Goal: Task Accomplishment & Management: Manage account settings

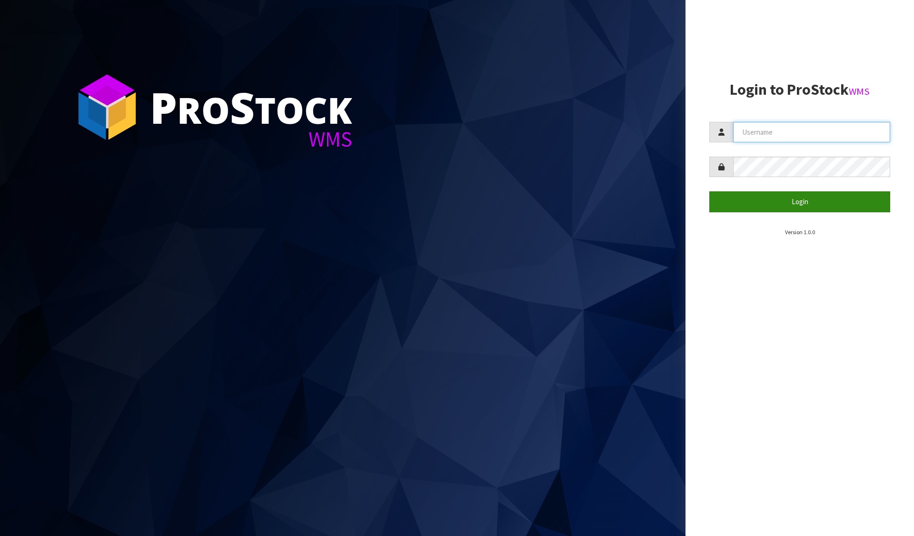
type input "[PERSON_NAME][EMAIL_ADDRESS][DOMAIN_NAME]"
click at [773, 205] on button "Login" at bounding box center [799, 201] width 181 height 20
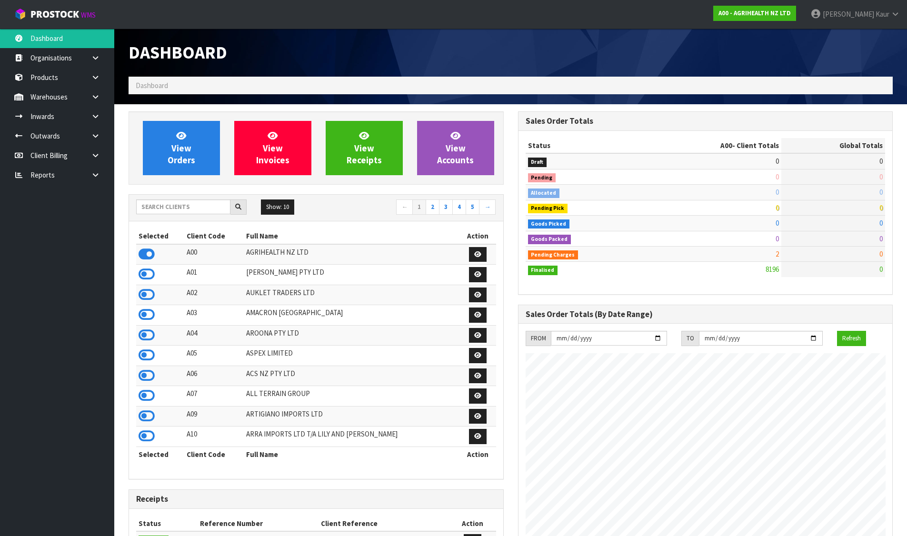
scroll to position [721, 389]
click at [194, 210] on input "text" at bounding box center [183, 206] width 94 height 15
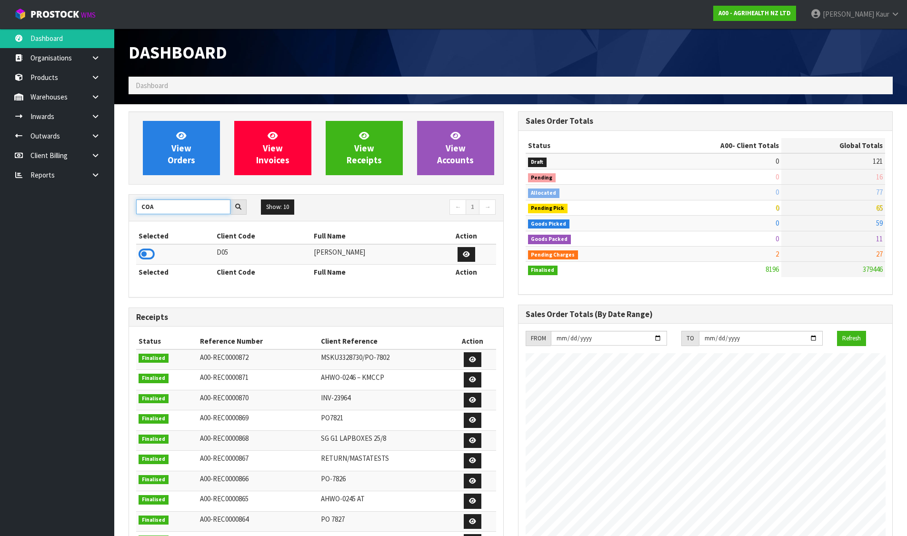
drag, startPoint x: 171, startPoint y: 209, endPoint x: 152, endPoint y: 211, distance: 19.6
click at [152, 211] on input "COA" at bounding box center [183, 206] width 94 height 15
type input "COA"
click at [150, 250] on icon at bounding box center [147, 254] width 16 height 14
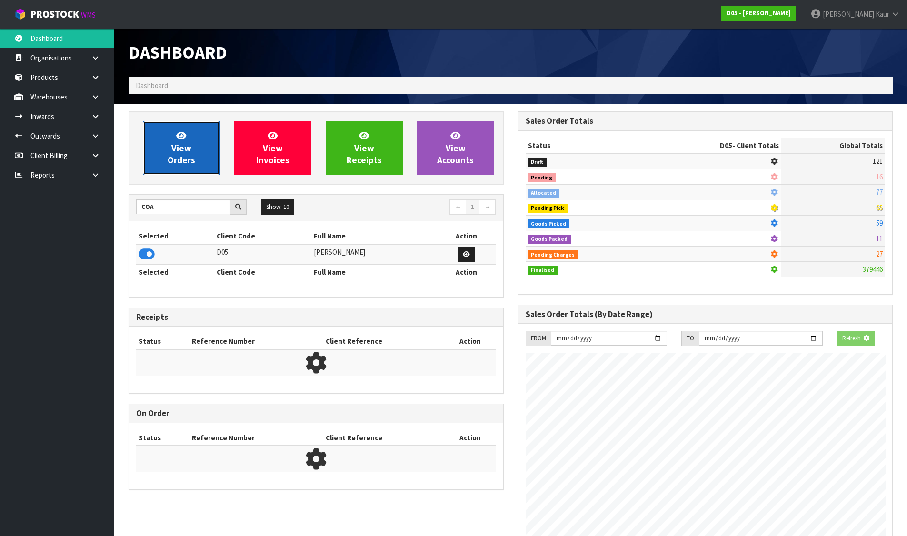
click at [170, 171] on link "View Orders" at bounding box center [181, 148] width 77 height 54
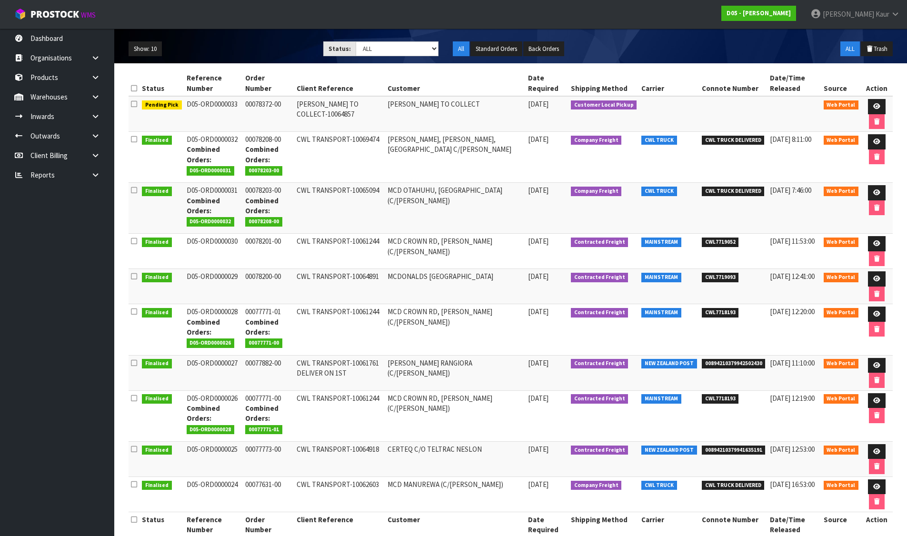
scroll to position [120, 0]
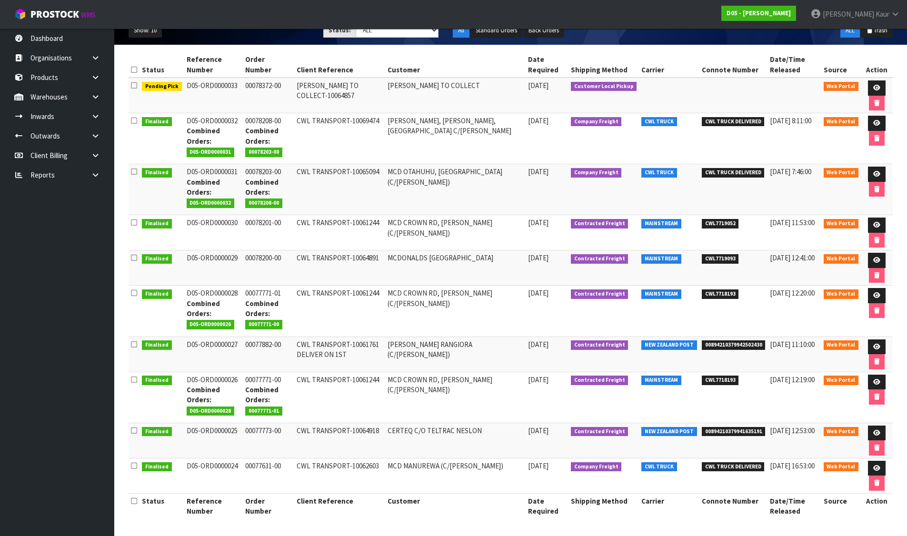
click at [718, 381] on span "CWL7718193" at bounding box center [720, 381] width 37 height 10
copy span "CWL7718193"
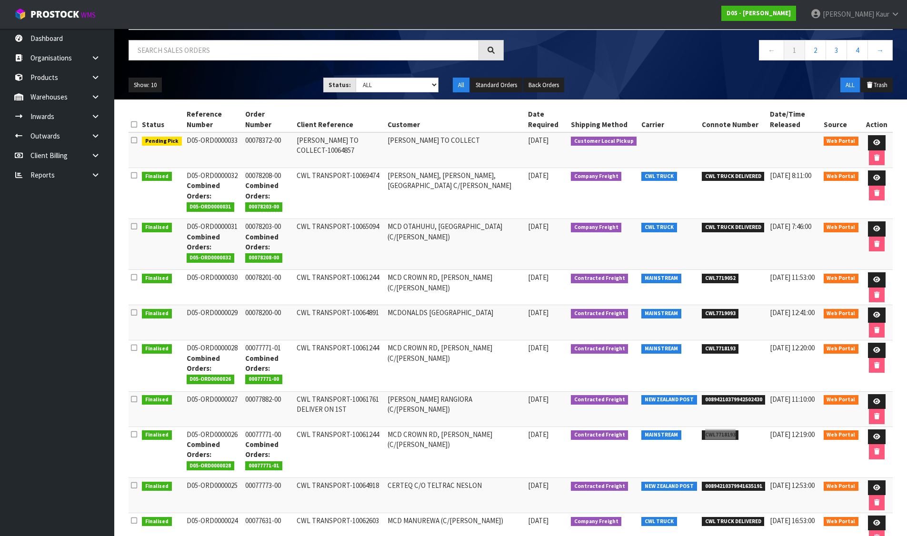
scroll to position [0, 0]
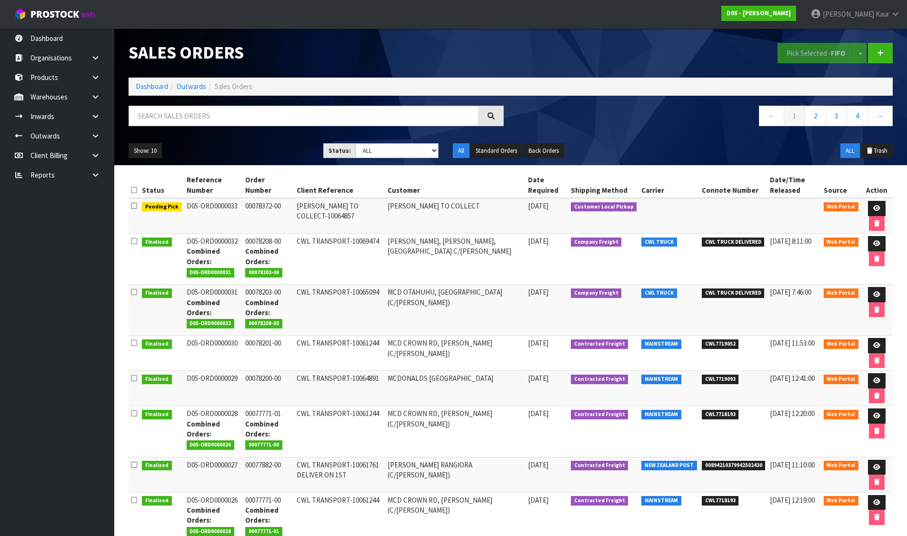
click at [152, 81] on ol "Dashboard Outwards Sales Orders" at bounding box center [511, 87] width 764 height 18
click at [152, 90] on link "Dashboard" at bounding box center [152, 86] width 32 height 9
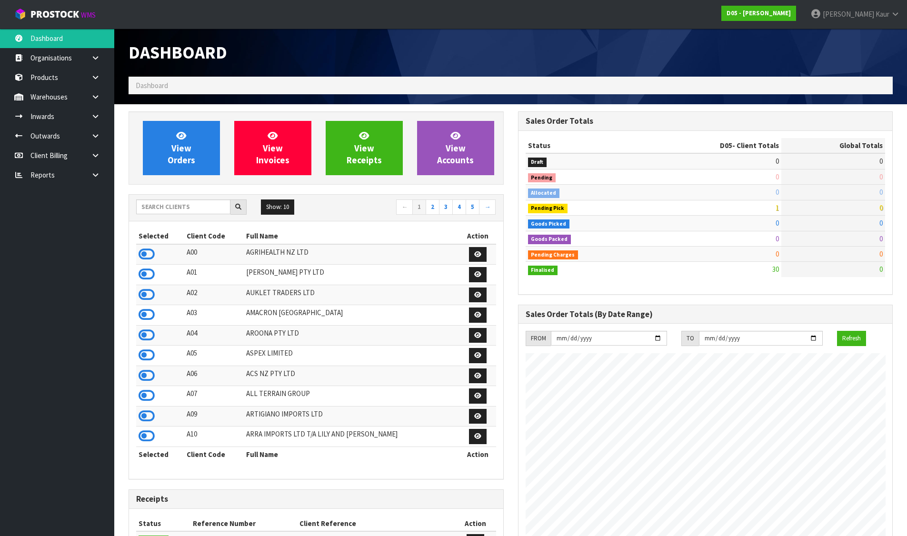
scroll to position [756, 389]
click at [171, 205] on input "text" at bounding box center [183, 206] width 94 height 15
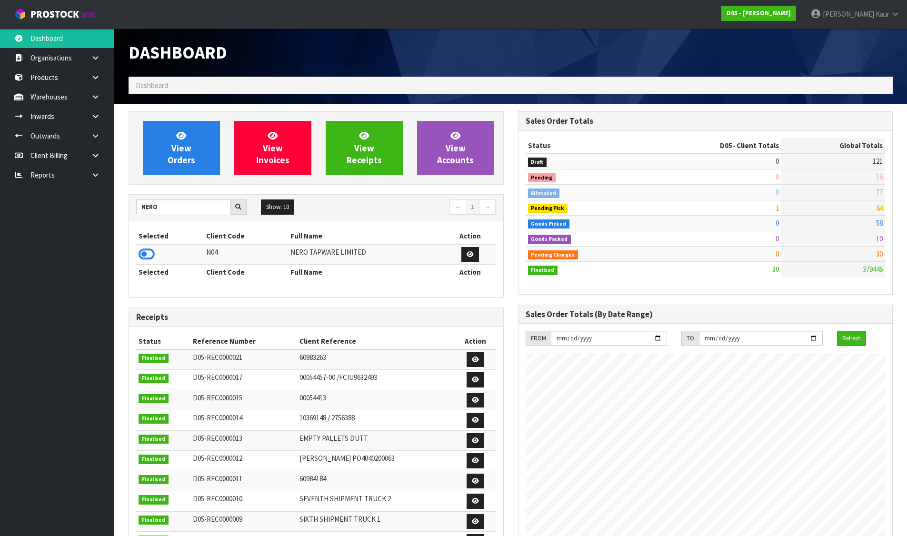
click at [152, 265] on th "Selected" at bounding box center [170, 272] width 68 height 15
click at [133, 246] on div "Selected Client Code Full Name Action N04 NERO TAPWARE LIMITED Selected Client …" at bounding box center [316, 258] width 374 height 75
drag, startPoint x: 136, startPoint y: 250, endPoint x: 193, endPoint y: 263, distance: 59.0
click at [142, 250] on div "Selected Client Code Full Name Action N04 NERO TAPWARE LIMITED Selected Client …" at bounding box center [316, 258] width 374 height 75
click at [143, 253] on icon at bounding box center [147, 254] width 16 height 14
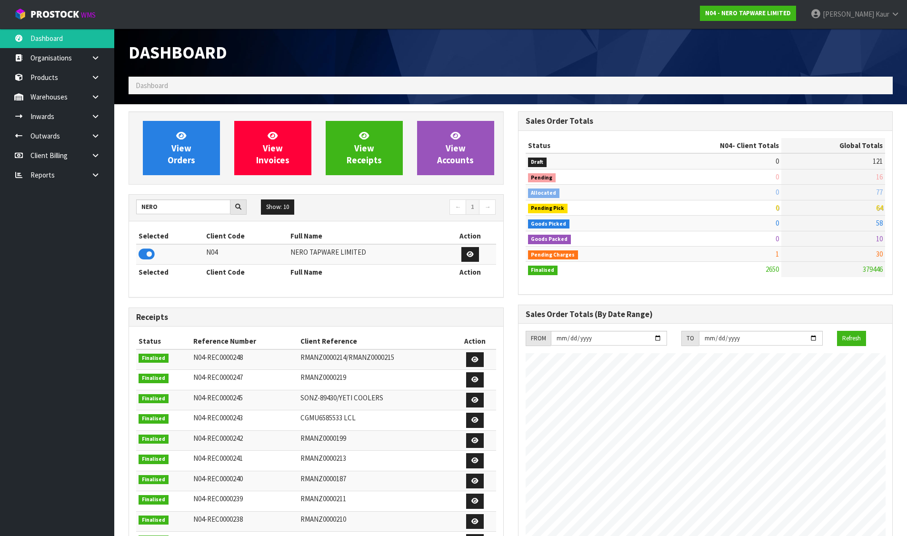
scroll to position [742, 389]
drag, startPoint x: 168, startPoint y: 211, endPoint x: 124, endPoint y: 209, distance: 43.8
click at [124, 209] on div "View Orders View Invoices View Receipts View Accounts NERO Show: 10 5 10 25 50 ←" at bounding box center [315, 387] width 389 height 553
click at [160, 206] on input "NERO" at bounding box center [183, 206] width 94 height 15
type input "N"
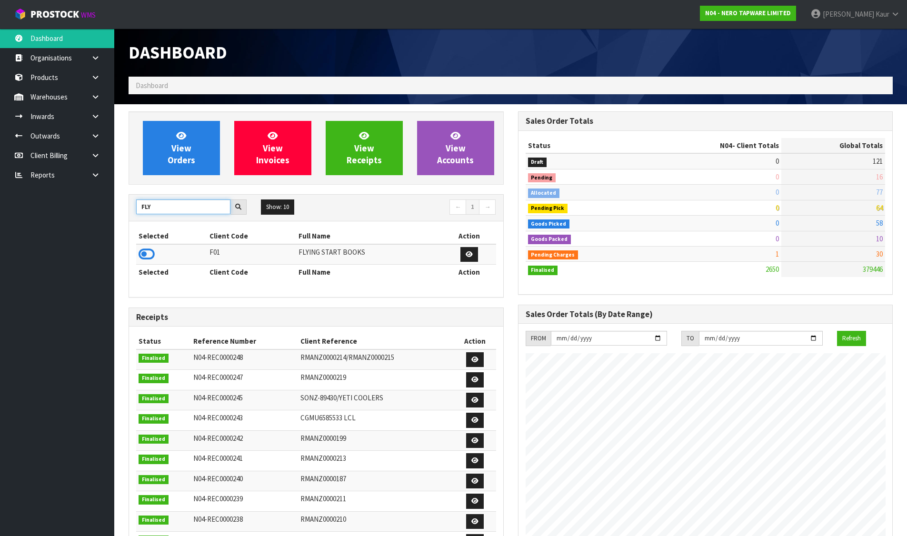
type input "FLY"
click at [148, 249] on icon at bounding box center [147, 254] width 16 height 14
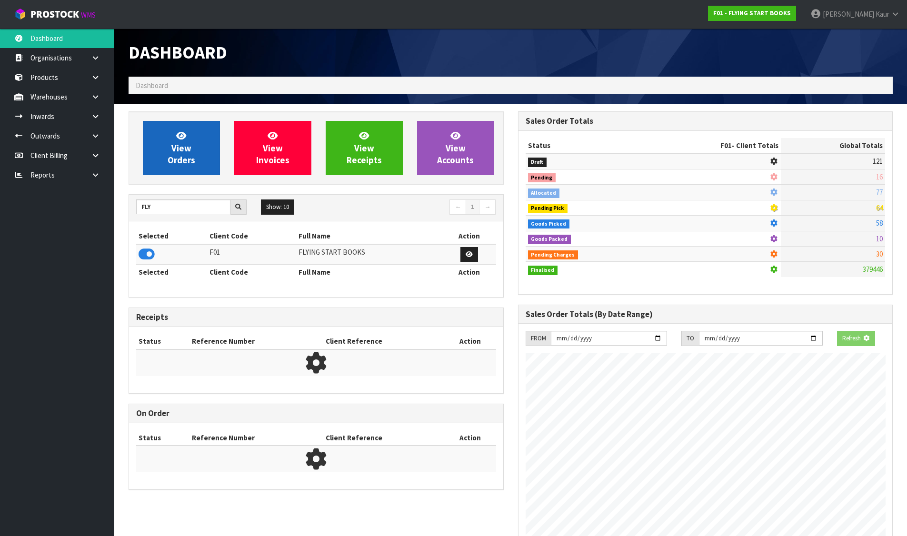
scroll to position [475387, 475592]
click at [174, 141] on link "View Orders" at bounding box center [181, 148] width 77 height 54
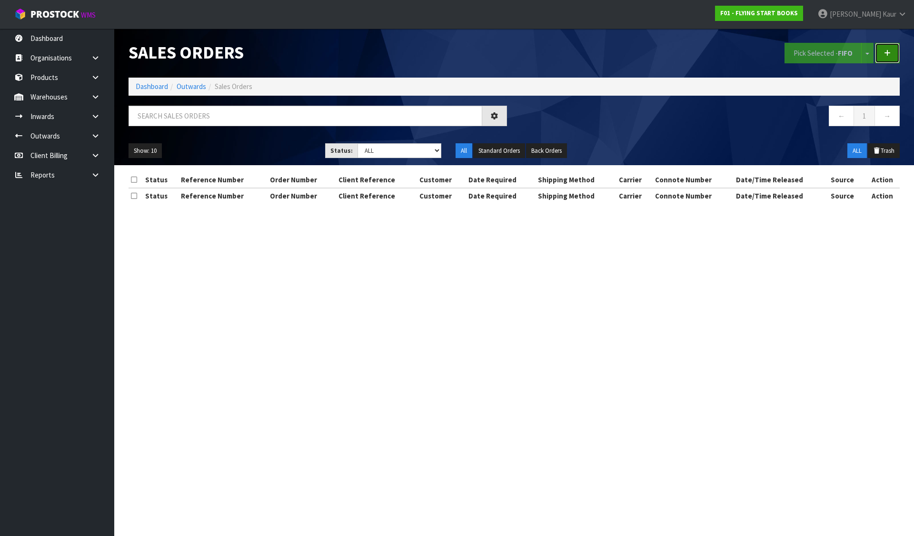
click at [892, 51] on link at bounding box center [887, 53] width 25 height 20
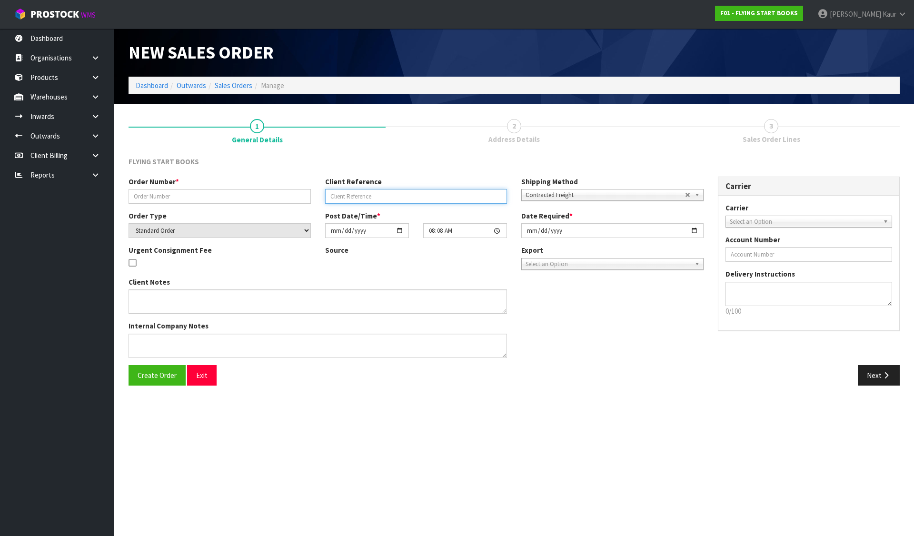
click at [401, 195] on input "text" at bounding box center [416, 196] width 182 height 15
paste input "HOFF400-16"
type input "HOFF400-16"
click at [217, 197] on input "text" at bounding box center [220, 196] width 182 height 15
paste input "AE NEW SETS SUE"
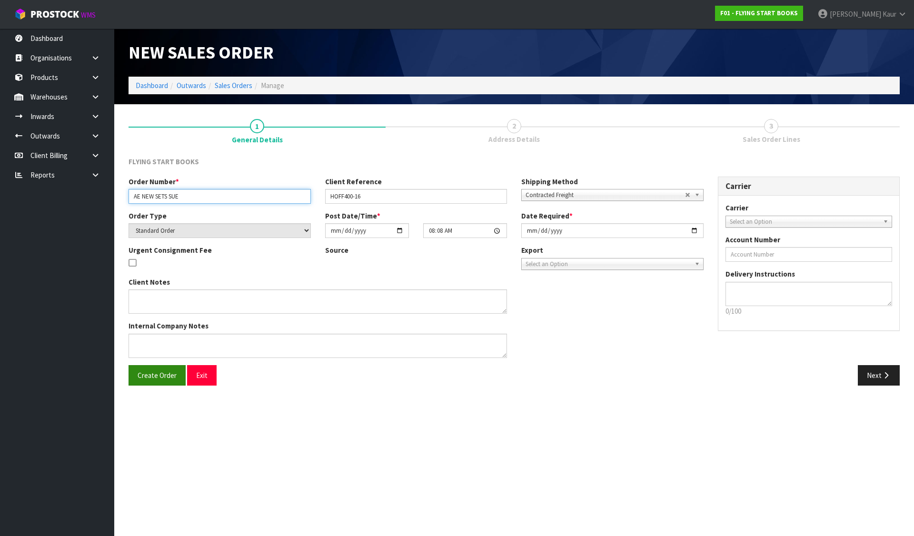
type input "AE NEW SETS SUE"
click at [165, 371] on span "Create Order" at bounding box center [157, 375] width 39 height 9
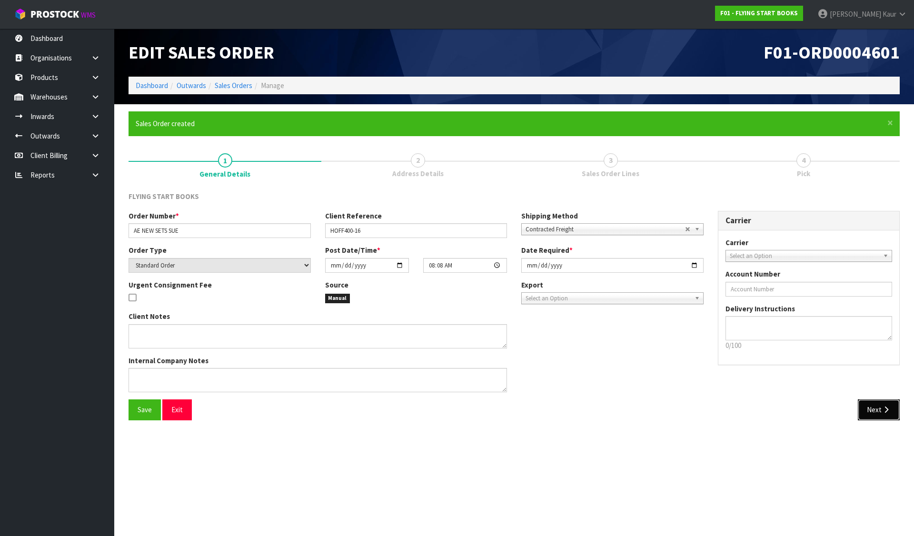
click at [874, 411] on button "Next" at bounding box center [879, 409] width 42 height 20
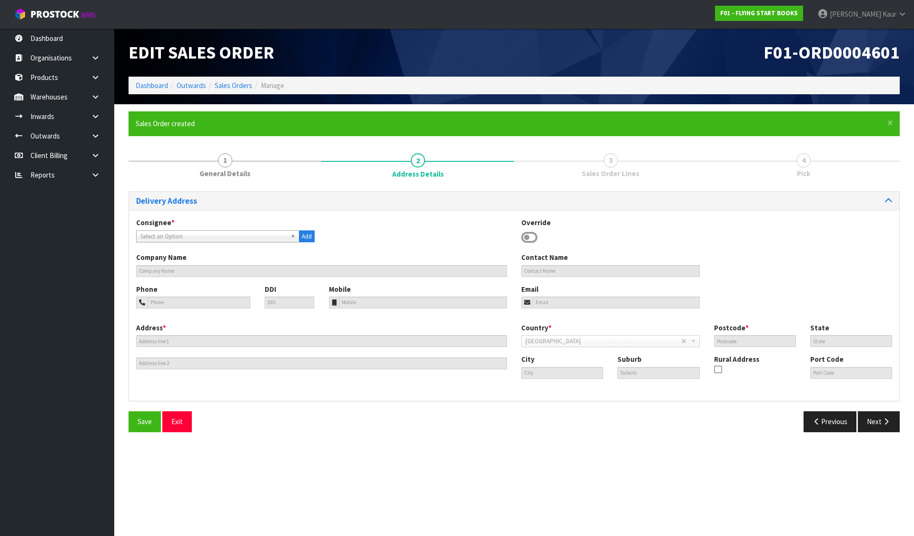
click at [529, 237] on icon at bounding box center [529, 237] width 16 height 14
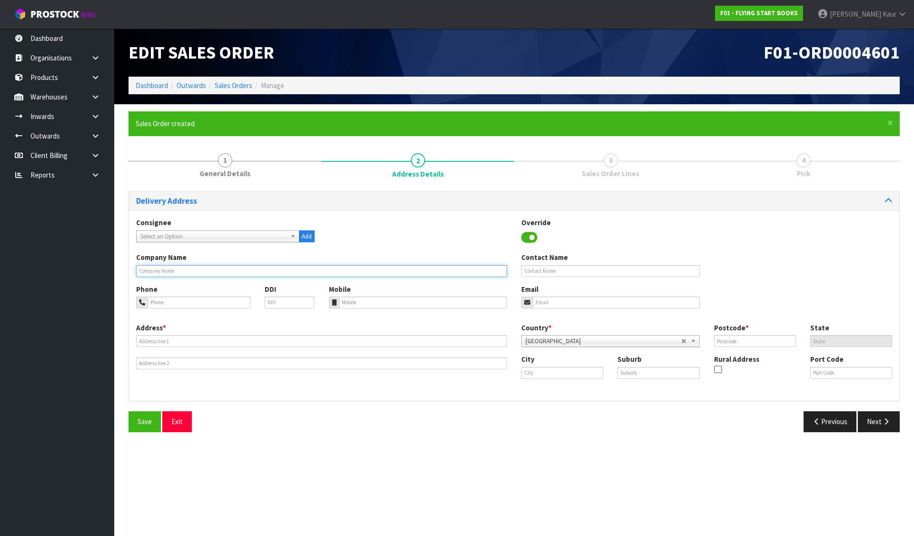
click at [503, 271] on input "text" at bounding box center [321, 271] width 371 height 12
paste input "FLYING START BOOKS"
type input "FLYING START BOOKS"
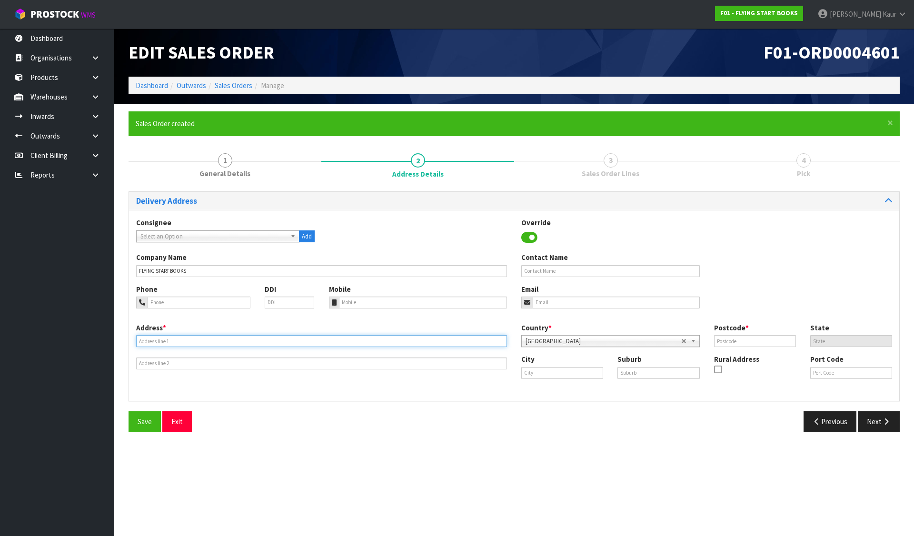
click at [401, 345] on input "text" at bounding box center [321, 341] width 371 height 12
paste input "174 GREENHITHE ROAD"
type input "174 GREENHITHE ROAD"
click at [559, 366] on div "City" at bounding box center [562, 366] width 96 height 24
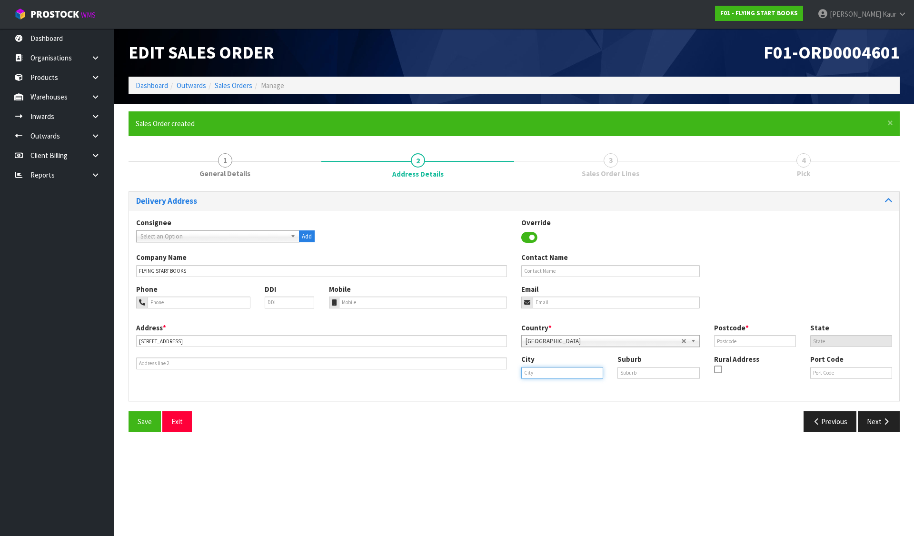
click at [561, 373] on input "text" at bounding box center [562, 373] width 82 height 12
paste input "Auckland"
type input "Auckland"
click at [782, 335] on div "Postcode *" at bounding box center [755, 335] width 96 height 24
click at [777, 342] on input "text" at bounding box center [755, 341] width 82 height 12
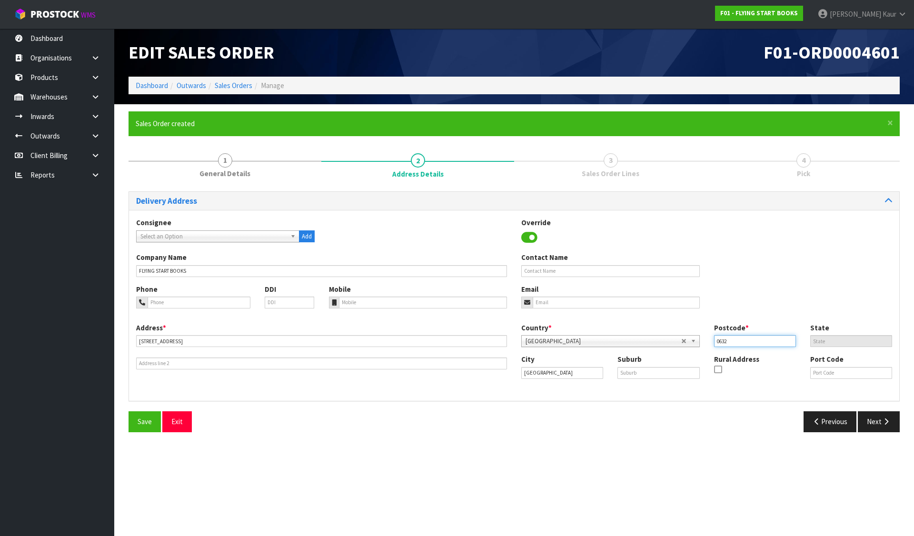
type input "0632"
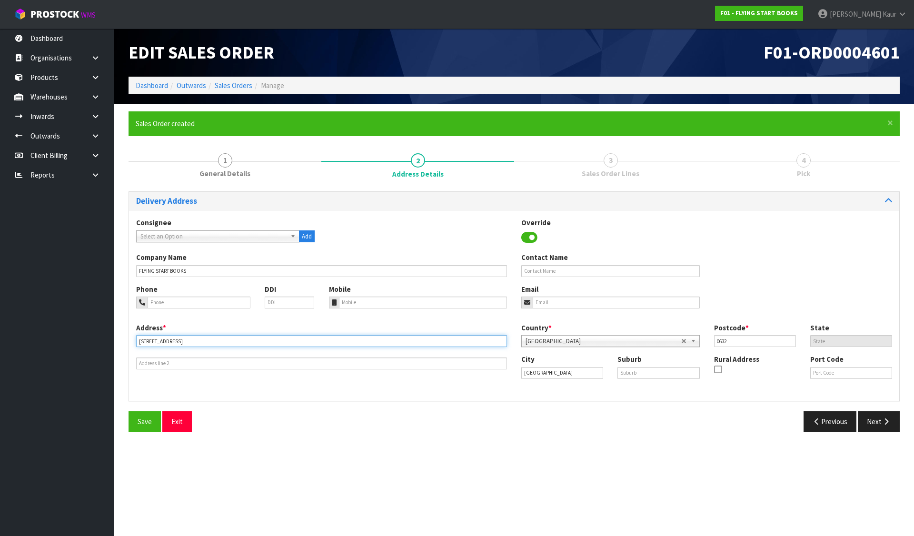
drag, startPoint x: 199, startPoint y: 340, endPoint x: 124, endPoint y: 339, distance: 74.7
click at [124, 339] on div "× Close Sales Order created 1 General Details 2 Address Details 3 Sales Order L…" at bounding box center [513, 274] width 785 height 327
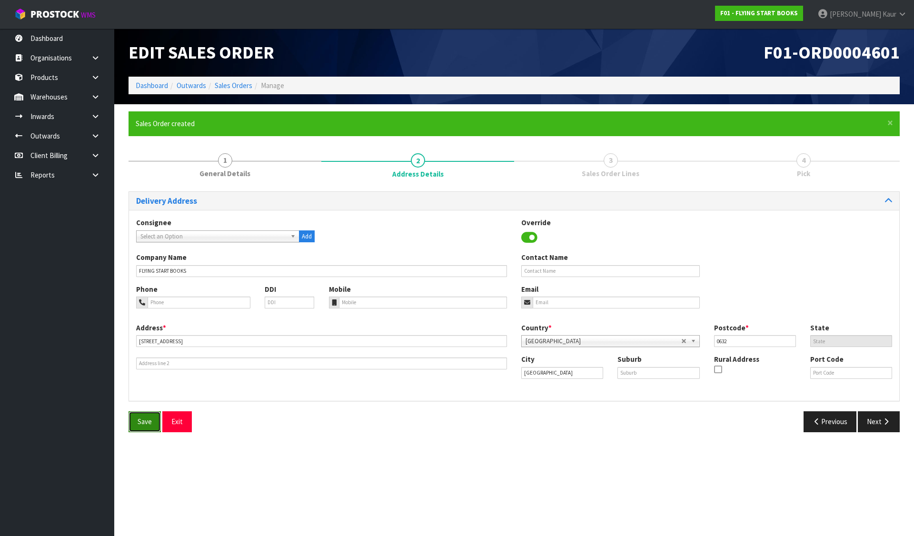
click at [145, 424] on span "Save" at bounding box center [145, 421] width 14 height 9
click at [635, 371] on input "text" at bounding box center [658, 373] width 82 height 12
paste input "GREENHITHE"
type input "GREENHITHE"
drag, startPoint x: 137, startPoint y: 422, endPoint x: 278, endPoint y: 417, distance: 141.0
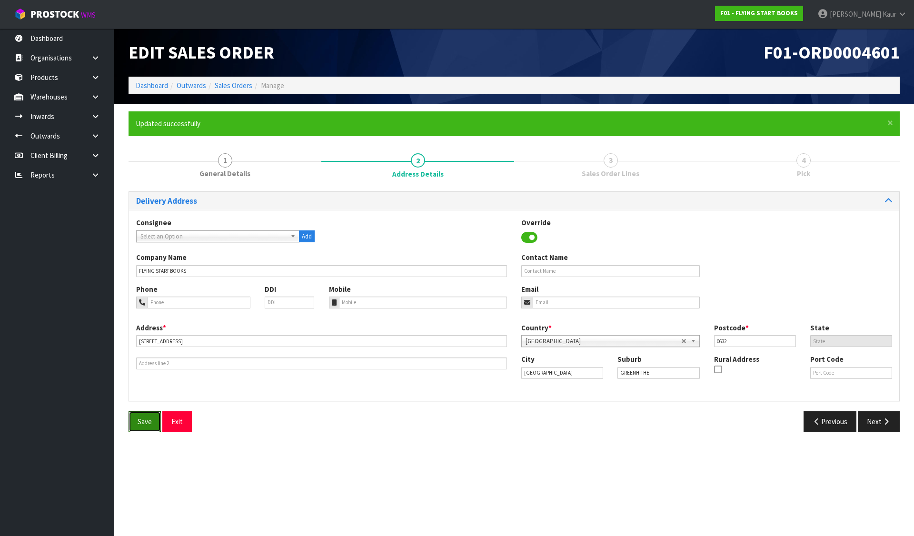
click at [150, 422] on button "Save" at bounding box center [145, 421] width 32 height 20
click at [886, 424] on icon "button" at bounding box center [886, 421] width 9 height 7
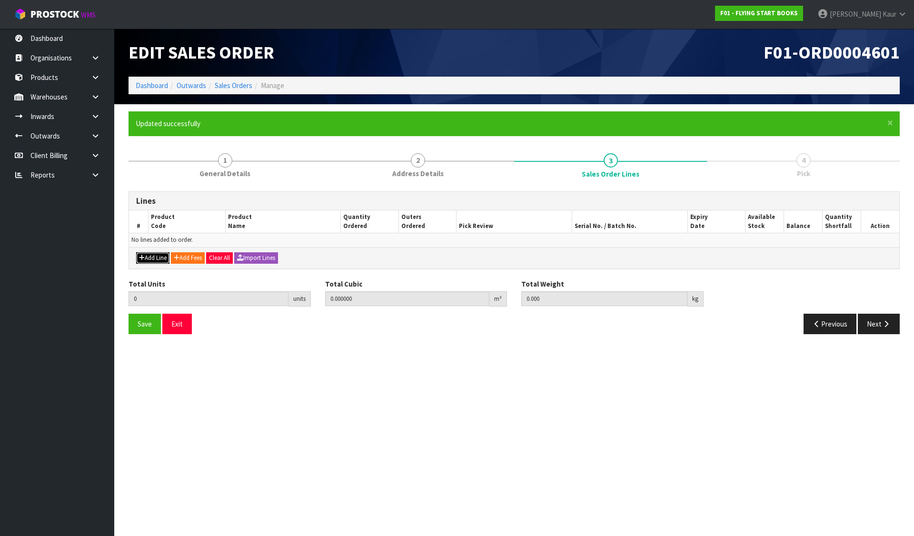
click at [144, 260] on button "Add Line" at bounding box center [152, 257] width 33 height 11
type input "0"
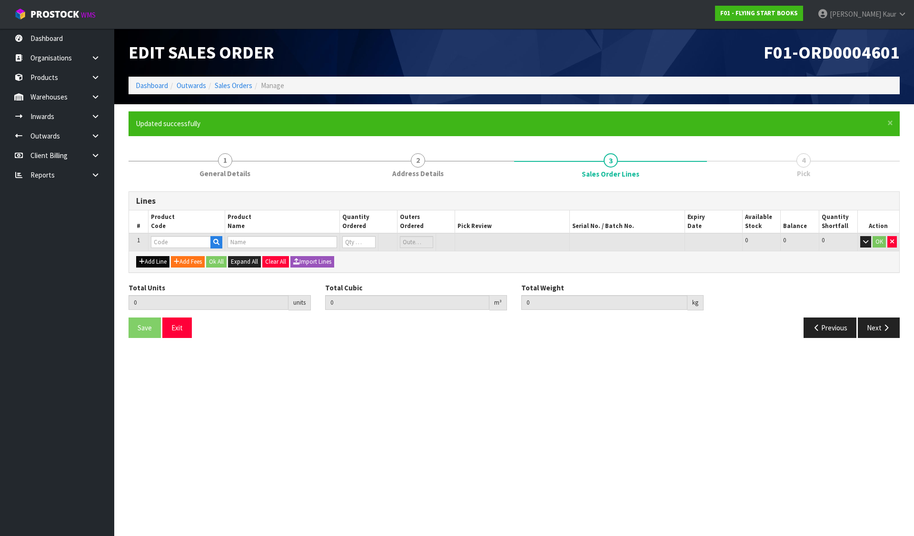
click at [161, 243] on input "text" at bounding box center [181, 242] width 60 height 12
type input "9781877506710"
type input "0.000000"
type input "0.000"
type input "ALPHABET EXPLORERS - BOOKS ONLY"
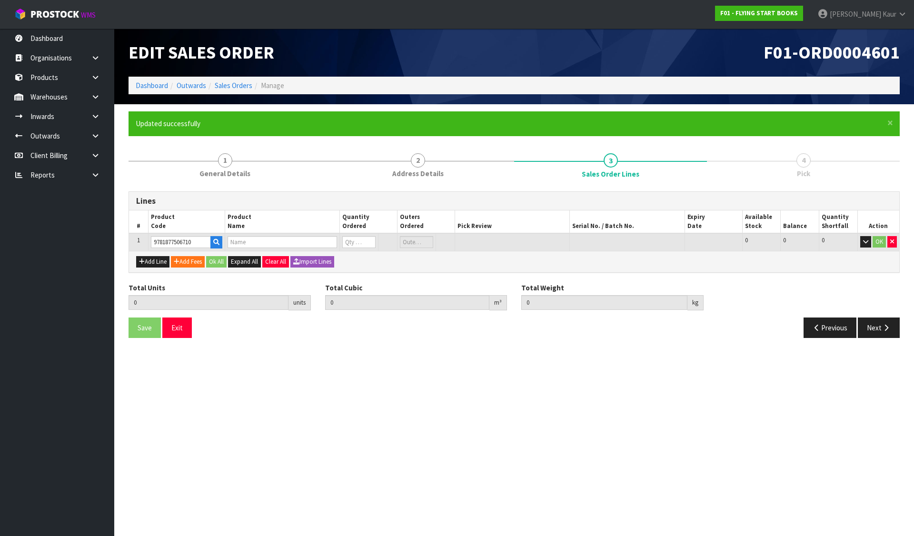
type input "0"
type input "9781877506710"
type input "2"
type input "0.002632"
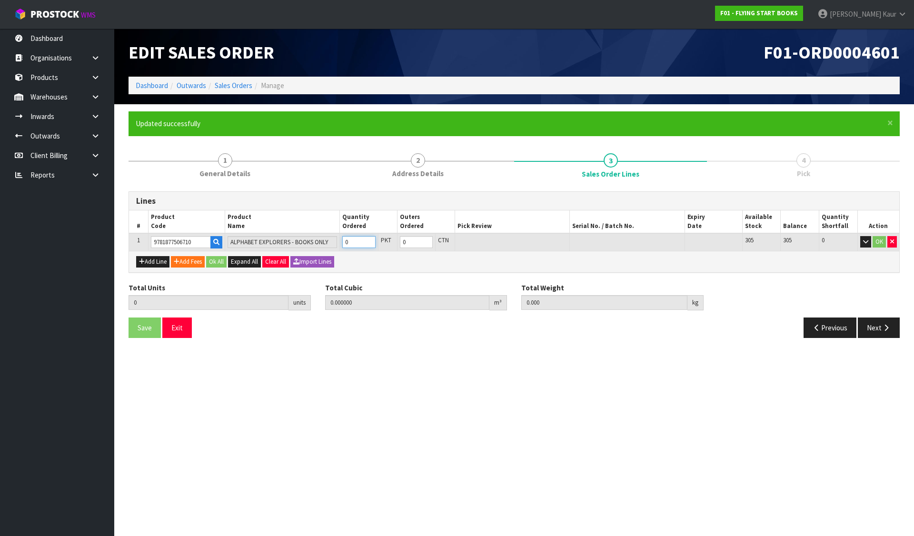
type input "1.6"
type input "2"
click at [220, 258] on button "Ok All" at bounding box center [216, 261] width 20 height 11
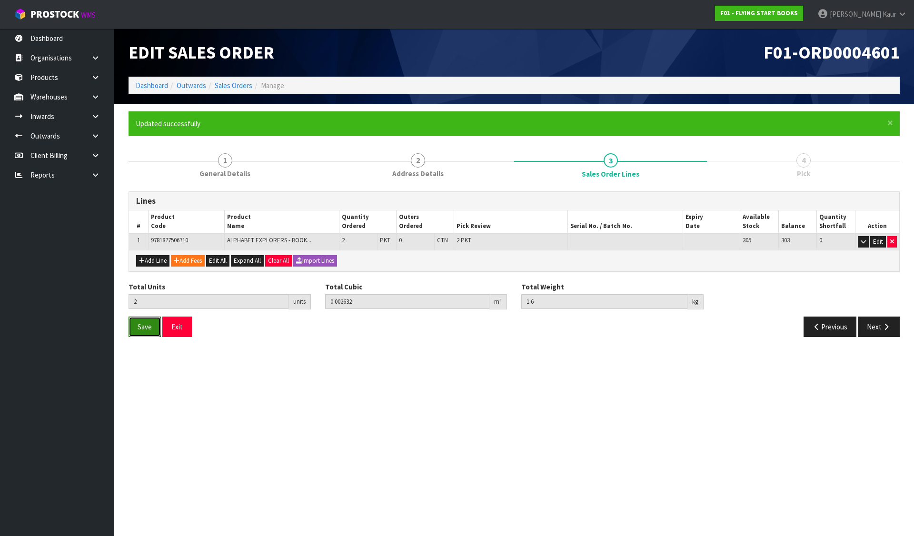
click at [151, 324] on span "Save" at bounding box center [145, 326] width 14 height 9
click at [890, 327] on icon "button" at bounding box center [886, 326] width 9 height 7
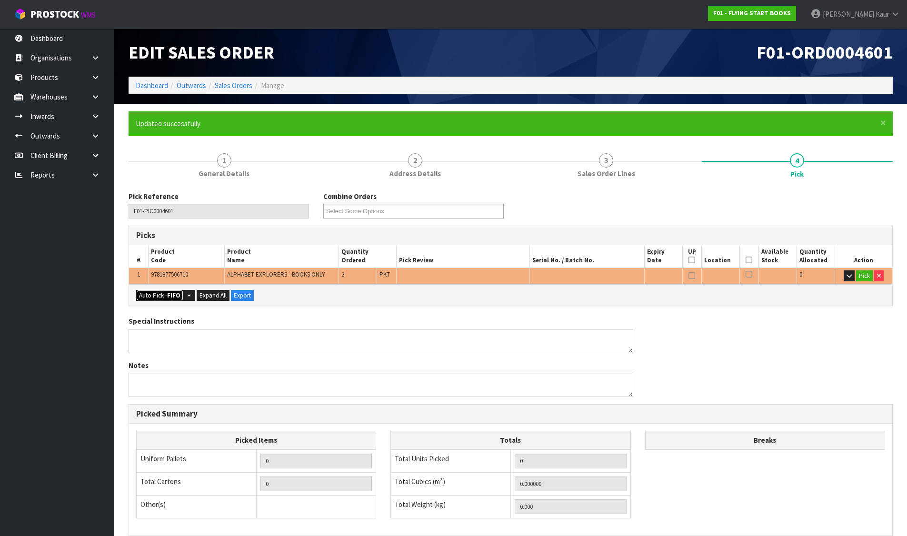
click at [164, 298] on button "Auto Pick - FIFO" at bounding box center [159, 295] width 47 height 11
type input "Packet x 2"
type input "2"
type input "0.002632"
type input "1.600"
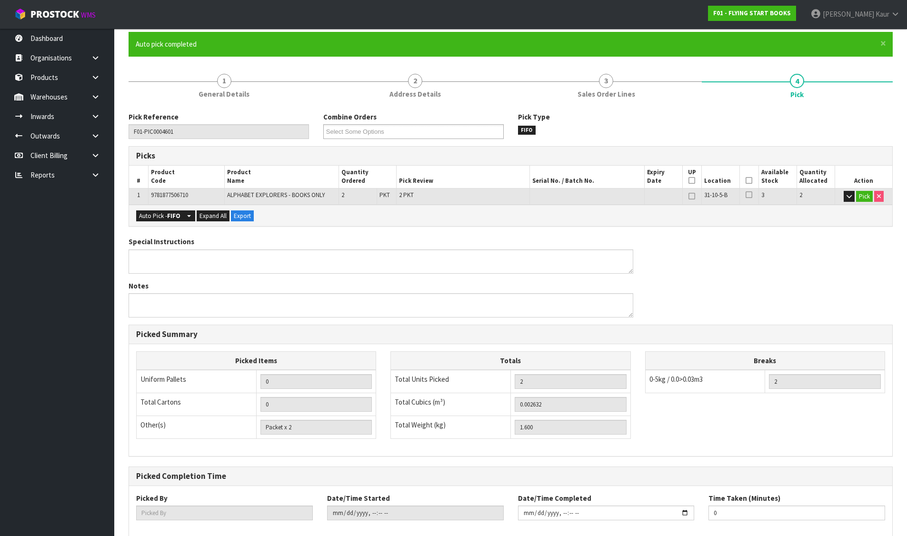
scroll to position [131, 0]
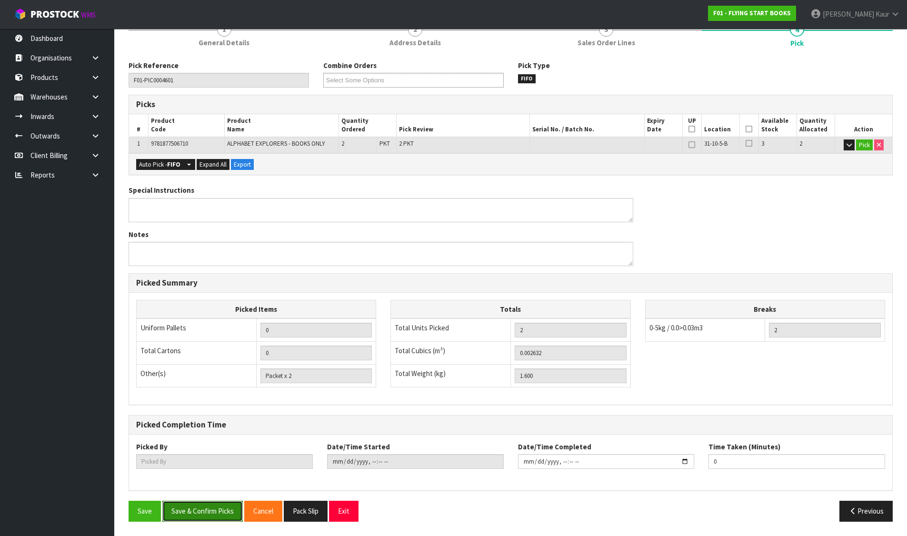
click at [193, 515] on button "Save & Confirm Picks" at bounding box center [202, 511] width 80 height 20
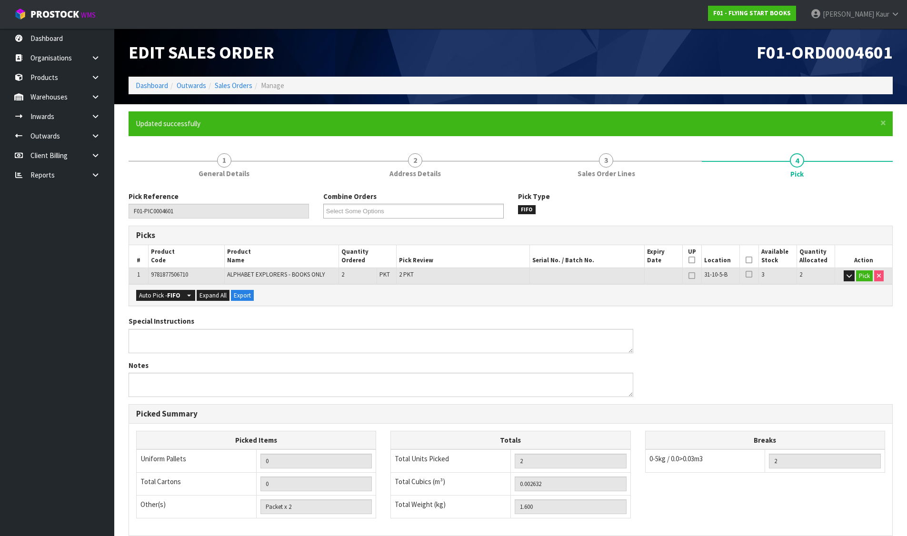
type input "Divjot Kaur"
type input "2025-09-03T08:09:09"
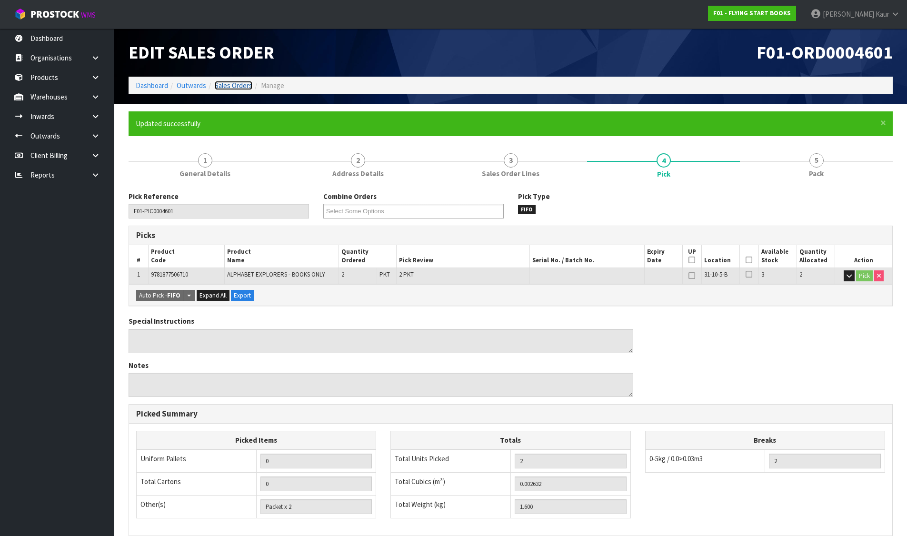
click at [236, 81] on link "Sales Orders" at bounding box center [234, 85] width 38 height 9
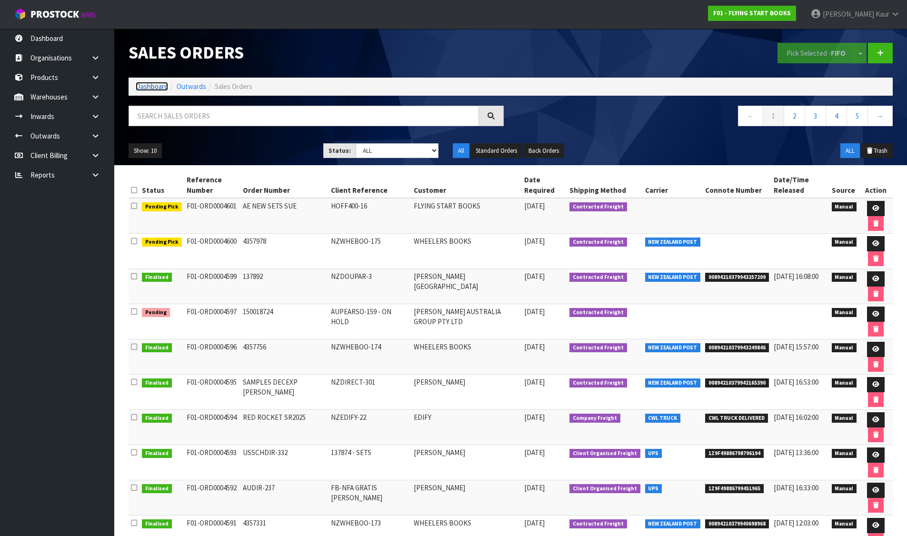
click at [152, 87] on link "Dashboard" at bounding box center [152, 86] width 32 height 9
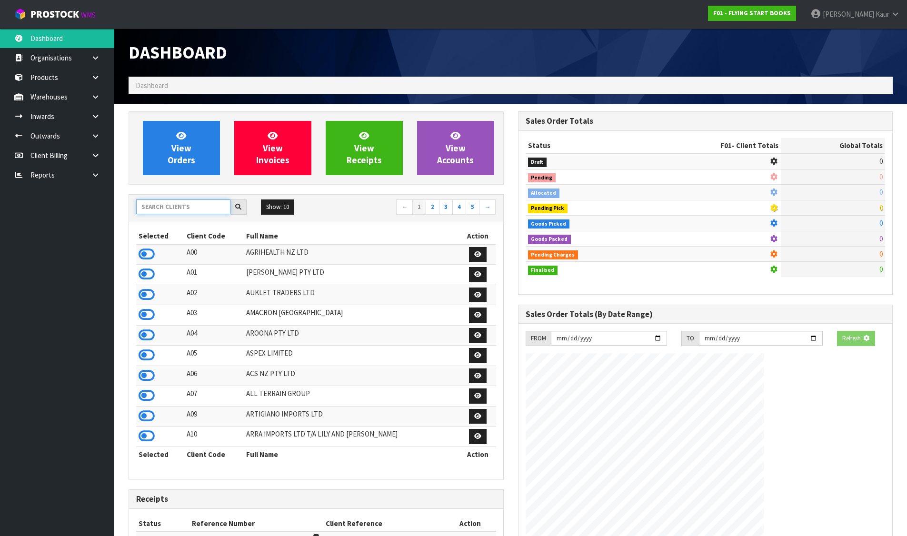
click at [167, 211] on input "text" at bounding box center [183, 206] width 94 height 15
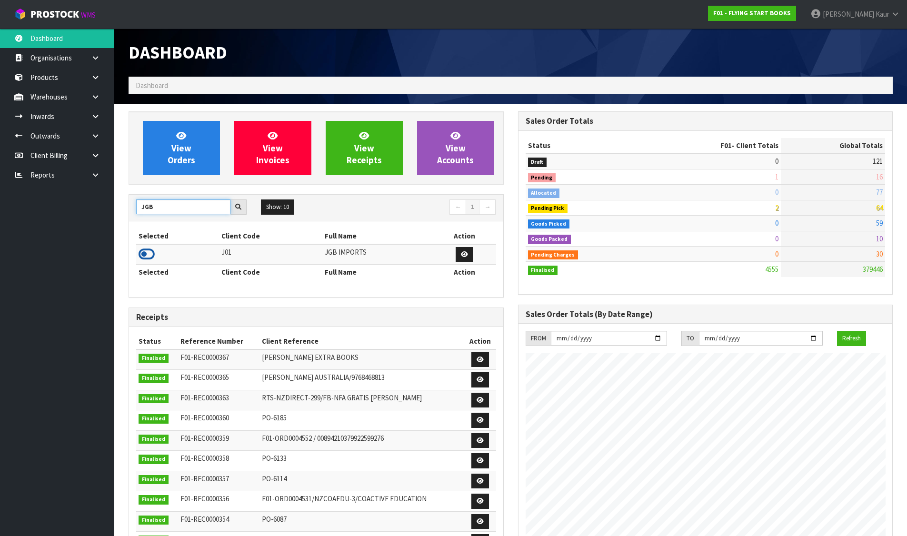
scroll to position [475260, 475592]
type input "JGB"
click at [145, 253] on icon at bounding box center [147, 254] width 16 height 14
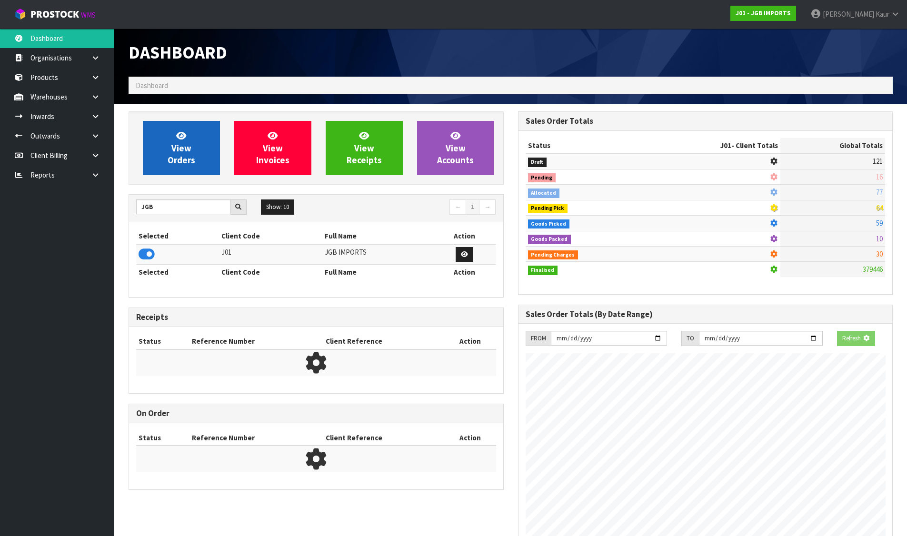
scroll to position [475387, 475592]
click at [169, 156] on span "View Orders" at bounding box center [182, 148] width 28 height 36
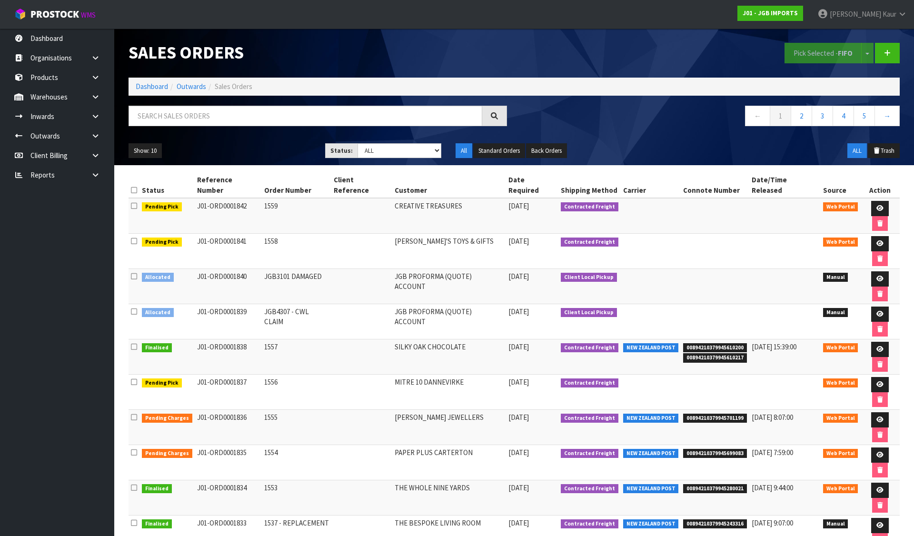
drag, startPoint x: 134, startPoint y: 232, endPoint x: 134, endPoint y: 245, distance: 12.9
click at [134, 273] on icon at bounding box center [134, 276] width 6 height 7
click at [0, 0] on input "checkbox" at bounding box center [0, 0] width 0 height 0
click at [134, 308] on icon at bounding box center [134, 311] width 6 height 7
click at [0, 0] on input "checkbox" at bounding box center [0, 0] width 0 height 0
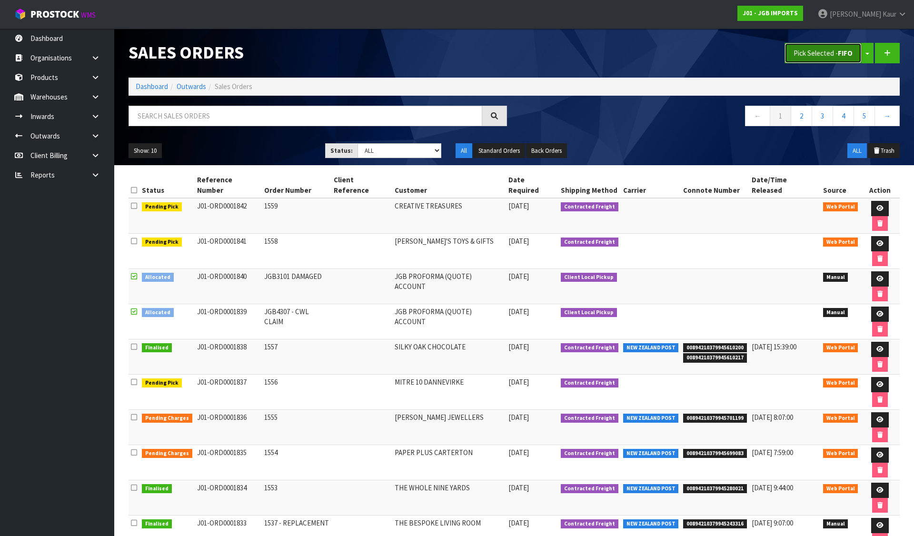
click at [805, 50] on button "Pick Selected - FIFO" at bounding box center [822, 53] width 77 height 20
click at [154, 84] on link "Dashboard" at bounding box center [152, 86] width 32 height 9
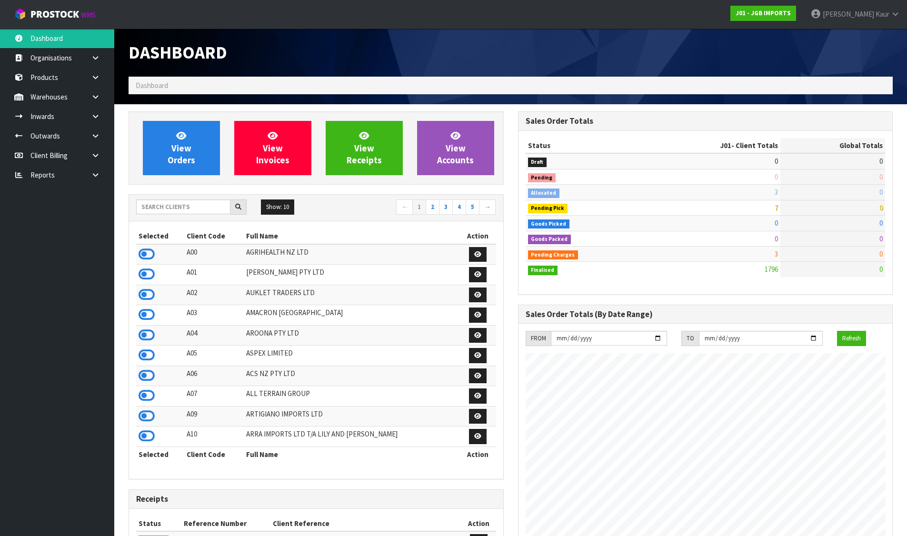
scroll to position [721, 389]
click at [191, 210] on input "text" at bounding box center [183, 206] width 94 height 15
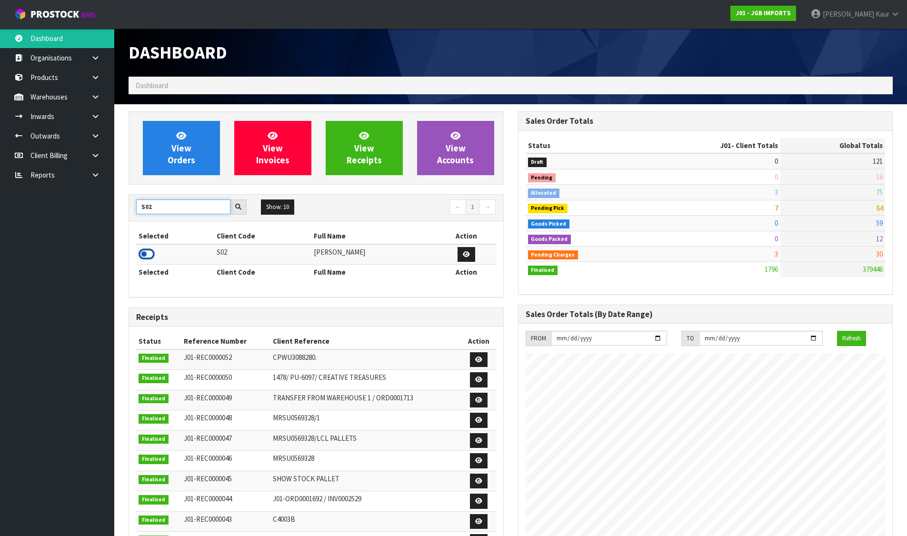
type input "S02"
click at [141, 250] on icon at bounding box center [147, 254] width 16 height 14
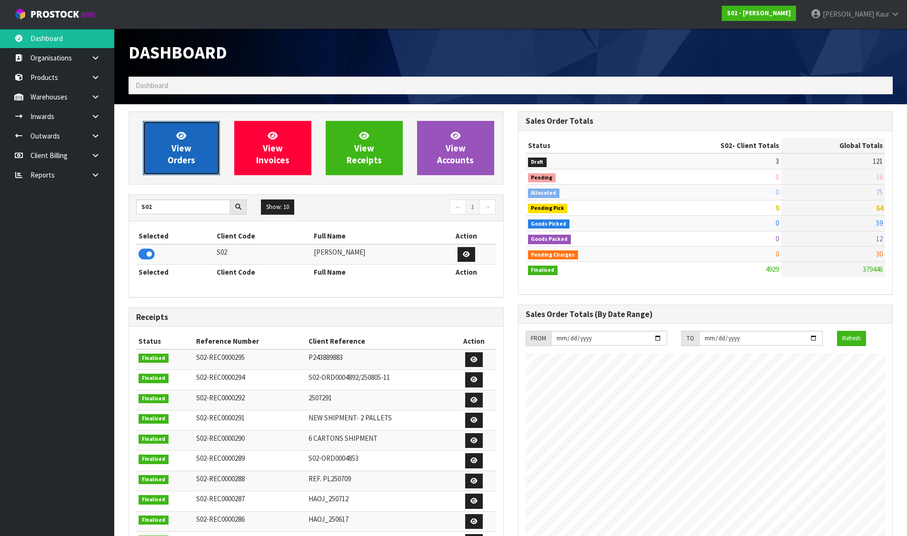
click at [171, 139] on link "View Orders" at bounding box center [181, 148] width 77 height 54
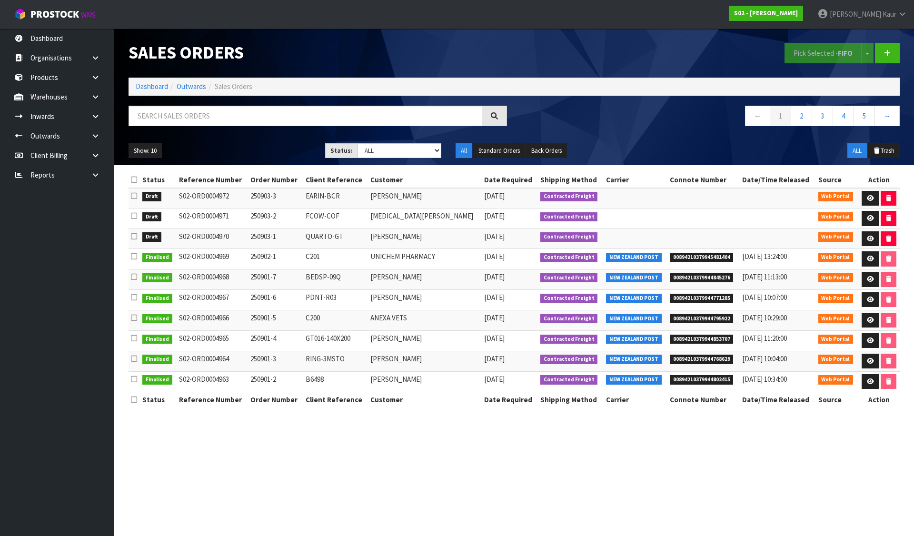
click at [134, 195] on icon at bounding box center [134, 195] width 6 height 7
click at [0, 0] on input "checkbox" at bounding box center [0, 0] width 0 height 0
click at [131, 180] on icon at bounding box center [134, 179] width 6 height 7
click at [824, 49] on button "Pick Selected - FIFO" at bounding box center [822, 53] width 77 height 20
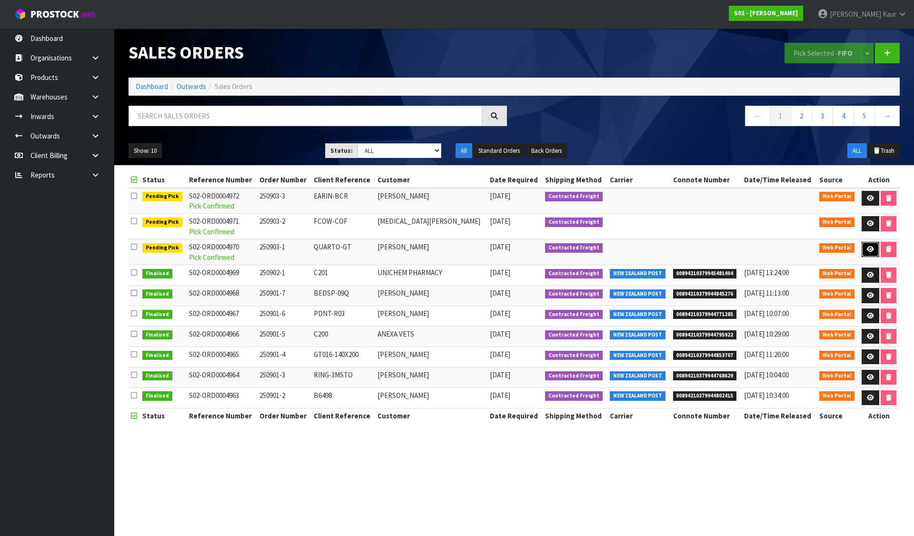
click at [862, 245] on link at bounding box center [871, 249] width 18 height 15
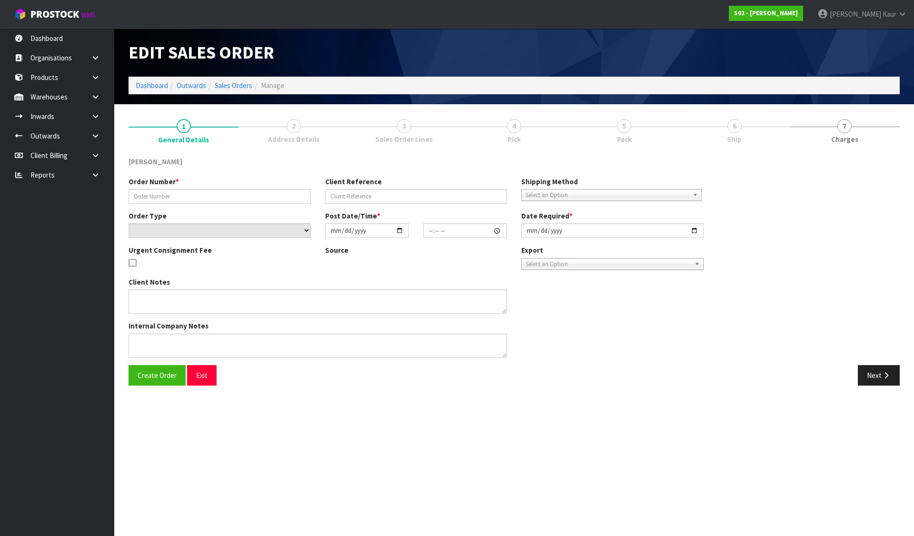
type input "250903-1"
type input "QUARTO-GT"
select select "number:0"
type input "2025-09-02"
type input "17:48:00.000"
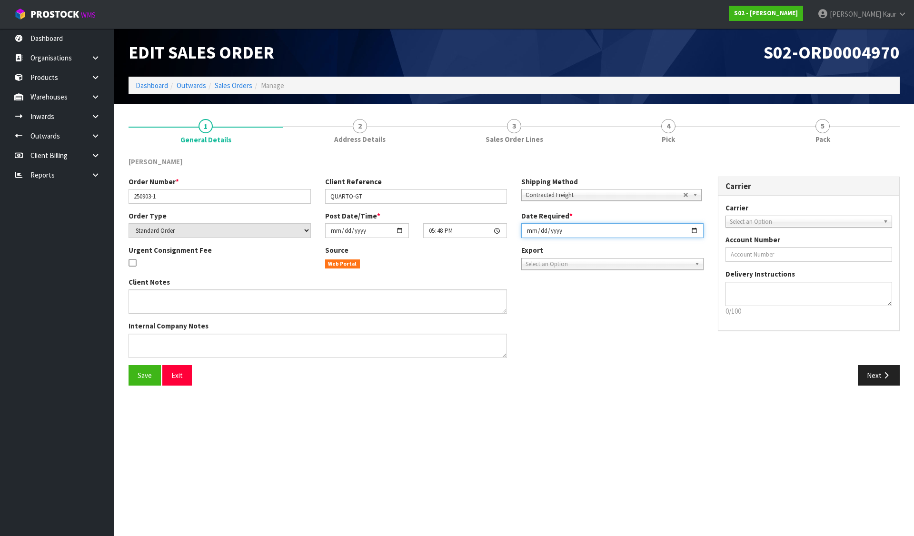
click at [530, 231] on input "2025-09-02" at bounding box center [612, 230] width 182 height 15
type input "2025-09-03"
click at [156, 376] on button "Save" at bounding box center [145, 375] width 32 height 20
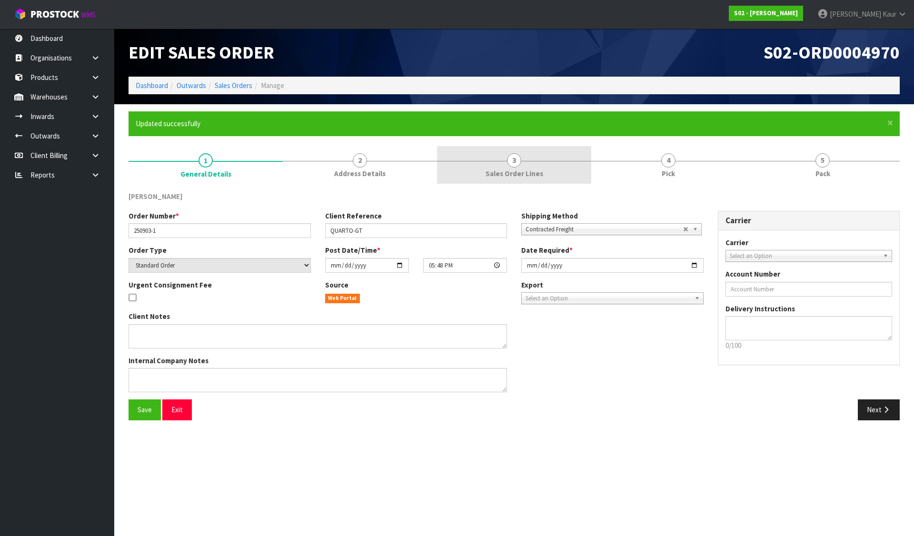
click at [537, 176] on span "Sales Order Lines" at bounding box center [515, 173] width 58 height 10
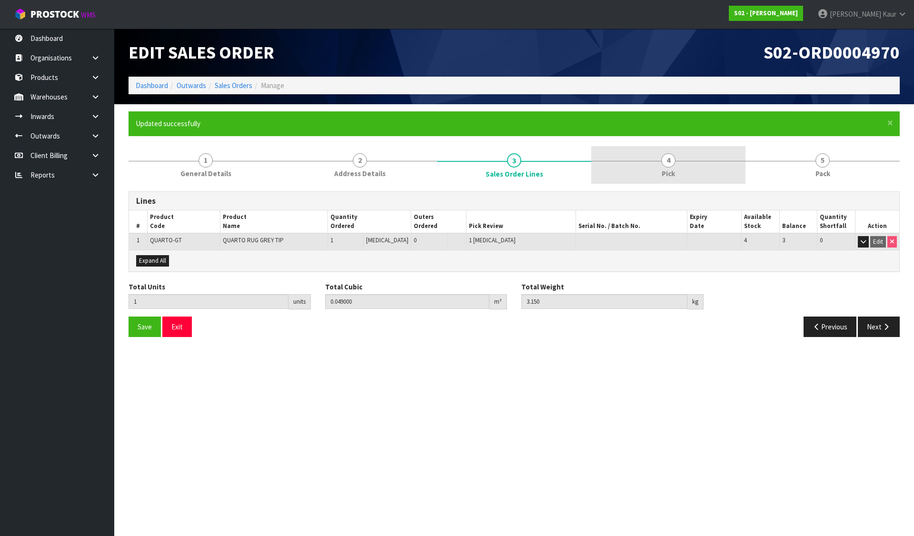
click at [654, 158] on link "4 Pick" at bounding box center [668, 165] width 154 height 38
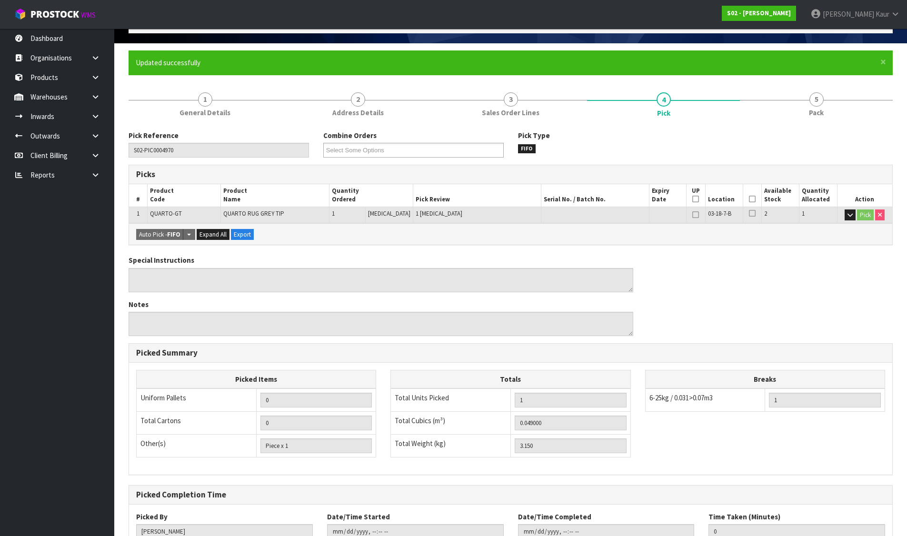
scroll to position [131, 0]
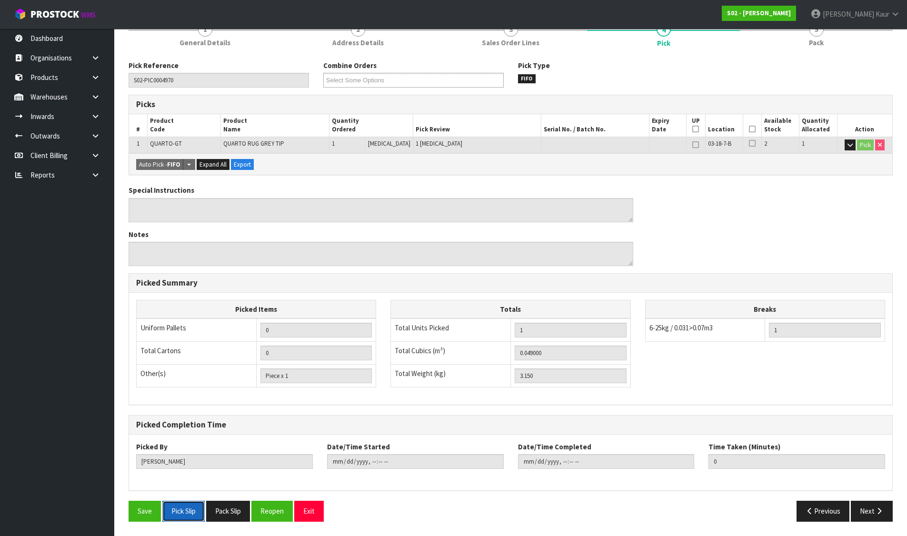
click at [173, 504] on button "Pick Slip" at bounding box center [183, 511] width 42 height 20
click at [225, 509] on button "Pack Slip" at bounding box center [228, 511] width 44 height 20
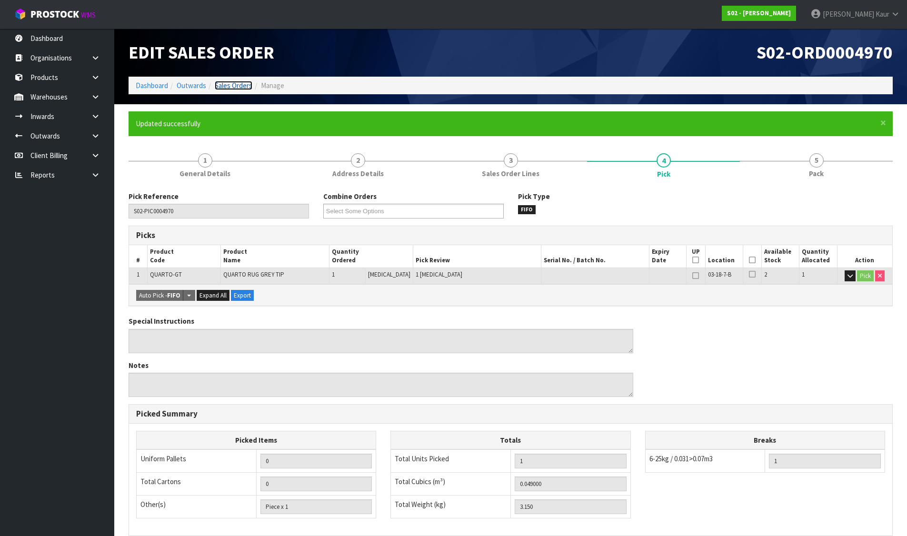
click at [232, 81] on link "Sales Orders" at bounding box center [234, 85] width 38 height 9
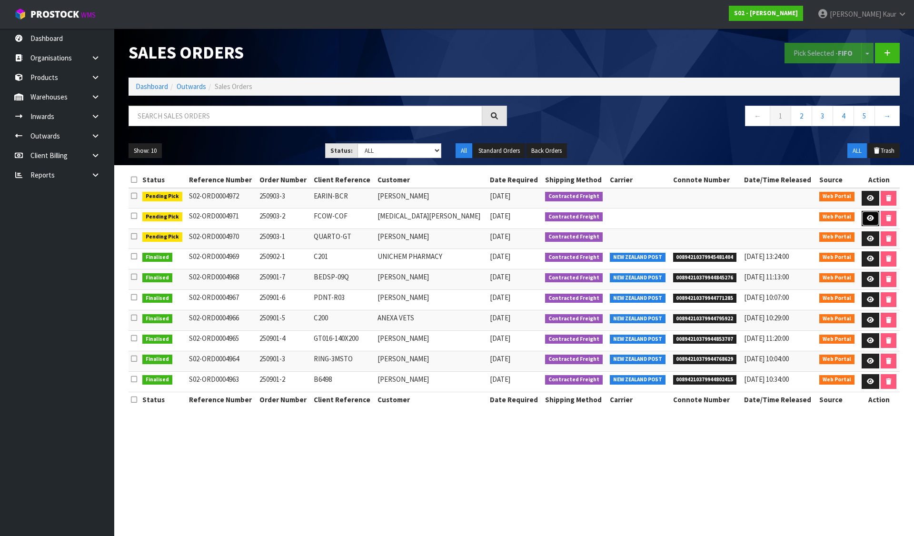
click at [867, 219] on icon at bounding box center [870, 218] width 7 height 6
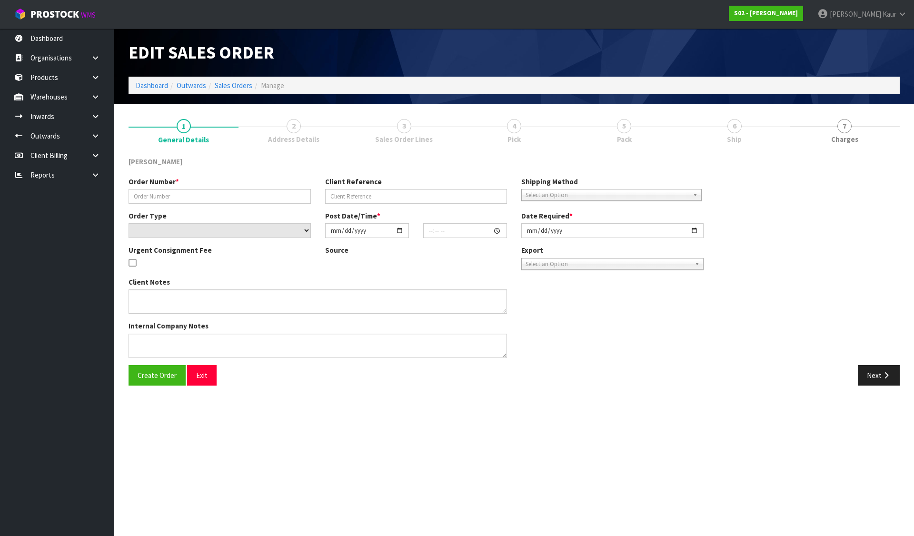
type input "250903-2"
type input "FCOW-COF"
select select "number:0"
type input "2025-09-02"
type input "17:55:00.000"
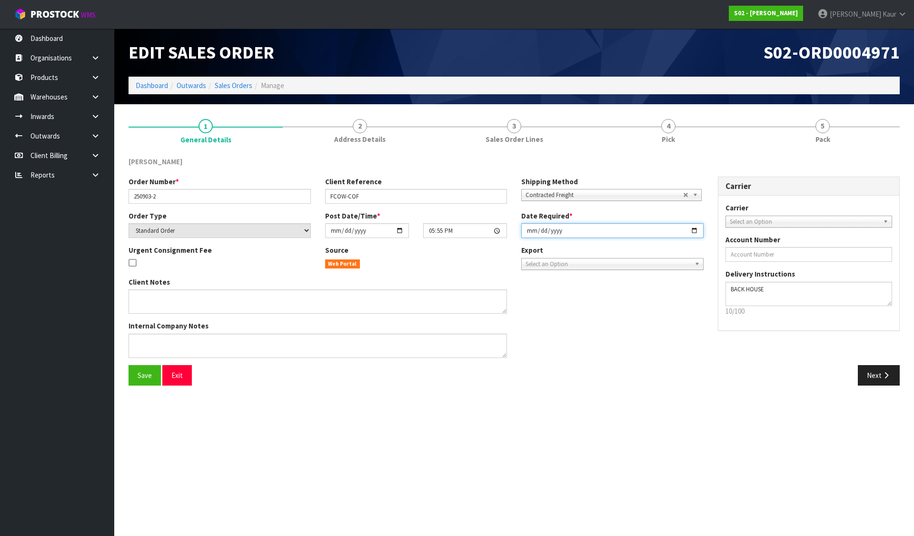
click at [526, 232] on input "2025-09-02" at bounding box center [612, 230] width 182 height 15
type input "2025-09-03"
click at [140, 381] on button "Save" at bounding box center [145, 375] width 32 height 20
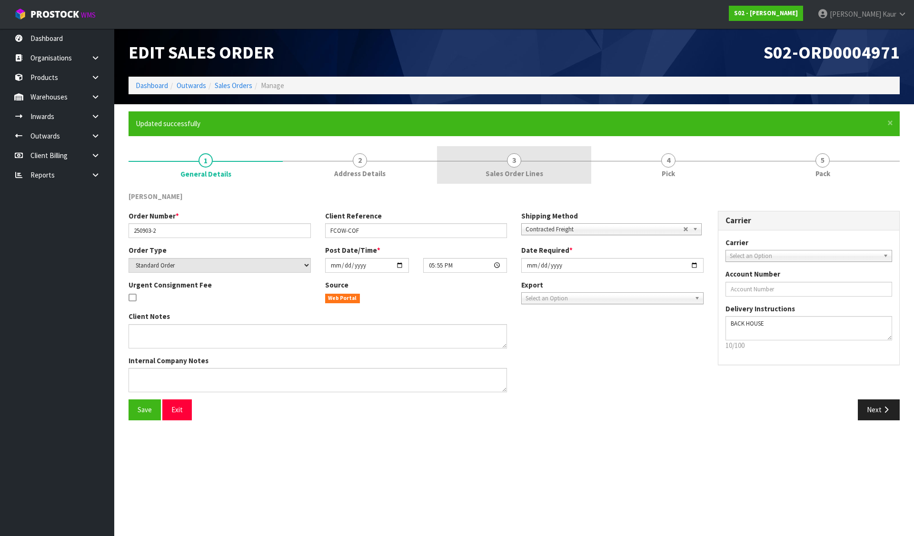
click at [516, 160] on span "3" at bounding box center [514, 160] width 14 height 14
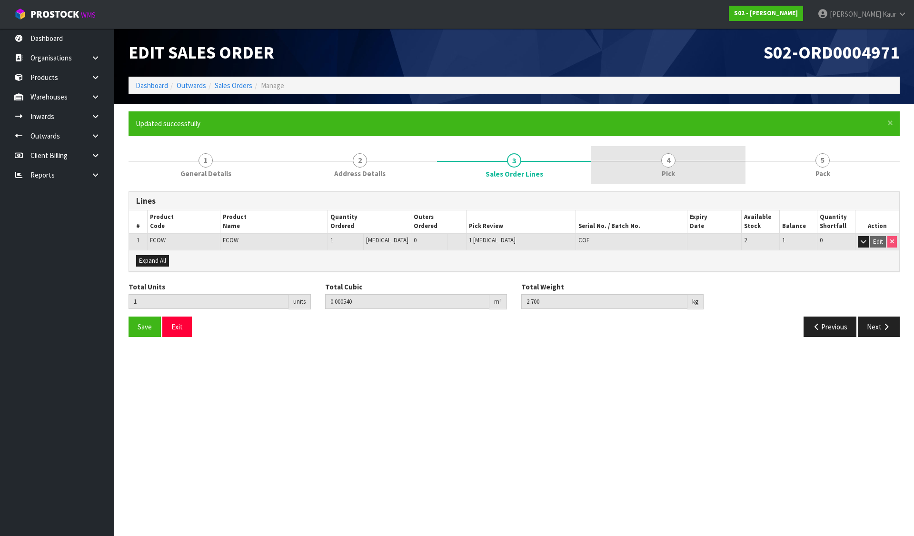
click at [674, 156] on span "4" at bounding box center [668, 160] width 14 height 14
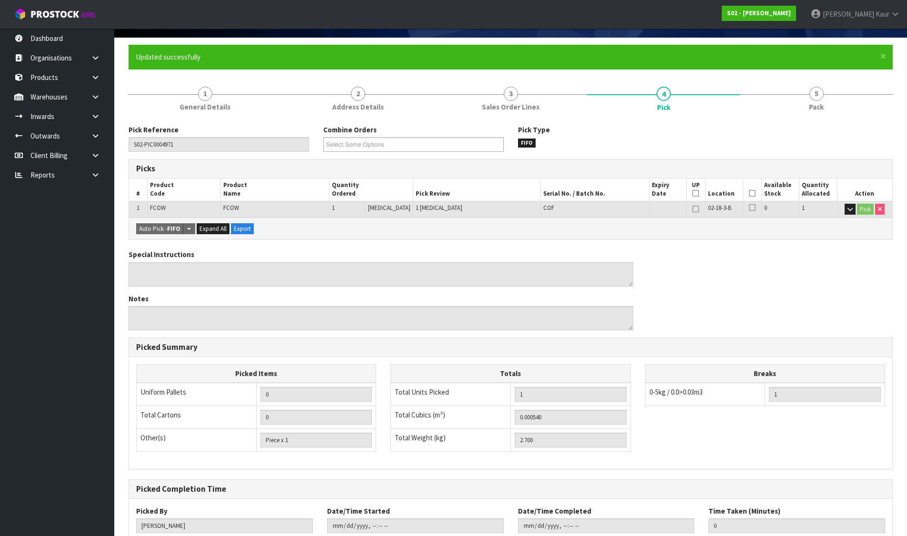
scroll to position [131, 0]
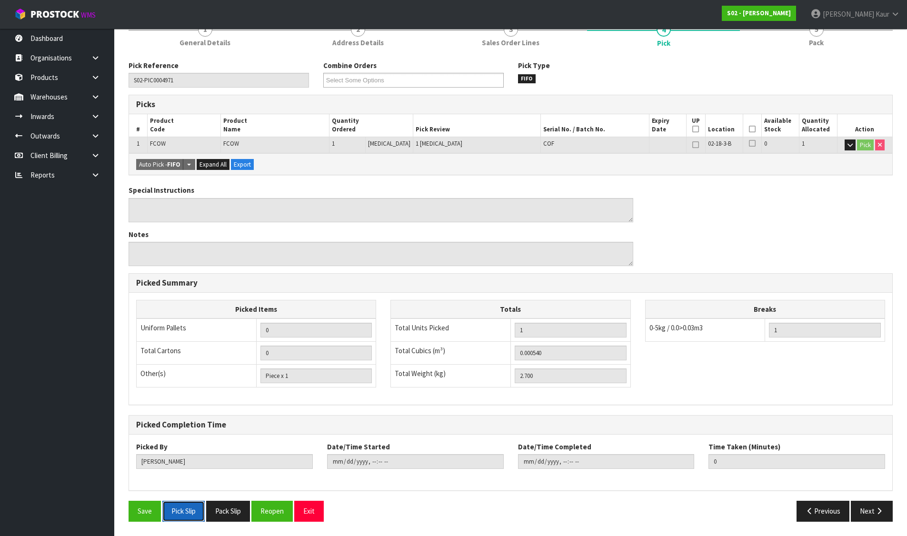
click at [187, 506] on button "Pick Slip" at bounding box center [183, 511] width 42 height 20
drag, startPoint x: 227, startPoint y: 509, endPoint x: 226, endPoint y: 501, distance: 8.2
click at [227, 509] on button "Pack Slip" at bounding box center [228, 511] width 44 height 20
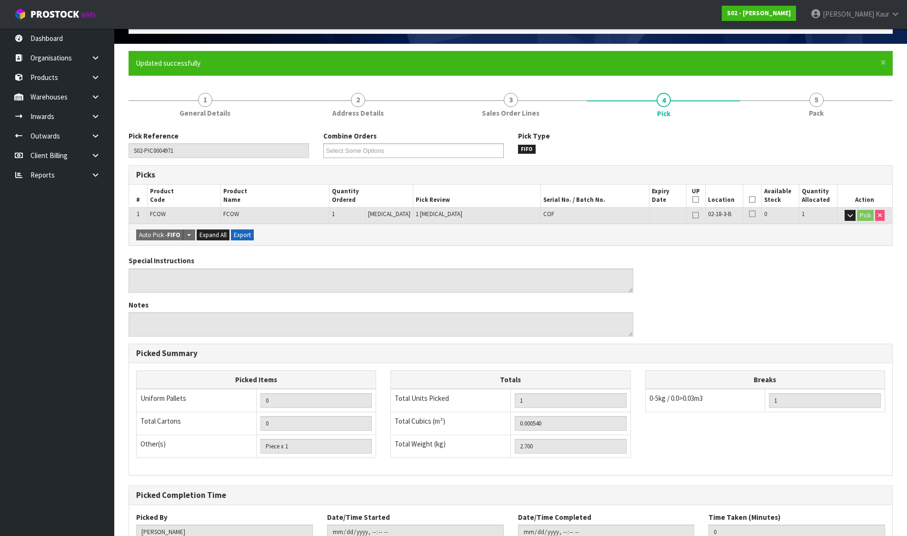
scroll to position [0, 0]
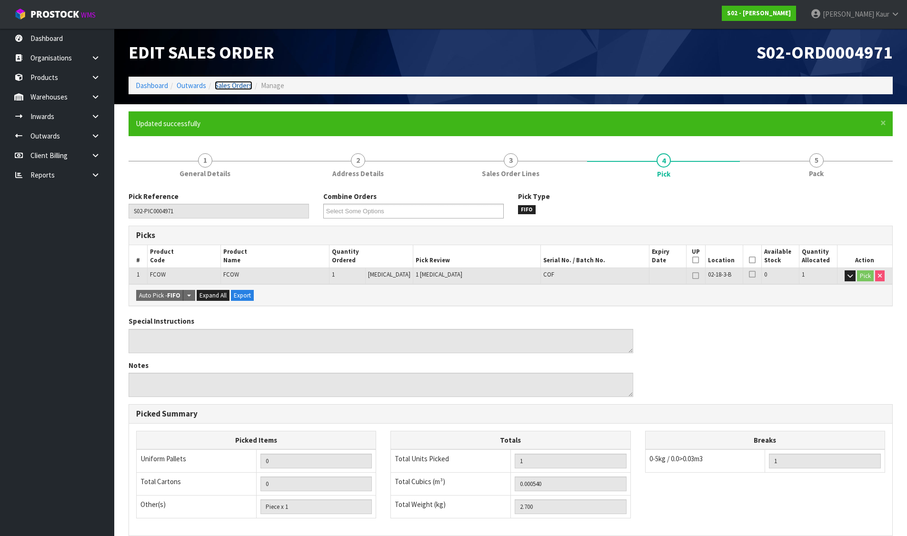
click at [239, 86] on link "Sales Orders" at bounding box center [234, 85] width 38 height 9
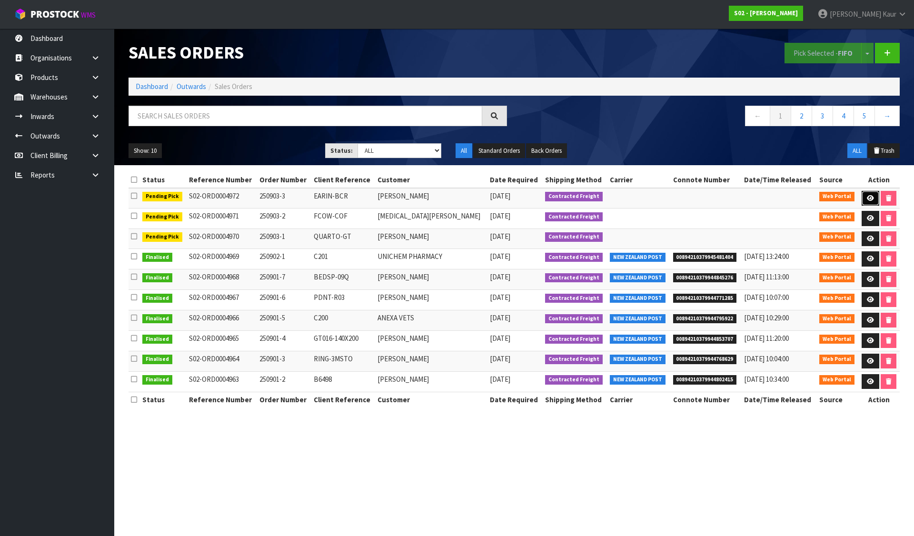
click at [875, 197] on link at bounding box center [871, 198] width 18 height 15
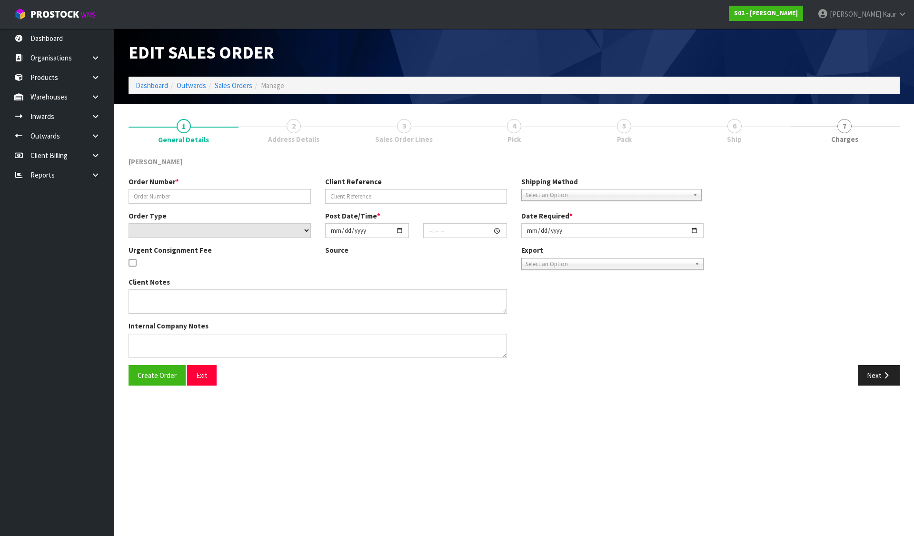
type input "250903-3"
type input "EARIN-BCR"
select select "number:0"
type input "2025-09-02"
type input "19:31:00.000"
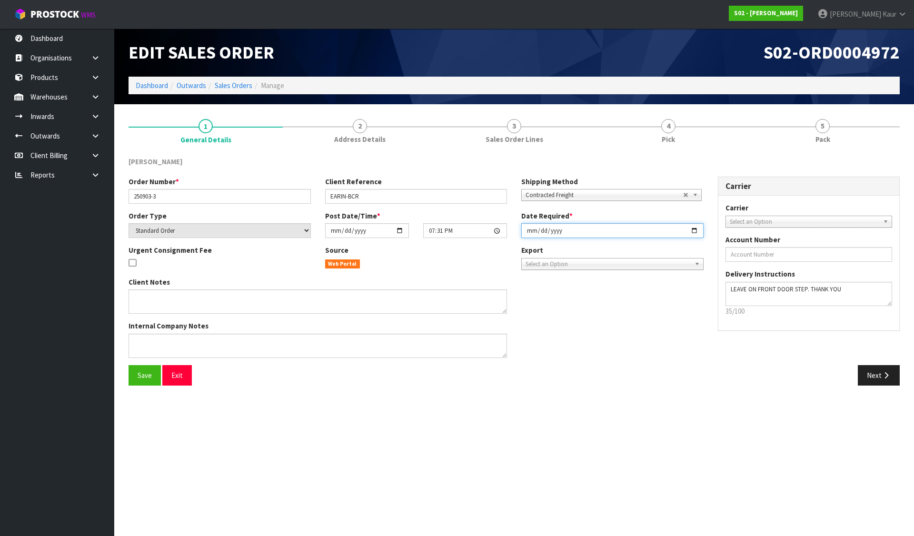
click at [529, 229] on input "2025-09-02" at bounding box center [612, 230] width 182 height 15
type input "2025-09-03"
click at [152, 374] on button "Save" at bounding box center [145, 375] width 32 height 20
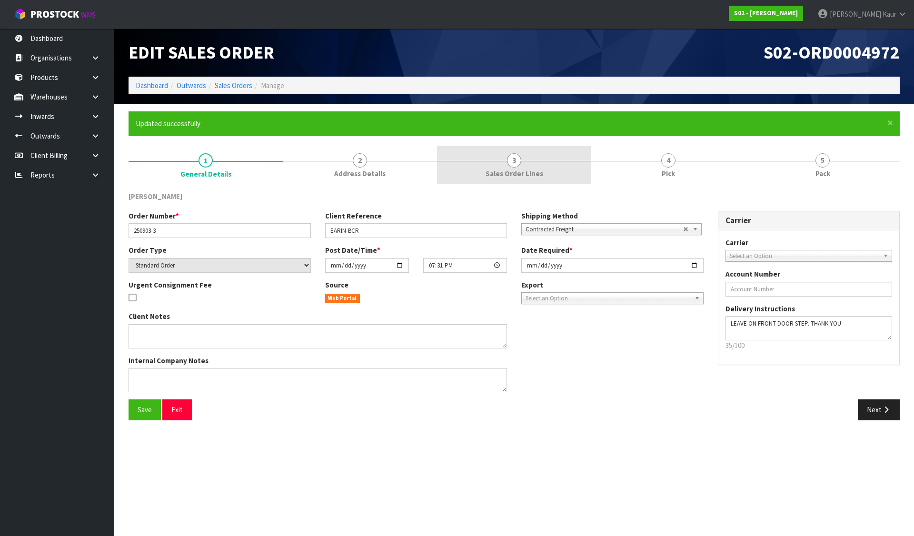
click at [519, 162] on span "3" at bounding box center [514, 160] width 14 height 14
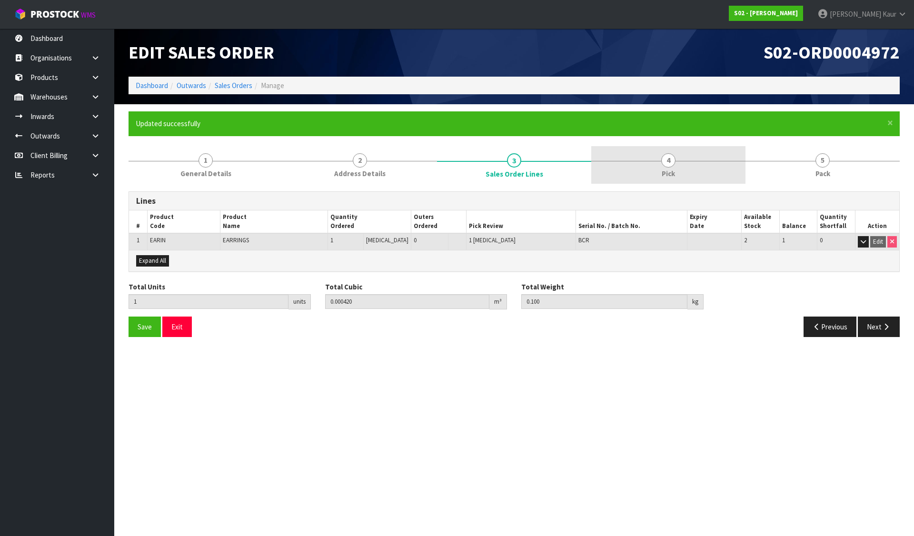
click at [658, 163] on link "4 Pick" at bounding box center [668, 165] width 154 height 38
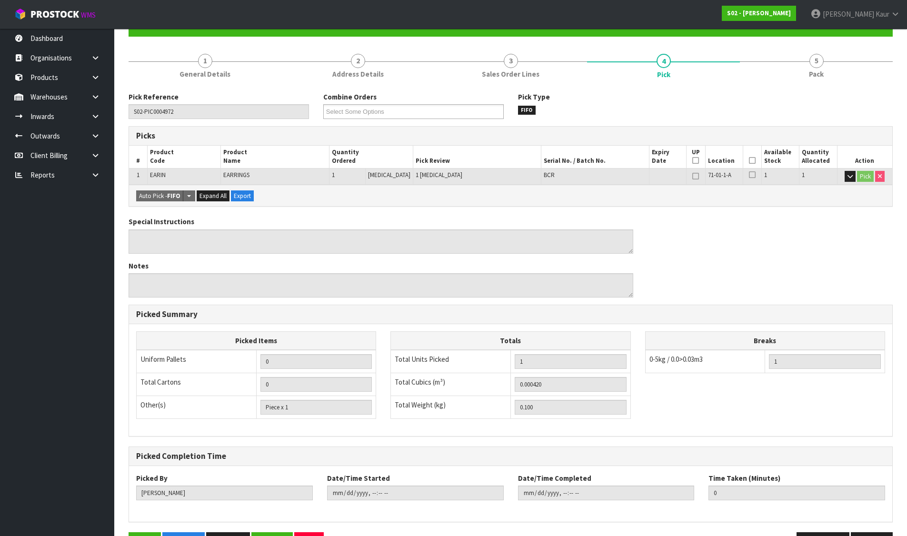
scroll to position [131, 0]
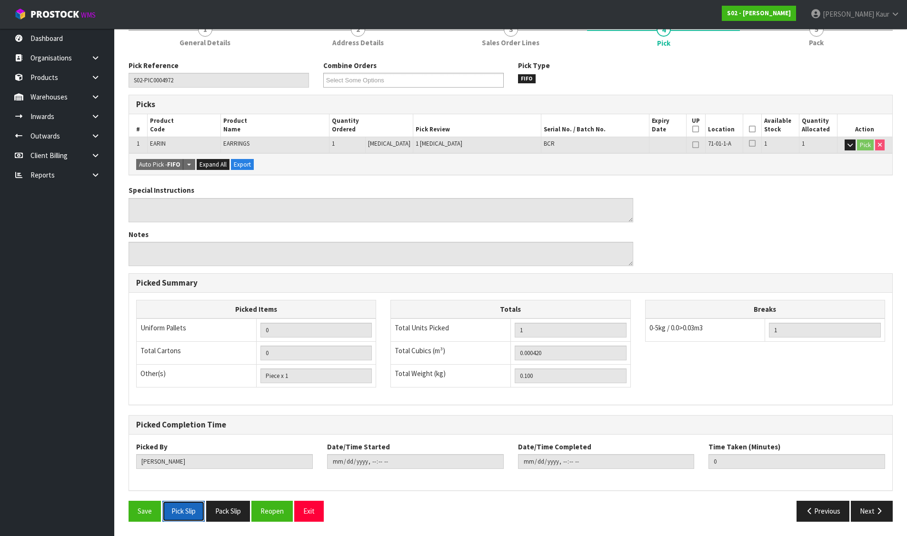
click at [175, 516] on button "Pick Slip" at bounding box center [183, 511] width 42 height 20
click at [227, 510] on button "Pack Slip" at bounding box center [228, 511] width 44 height 20
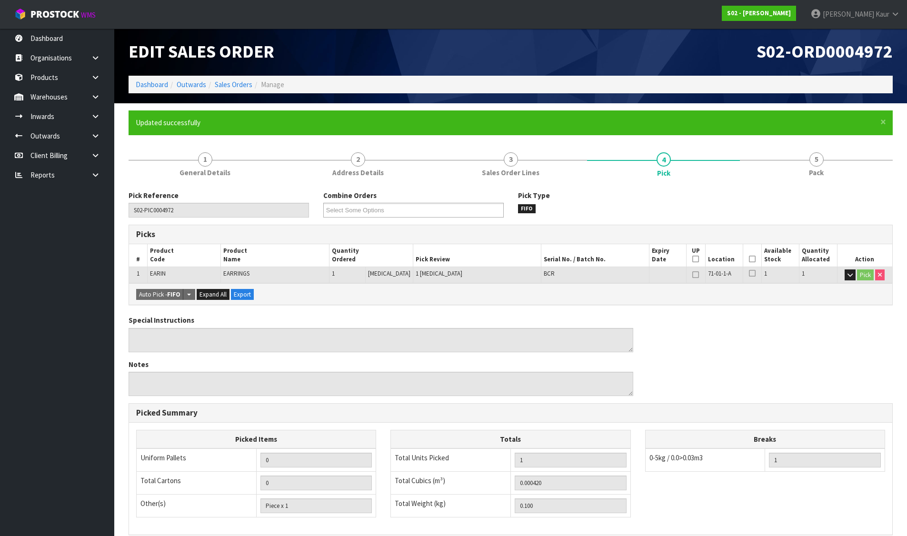
scroll to position [0, 0]
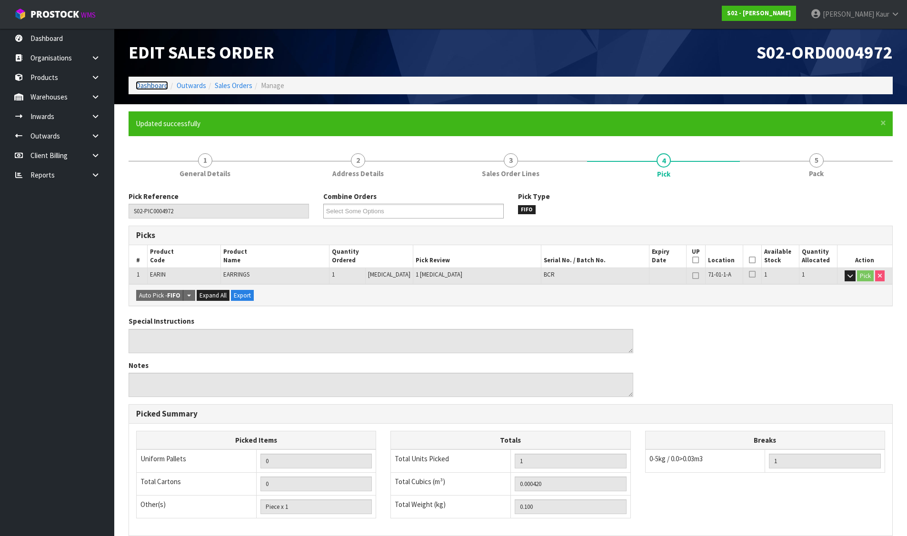
click at [152, 86] on link "Dashboard" at bounding box center [152, 85] width 32 height 9
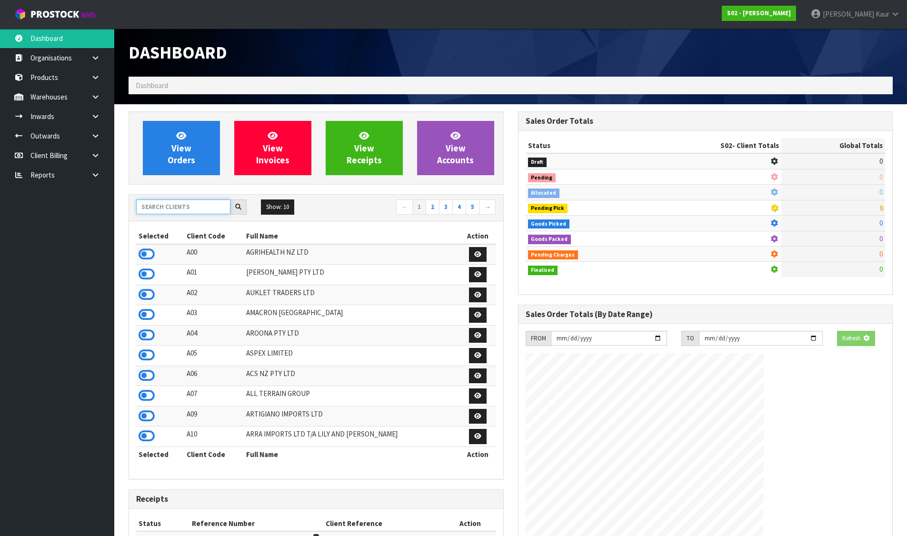
click at [183, 203] on input "text" at bounding box center [183, 206] width 94 height 15
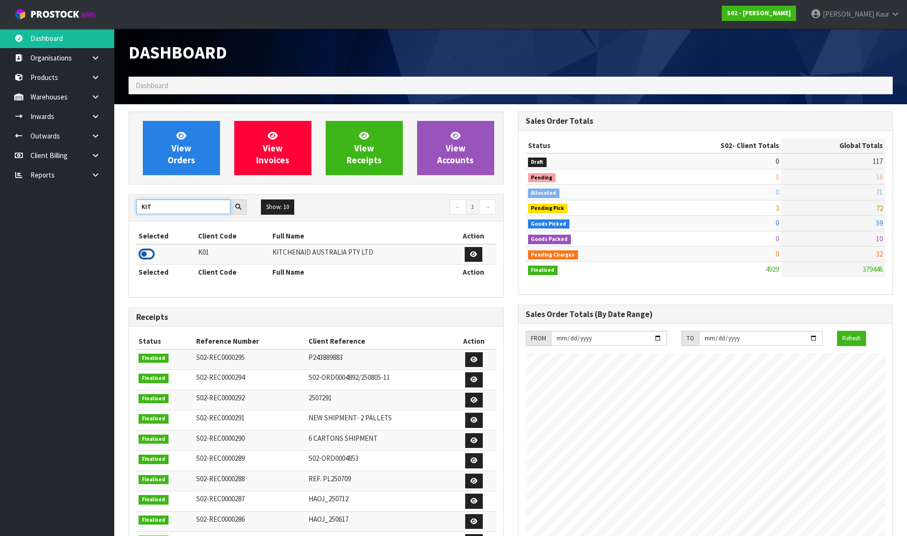
type input "KIT"
click at [142, 253] on icon at bounding box center [147, 254] width 16 height 14
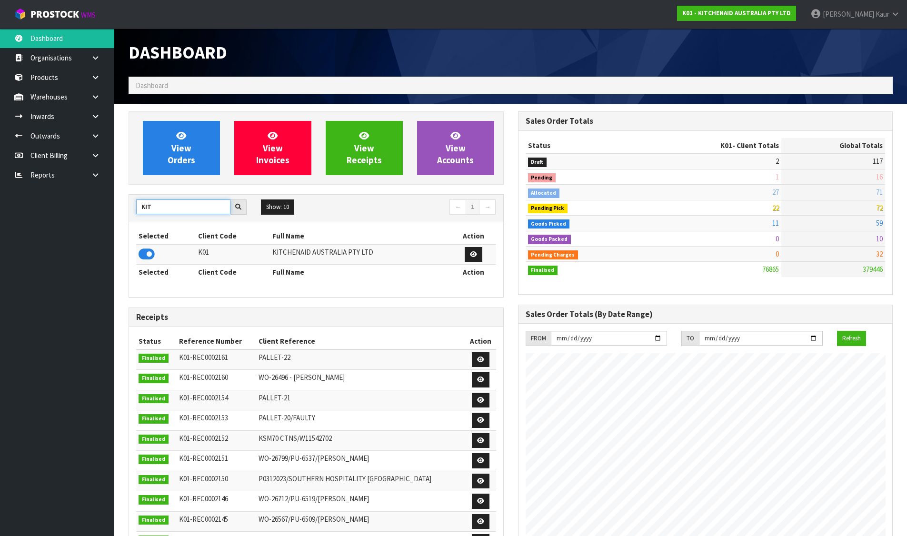
drag, startPoint x: 167, startPoint y: 202, endPoint x: 125, endPoint y: 202, distance: 41.9
click at [125, 202] on div "View Orders View Invoices View Receipts View Accounts KIT Show: 10 5 10 25 50 ←…" at bounding box center [315, 400] width 389 height 578
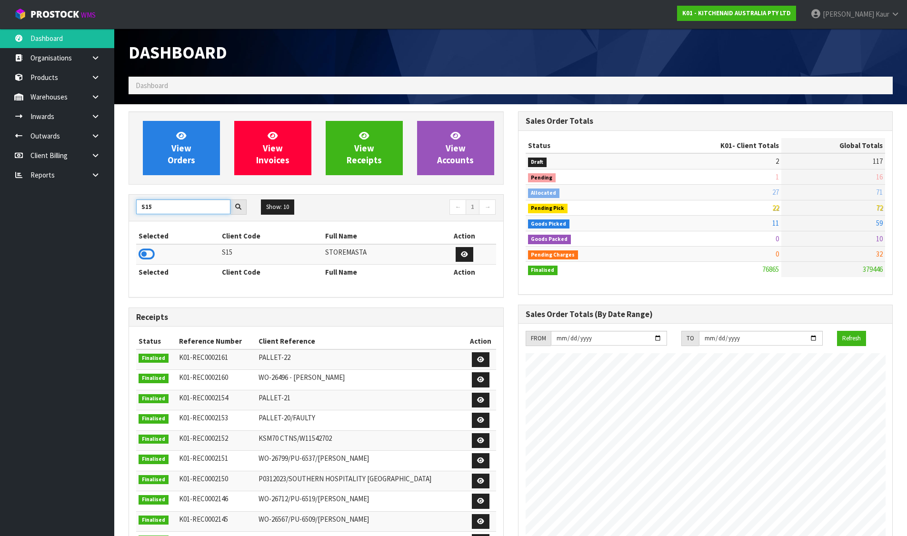
type input "S15"
click at [147, 254] on icon at bounding box center [147, 254] width 16 height 14
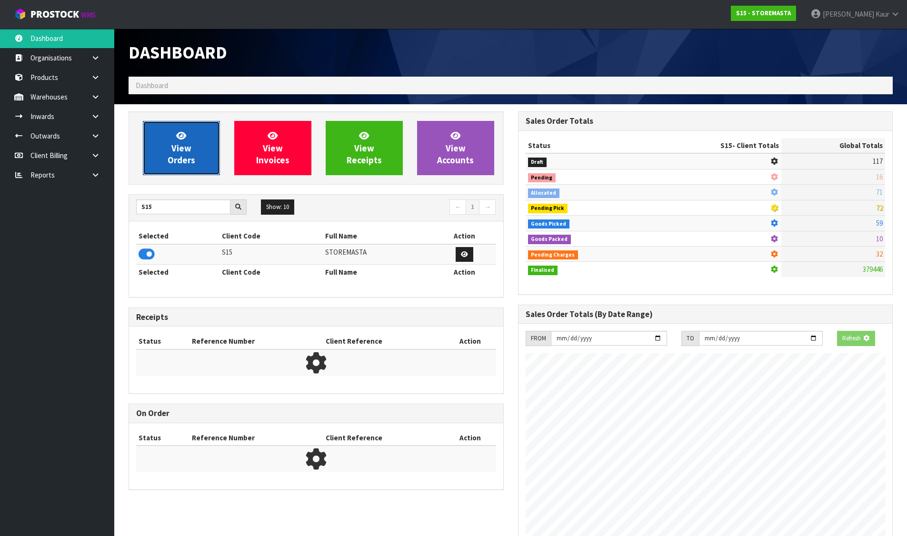
click at [181, 159] on span "View Orders" at bounding box center [182, 148] width 28 height 36
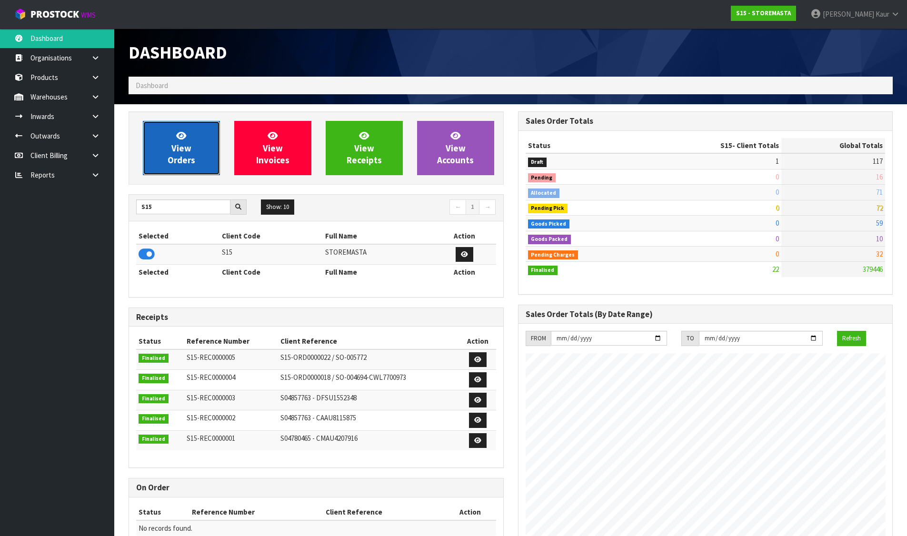
scroll to position [613, 389]
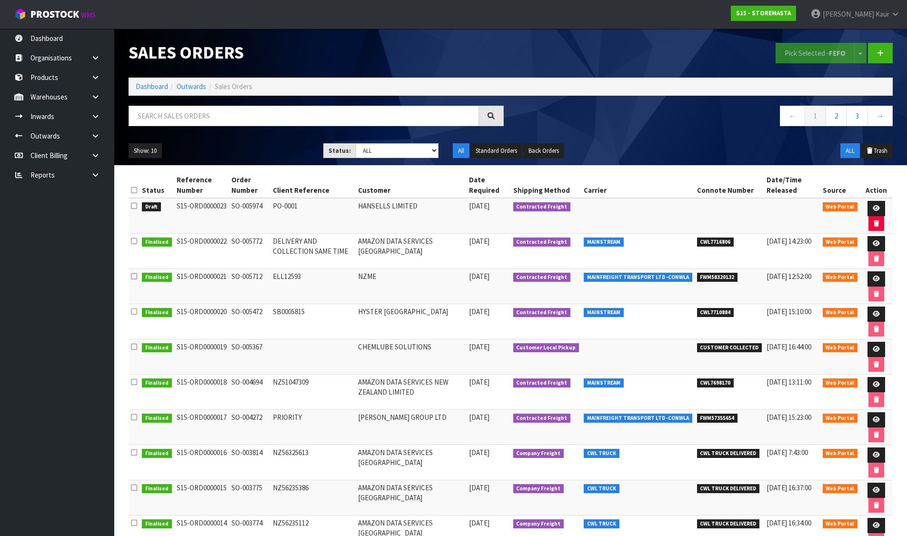
click at [136, 204] on icon at bounding box center [134, 205] width 6 height 7
click at [0, 0] on input "checkbox" at bounding box center [0, 0] width 0 height 0
click at [813, 50] on button "Pick Selected - FEFO" at bounding box center [814, 53] width 79 height 20
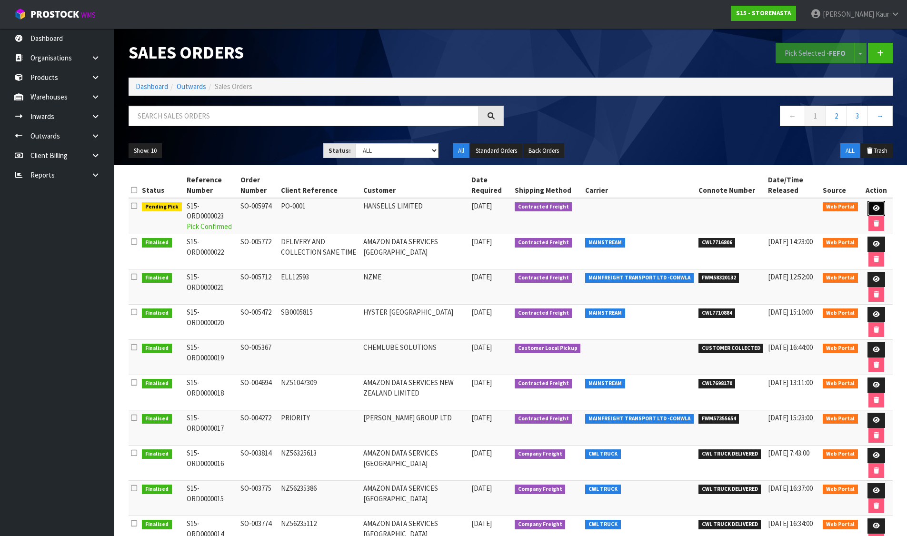
click at [877, 206] on icon at bounding box center [875, 208] width 7 height 6
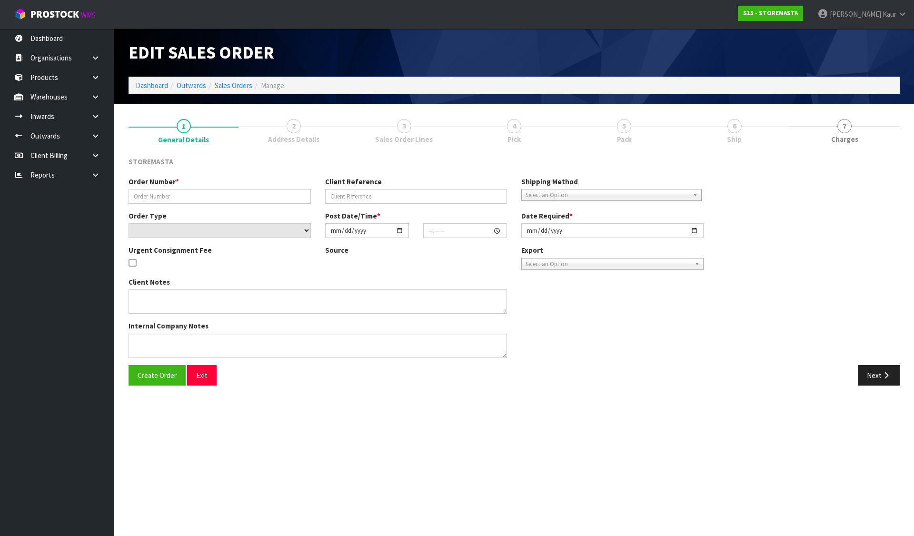
type input "SO-005974"
type input "PO-0001"
select select "number:0"
type input "2025-09-02"
type input "18:52:00.000"
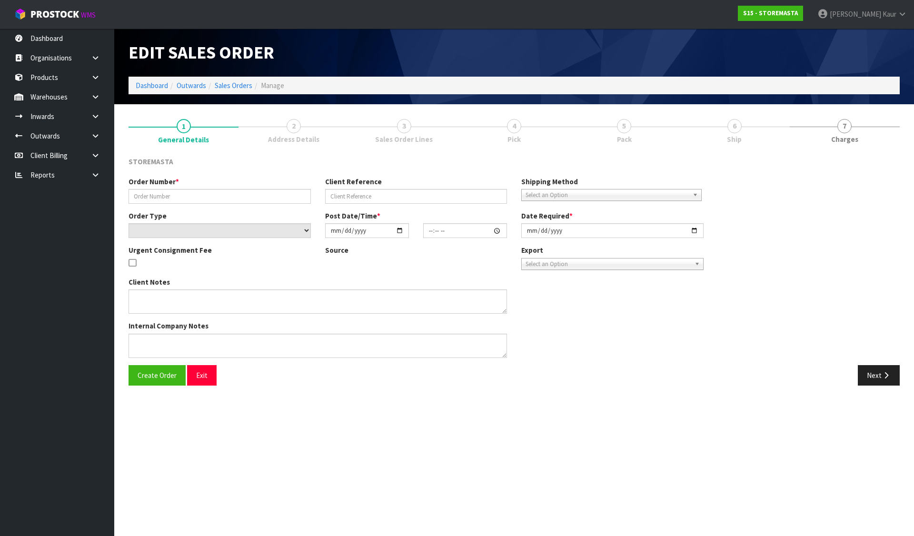
type input "2025-09-03"
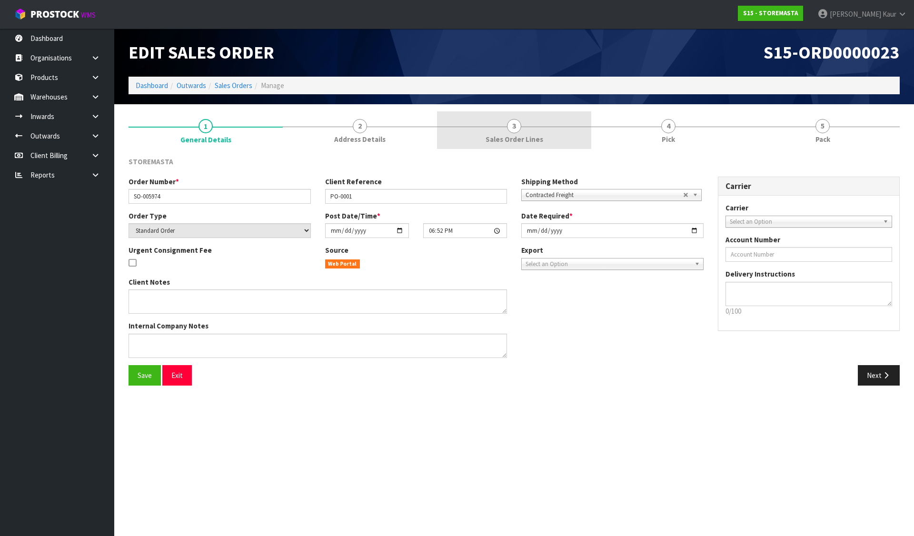
click at [527, 128] on link "3 Sales Order Lines" at bounding box center [514, 130] width 154 height 38
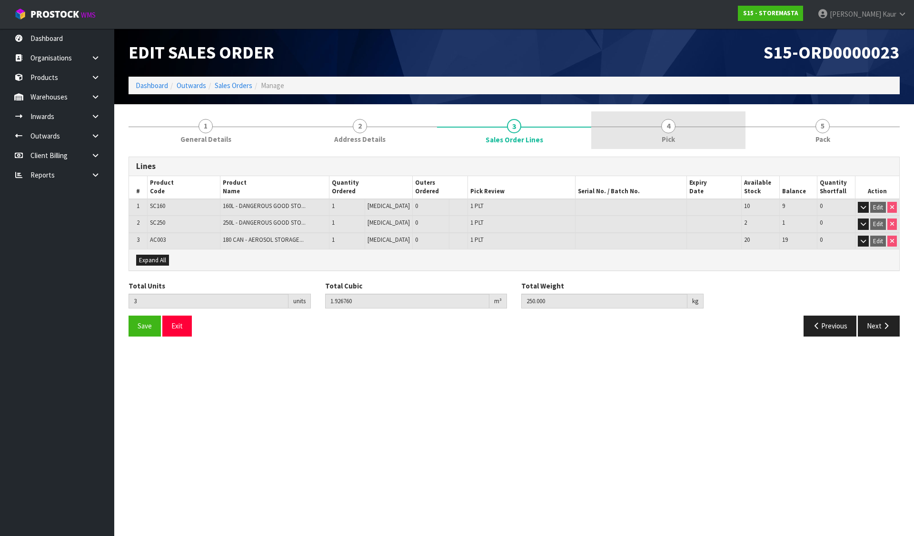
click at [668, 131] on span "4" at bounding box center [668, 126] width 14 height 14
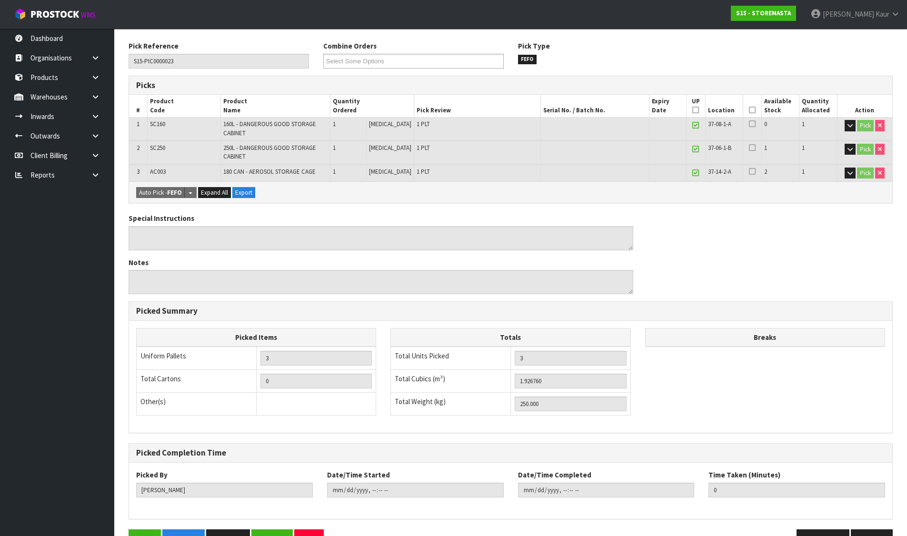
scroll to position [144, 0]
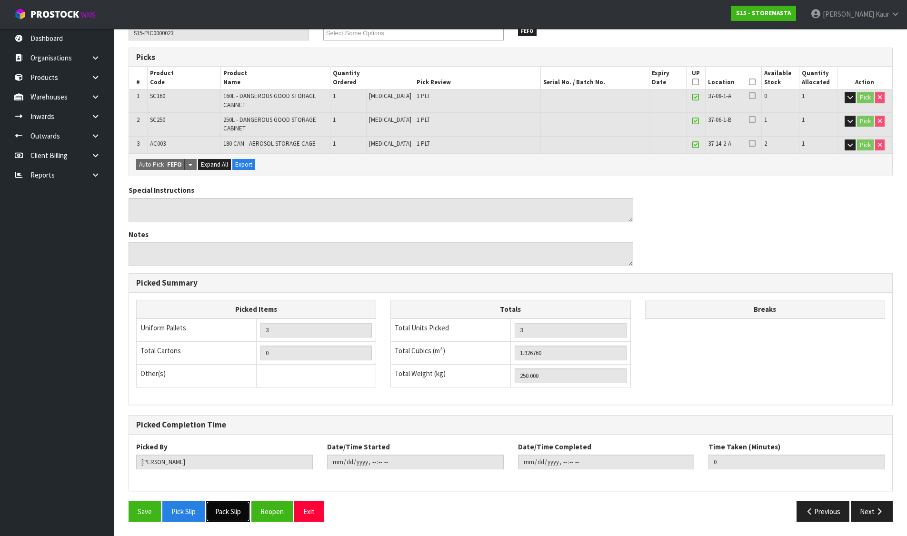
click at [238, 506] on button "Pack Slip" at bounding box center [228, 511] width 44 height 20
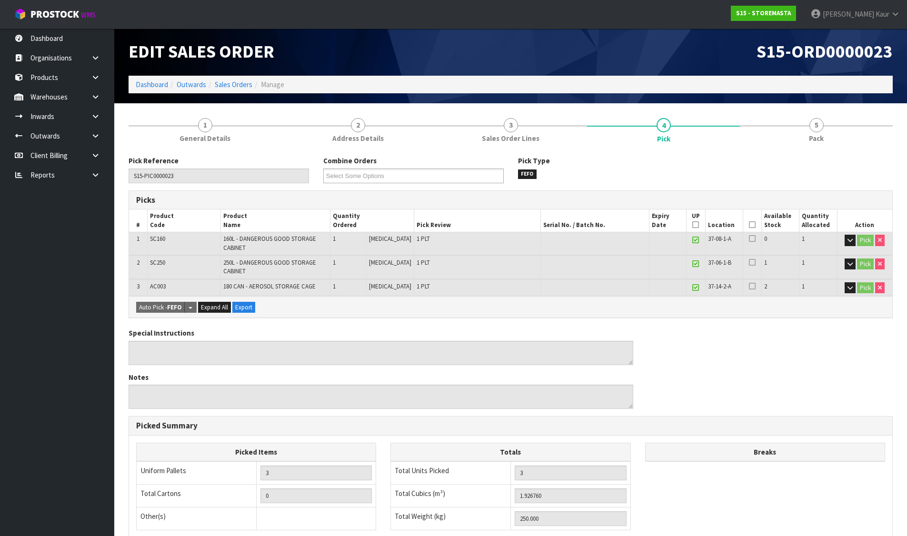
scroll to position [0, 0]
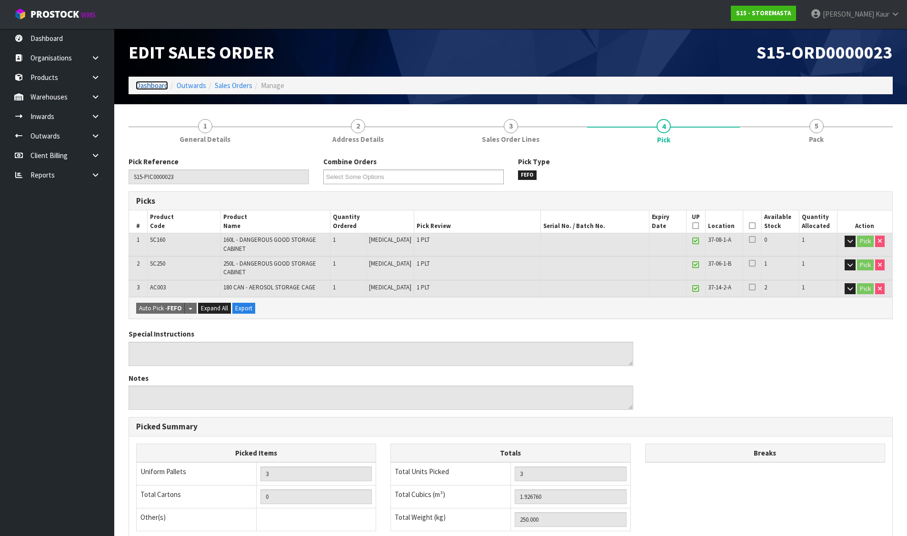
click at [159, 87] on link "Dashboard" at bounding box center [152, 85] width 32 height 9
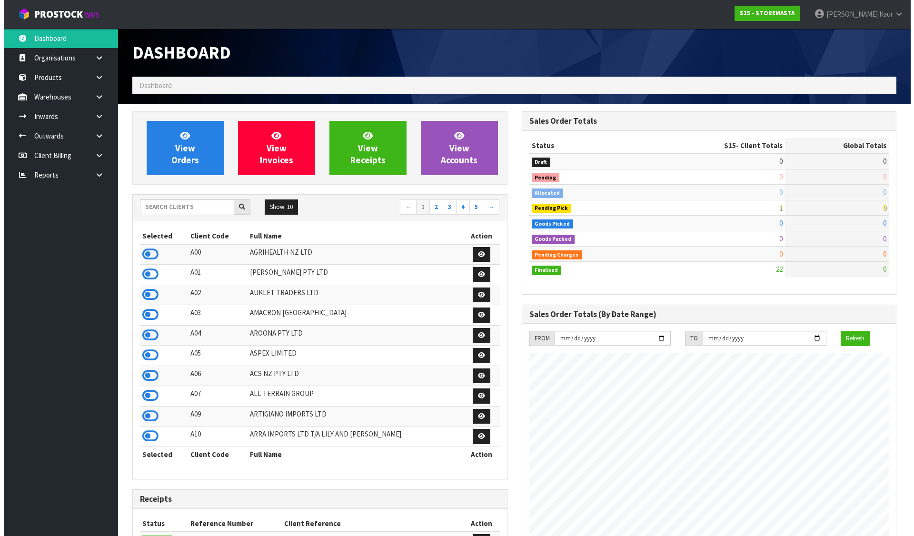
scroll to position [613, 389]
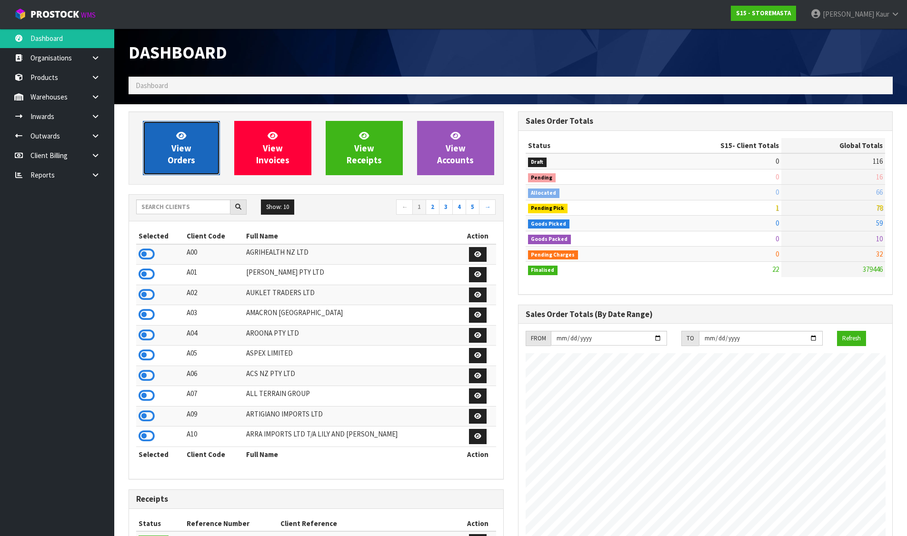
click at [208, 161] on link "View Orders" at bounding box center [181, 148] width 77 height 54
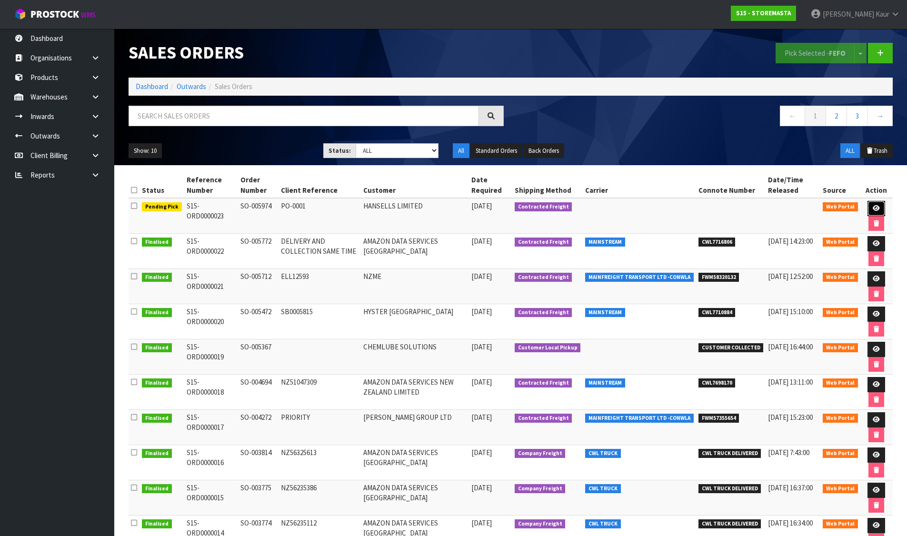
click at [882, 207] on link at bounding box center [876, 208] width 18 height 15
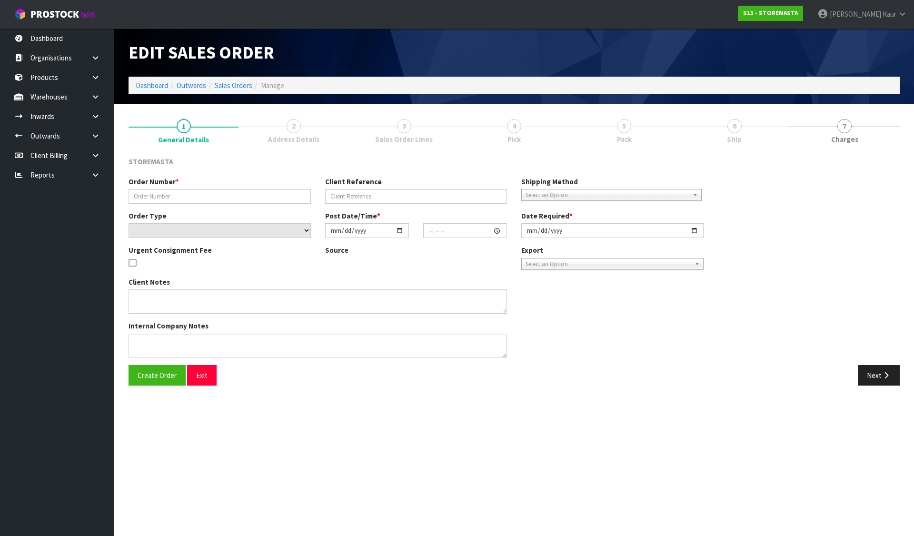
type input "SO-005974"
type input "PO-0001"
select select "number:0"
type input "2025-09-02"
type input "18:52:00.000"
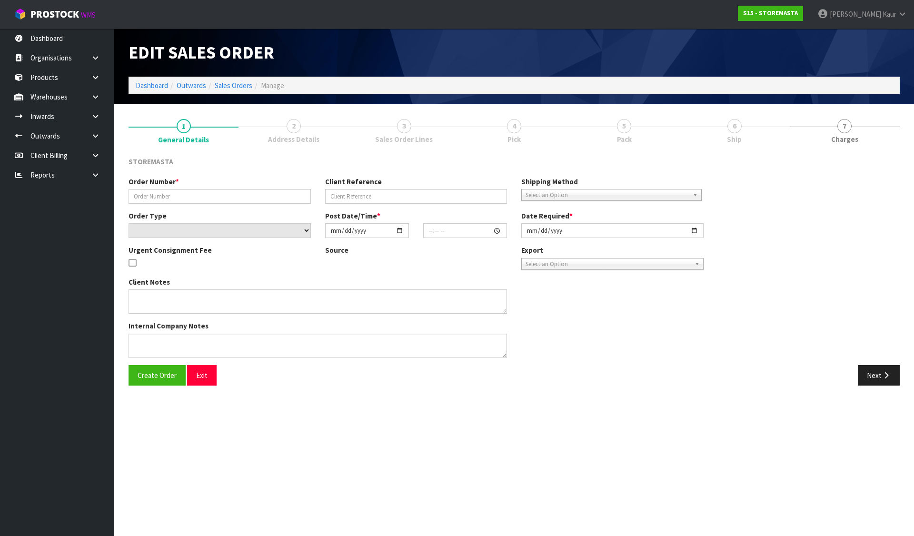
type input "2025-09-03"
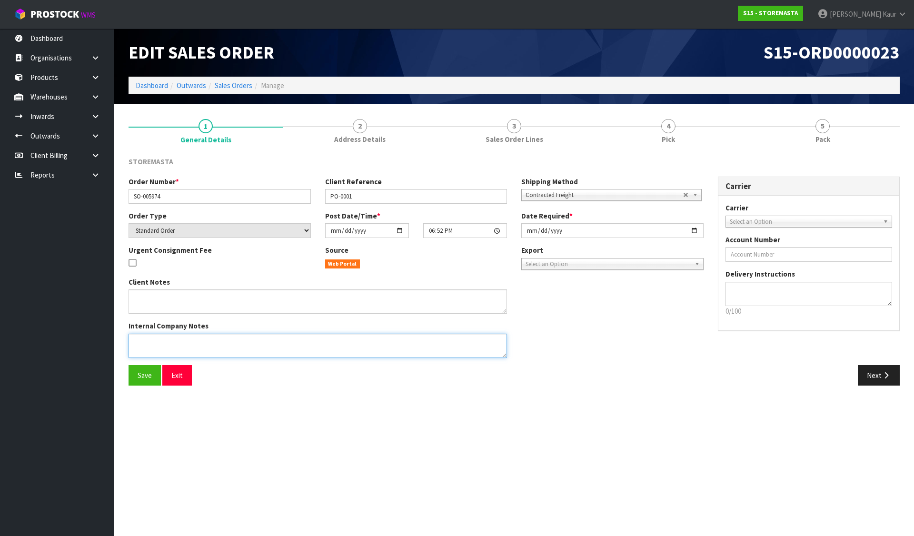
click at [216, 340] on textarea at bounding box center [318, 346] width 378 height 24
paste textarea "NO STOREMASTA PAPERWORK TO GO WITH THE GOODS. KINDLY ADVISE THE CONNOTE ONCE AV…"
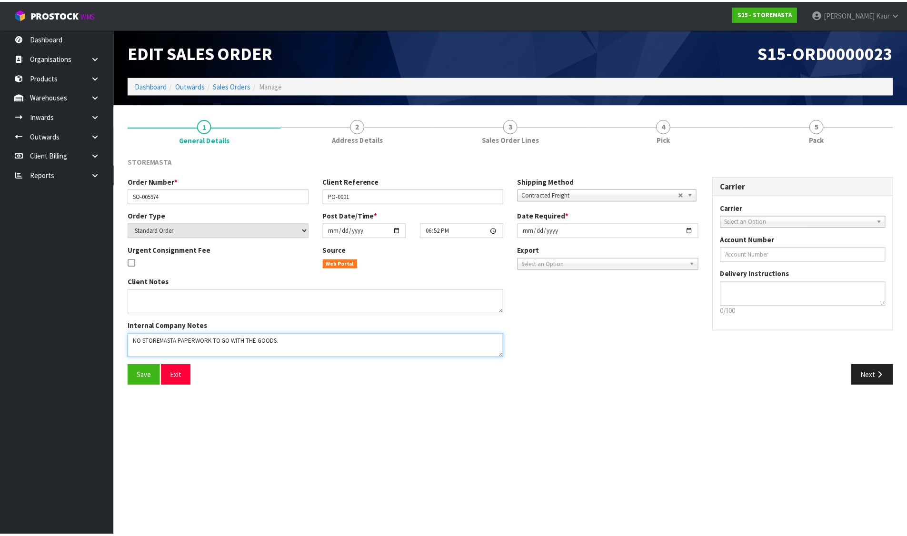
scroll to position [6, 0]
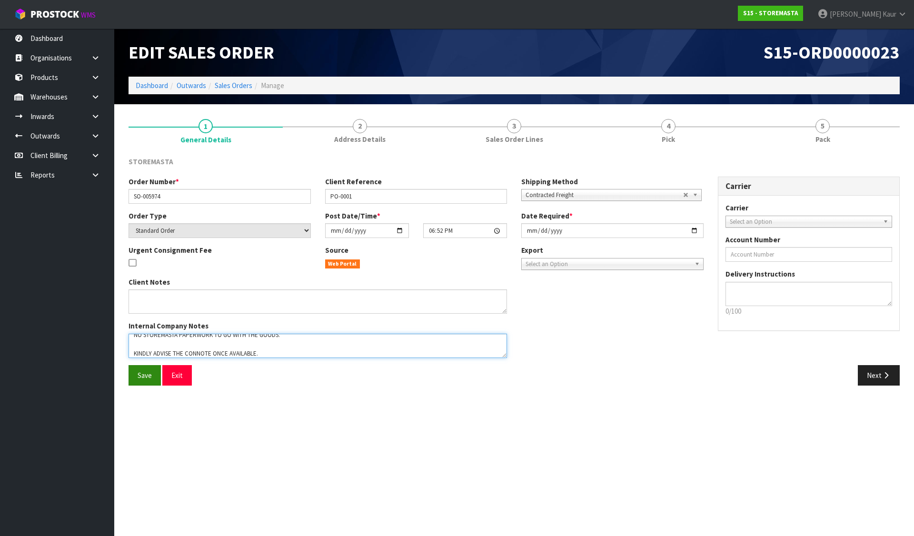
type textarea "NO STOREMASTA PAPERWORK TO GO WITH THE GOODS. KINDLY ADVISE THE CONNOTE ONCE AV…"
click at [138, 379] on span "Save" at bounding box center [145, 375] width 14 height 9
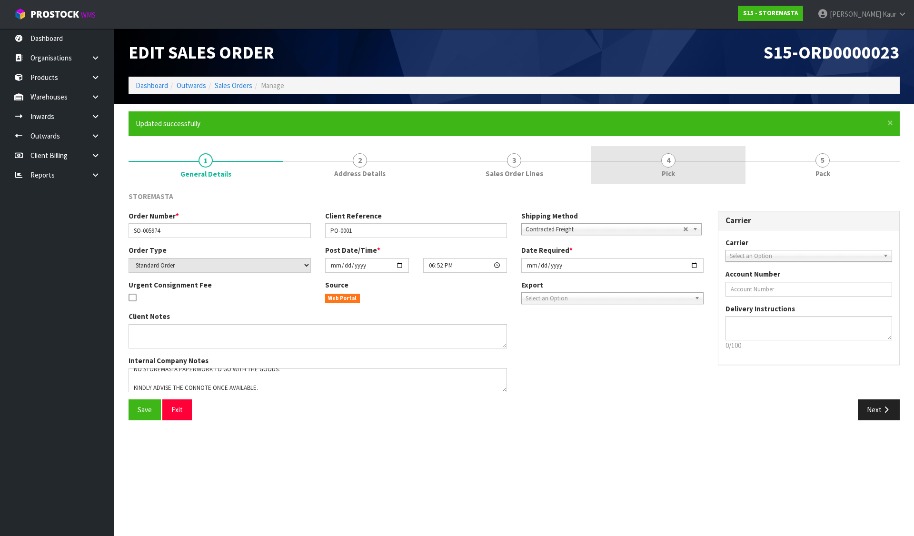
click at [654, 159] on link "4 Pick" at bounding box center [668, 165] width 154 height 38
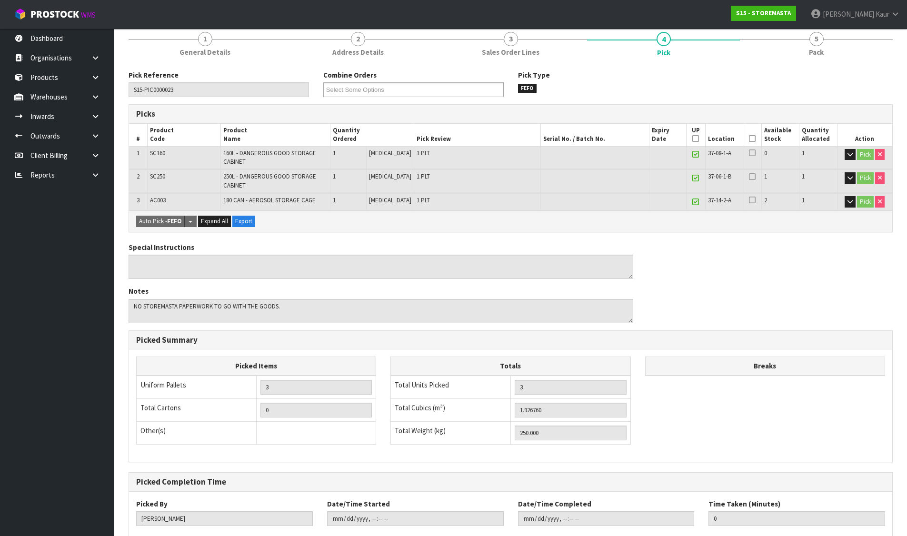
scroll to position [178, 0]
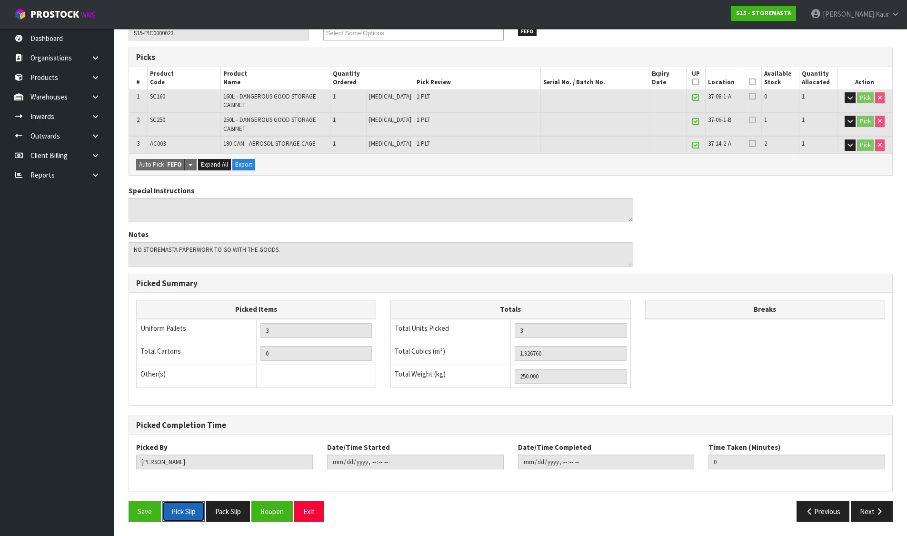
click at [200, 506] on button "Pick Slip" at bounding box center [183, 511] width 42 height 20
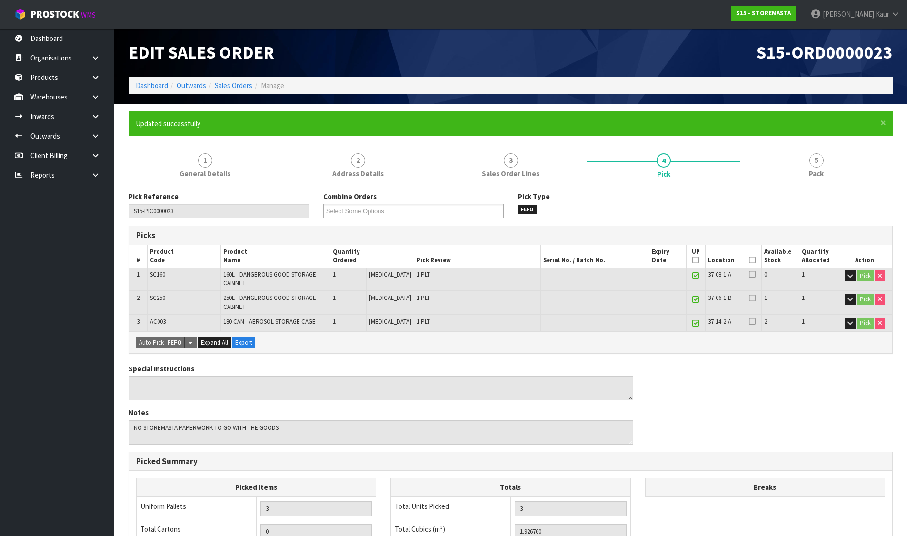
drag, startPoint x: 97, startPoint y: 177, endPoint x: 82, endPoint y: 190, distance: 20.2
click at [97, 177] on icon at bounding box center [95, 174] width 9 height 7
click at [49, 213] on link "CWL" at bounding box center [57, 215] width 114 height 20
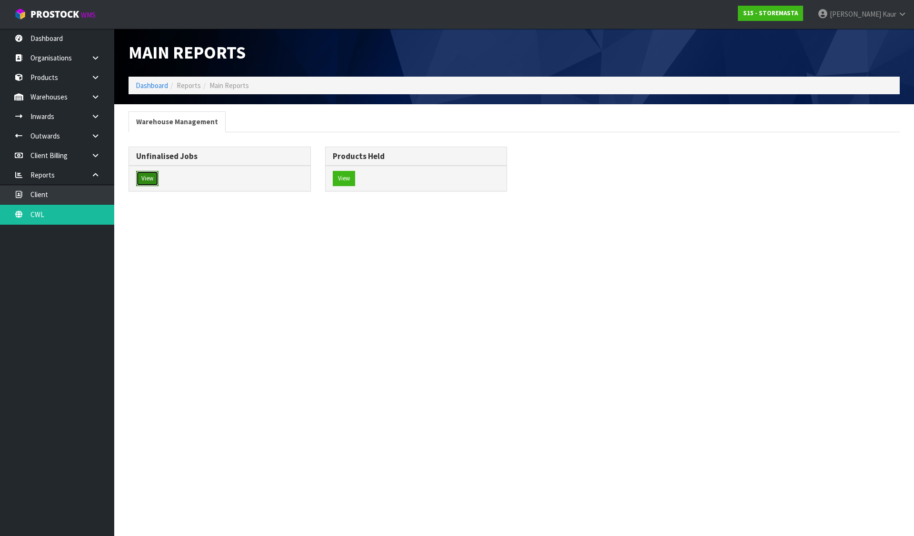
click at [142, 176] on button "View" at bounding box center [147, 178] width 22 height 15
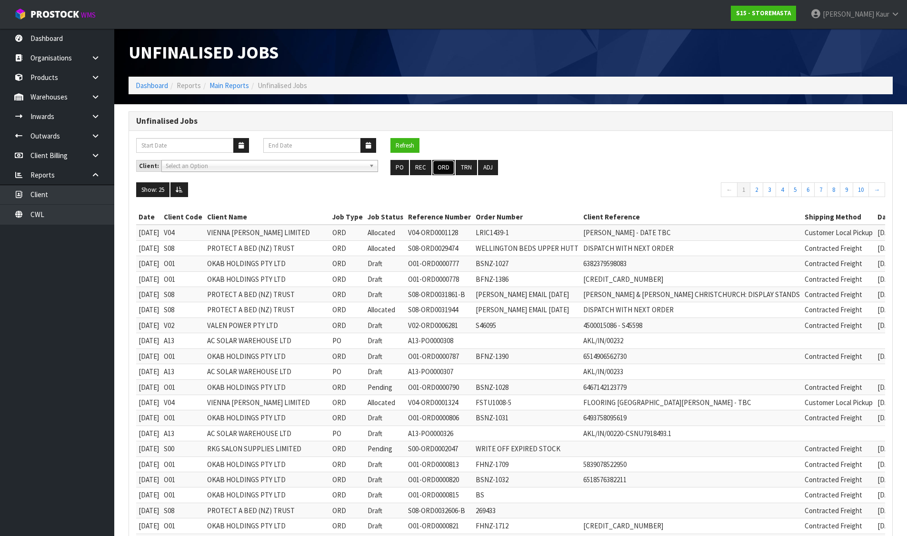
click at [441, 165] on button "ORD" at bounding box center [443, 167] width 22 height 15
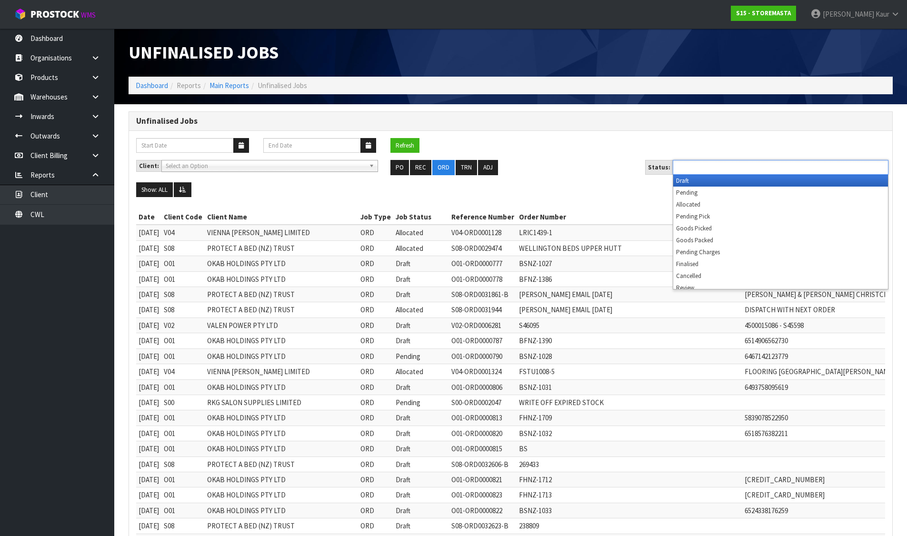
click at [707, 169] on input "text" at bounding box center [710, 167] width 70 height 12
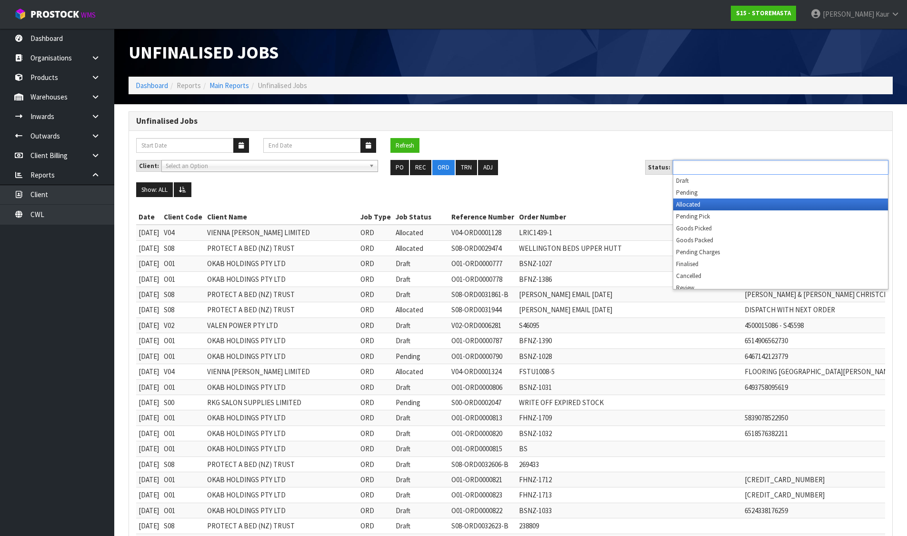
click at [697, 203] on li "Allocated" at bounding box center [780, 204] width 215 height 12
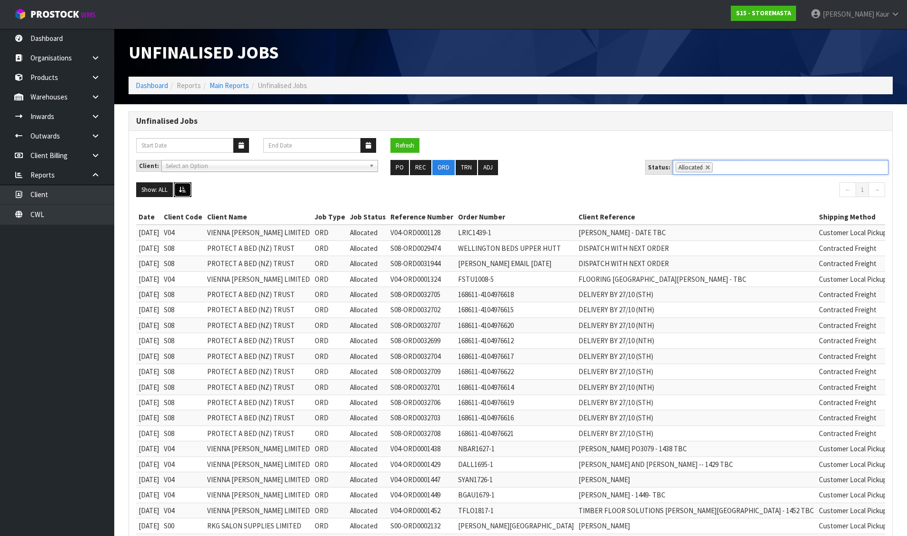
click at [188, 188] on button at bounding box center [183, 189] width 18 height 15
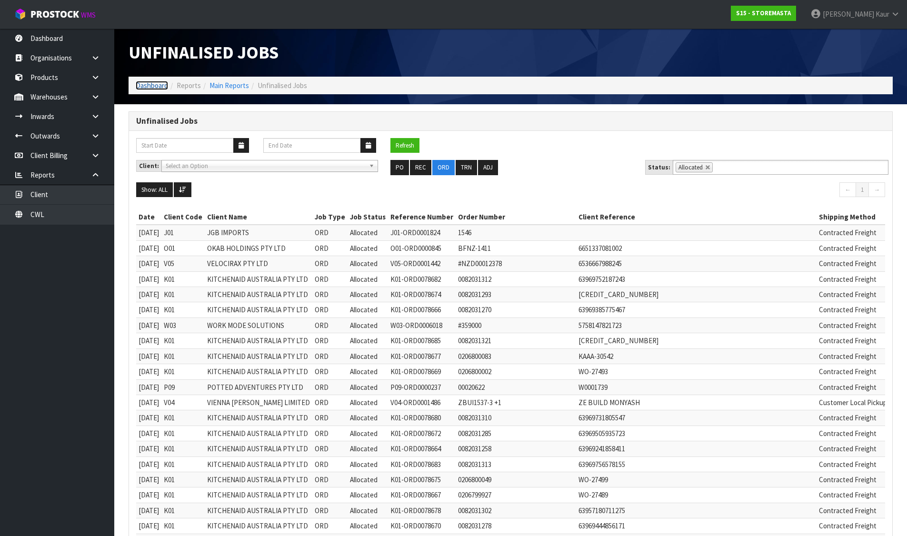
click at [156, 86] on link "Dashboard" at bounding box center [152, 85] width 32 height 9
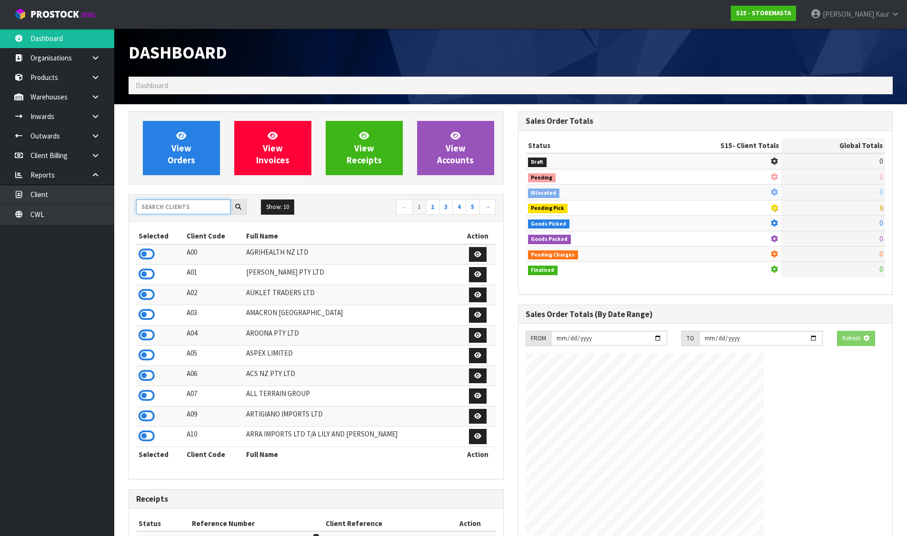
click at [188, 201] on input "text" at bounding box center [183, 206] width 94 height 15
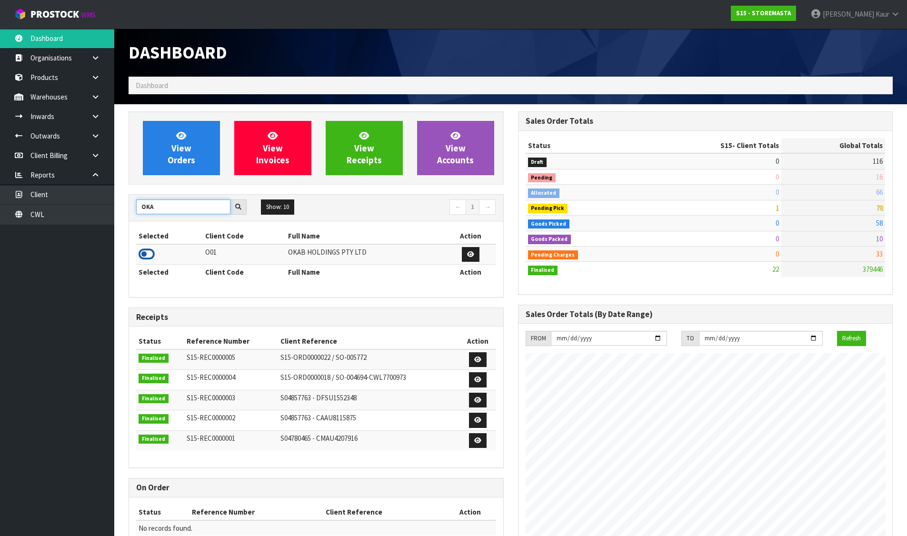
type input "OKA"
click at [148, 253] on icon at bounding box center [147, 254] width 16 height 14
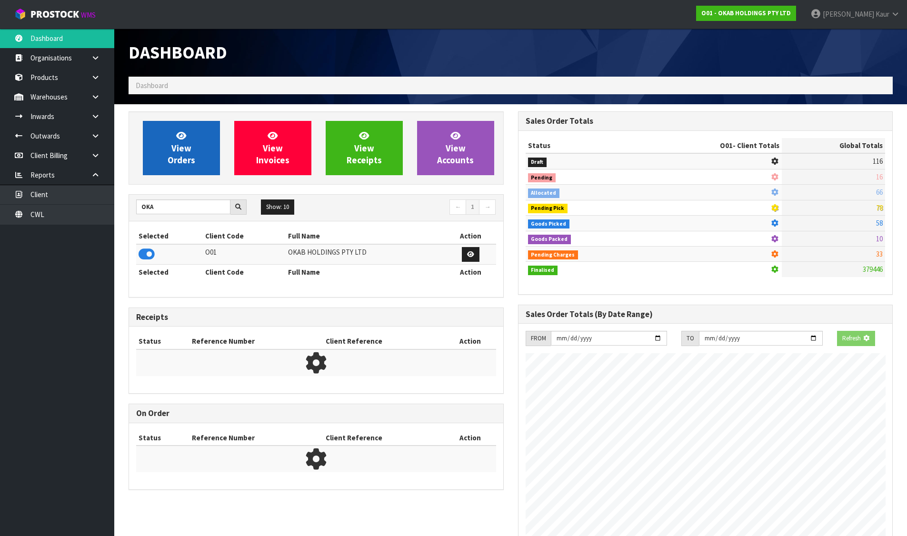
scroll to position [629, 389]
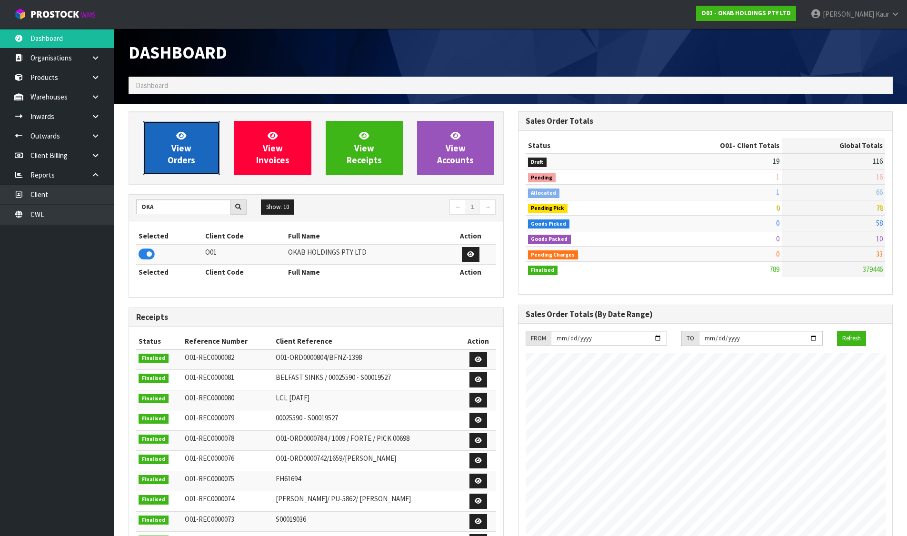
click at [191, 129] on link "View Orders" at bounding box center [181, 148] width 77 height 54
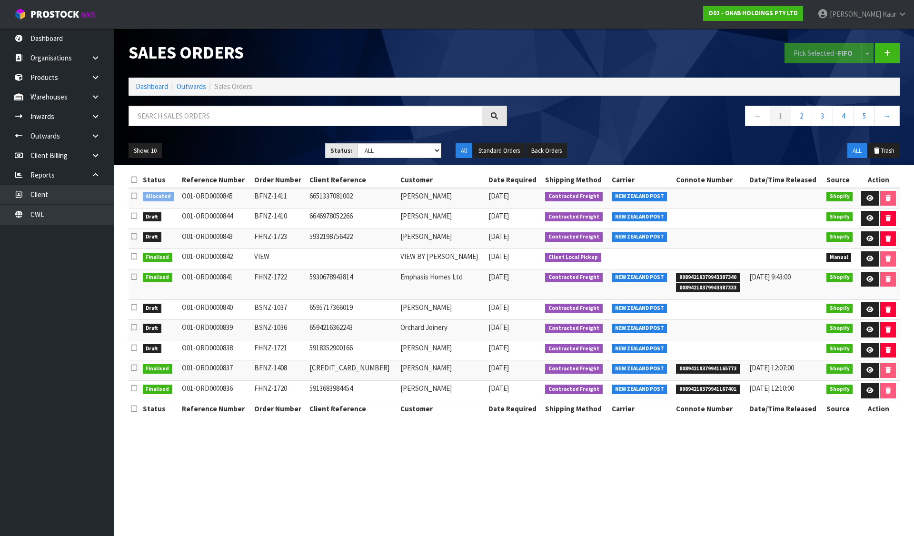
click at [136, 177] on icon at bounding box center [134, 179] width 6 height 7
click at [811, 49] on button "Pick Selected - FIFO" at bounding box center [822, 53] width 77 height 20
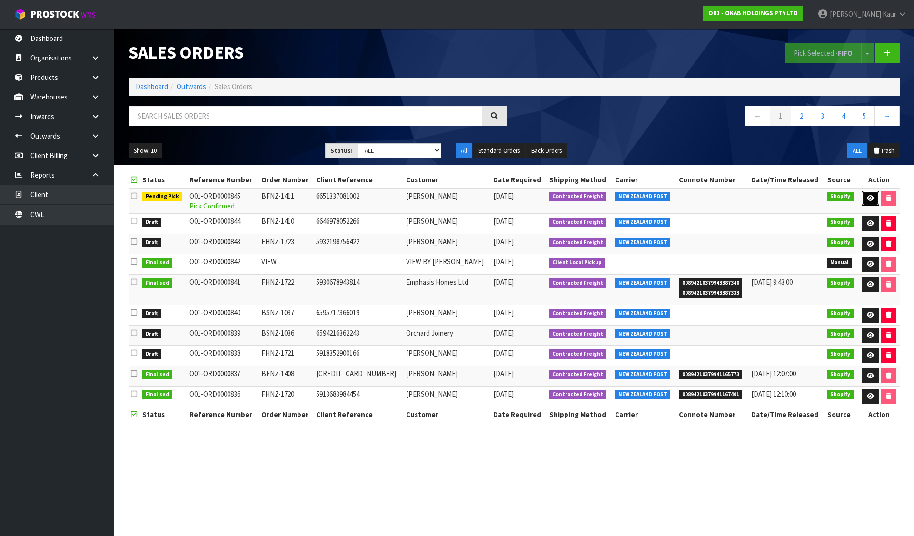
click at [871, 196] on icon at bounding box center [870, 198] width 7 height 6
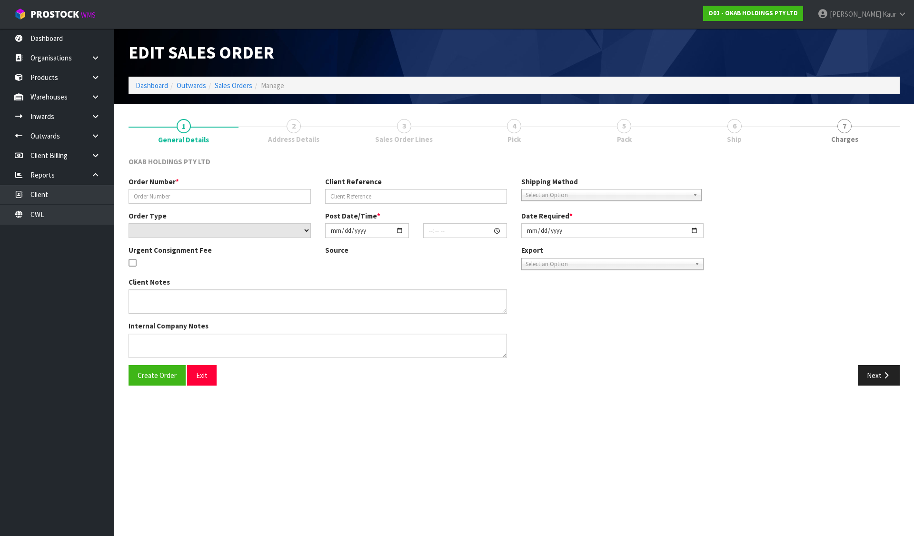
type input "BFNZ-1411"
type input "6651337081002"
select select "number:0"
type input "2025-09-03"
type input "07:54:03.000"
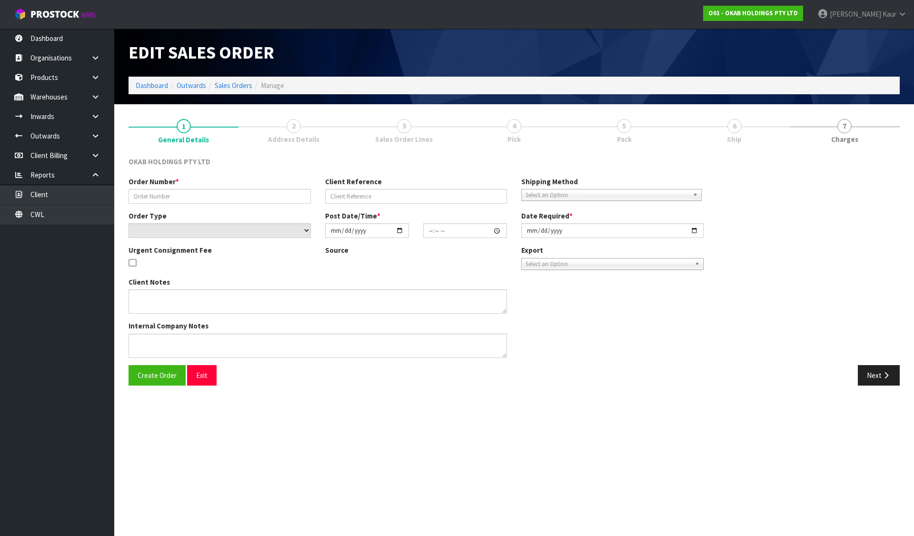
type input "2025-09-03"
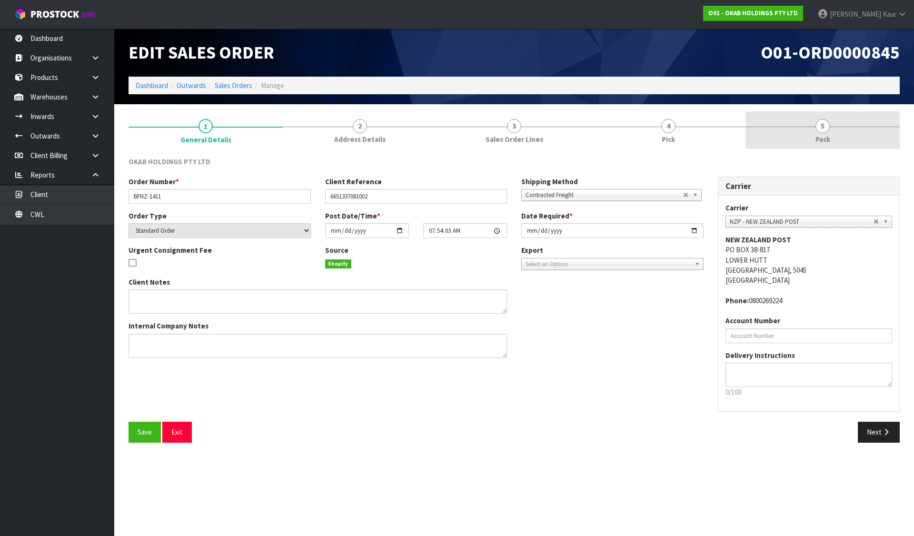
click at [667, 122] on span "4" at bounding box center [668, 126] width 14 height 14
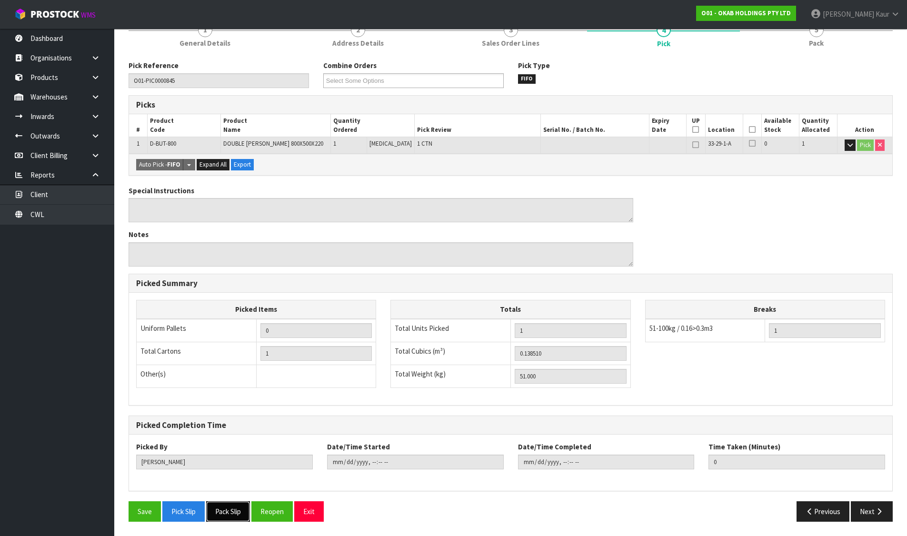
click at [222, 505] on button "Pack Slip" at bounding box center [228, 511] width 44 height 20
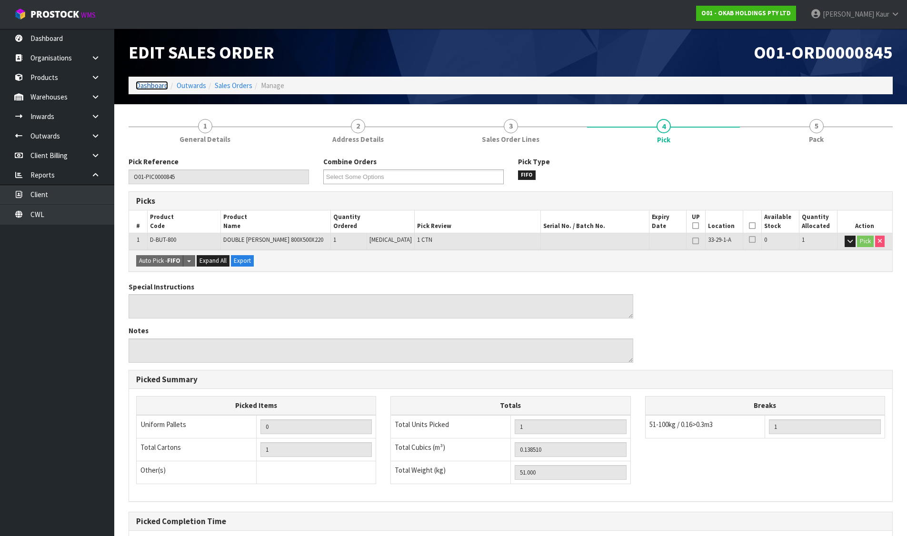
drag, startPoint x: 155, startPoint y: 83, endPoint x: 162, endPoint y: 110, distance: 28.1
click at [155, 83] on link "Dashboard" at bounding box center [152, 85] width 32 height 9
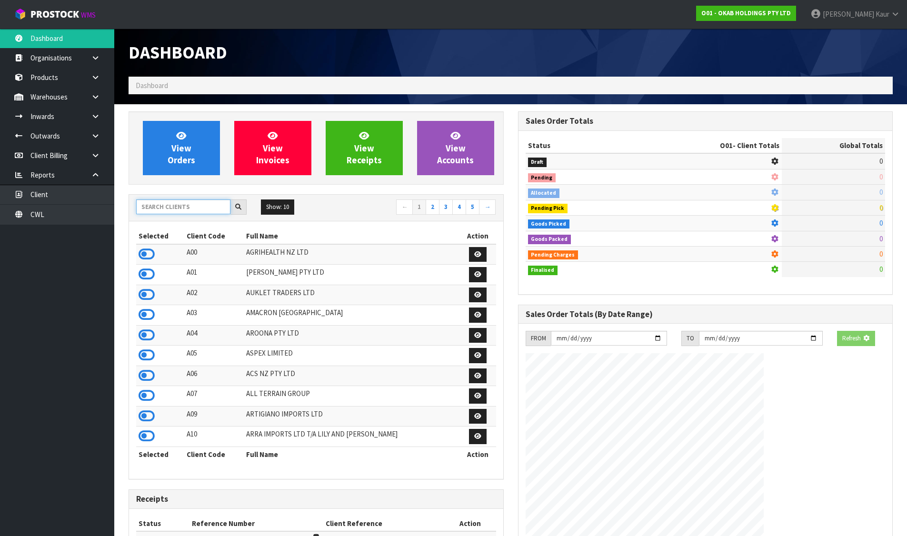
click at [192, 210] on input "text" at bounding box center [183, 206] width 94 height 15
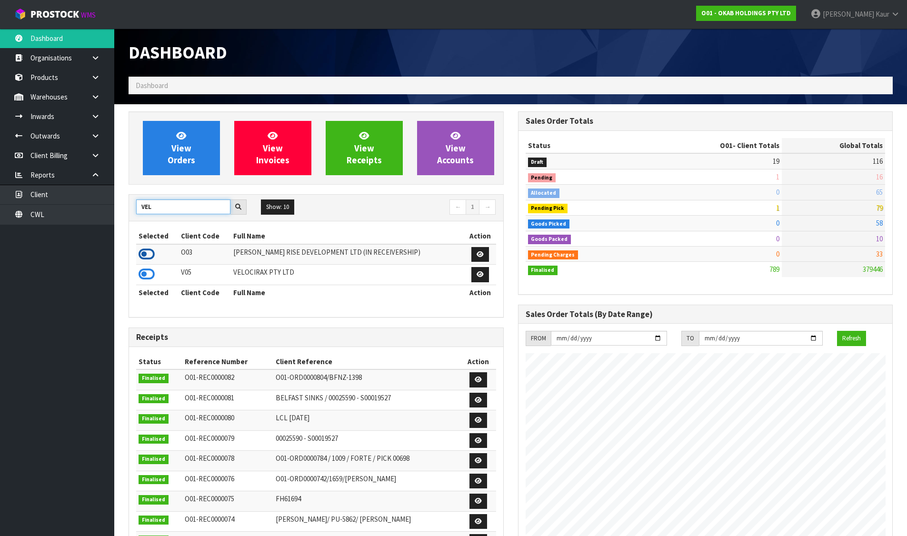
type input "VEL"
click at [148, 253] on icon at bounding box center [147, 254] width 16 height 14
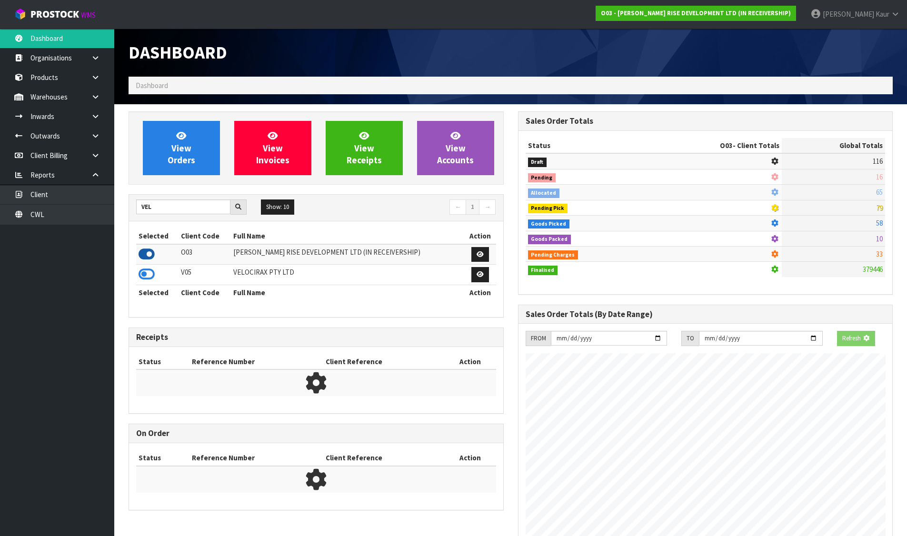
scroll to position [475387, 475592]
click at [150, 272] on icon at bounding box center [147, 274] width 16 height 14
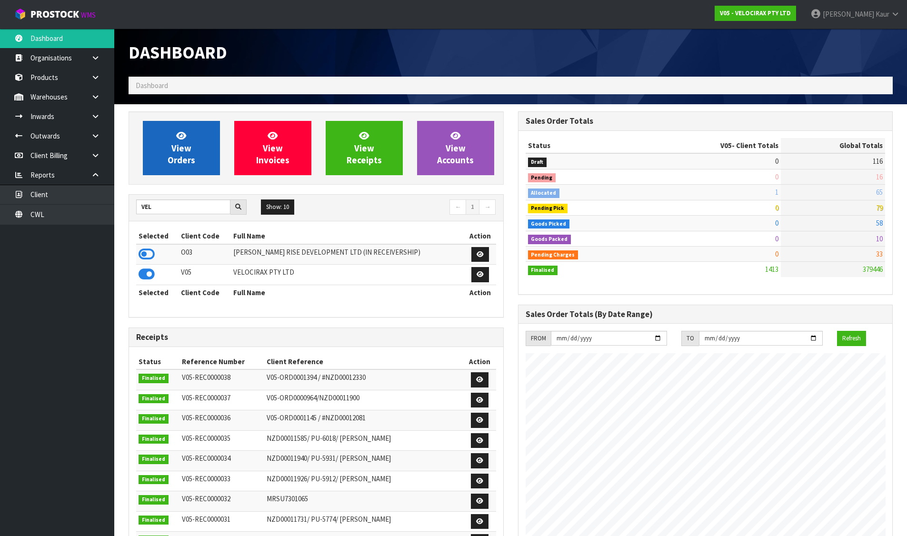
scroll to position [742, 389]
click at [200, 143] on link "View Orders" at bounding box center [181, 148] width 77 height 54
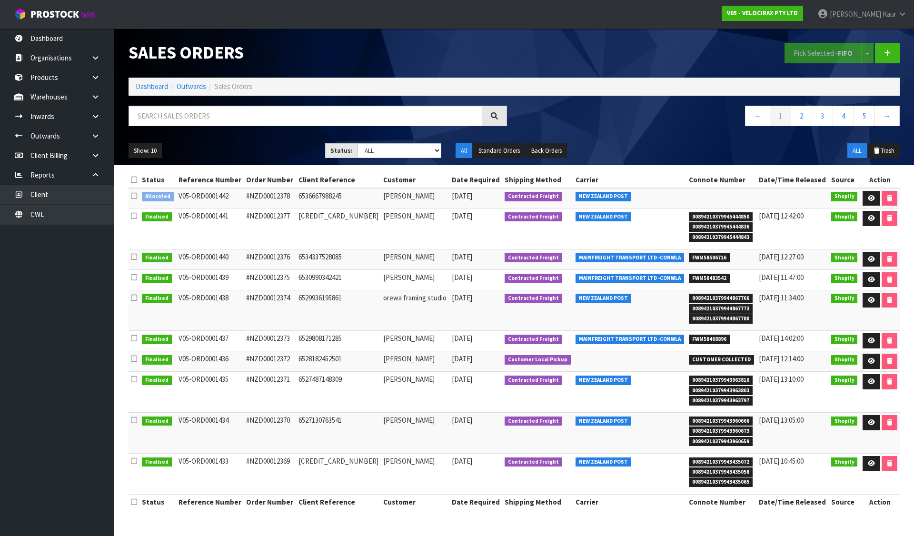
click at [136, 195] on icon at bounding box center [134, 195] width 6 height 7
click at [0, 0] on input "checkbox" at bounding box center [0, 0] width 0 height 0
click at [812, 52] on button "Pick Selected - FIFO" at bounding box center [822, 53] width 77 height 20
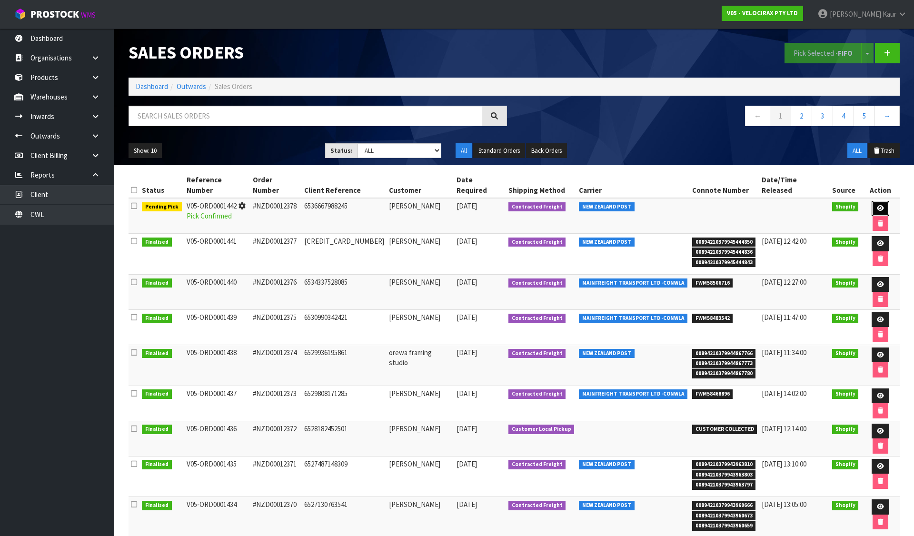
click at [872, 201] on link at bounding box center [881, 208] width 18 height 15
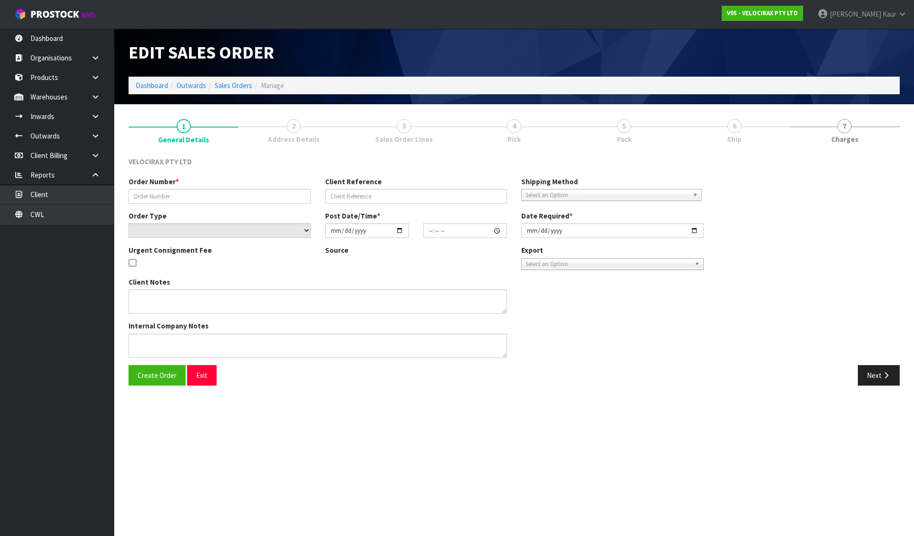
type input "#NZD00012378"
type input "6536667988245"
select select "number:0"
type input "2025-09-02"
type input "22:06:56.000"
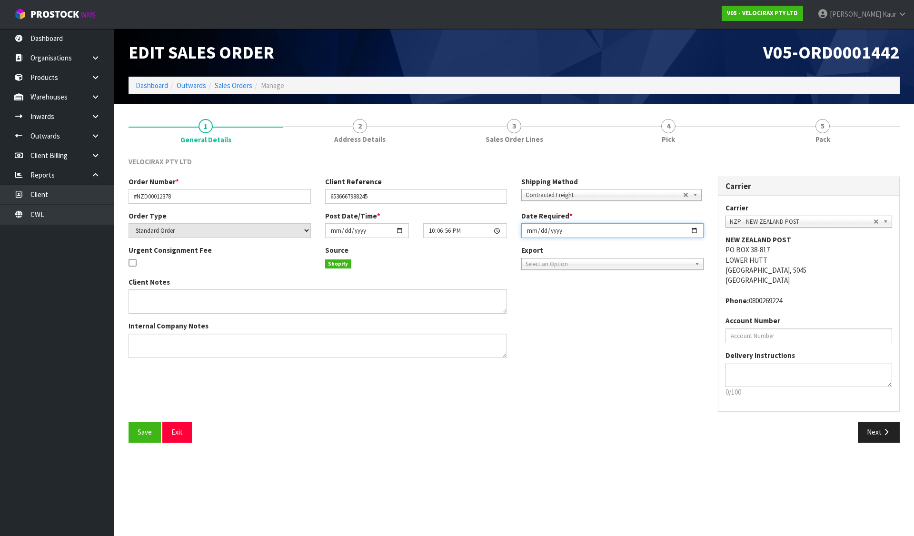
click at [527, 232] on input "2025-09-02" at bounding box center [612, 230] width 182 height 15
click at [528, 231] on input "2025-09-02" at bounding box center [612, 230] width 182 height 15
drag, startPoint x: 535, startPoint y: 229, endPoint x: 530, endPoint y: 233, distance: 7.1
click at [533, 231] on input "2025-09-23" at bounding box center [612, 230] width 182 height 15
click at [529, 233] on input "2025-09-23" at bounding box center [612, 230] width 182 height 15
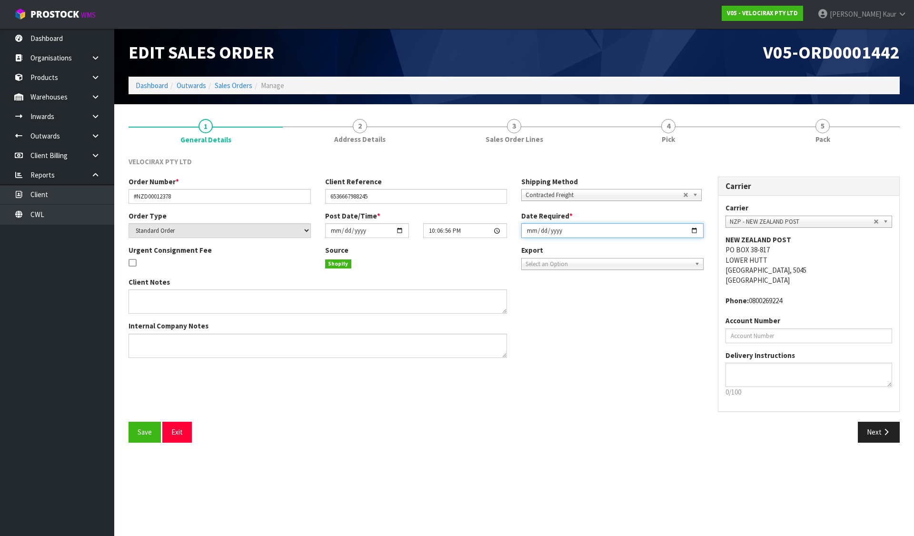
type input "2025-09-03"
click at [137, 433] on button "Save" at bounding box center [145, 432] width 32 height 20
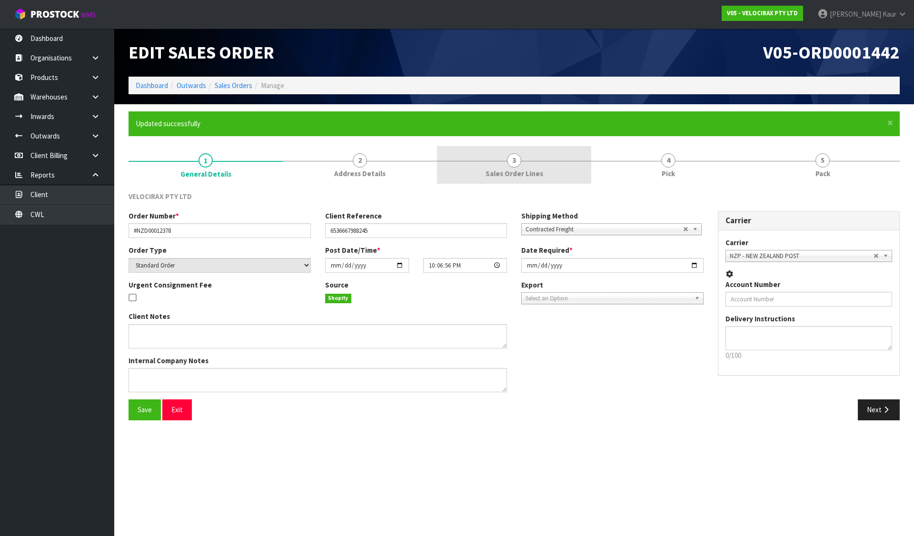
click at [527, 162] on link "3 Sales Order Lines" at bounding box center [514, 165] width 154 height 38
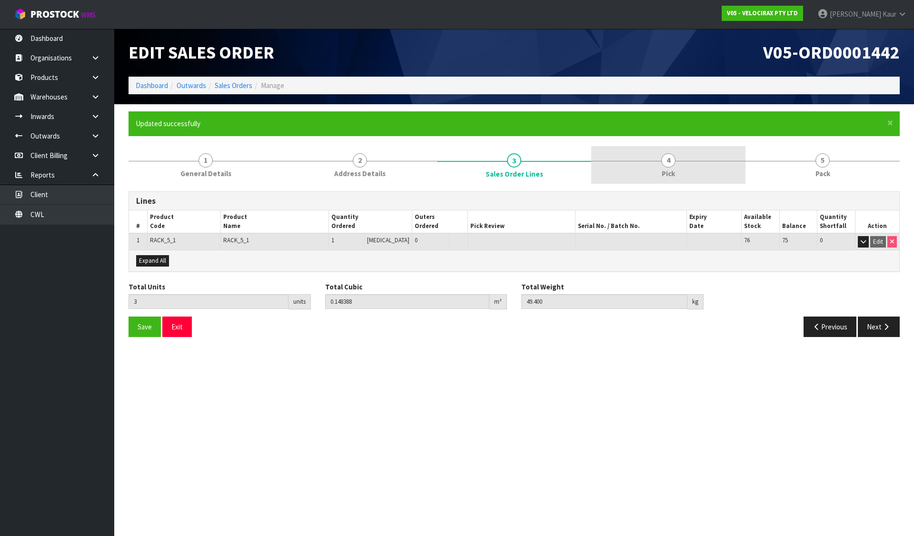
click at [666, 165] on span "4" at bounding box center [668, 160] width 14 height 14
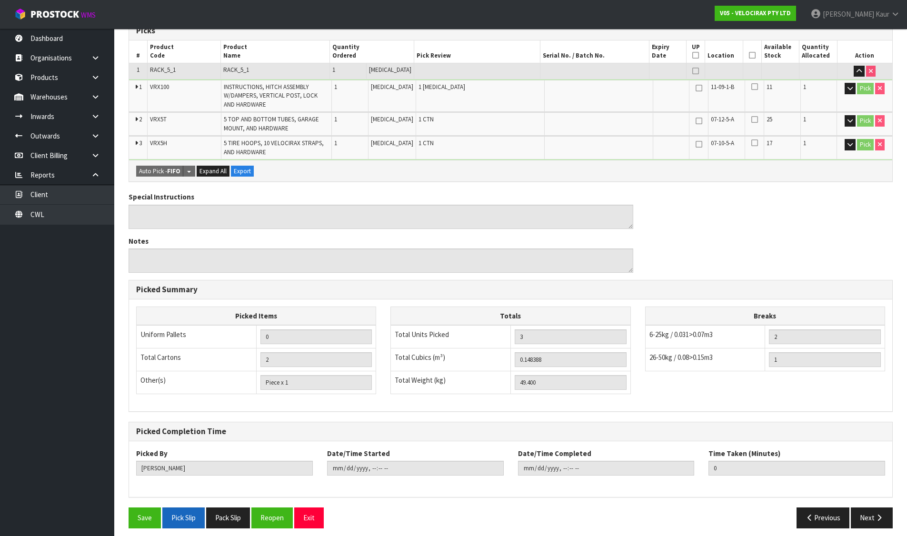
scroll to position [211, 0]
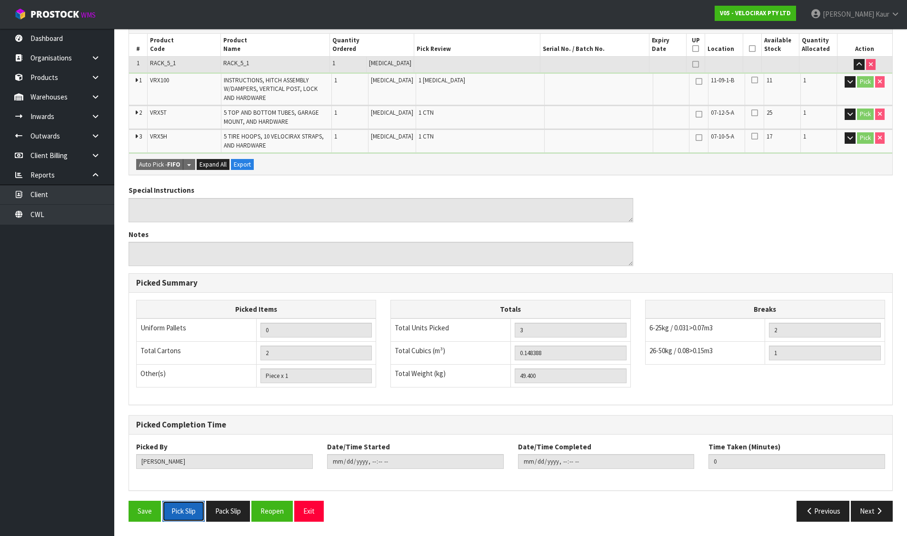
click at [189, 503] on button "Pick Slip" at bounding box center [183, 511] width 42 height 20
click at [232, 509] on button "Pack Slip" at bounding box center [228, 511] width 44 height 20
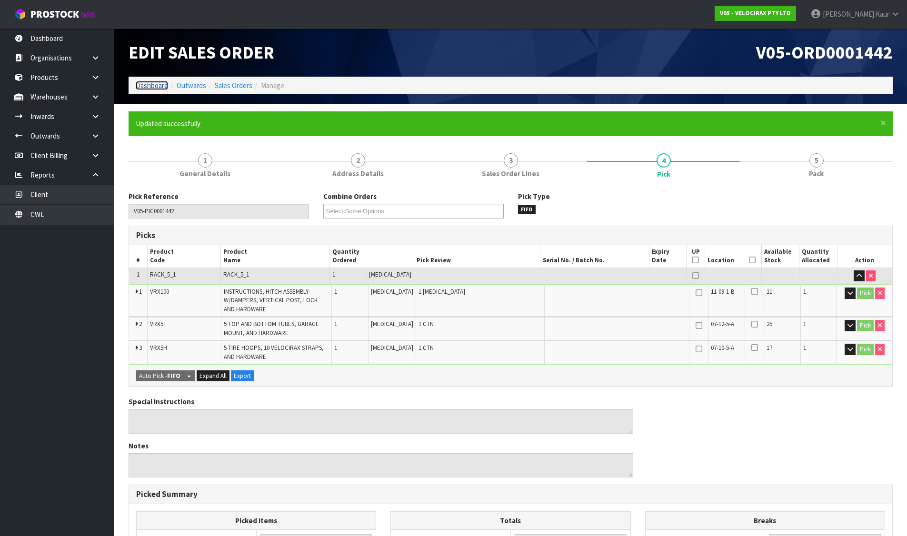
click at [160, 85] on link "Dashboard" at bounding box center [152, 85] width 32 height 9
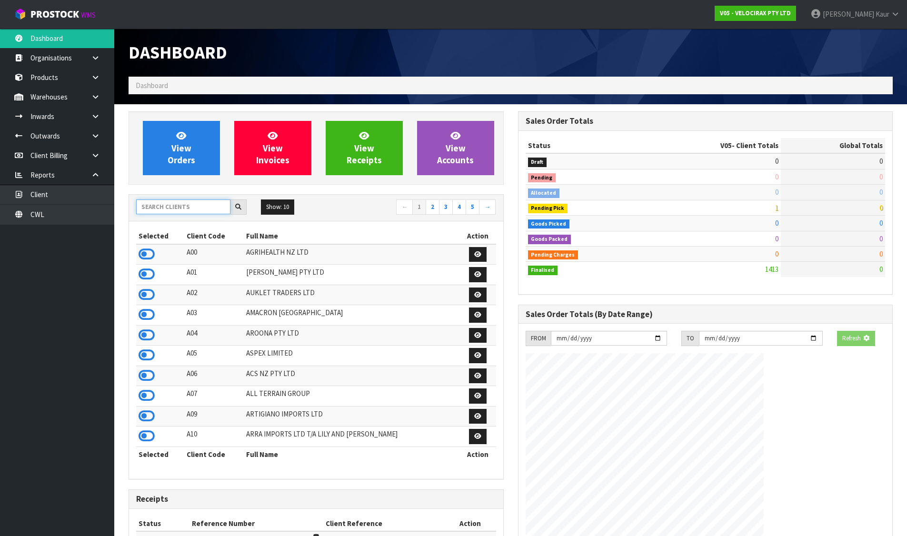
click at [175, 206] on input "text" at bounding box center [183, 206] width 94 height 15
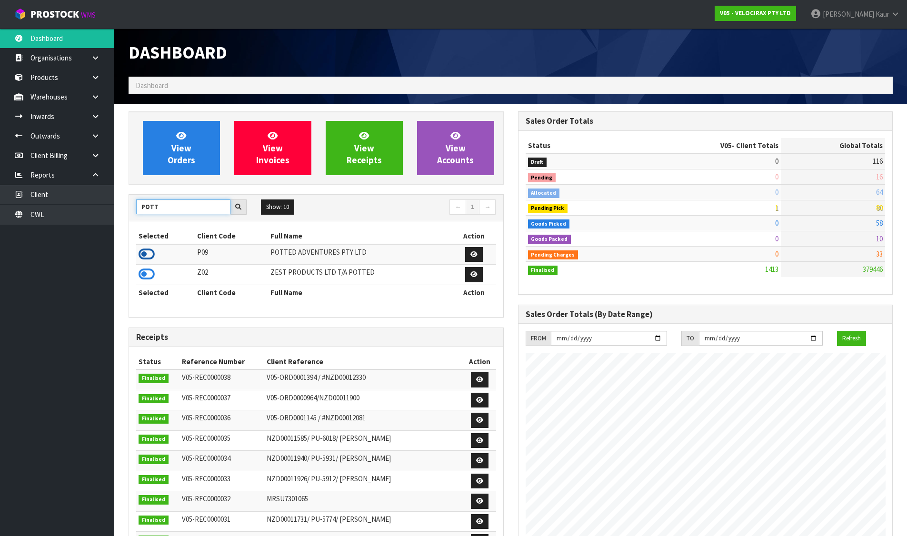
type input "POTT"
click at [146, 251] on icon at bounding box center [147, 254] width 16 height 14
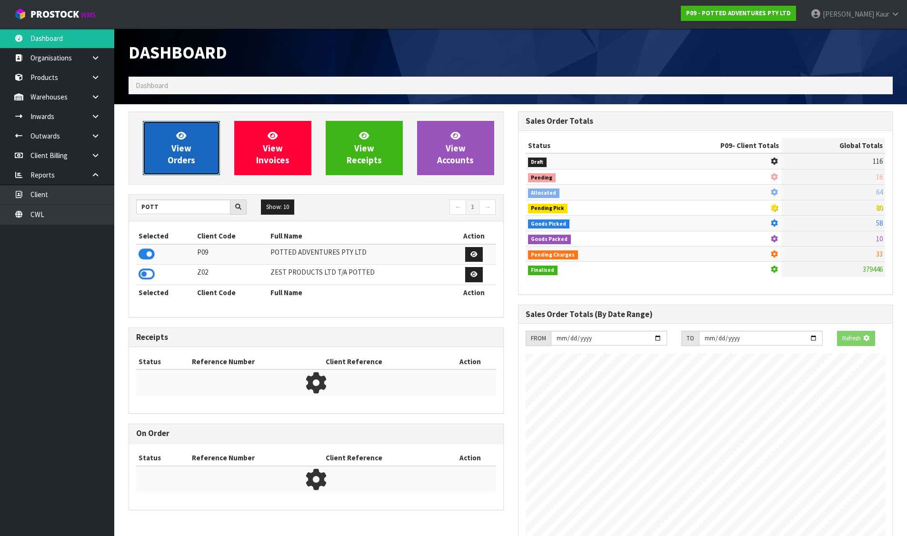
click at [161, 145] on link "View Orders" at bounding box center [181, 148] width 77 height 54
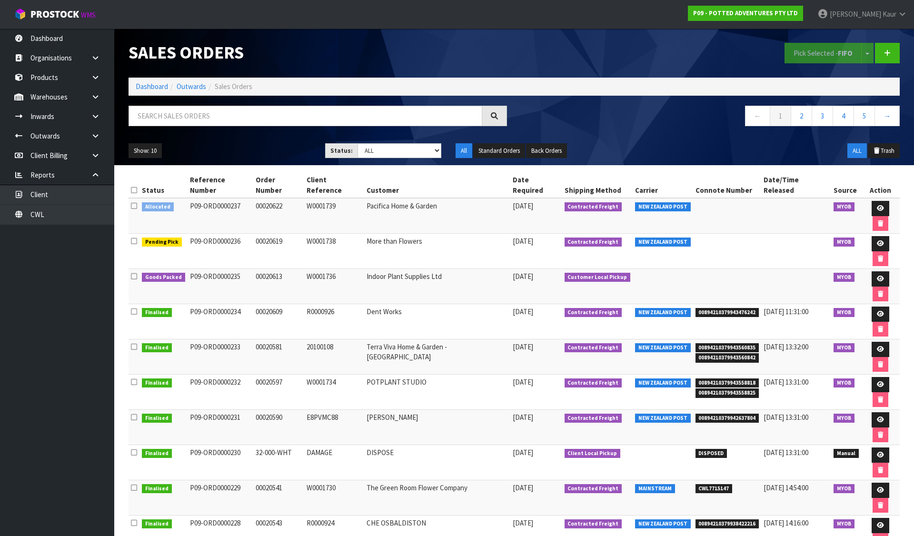
click at [136, 202] on icon at bounding box center [134, 205] width 6 height 7
click at [0, 0] on input "checkbox" at bounding box center [0, 0] width 0 height 0
click at [816, 46] on button "Pick Selected - FIFO" at bounding box center [822, 53] width 77 height 20
click at [872, 201] on link at bounding box center [881, 208] width 18 height 15
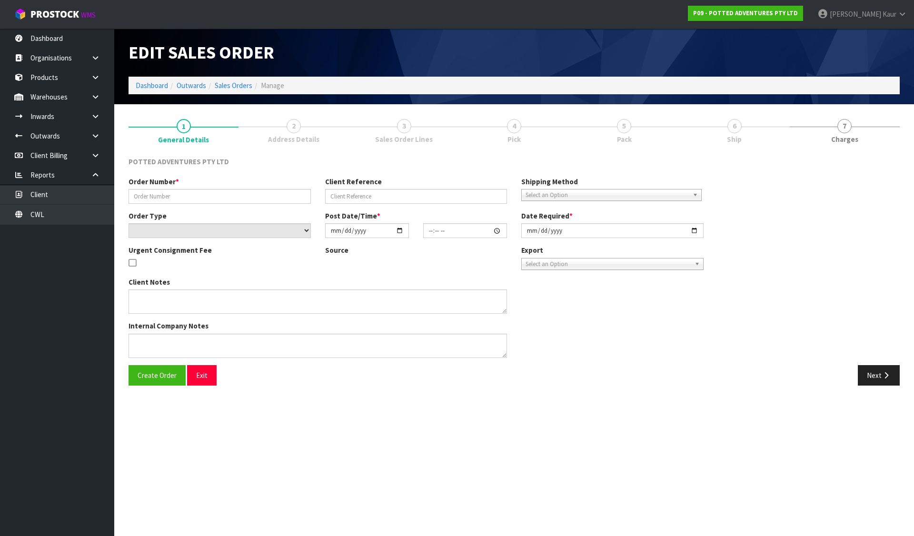
type input "00020622"
type input "W0001739"
select select "number:0"
type input "2025-09-02"
type input "18:30:16.000"
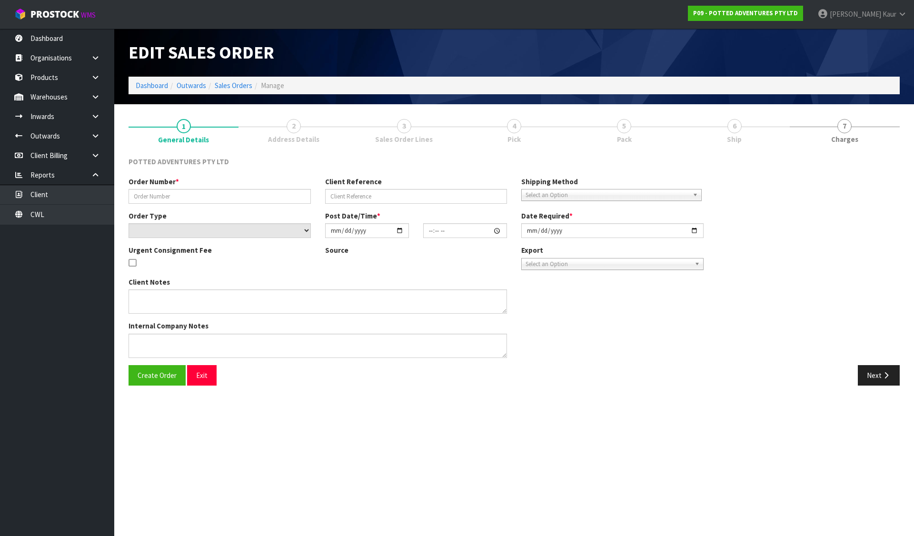
type input "2025-09-02"
type textarea "SPRING SPEND & SAVE"
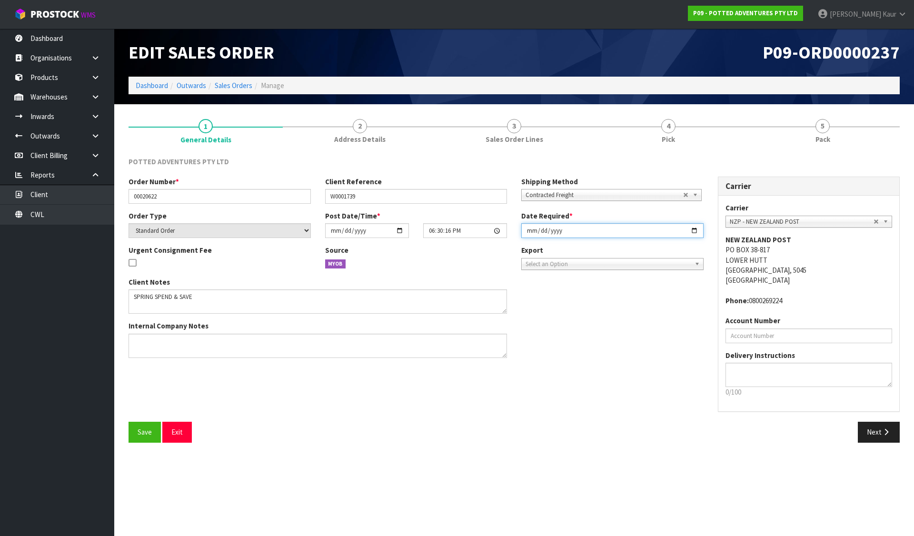
click at [528, 233] on input "2025-09-02" at bounding box center [612, 230] width 182 height 15
type input "2025-09-03"
click at [143, 432] on span "Save" at bounding box center [145, 431] width 14 height 9
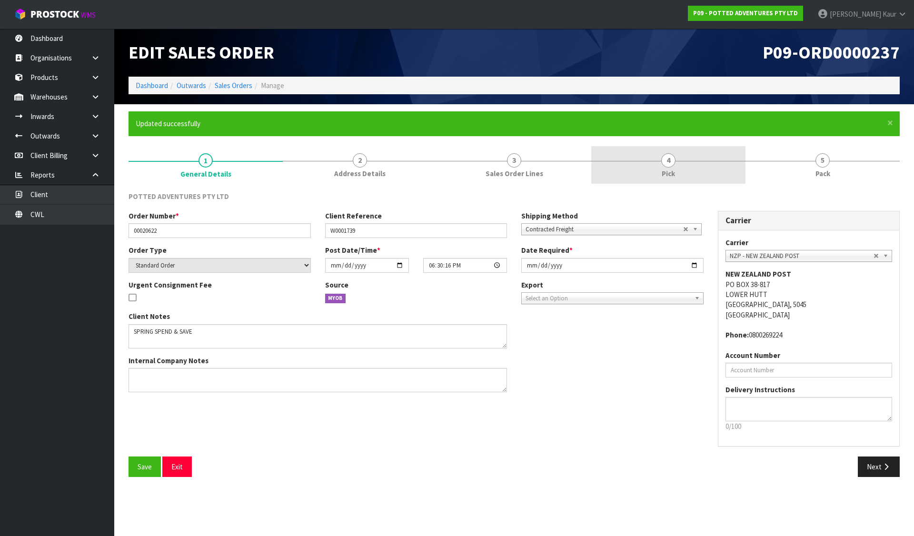
drag, startPoint x: 515, startPoint y: 167, endPoint x: 601, endPoint y: 161, distance: 85.8
click at [520, 166] on link "3 Sales Order Lines" at bounding box center [514, 165] width 154 height 38
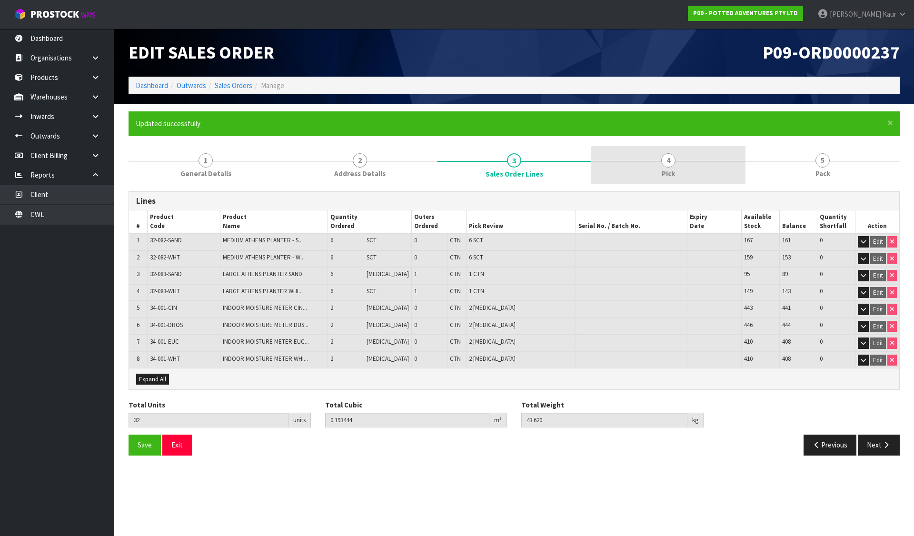
click at [663, 166] on span "4" at bounding box center [668, 160] width 14 height 14
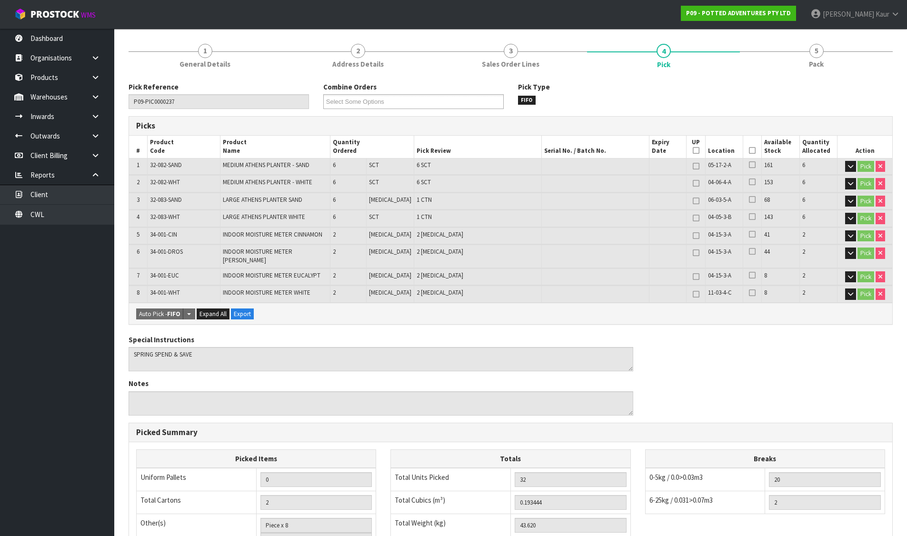
scroll to position [267, 0]
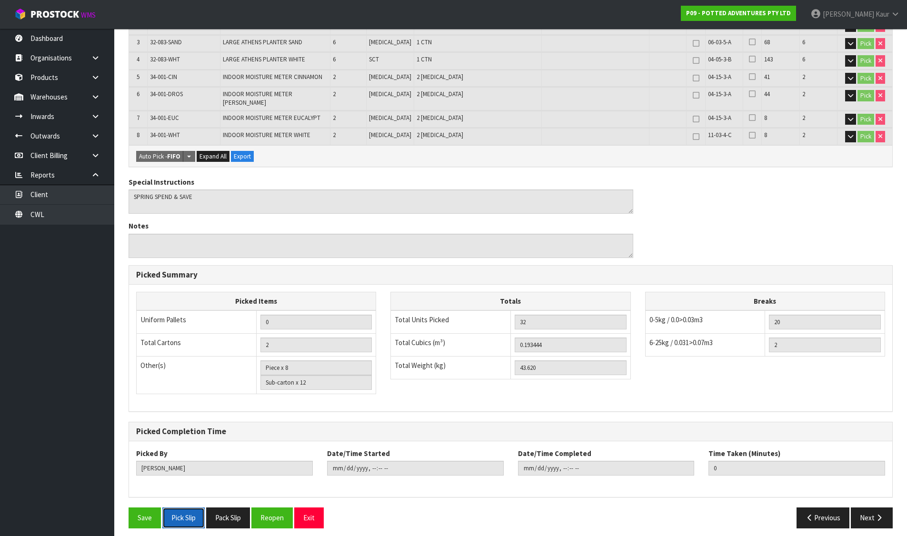
click at [187, 507] on button "Pick Slip" at bounding box center [183, 517] width 42 height 20
click at [239, 512] on button "Pack Slip" at bounding box center [228, 517] width 44 height 20
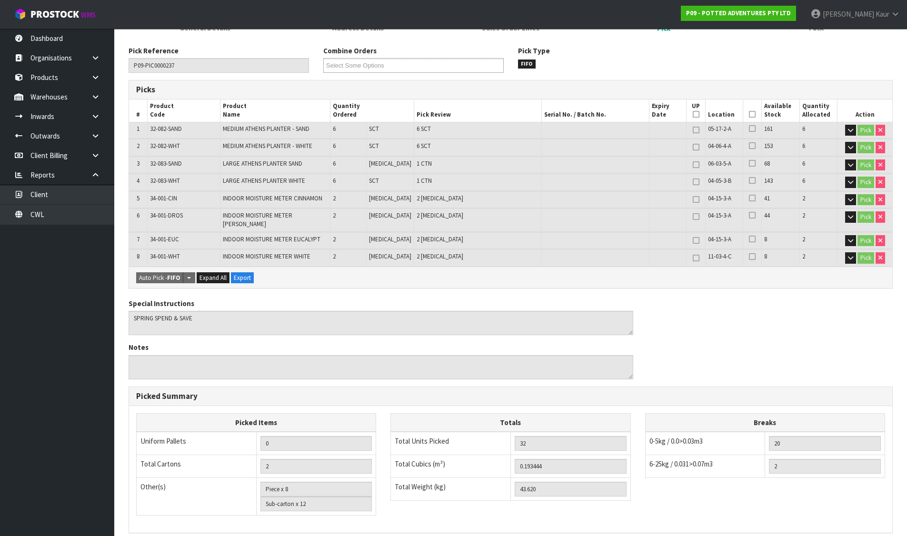
scroll to position [0, 0]
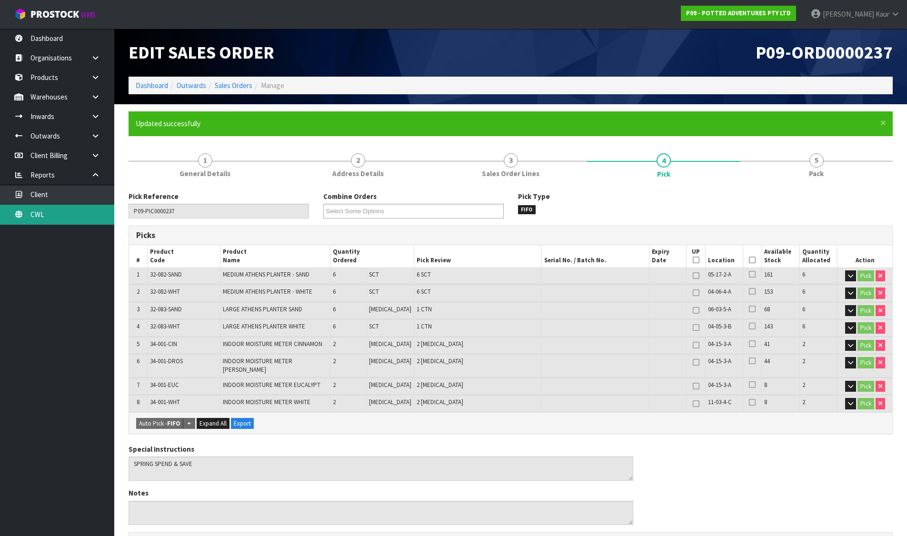
click at [40, 216] on link "CWL" at bounding box center [57, 215] width 114 height 20
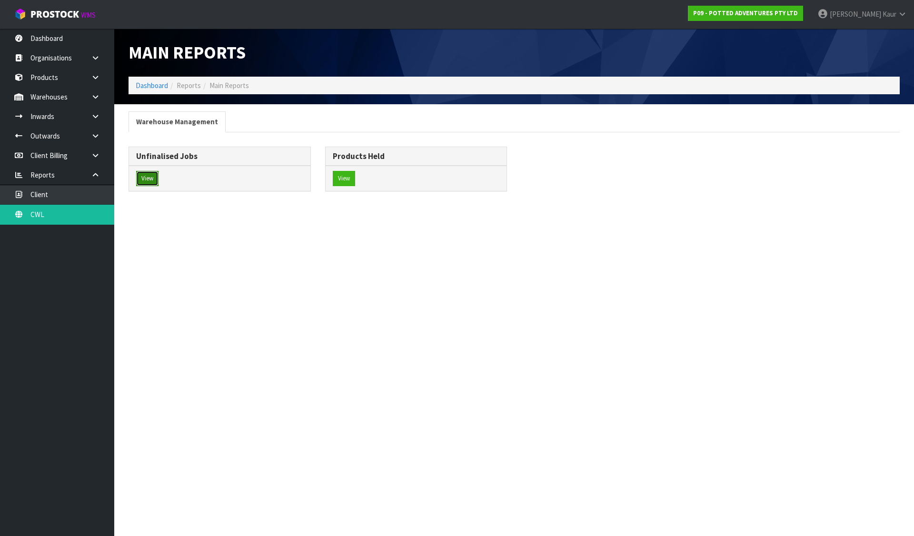
click at [152, 177] on button "View" at bounding box center [147, 178] width 22 height 15
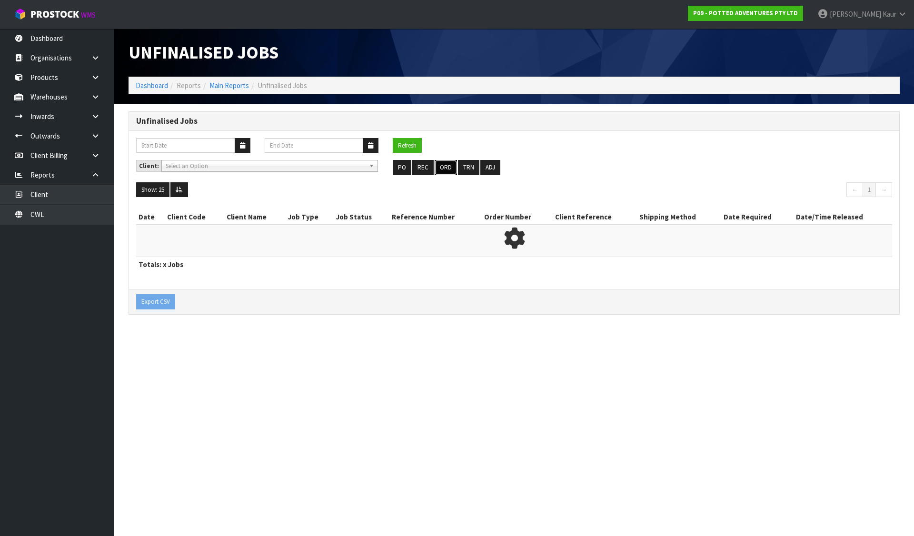
click at [438, 167] on button "ORD" at bounding box center [446, 167] width 22 height 15
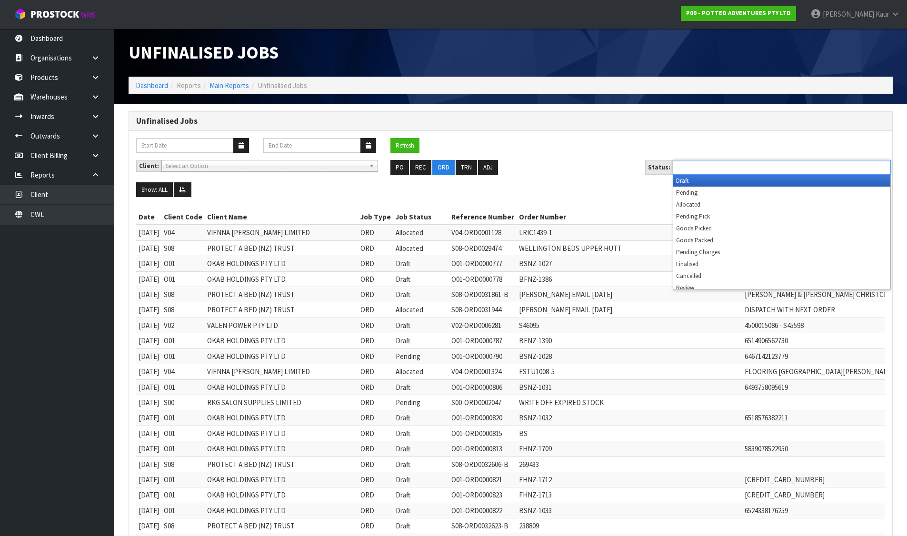
click at [704, 169] on input "text" at bounding box center [710, 167] width 70 height 12
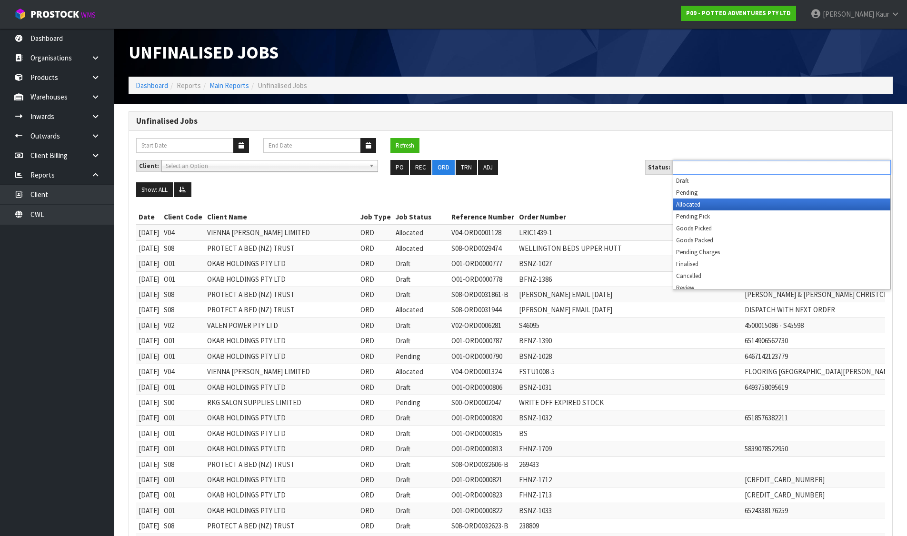
drag, startPoint x: 700, startPoint y: 201, endPoint x: 695, endPoint y: 198, distance: 6.0
click at [699, 201] on li "Allocated" at bounding box center [781, 204] width 217 height 12
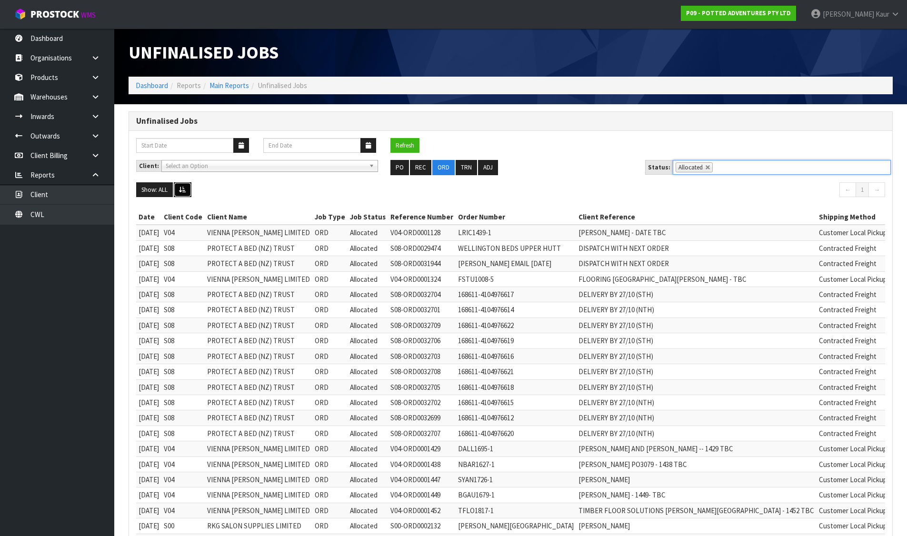
click at [184, 187] on icon at bounding box center [182, 190] width 7 height 6
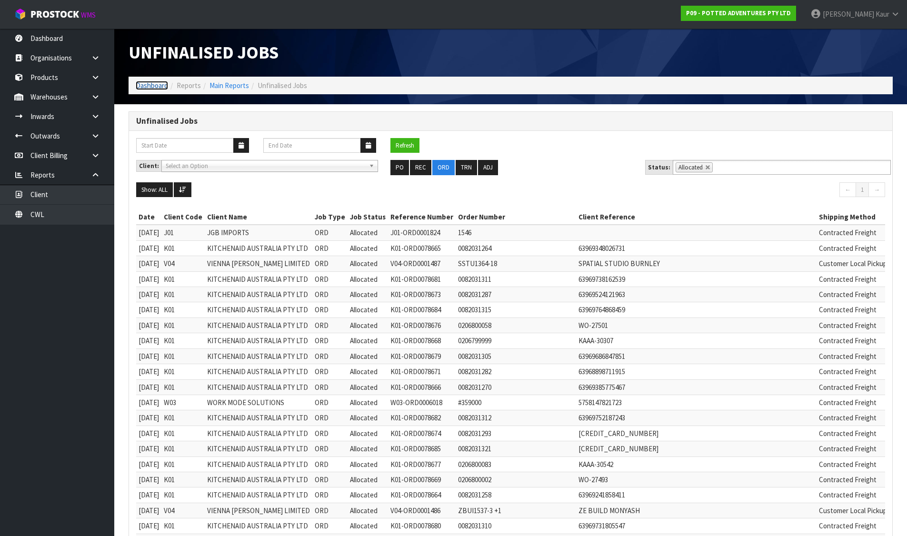
click at [152, 85] on link "Dashboard" at bounding box center [152, 85] width 32 height 9
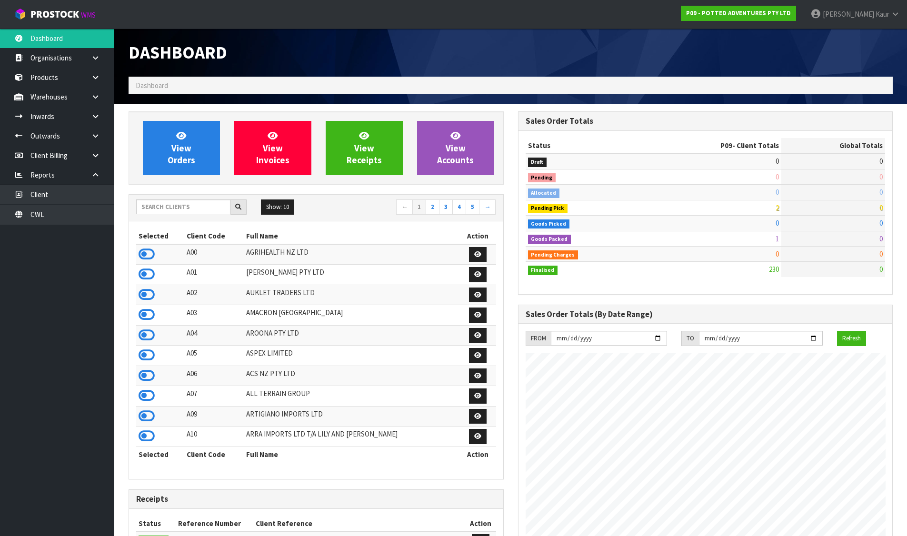
scroll to position [721, 389]
click at [199, 208] on input "text" at bounding box center [183, 206] width 94 height 15
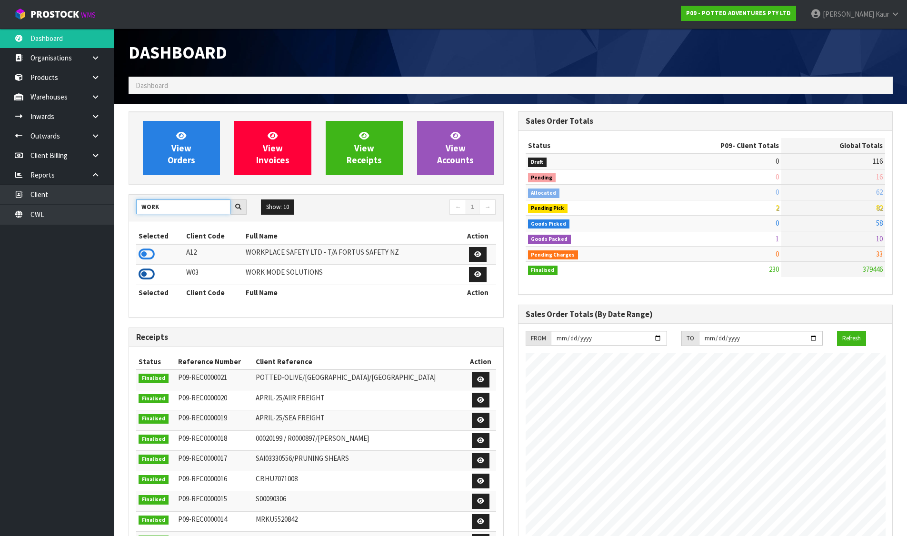
type input "WORK"
click at [146, 270] on icon at bounding box center [147, 274] width 16 height 14
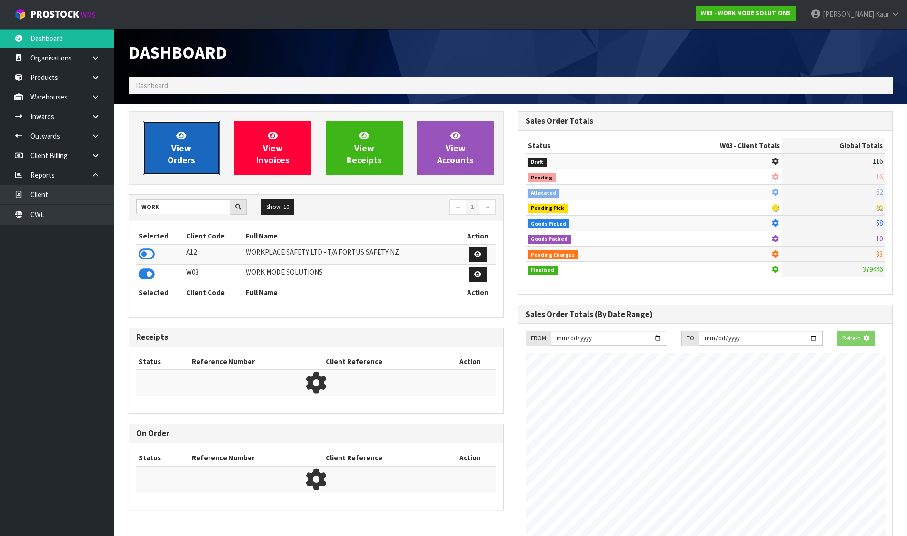
scroll to position [644, 389]
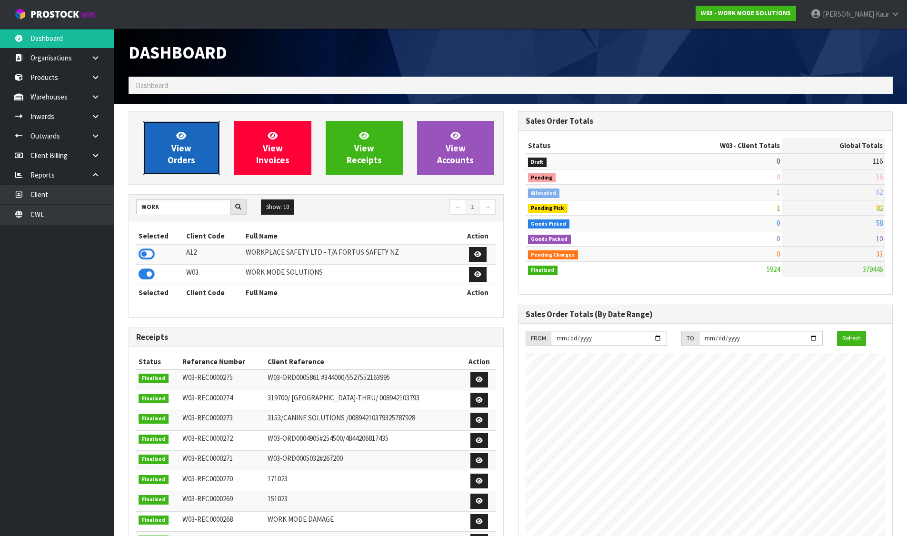
click at [199, 166] on link "View Orders" at bounding box center [181, 148] width 77 height 54
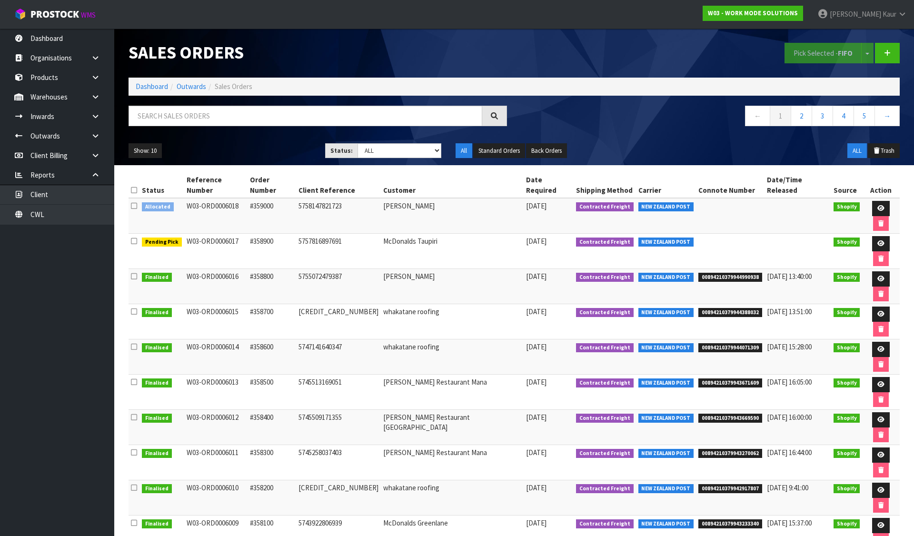
click at [136, 202] on icon at bounding box center [134, 205] width 6 height 7
click at [0, 0] on input "checkbox" at bounding box center [0, 0] width 0 height 0
click at [806, 52] on button "Pick Selected - FIFO" at bounding box center [822, 53] width 77 height 20
click at [872, 201] on link at bounding box center [881, 208] width 18 height 15
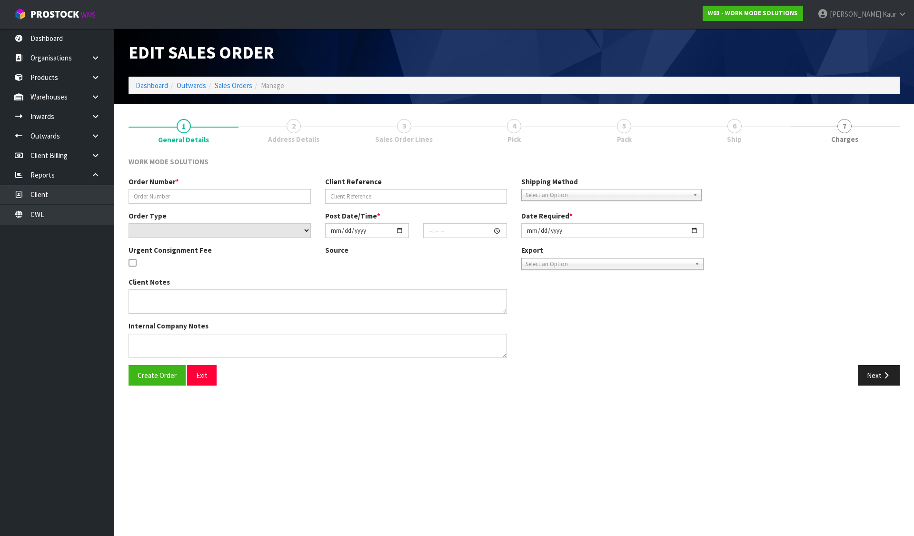
type input "#359000"
type input "5758147821723"
select select "number:0"
type input "2025-09-02"
type input "19:23:41.000"
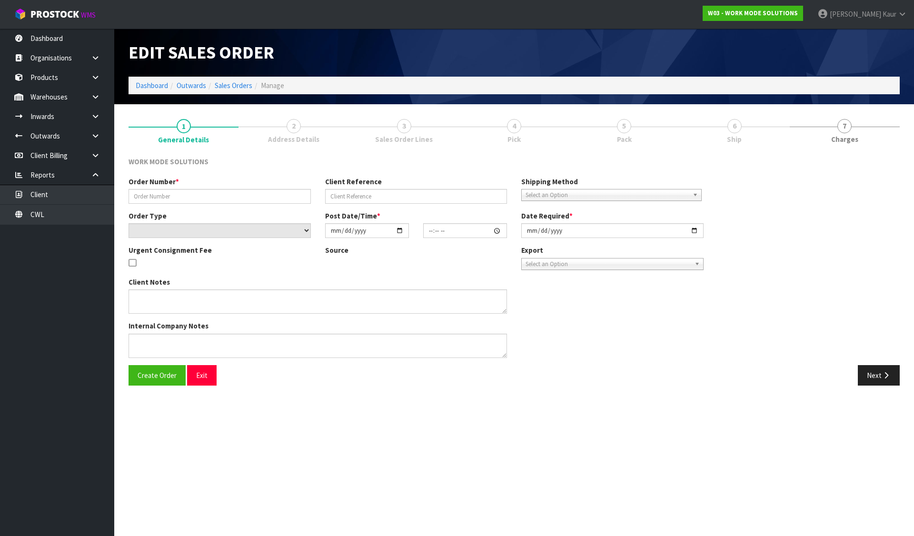
type input "2025-09-03"
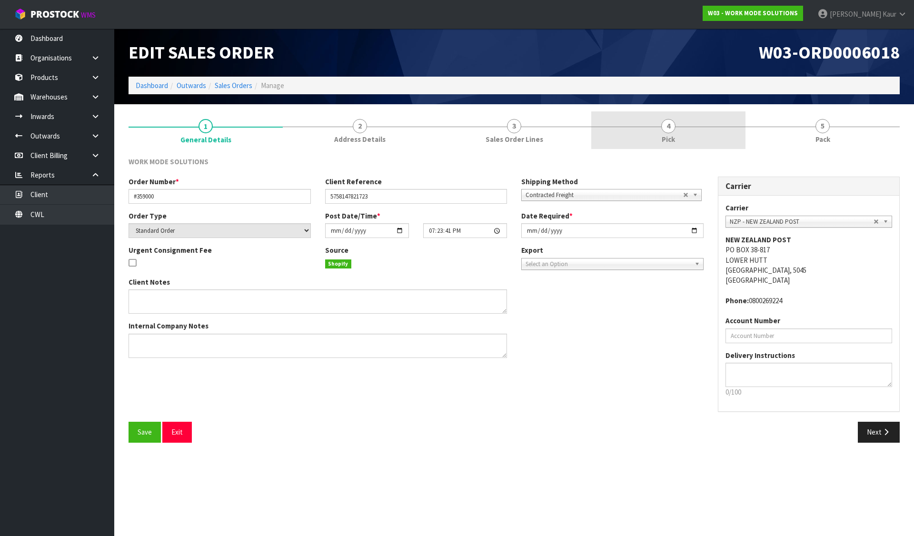
drag, startPoint x: 687, startPoint y: 129, endPoint x: 624, endPoint y: 137, distance: 63.3
click at [687, 129] on link "4 Pick" at bounding box center [668, 130] width 154 height 38
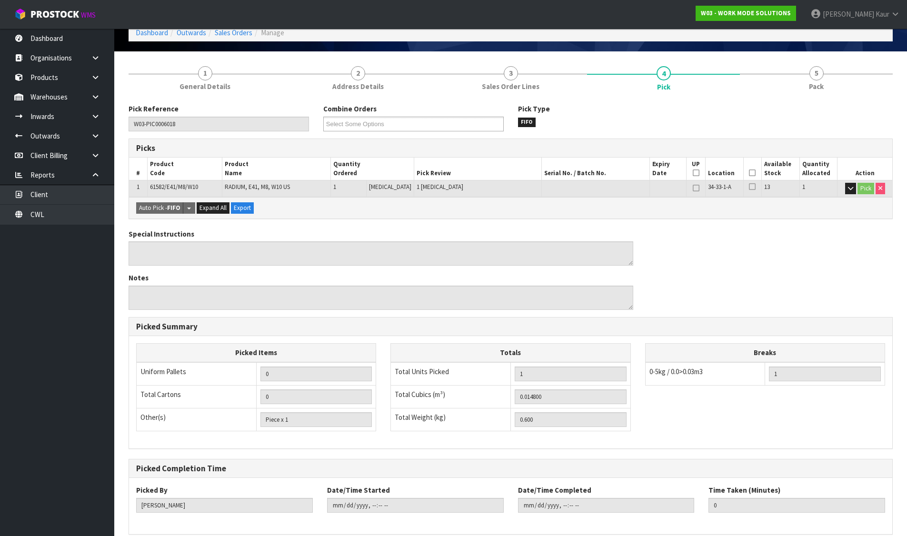
scroll to position [96, 0]
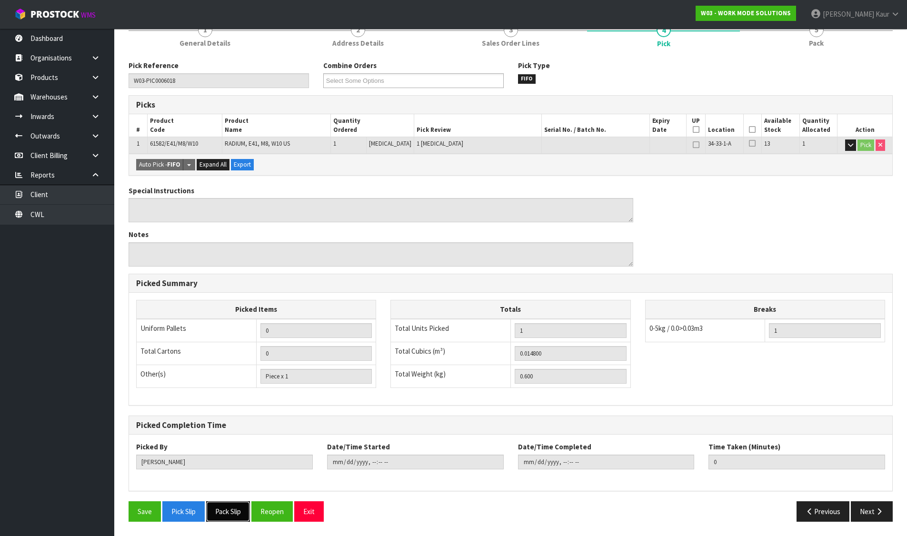
click at [250, 510] on button "Pack Slip" at bounding box center [228, 511] width 44 height 20
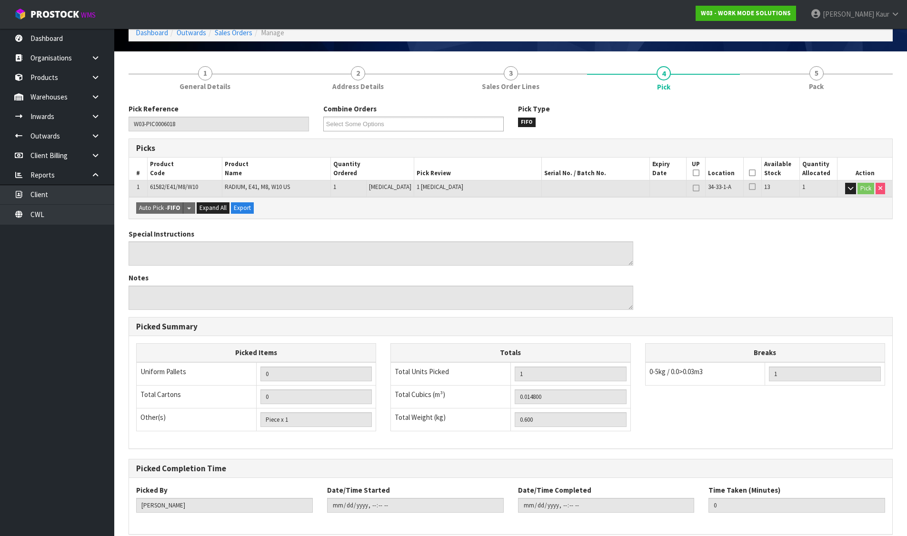
scroll to position [0, 0]
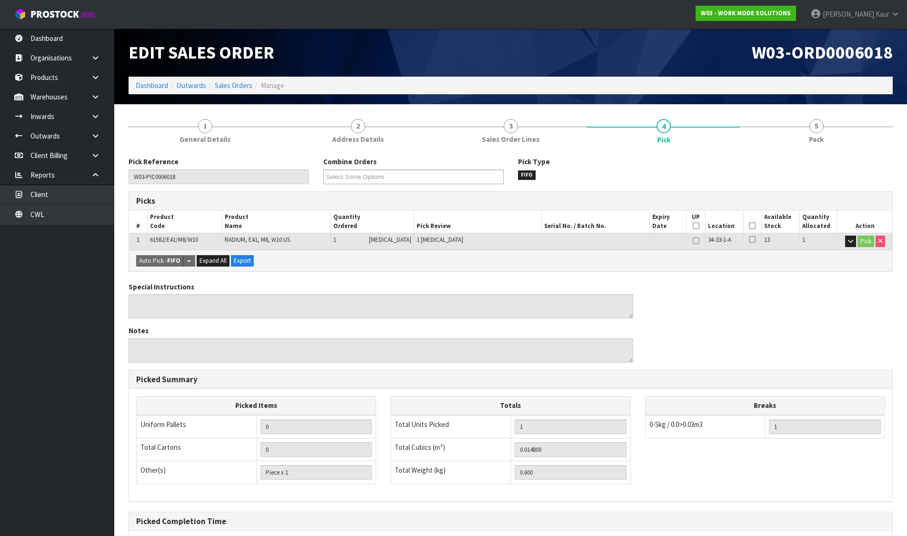
click at [157, 90] on li "Dashboard" at bounding box center [152, 85] width 32 height 10
click at [155, 89] on link "Dashboard" at bounding box center [152, 85] width 32 height 9
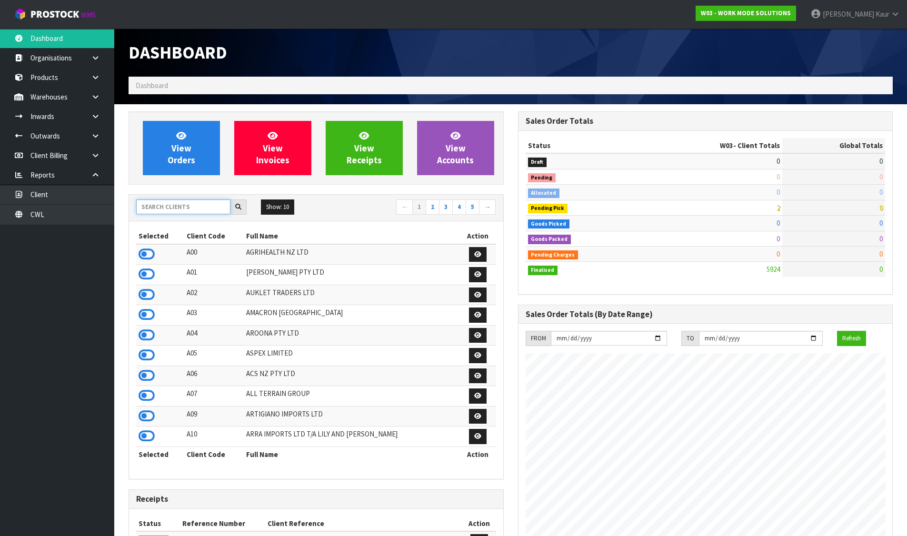
scroll to position [644, 389]
click at [182, 203] on input "text" at bounding box center [183, 206] width 94 height 15
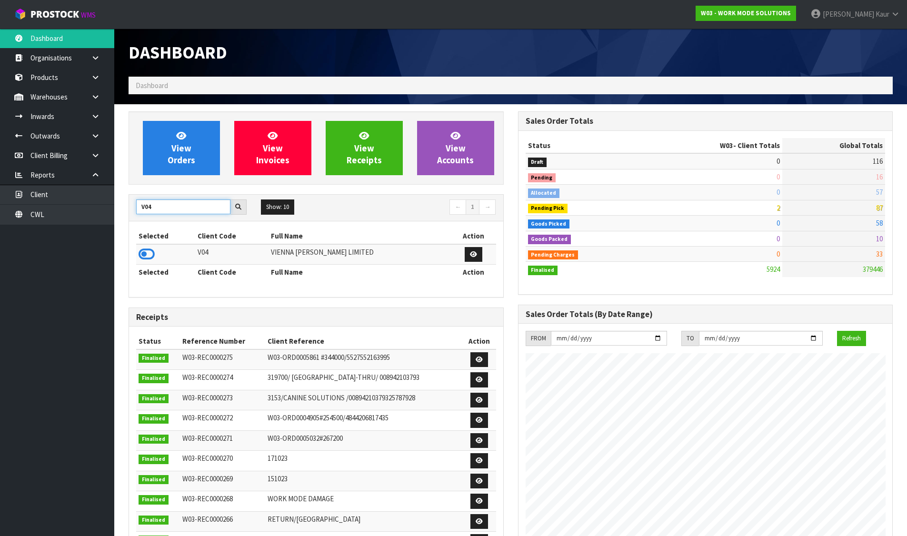
type input "V04"
click at [138, 251] on td at bounding box center [165, 254] width 59 height 20
click at [153, 252] on icon at bounding box center [147, 254] width 16 height 14
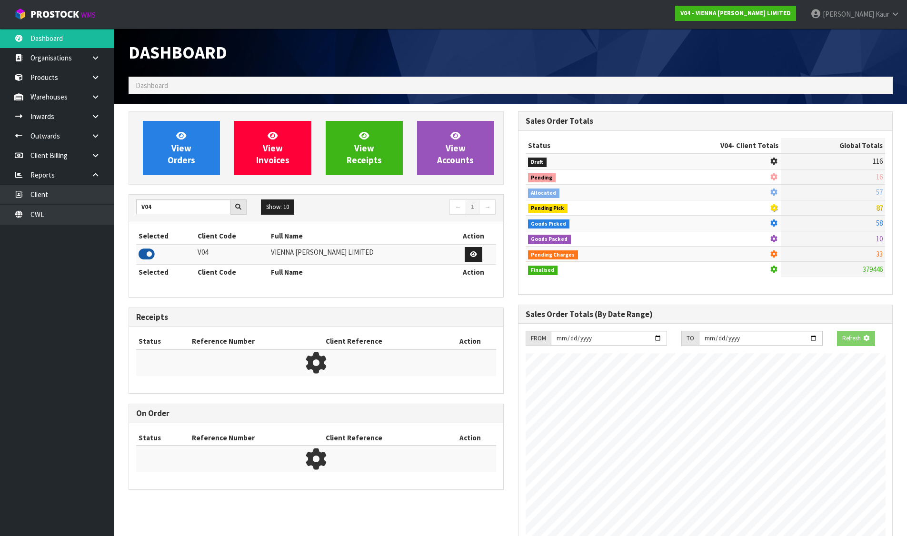
scroll to position [762, 389]
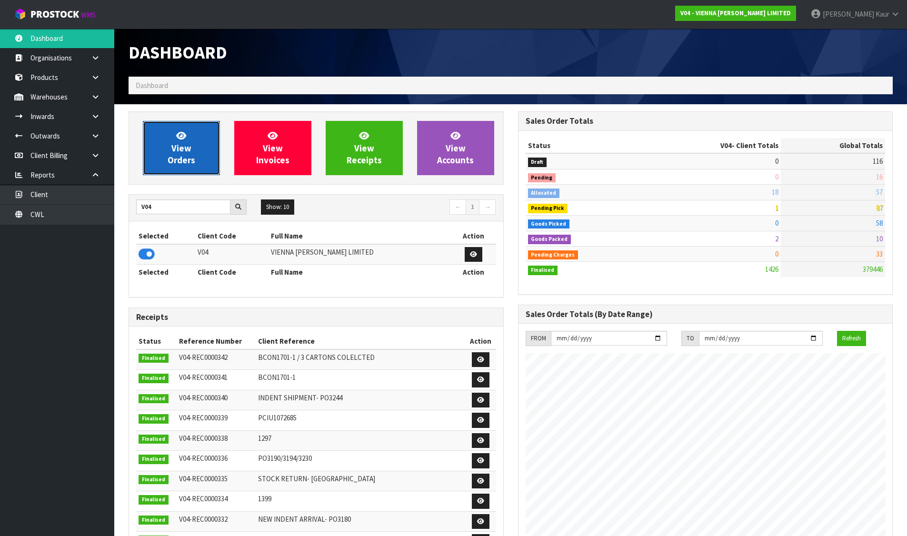
click at [168, 138] on link "View Orders" at bounding box center [181, 148] width 77 height 54
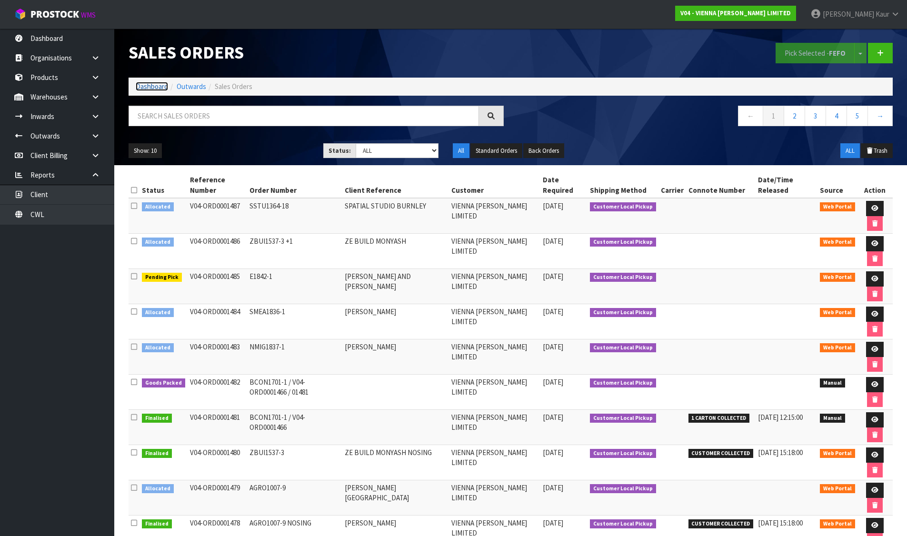
click at [153, 86] on link "Dashboard" at bounding box center [152, 86] width 32 height 9
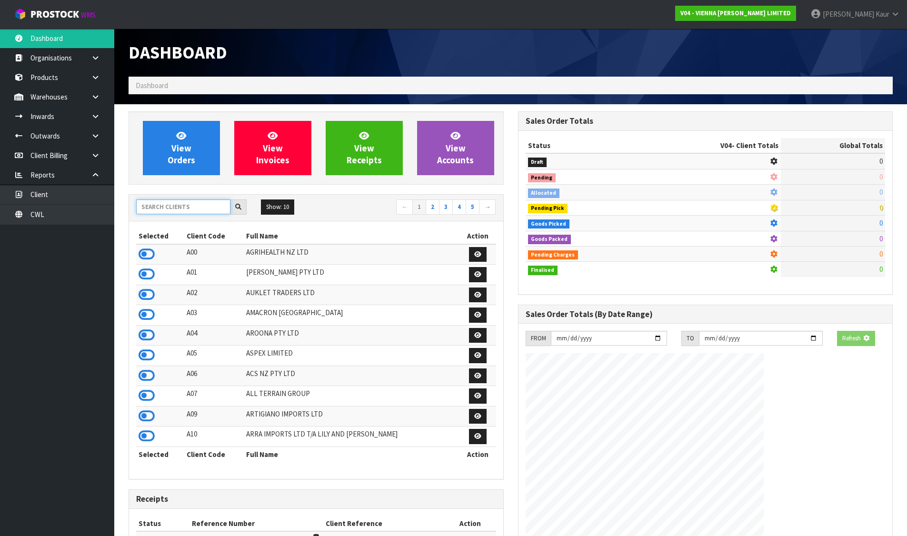
click at [166, 206] on input "text" at bounding box center [183, 206] width 94 height 15
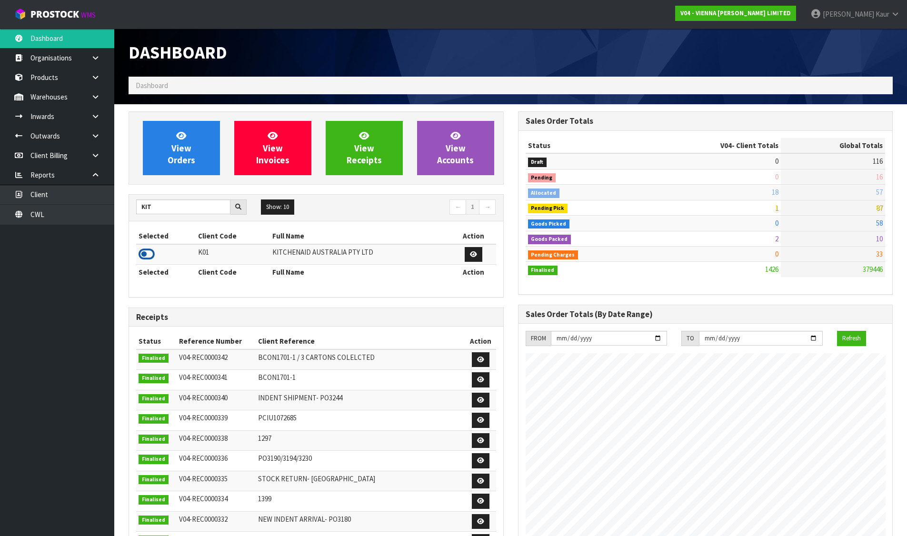
click at [146, 249] on icon at bounding box center [147, 254] width 16 height 14
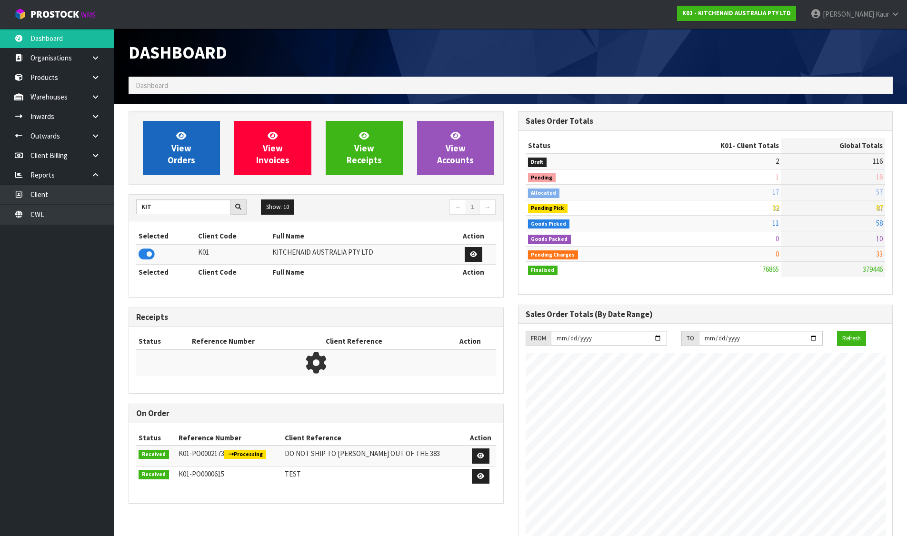
scroll to position [721, 389]
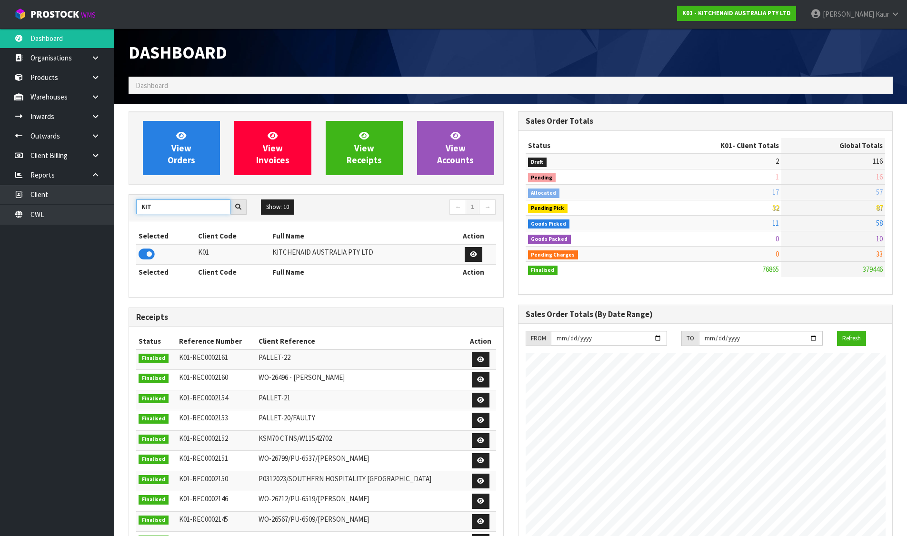
drag, startPoint x: 159, startPoint y: 202, endPoint x: 149, endPoint y: 204, distance: 10.6
click at [149, 204] on input "KIT" at bounding box center [183, 206] width 94 height 15
type input "K"
type input "S02"
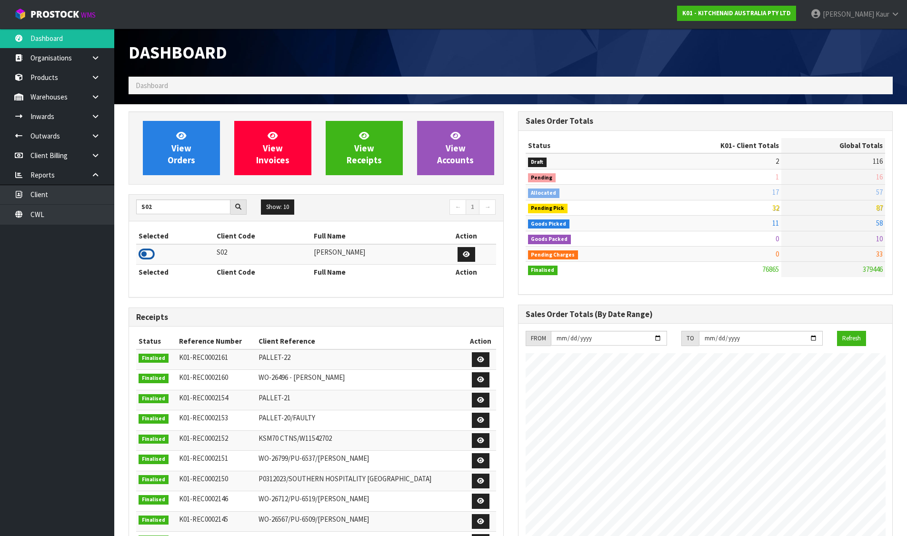
click at [150, 253] on icon at bounding box center [147, 254] width 16 height 14
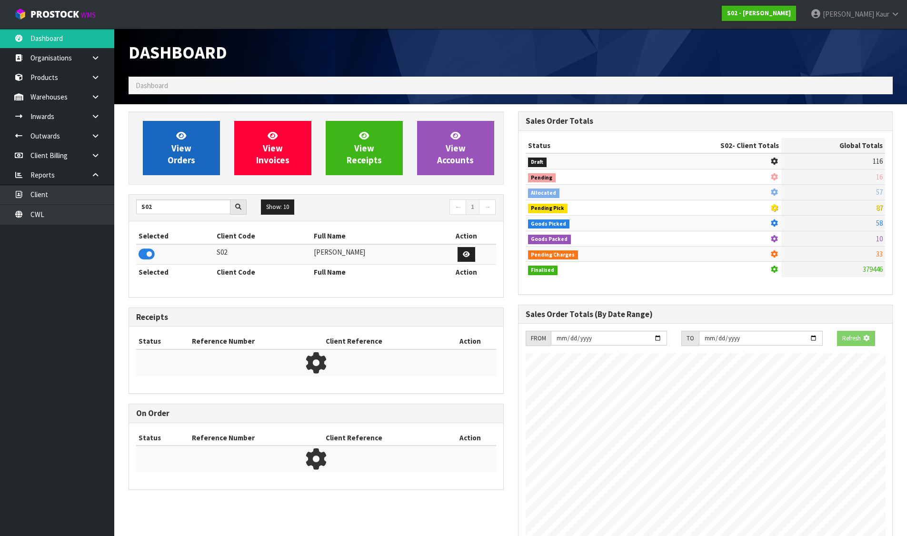
scroll to position [475387, 475592]
click at [174, 173] on link "View Orders" at bounding box center [181, 148] width 77 height 54
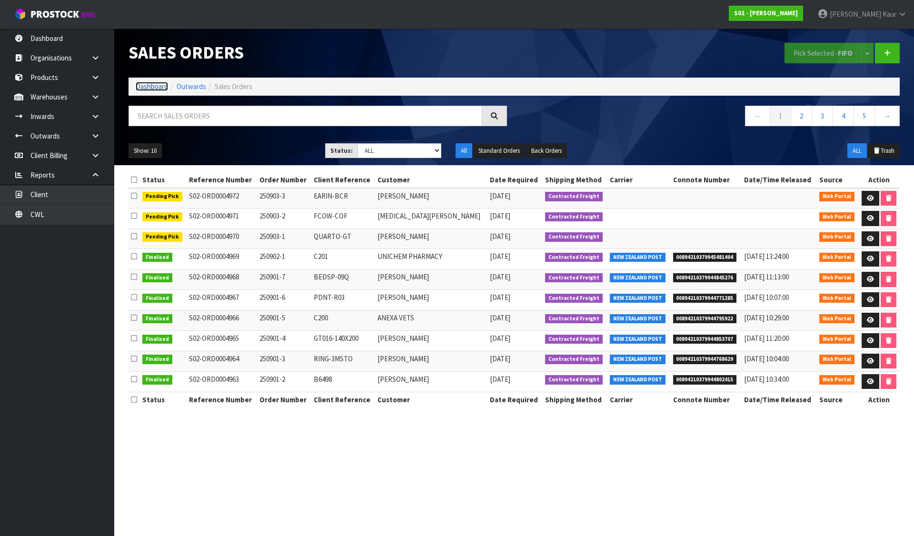
click at [148, 87] on link "Dashboard" at bounding box center [152, 86] width 32 height 9
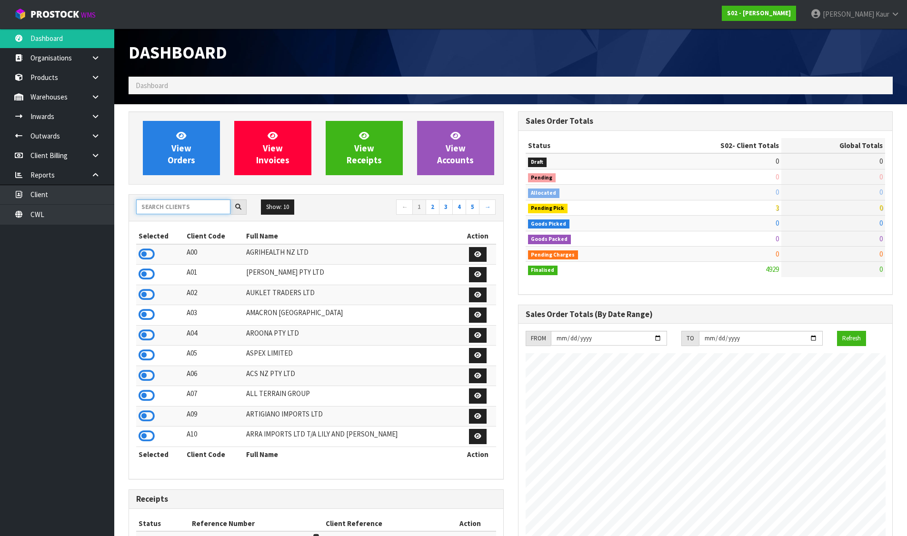
scroll to position [721, 389]
click at [168, 203] on input "text" at bounding box center [183, 206] width 94 height 15
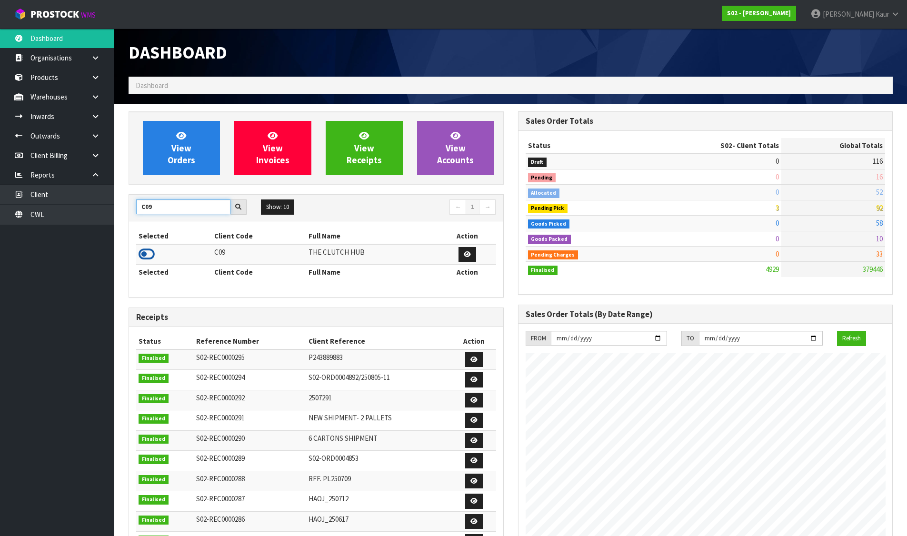
type input "C09"
click at [147, 251] on icon at bounding box center [147, 254] width 16 height 14
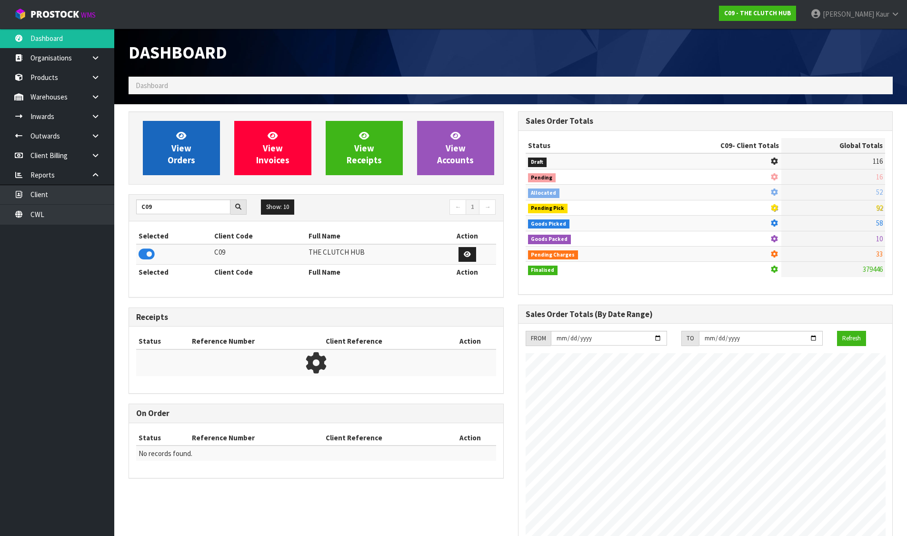
scroll to position [660, 389]
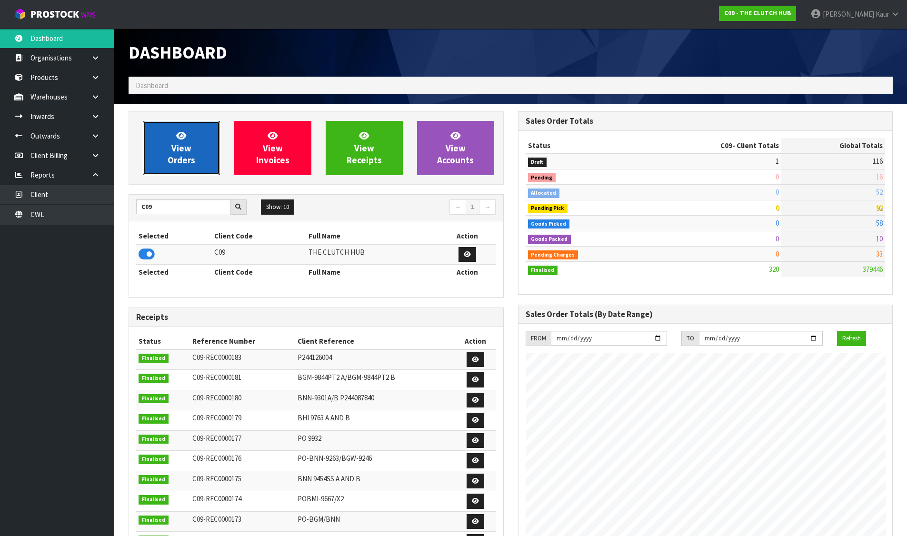
click at [161, 160] on link "View Orders" at bounding box center [181, 148] width 77 height 54
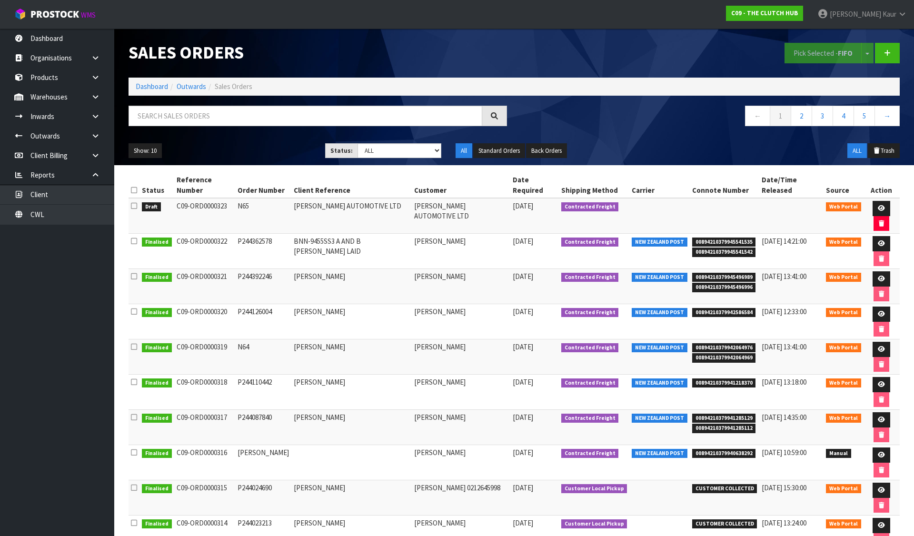
click at [135, 202] on icon at bounding box center [134, 205] width 6 height 7
click at [0, 0] on input "checkbox" at bounding box center [0, 0] width 0 height 0
click at [798, 57] on button "Pick Selected - FIFO" at bounding box center [822, 53] width 77 height 20
click at [160, 85] on link "Dashboard" at bounding box center [152, 86] width 32 height 9
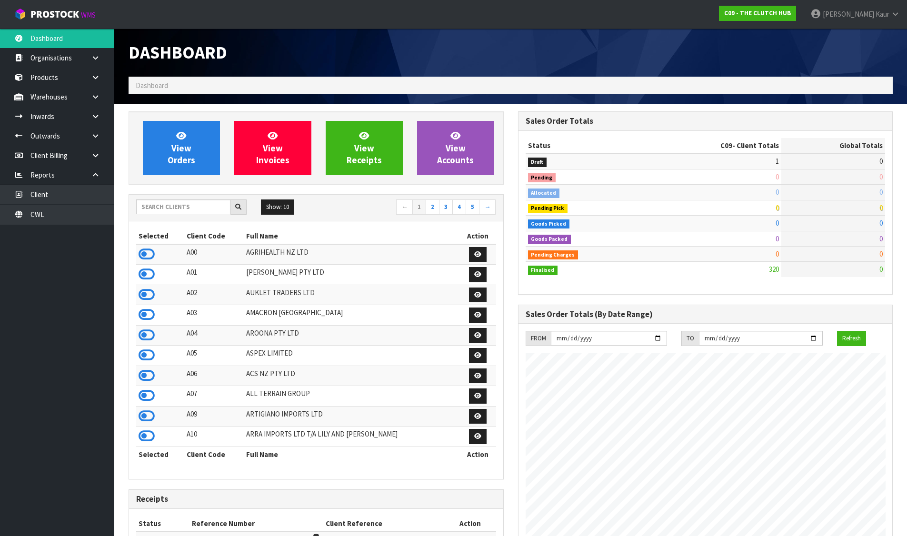
scroll to position [660, 389]
click at [155, 208] on input "text" at bounding box center [183, 206] width 94 height 15
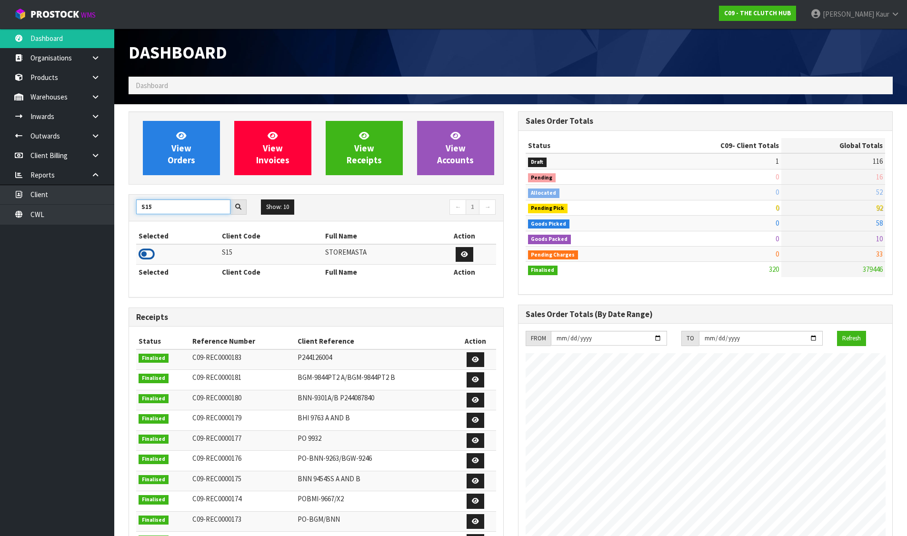
type input "S15"
click at [147, 254] on icon at bounding box center [147, 254] width 16 height 14
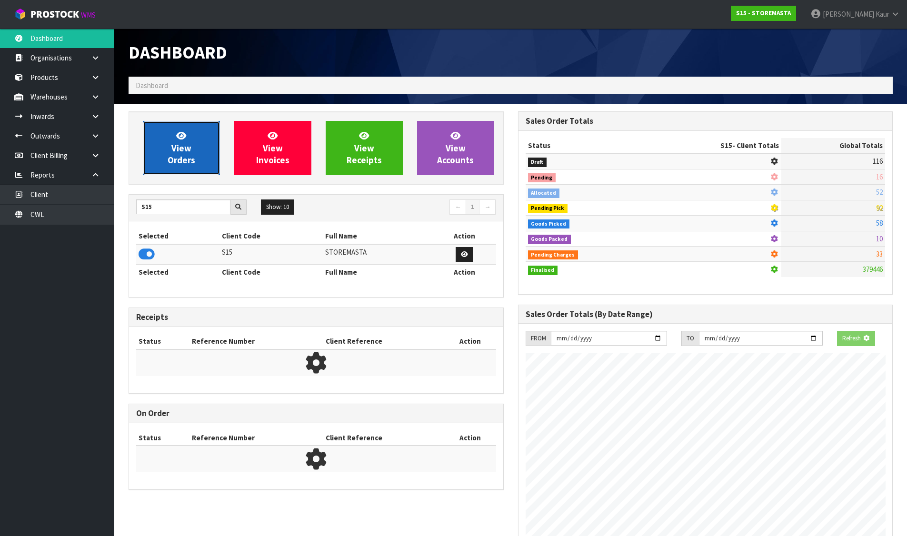
click at [167, 166] on link "View Orders" at bounding box center [181, 148] width 77 height 54
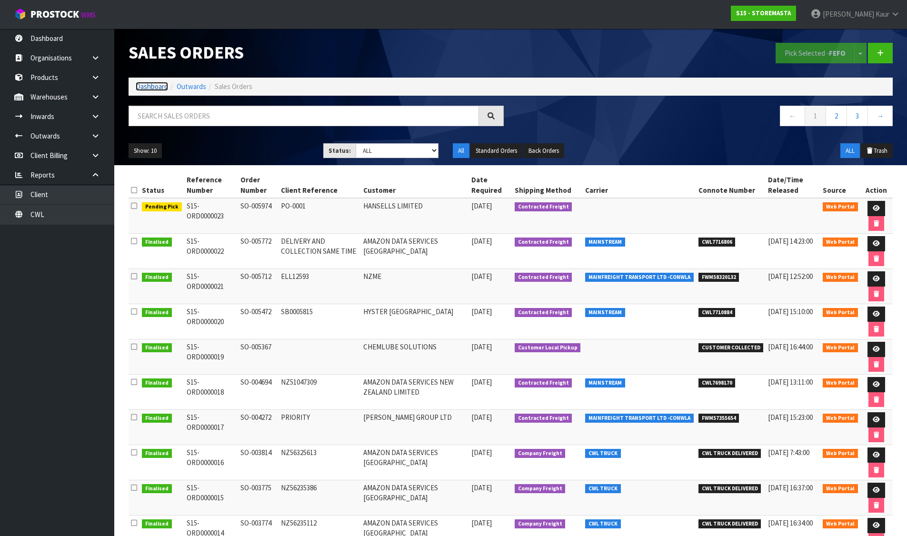
click at [140, 84] on link "Dashboard" at bounding box center [152, 86] width 32 height 9
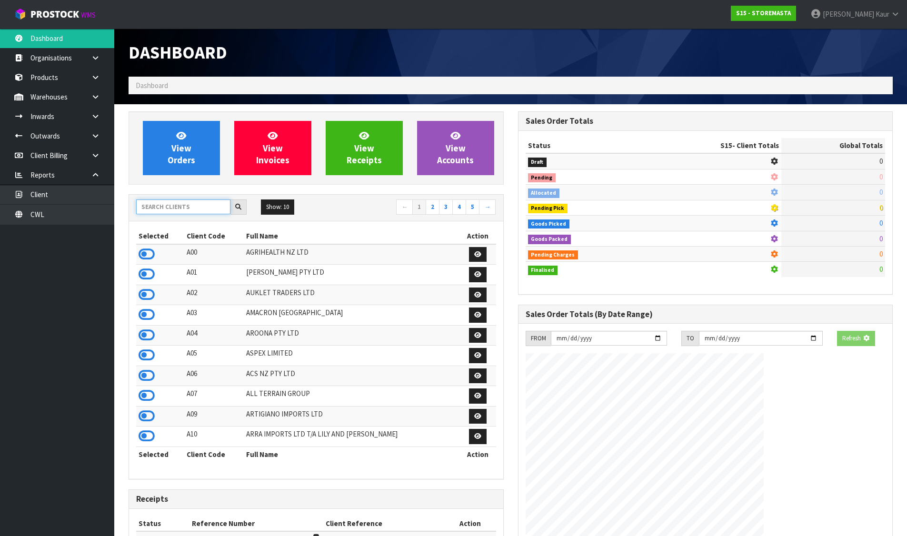
click at [169, 206] on input "text" at bounding box center [183, 206] width 94 height 15
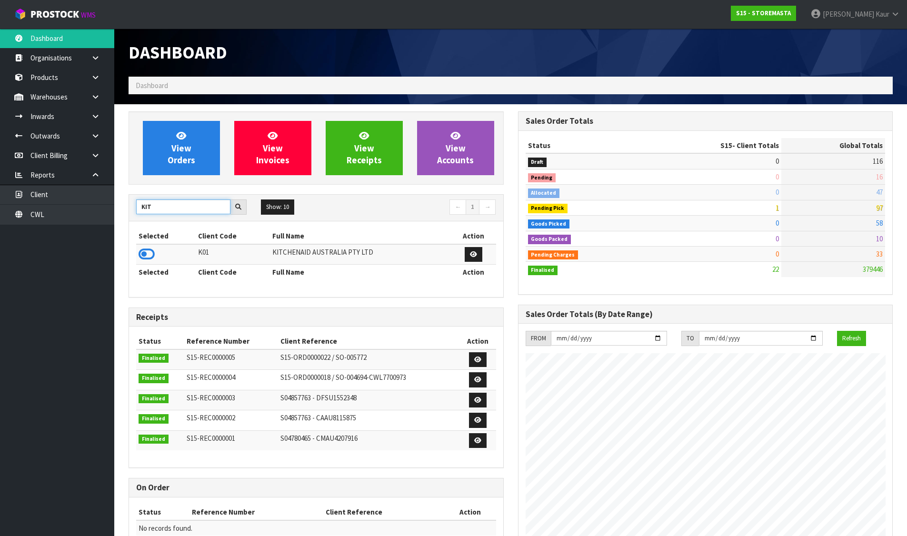
type input "KIT"
click at [147, 255] on icon at bounding box center [147, 254] width 16 height 14
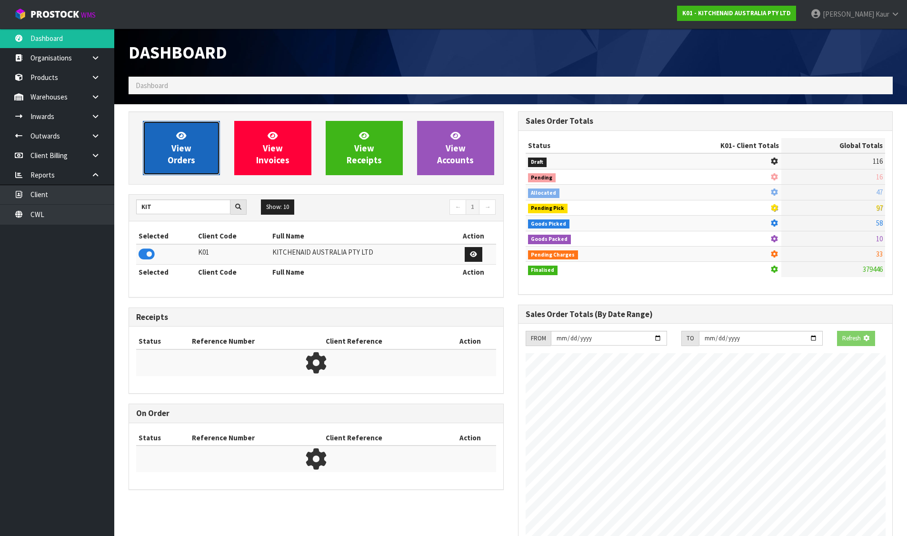
click at [182, 173] on link "View Orders" at bounding box center [181, 148] width 77 height 54
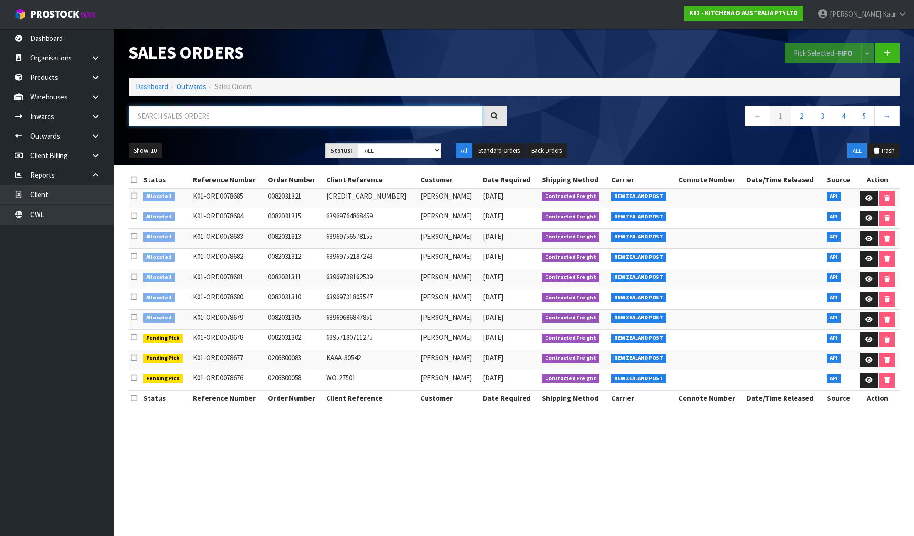
click at [326, 115] on input "text" at bounding box center [306, 116] width 354 height 20
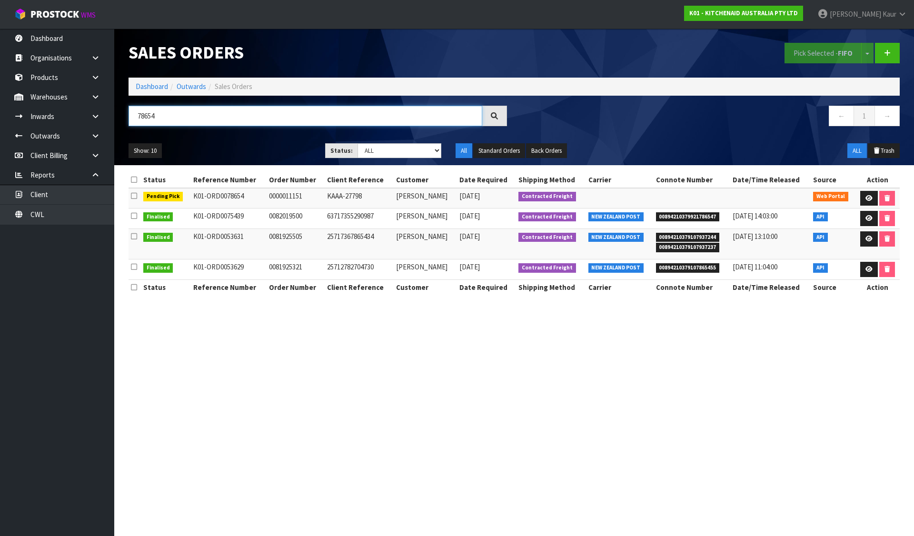
type input "78654"
click at [148, 86] on link "Dashboard" at bounding box center [152, 86] width 32 height 9
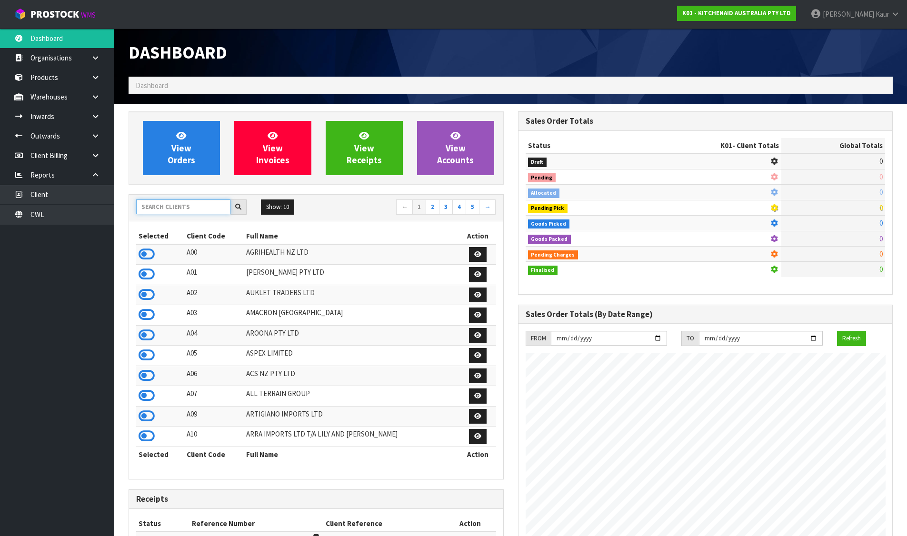
scroll to position [594, 389]
click at [173, 201] on input "text" at bounding box center [183, 206] width 94 height 15
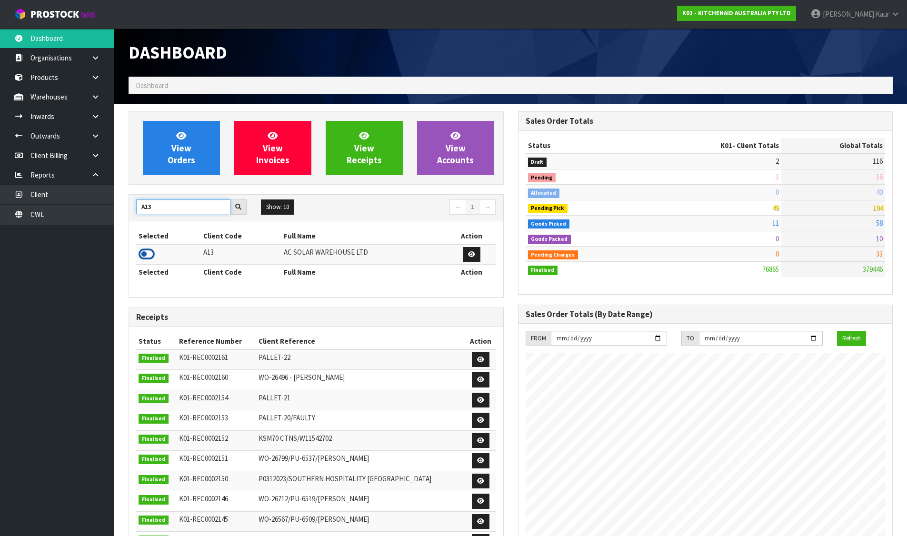
type input "A13"
click at [152, 250] on icon at bounding box center [147, 254] width 16 height 14
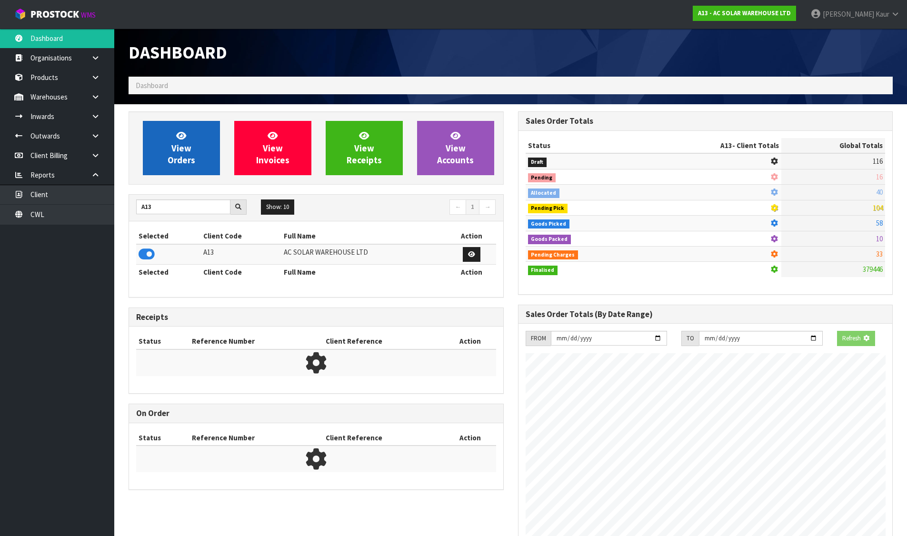
scroll to position [475387, 475592]
click at [180, 165] on span "View Orders" at bounding box center [182, 148] width 28 height 36
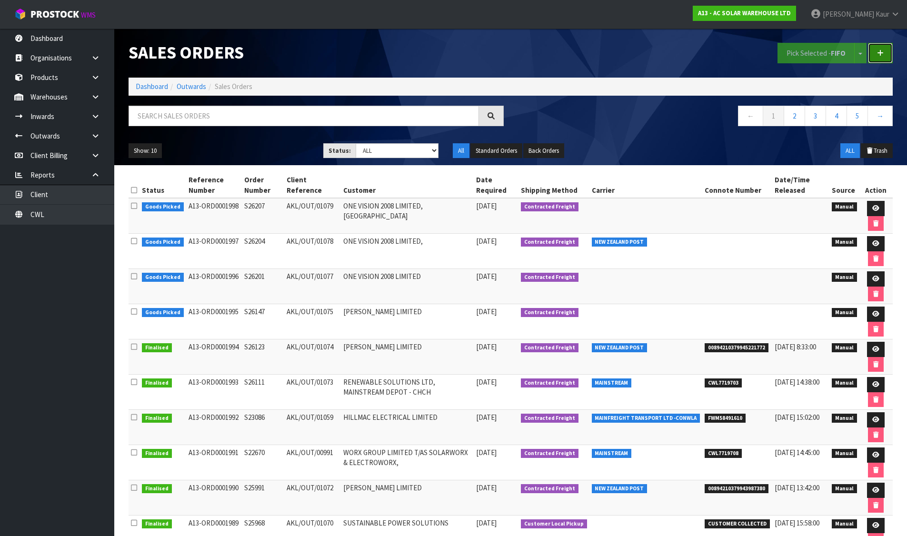
drag, startPoint x: 885, startPoint y: 56, endPoint x: 874, endPoint y: 55, distance: 10.5
click at [885, 56] on link at bounding box center [880, 53] width 25 height 20
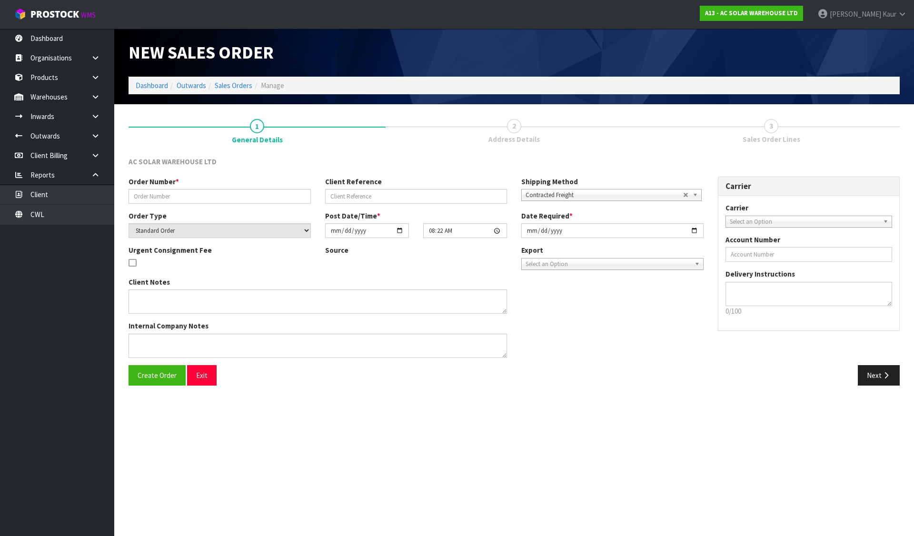
click at [185, 206] on div "Order Number * Client Reference Shipping Method Client Local Pickup Customer Lo…" at bounding box center [415, 194] width 589 height 34
click at [187, 198] on input "text" at bounding box center [220, 196] width 182 height 15
paste input "S22670"
type input "S22670"
click at [371, 194] on input "text" at bounding box center [416, 196] width 182 height 15
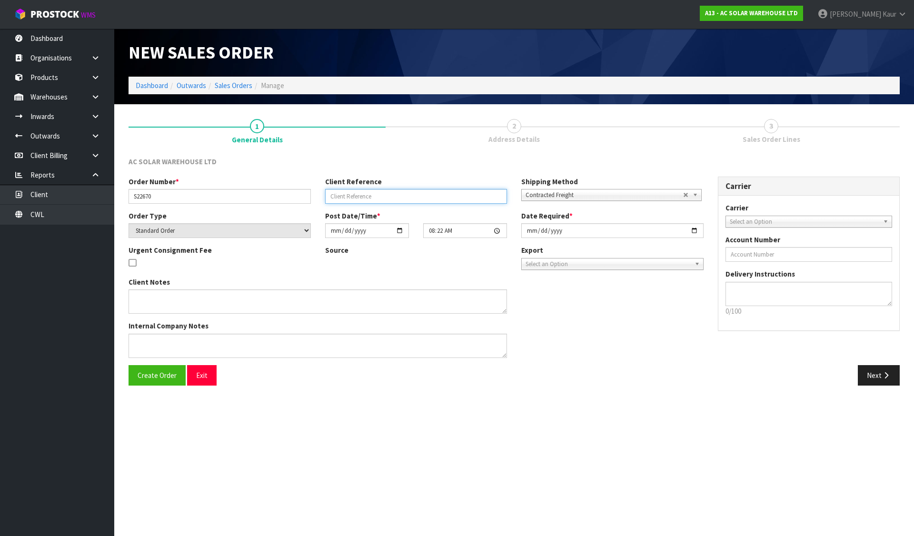
paste input "AKL/OUT/00991"
type input "AKL/OUT/00991"
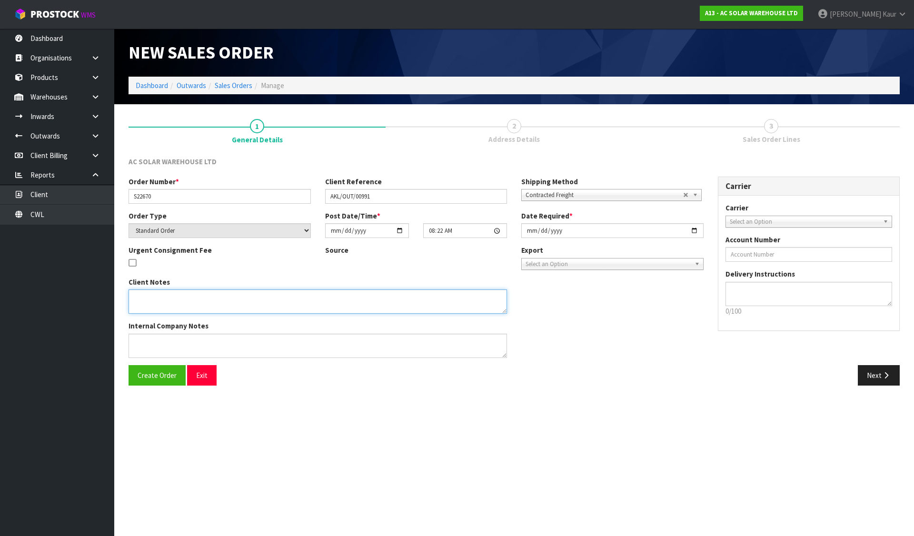
click at [334, 291] on textarea at bounding box center [318, 301] width 378 height 24
paste textarea "SEND WITH MAINSTREAM"
type textarea "SEND WITH MAINSTREAM"
click at [151, 381] on button "Create Order" at bounding box center [157, 375] width 57 height 20
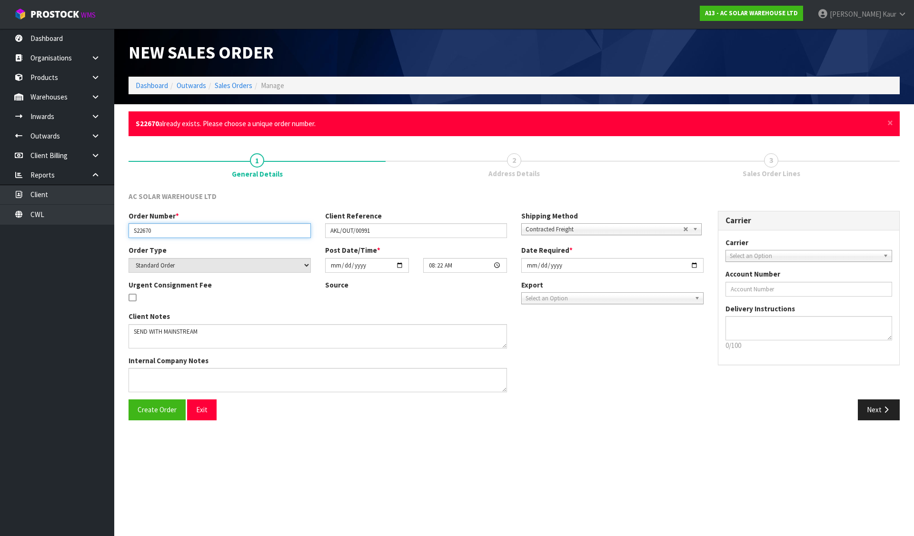
click at [169, 224] on input "S22670" at bounding box center [220, 230] width 182 height 15
type input "S2267"
click at [158, 418] on button "Create Order" at bounding box center [157, 409] width 57 height 20
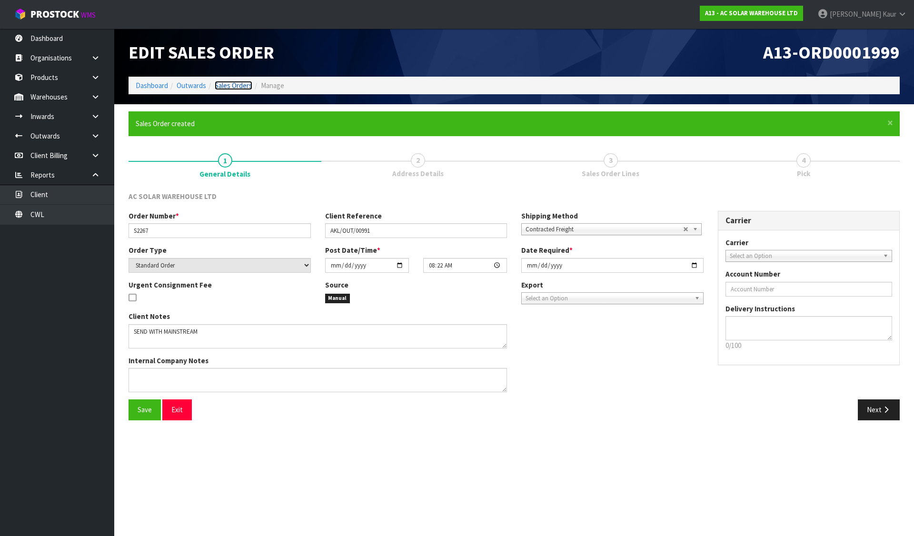
click at [238, 85] on link "Sales Orders" at bounding box center [234, 85] width 38 height 9
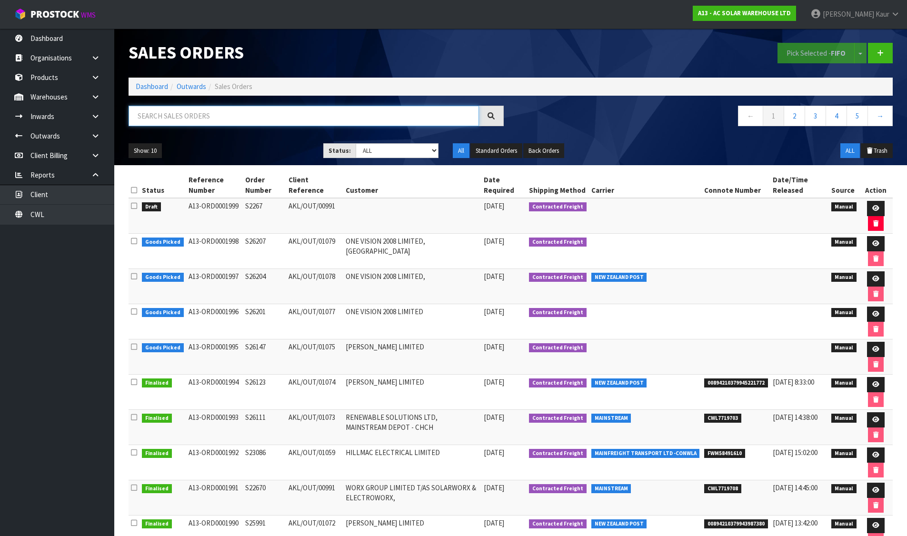
click at [357, 118] on input "text" at bounding box center [304, 116] width 350 height 20
paste input "S22670"
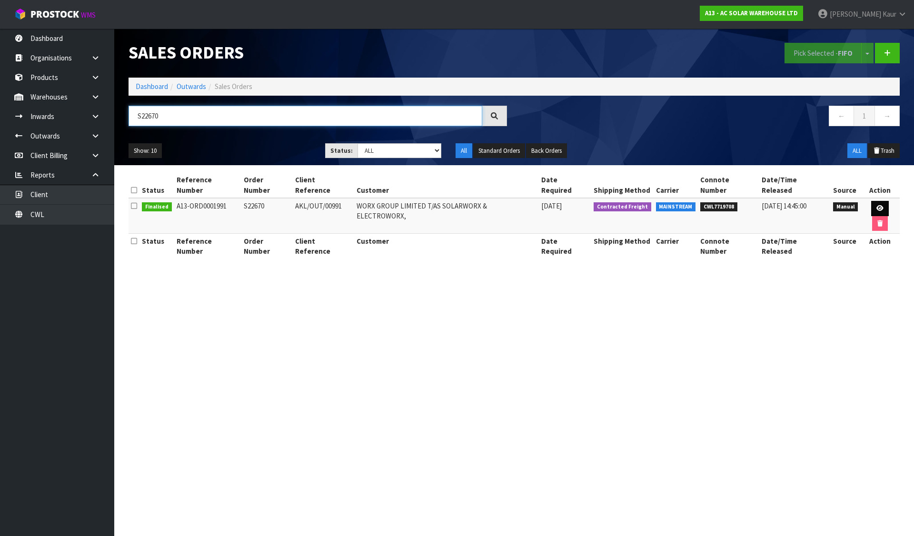
type input "S22670"
click at [876, 205] on icon at bounding box center [879, 208] width 7 height 6
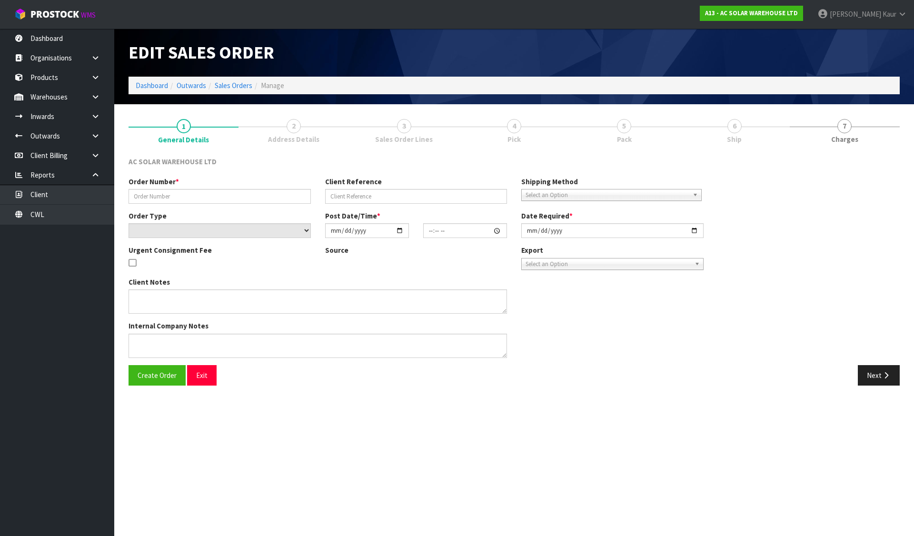
type input "S22670"
type input "AKL/OUT/00991"
select select "number:0"
type input "2025-09-01"
type input "09:49:00.000"
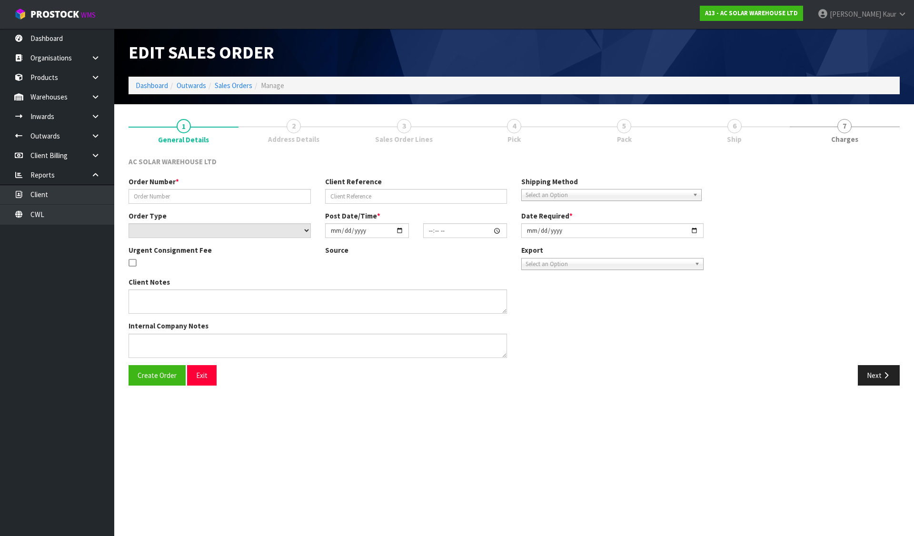
type input "2025-09-01"
type textarea "SEND WITH MAINSTREAM"
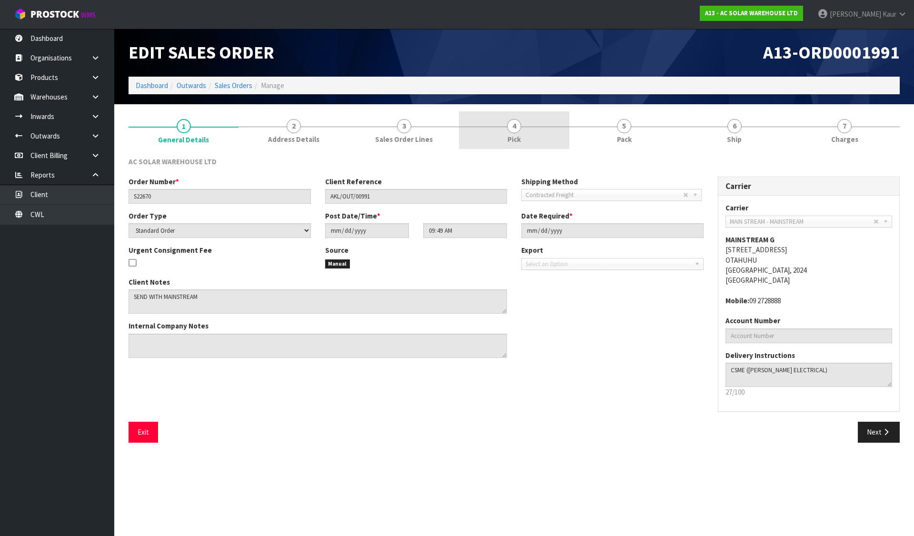
click at [505, 126] on link "4 Pick" at bounding box center [514, 130] width 110 height 38
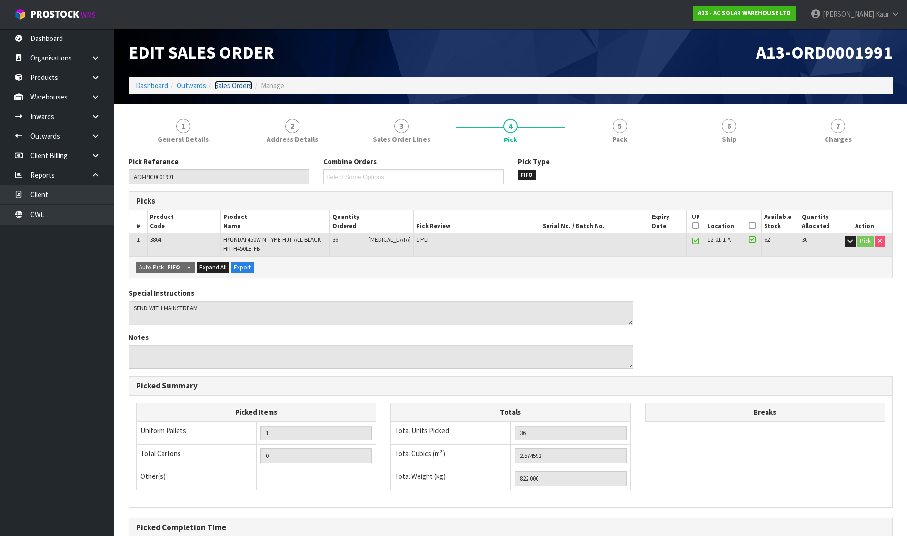
click at [223, 84] on link "Sales Orders" at bounding box center [234, 85] width 38 height 9
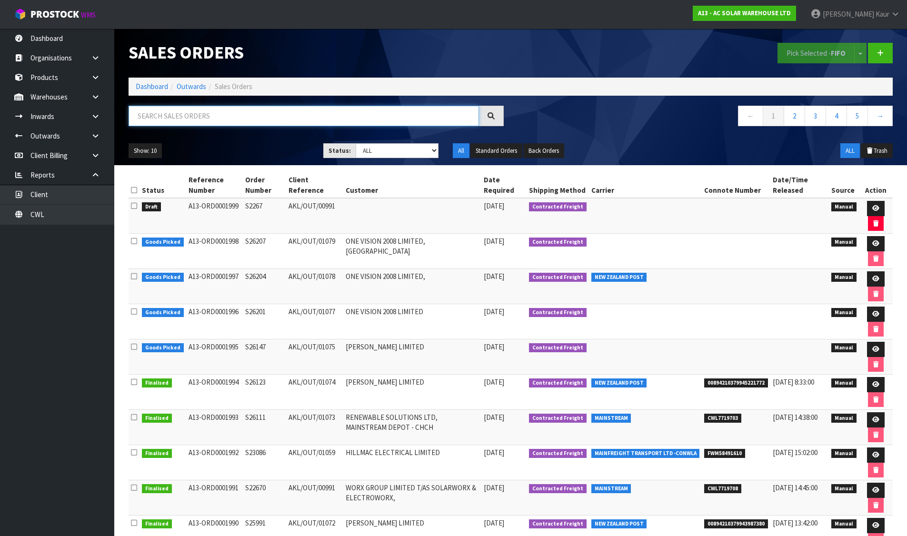
click at [209, 120] on input "text" at bounding box center [304, 116] width 350 height 20
paste input "S26123"
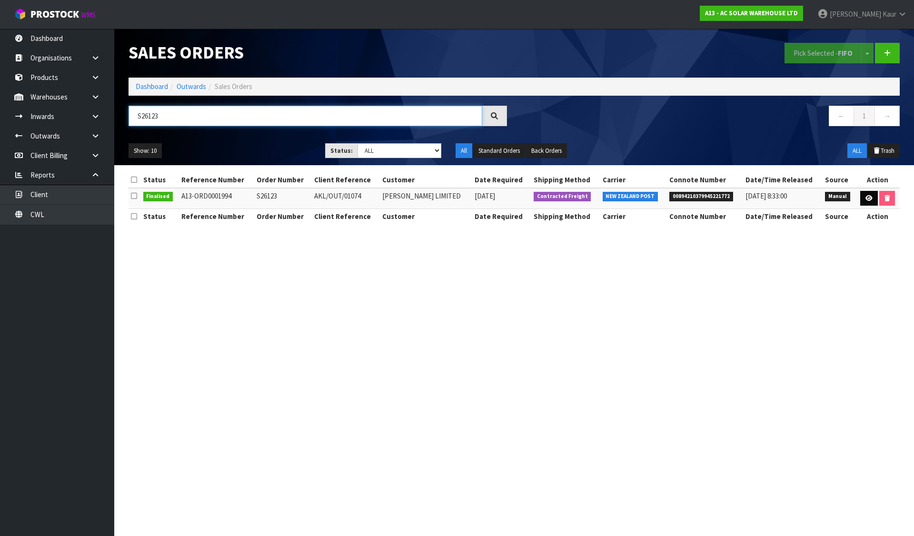
type input "S26123"
click at [860, 195] on link at bounding box center [869, 198] width 18 height 15
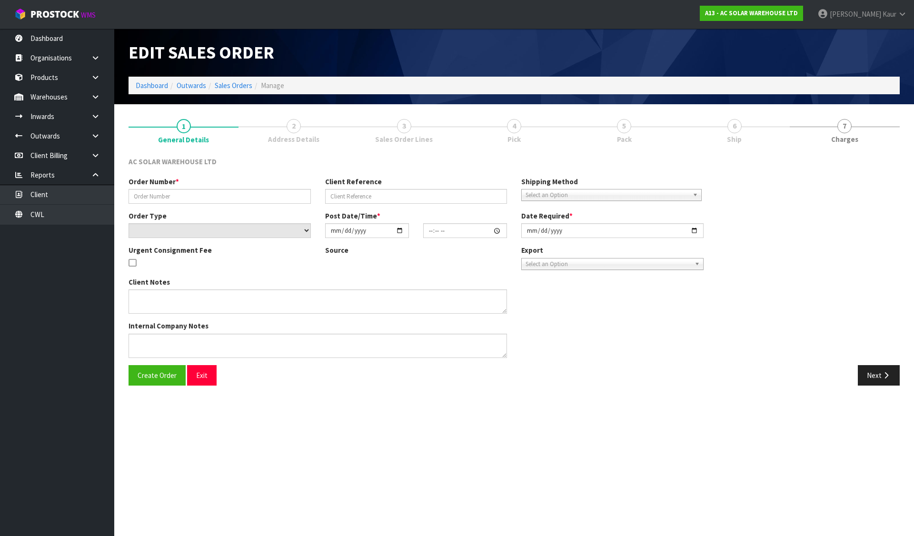
type input "S26123"
type input "AKL/OUT/01074"
select select "number:0"
type input "2025-09-01"
type input "13:10:00.000"
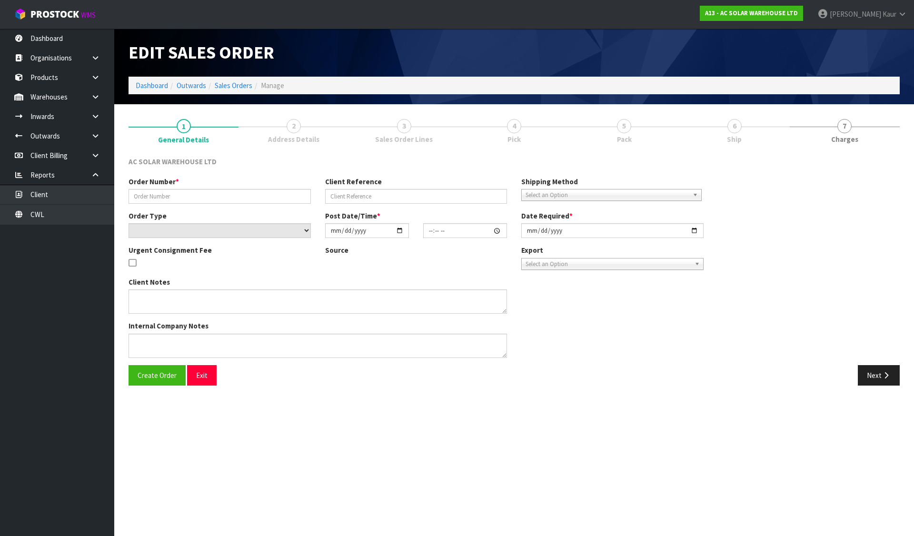
type input "2025-09-02"
type textarea "SEND WITH NZ POST"
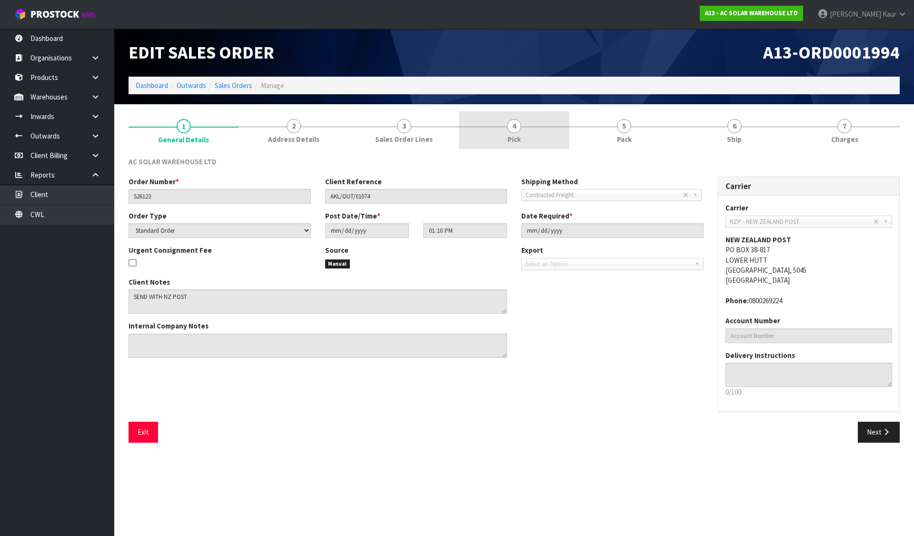
click at [523, 128] on link "4 Pick" at bounding box center [514, 130] width 110 height 38
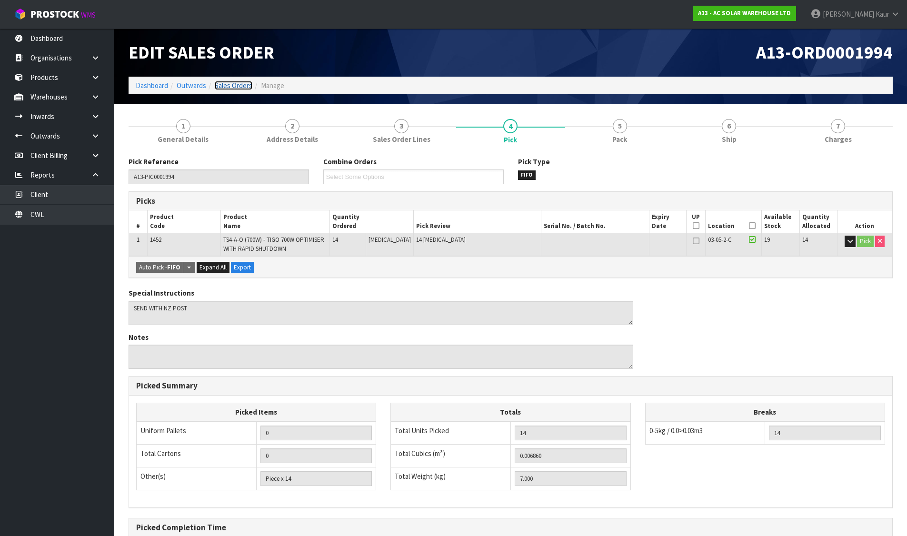
click at [236, 85] on link "Sales Orders" at bounding box center [234, 85] width 38 height 9
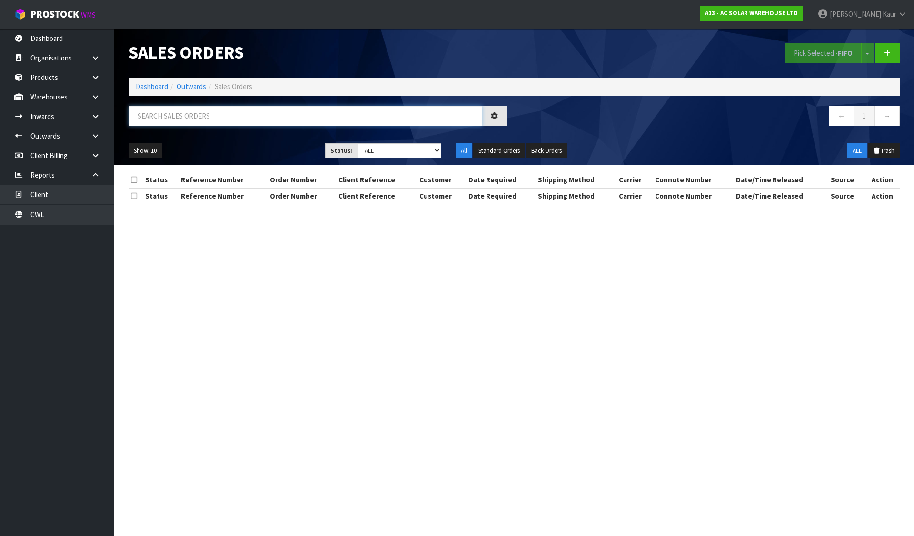
click at [228, 118] on input "text" at bounding box center [306, 116] width 354 height 20
paste input "S26147"
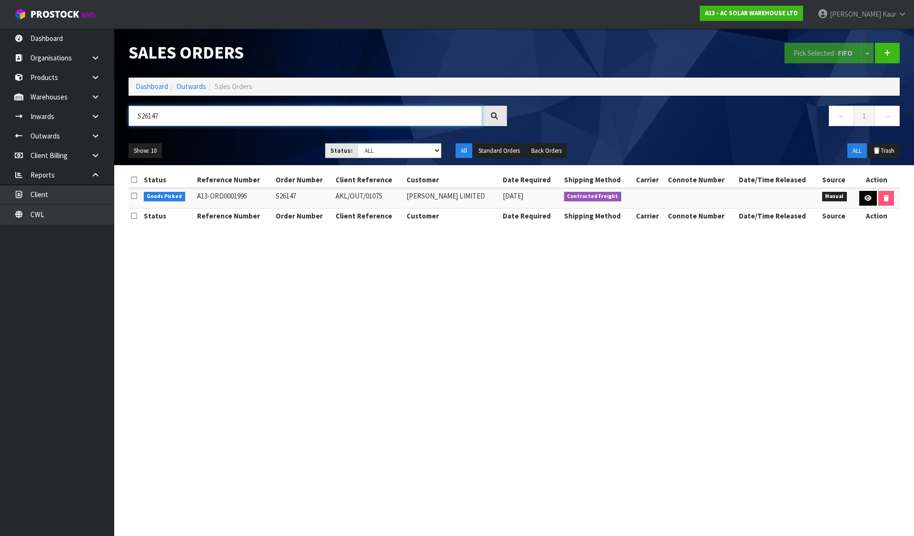
type input "S26147"
click at [868, 192] on link at bounding box center [868, 198] width 18 height 15
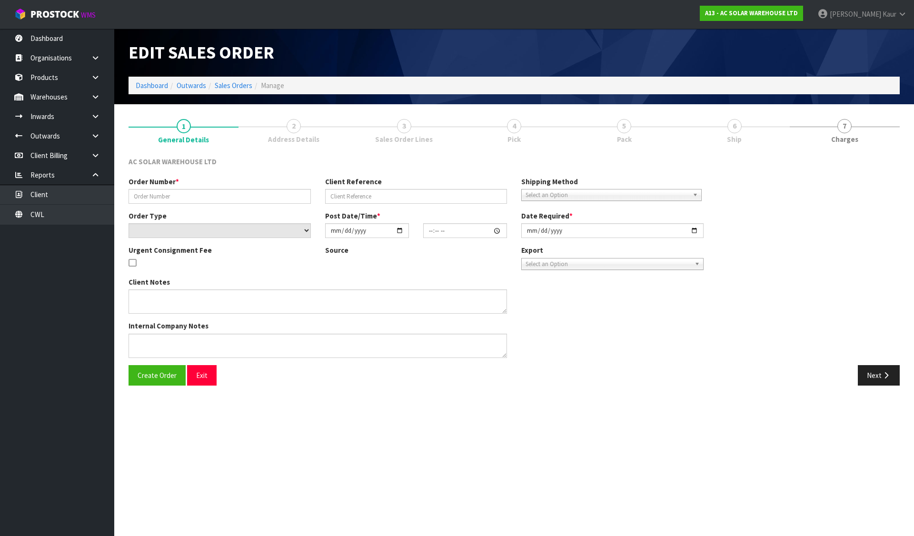
type input "S26147"
type input "AKL/OUT/01075"
select select "number:0"
type input "2025-09-02"
type input "14:08:00.000"
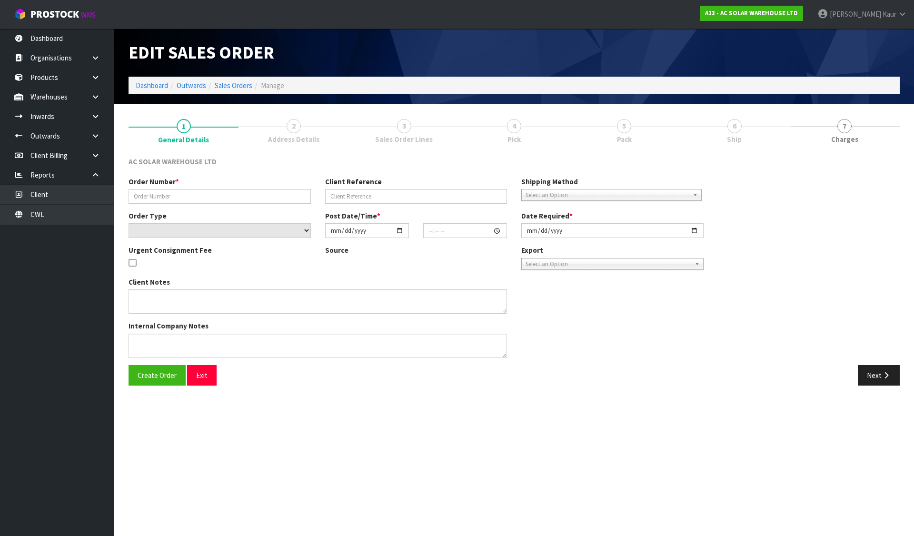
type input "2025-09-03"
type textarea "SEND WITH NZ POST"
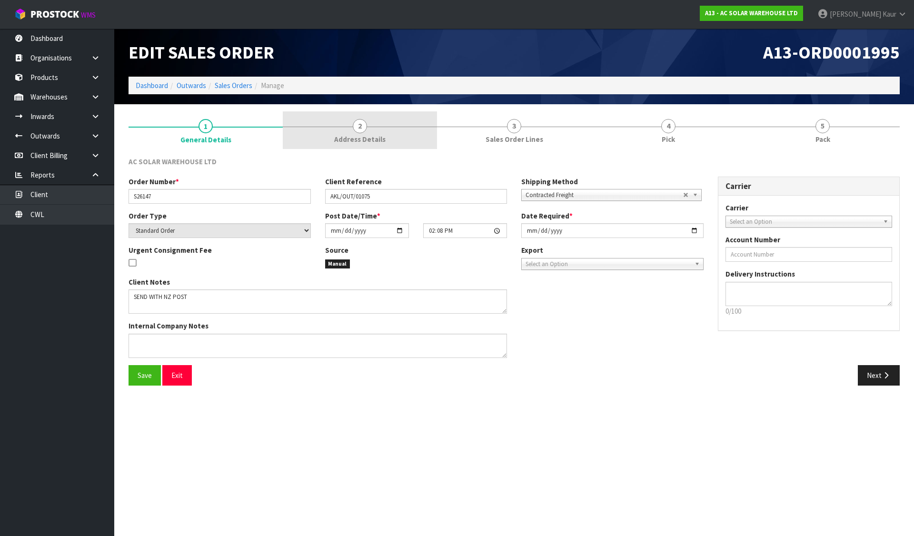
click at [436, 134] on link "2 Address Details" at bounding box center [360, 130] width 154 height 38
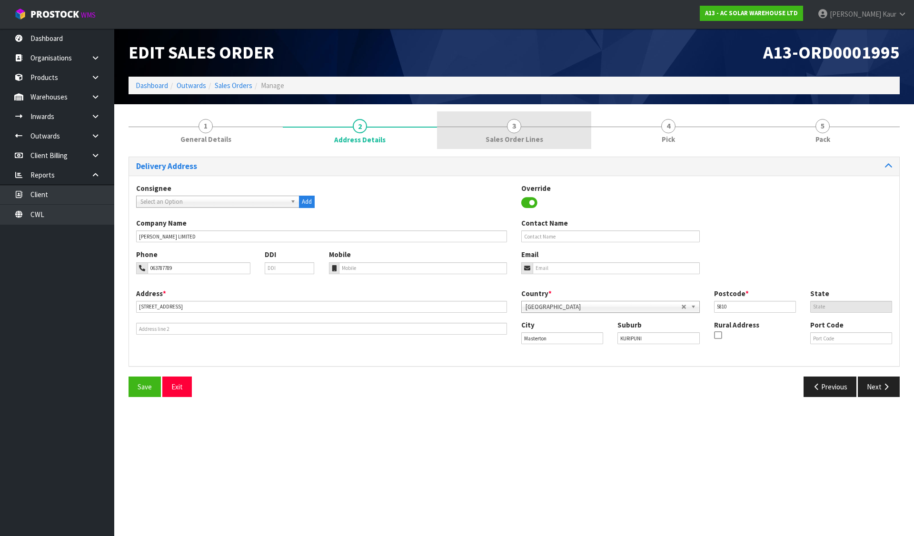
click at [513, 128] on span "3" at bounding box center [514, 126] width 14 height 14
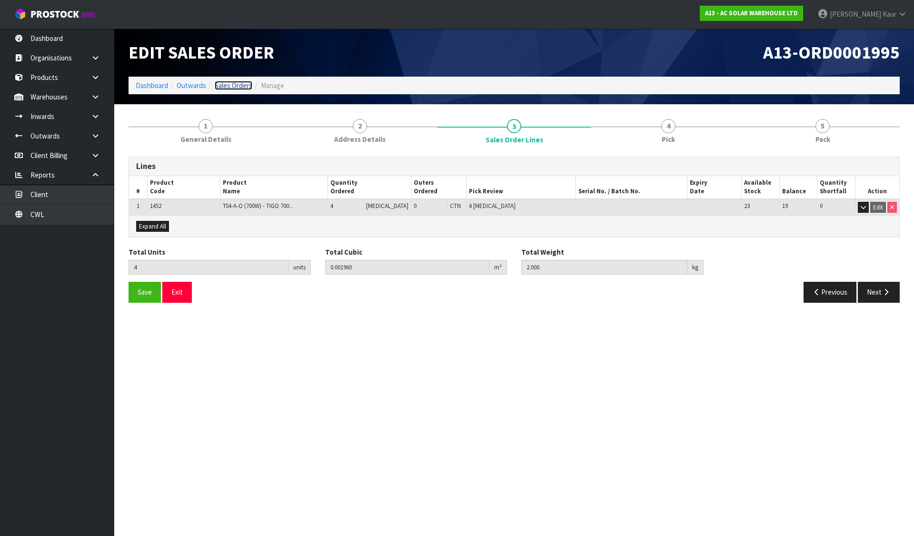
click at [246, 88] on link "Sales Orders" at bounding box center [234, 85] width 38 height 9
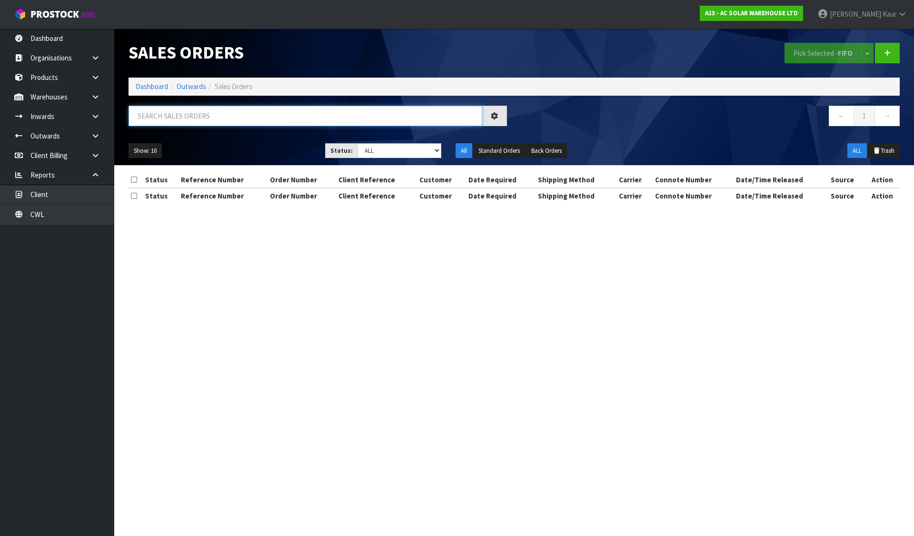
click at [258, 112] on input "text" at bounding box center [306, 116] width 354 height 20
paste input "S26207"
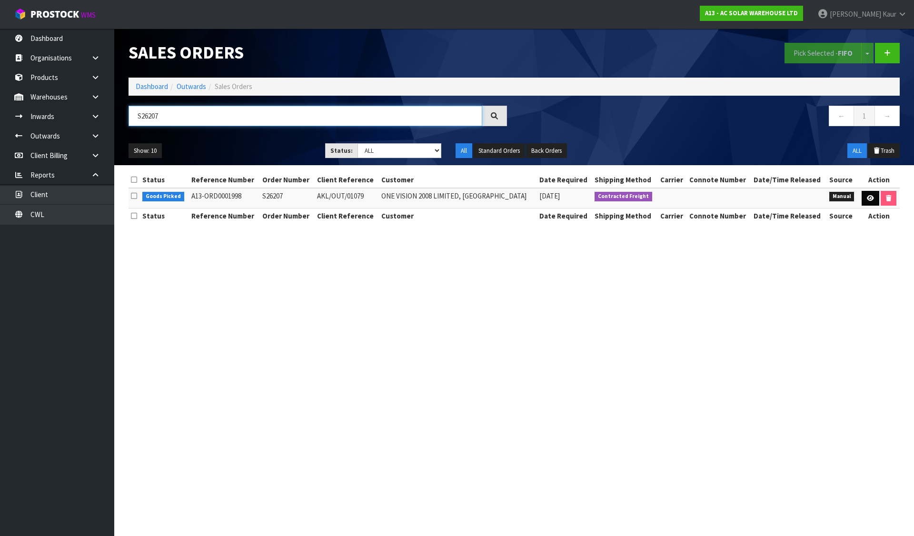
type input "S26207"
click at [867, 198] on icon at bounding box center [870, 198] width 7 height 6
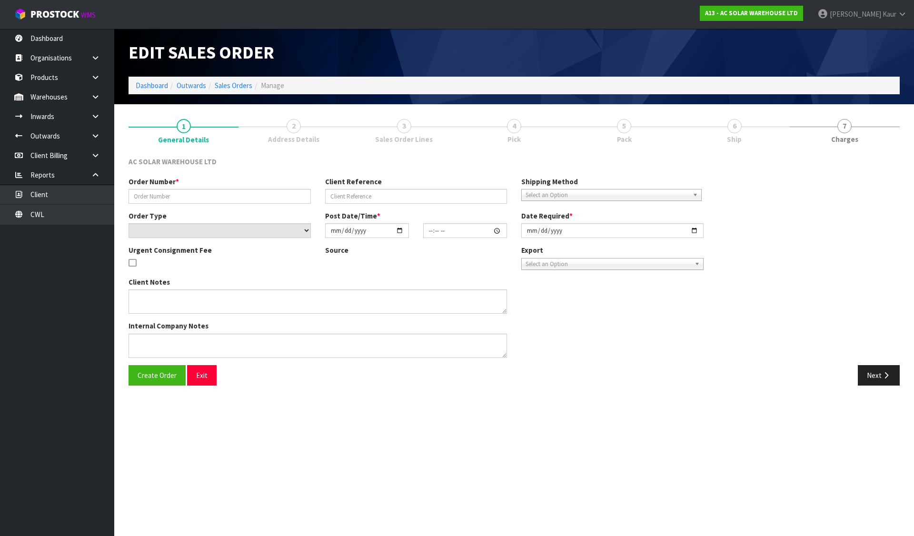
type input "S26207"
type input "AKL/OUT/01079"
select select "number:0"
type input "2025-09-02"
type input "15:37:00.000"
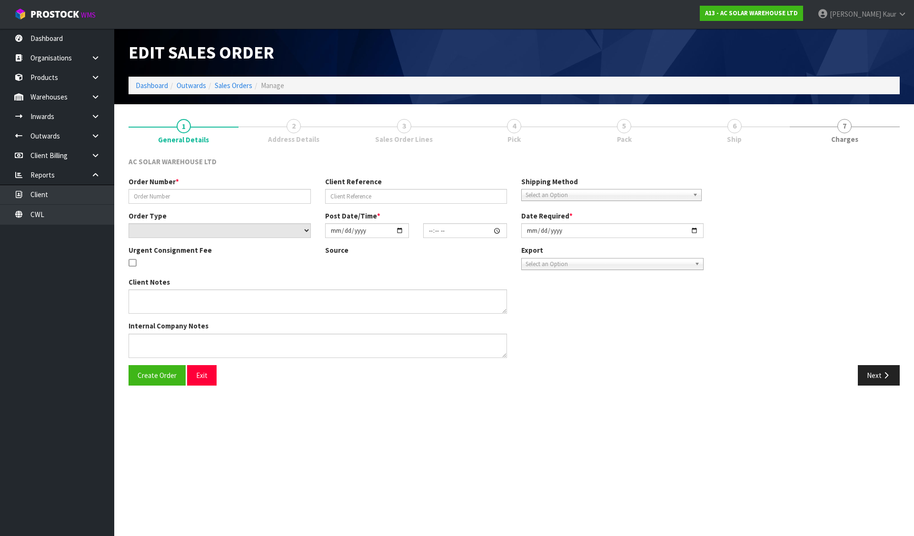
type input "2025-09-03"
type textarea "PACK ITEMS TOGETHER AND SEND WITH NZ POST"
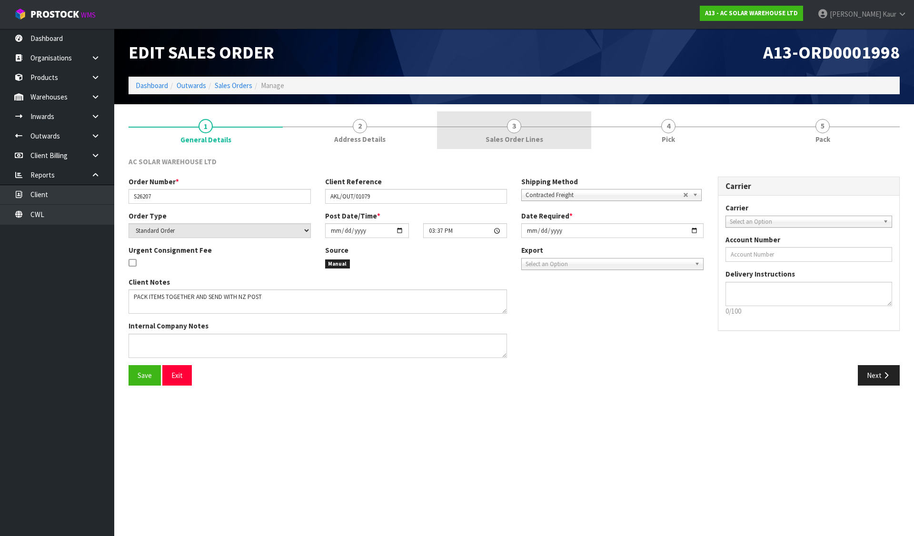
click at [499, 135] on span "Sales Order Lines" at bounding box center [515, 139] width 58 height 10
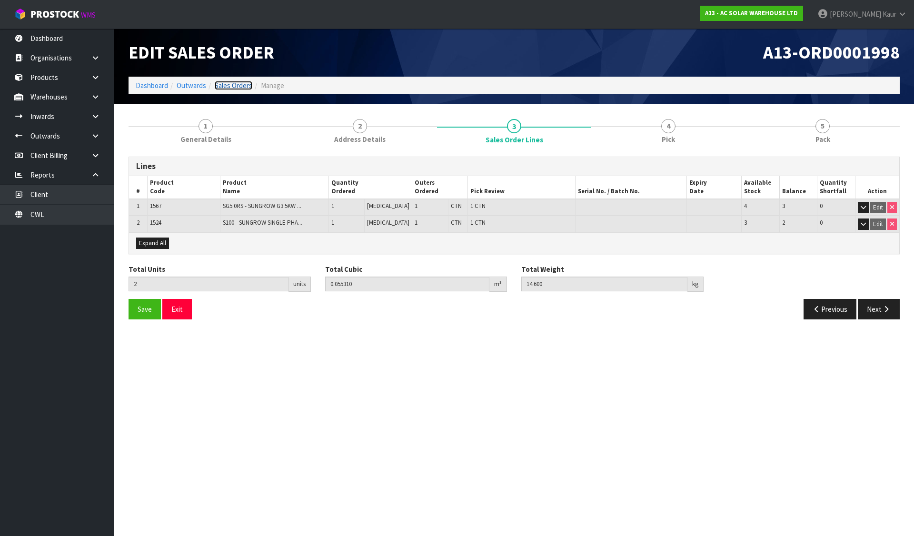
click at [227, 82] on link "Sales Orders" at bounding box center [234, 85] width 38 height 9
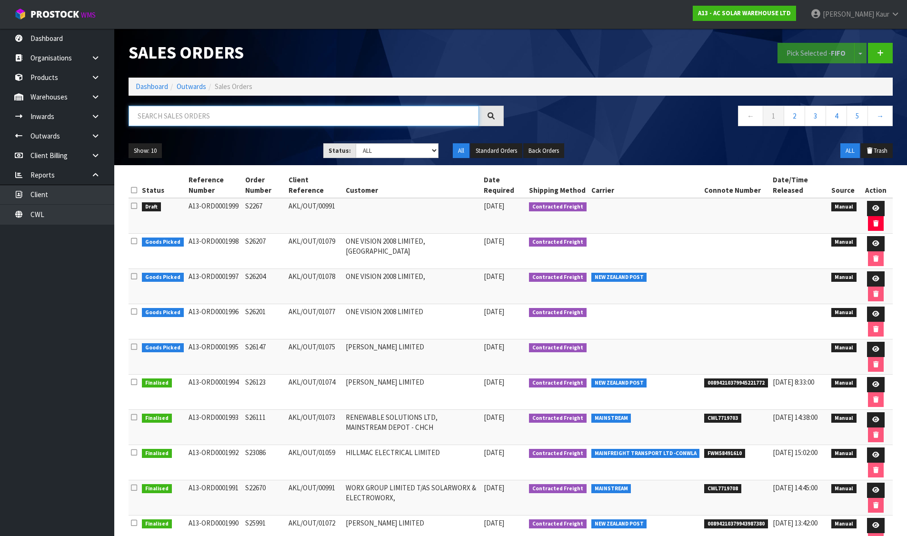
click at [301, 124] on input "text" at bounding box center [304, 116] width 350 height 20
paste input "S26216"
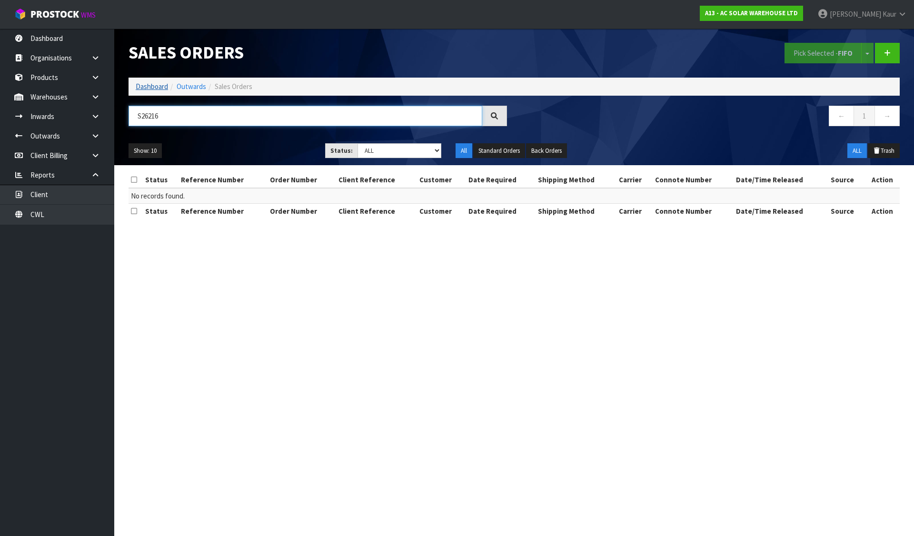
type input "S26216"
click at [145, 85] on link "Dashboard" at bounding box center [152, 86] width 32 height 9
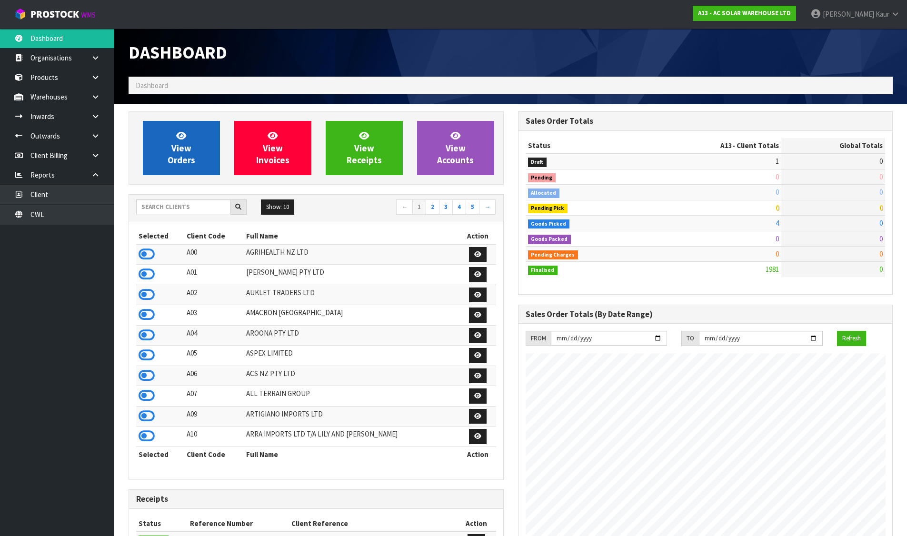
scroll to position [772, 389]
click at [205, 138] on link "View Orders" at bounding box center [181, 148] width 77 height 54
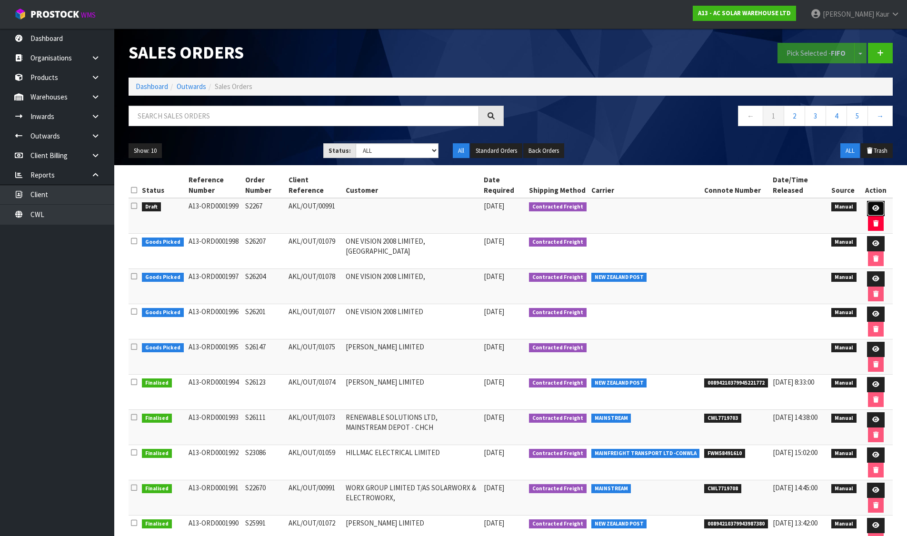
click at [873, 210] on icon at bounding box center [875, 208] width 7 height 6
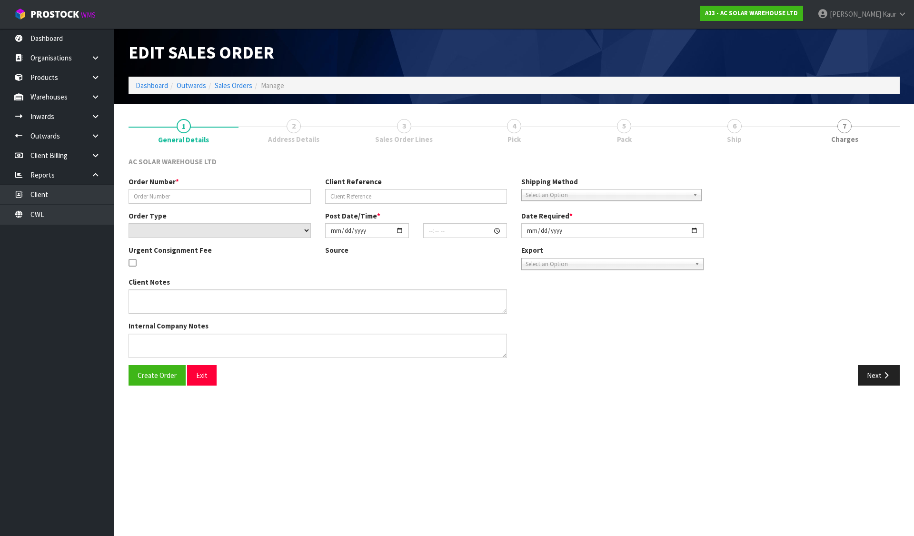
type input "S2267"
type input "AKL/OUT/00991"
select select "number:0"
type input "2025-09-03"
type input "08:22:00.000"
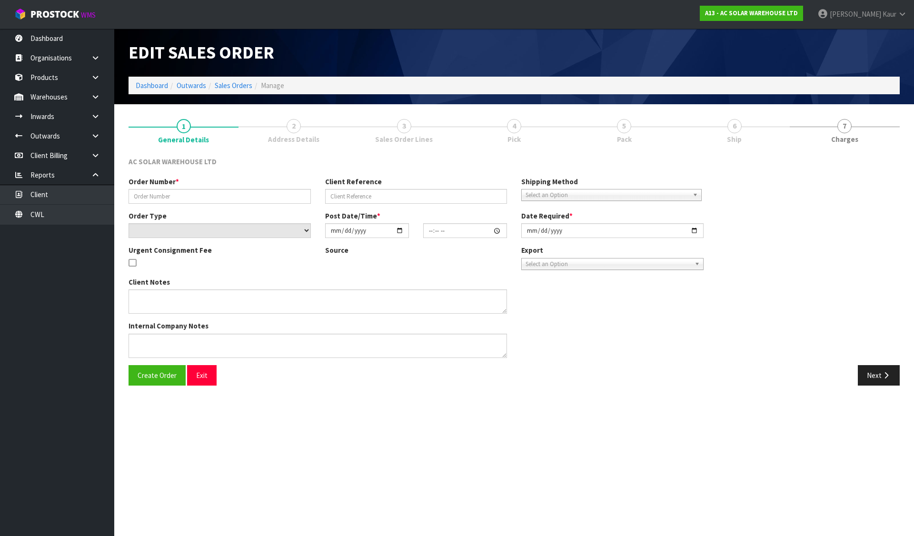
type input "2025-09-03"
type textarea "SEND WITH MAINSTREAM"
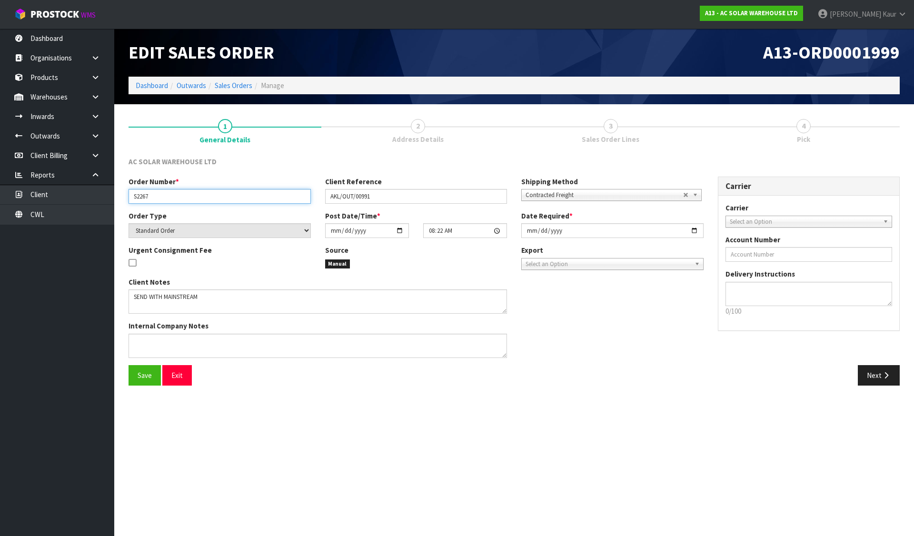
drag, startPoint x: 208, startPoint y: 197, endPoint x: 118, endPoint y: 197, distance: 89.5
click at [118, 197] on section "1 General Details 2 Address Details 3 Sales Order Lines 4 Pick AC SOLAR WAREHOU…" at bounding box center [514, 252] width 800 height 296
paste input "6216"
type input "S26216"
drag, startPoint x: 426, startPoint y: 196, endPoint x: 282, endPoint y: 202, distance: 144.3
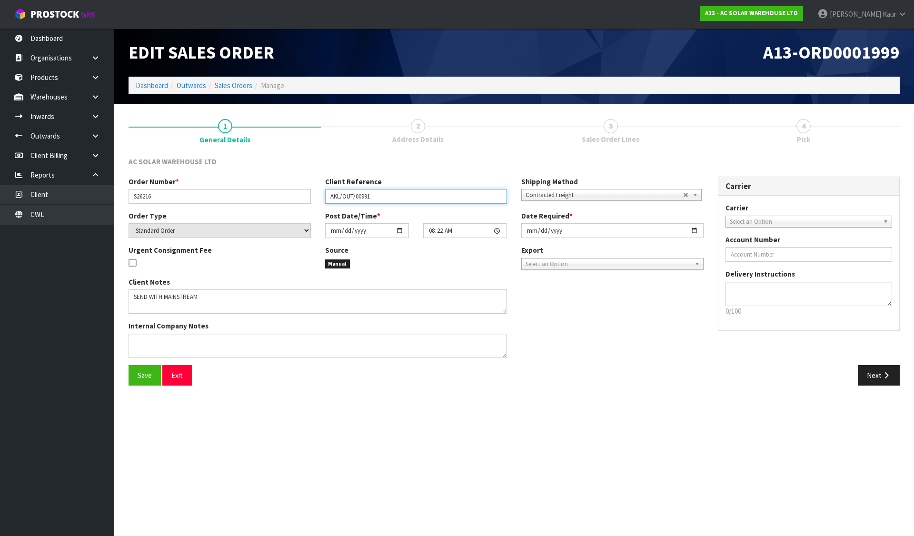
click at [282, 202] on div "Order Number * S26216 Client Reference AKL/OUT/00991 Shipping Method Client Loc…" at bounding box center [415, 194] width 589 height 34
paste input "1080"
type input "AKL/OUT/01080"
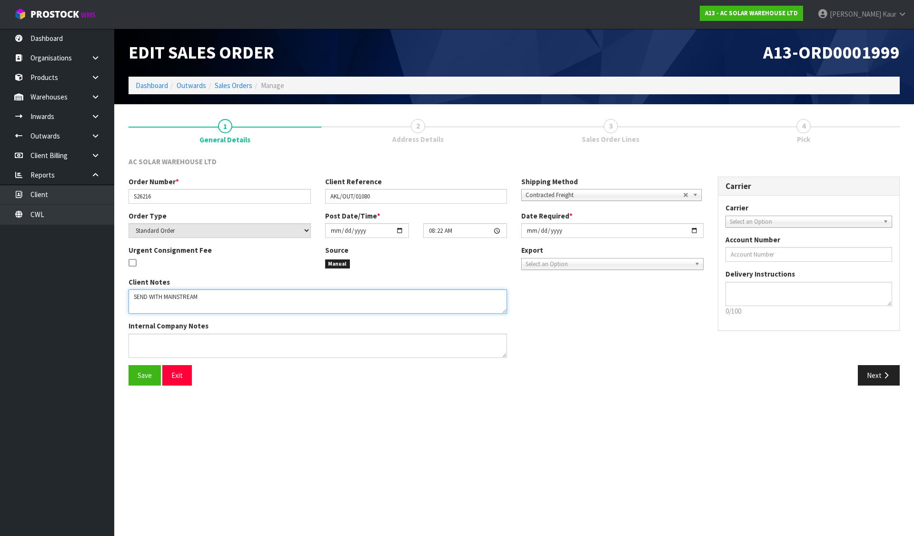
drag, startPoint x: 226, startPoint y: 294, endPoint x: 125, endPoint y: 295, distance: 100.9
click at [125, 295] on div "Client Notes Internal Company Notes" at bounding box center [317, 321] width 393 height 88
paste textarea "CUSTOMER TO COLLECT "EARLY" WEDNESDAY 3RD SEPTEMBER -> PLEASE PROCESS URGENTLY"
type textarea "CUSTOMER TO COLLECT "EARLY" WEDNESDAY 3RD SEPTEMBER -> PLEASE PROCESS URGENTLY"
click at [550, 201] on div "Order Number * S26216 Client Reference AKL/OUT/01080 Shipping Method Client Loc…" at bounding box center [415, 194] width 589 height 34
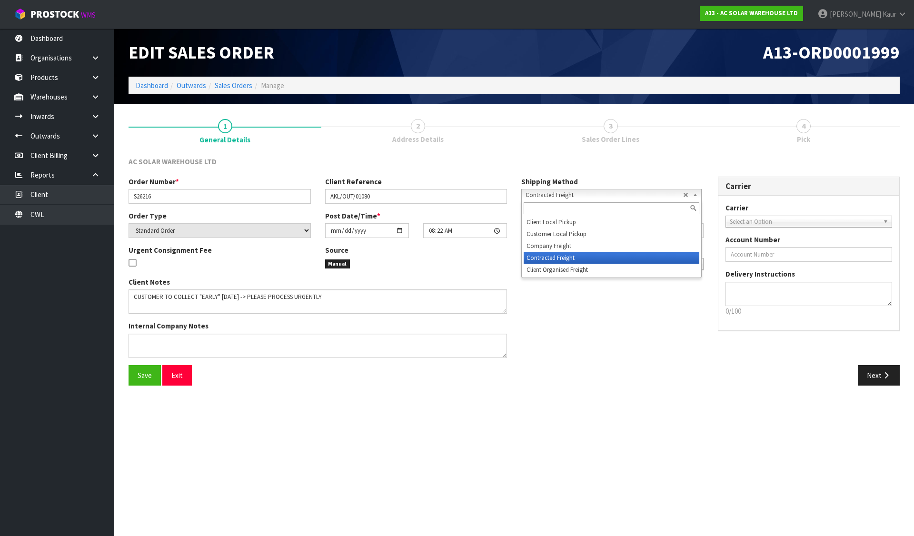
click at [550, 195] on span "Contracted Freight" at bounding box center [604, 194] width 158 height 11
click at [550, 240] on li "Company Freight" at bounding box center [612, 246] width 176 height 12
drag, startPoint x: 550, startPoint y: 239, endPoint x: 546, endPoint y: 207, distance: 32.6
click at [548, 238] on div "Order Type Standard Order Back Order Post Date/Time * 2025-09-03 08:22:00.000 D…" at bounding box center [415, 228] width 589 height 34
click at [546, 197] on span "Company Freight" at bounding box center [604, 194] width 158 height 11
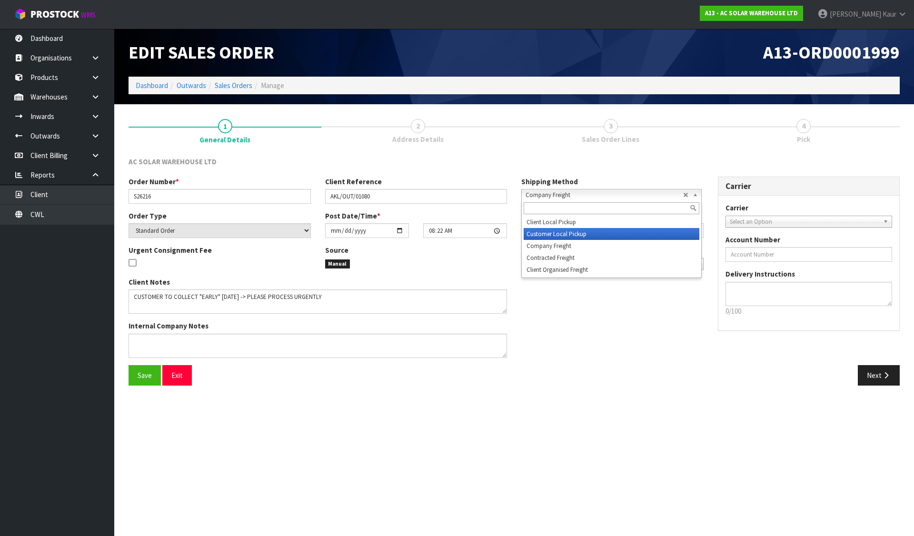
click at [550, 230] on li "Customer Local Pickup" at bounding box center [612, 234] width 176 height 12
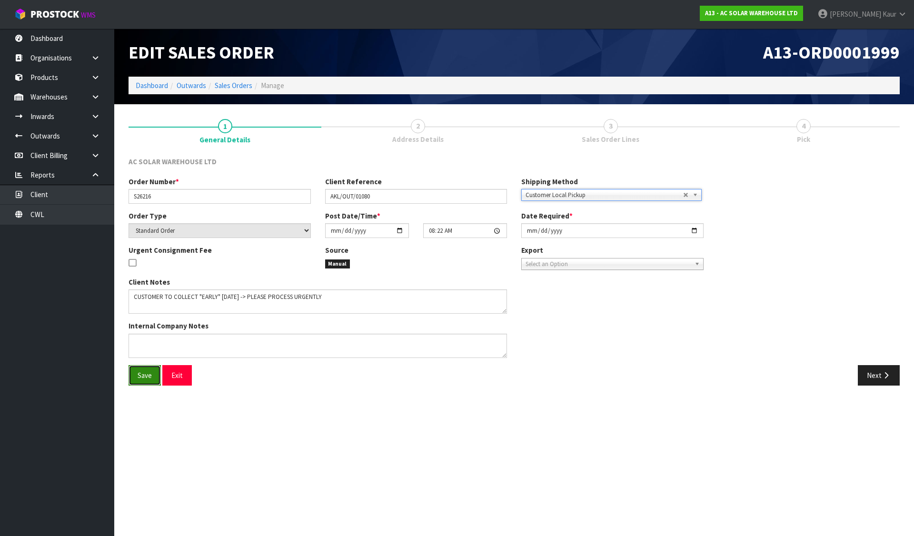
click at [154, 379] on button "Save" at bounding box center [145, 375] width 32 height 20
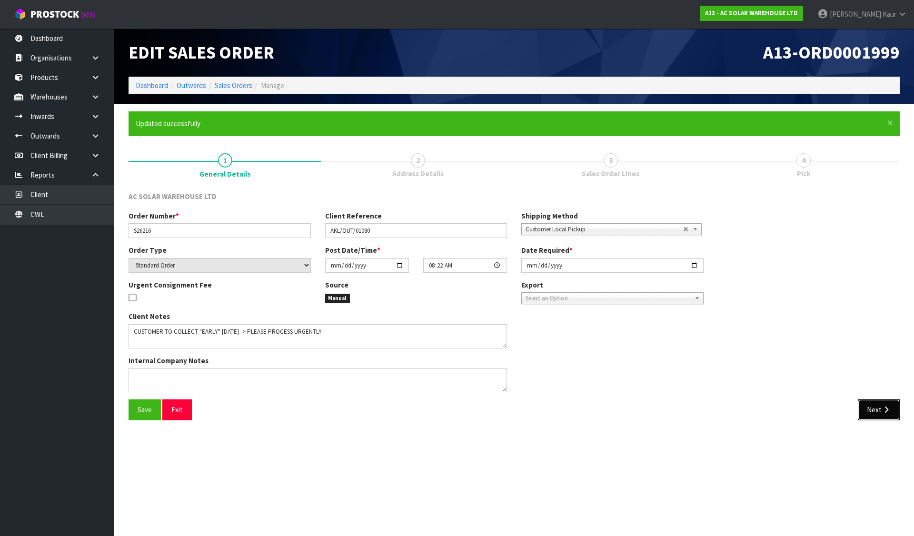
click at [889, 406] on icon "button" at bounding box center [886, 409] width 9 height 7
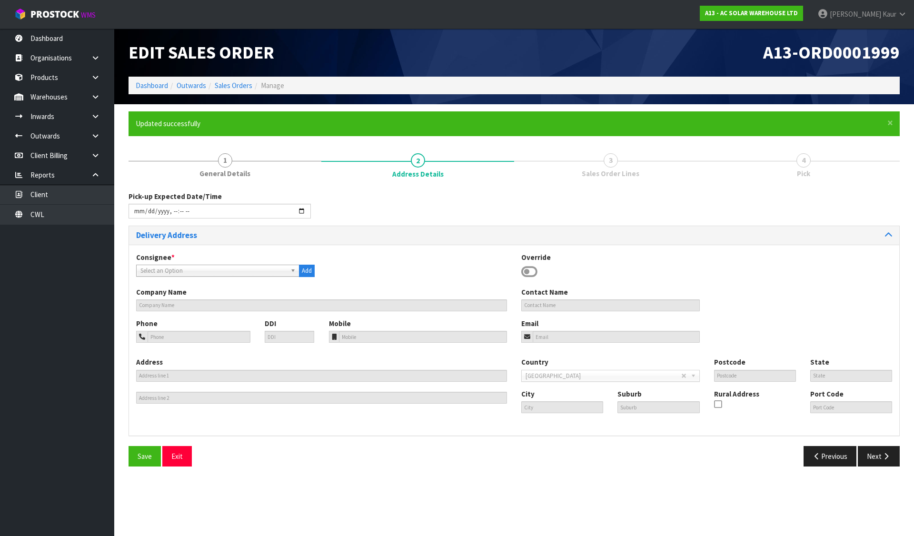
drag, startPoint x: 528, startPoint y: 271, endPoint x: 491, endPoint y: 278, distance: 37.3
click at [528, 271] on icon at bounding box center [529, 272] width 16 height 14
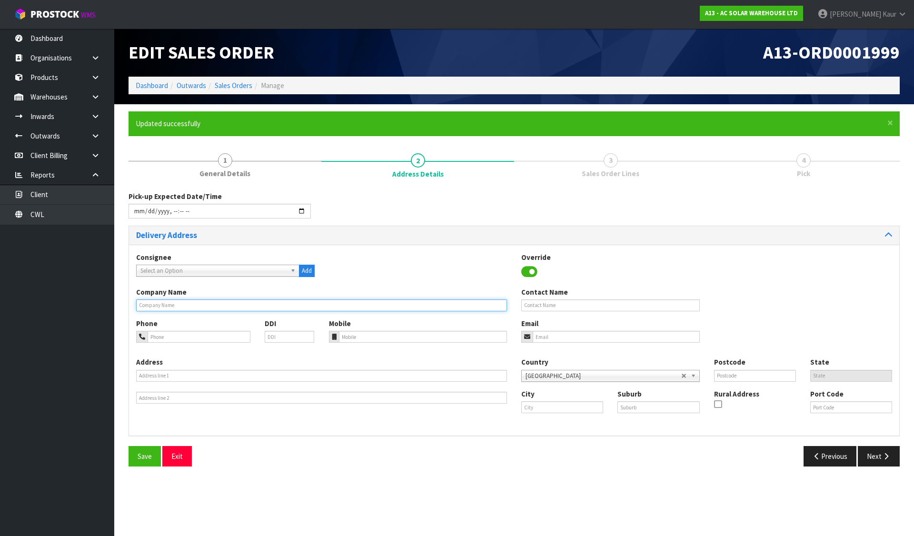
click at [454, 304] on input "text" at bounding box center [321, 305] width 371 height 12
paste input "SUSTAINABLE POWER SOLUTIONS LTD"
type input "SUSTAINABLE POWER SOLUTIONS LTD"
click at [145, 457] on span "Save" at bounding box center [145, 456] width 14 height 9
click at [872, 457] on button "Next" at bounding box center [879, 456] width 42 height 20
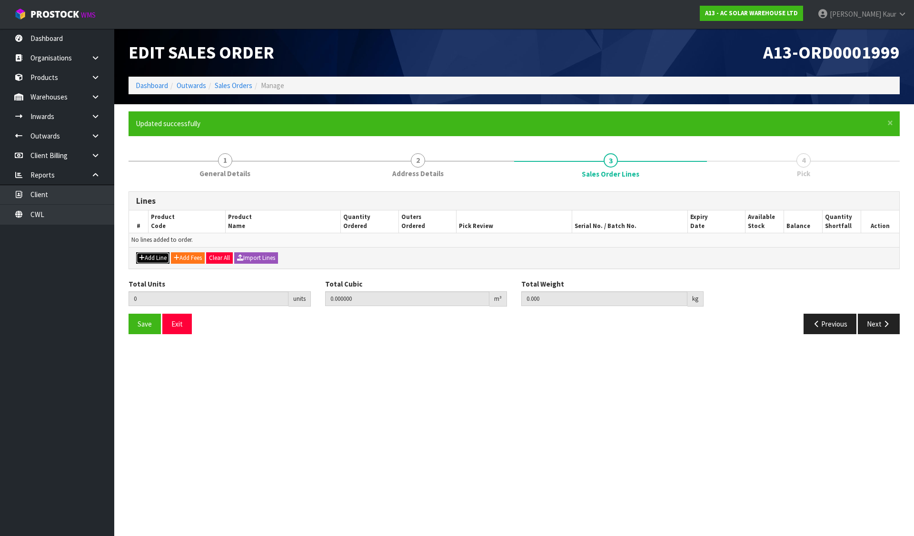
click at [160, 257] on button "Add Line" at bounding box center [152, 257] width 33 height 11
type input "0"
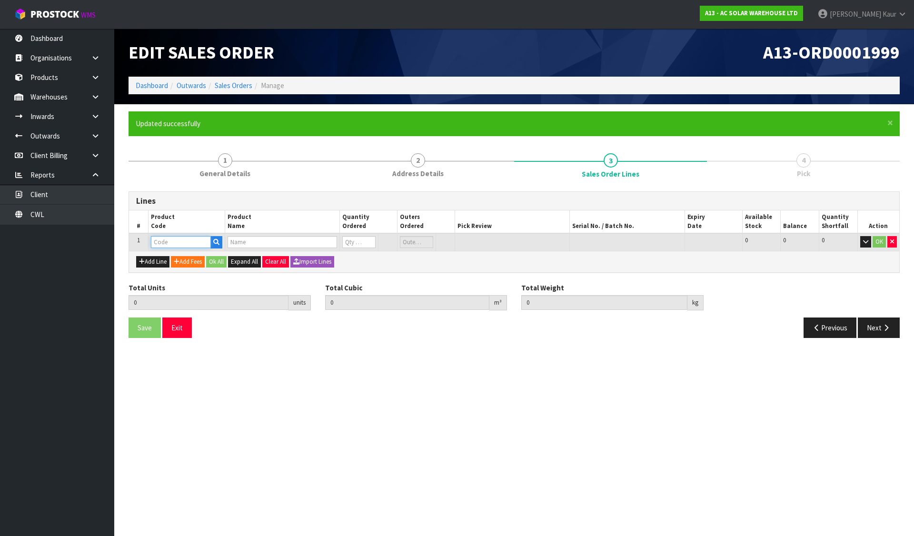
click at [171, 239] on input "text" at bounding box center [181, 242] width 60 height 12
paste input "3864"
type input "3864"
type input "0.000000"
type input "0.000"
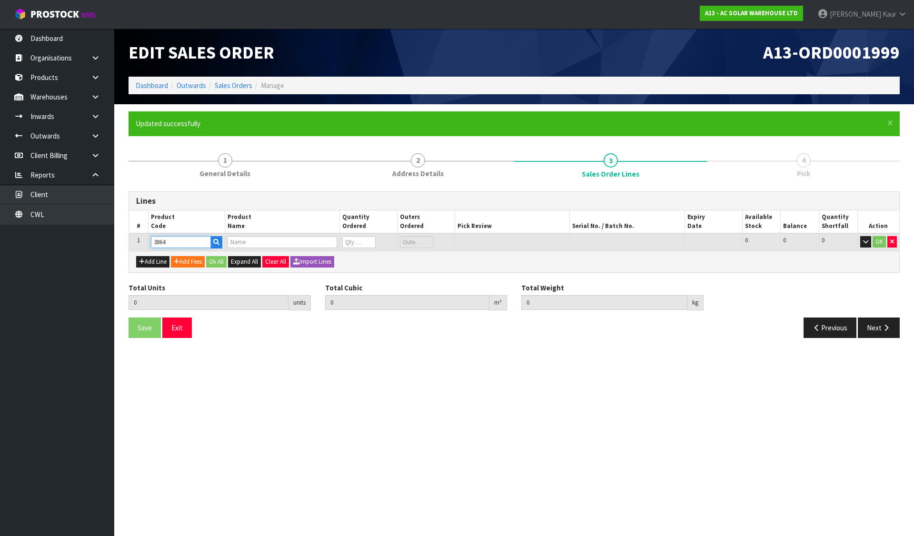
type input "HYUNDAI 450W N-TYPE HJT ALL BLACK HIT-H450LE-FB"
type input "0"
type input "3864"
type input "3"
type input "0.178992"
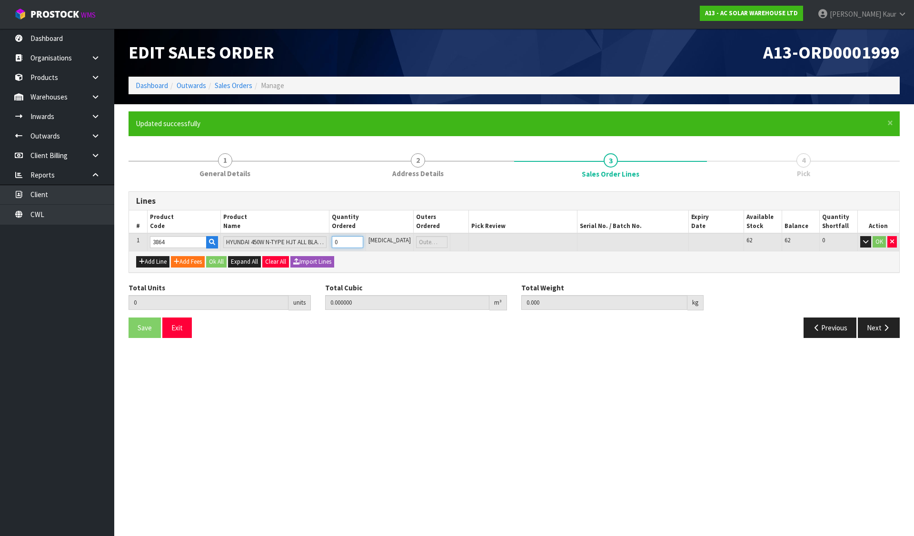
type input "66"
type input "3"
type input "36"
type input "2.574592"
type input "822"
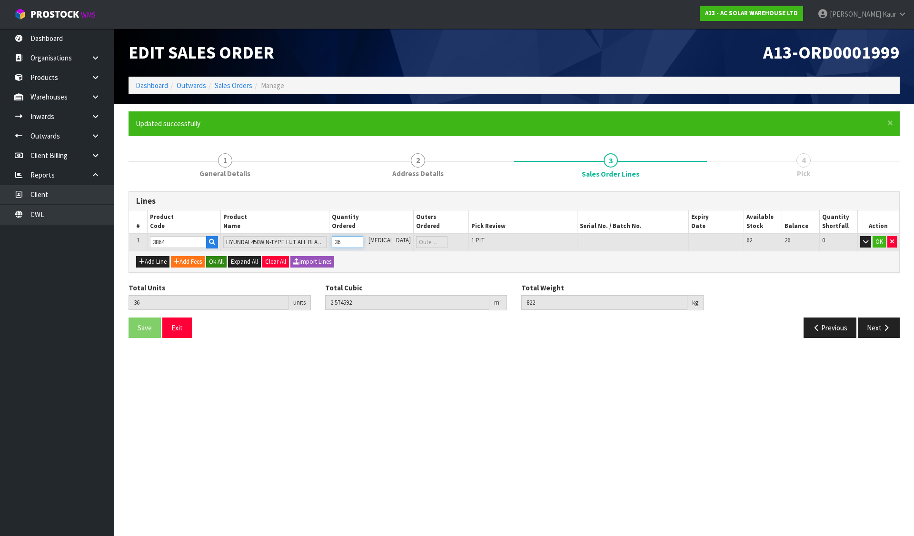
type input "36"
click at [214, 257] on button "Ok All" at bounding box center [216, 261] width 20 height 11
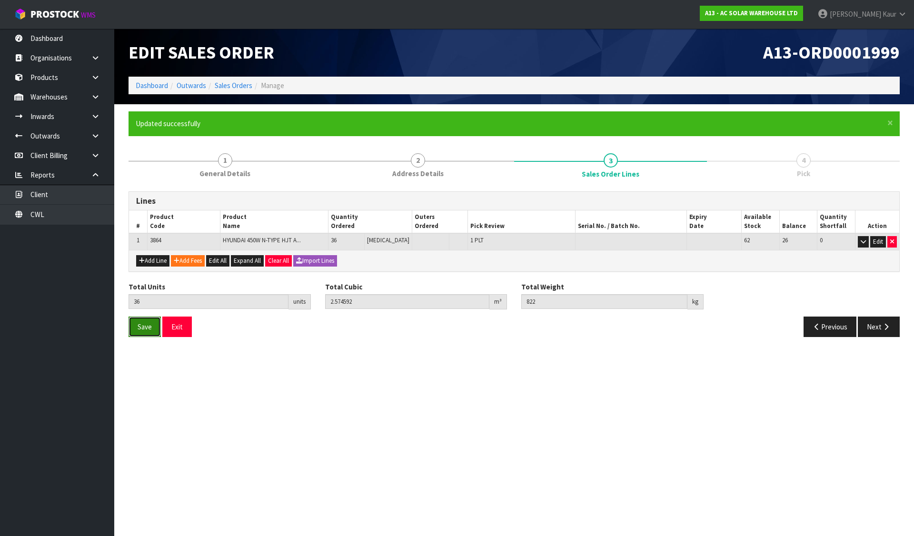
click at [137, 330] on button "Save" at bounding box center [145, 327] width 32 height 20
click at [142, 330] on span "Save" at bounding box center [145, 326] width 14 height 9
click at [881, 324] on button "Next" at bounding box center [879, 327] width 42 height 20
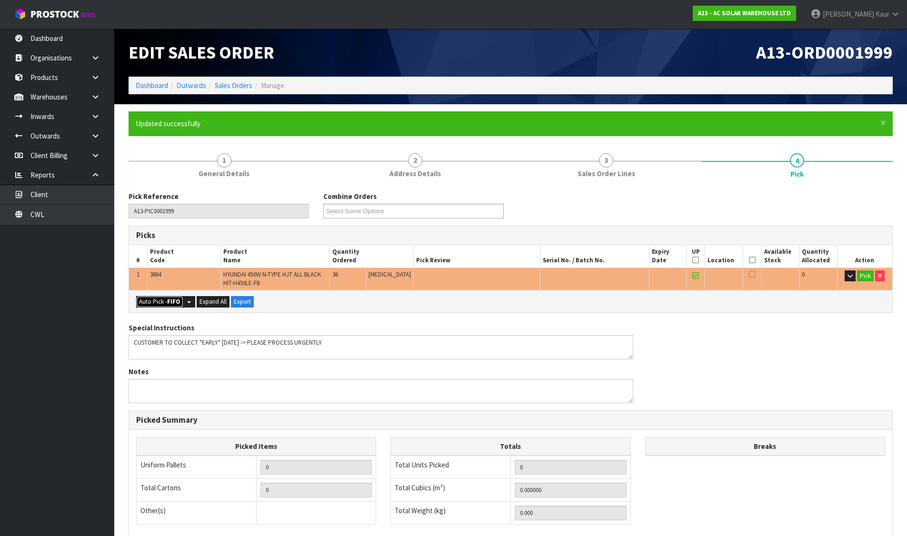
click at [158, 300] on button "Auto Pick - FIFO" at bounding box center [159, 301] width 47 height 11
type input "1"
type input "36"
type input "2.574592"
type input "822.000"
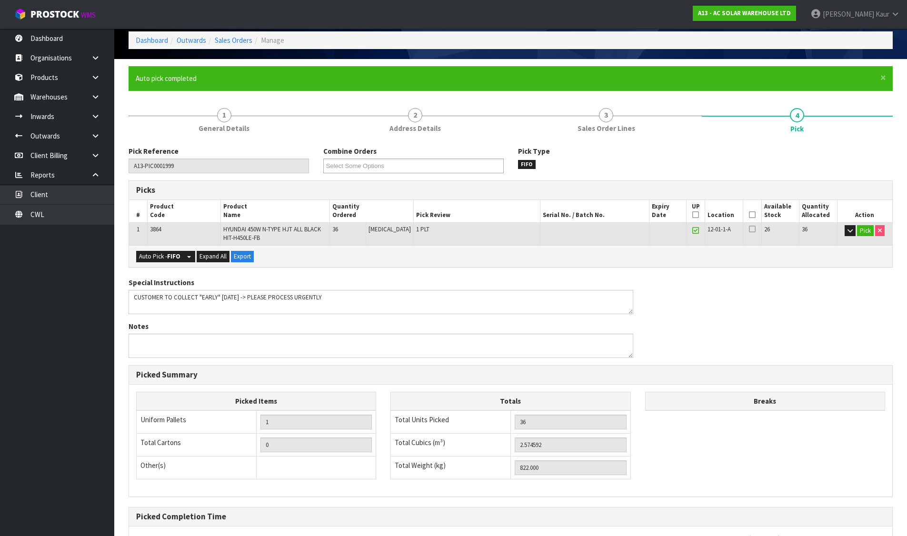
scroll to position [137, 0]
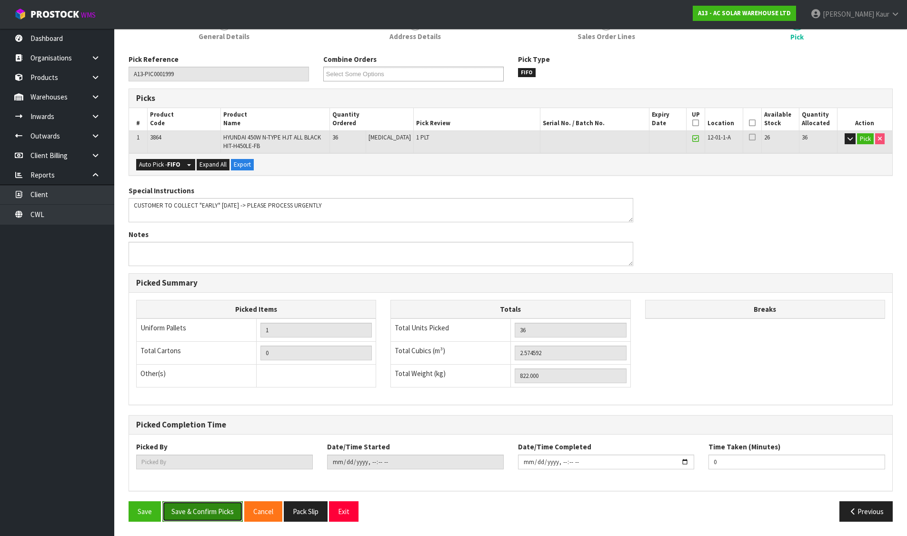
click at [186, 510] on button "Save & Confirm Picks" at bounding box center [202, 511] width 80 height 20
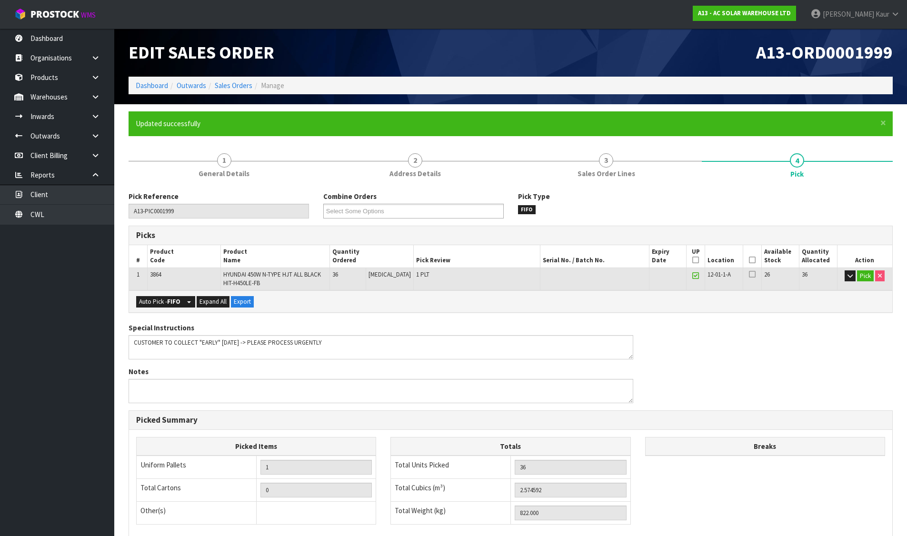
type input "Divjot Kaur"
type input "2025-09-03T08:24:29"
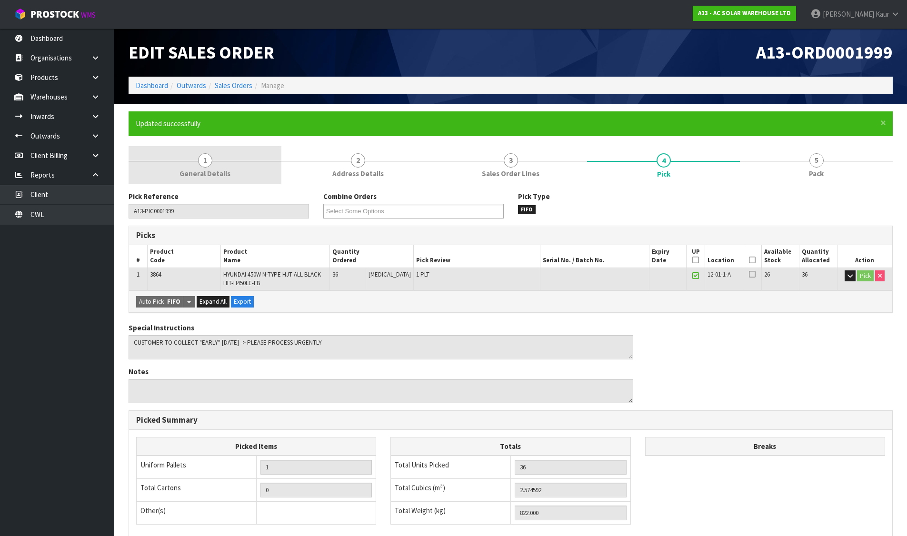
click at [223, 170] on span "General Details" at bounding box center [204, 173] width 51 height 10
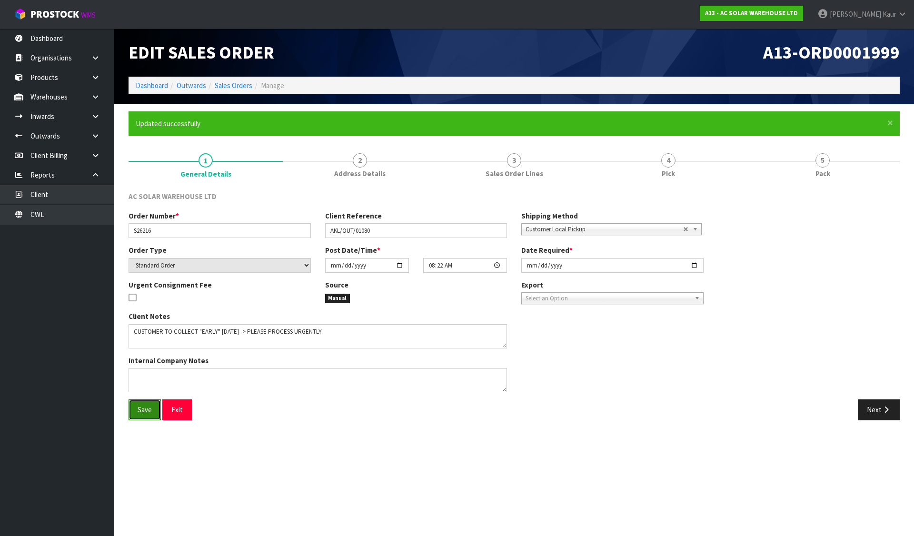
drag, startPoint x: 143, startPoint y: 416, endPoint x: 154, endPoint y: 403, distance: 16.9
click at [144, 417] on button "Save" at bounding box center [145, 409] width 32 height 20
click at [240, 87] on link "Sales Orders" at bounding box center [234, 85] width 38 height 9
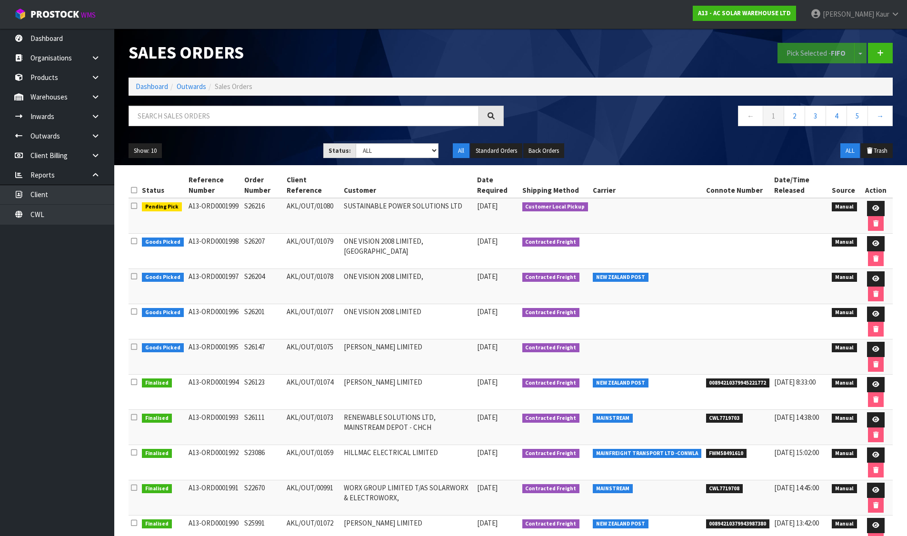
click at [757, 255] on td at bounding box center [737, 251] width 69 height 35
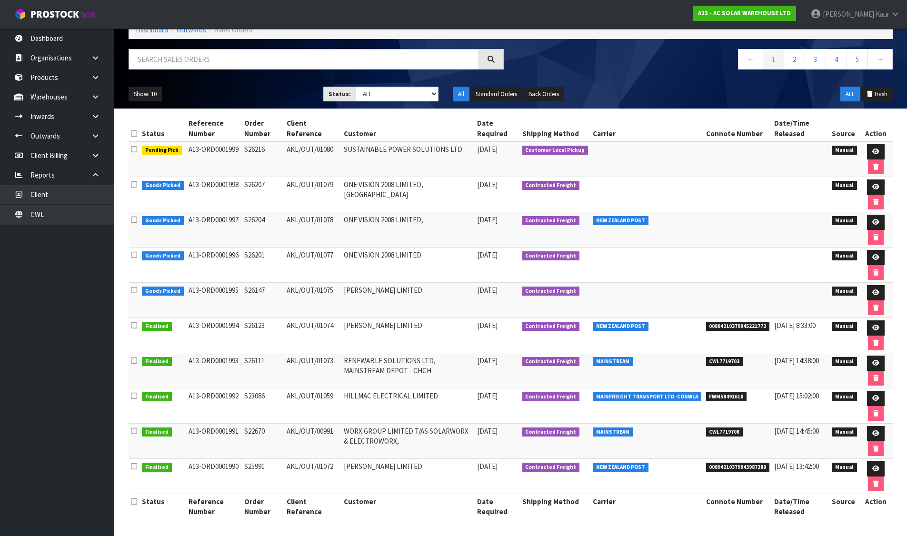
scroll to position [57, 0]
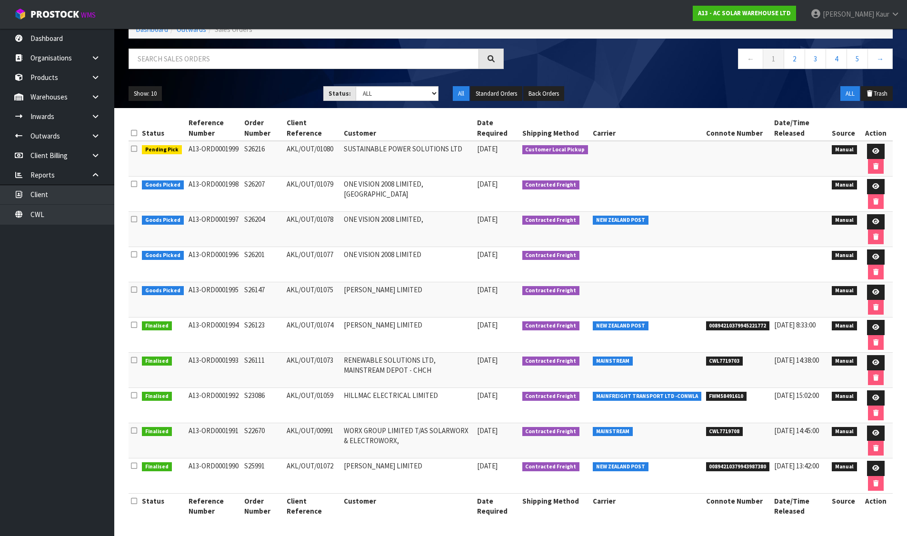
click at [783, 253] on td at bounding box center [801, 264] width 58 height 35
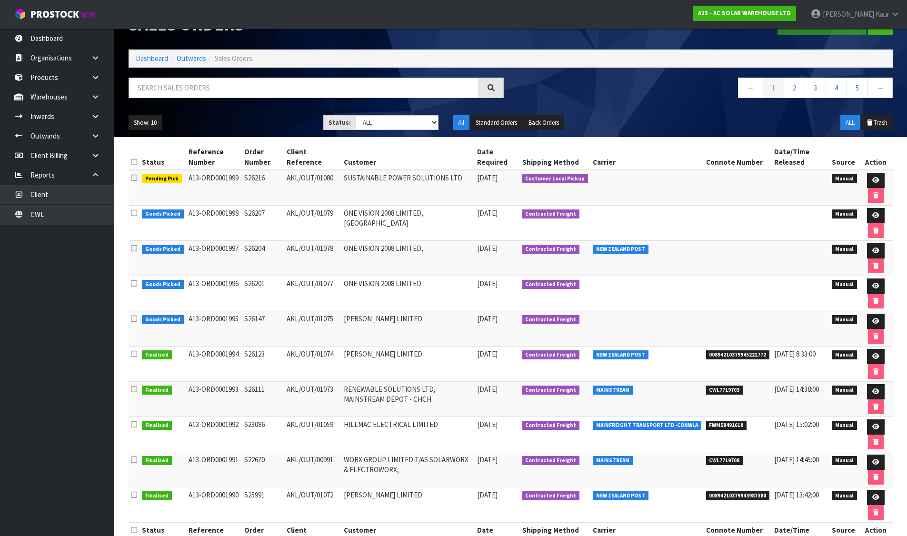
scroll to position [0, 0]
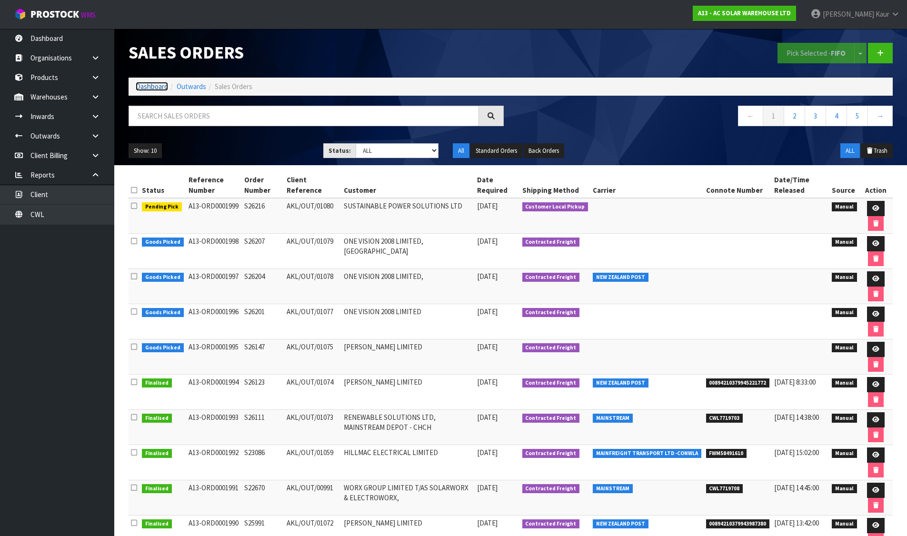
click at [152, 84] on link "Dashboard" at bounding box center [152, 86] width 32 height 9
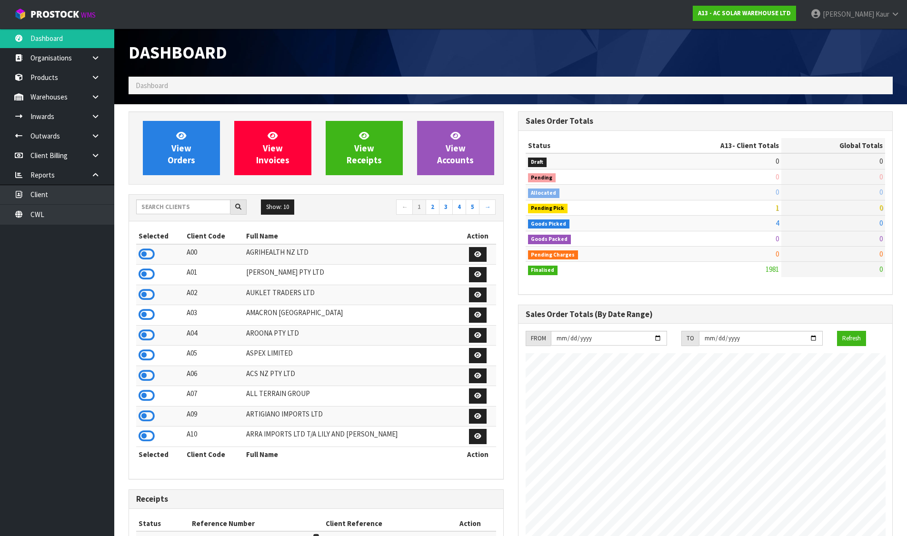
scroll to position [762, 389]
click at [176, 206] on input "text" at bounding box center [183, 206] width 94 height 15
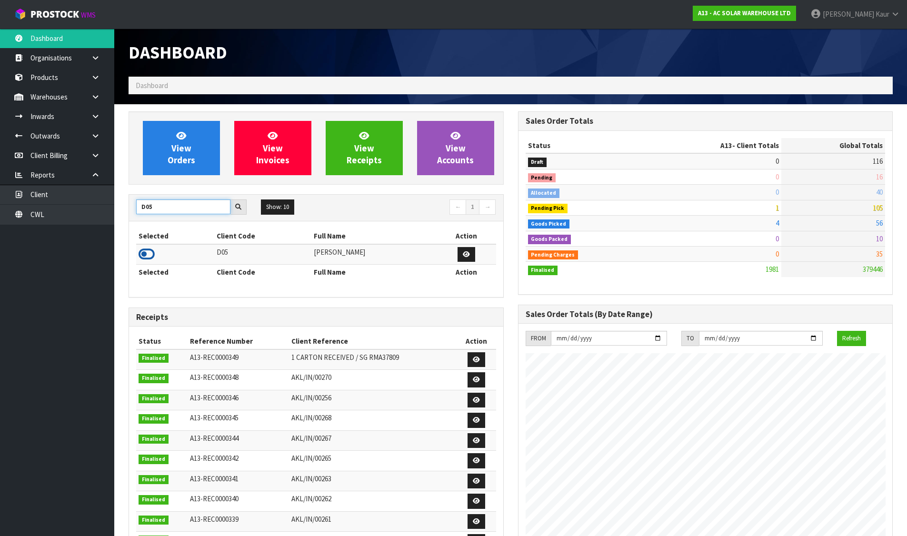
type input "D05"
click at [145, 254] on icon at bounding box center [147, 254] width 16 height 14
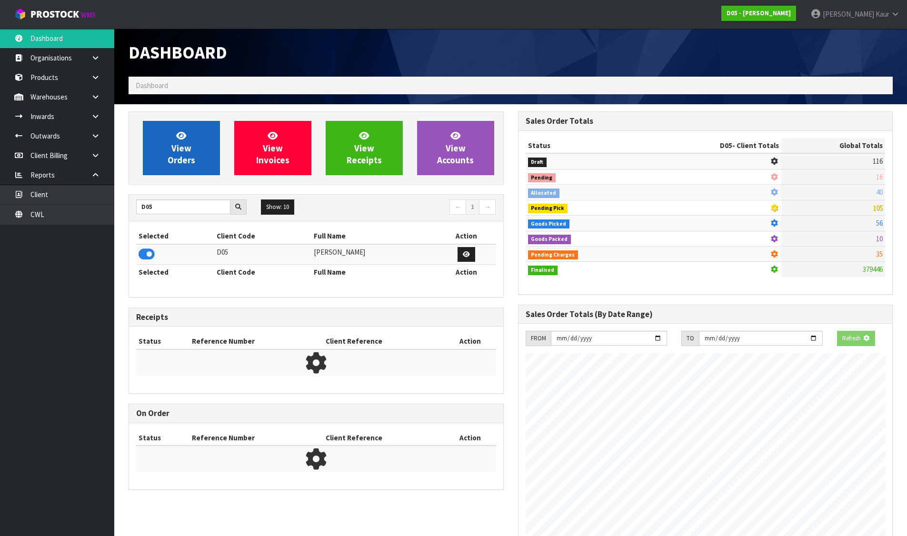
scroll to position [756, 389]
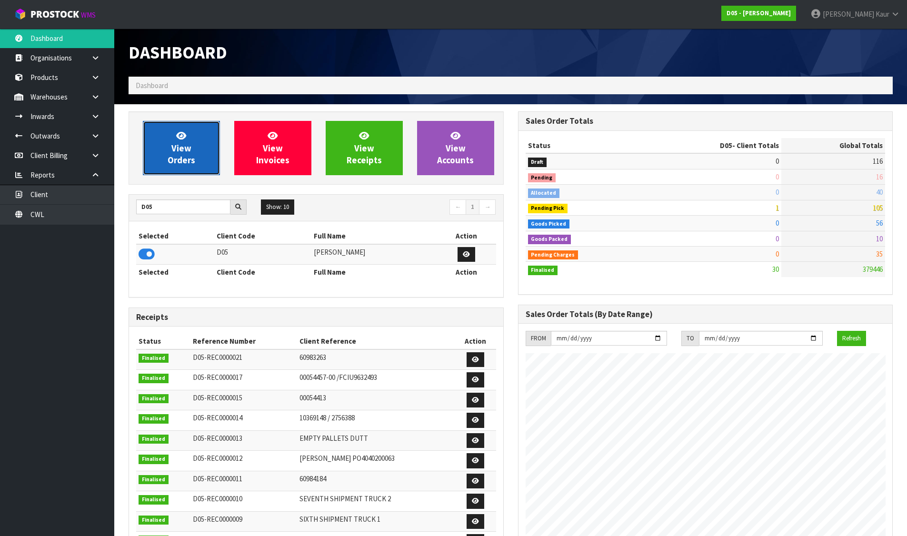
click at [197, 145] on link "View Orders" at bounding box center [181, 148] width 77 height 54
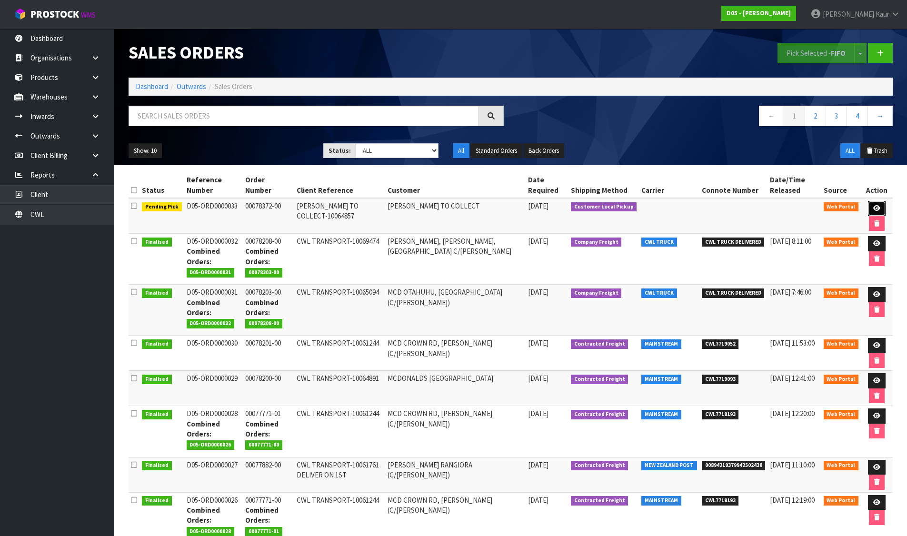
click at [876, 204] on link at bounding box center [877, 208] width 18 height 15
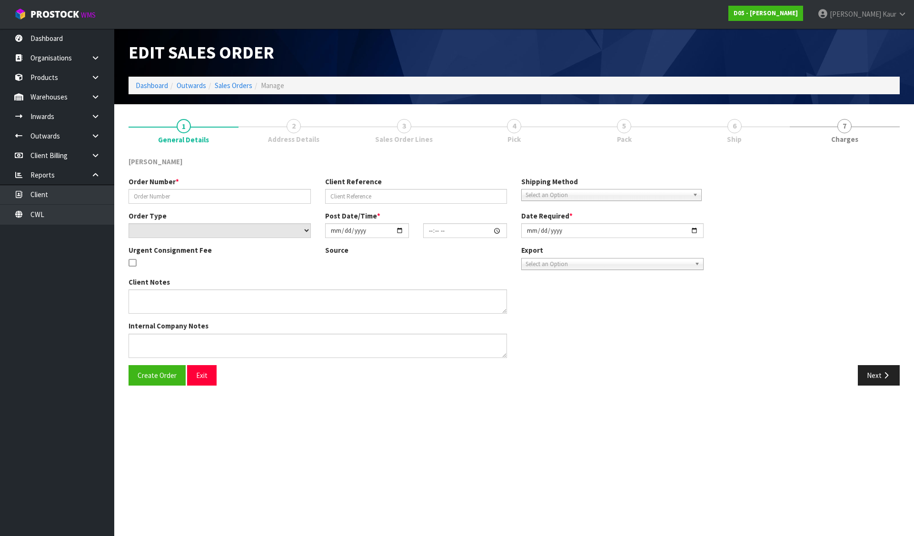
type input "00078372-00"
type input "RODIER TO COLLECT-10064857"
select select "number:0"
type input "2025-09-02"
type input "17:16:00.000"
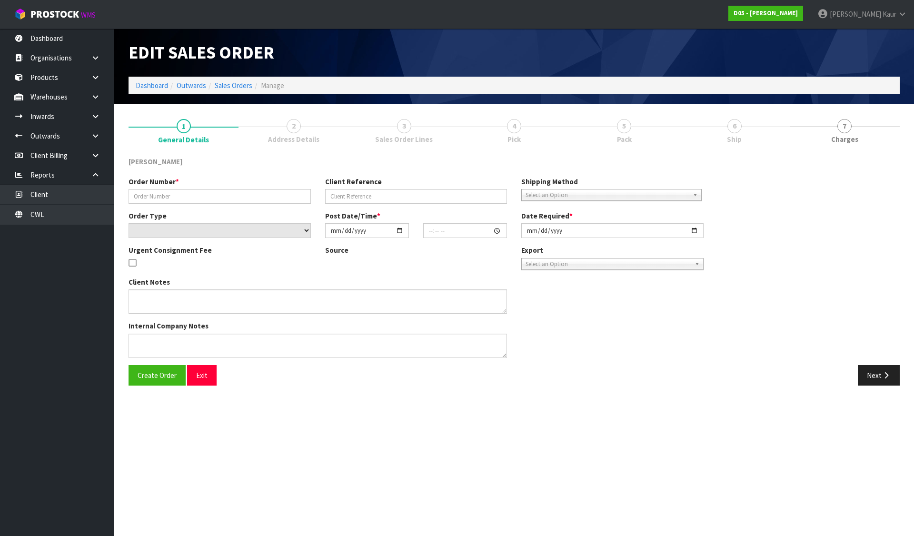
type input "2025-09-05"
type textarea "DDD 8/9 RODIER TO COLLECT FROM WAREHOUSE AND CHECK BEFORE TAKING TO SITE"
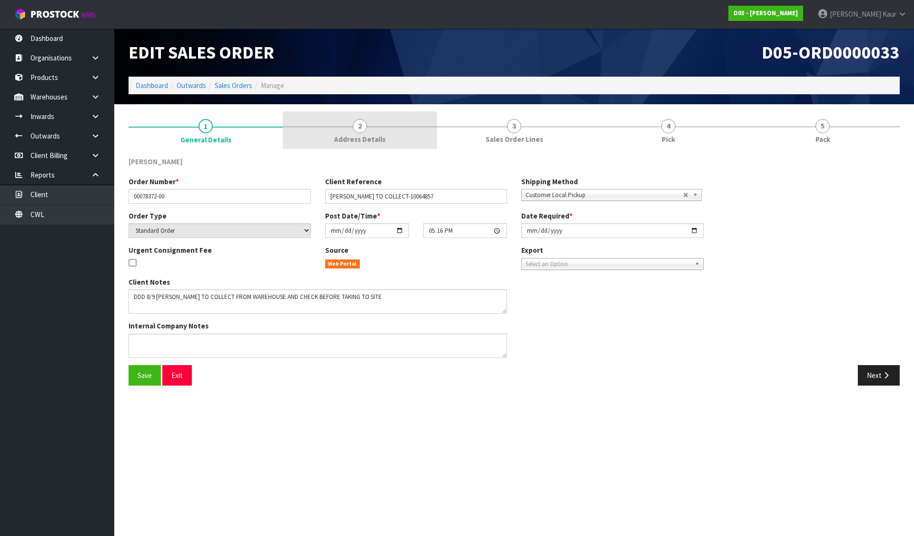
click at [336, 127] on link "2 Address Details" at bounding box center [360, 130] width 154 height 38
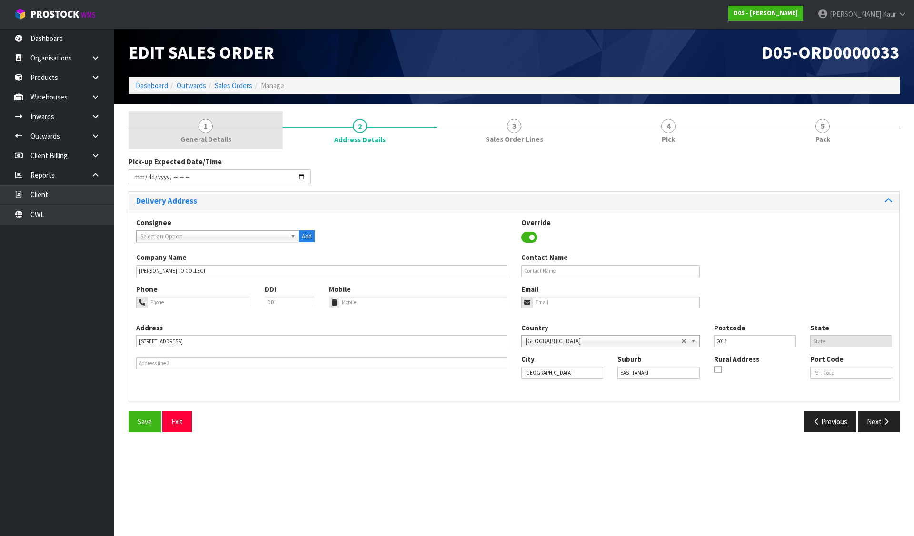
click at [233, 130] on link "1 General Details" at bounding box center [206, 130] width 154 height 38
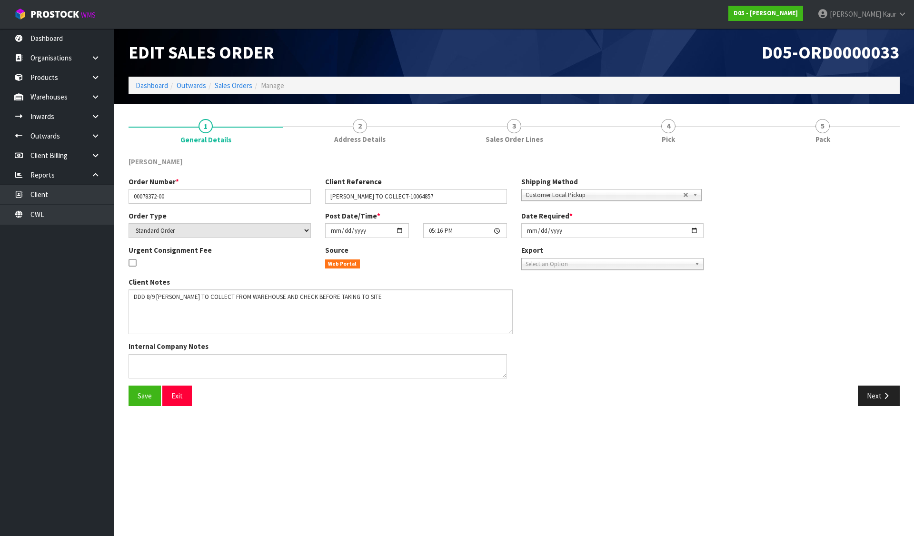
drag, startPoint x: 505, startPoint y: 311, endPoint x: 511, endPoint y: 332, distance: 21.2
click at [511, 332] on textarea at bounding box center [321, 311] width 384 height 45
click at [139, 393] on span "Save" at bounding box center [145, 395] width 14 height 9
click at [158, 86] on link "Dashboard" at bounding box center [152, 85] width 32 height 9
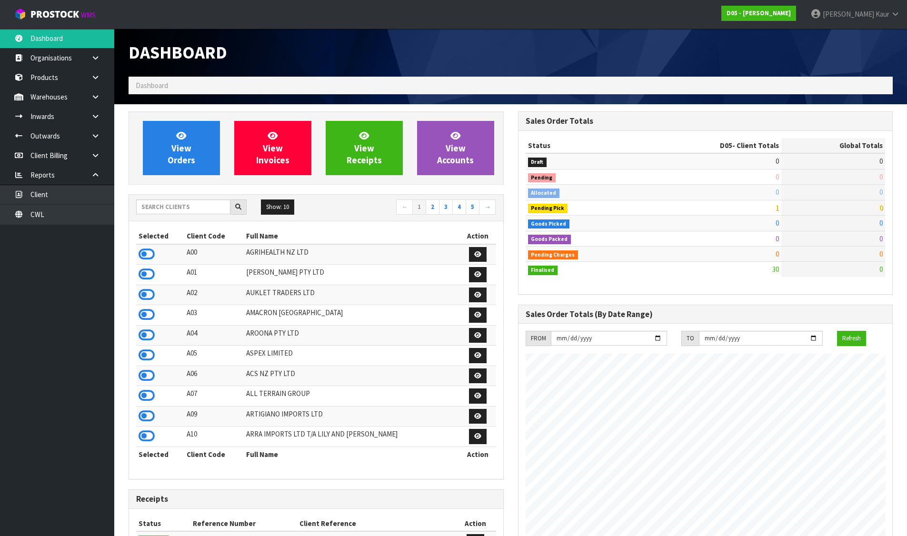
scroll to position [756, 389]
click at [166, 210] on input "text" at bounding box center [183, 206] width 94 height 15
type input "D04"
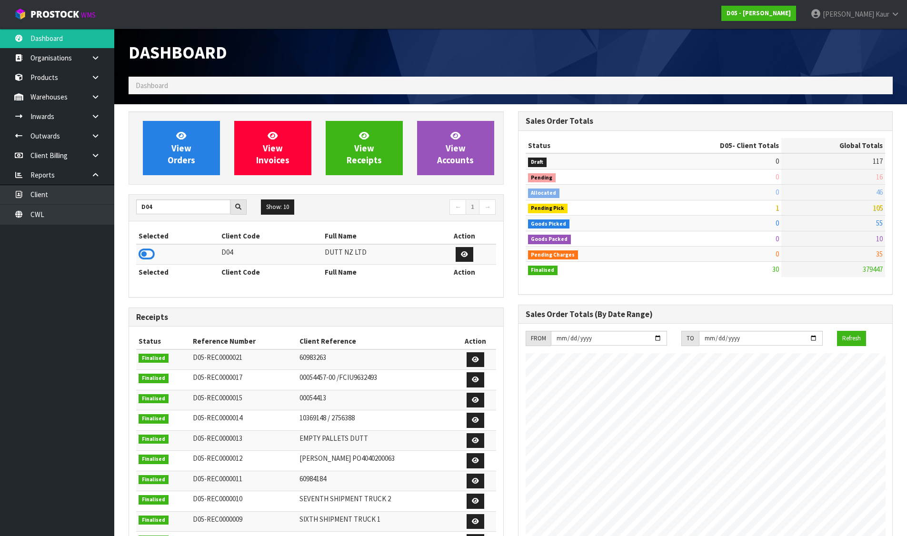
click at [148, 256] on icon at bounding box center [147, 254] width 16 height 14
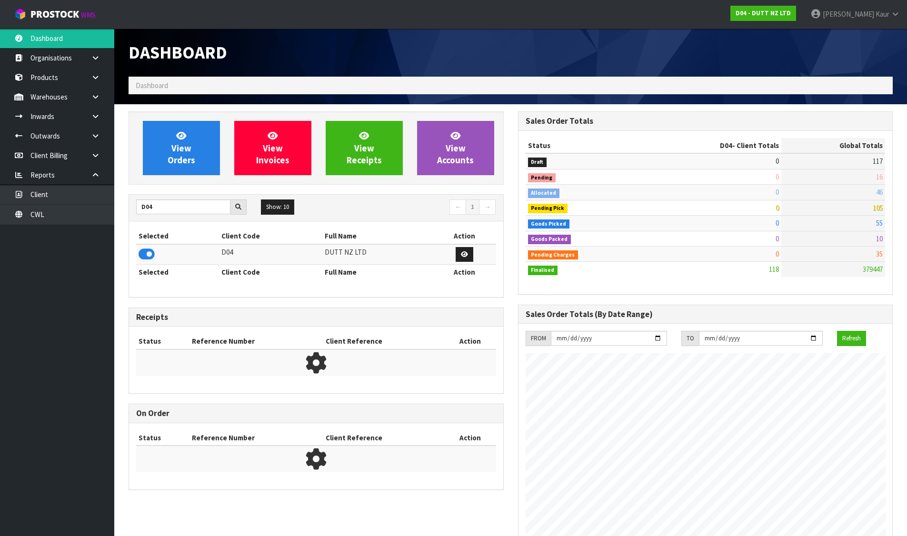
scroll to position [582, 389]
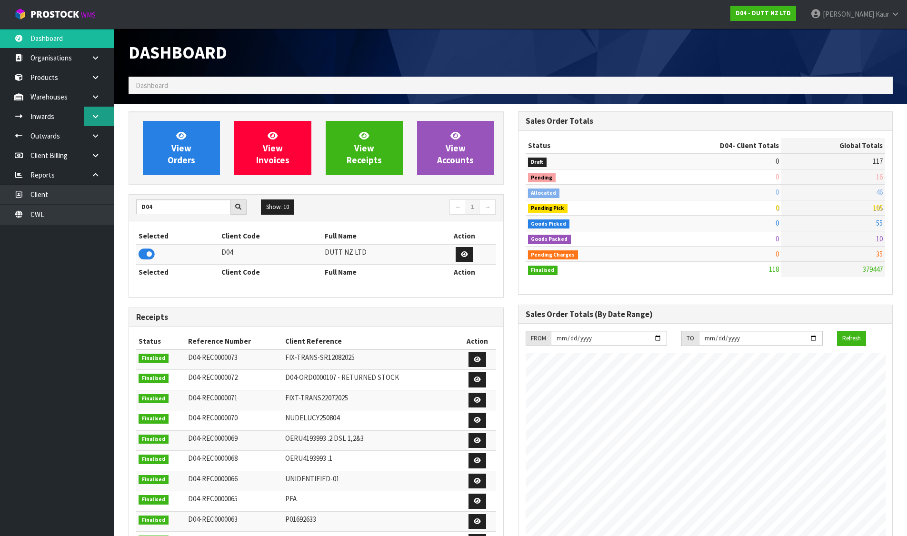
click at [95, 115] on icon at bounding box center [95, 116] width 9 height 7
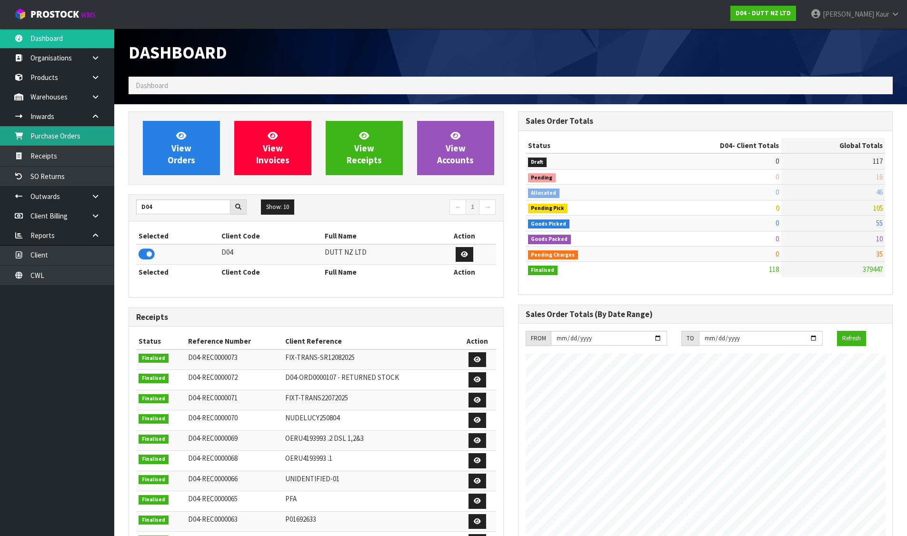
click at [79, 143] on link "Purchase Orders" at bounding box center [57, 136] width 114 height 20
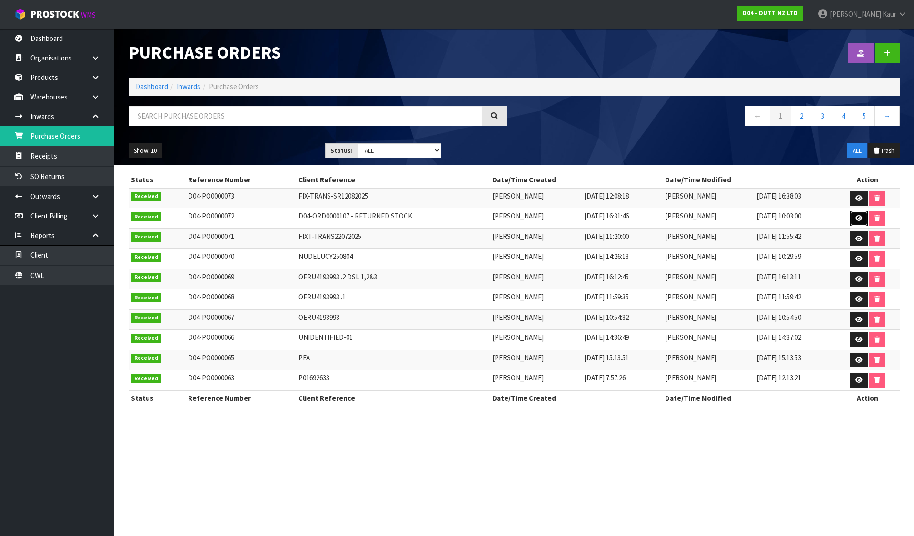
click at [857, 218] on icon at bounding box center [858, 218] width 7 height 6
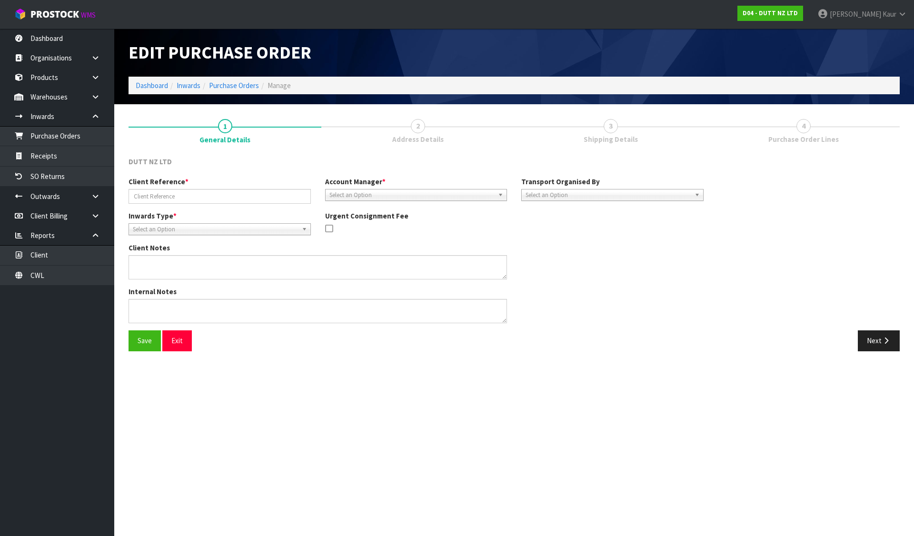
type input "D04-ORD0000107 - RETURNED STOCK"
type textarea "BELOW ARE THE CODES FROM THE PALLET. 71002014 X 11 CARTONS 71002320 X 7 CARTONS…"
type textarea "BOOK THIS RETURN AND SELECT COMPANY FREIGHT AND CHARGE MINIMUM FREIGHT"
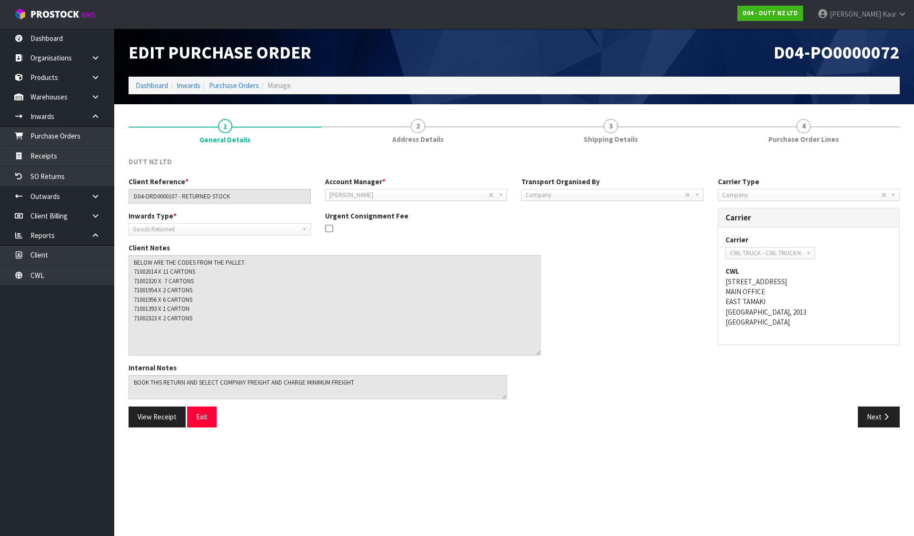
drag, startPoint x: 501, startPoint y: 276, endPoint x: 535, endPoint y: 352, distance: 83.3
click at [535, 352] on textarea at bounding box center [335, 305] width 412 height 100
click at [150, 273] on textarea at bounding box center [335, 305] width 412 height 100
click at [153, 279] on textarea at bounding box center [335, 305] width 412 height 100
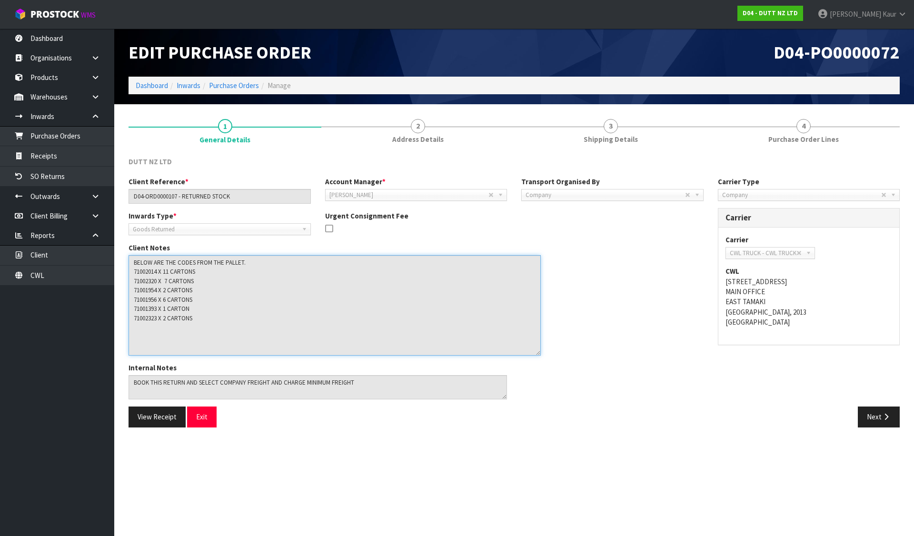
click at [153, 279] on textarea at bounding box center [335, 305] width 412 height 100
click at [140, 317] on textarea at bounding box center [335, 305] width 412 height 100
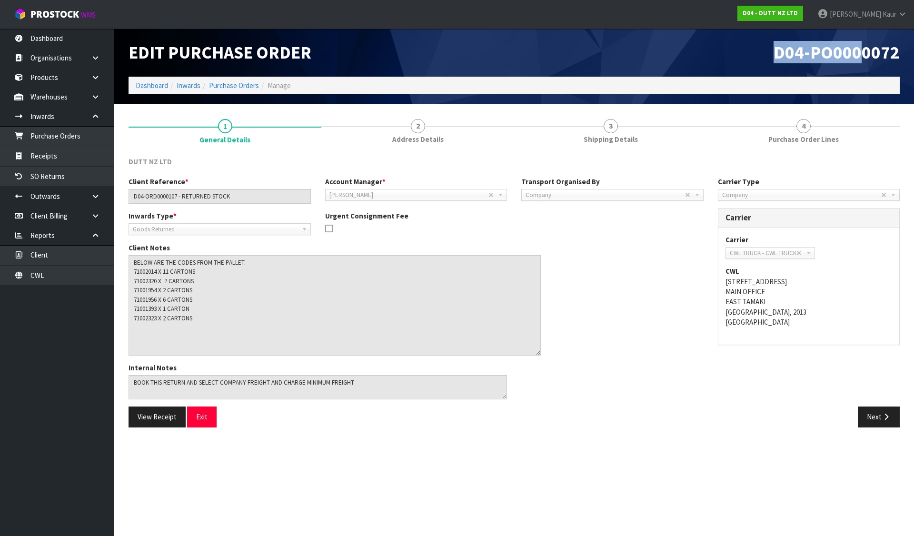
drag, startPoint x: 772, startPoint y: 50, endPoint x: 866, endPoint y: 50, distance: 93.8
click at [866, 50] on h1 "D04-PO0000072" at bounding box center [710, 53] width 378 height 20
drag, startPoint x: 787, startPoint y: 51, endPoint x: 776, endPoint y: 51, distance: 11.0
click at [786, 51] on span "D04-PO0000072" at bounding box center [836, 52] width 126 height 22
click at [776, 51] on span "D04-PO0000072" at bounding box center [836, 52] width 126 height 22
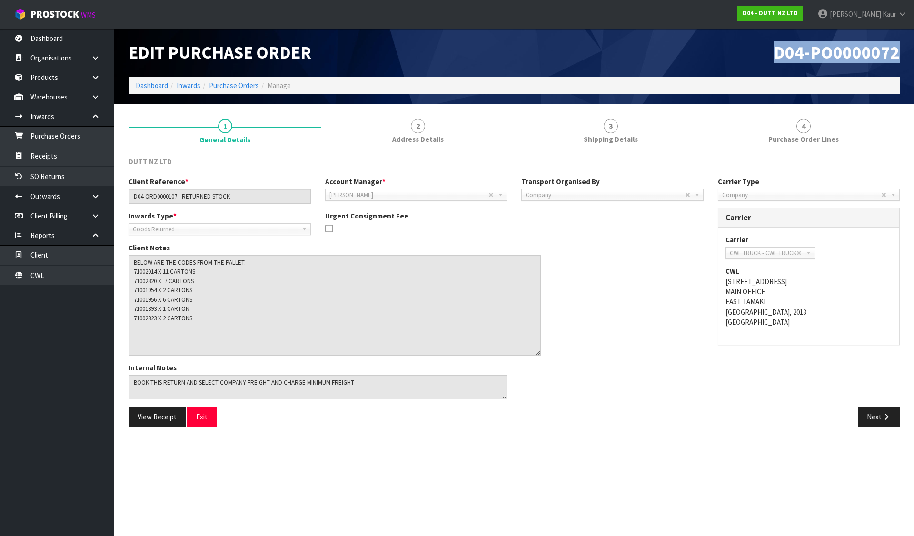
drag, startPoint x: 776, startPoint y: 51, endPoint x: 901, endPoint y: 54, distance: 124.7
click at [901, 54] on div "D04-PO0000072" at bounding box center [710, 53] width 393 height 48
copy span "D04-PO0000072"
click at [707, 44] on h1 "D04-PO0000072" at bounding box center [710, 53] width 378 height 20
click at [163, 85] on link "Dashboard" at bounding box center [152, 85] width 32 height 9
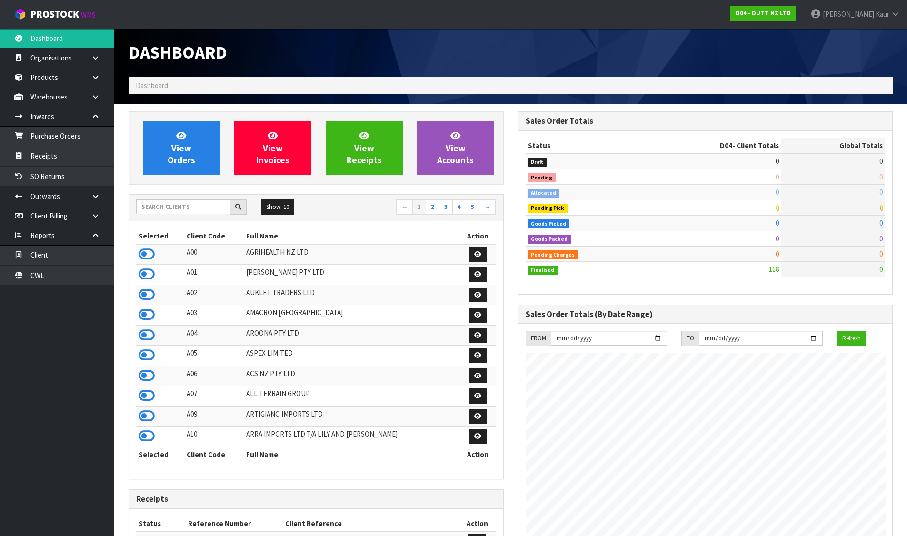
scroll to position [582, 389]
click at [177, 153] on span "View Orders" at bounding box center [182, 148] width 28 height 36
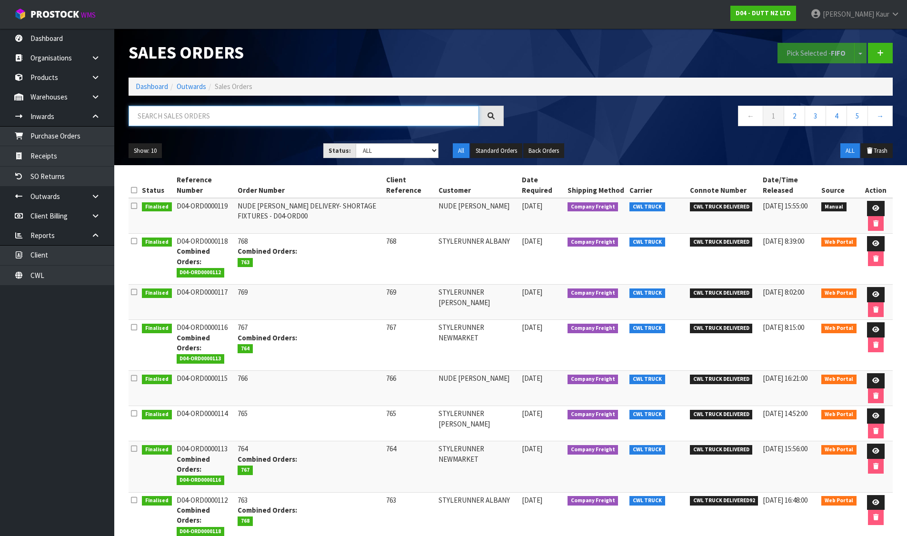
click at [217, 121] on input "text" at bounding box center [304, 116] width 350 height 20
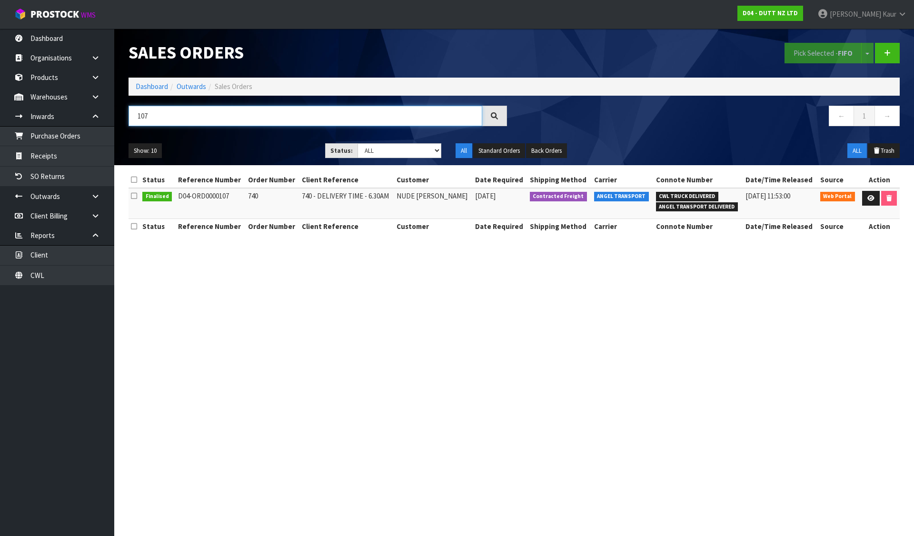
type input "107"
drag, startPoint x: 181, startPoint y: 197, endPoint x: 236, endPoint y: 196, distance: 54.7
click at [236, 196] on td "D04-ORD0000107" at bounding box center [211, 203] width 70 height 31
copy td "D04-ORD0000107"
click at [158, 88] on link "Dashboard" at bounding box center [152, 86] width 32 height 9
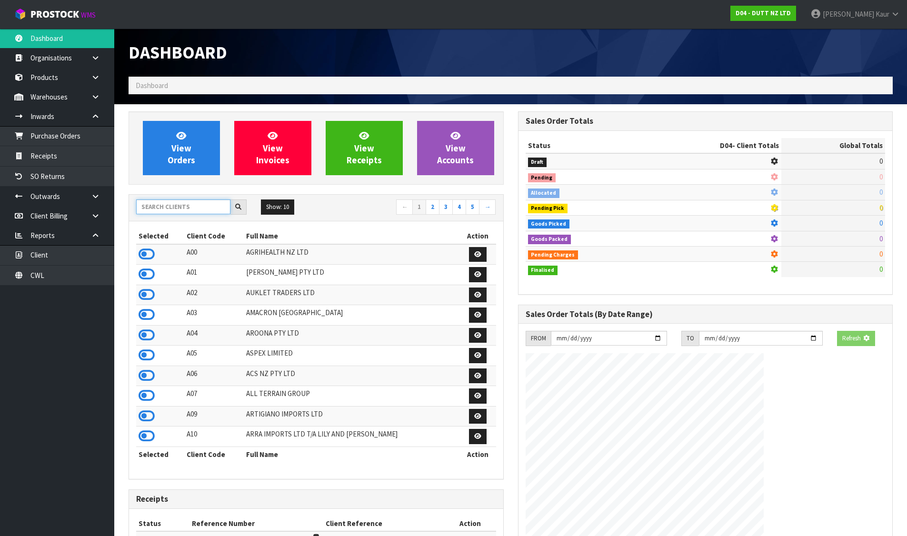
click at [176, 203] on input "text" at bounding box center [183, 206] width 94 height 15
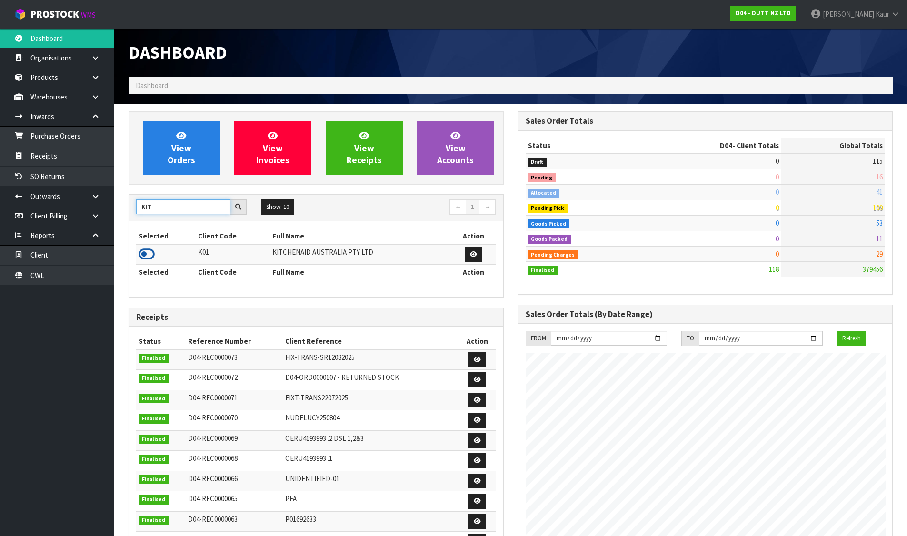
type input "KIT"
click at [150, 250] on icon at bounding box center [147, 254] width 16 height 14
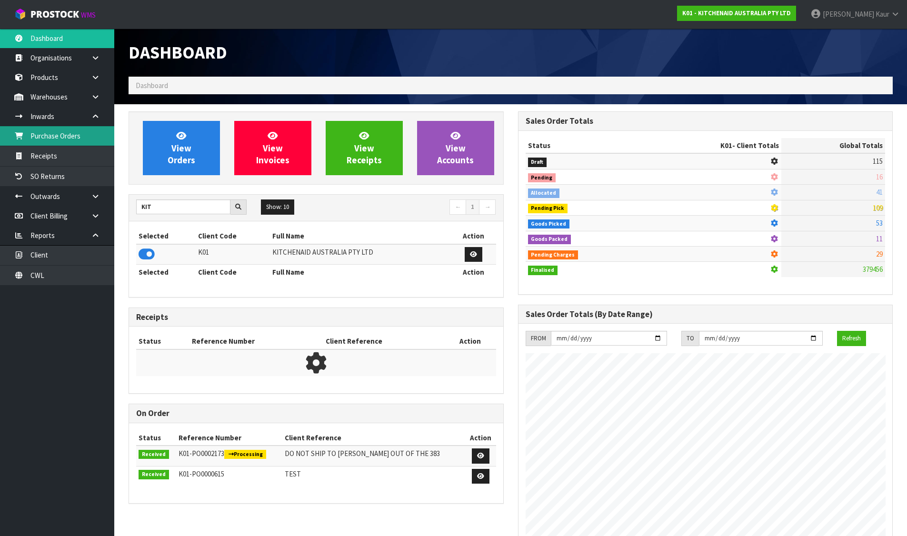
scroll to position [594, 389]
click at [72, 138] on link "Purchase Orders" at bounding box center [57, 136] width 114 height 20
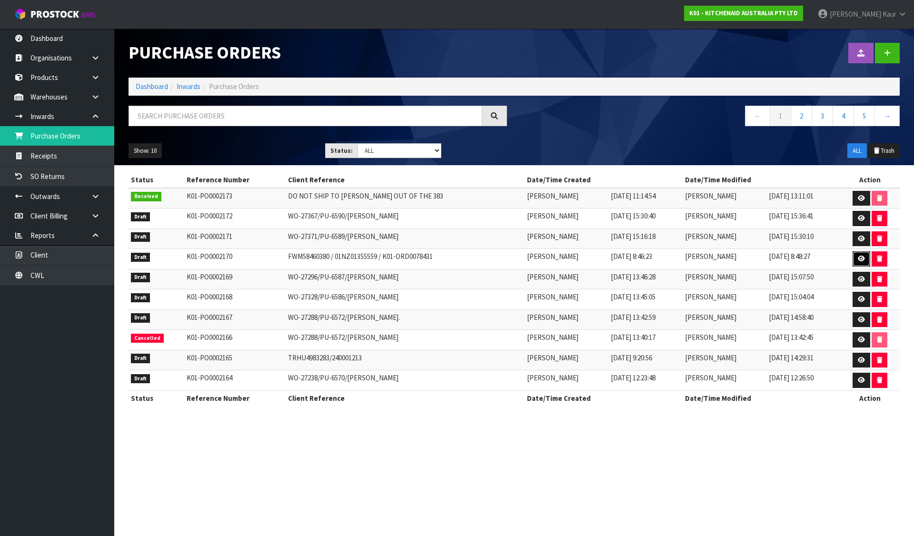
click at [857, 259] on link at bounding box center [861, 258] width 18 height 15
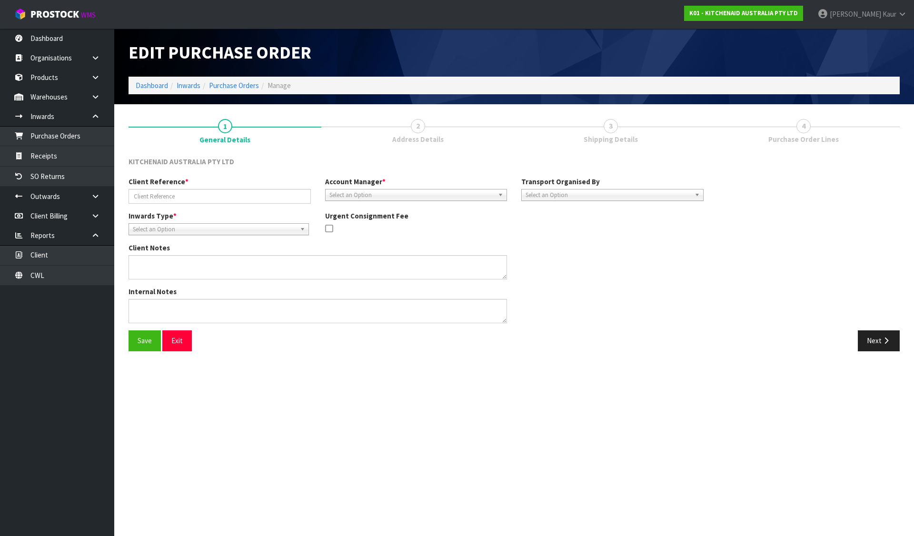
type input "FWM58460380 / 01NZ01355559 / K01-ORD0078431"
type textarea "DAMAGE IN TRANSIT RETURN 1 X 5KSM195PSAMI 1 X 5KSM195PSABE"
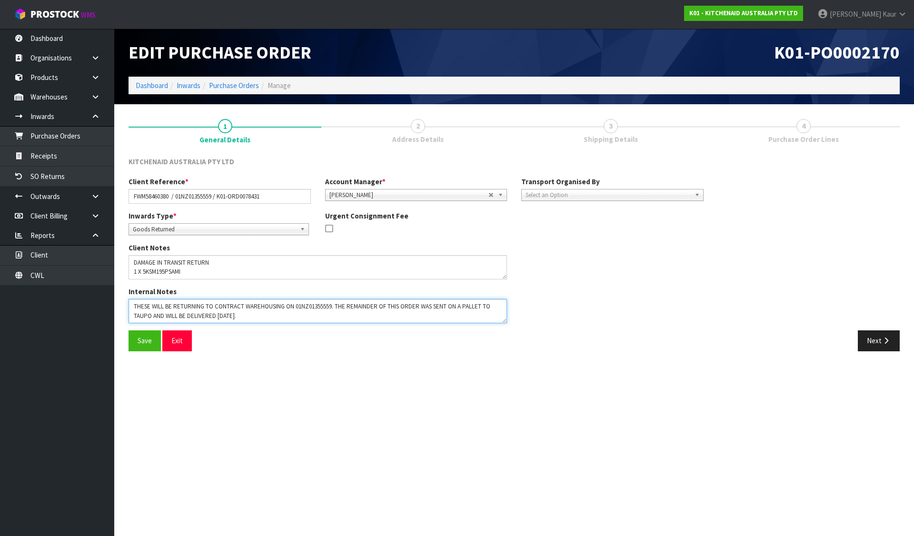
click at [249, 315] on textarea at bounding box center [318, 311] width 378 height 24
paste textarea "HAVE BEEN ADVISED BY OUR TAUPO TEAM THAT 1 MORE CARTON HAD DAMAGE THAT WAS NOTE…"
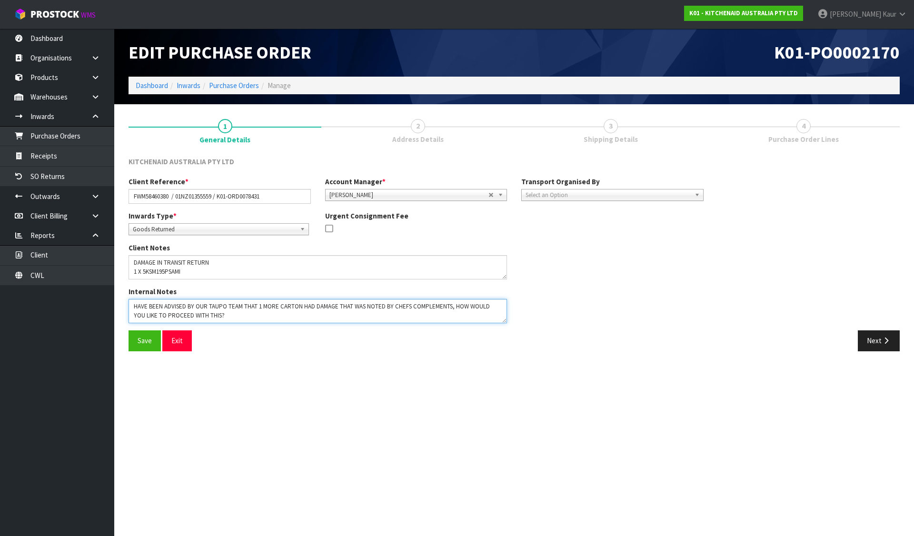
drag, startPoint x: 455, startPoint y: 309, endPoint x: 459, endPoint y: 321, distance: 12.6
click at [459, 321] on textarea at bounding box center [318, 311] width 378 height 24
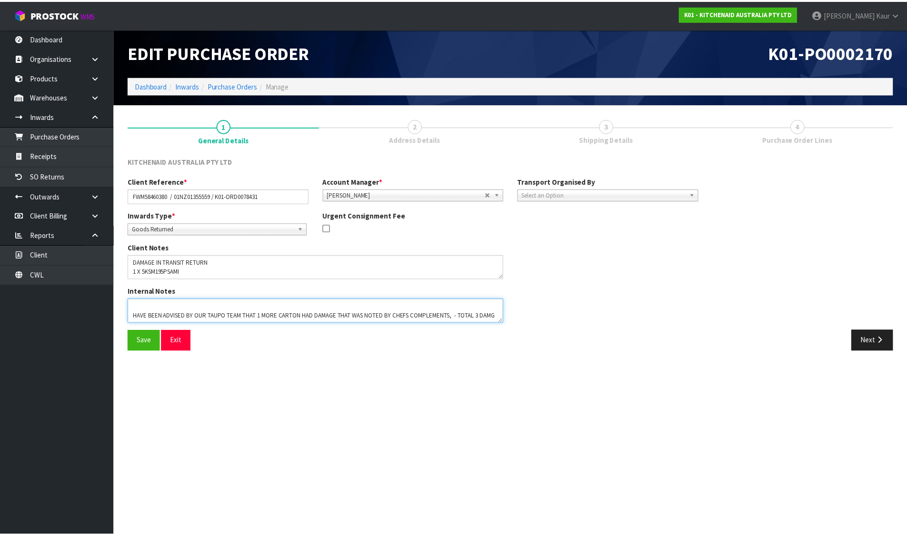
scroll to position [62, 0]
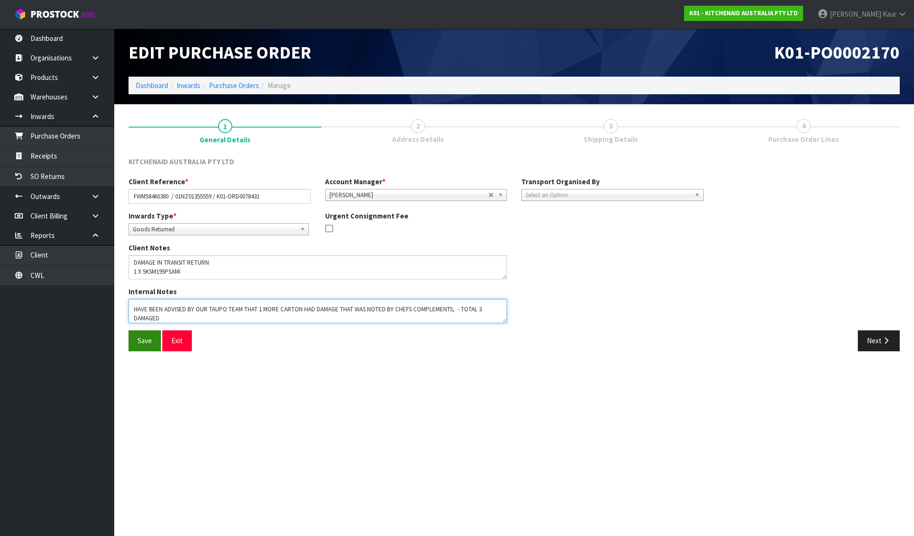
type textarea "THESE WILL BE RETURNING TO CONTRACT WAREHOUSING ON 01NZ01355559. THE REMAINDER …"
click at [136, 340] on button "Save" at bounding box center [145, 340] width 32 height 20
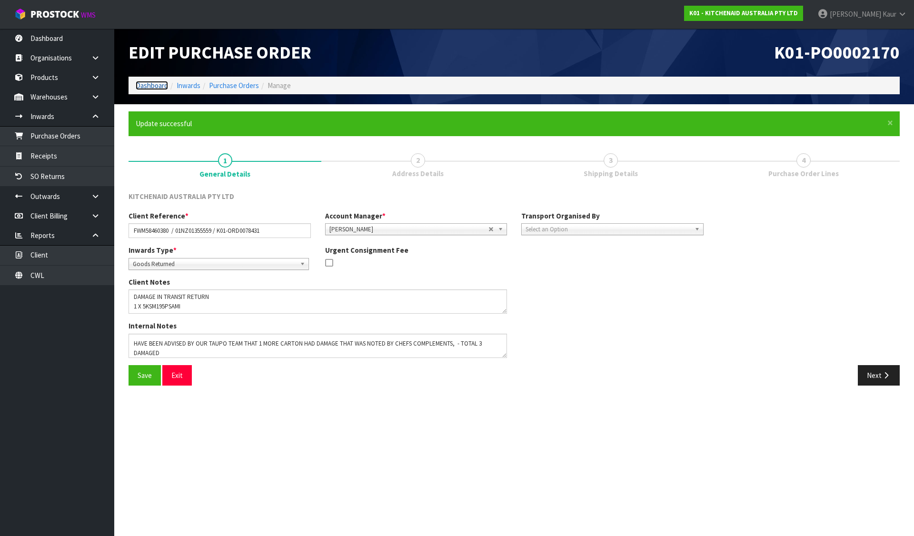
click at [154, 82] on link "Dashboard" at bounding box center [152, 85] width 32 height 9
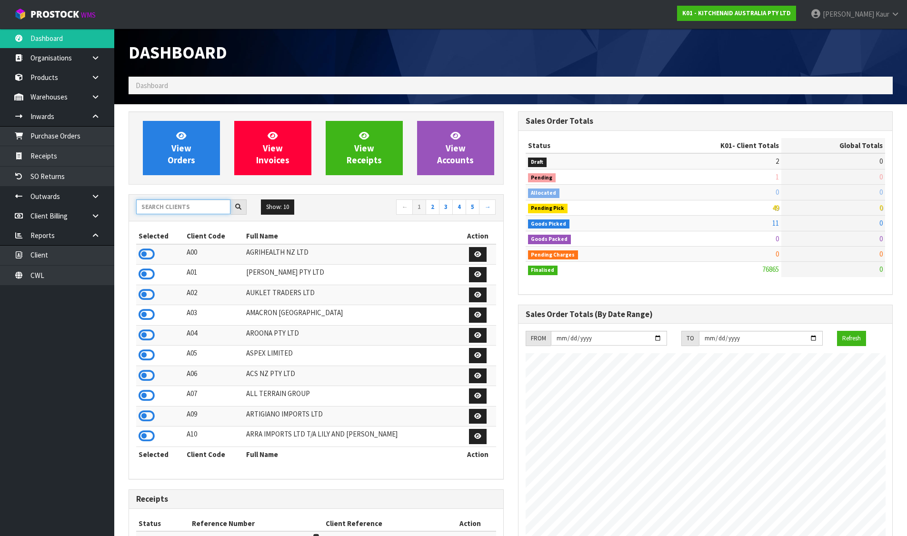
scroll to position [721, 389]
click at [164, 207] on input "text" at bounding box center [183, 206] width 94 height 15
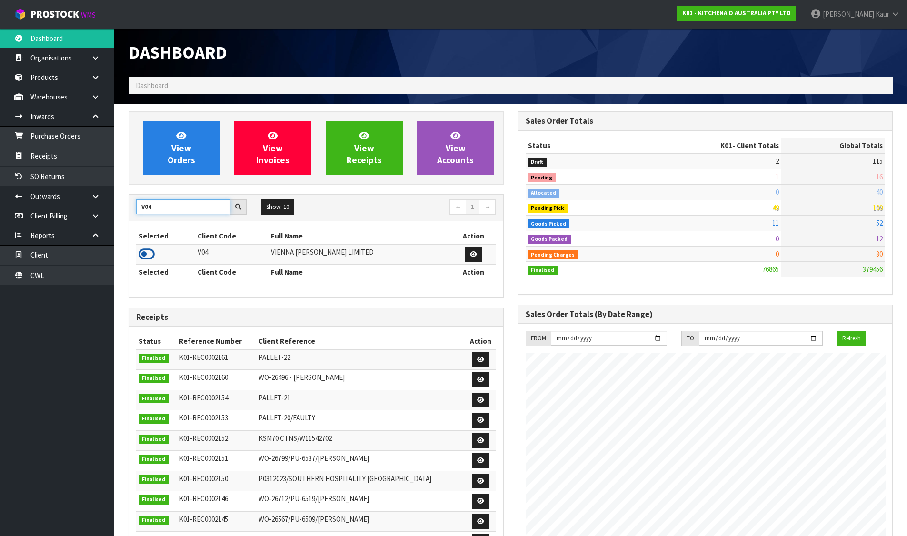
type input "V04"
click at [148, 254] on icon at bounding box center [147, 254] width 16 height 14
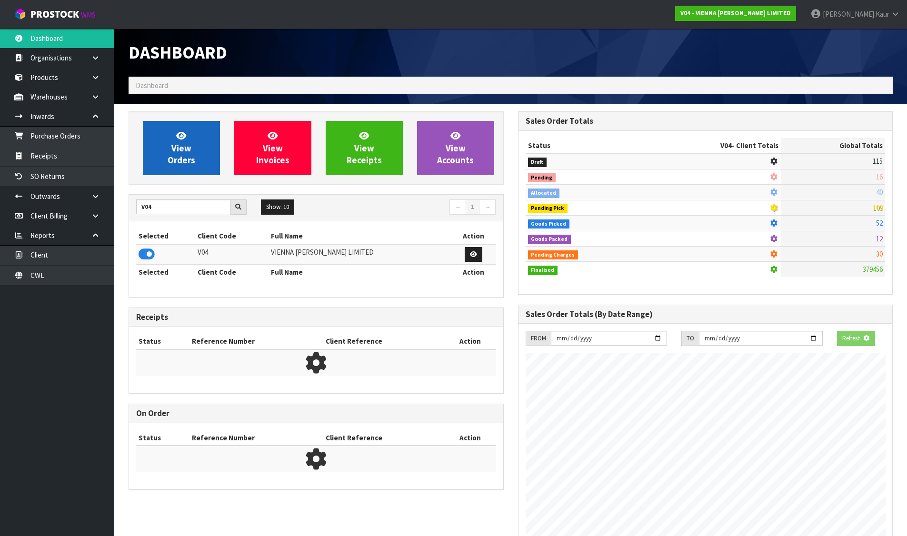
scroll to position [594, 389]
click at [188, 143] on span "View Orders" at bounding box center [182, 148] width 28 height 36
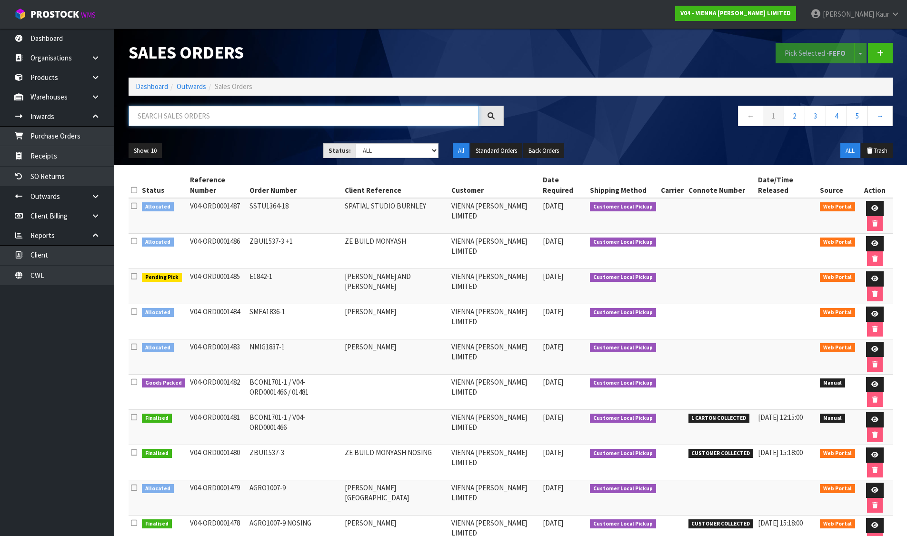
click at [208, 119] on input "text" at bounding box center [304, 116] width 350 height 20
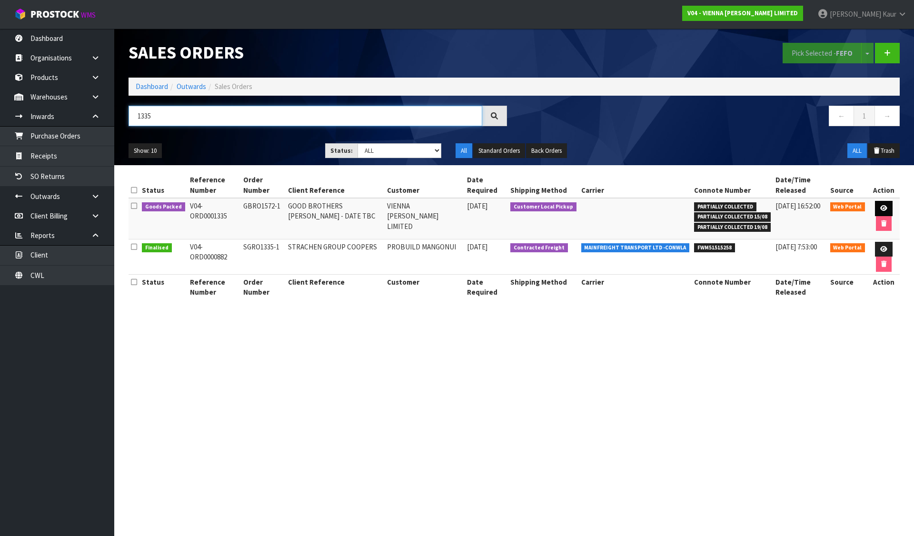
type input "1335"
click at [883, 203] on link at bounding box center [884, 208] width 18 height 15
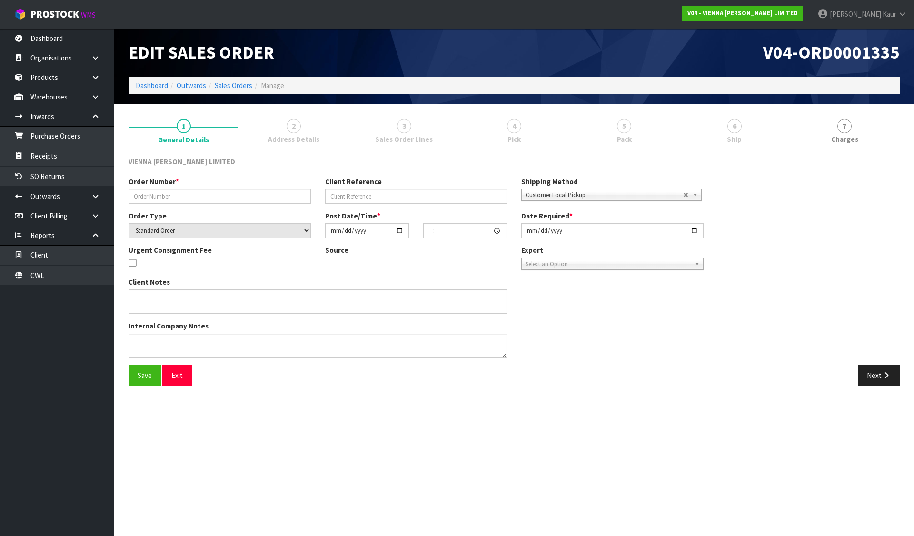
type input "GBRO1572-1"
type input "GOOD BROTHERS TONY RICHARDS - DATE TBC"
select select "number:0"
type input "2025-05-22"
type input "16:04:00.000"
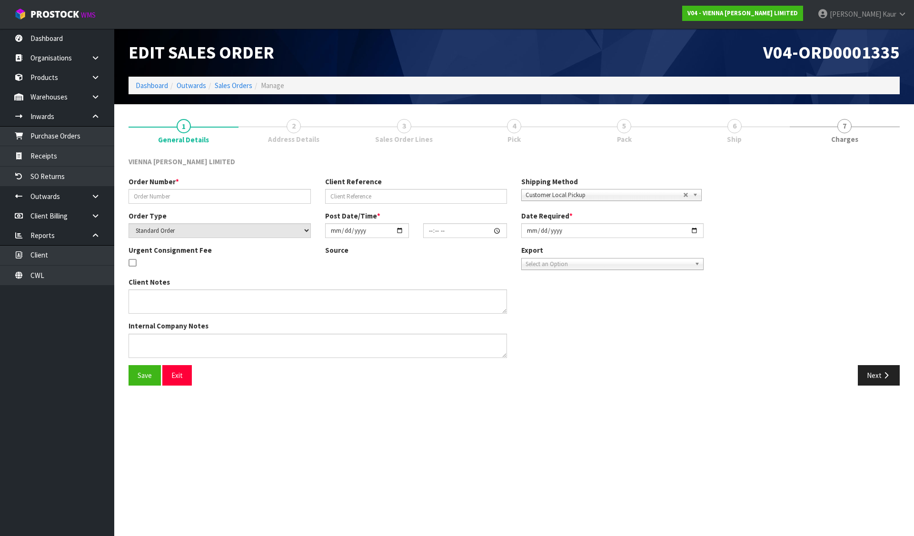
type input "2025-09-16"
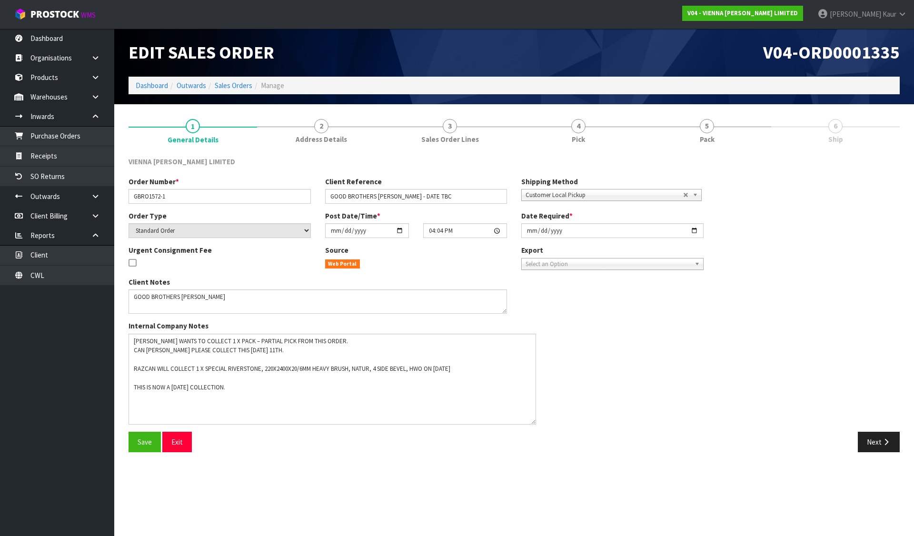
drag, startPoint x: 505, startPoint y: 356, endPoint x: 534, endPoint y: 422, distance: 72.7
click at [534, 422] on textarea at bounding box center [332, 379] width 407 height 91
drag, startPoint x: 136, startPoint y: 388, endPoint x: 262, endPoint y: 389, distance: 126.6
click at [262, 389] on textarea at bounding box center [332, 379] width 407 height 91
paste textarea "THE BALANCE OF THE ORDER WILL BE COLLECTED BY TODD FROM ROADRUNNER 10TH SEPTEMB…"
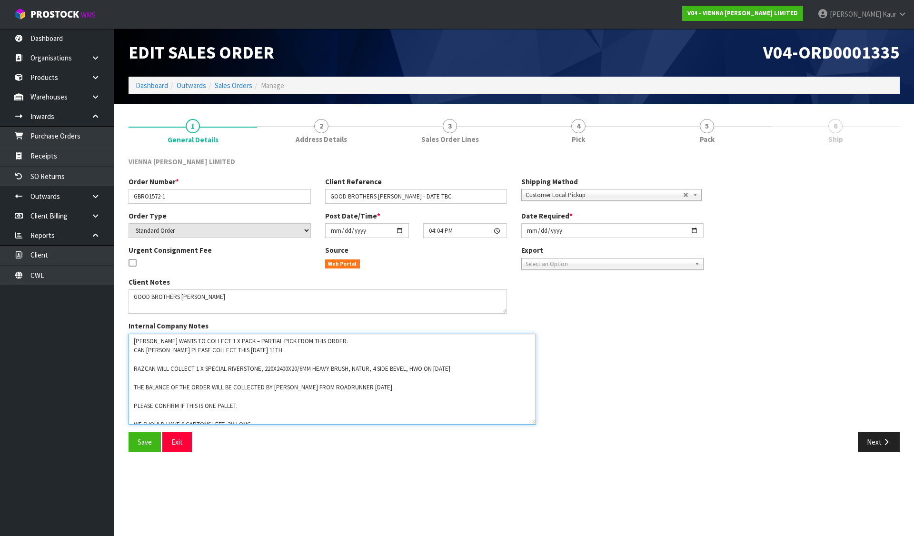
scroll to position [5, 0]
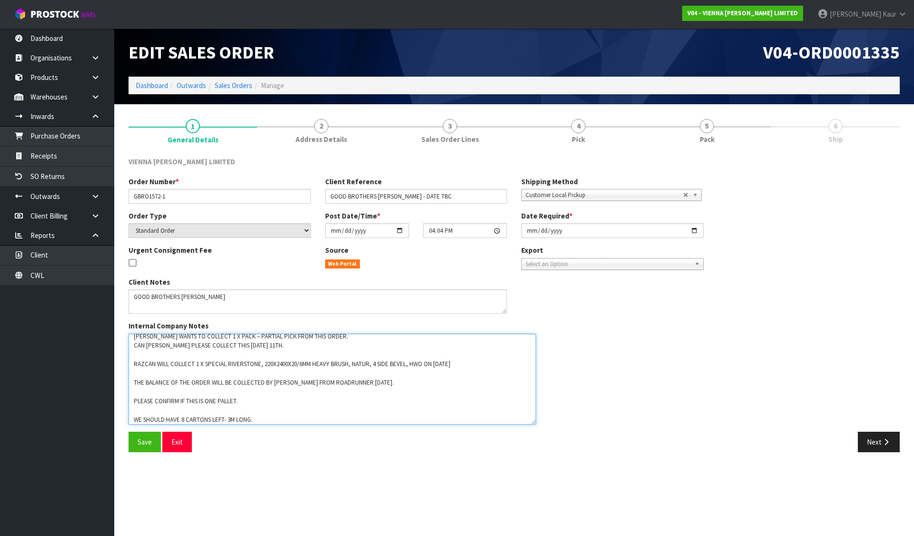
click at [140, 394] on textarea at bounding box center [332, 379] width 407 height 91
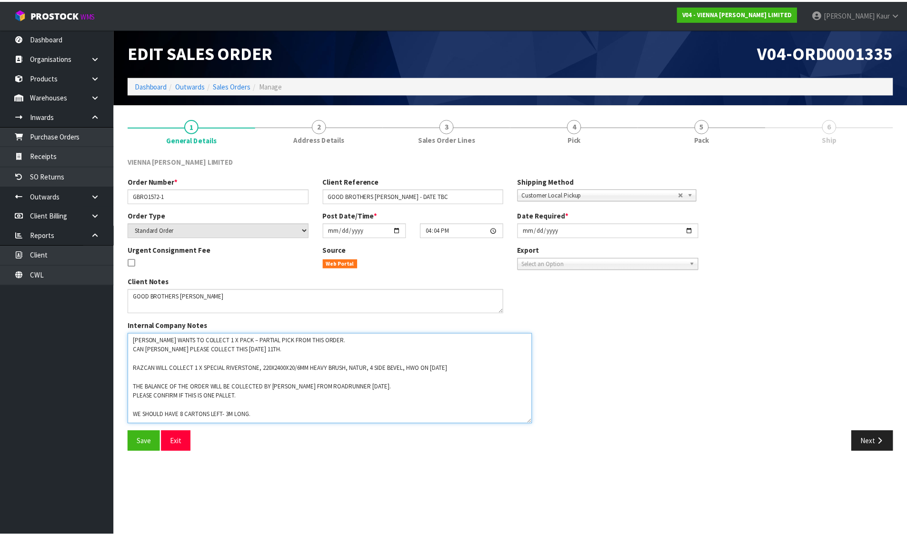
scroll to position [0, 0]
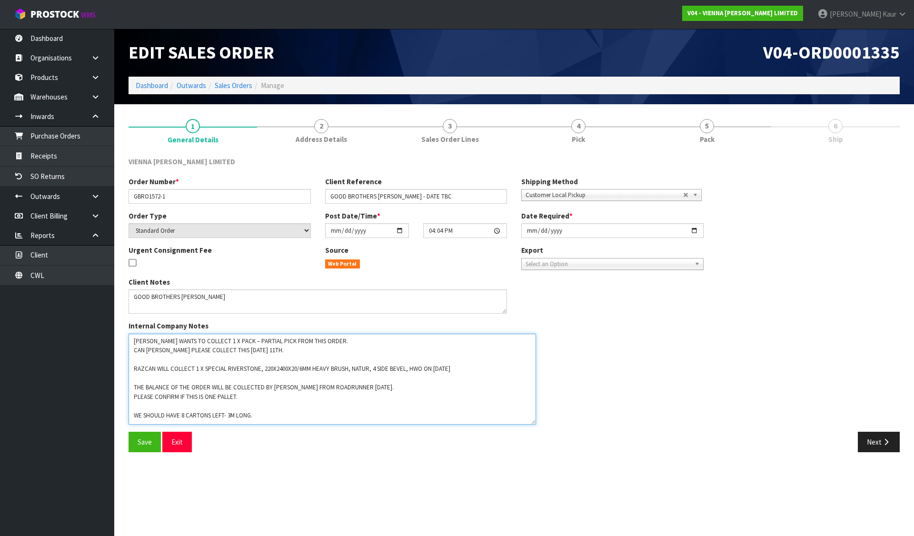
click at [140, 406] on textarea at bounding box center [332, 379] width 407 height 91
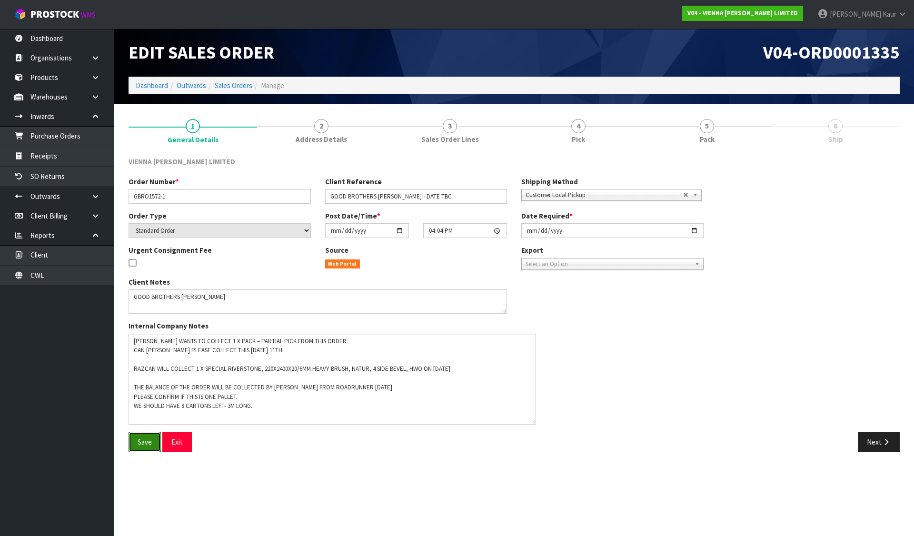
click at [139, 433] on button "Save" at bounding box center [145, 442] width 32 height 20
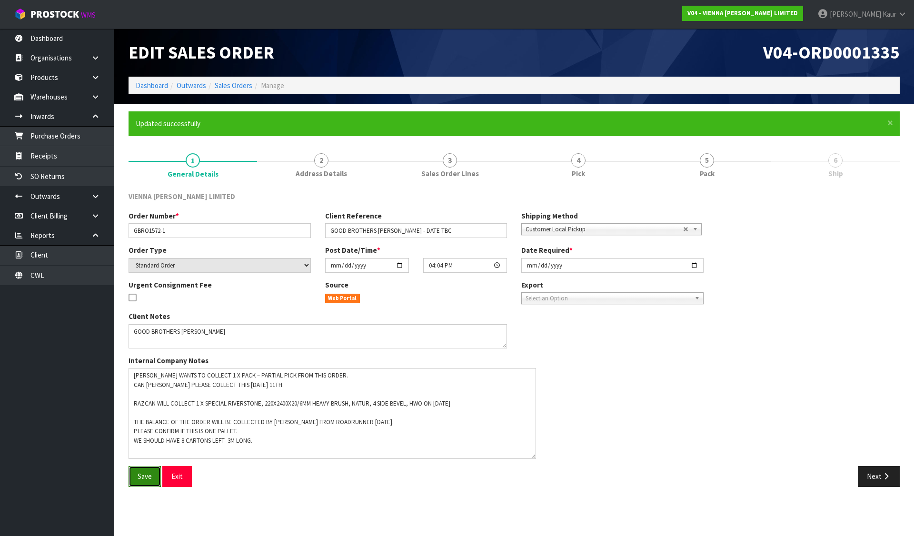
click at [136, 480] on button "Save" at bounding box center [145, 476] width 32 height 20
click at [160, 88] on link "Dashboard" at bounding box center [152, 85] width 32 height 9
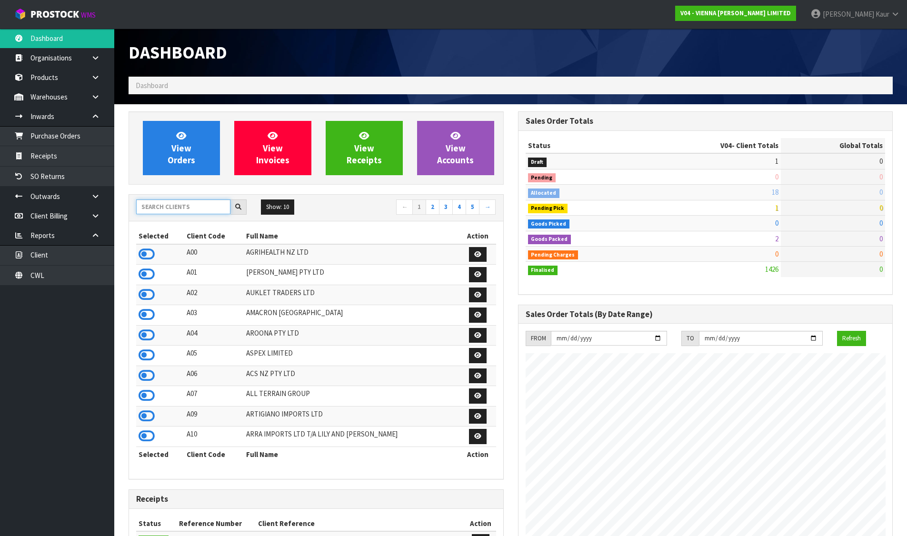
click at [185, 205] on input "text" at bounding box center [183, 206] width 94 height 15
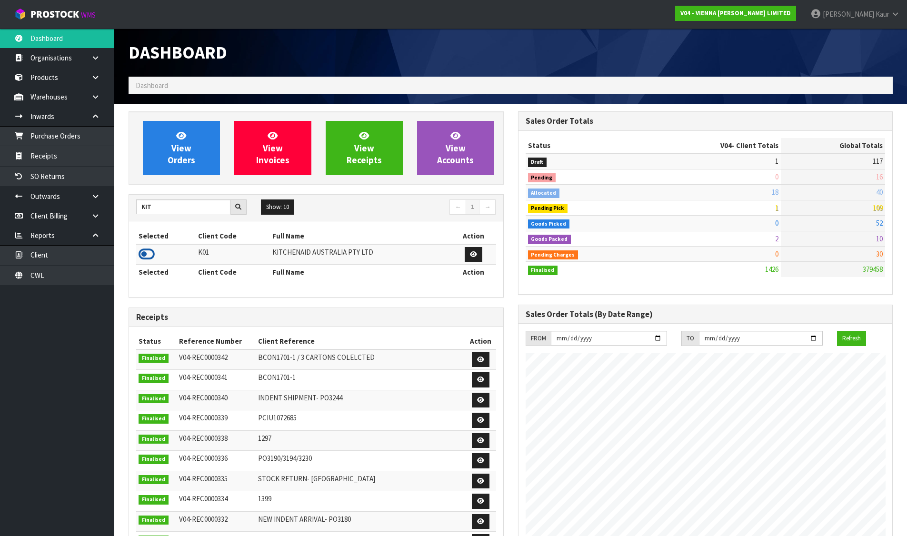
click at [145, 251] on icon at bounding box center [147, 254] width 16 height 14
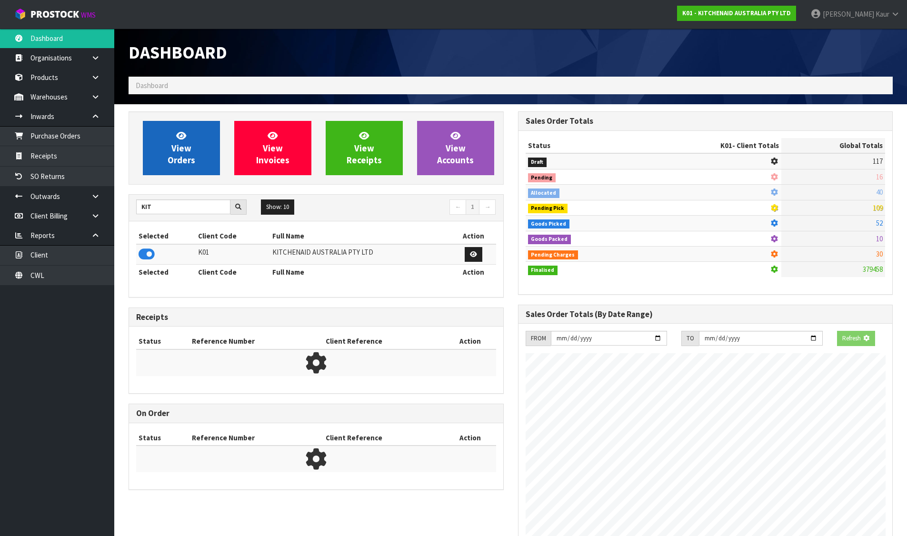
scroll to position [475387, 475592]
click at [180, 150] on span "View Orders" at bounding box center [182, 148] width 28 height 36
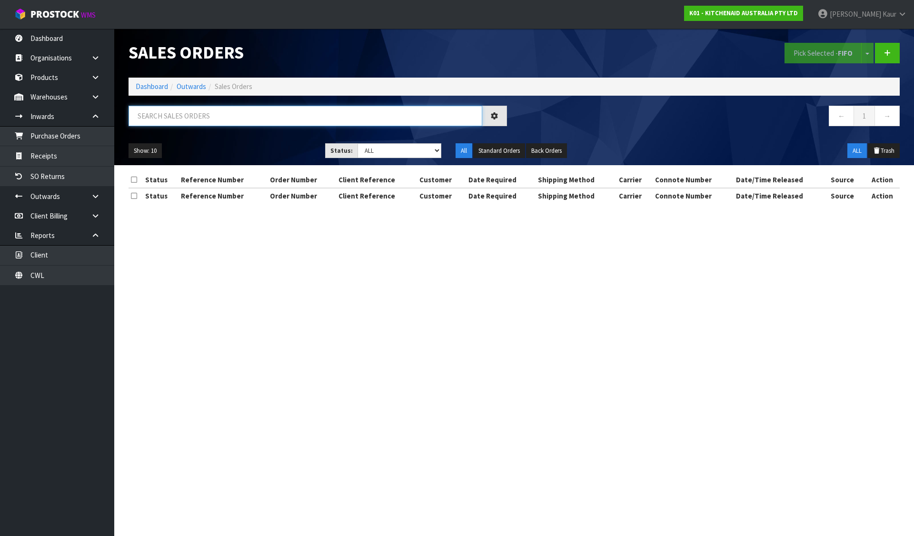
click at [177, 116] on input "text" at bounding box center [306, 116] width 354 height 20
paste input "0082029097"
click at [98, 115] on icon at bounding box center [95, 116] width 9 height 7
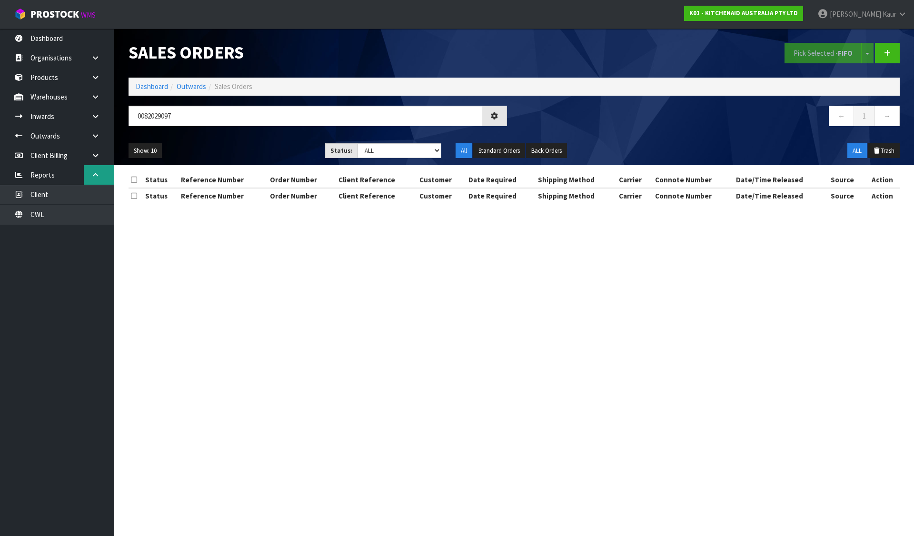
click at [102, 172] on link at bounding box center [99, 175] width 30 height 20
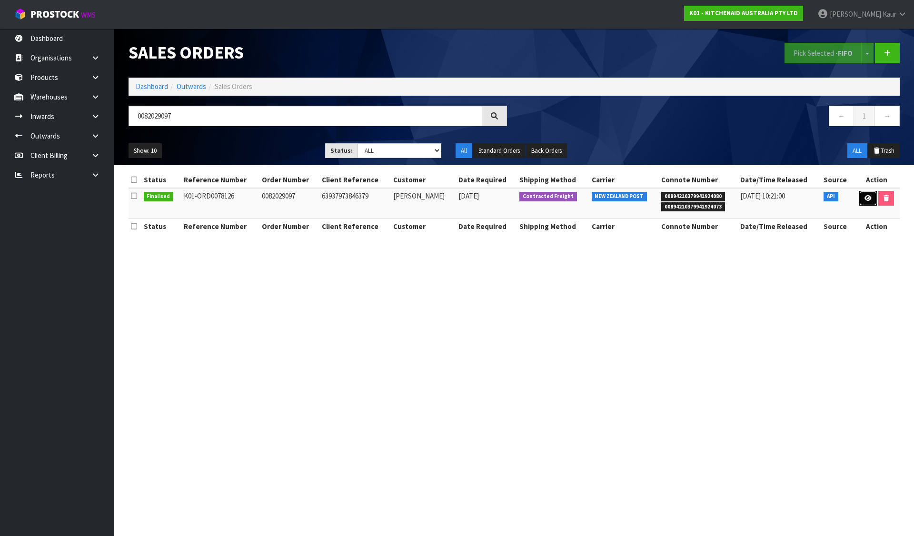
click at [864, 196] on icon at bounding box center [867, 198] width 7 height 6
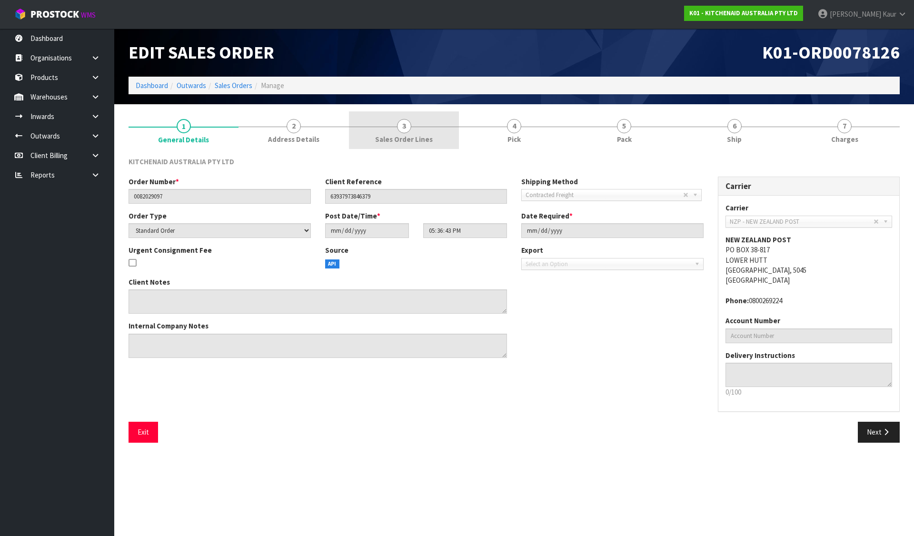
click at [430, 138] on span "Sales Order Lines" at bounding box center [404, 139] width 58 height 10
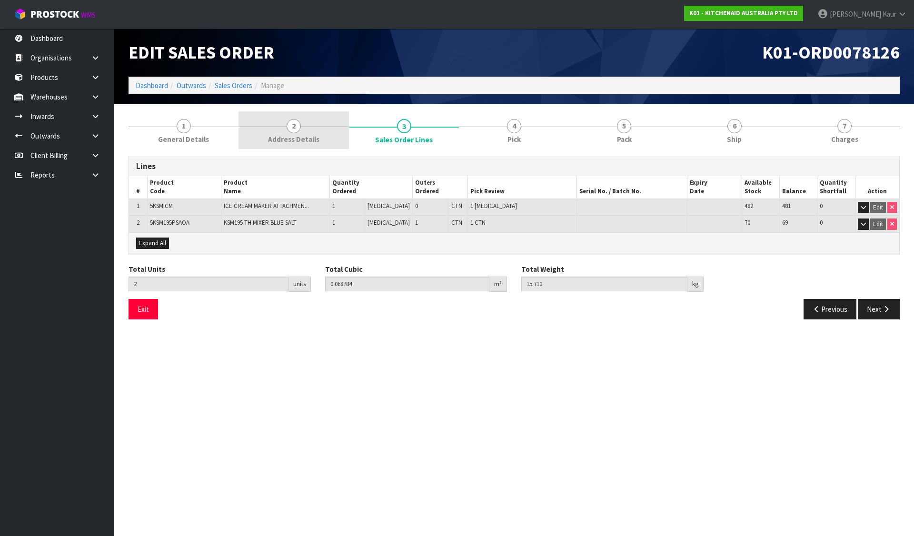
click at [298, 139] on span "Address Details" at bounding box center [293, 139] width 51 height 10
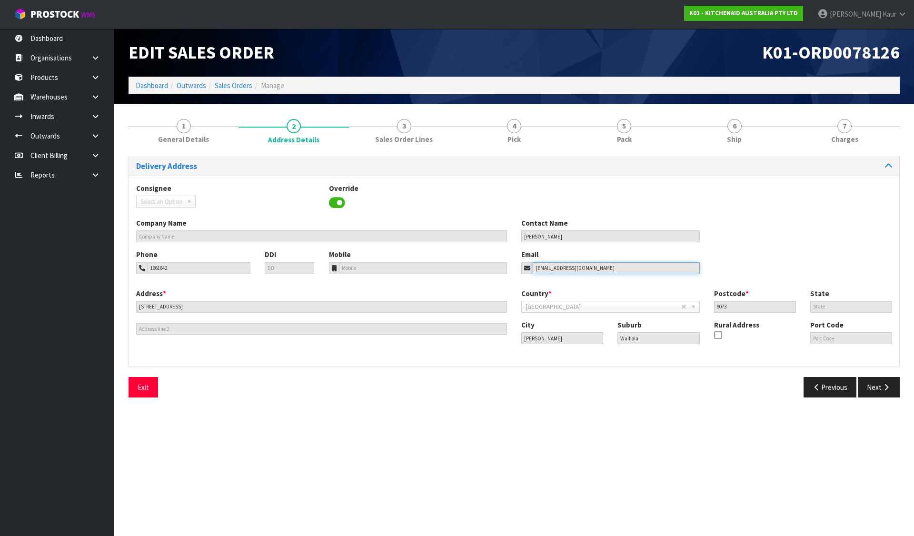
drag, startPoint x: 601, startPoint y: 270, endPoint x: 527, endPoint y: 272, distance: 74.3
click at [527, 272] on div "office@lakewaihola.co.nz" at bounding box center [610, 268] width 178 height 12
click at [157, 84] on link "Dashboard" at bounding box center [152, 85] width 32 height 9
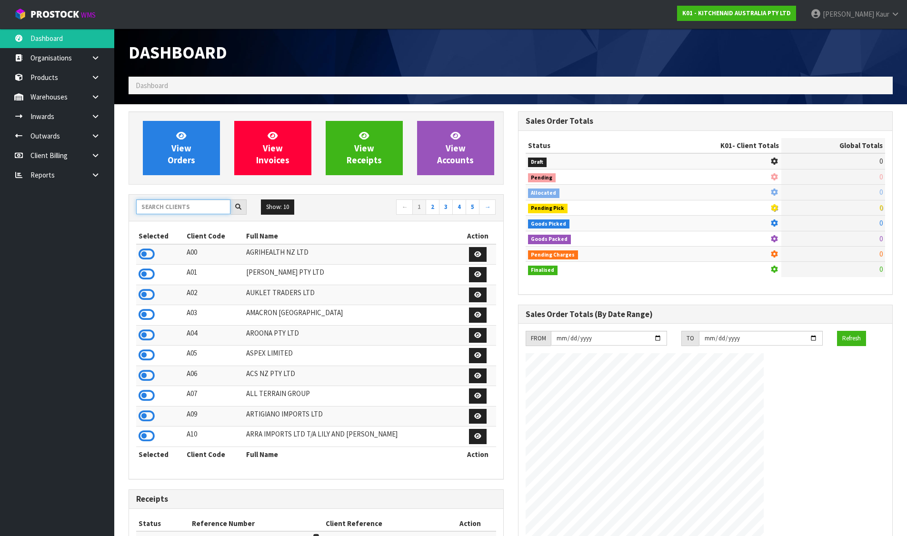
click at [177, 202] on input "text" at bounding box center [183, 206] width 94 height 15
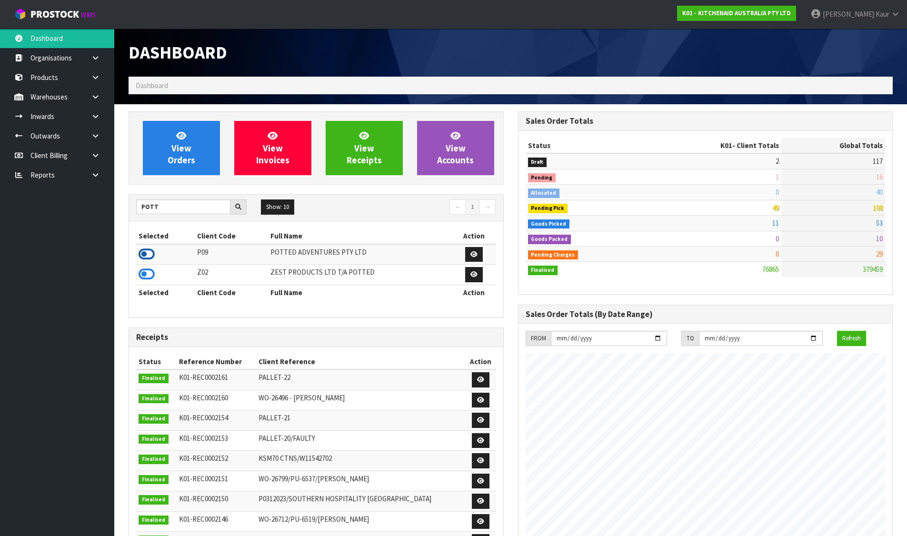
click at [149, 250] on icon at bounding box center [147, 254] width 16 height 14
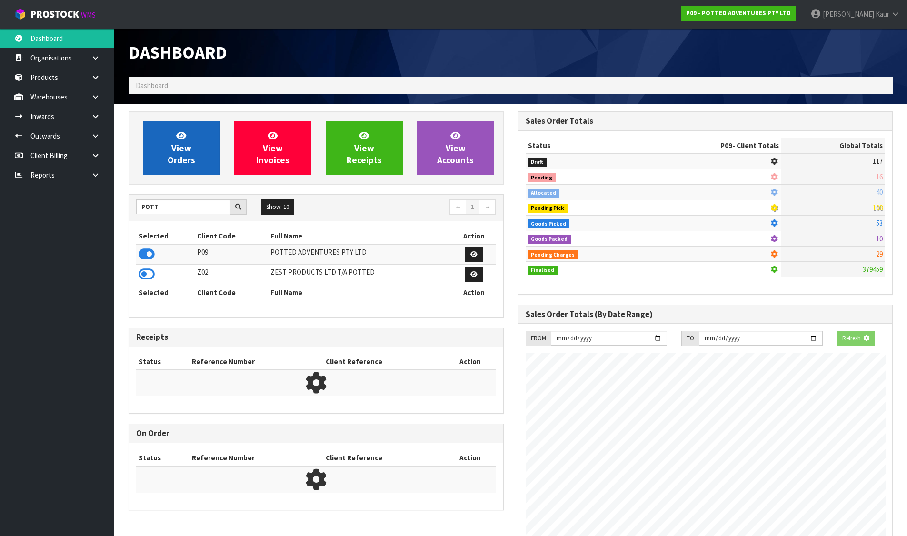
scroll to position [594, 389]
click at [173, 163] on span "View Orders" at bounding box center [182, 148] width 28 height 36
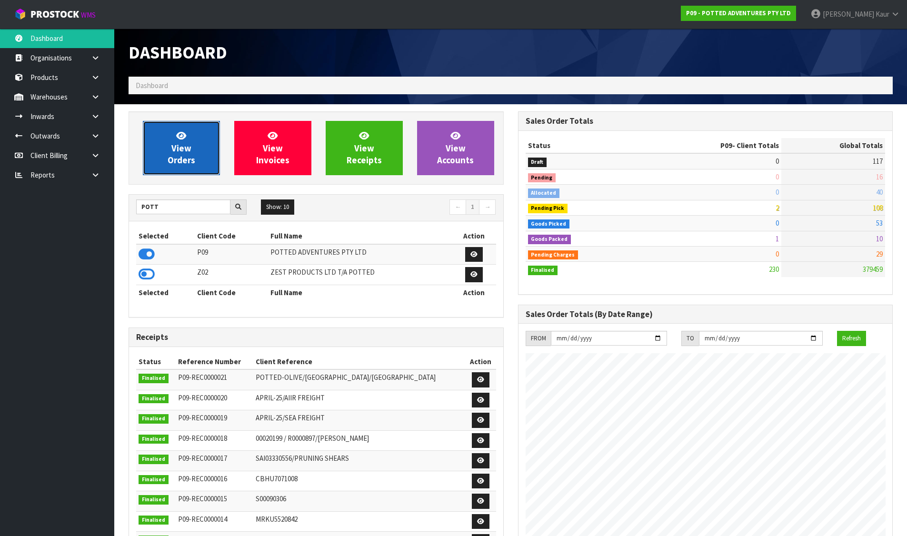
scroll to position [721, 389]
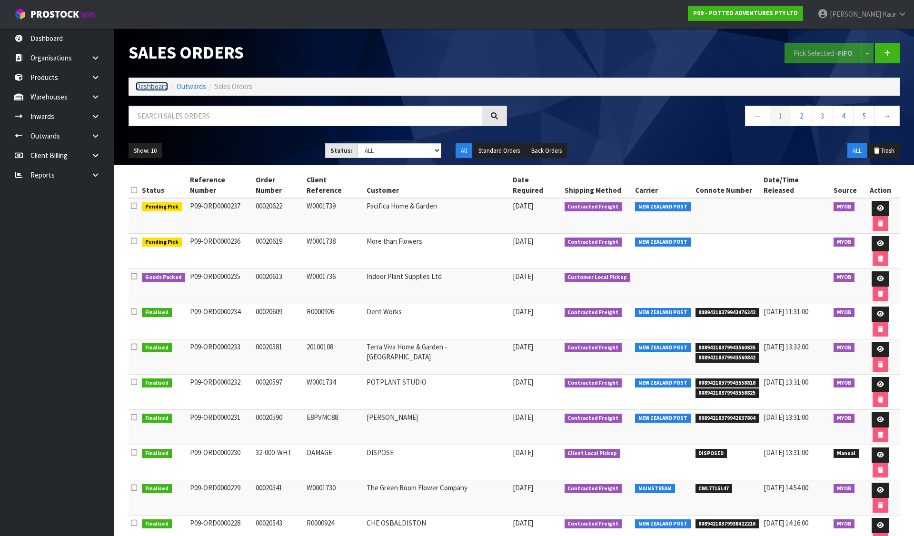
click at [142, 88] on link "Dashboard" at bounding box center [152, 86] width 32 height 9
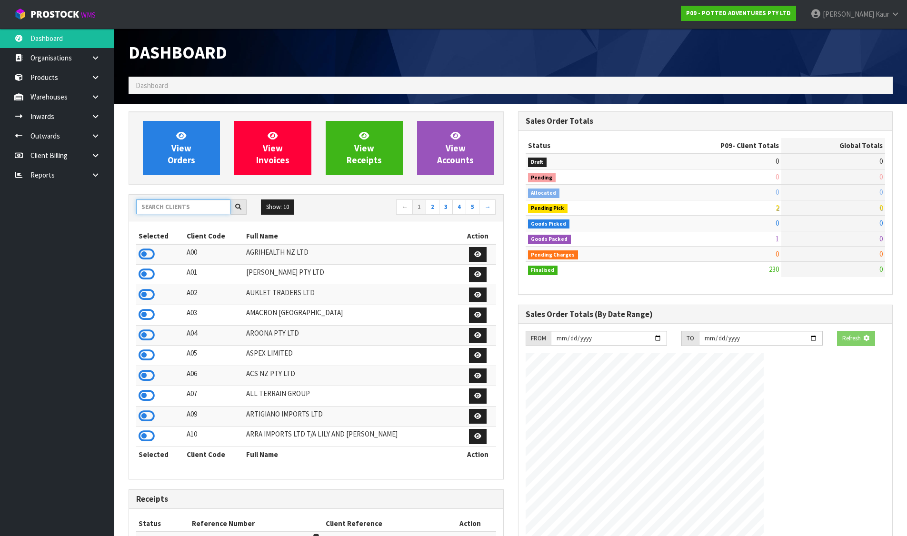
click at [178, 209] on input "text" at bounding box center [183, 206] width 94 height 15
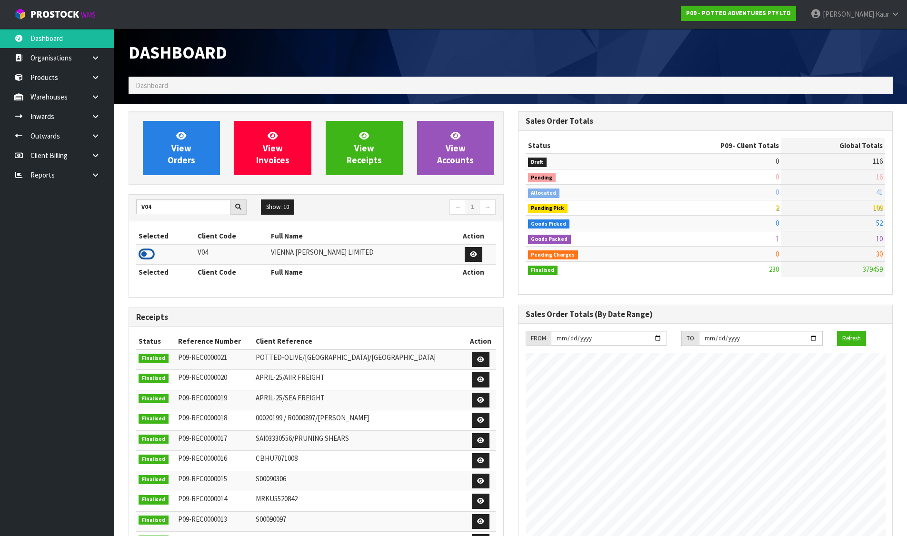
click at [148, 249] on icon at bounding box center [147, 254] width 16 height 14
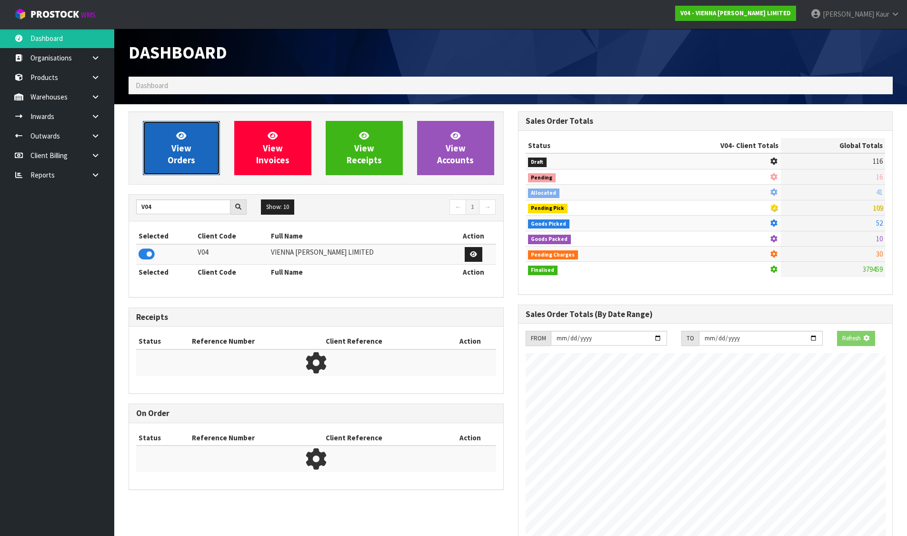
click at [179, 160] on span "View Orders" at bounding box center [182, 148] width 28 height 36
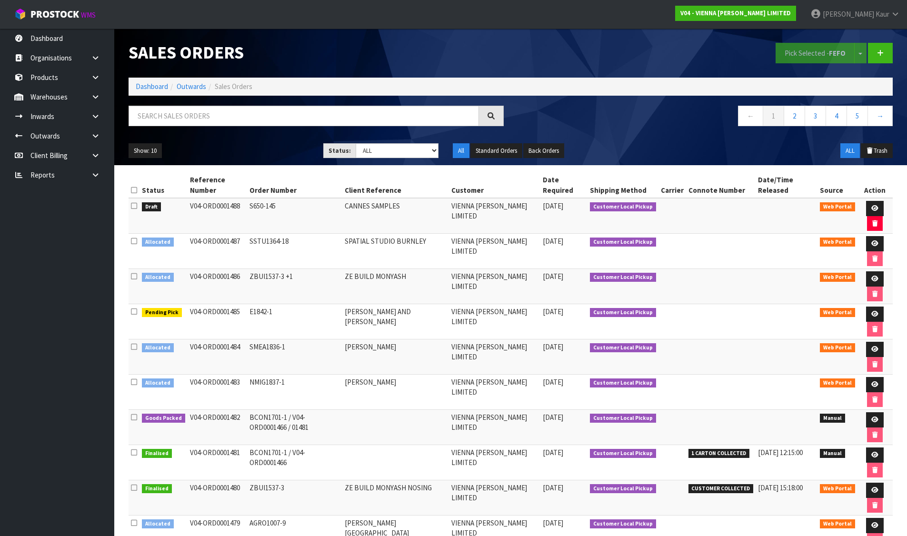
click at [132, 210] on label at bounding box center [134, 206] width 6 height 10
click at [0, 0] on input "checkbox" at bounding box center [0, 0] width 0 height 0
click at [798, 56] on button "Pick Selected - FEFO" at bounding box center [814, 53] width 79 height 20
click at [873, 206] on icon at bounding box center [874, 208] width 7 height 6
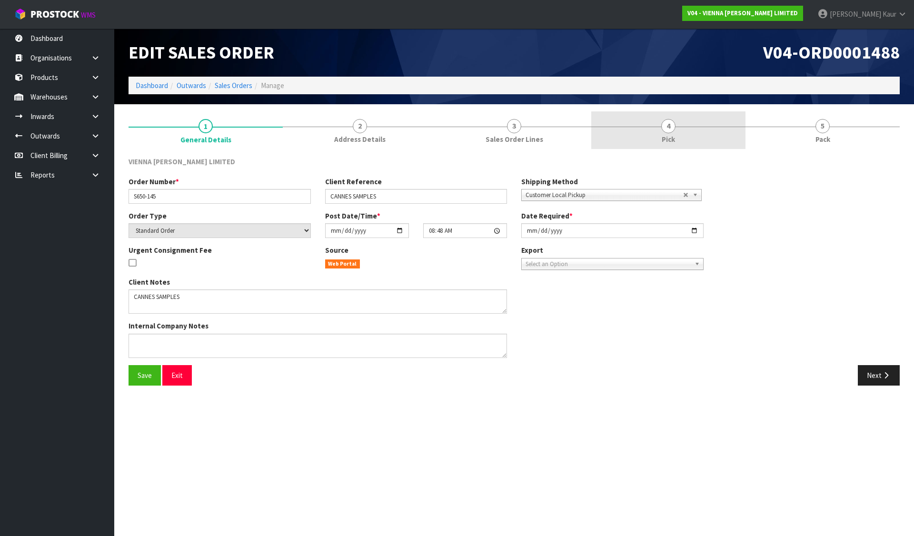
click at [666, 135] on span "Pick" at bounding box center [668, 139] width 13 height 10
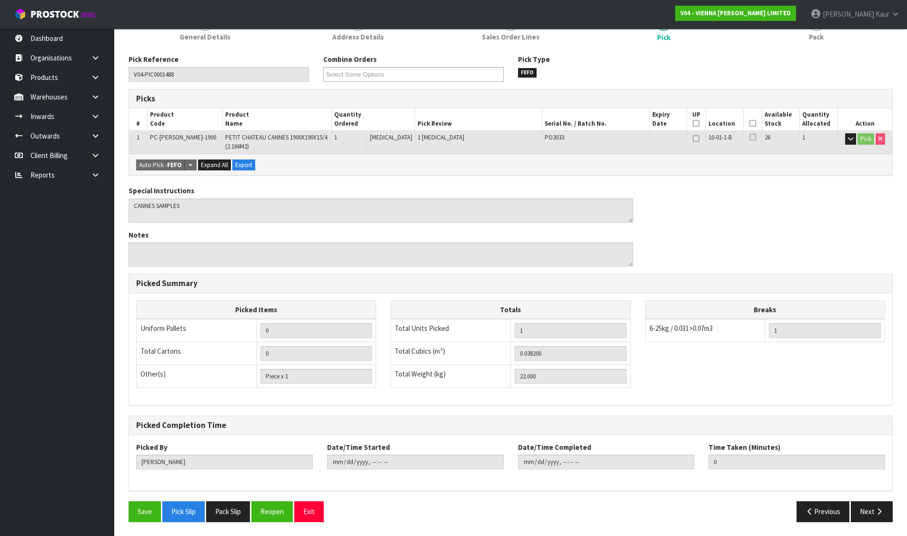
scroll to position [103, 0]
click at [234, 508] on button "Pack Slip" at bounding box center [228, 511] width 44 height 20
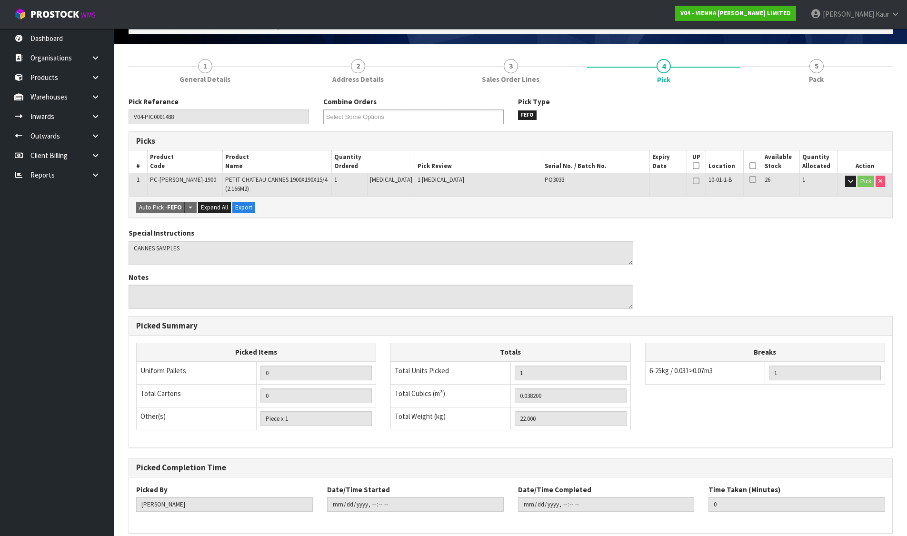
scroll to position [0, 0]
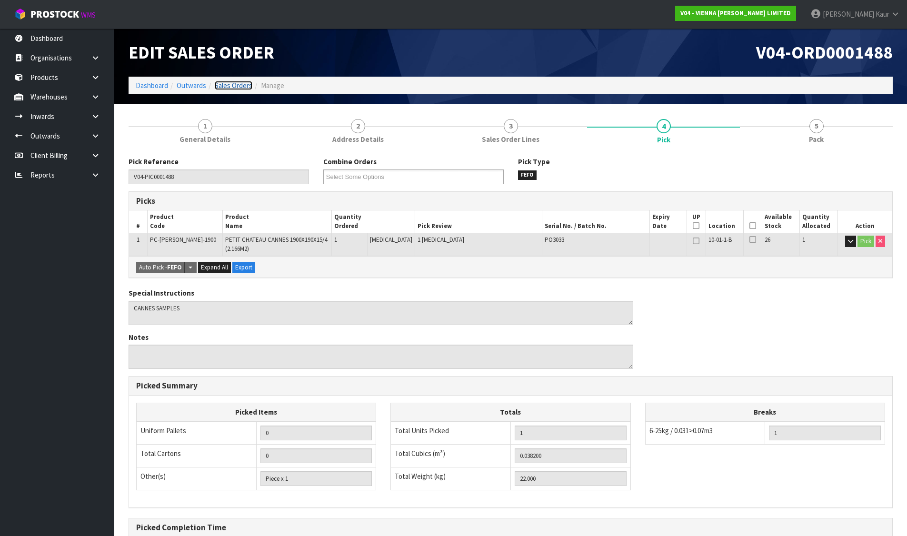
click at [220, 84] on link "Sales Orders" at bounding box center [234, 85] width 38 height 9
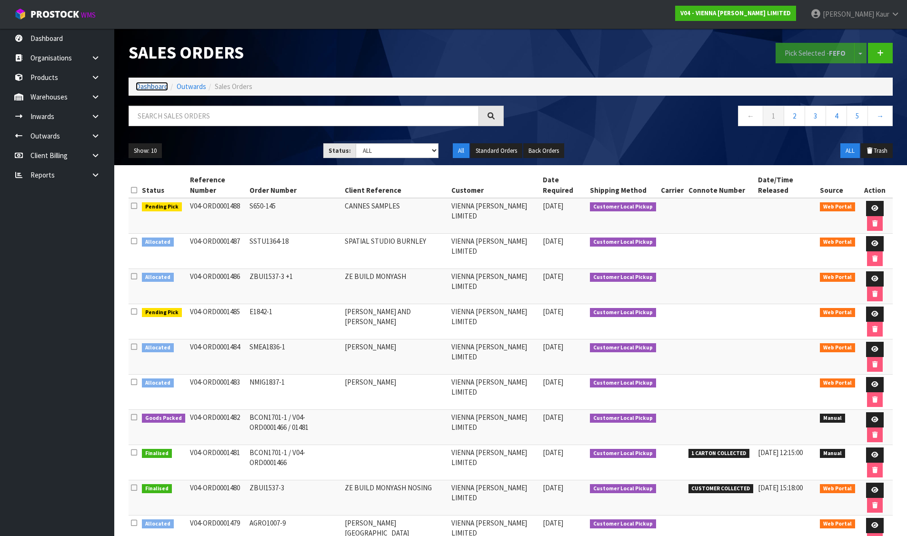
click at [153, 84] on link "Dashboard" at bounding box center [152, 86] width 32 height 9
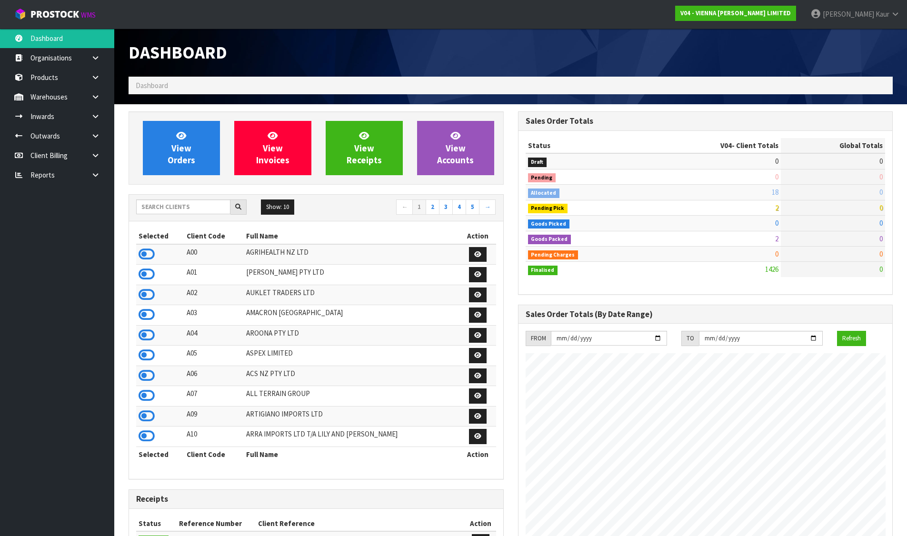
scroll to position [762, 389]
click at [182, 208] on input "text" at bounding box center [183, 206] width 94 height 15
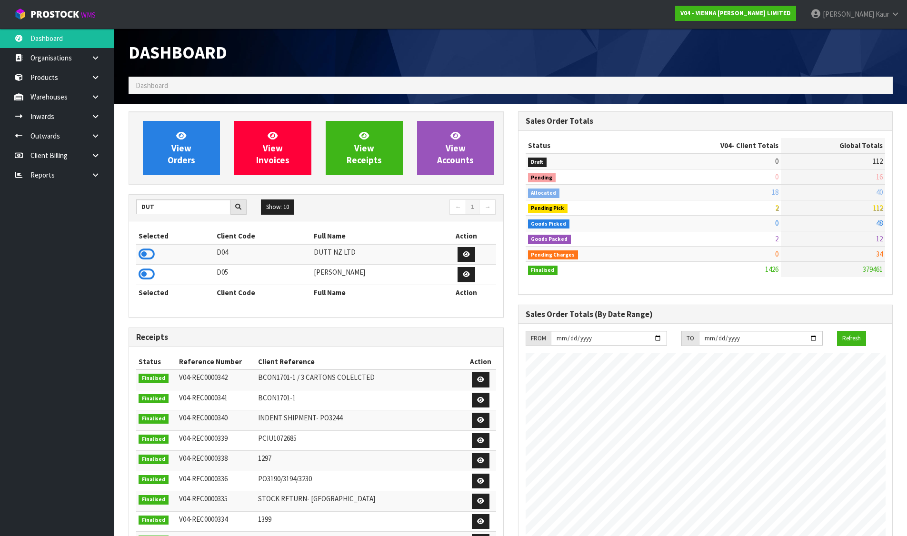
click at [145, 253] on icon at bounding box center [147, 254] width 16 height 14
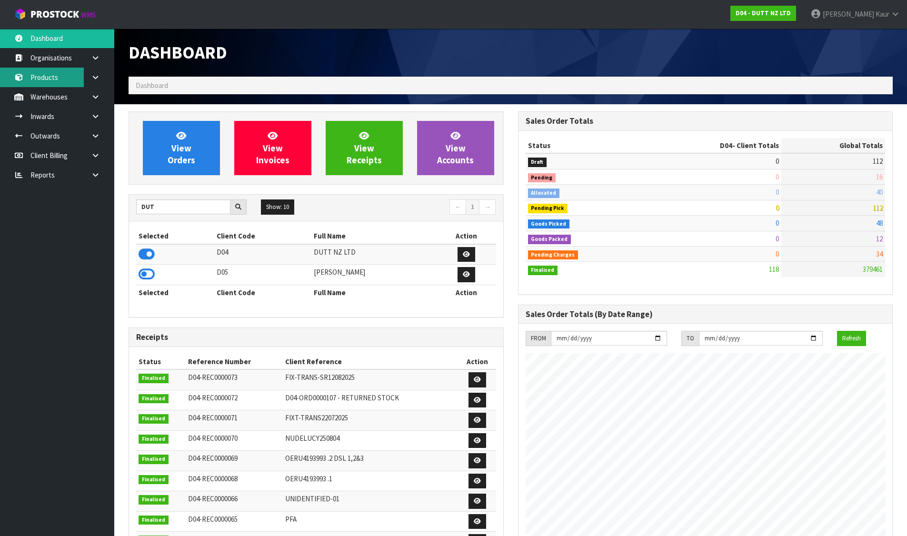
scroll to position [582, 389]
click at [58, 76] on link "Products" at bounding box center [57, 78] width 114 height 20
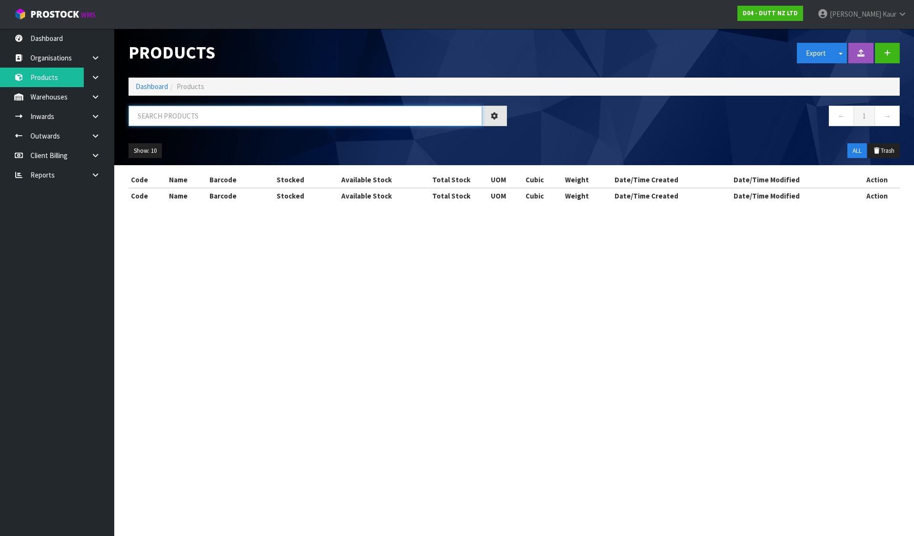
click at [160, 112] on input "text" at bounding box center [306, 116] width 354 height 20
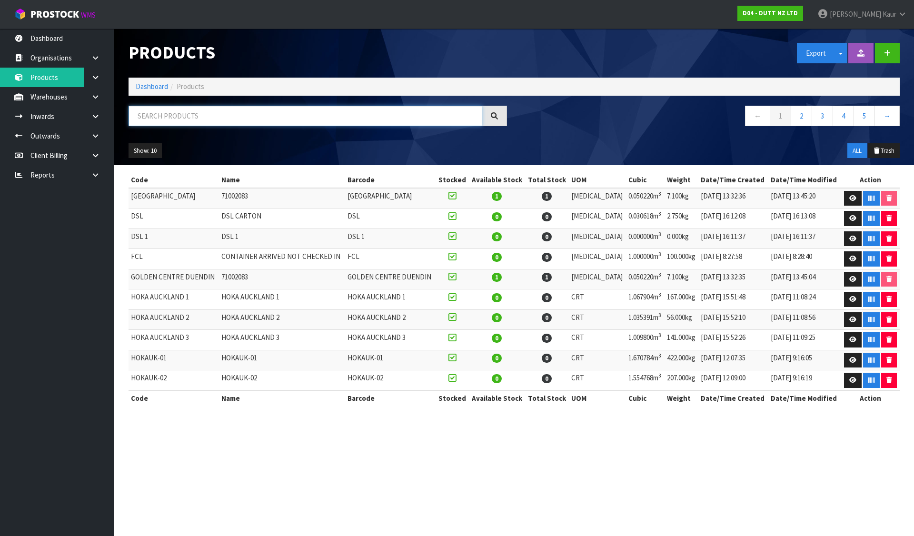
paste input "6224INVWA"
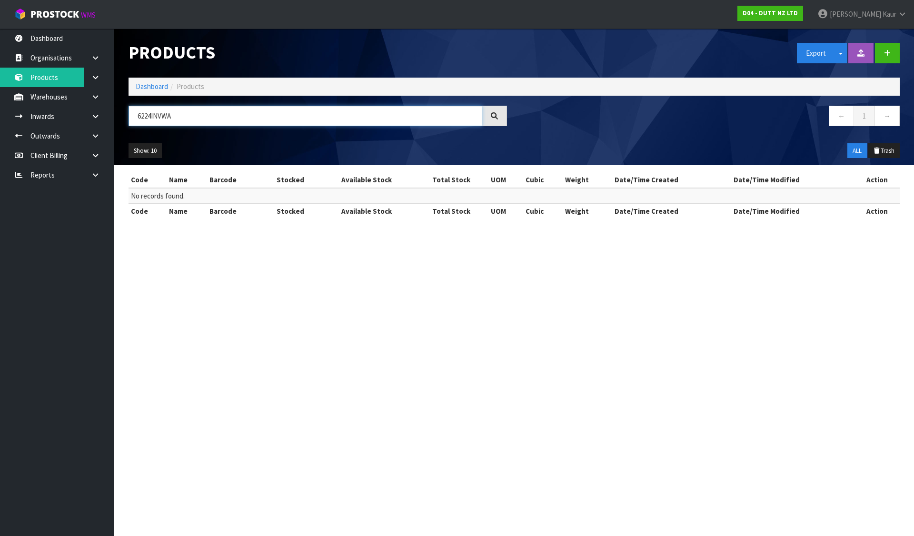
click at [152, 117] on input "6224INVWA" at bounding box center [306, 116] width 354 height 20
paste input "00078431"
click at [155, 85] on link "Dashboard" at bounding box center [152, 86] width 32 height 9
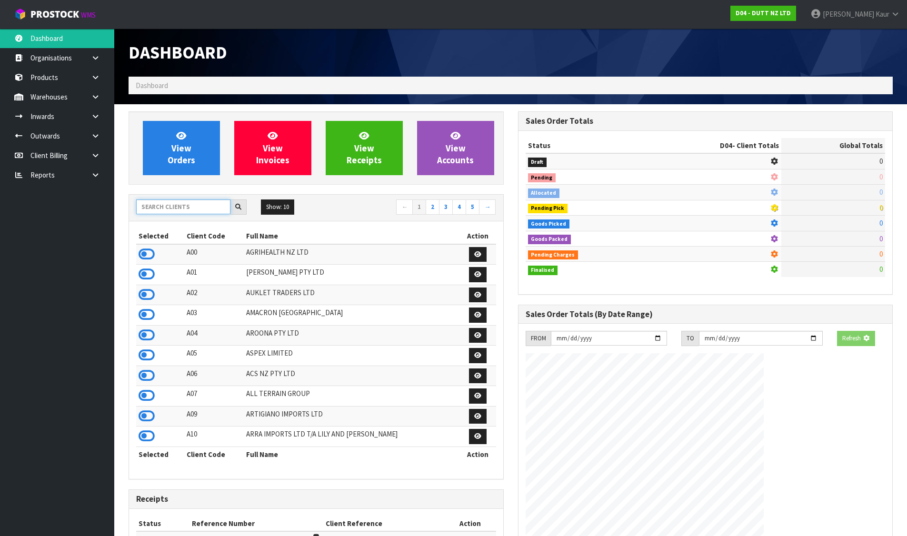
click at [192, 203] on input "text" at bounding box center [183, 206] width 94 height 15
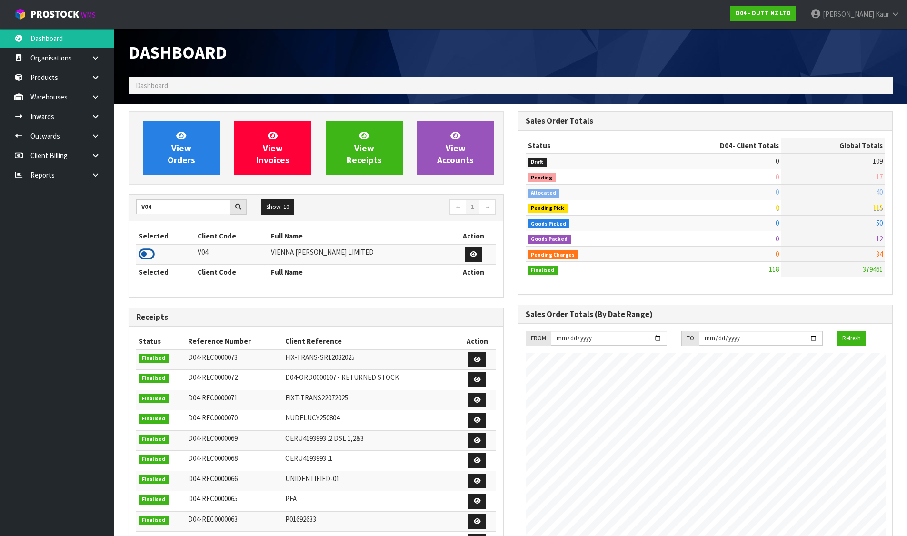
click at [144, 258] on icon at bounding box center [147, 254] width 16 height 14
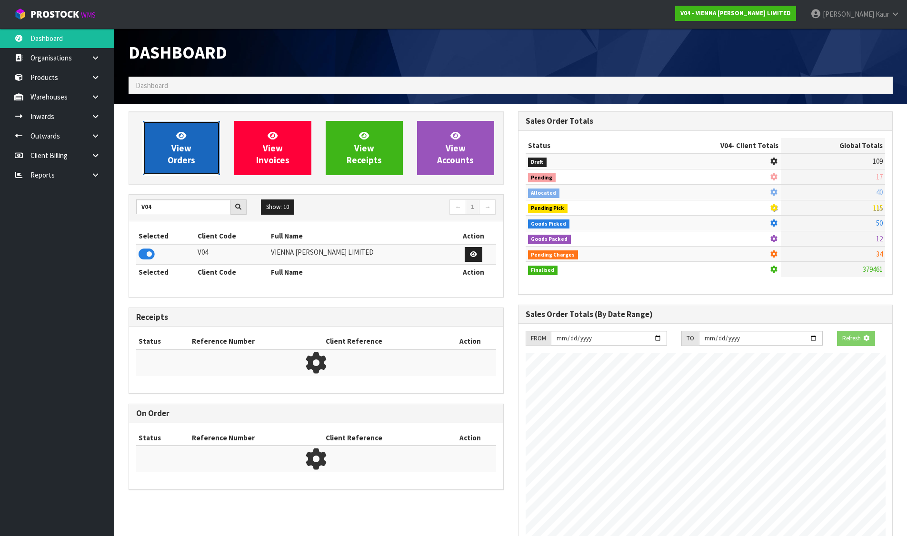
click at [185, 162] on span "View Orders" at bounding box center [182, 148] width 28 height 36
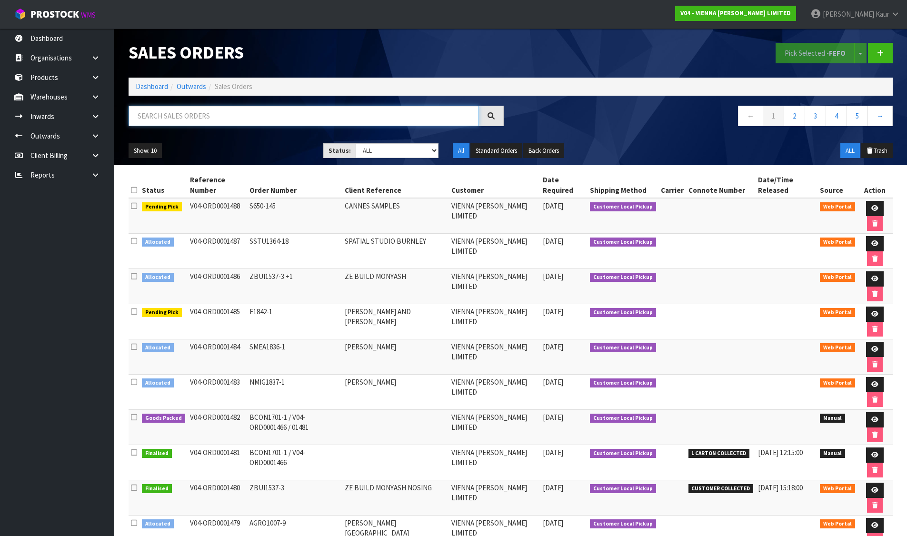
click at [255, 116] on input "text" at bounding box center [304, 116] width 350 height 20
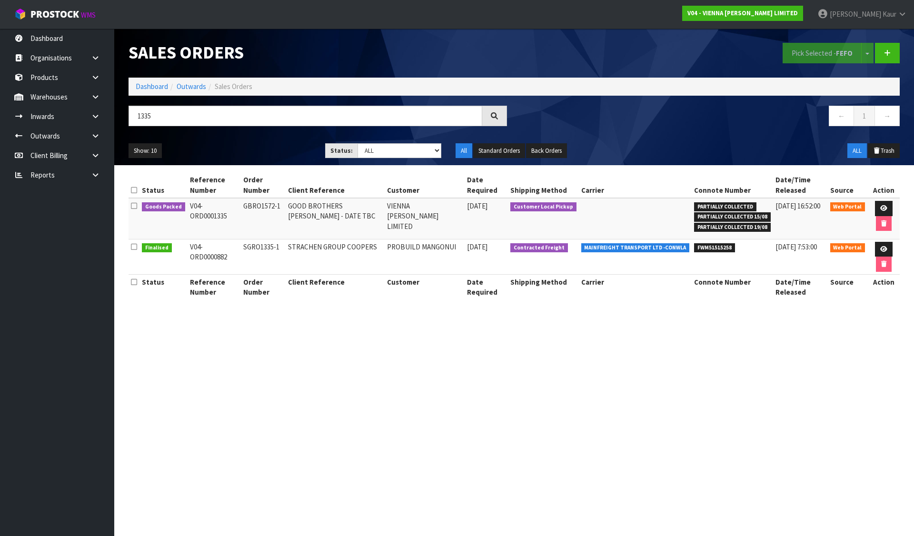
drag, startPoint x: 323, startPoint y: 435, endPoint x: 181, endPoint y: 124, distance: 341.8
click at [321, 434] on section "Sales Orders Pick Selected - FEFO Split button! FIFO - First In First Out FEFO …" at bounding box center [457, 268] width 914 height 536
click at [152, 87] on link "Dashboard" at bounding box center [152, 86] width 32 height 9
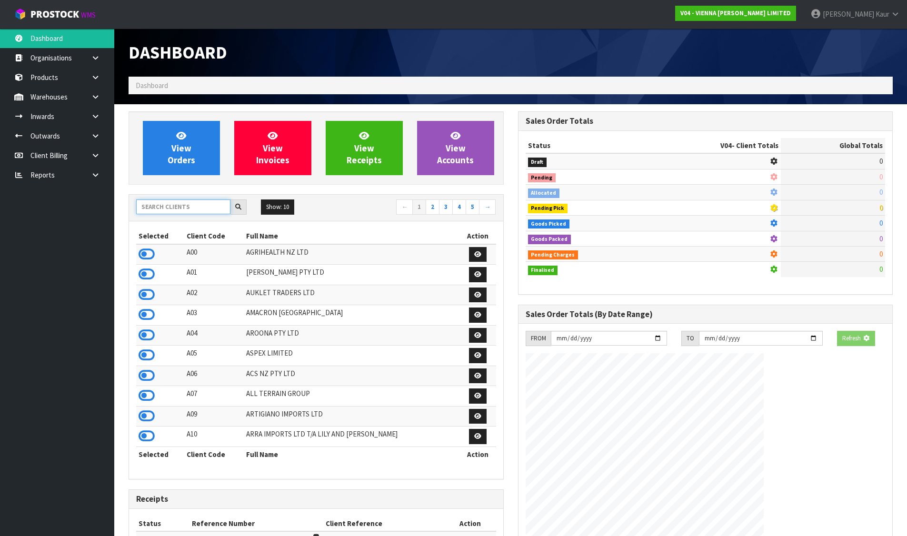
click at [183, 209] on input "text" at bounding box center [183, 206] width 94 height 15
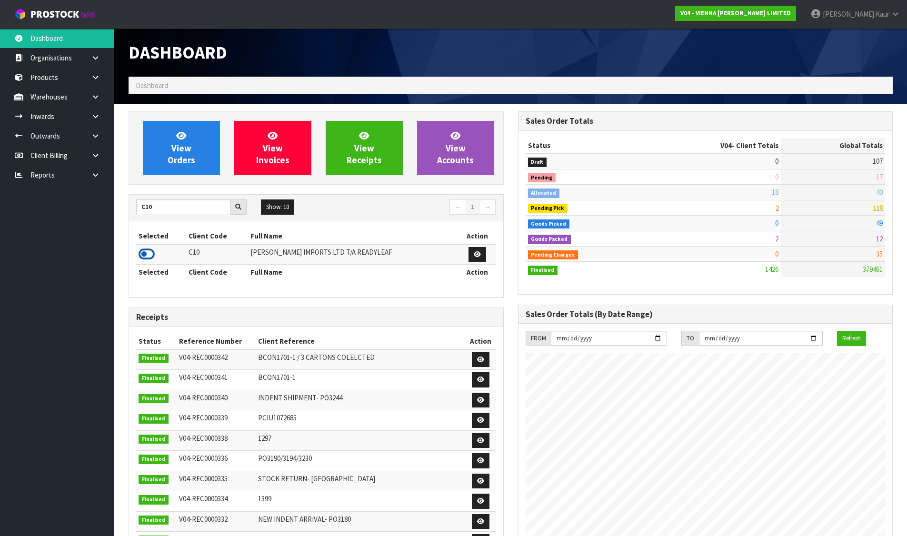
click at [143, 255] on icon at bounding box center [147, 254] width 16 height 14
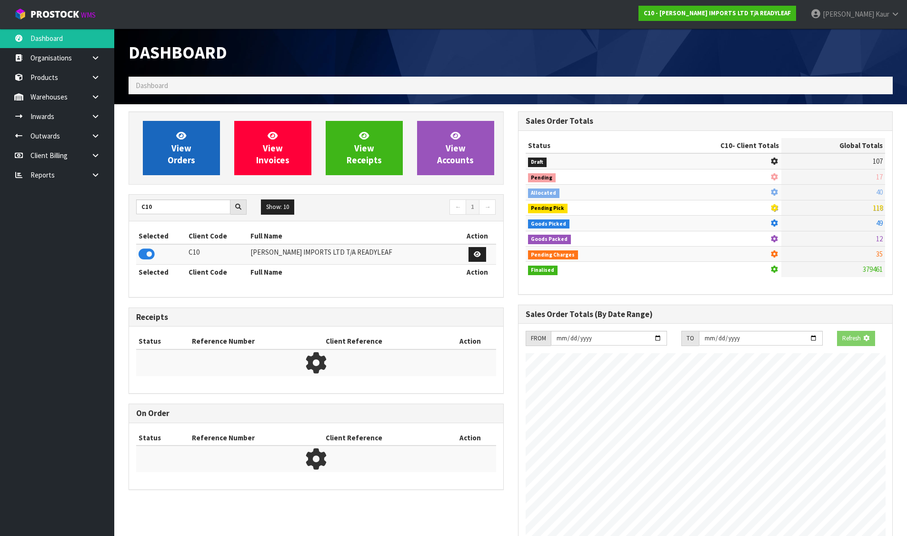
scroll to position [594, 389]
click at [190, 138] on link "View Orders" at bounding box center [181, 148] width 77 height 54
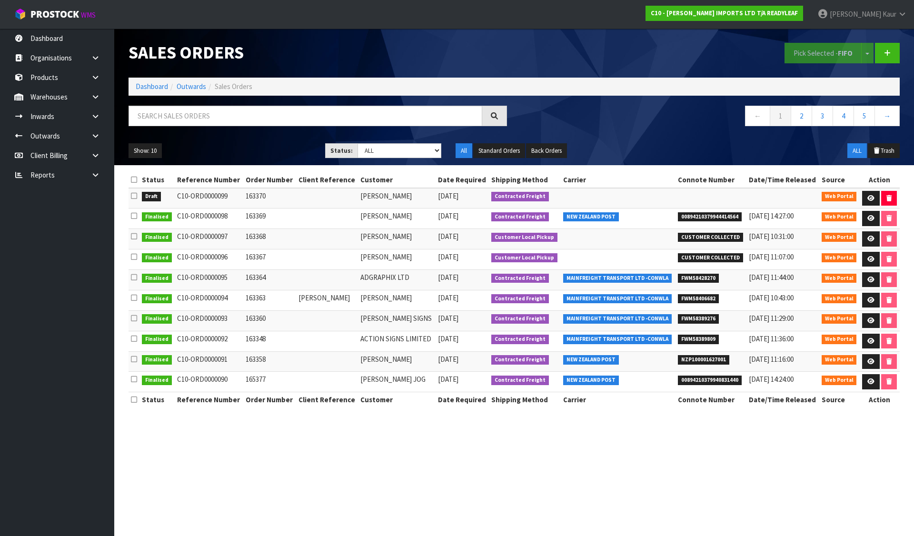
click at [136, 198] on icon at bounding box center [134, 195] width 6 height 7
click at [0, 0] on input "checkbox" at bounding box center [0, 0] width 0 height 0
click at [806, 52] on button "Pick Selected - FIFO" at bounding box center [822, 53] width 77 height 20
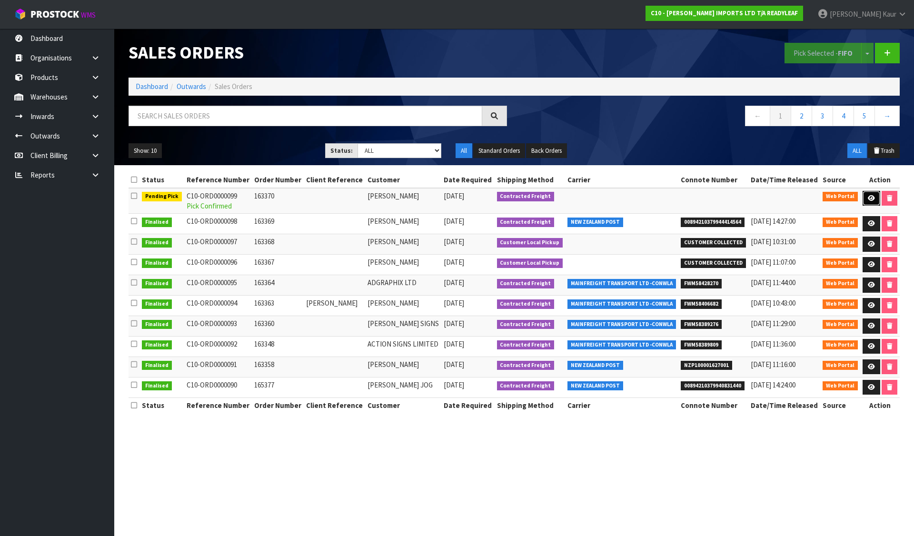
click at [870, 195] on icon at bounding box center [871, 198] width 7 height 6
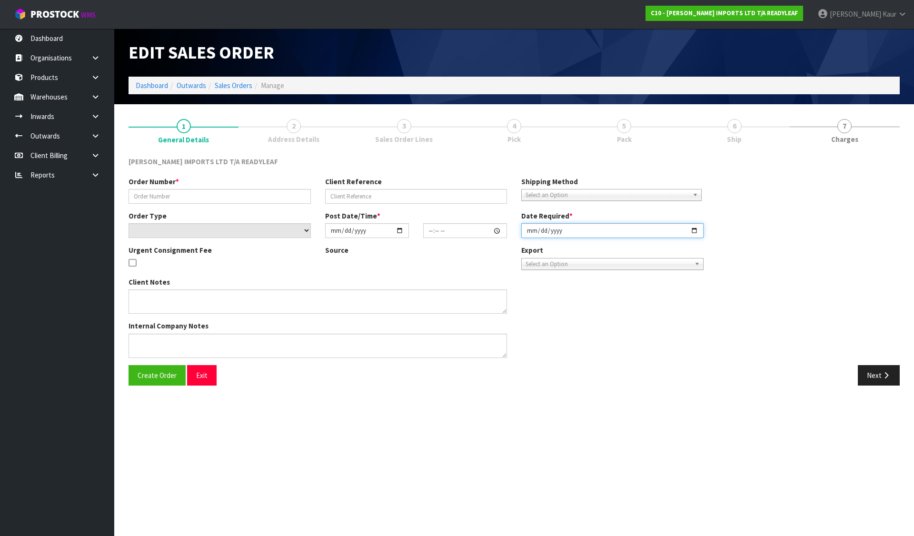
click at [530, 229] on input "date" at bounding box center [612, 230] width 182 height 15
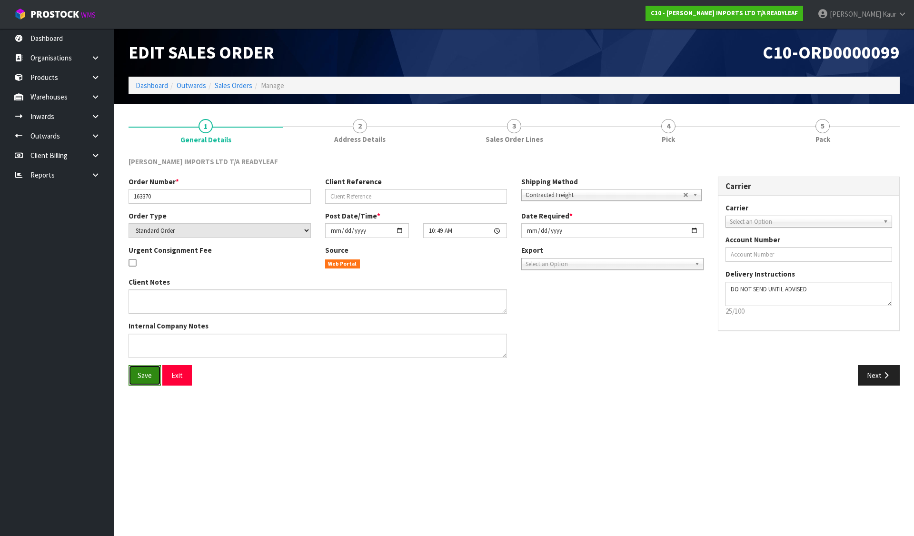
click at [149, 378] on span "Save" at bounding box center [145, 375] width 14 height 9
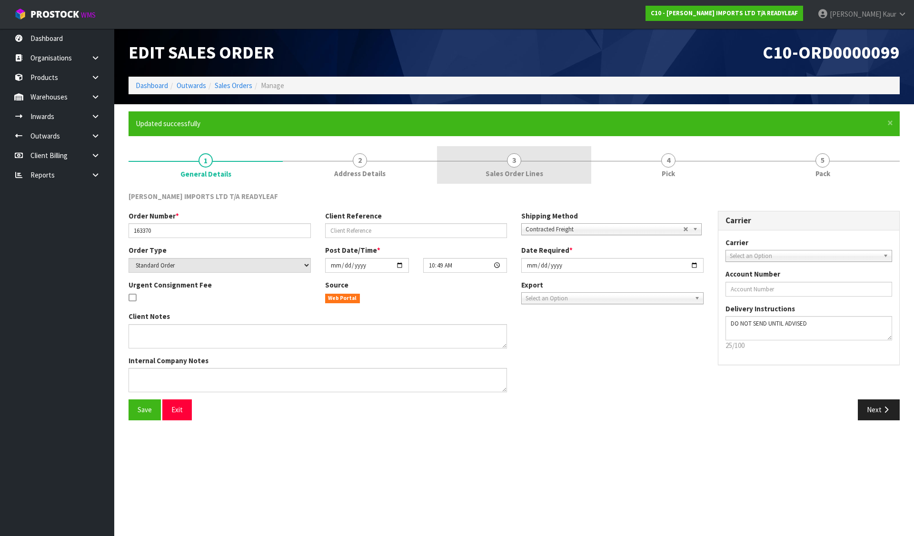
click at [515, 154] on span "3" at bounding box center [514, 160] width 14 height 14
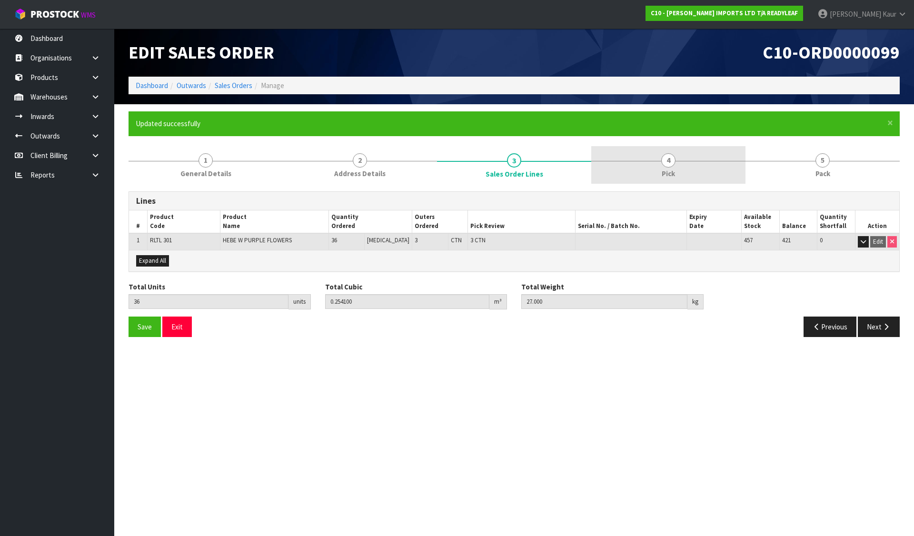
click at [647, 164] on link "4 Pick" at bounding box center [668, 165] width 154 height 38
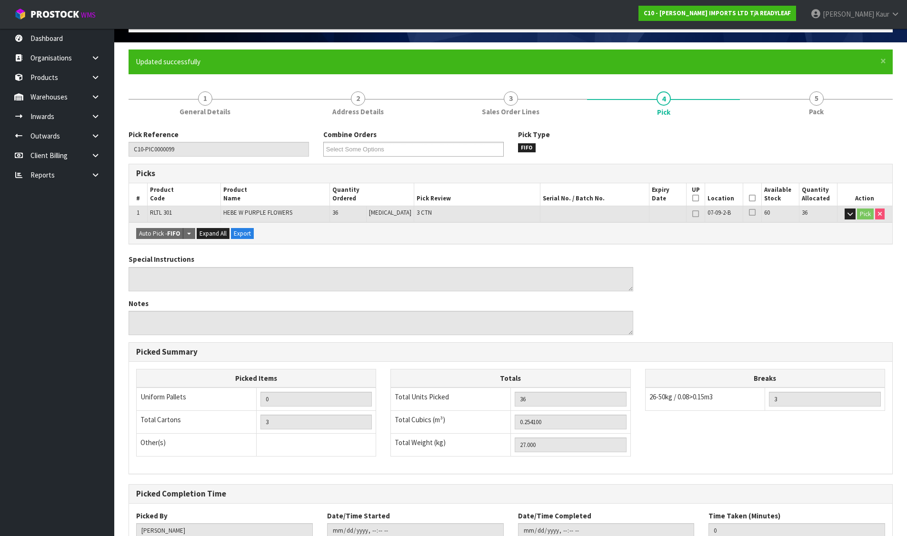
scroll to position [131, 0]
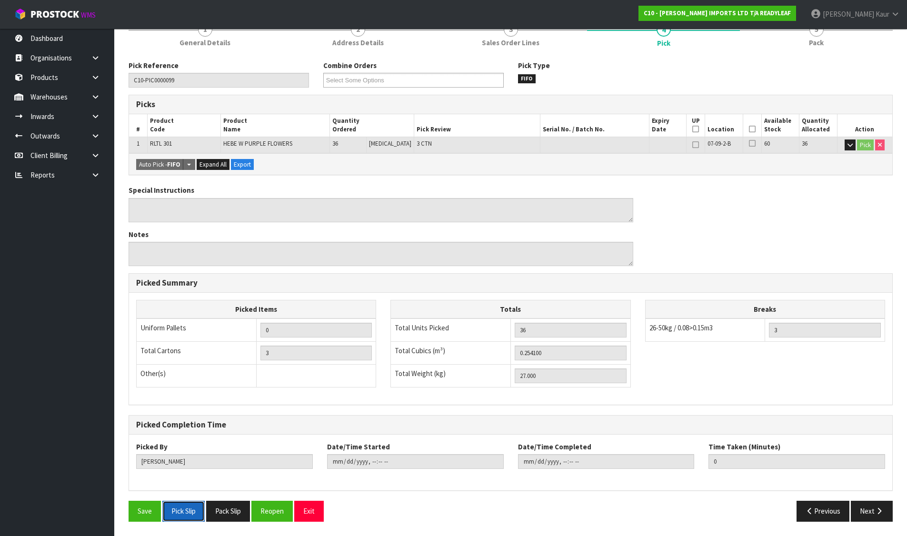
click at [190, 505] on button "Pick Slip" at bounding box center [183, 511] width 42 height 20
click at [228, 510] on button "Pack Slip" at bounding box center [228, 511] width 44 height 20
drag, startPoint x: 270, startPoint y: 513, endPoint x: 351, endPoint y: 483, distance: 85.7
click at [270, 513] on button "Reopen" at bounding box center [271, 511] width 41 height 20
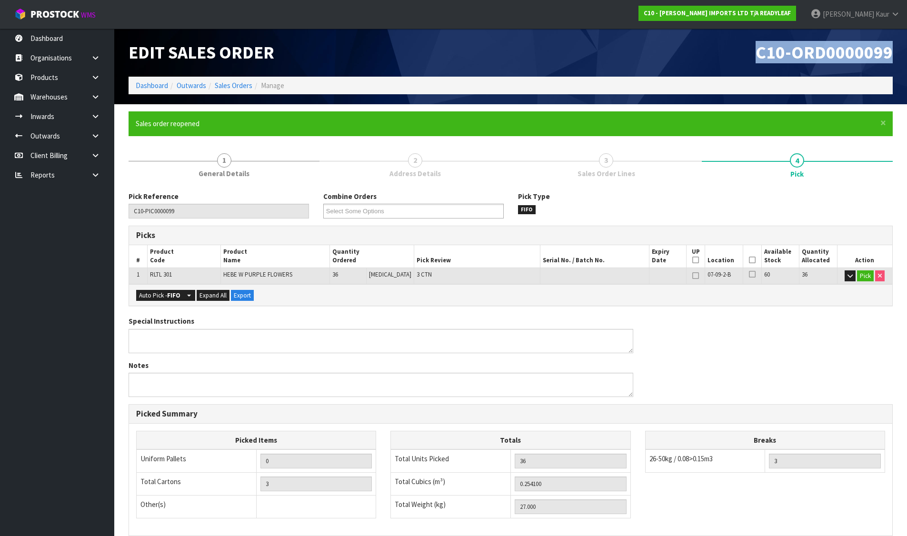
drag, startPoint x: 759, startPoint y: 51, endPoint x: 894, endPoint y: 55, distance: 135.2
click at [894, 55] on div "C10-ORD0000099" at bounding box center [705, 53] width 389 height 48
copy span "C10-ORD0000099"
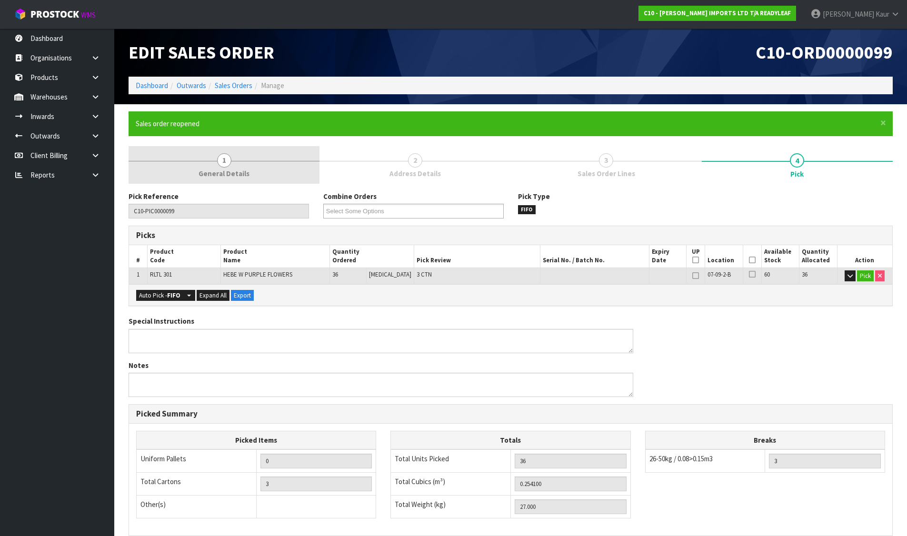
click at [225, 166] on span "1" at bounding box center [224, 160] width 14 height 14
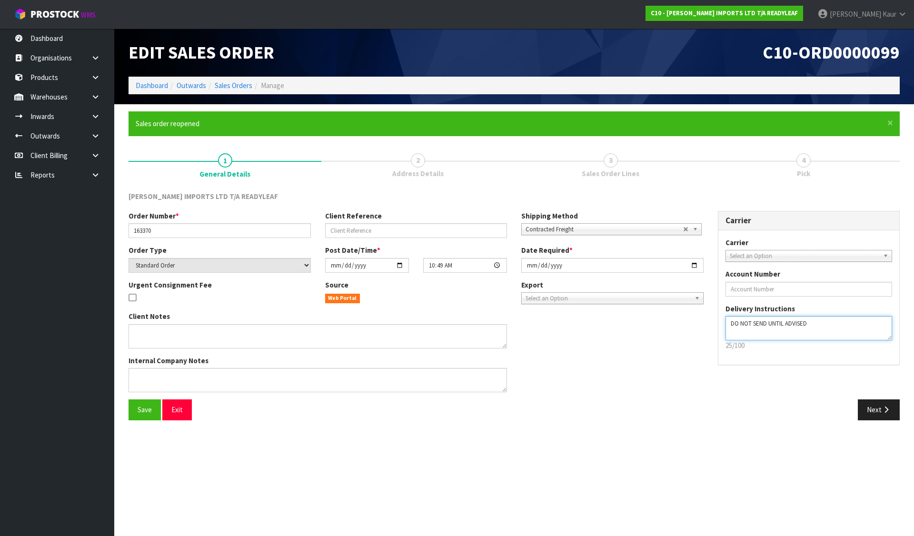
drag, startPoint x: 730, startPoint y: 325, endPoint x: 824, endPoint y: 331, distance: 94.0
click at [824, 331] on textarea at bounding box center [808, 328] width 167 height 24
click at [477, 474] on section "Edit Sales Order C10-ORD0000099 Dashboard Outwards Sales Orders Manage × Close …" at bounding box center [457, 268] width 914 height 536
click at [716, 57] on h1 "C10-ORD0000099" at bounding box center [710, 53] width 378 height 20
click at [98, 170] on link at bounding box center [99, 175] width 30 height 20
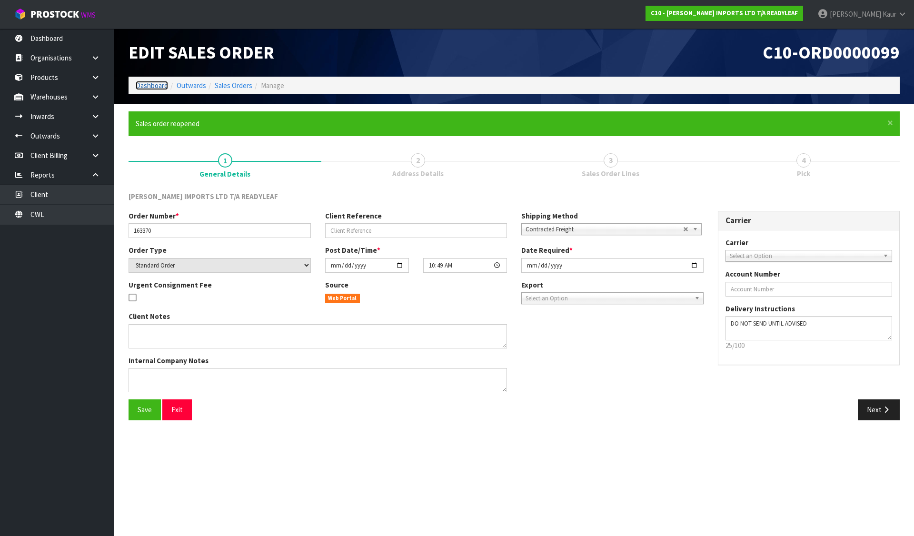
click at [140, 84] on link "Dashboard" at bounding box center [152, 85] width 32 height 9
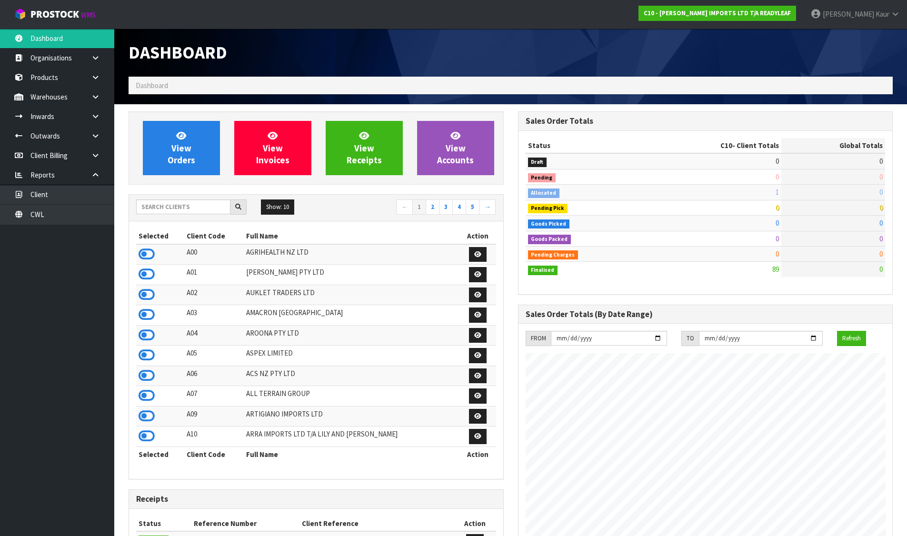
scroll to position [475368, 475592]
click at [145, 255] on icon at bounding box center [147, 254] width 16 height 14
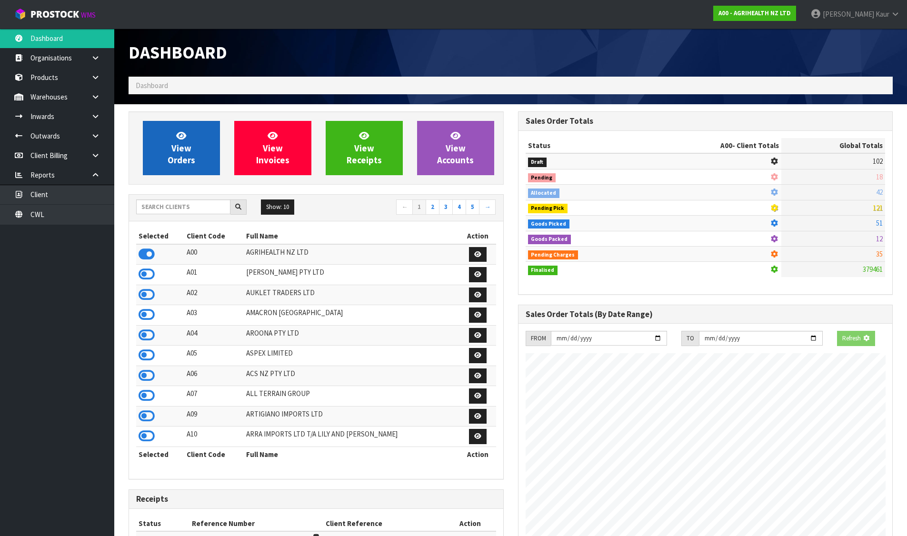
scroll to position [721, 389]
click at [167, 159] on link "View Orders" at bounding box center [181, 148] width 77 height 54
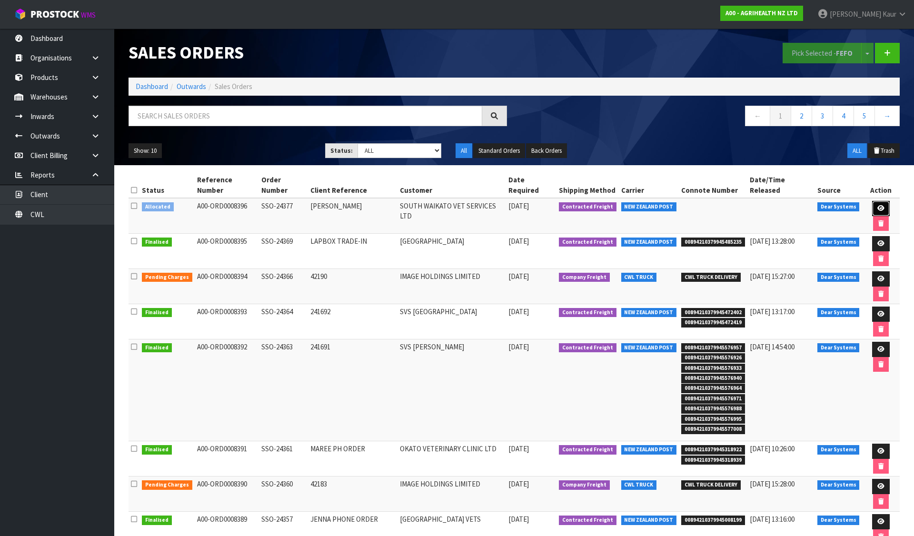
click at [877, 205] on icon at bounding box center [880, 208] width 7 height 6
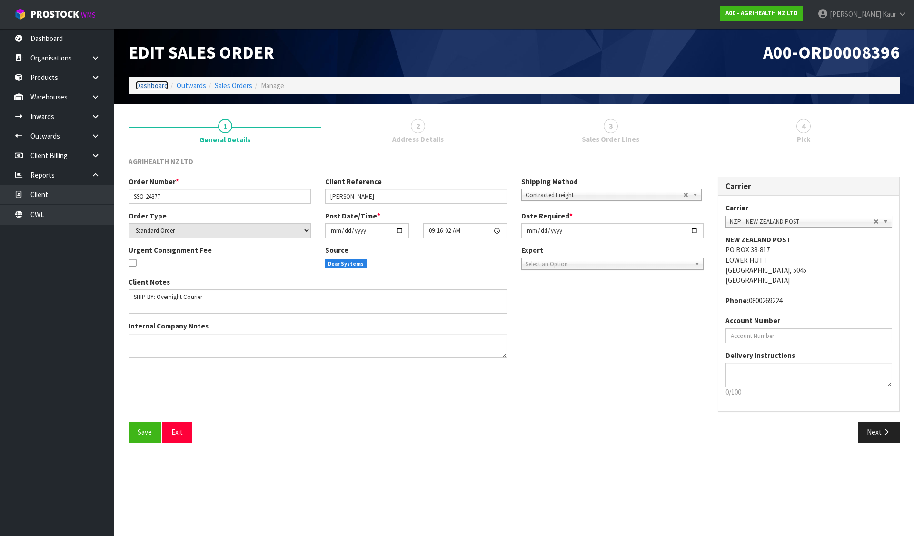
click at [155, 86] on link "Dashboard" at bounding box center [152, 85] width 32 height 9
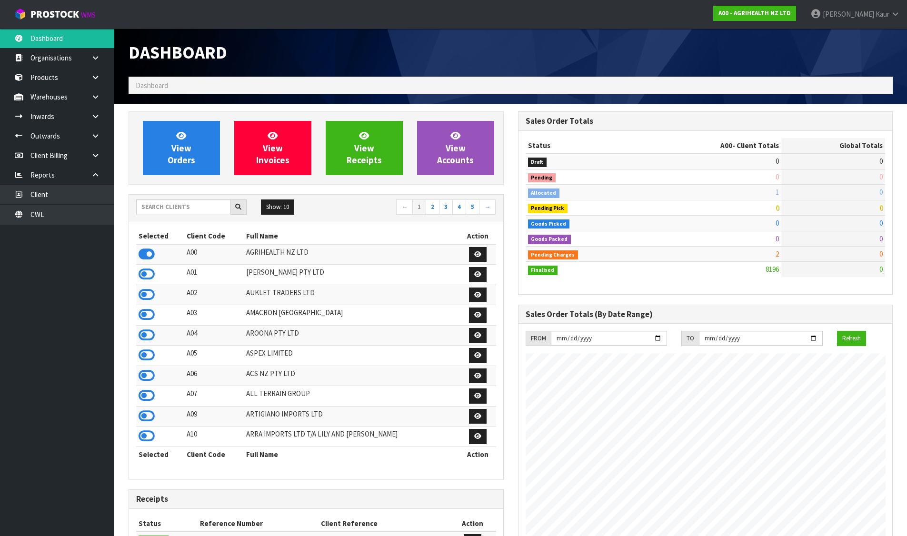
scroll to position [721, 389]
click at [202, 154] on link "View Orders" at bounding box center [181, 148] width 77 height 54
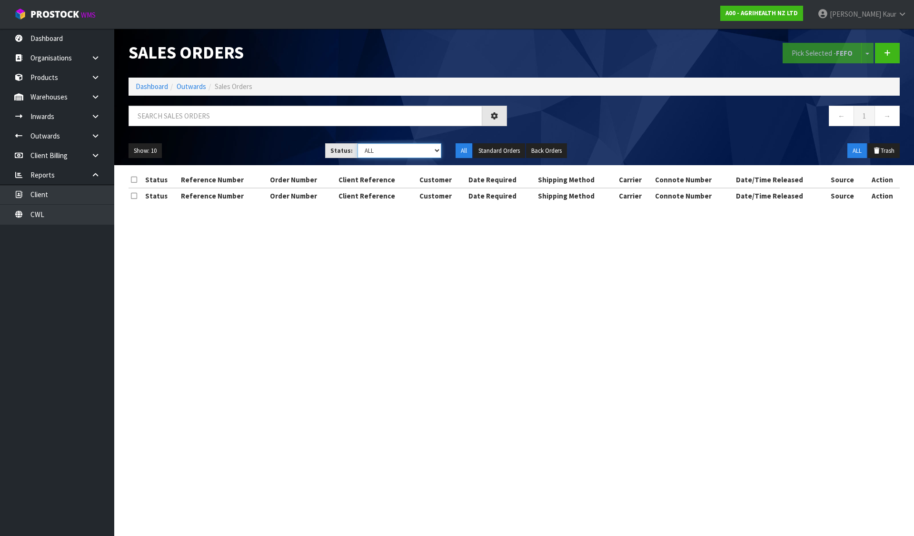
drag, startPoint x: 392, startPoint y: 149, endPoint x: 389, endPoint y: 157, distance: 9.2
click at [392, 149] on select "Draft Pending Allocated Pending Pick Goods Picked Goods Packed Pending Charges …" at bounding box center [399, 150] width 84 height 15
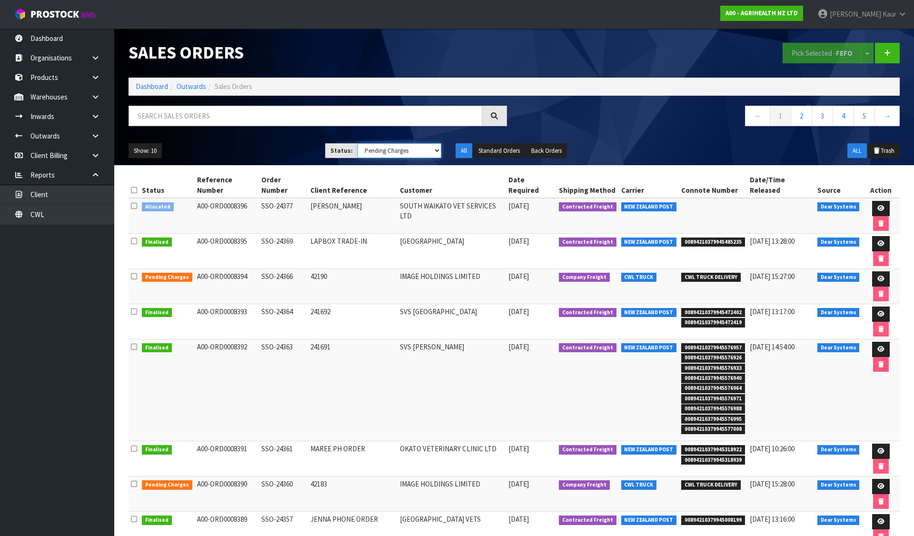
click at [357, 143] on select "Draft Pending Allocated Pending Pick Goods Picked Goods Packed Pending Charges …" at bounding box center [399, 150] width 84 height 15
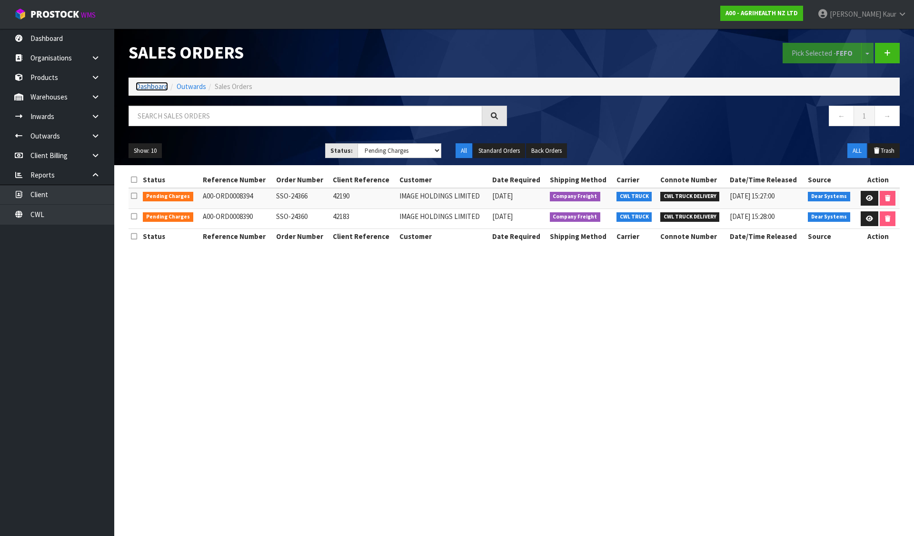
click at [146, 85] on link "Dashboard" at bounding box center [152, 86] width 32 height 9
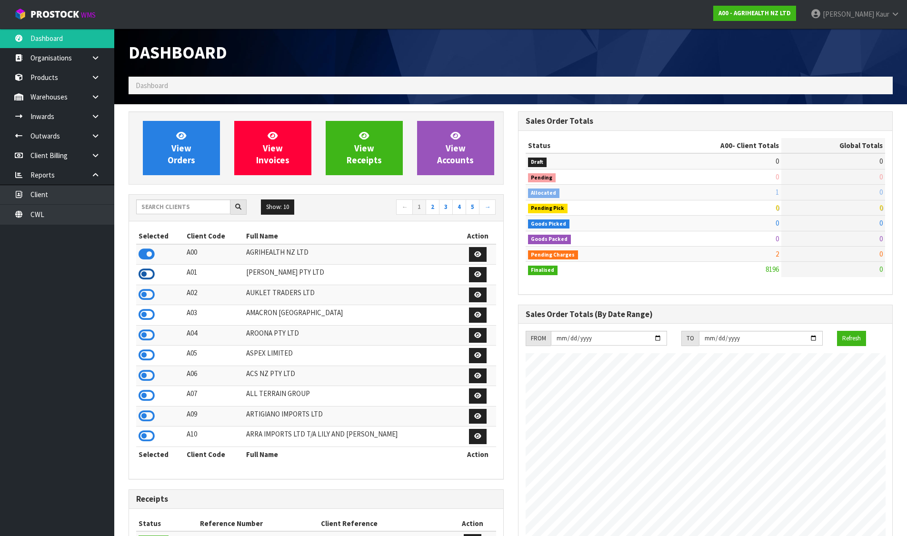
scroll to position [721, 389]
click at [145, 316] on icon at bounding box center [147, 314] width 16 height 14
click at [149, 378] on icon at bounding box center [147, 375] width 16 height 14
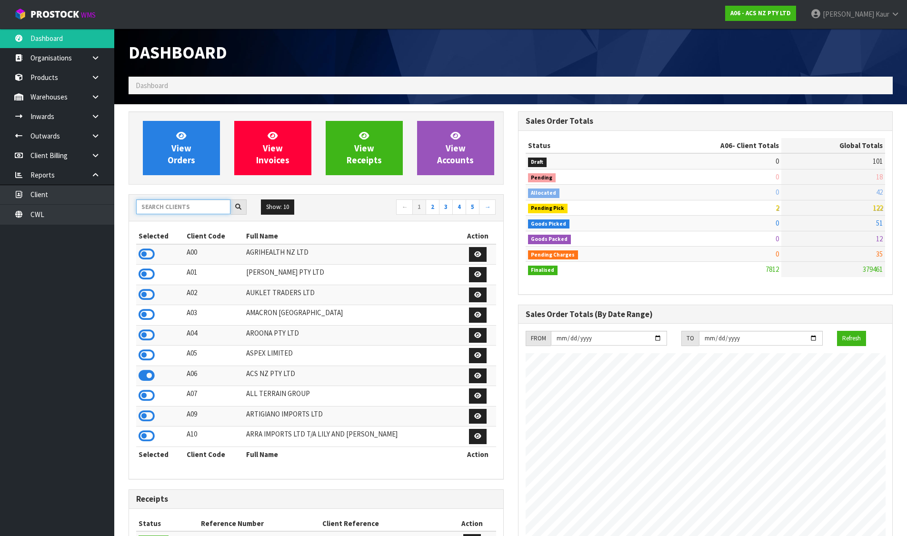
click at [189, 208] on input "text" at bounding box center [183, 206] width 94 height 15
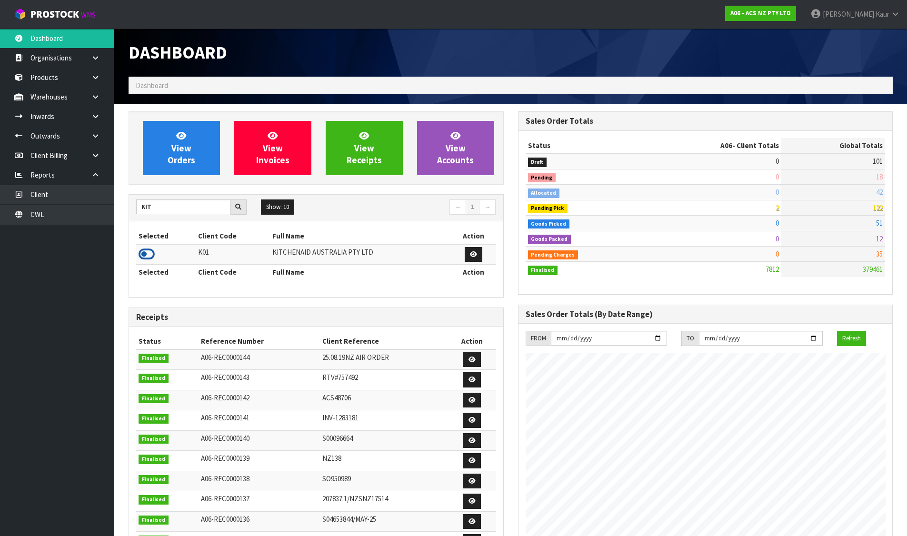
click at [144, 257] on icon at bounding box center [147, 254] width 16 height 14
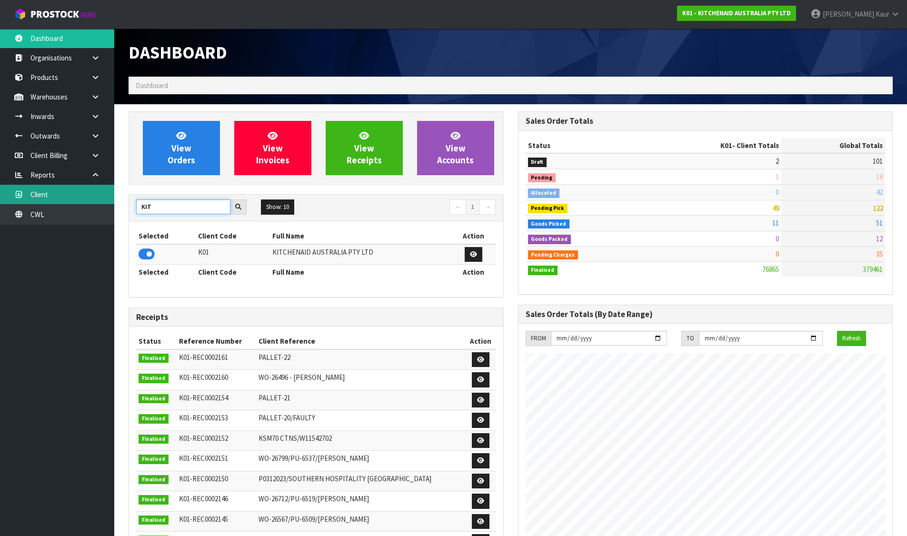
drag, startPoint x: 162, startPoint y: 202, endPoint x: 114, endPoint y: 204, distance: 48.6
click at [114, 204] on body "Toggle navigation ProStock WMS K01 - KITCHENAID AUSTRALIA PTY LTD Divjot Kaur L…" at bounding box center [453, 268] width 907 height 536
click at [149, 252] on icon at bounding box center [147, 254] width 16 height 14
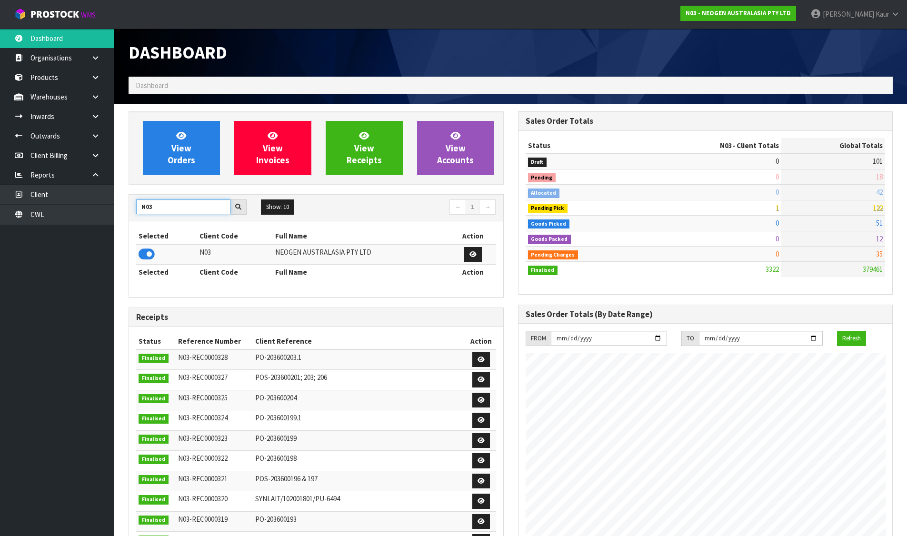
drag, startPoint x: 171, startPoint y: 204, endPoint x: 117, endPoint y: 206, distance: 54.3
click at [117, 206] on section "View Orders View Invoices View Receipts View Accounts N03 Show: 10 5 10 25 50 ←…" at bounding box center [510, 472] width 793 height 736
click at [148, 258] on icon at bounding box center [147, 254] width 16 height 14
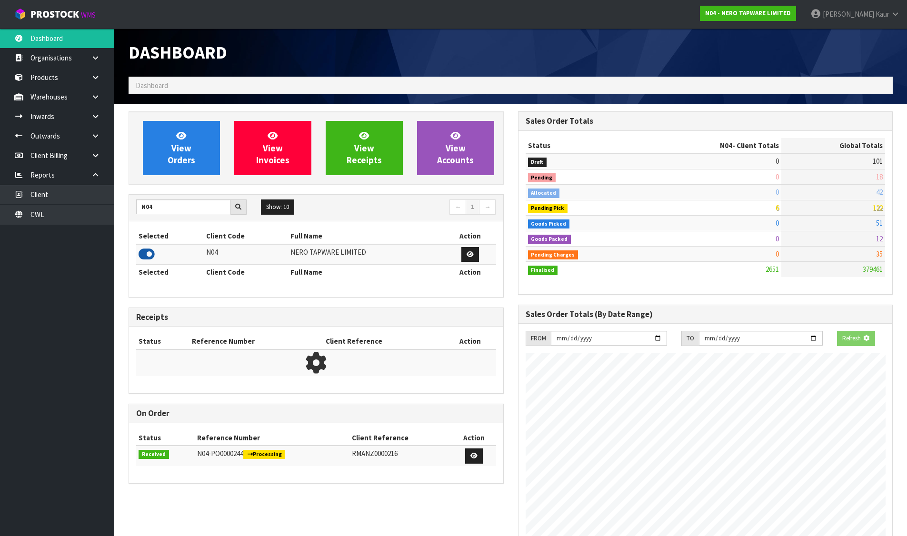
scroll to position [742, 389]
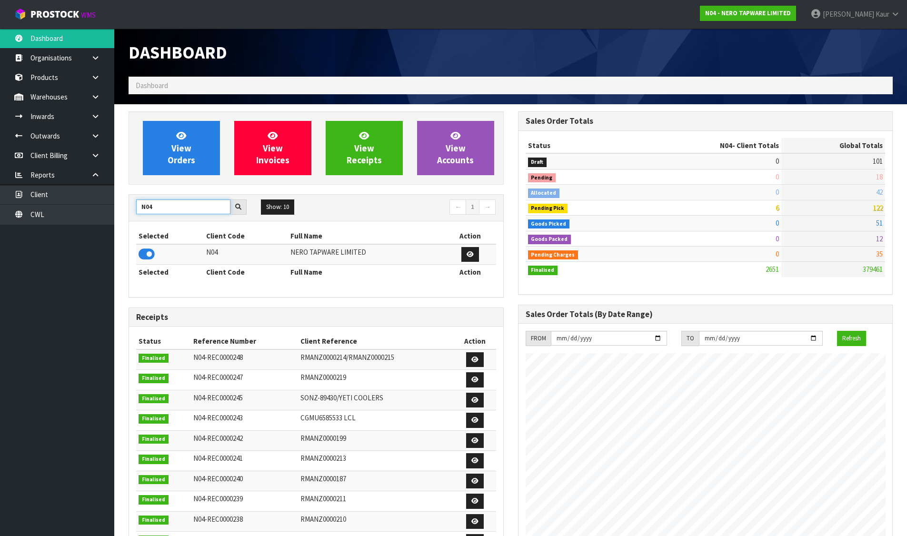
drag, startPoint x: 146, startPoint y: 209, endPoint x: 131, endPoint y: 207, distance: 14.4
click at [131, 207] on div "N04" at bounding box center [191, 206] width 125 height 15
click at [145, 257] on icon at bounding box center [147, 254] width 16 height 14
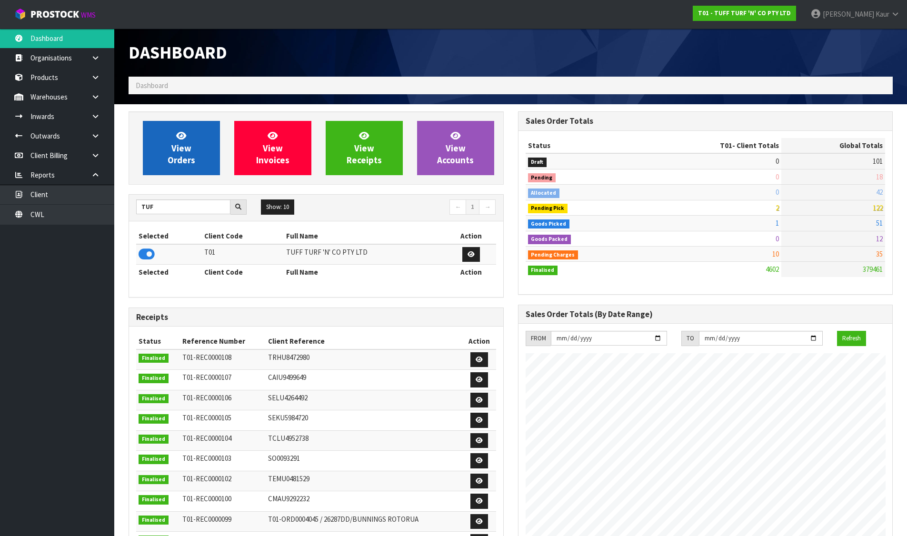
scroll to position [721, 389]
click at [169, 160] on span "View Orders" at bounding box center [182, 148] width 28 height 36
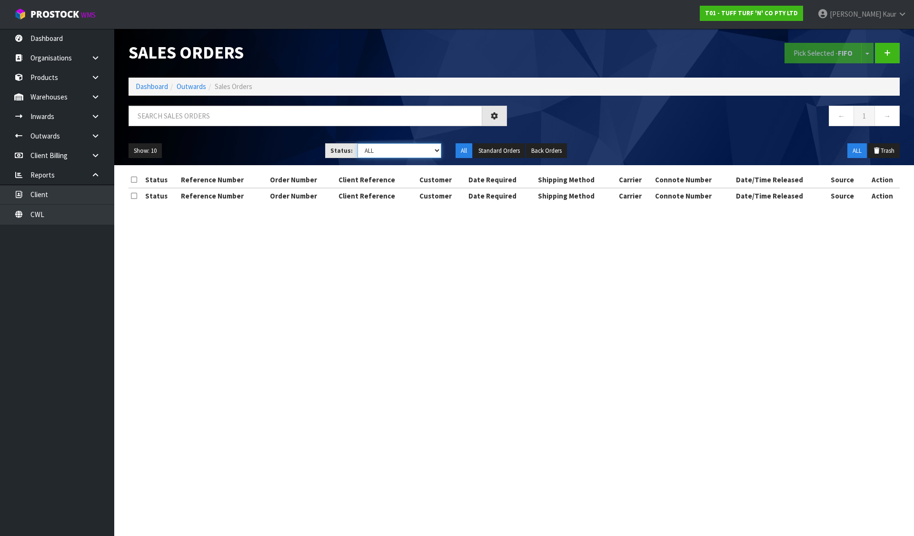
click at [385, 153] on select "Draft Pending Allocated Pending Pick Goods Picked Goods Packed Pending Charges …" at bounding box center [399, 150] width 84 height 15
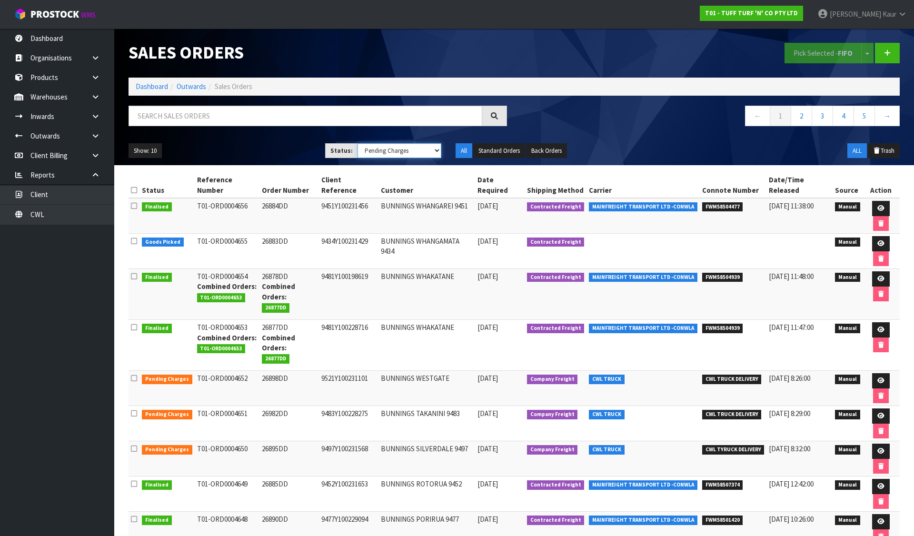
click at [357, 143] on select "Draft Pending Allocated Pending Pick Goods Picked Goods Packed Pending Charges …" at bounding box center [399, 150] width 84 height 15
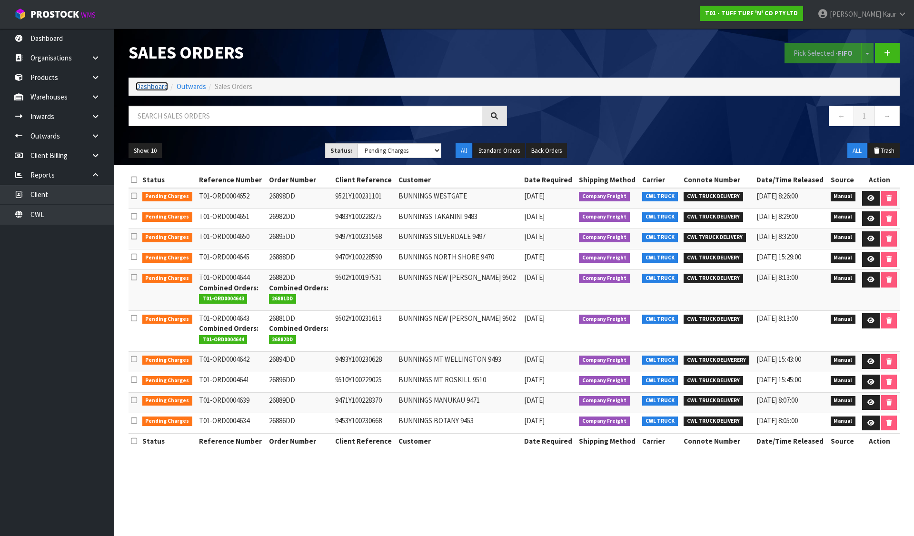
click at [152, 87] on link "Dashboard" at bounding box center [152, 86] width 32 height 9
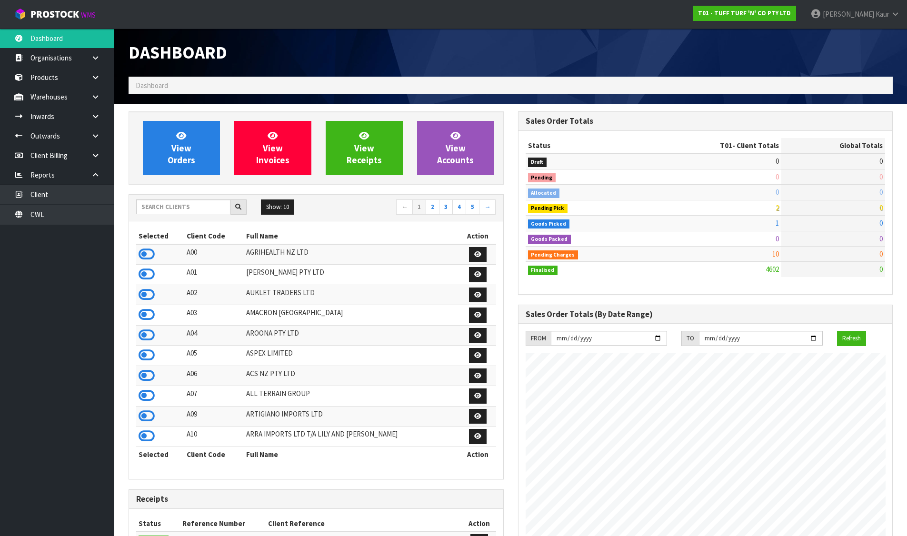
scroll to position [721, 389]
click at [175, 205] on input "text" at bounding box center [183, 206] width 94 height 15
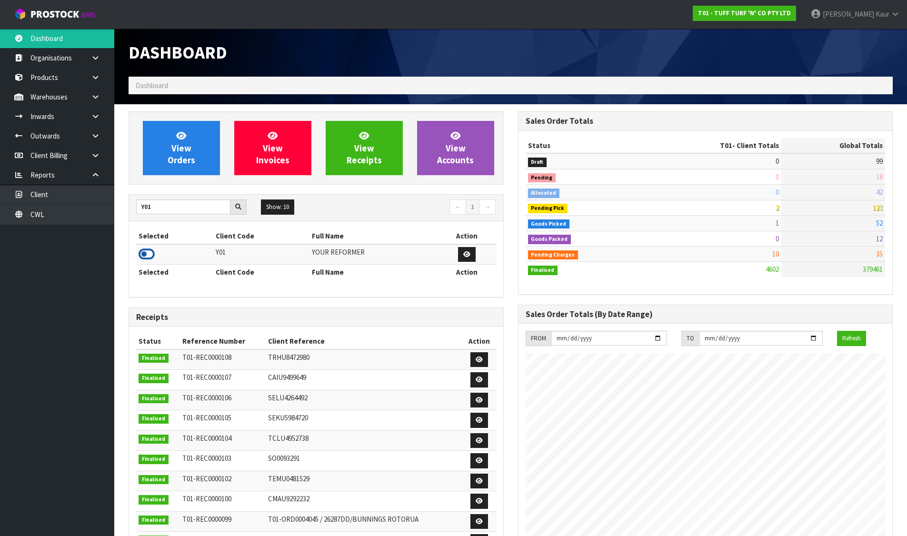
click at [147, 255] on icon at bounding box center [147, 254] width 16 height 14
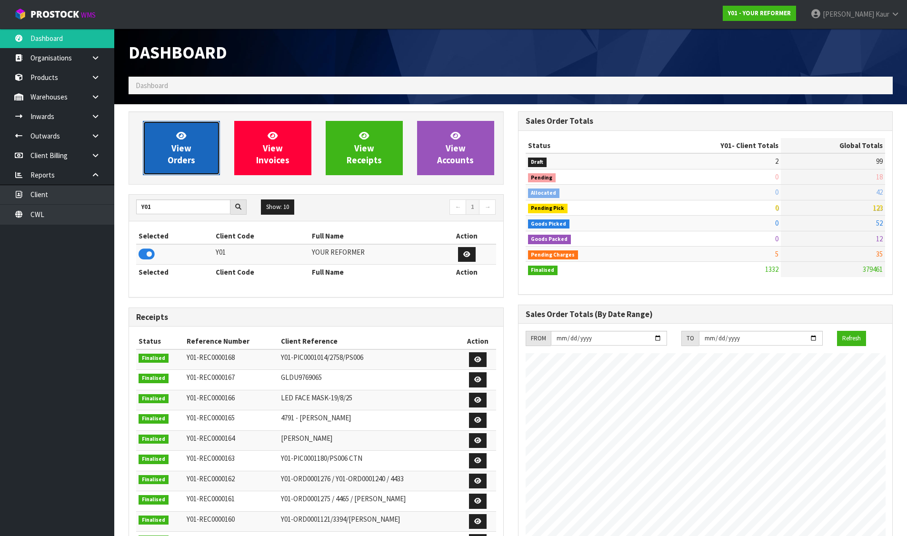
click at [179, 171] on link "View Orders" at bounding box center [181, 148] width 77 height 54
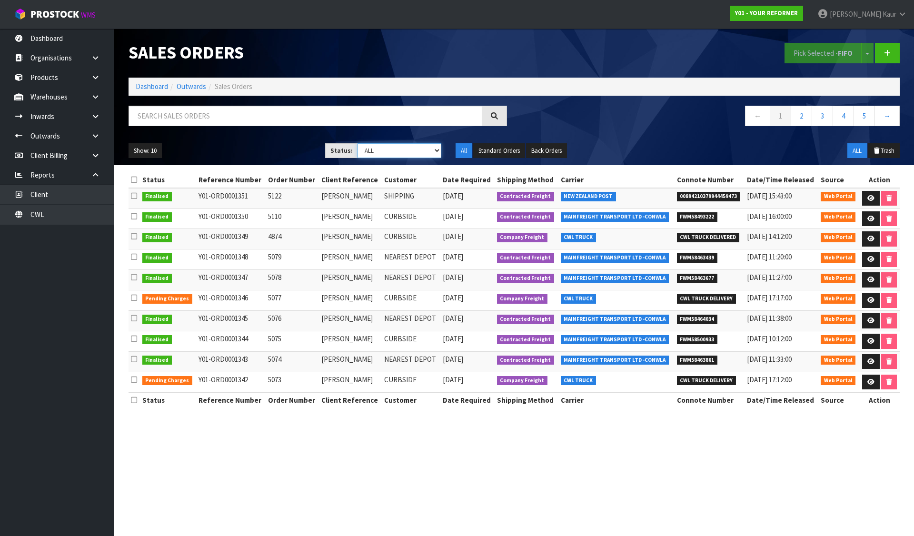
click at [403, 147] on select "Draft Pending Allocated Pending Pick Goods Picked Goods Packed Pending Charges …" at bounding box center [399, 150] width 84 height 15
click at [357, 143] on select "Draft Pending Allocated Pending Pick Goods Picked Goods Packed Pending Charges …" at bounding box center [399, 150] width 84 height 15
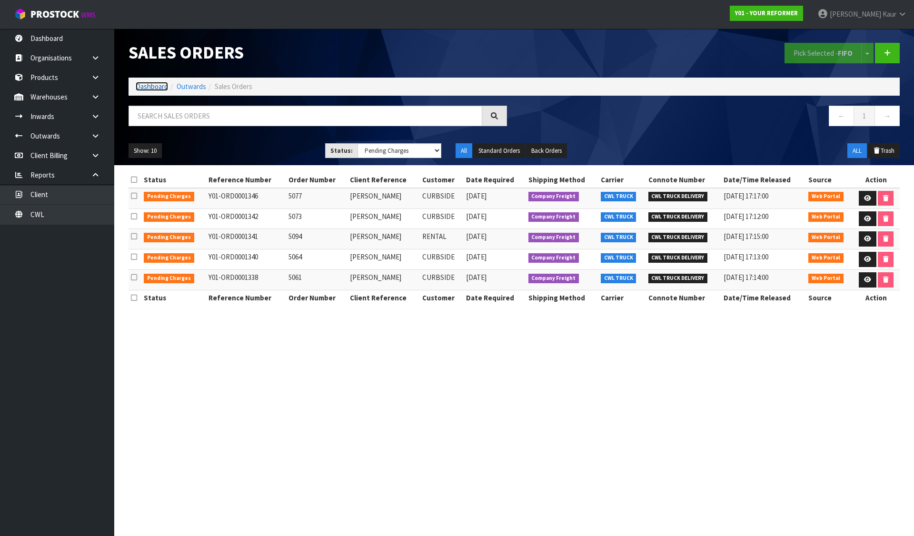
click at [149, 86] on link "Dashboard" at bounding box center [152, 86] width 32 height 9
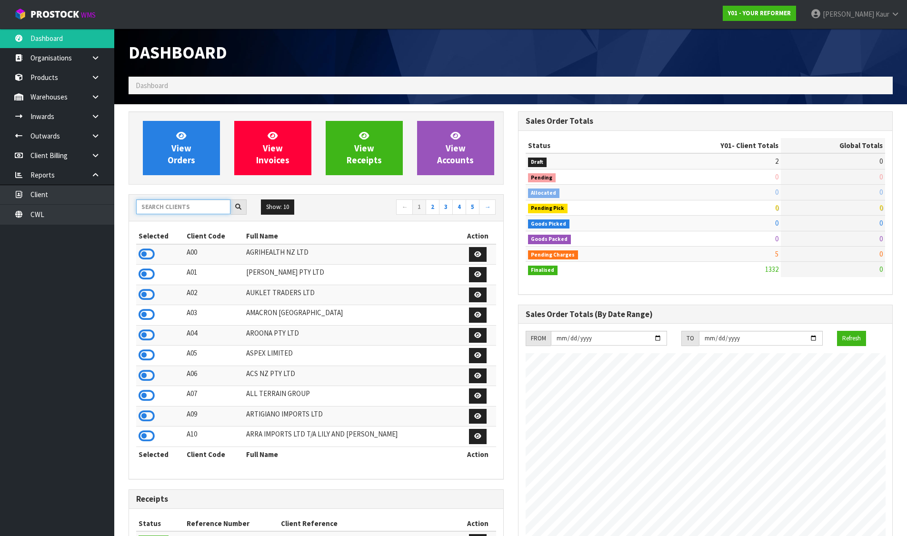
click at [189, 205] on input "text" at bounding box center [183, 206] width 94 height 15
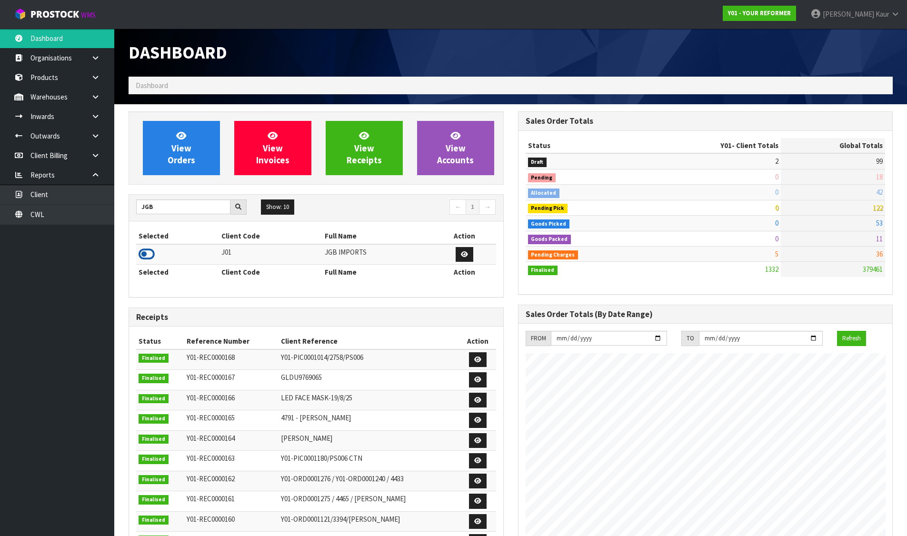
click at [149, 247] on icon at bounding box center [147, 254] width 16 height 14
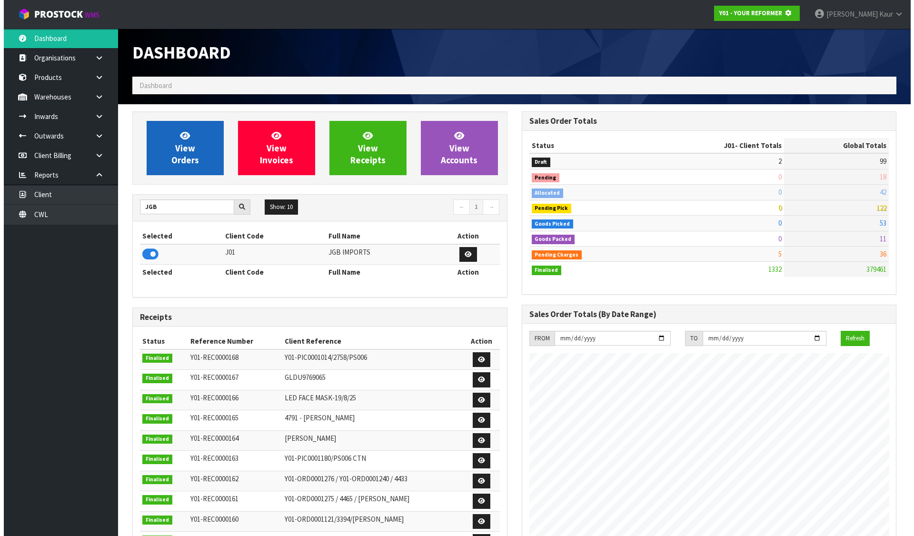
scroll to position [475387, 475592]
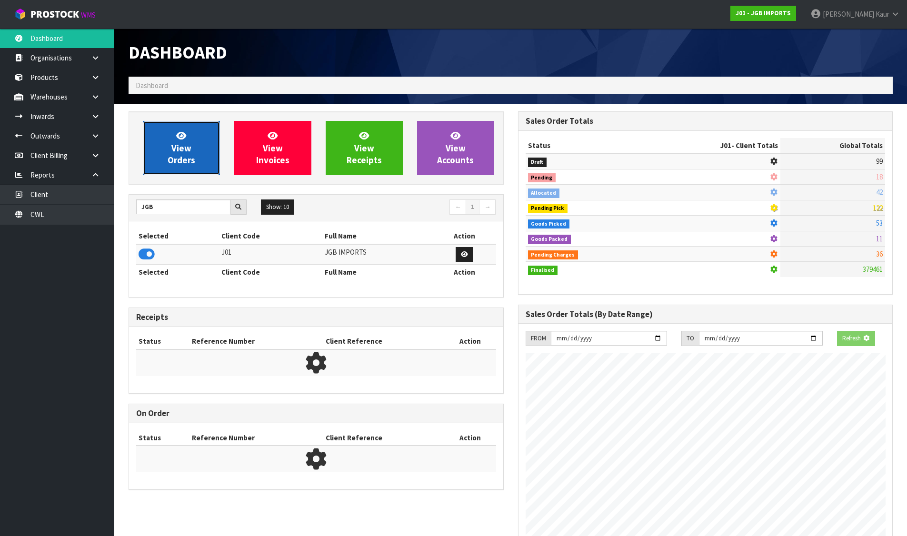
click at [178, 165] on span "View Orders" at bounding box center [182, 148] width 28 height 36
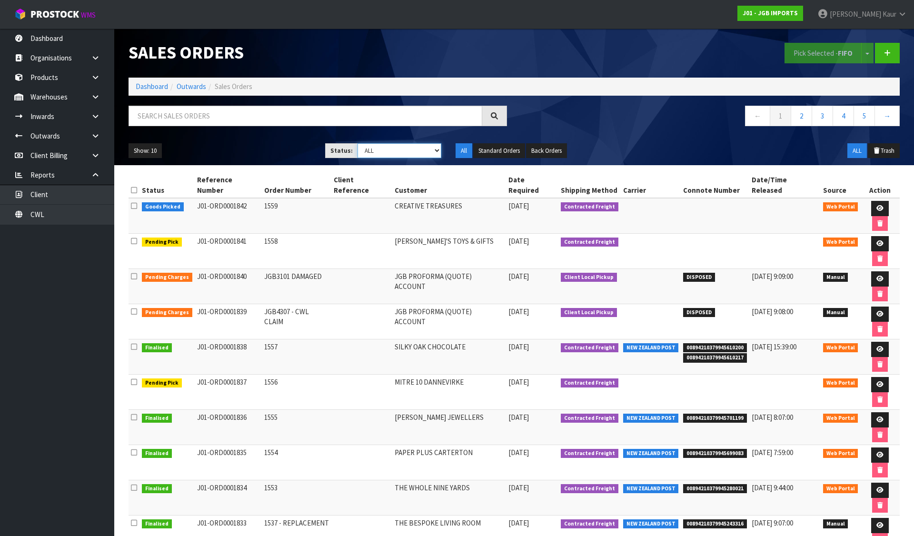
click at [401, 144] on select "Draft Pending Allocated Pending Pick Goods Picked Goods Packed Pending Charges …" at bounding box center [399, 150] width 84 height 15
click at [357, 143] on select "Draft Pending Allocated Pending Pick Goods Picked Goods Packed Pending Charges …" at bounding box center [399, 150] width 84 height 15
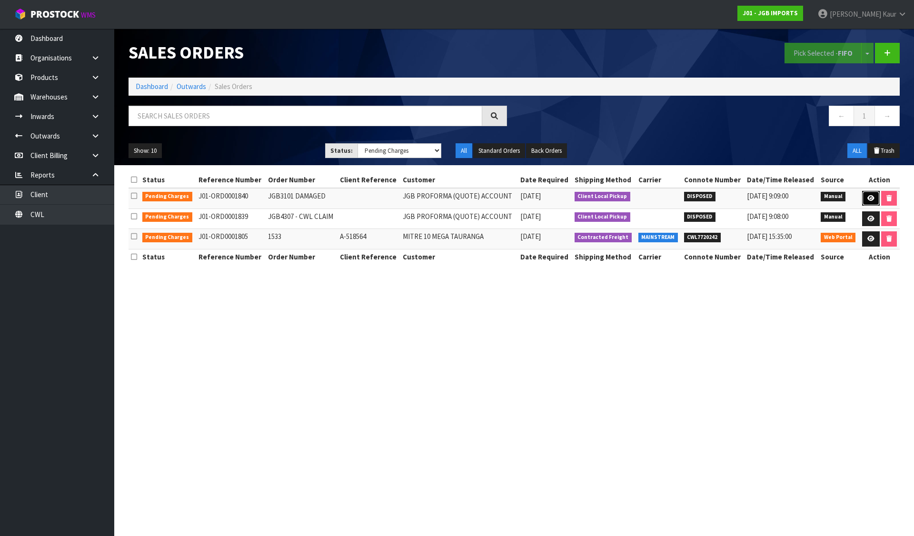
click at [864, 199] on link at bounding box center [871, 198] width 18 height 15
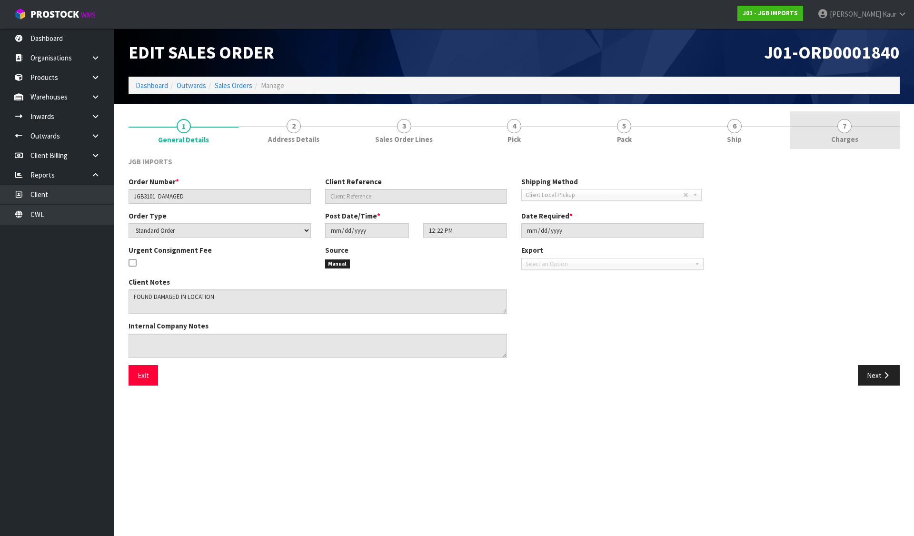
click at [846, 139] on span "Charges" at bounding box center [844, 139] width 27 height 10
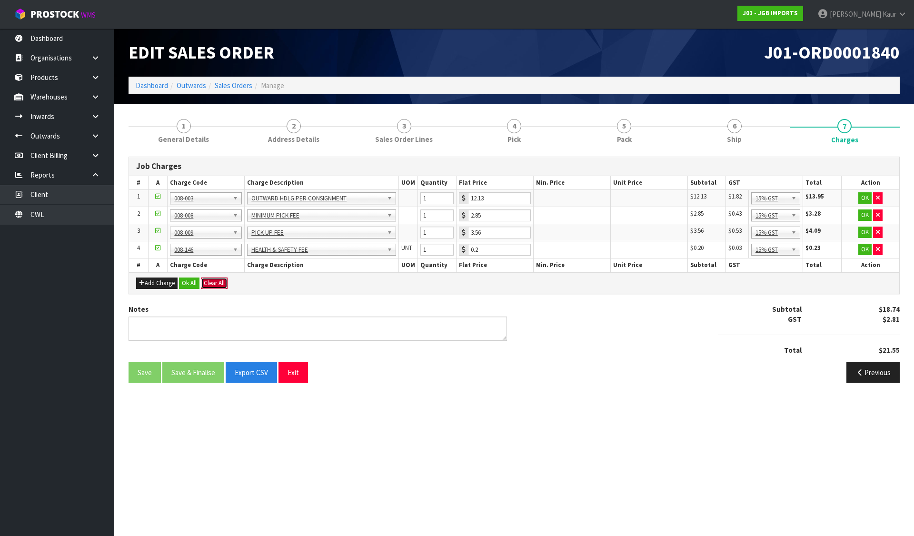
click at [211, 281] on button "Clear All" at bounding box center [214, 282] width 27 height 11
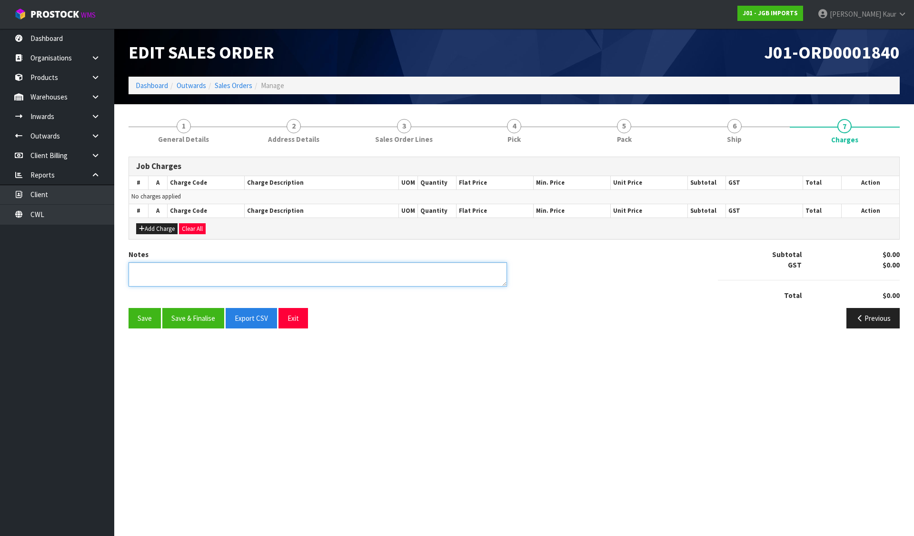
click at [180, 282] on textarea at bounding box center [318, 274] width 378 height 24
click at [186, 319] on button "Save & Finalise" at bounding box center [193, 318] width 62 height 20
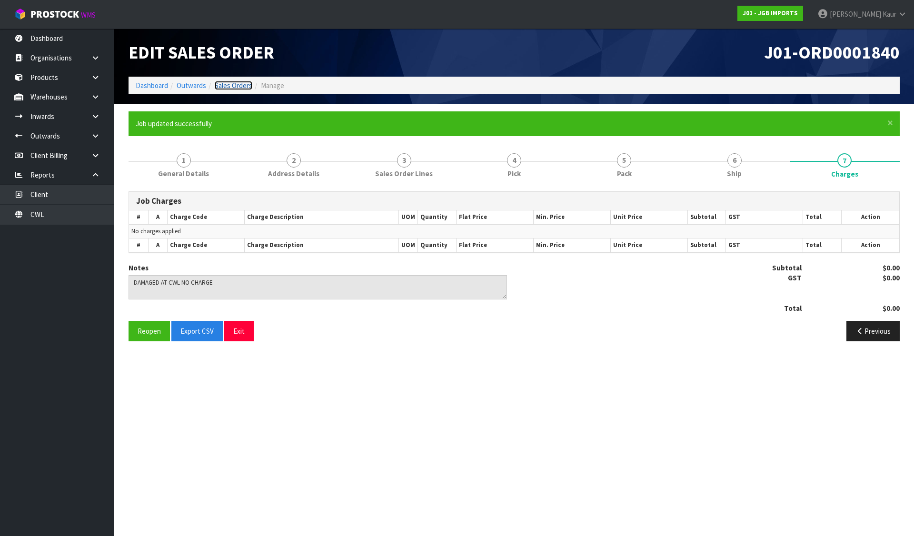
click at [247, 83] on link "Sales Orders" at bounding box center [234, 85] width 38 height 9
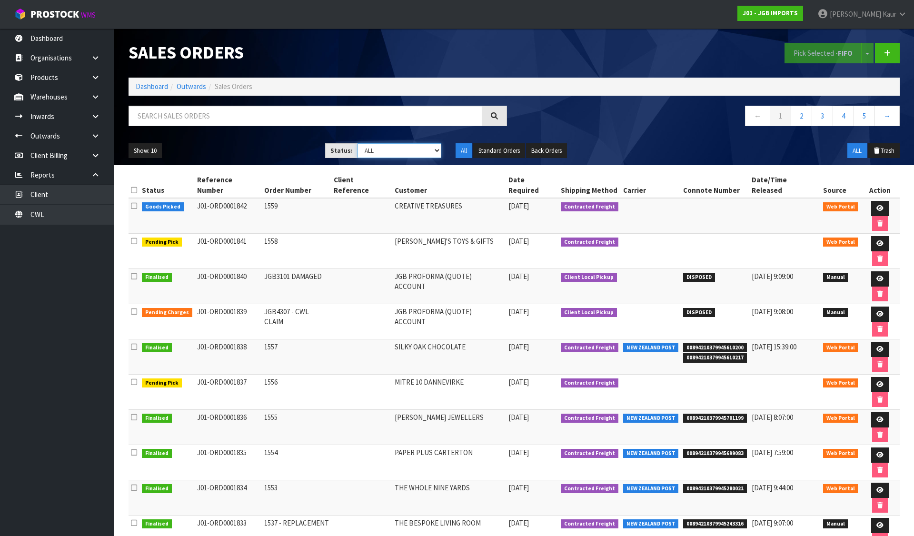
drag, startPoint x: 390, startPoint y: 149, endPoint x: 390, endPoint y: 154, distance: 4.8
click at [390, 149] on select "Draft Pending Allocated Pending Pick Goods Picked Goods Packed Pending Charges …" at bounding box center [399, 150] width 84 height 15
click at [357, 143] on select "Draft Pending Allocated Pending Pick Goods Picked Goods Packed Pending Charges …" at bounding box center [399, 150] width 84 height 15
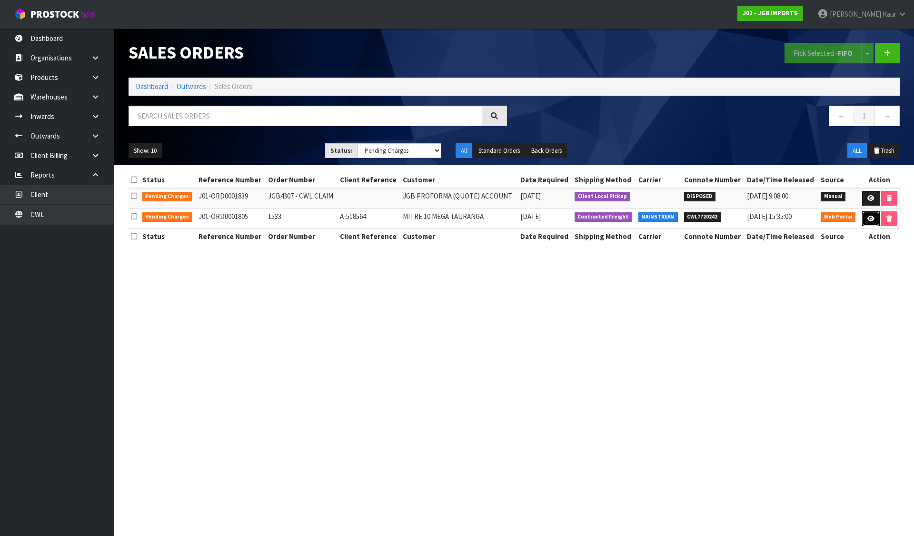
click at [869, 219] on icon at bounding box center [870, 219] width 7 height 6
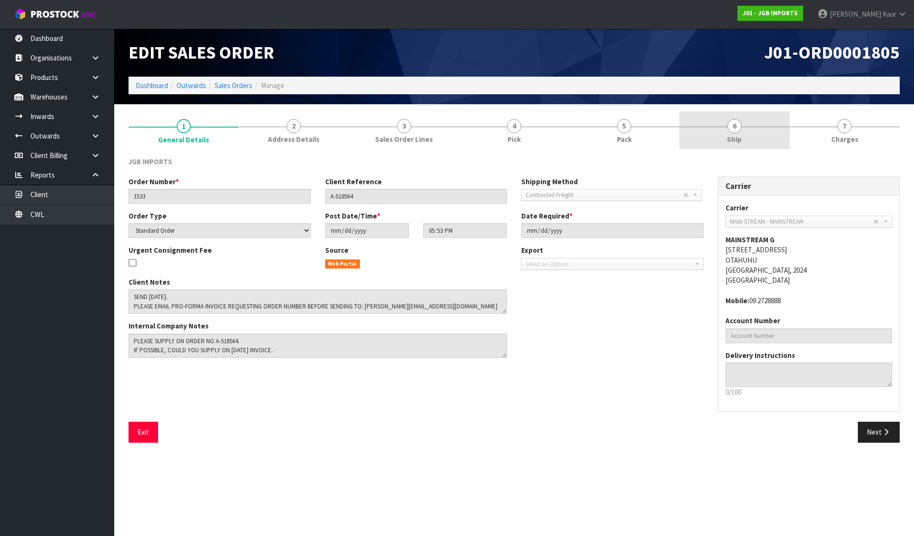
click at [716, 121] on link "6 Ship" at bounding box center [734, 130] width 110 height 38
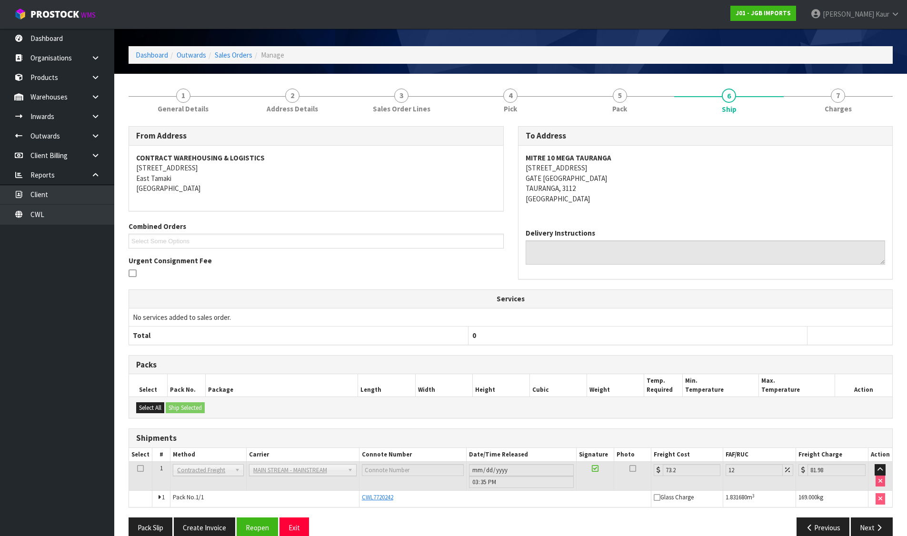
scroll to position [47, 0]
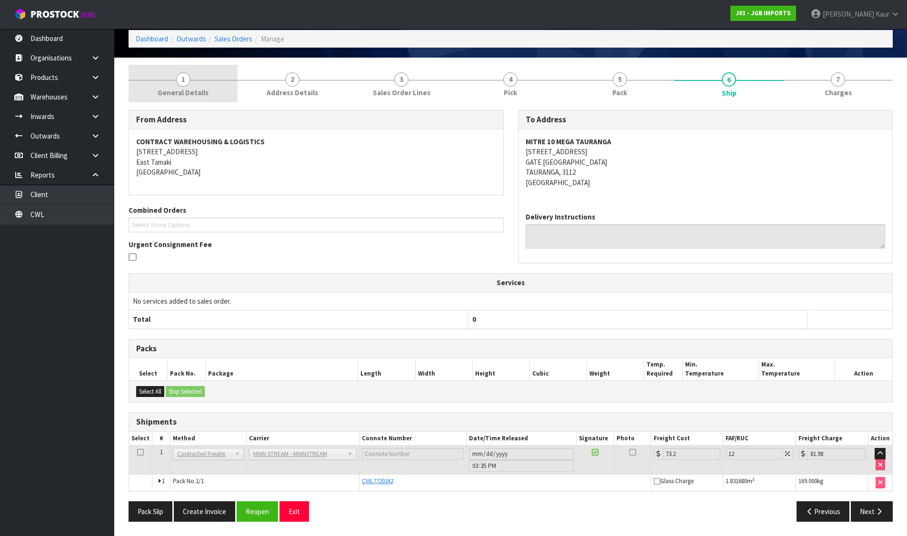
click at [183, 89] on span "General Details" at bounding box center [183, 93] width 51 height 10
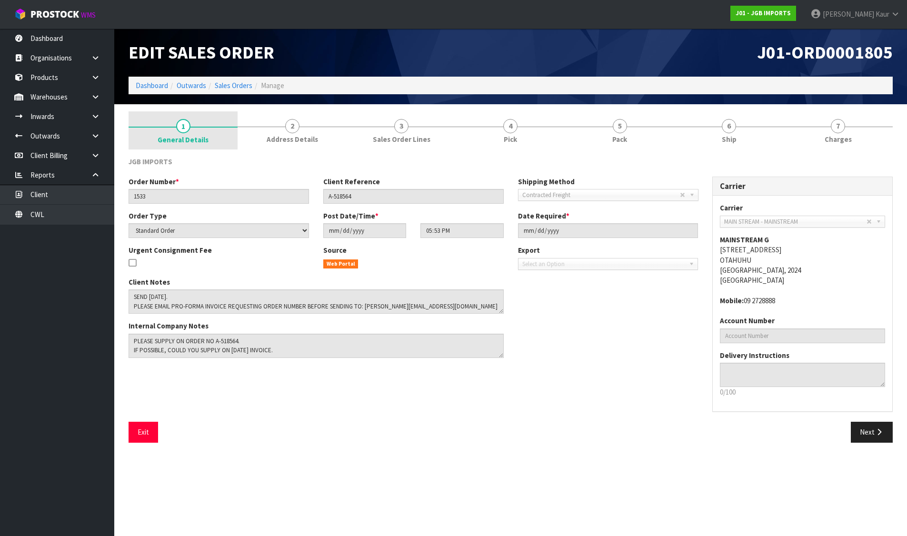
scroll to position [0, 0]
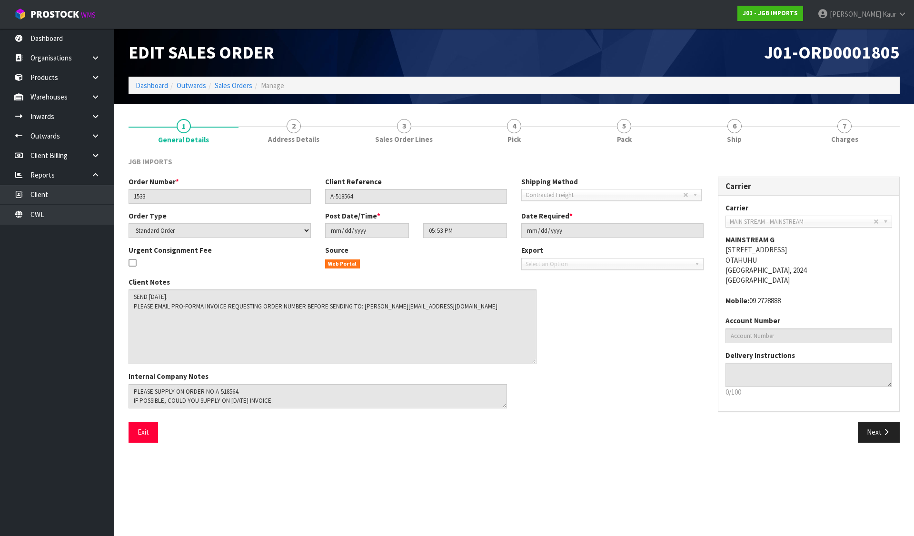
drag, startPoint x: 500, startPoint y: 311, endPoint x: 530, endPoint y: 361, distance: 58.5
click at [530, 361] on textarea at bounding box center [333, 326] width 408 height 75
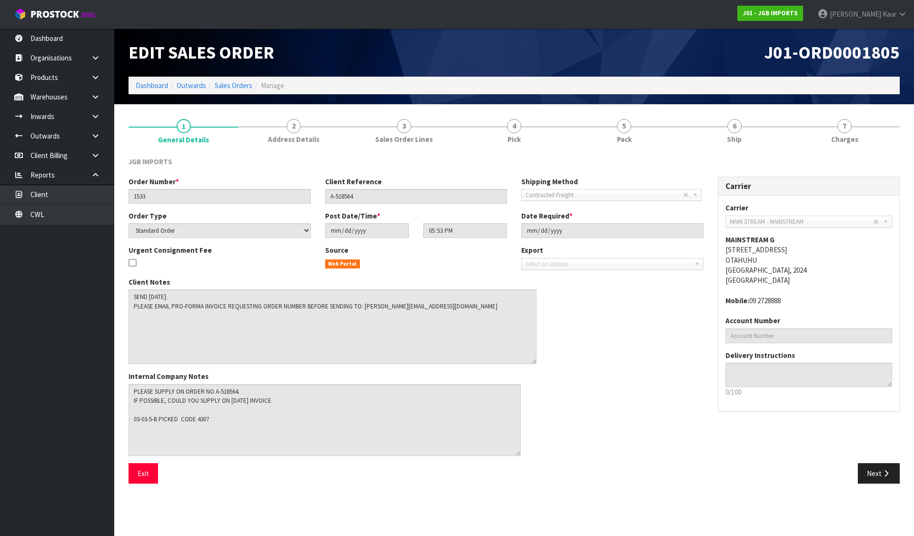
drag, startPoint x: 499, startPoint y: 404, endPoint x: 513, endPoint y: 452, distance: 49.6
click at [513, 452] on textarea at bounding box center [325, 420] width 392 height 72
click at [735, 127] on span "6" at bounding box center [734, 126] width 14 height 14
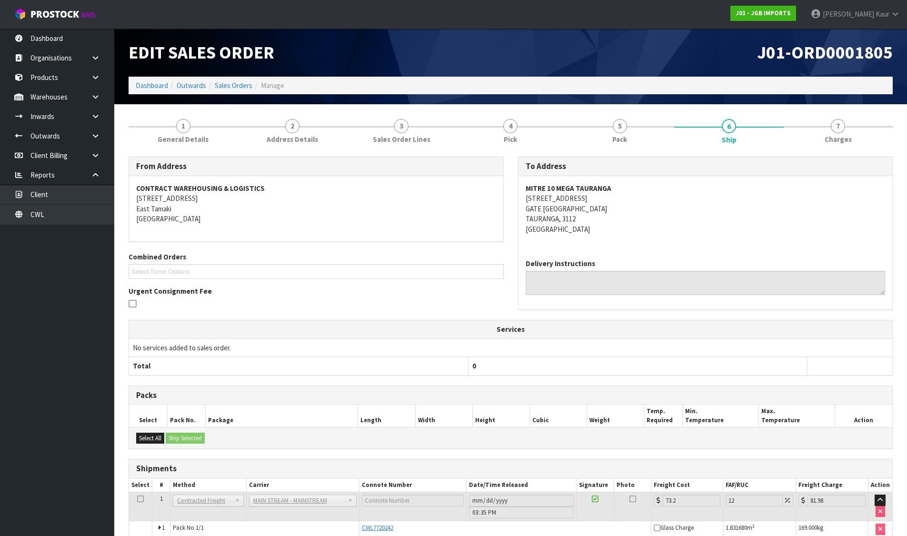
scroll to position [47, 0]
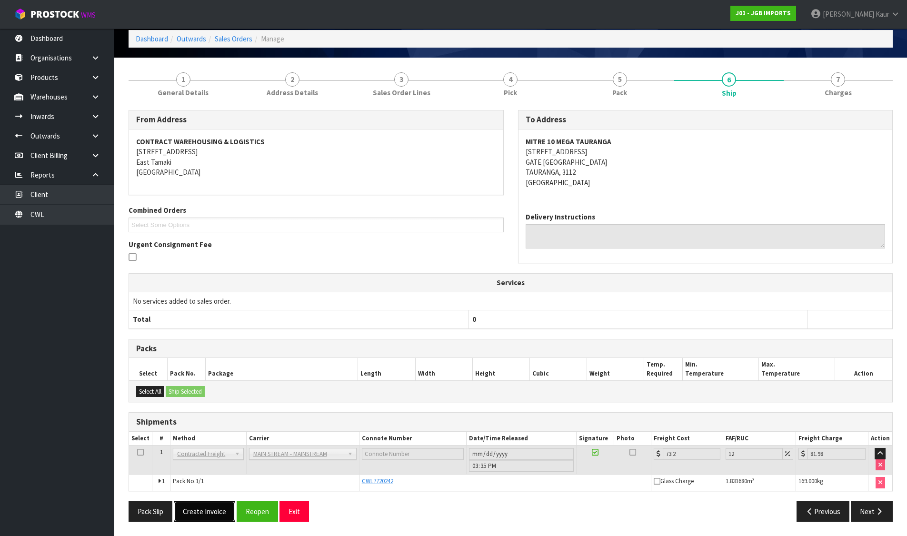
click at [219, 512] on button "Create Invoice" at bounding box center [204, 511] width 61 height 20
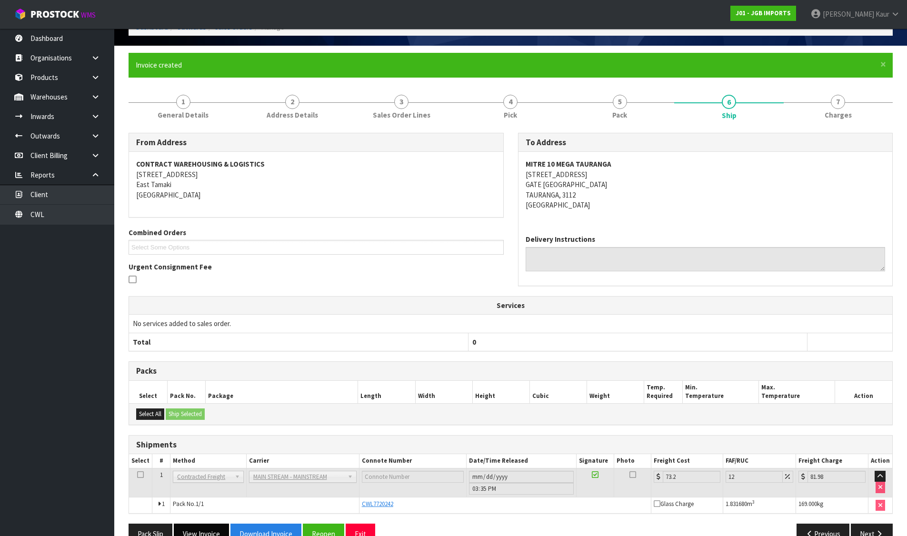
scroll to position [81, 0]
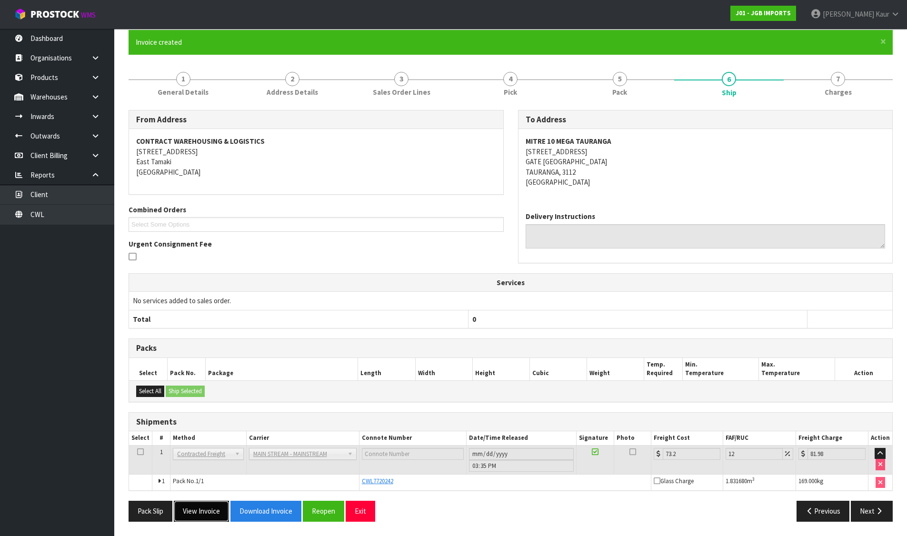
click at [207, 513] on button "View Invoice" at bounding box center [201, 511] width 55 height 20
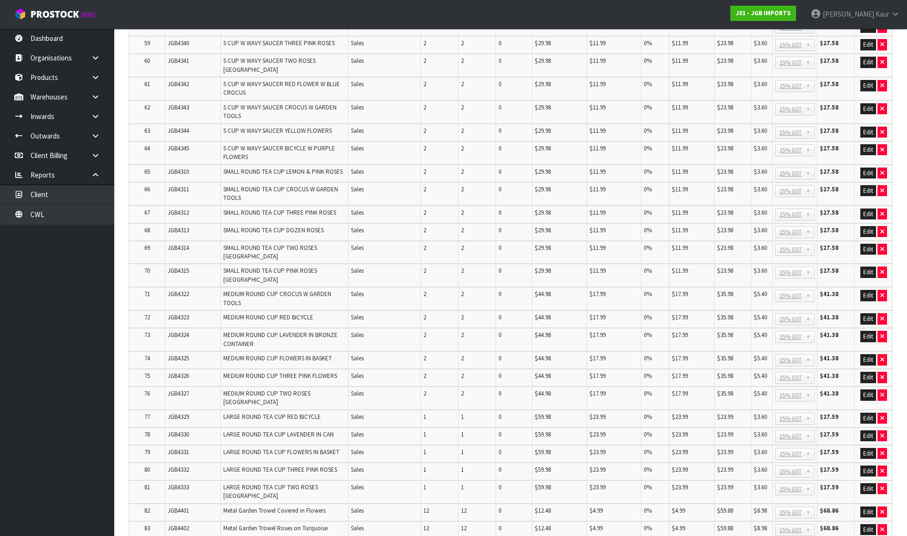
scroll to position [1372, 0]
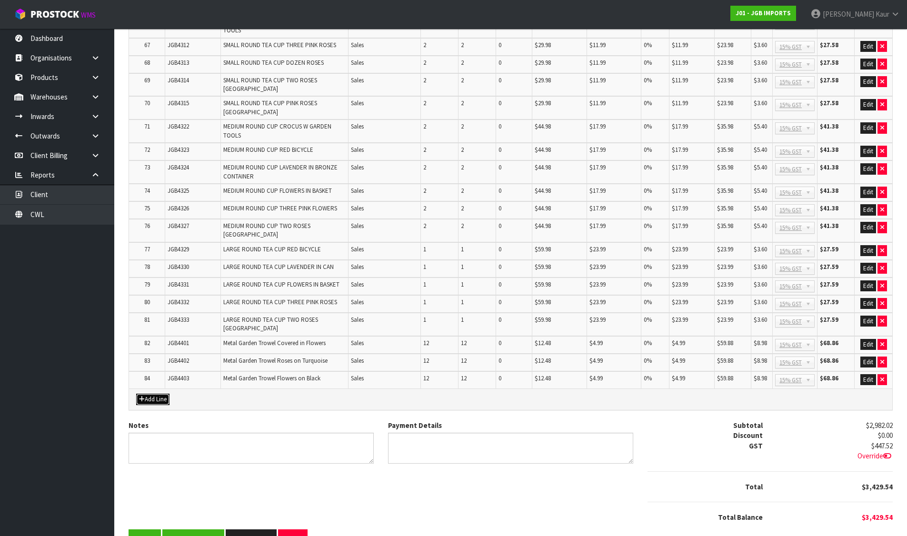
click at [160, 394] on button "Add Line" at bounding box center [152, 399] width 33 height 11
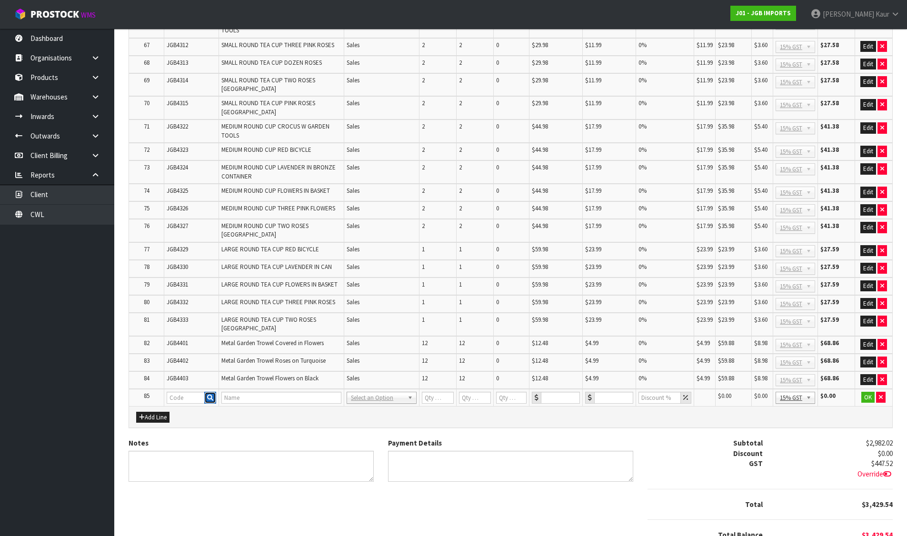
click at [210, 395] on icon "button" at bounding box center [210, 398] width 6 height 6
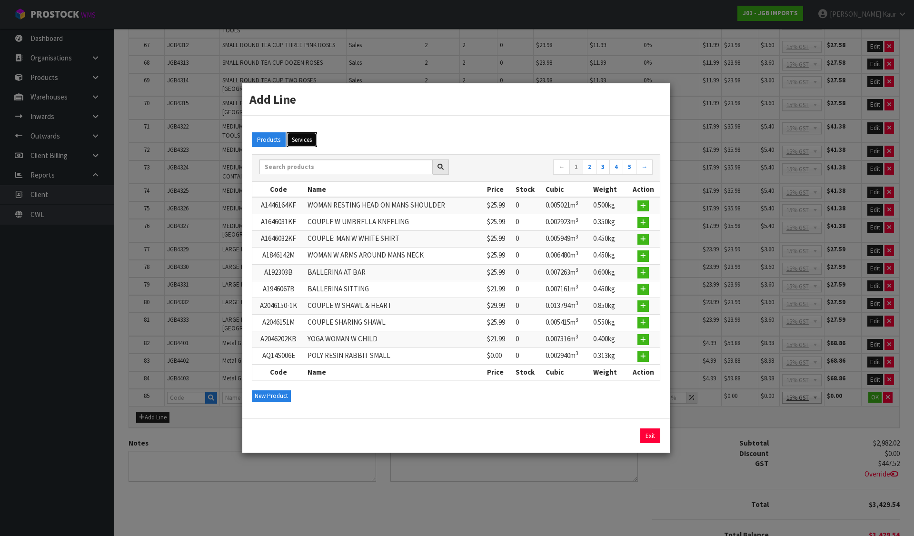
click at [304, 140] on button "Services" at bounding box center [302, 139] width 30 height 15
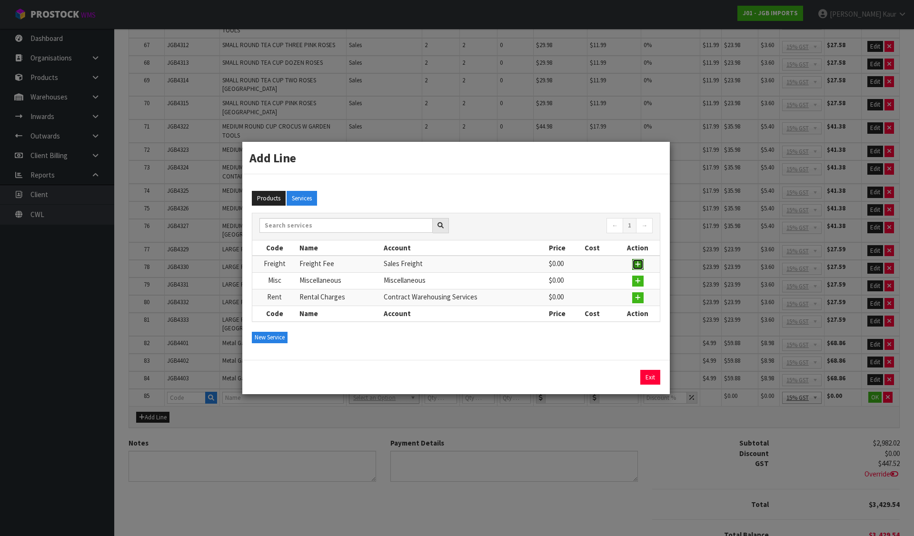
click at [635, 262] on icon "button" at bounding box center [638, 264] width 6 height 6
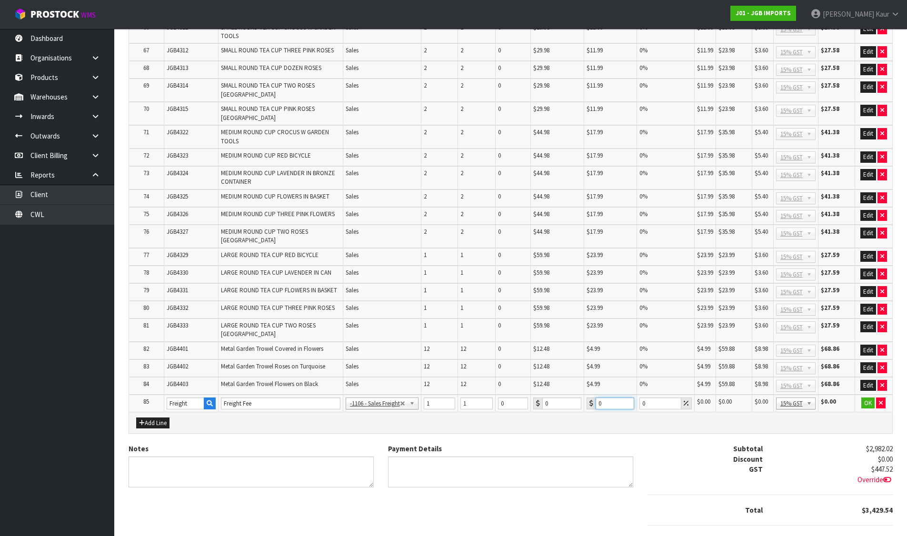
drag, startPoint x: 610, startPoint y: 377, endPoint x: 593, endPoint y: 374, distance: 17.4
click at [593, 397] on div "0" at bounding box center [610, 403] width 48 height 12
click at [869, 397] on button "OK" at bounding box center [868, 402] width 13 height 11
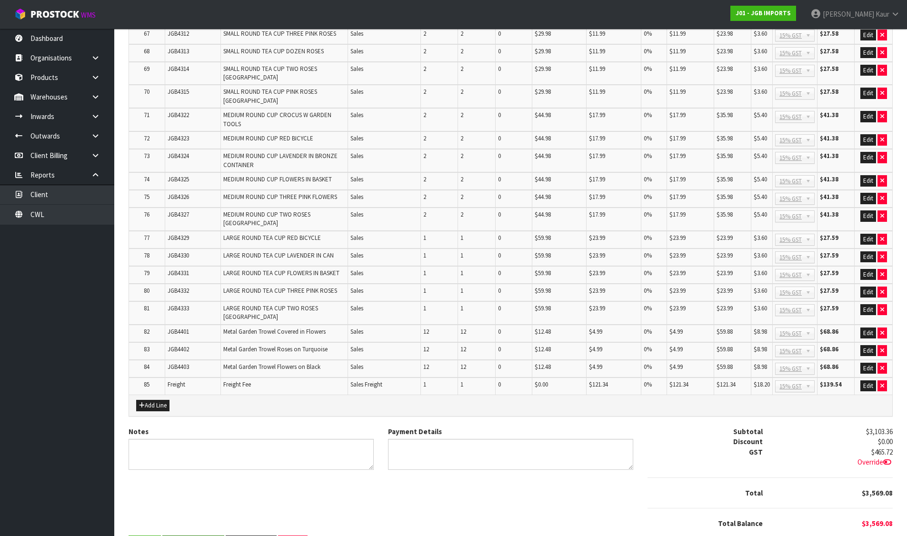
scroll to position [1390, 0]
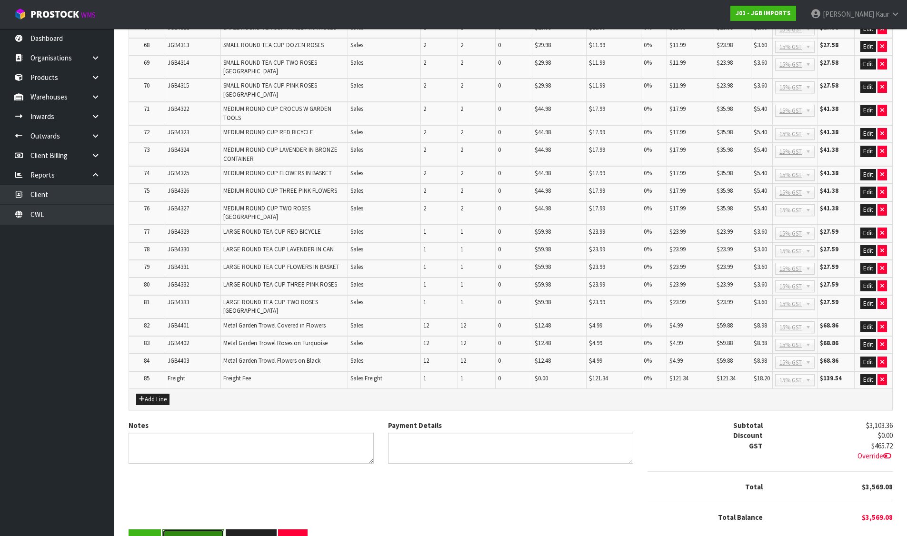
click at [178, 529] on button "Save & Finalise" at bounding box center [193, 539] width 62 height 20
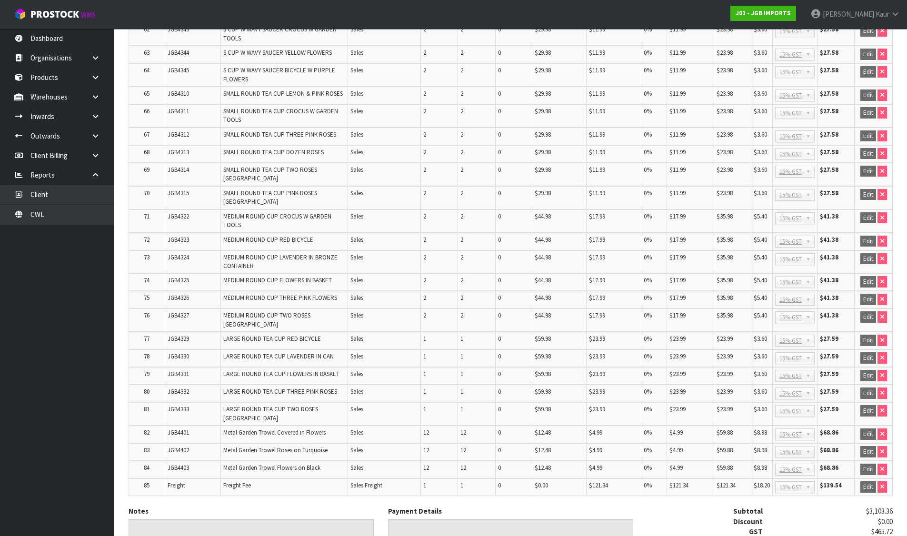
scroll to position [1393, 0]
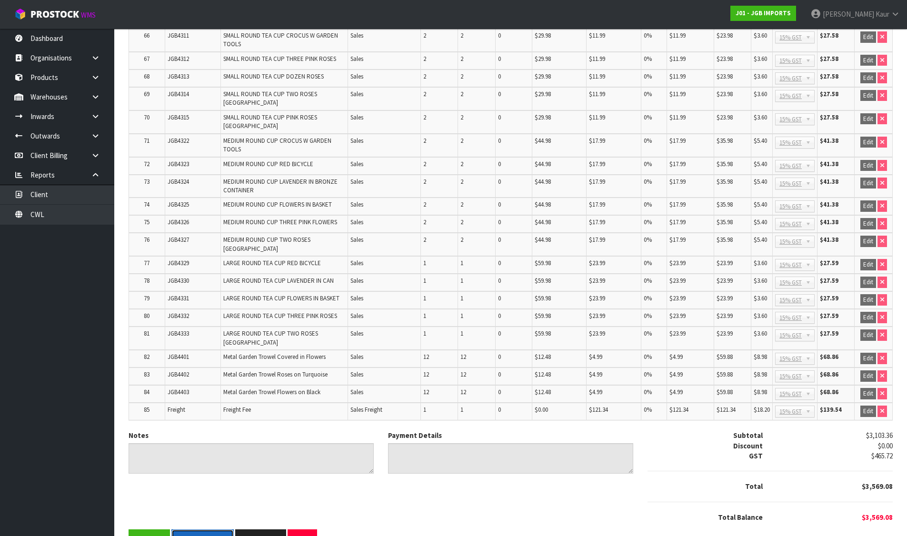
click at [218, 529] on button "Download PDF" at bounding box center [202, 539] width 62 height 20
click at [252, 529] on button "View Order" at bounding box center [260, 539] width 51 height 20
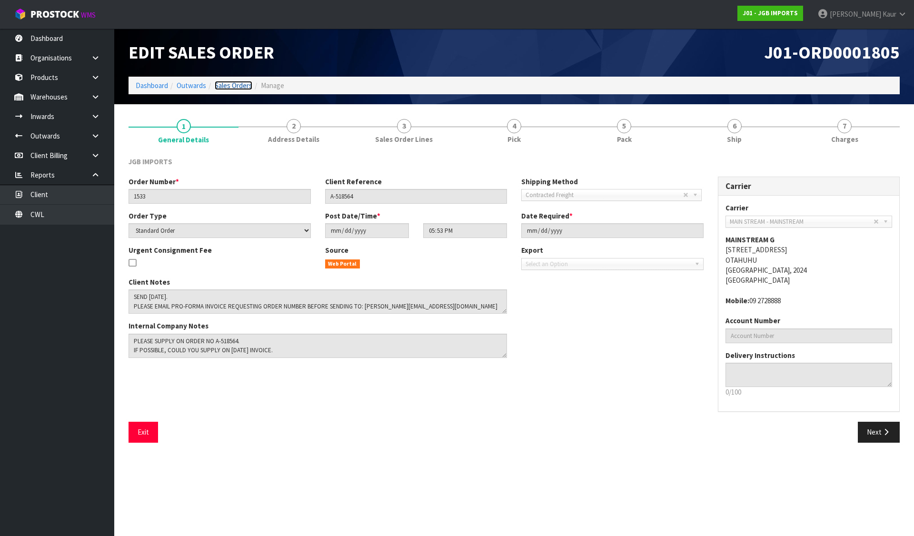
click at [230, 87] on link "Sales Orders" at bounding box center [234, 85] width 38 height 9
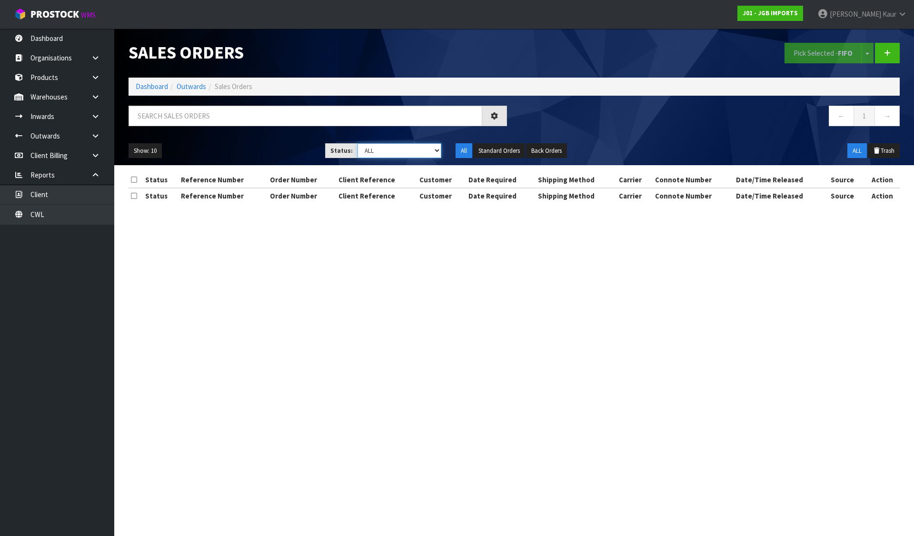
click at [378, 150] on select "Draft Pending Allocated Pending Pick Goods Picked Goods Packed Pending Charges …" at bounding box center [399, 150] width 84 height 15
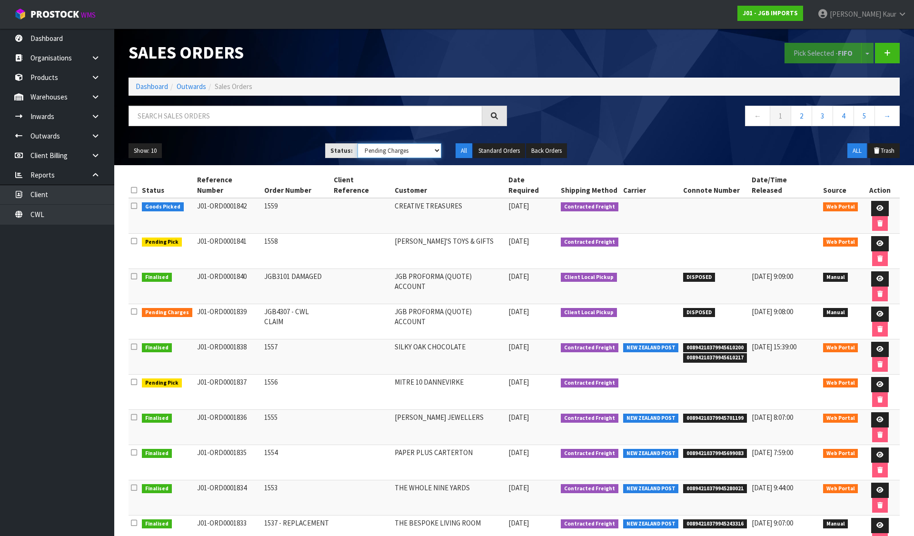
click at [357, 143] on select "Draft Pending Allocated Pending Pick Goods Picked Goods Packed Pending Charges …" at bounding box center [399, 150] width 84 height 15
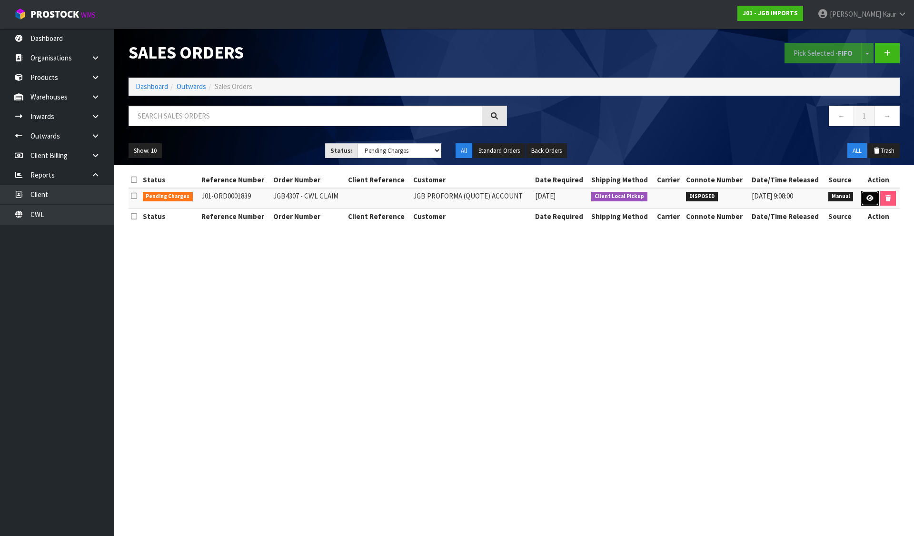
click at [872, 196] on icon at bounding box center [869, 198] width 7 height 6
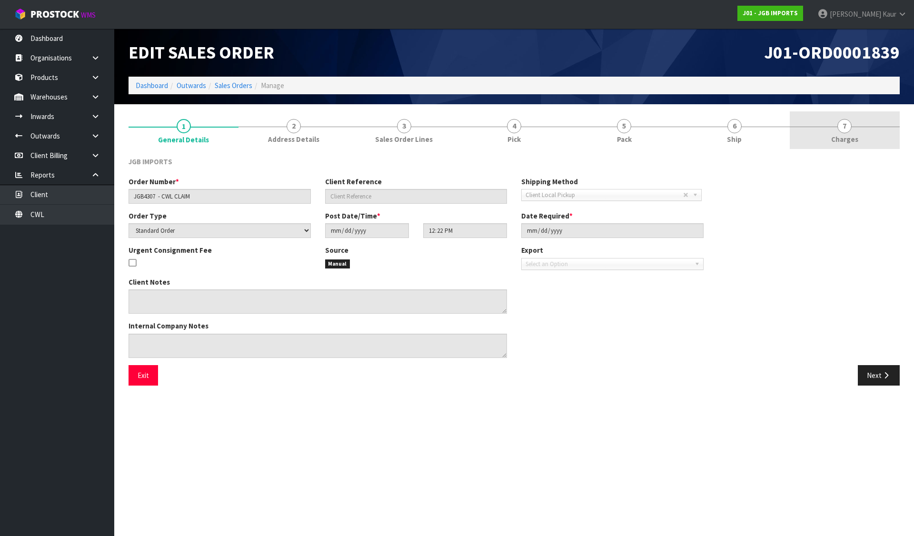
click at [847, 120] on span "7" at bounding box center [844, 126] width 14 height 14
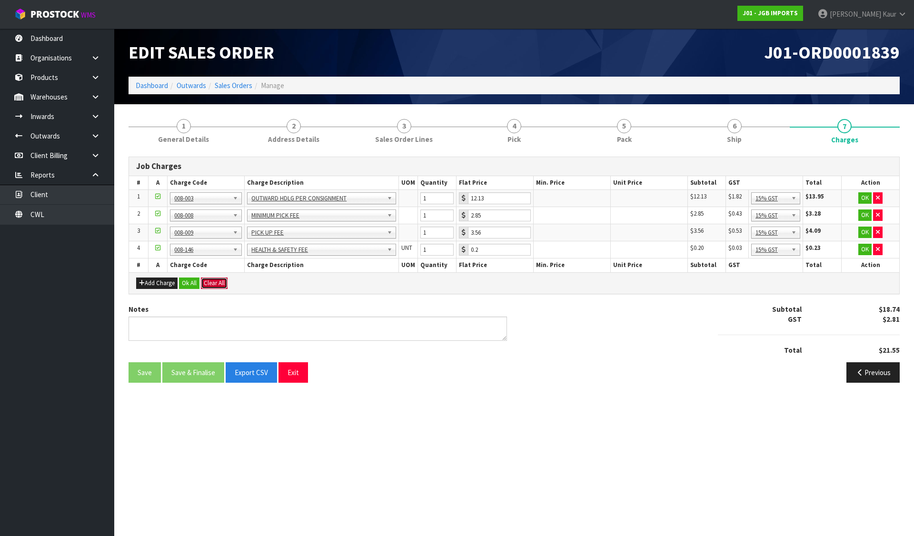
click at [215, 281] on button "Clear All" at bounding box center [214, 282] width 27 height 11
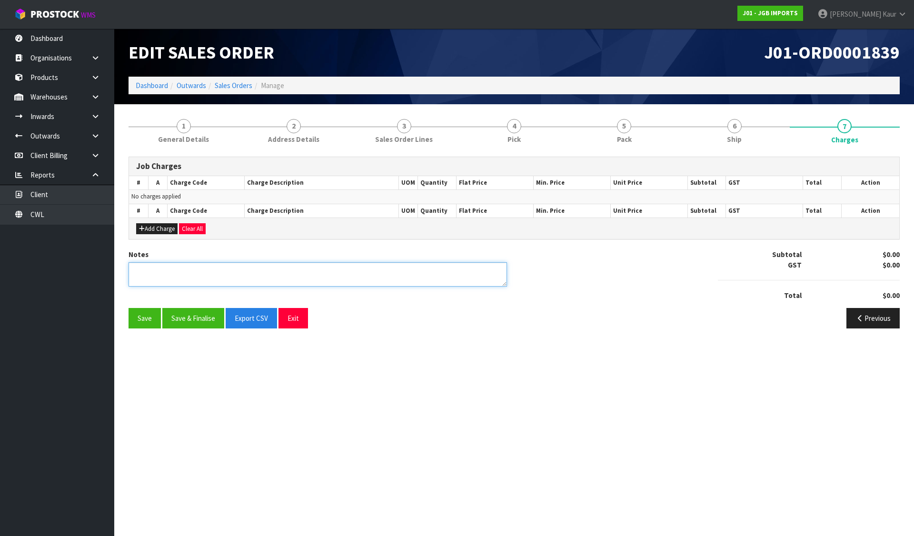
click at [201, 275] on textarea at bounding box center [318, 274] width 378 height 24
click at [186, 322] on button "Save & Finalise" at bounding box center [193, 318] width 62 height 20
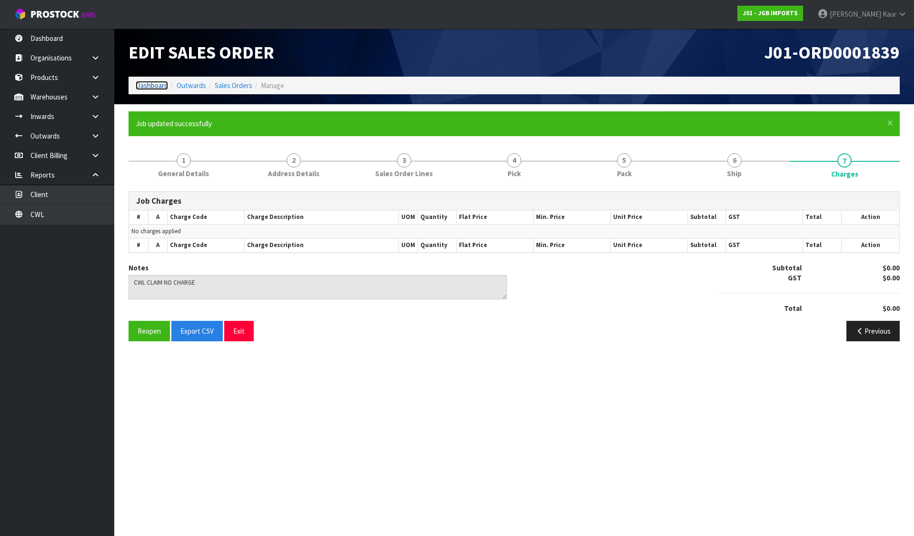
click at [152, 83] on link "Dashboard" at bounding box center [152, 85] width 32 height 9
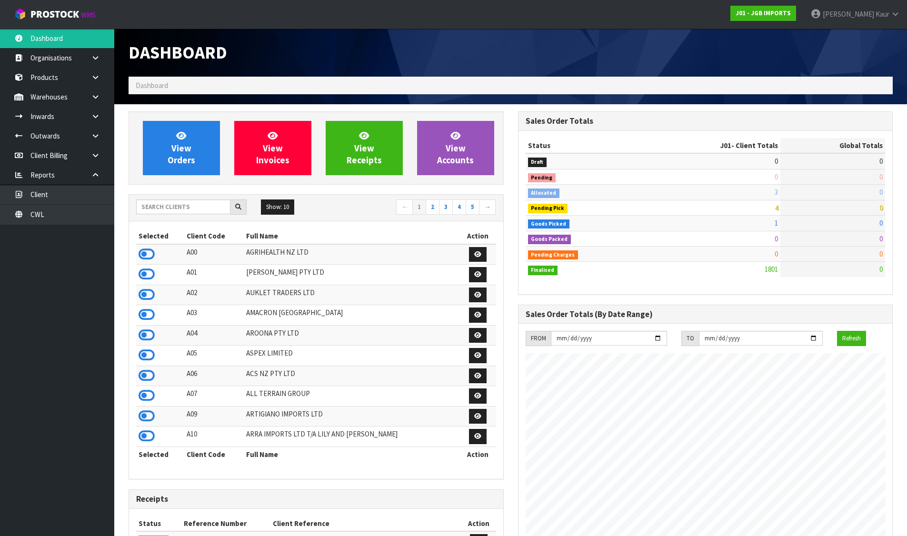
scroll to position [721, 389]
click at [182, 207] on input "text" at bounding box center [183, 206] width 94 height 15
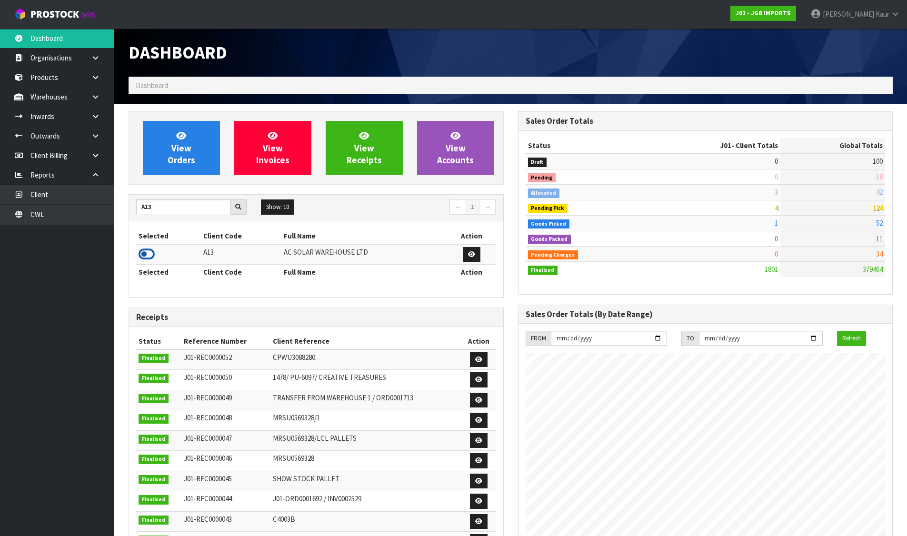
click at [149, 254] on icon at bounding box center [147, 254] width 16 height 14
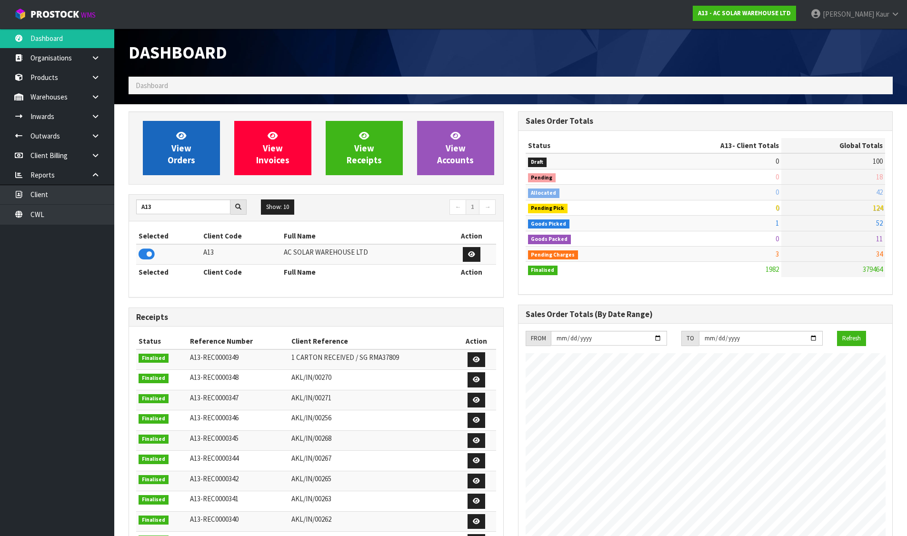
scroll to position [762, 389]
click at [174, 137] on link "View Orders" at bounding box center [181, 148] width 77 height 54
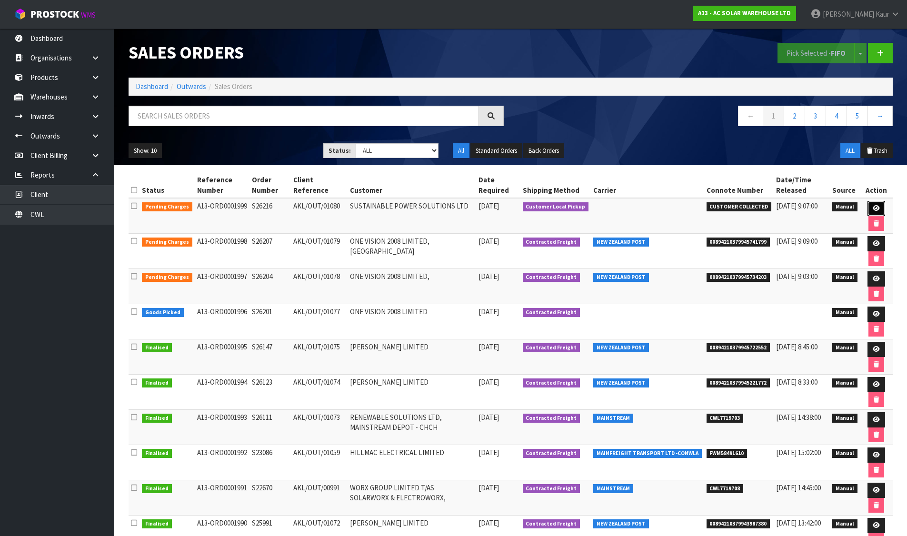
click at [873, 207] on icon at bounding box center [875, 208] width 7 height 6
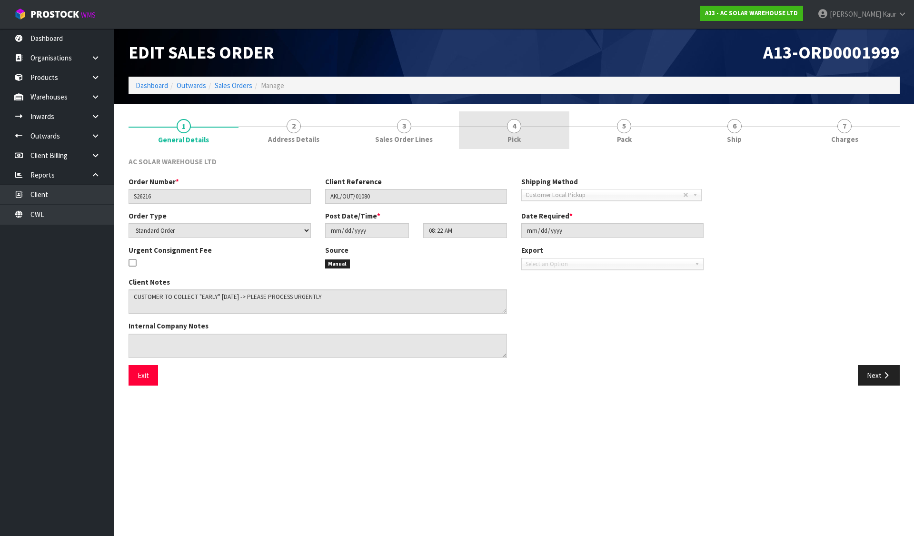
click at [518, 128] on span "4" at bounding box center [514, 126] width 14 height 14
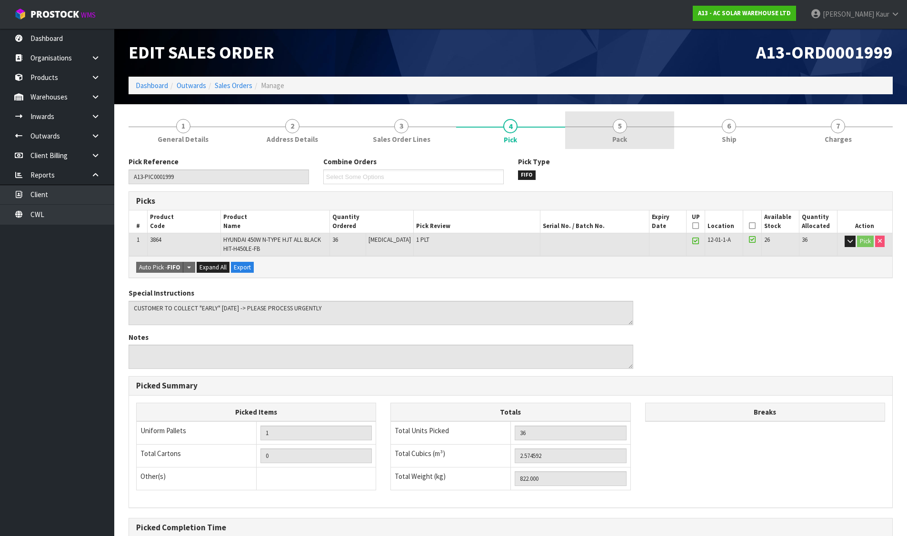
click at [663, 124] on link "5 Pack" at bounding box center [619, 130] width 109 height 38
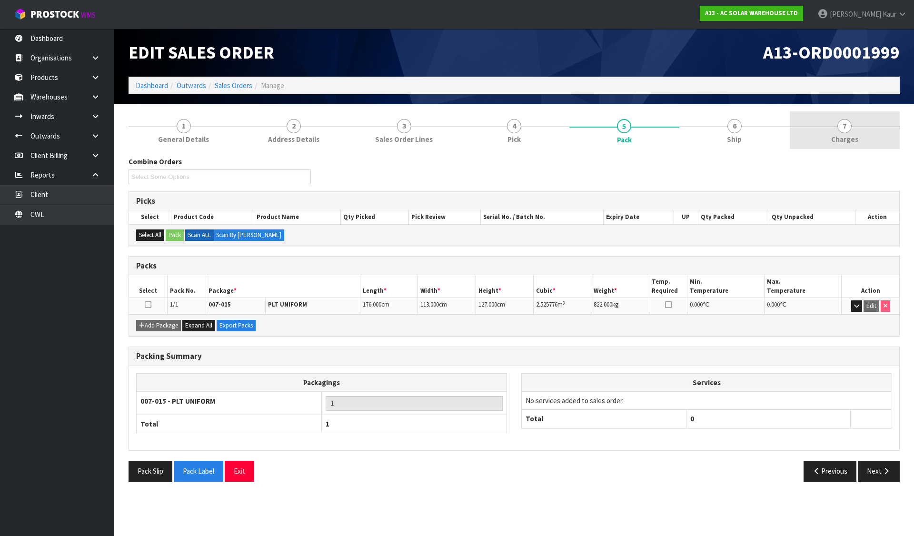
click at [829, 126] on link "7 Charges" at bounding box center [845, 130] width 110 height 38
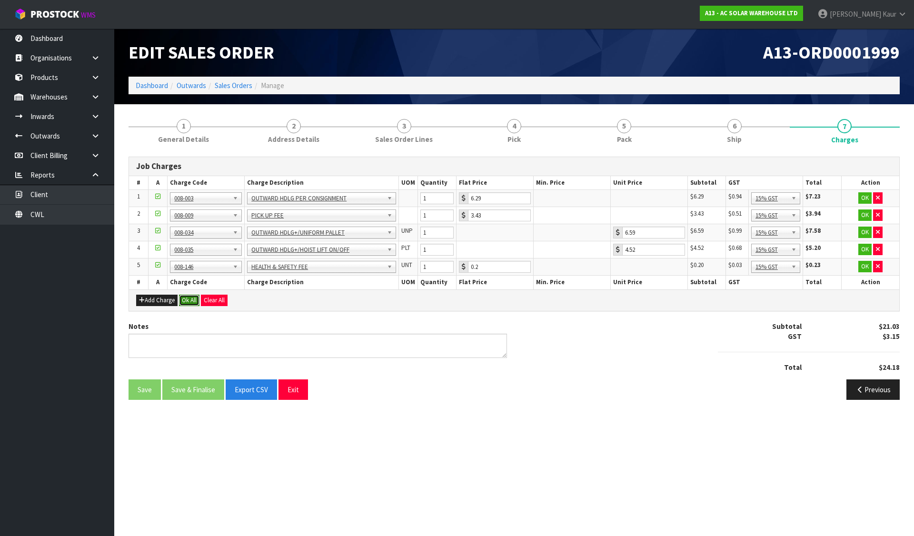
click at [192, 298] on button "Ok All" at bounding box center [189, 300] width 20 height 11
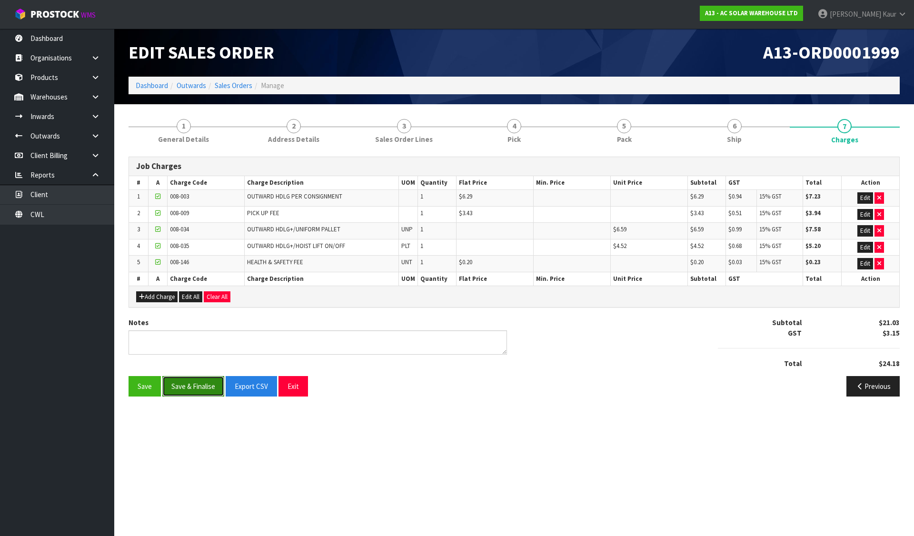
click at [185, 384] on button "Save & Finalise" at bounding box center [193, 386] width 62 height 20
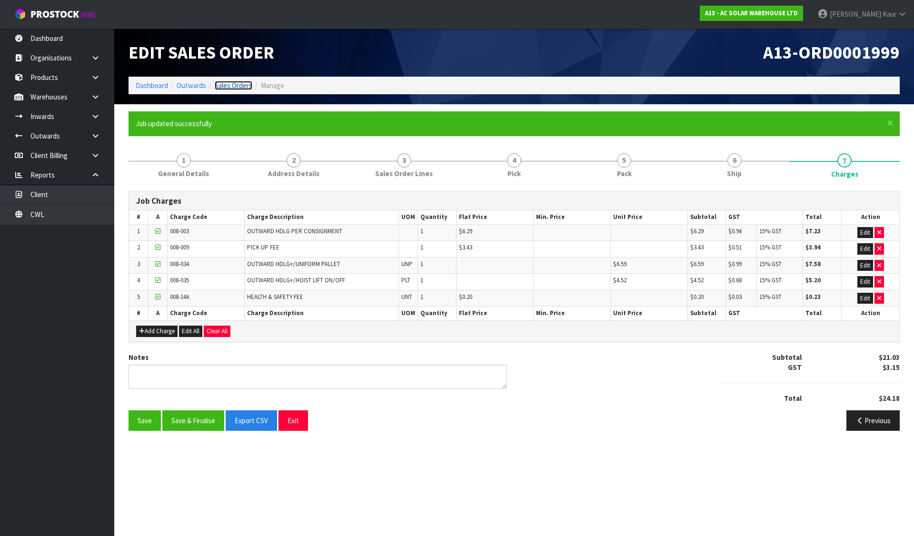
click at [223, 84] on link "Sales Orders" at bounding box center [234, 85] width 38 height 9
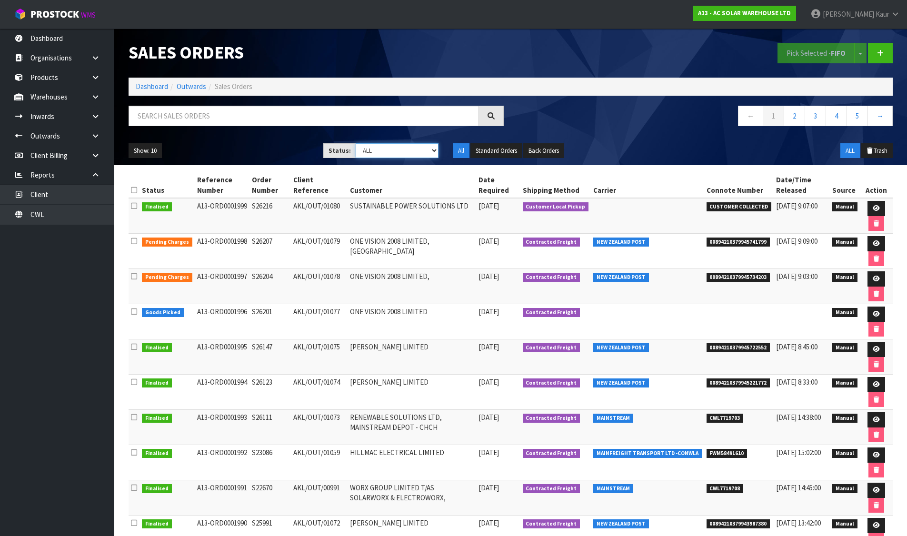
click at [399, 147] on select "Draft Pending Allocated Pending Pick Goods Picked Goods Packed Pending Charges …" at bounding box center [397, 150] width 83 height 15
click at [356, 143] on select "Draft Pending Allocated Pending Pick Goods Picked Goods Packed Pending Charges …" at bounding box center [397, 150] width 83 height 15
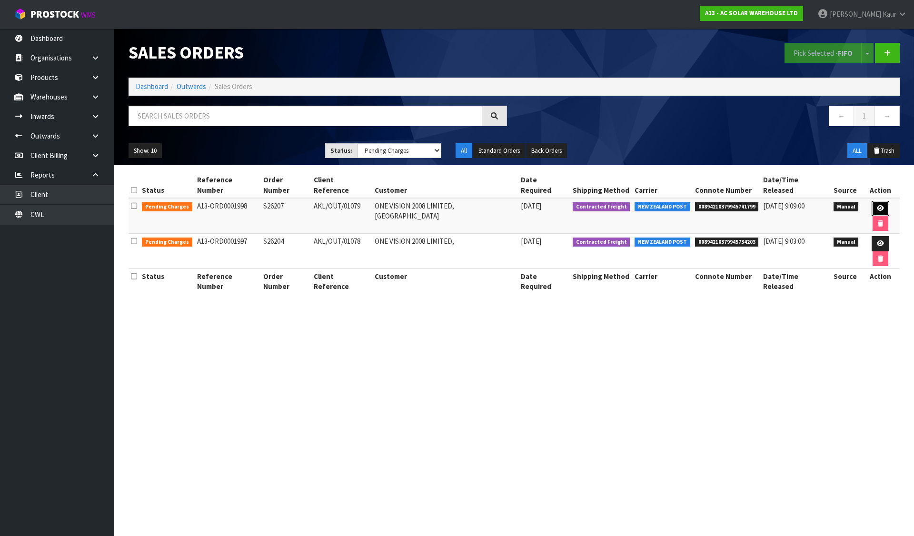
click at [877, 205] on icon at bounding box center [880, 208] width 7 height 6
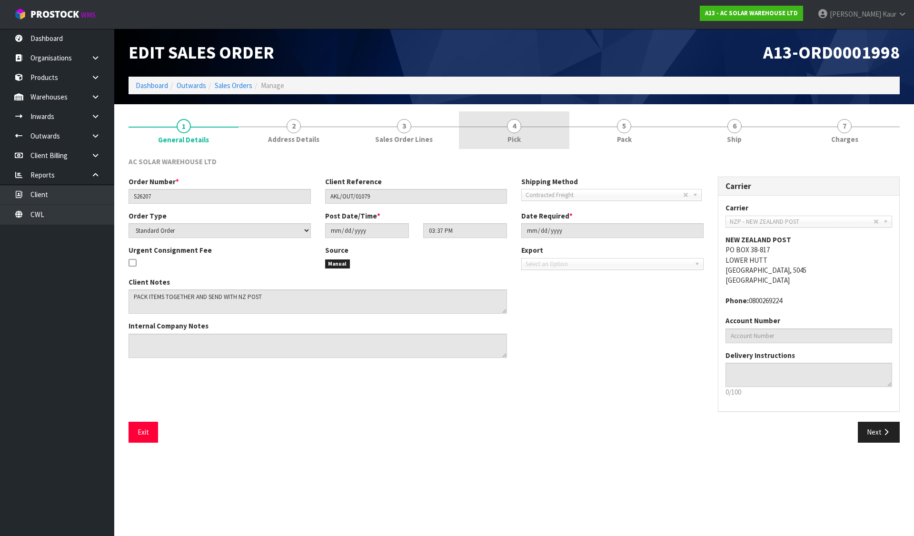
click at [499, 134] on link "4 Pick" at bounding box center [514, 130] width 110 height 38
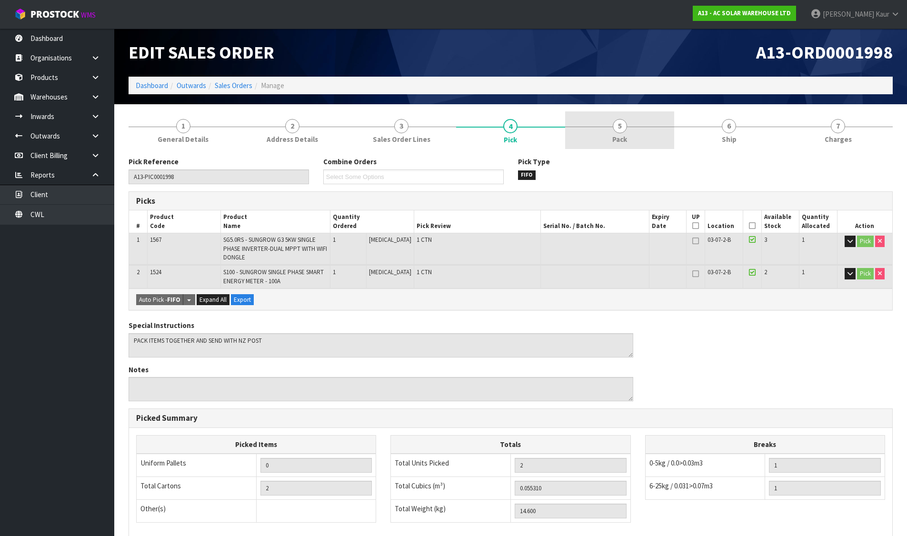
click at [604, 119] on link "5 Pack" at bounding box center [619, 130] width 109 height 38
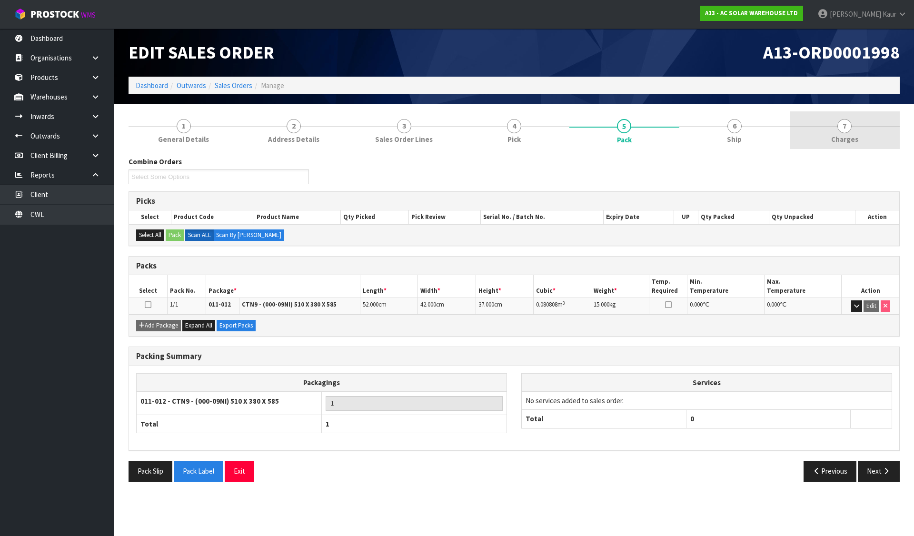
click at [826, 127] on link "7 Charges" at bounding box center [845, 130] width 110 height 38
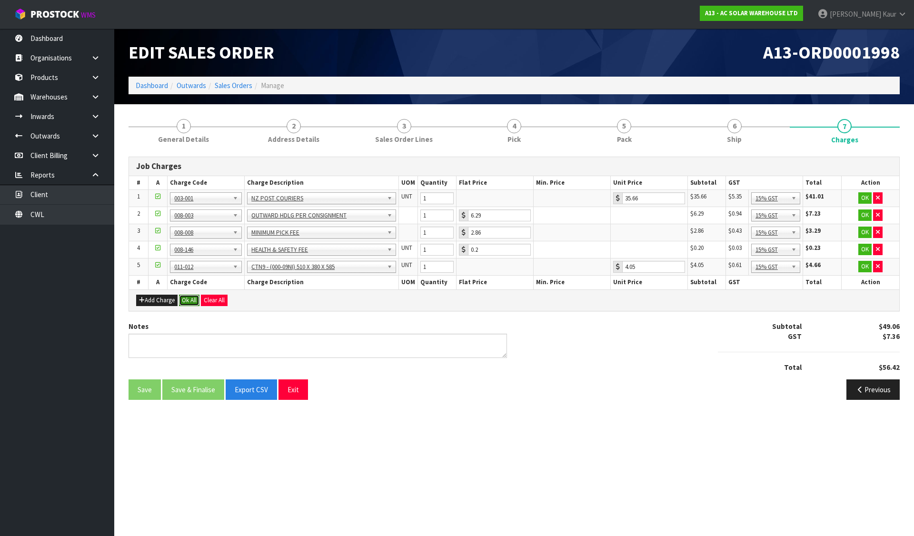
click at [187, 296] on button "Ok All" at bounding box center [189, 300] width 20 height 11
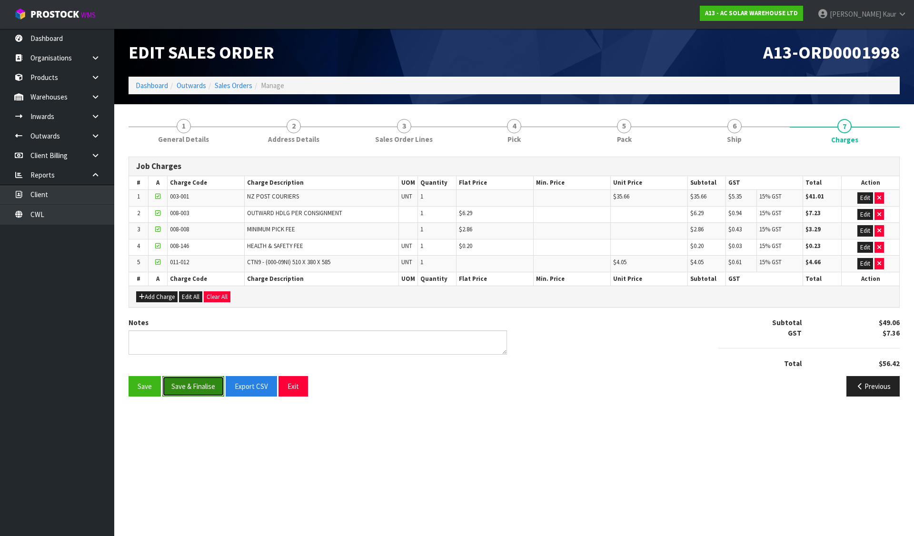
click at [191, 387] on button "Save & Finalise" at bounding box center [193, 386] width 62 height 20
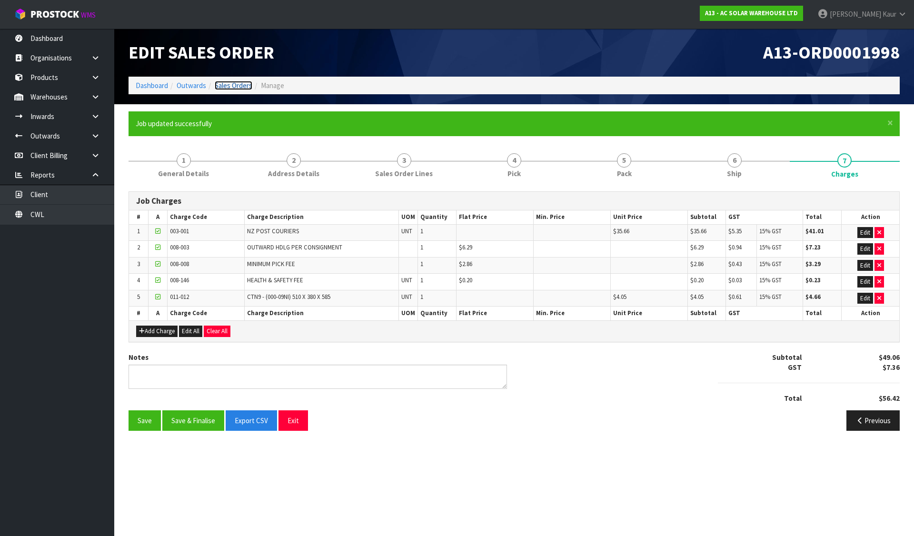
click at [233, 87] on link "Sales Orders" at bounding box center [234, 85] width 38 height 9
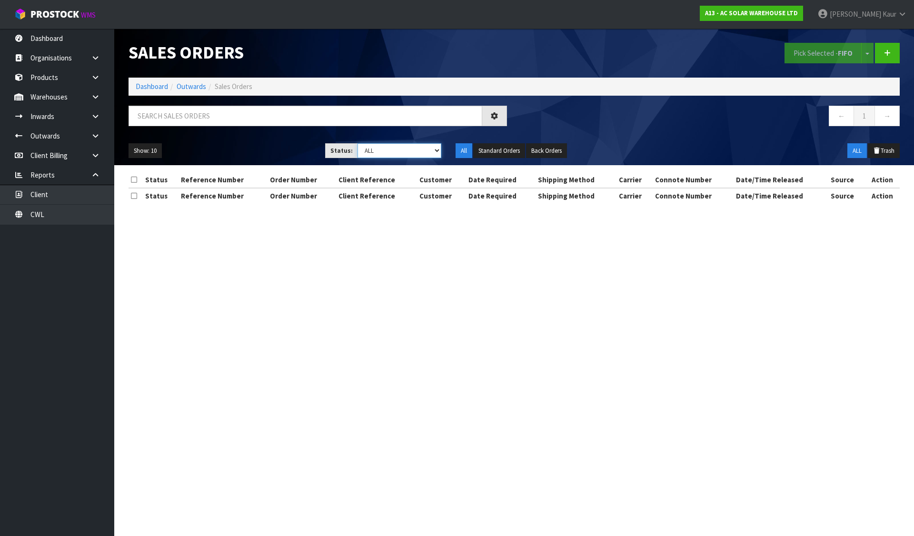
drag, startPoint x: 391, startPoint y: 148, endPoint x: 390, endPoint y: 157, distance: 9.2
click at [391, 148] on select "Draft Pending Allocated Pending Pick Goods Picked Goods Packed Pending Charges …" at bounding box center [399, 150] width 84 height 15
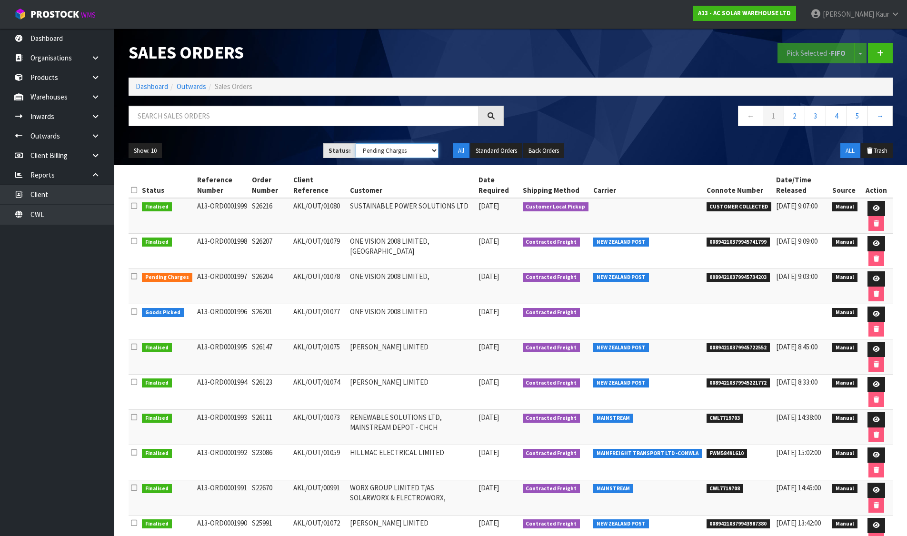
click at [356, 143] on select "Draft Pending Allocated Pending Pick Goods Picked Goods Packed Pending Charges …" at bounding box center [397, 150] width 83 height 15
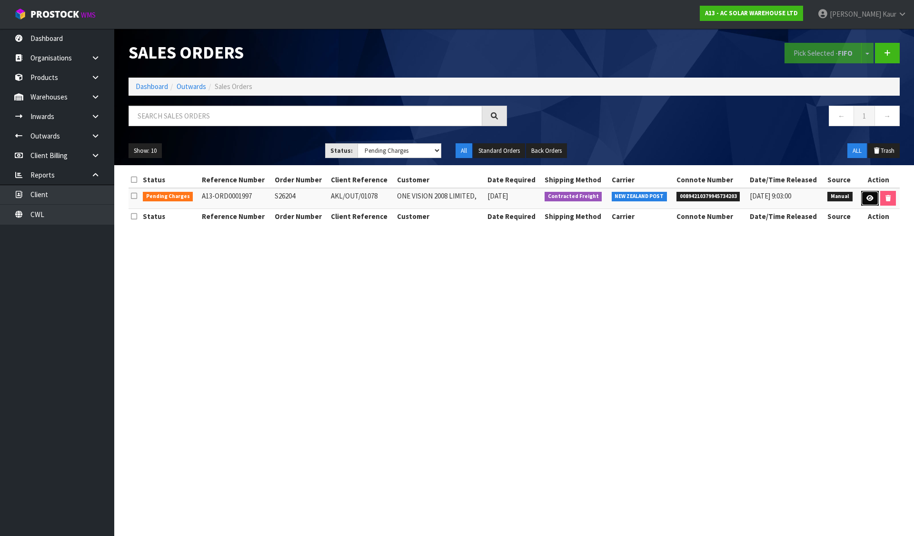
click at [867, 203] on link at bounding box center [870, 198] width 18 height 15
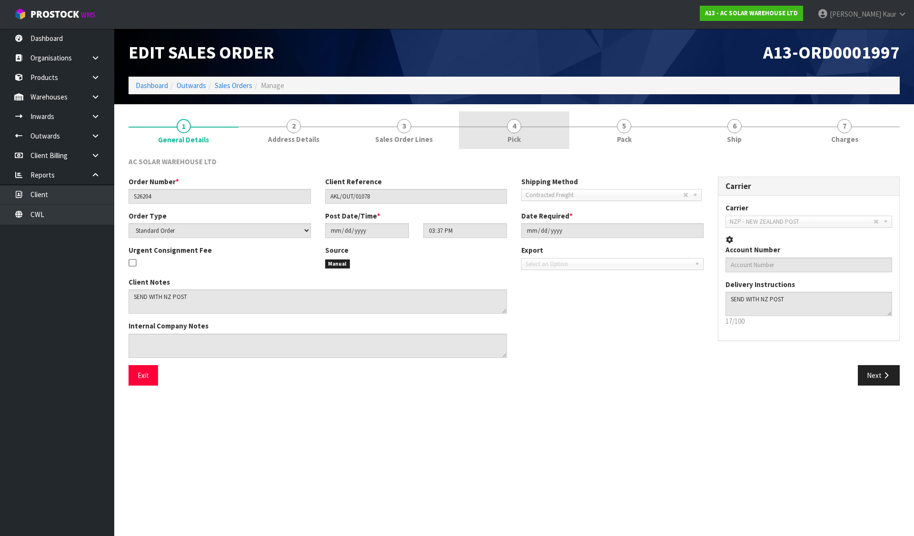
click at [534, 133] on link "4 Pick" at bounding box center [514, 130] width 110 height 38
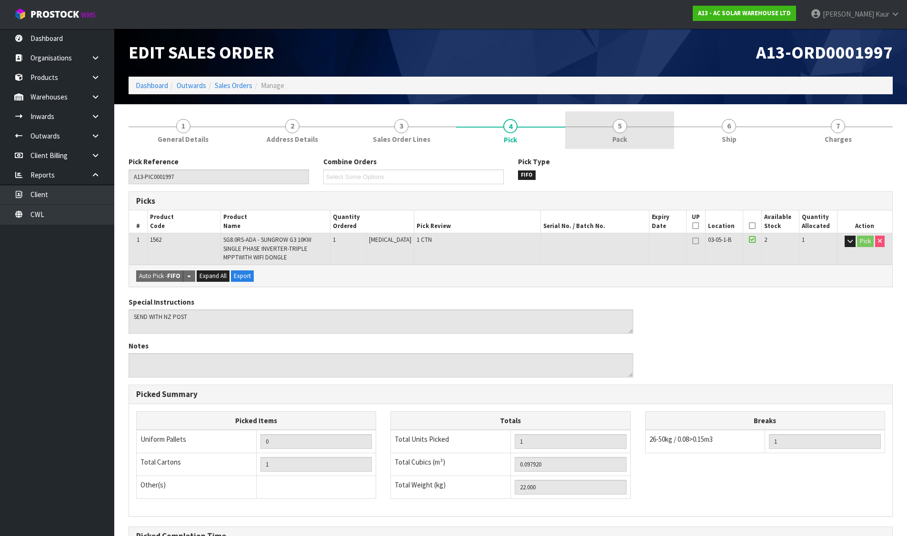
click at [624, 129] on span "5" at bounding box center [620, 126] width 14 height 14
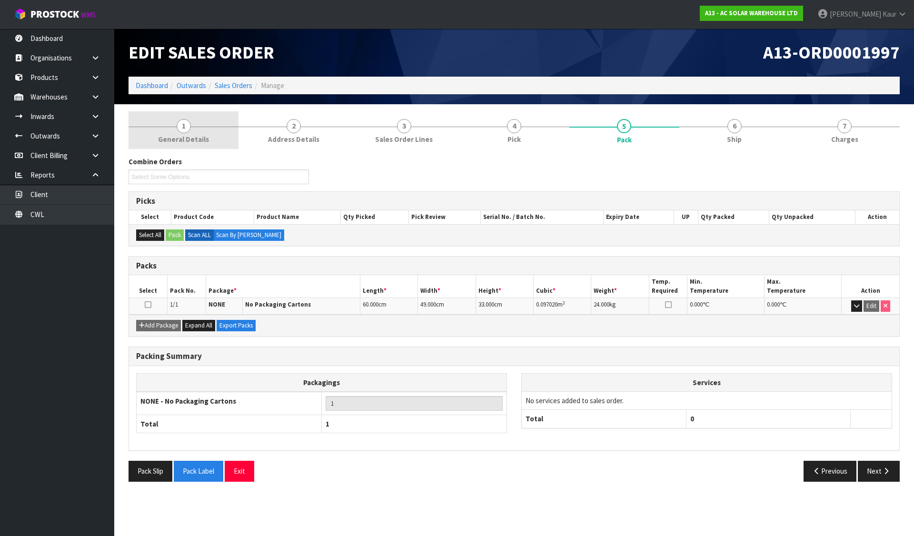
click at [219, 116] on link "1 General Details" at bounding box center [184, 130] width 110 height 38
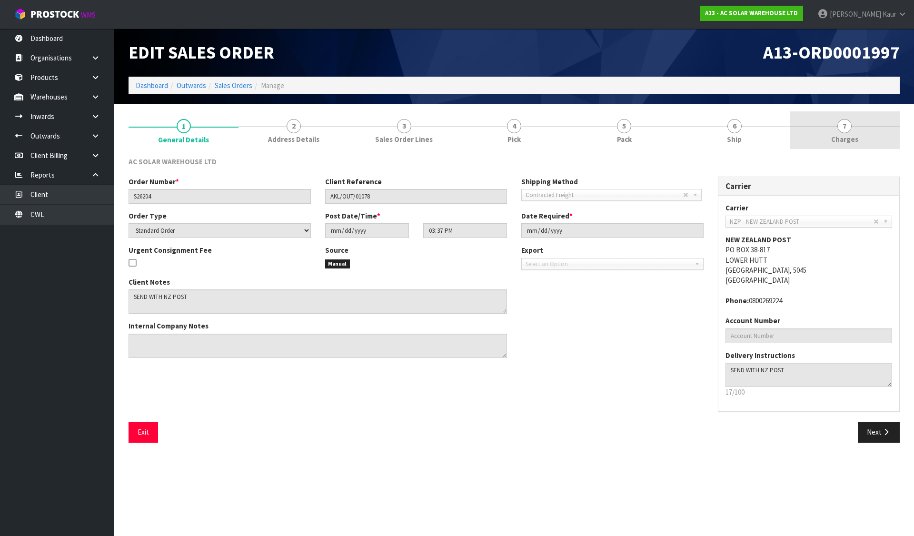
click at [841, 127] on span "7" at bounding box center [844, 126] width 14 height 14
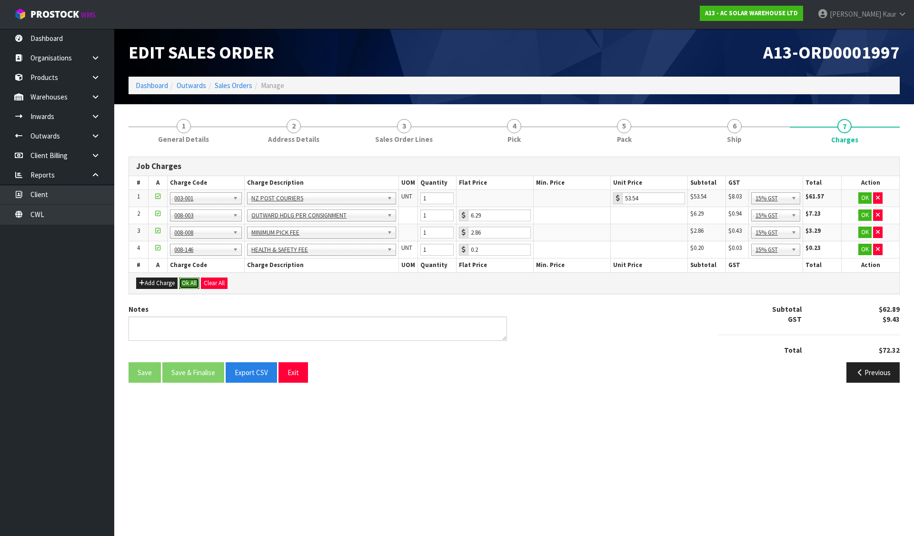
click at [194, 281] on button "Ok All" at bounding box center [189, 282] width 20 height 11
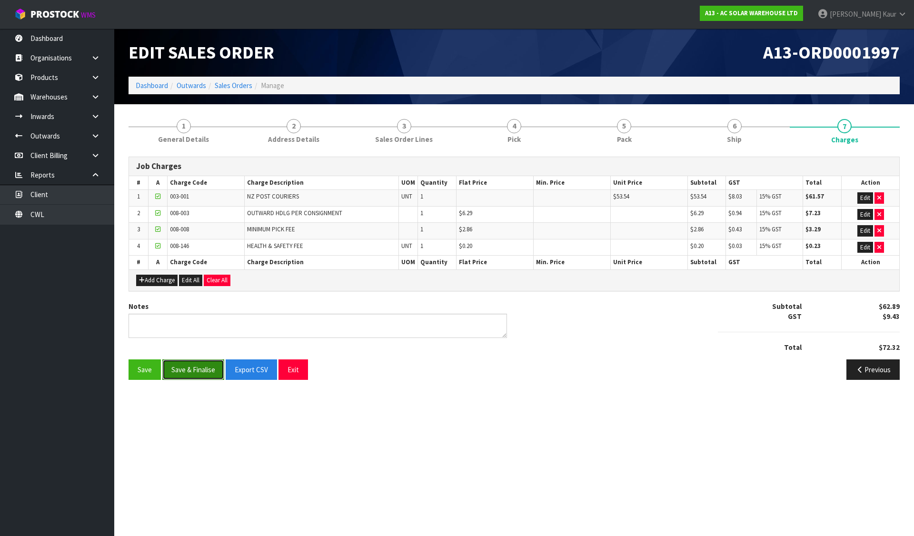
click at [193, 362] on button "Save & Finalise" at bounding box center [193, 369] width 62 height 20
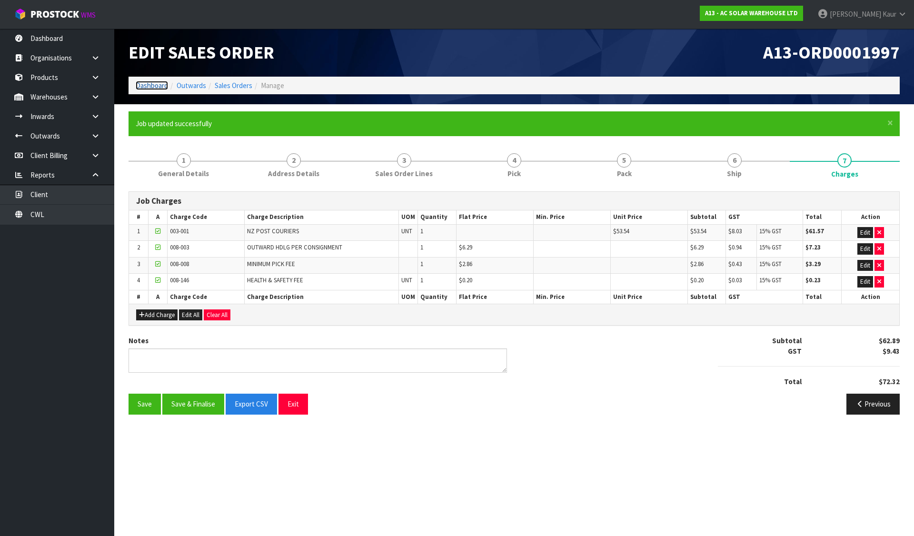
click at [150, 86] on link "Dashboard" at bounding box center [152, 85] width 32 height 9
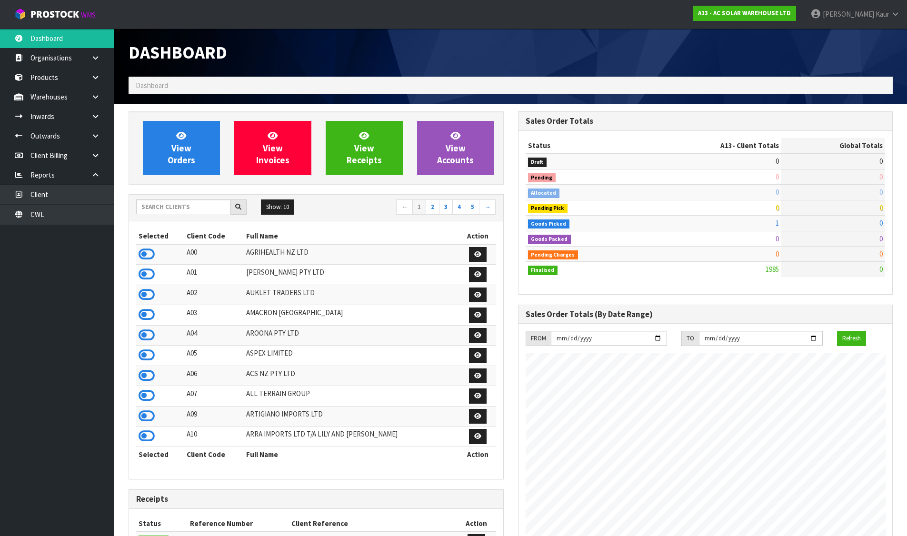
scroll to position [772, 389]
click at [205, 203] on input "text" at bounding box center [183, 206] width 94 height 15
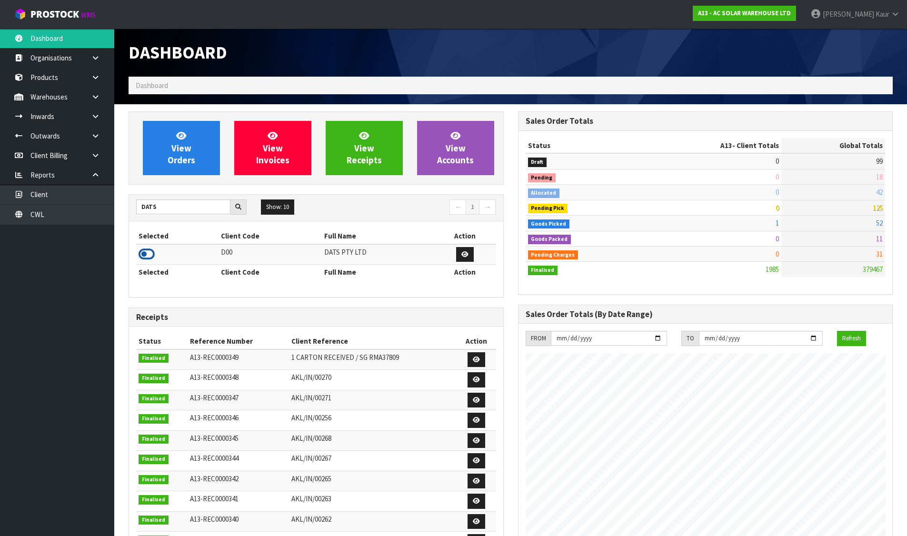
click at [143, 252] on icon at bounding box center [147, 254] width 16 height 14
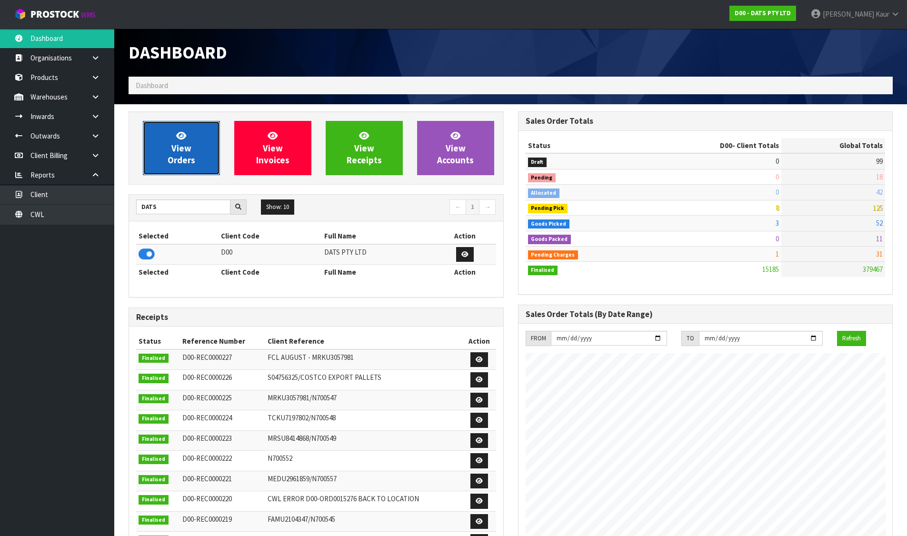
scroll to position [721, 389]
click at [194, 157] on span "View Orders" at bounding box center [182, 148] width 28 height 36
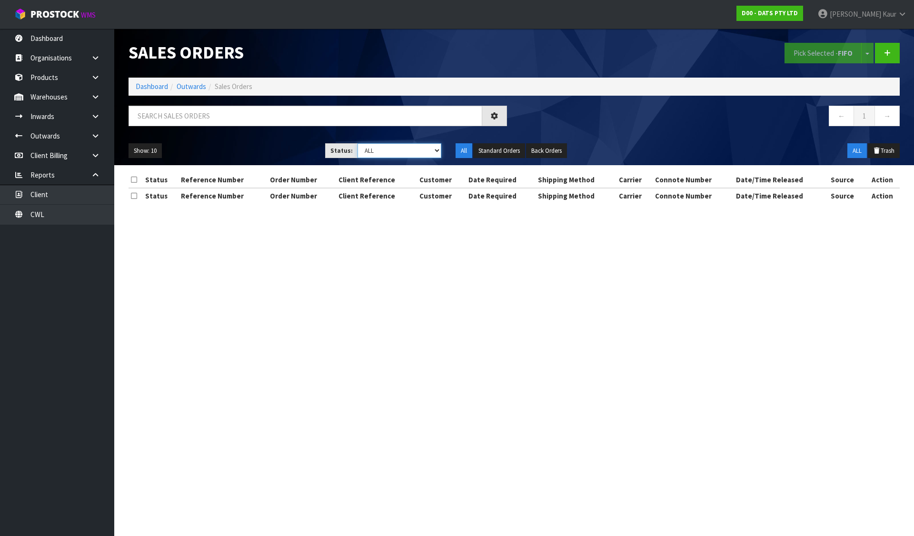
click at [402, 151] on select "Draft Pending Allocated Pending Pick Goods Picked Goods Packed Pending Charges …" at bounding box center [399, 150] width 84 height 15
click at [357, 143] on select "Draft Pending Allocated Pending Pick Goods Picked Goods Packed Pending Charges …" at bounding box center [399, 150] width 84 height 15
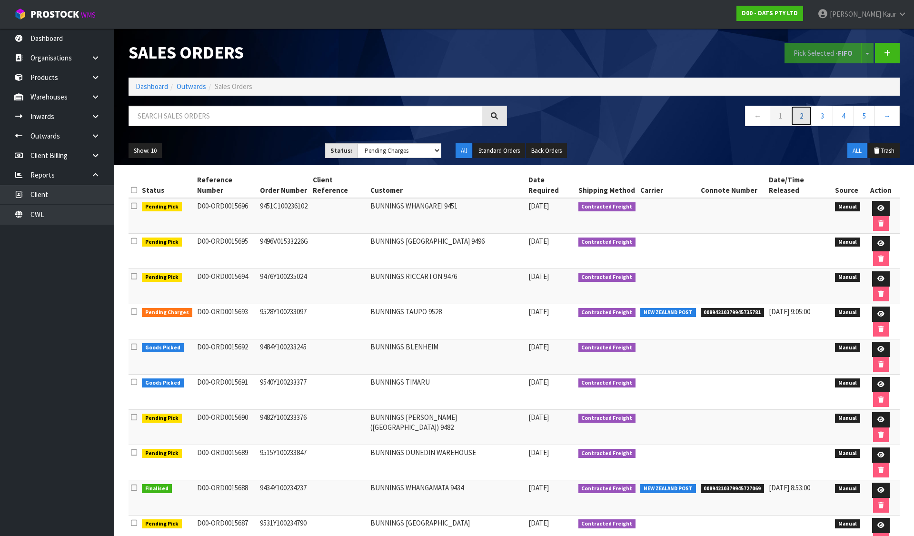
click at [810, 116] on link "2" at bounding box center [801, 116] width 21 height 20
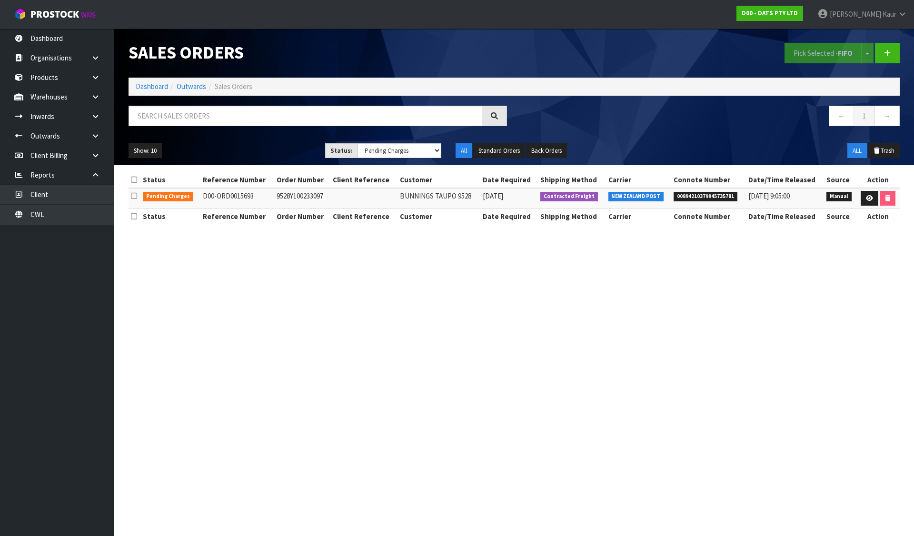
click at [304, 196] on td "9528Y100233097" at bounding box center [302, 198] width 57 height 20
copy td "9528Y100233097"
click at [866, 202] on link at bounding box center [870, 198] width 18 height 15
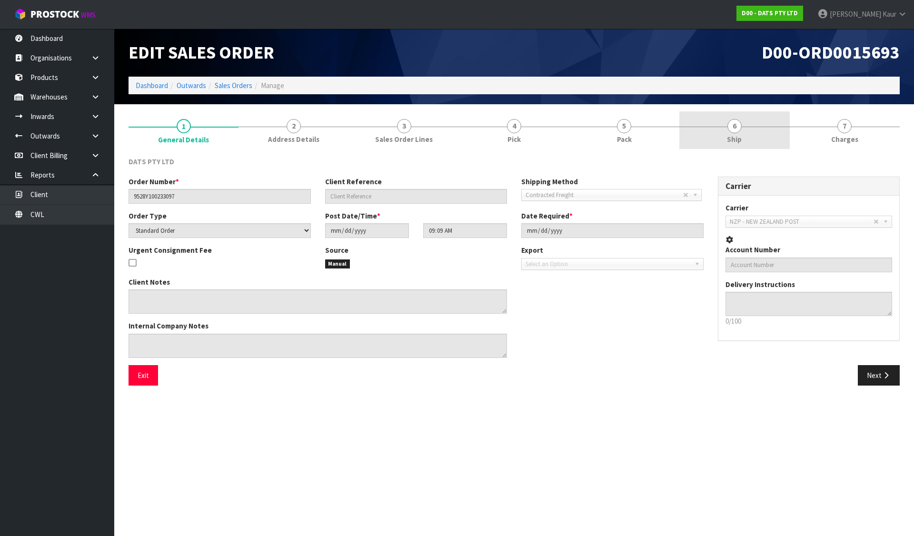
click at [737, 139] on span "Ship" at bounding box center [734, 139] width 15 height 10
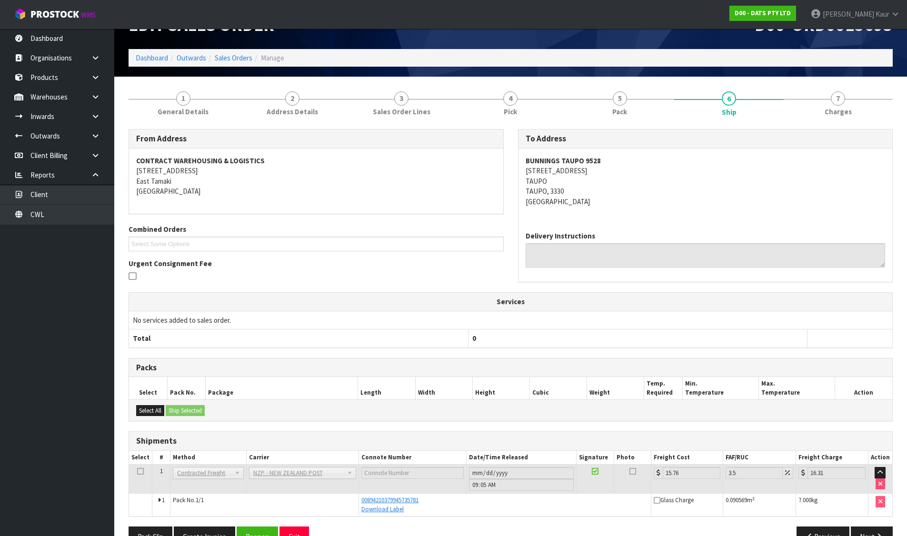
scroll to position [53, 0]
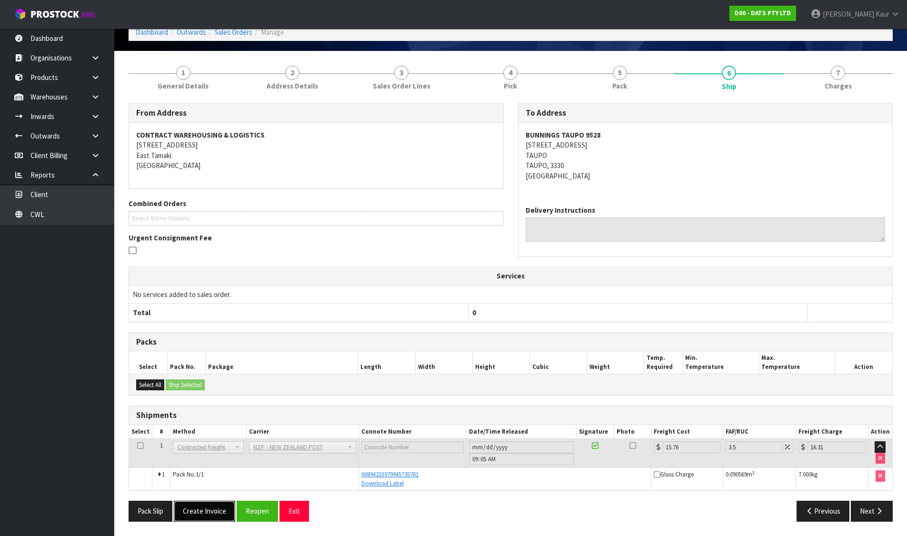
click at [194, 516] on button "Create Invoice" at bounding box center [204, 511] width 61 height 20
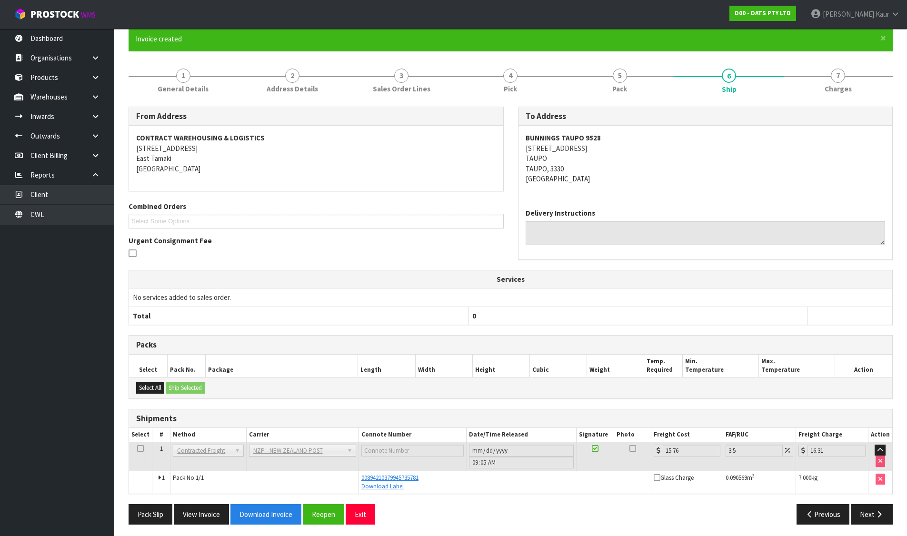
scroll to position [88, 0]
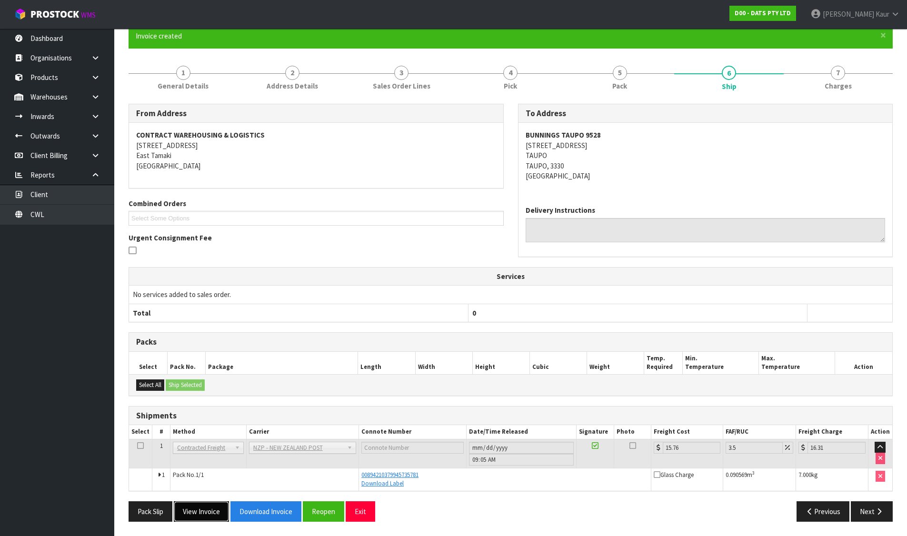
click at [194, 515] on button "View Invoice" at bounding box center [201, 511] width 55 height 20
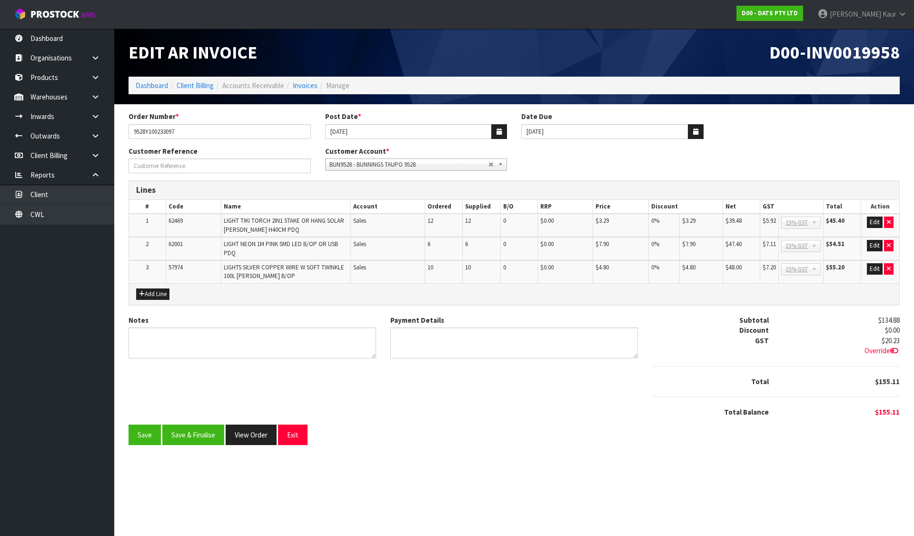
click at [855, 54] on span "D00-INV0019958" at bounding box center [834, 52] width 130 height 22
copy span "INV0019958"
click at [212, 434] on button "Save & Finalise" at bounding box center [193, 435] width 62 height 20
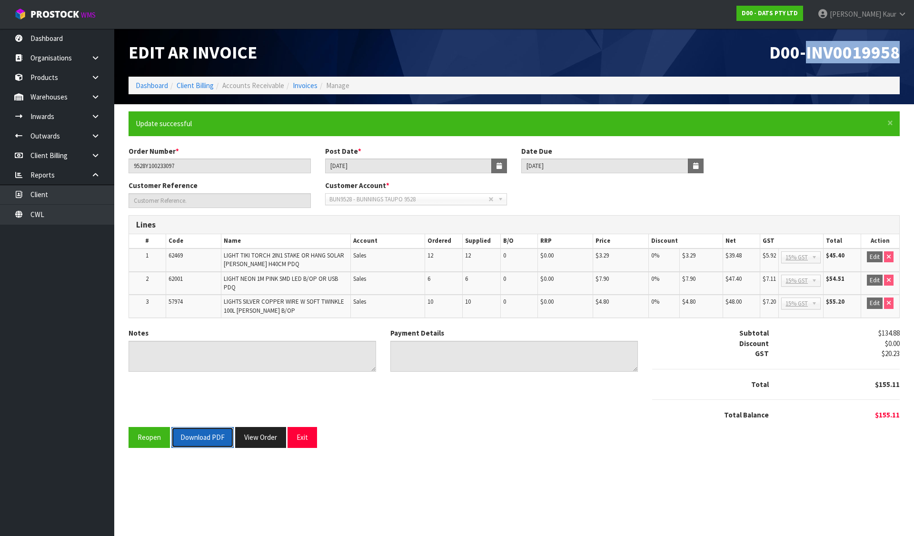
click at [203, 440] on button "Download PDF" at bounding box center [202, 437] width 62 height 20
click at [255, 437] on button "View Order" at bounding box center [260, 437] width 51 height 20
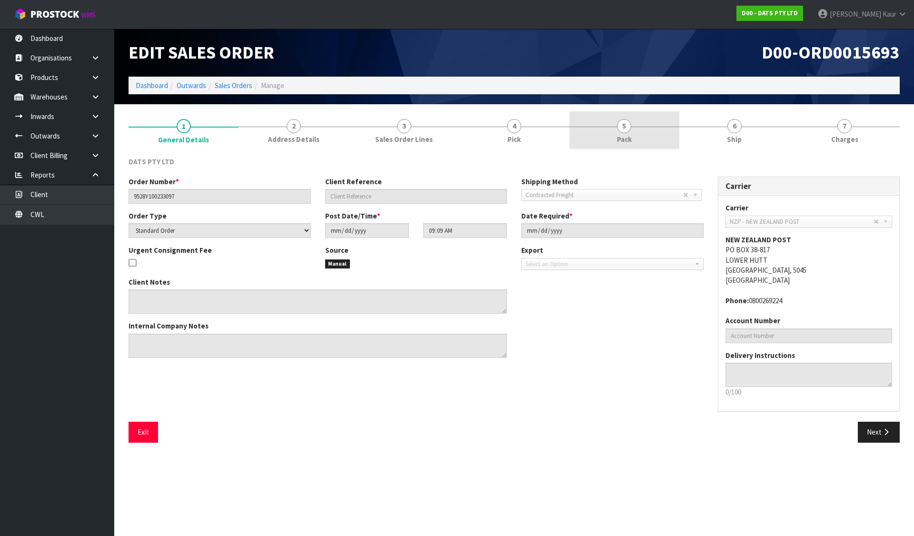
click at [617, 124] on span "5" at bounding box center [624, 126] width 14 height 14
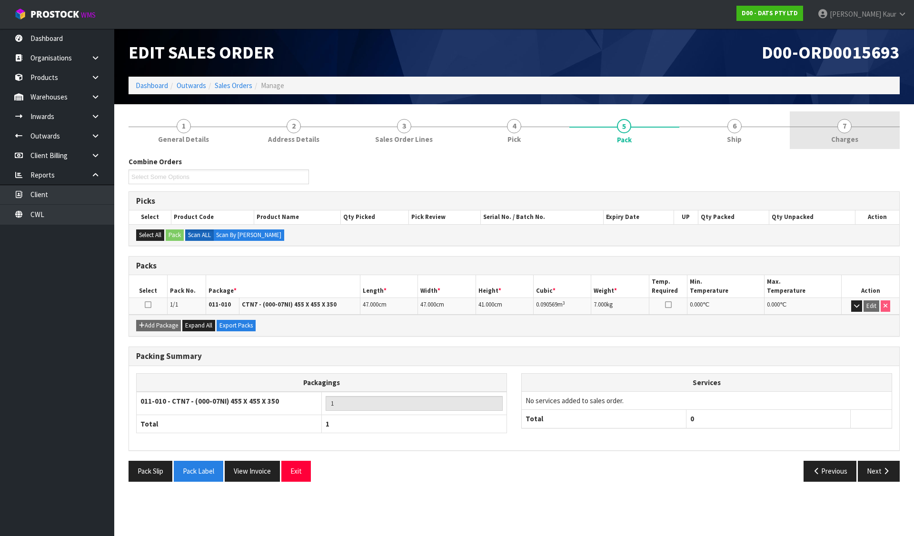
click at [850, 127] on span "7" at bounding box center [844, 126] width 14 height 14
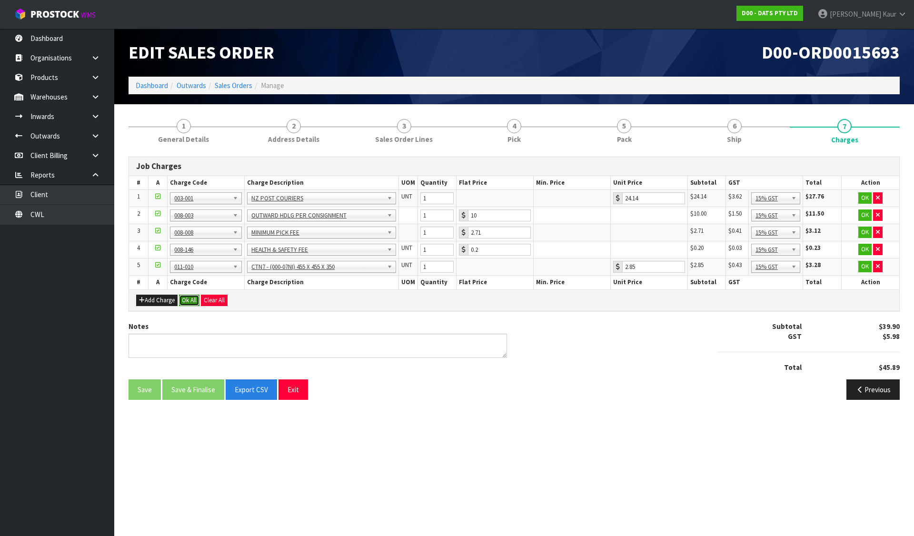
click at [188, 300] on button "Ok All" at bounding box center [189, 300] width 20 height 11
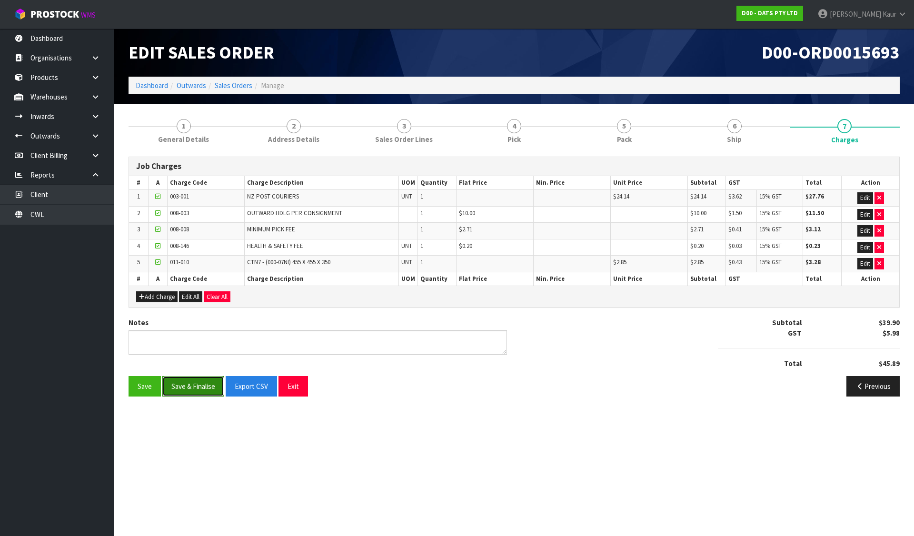
click at [191, 396] on button "Save & Finalise" at bounding box center [193, 386] width 62 height 20
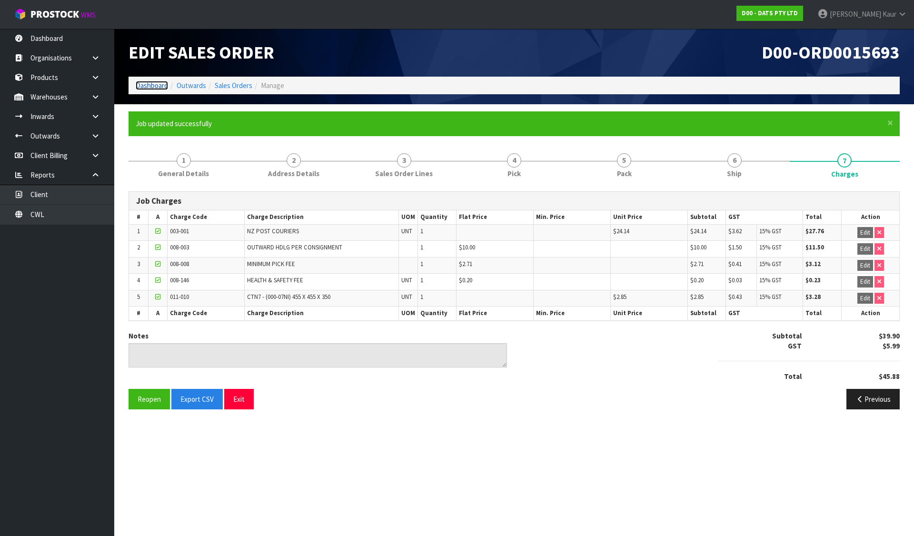
click at [142, 84] on link "Dashboard" at bounding box center [152, 85] width 32 height 9
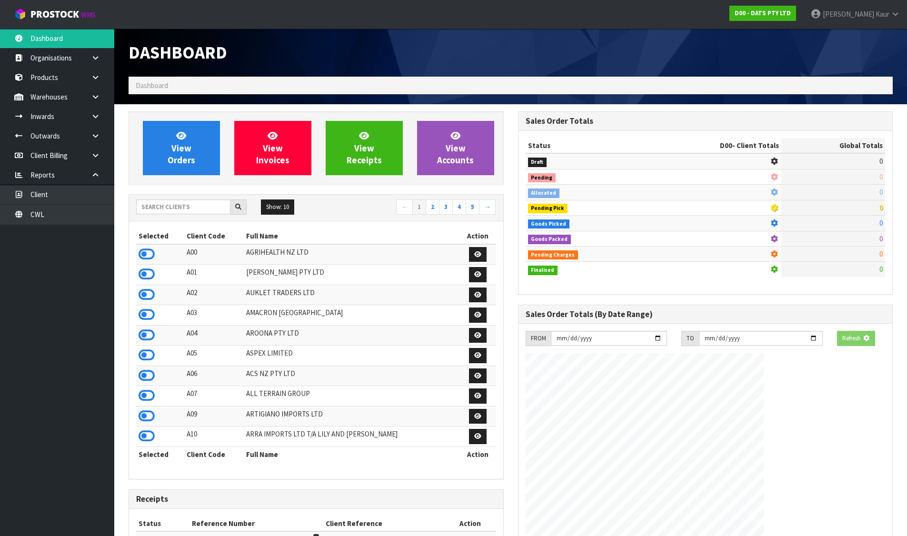
drag, startPoint x: 150, startPoint y: 253, endPoint x: 167, endPoint y: 209, distance: 47.0
click at [150, 253] on icon at bounding box center [147, 254] width 16 height 14
click at [189, 135] on link "View Orders" at bounding box center [181, 148] width 77 height 54
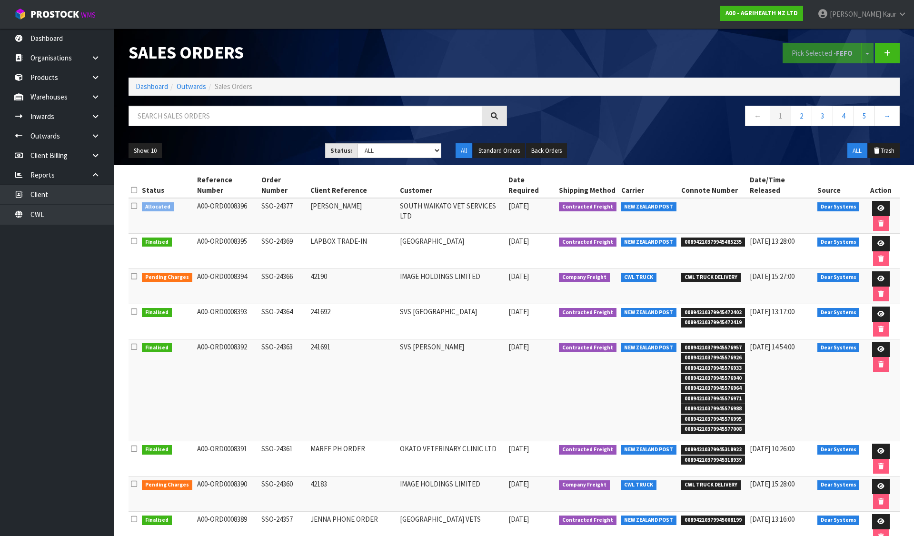
click at [132, 202] on icon at bounding box center [134, 205] width 6 height 7
click at [0, 0] on input "checkbox" at bounding box center [0, 0] width 0 height 0
click at [808, 50] on button "Pick Selected - FEFO" at bounding box center [822, 53] width 79 height 20
click at [156, 87] on link "Dashboard" at bounding box center [152, 86] width 32 height 9
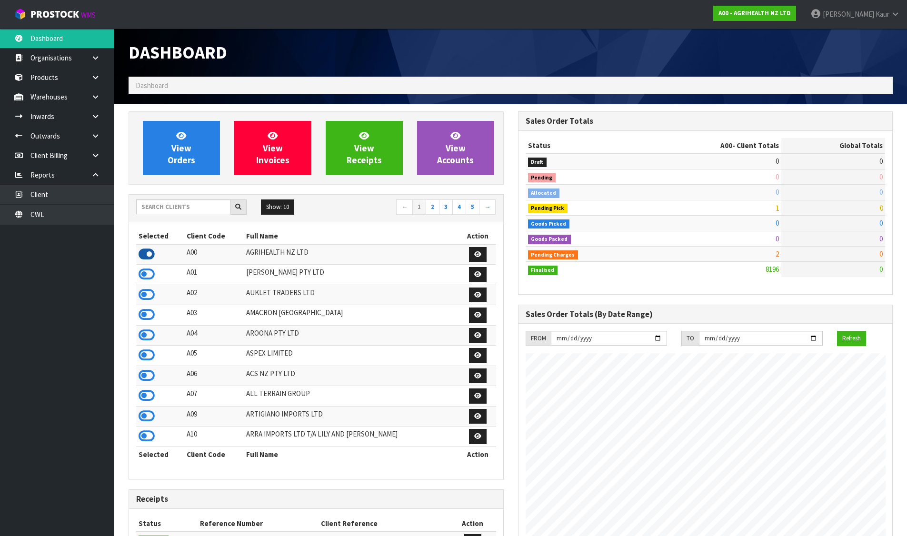
scroll to position [721, 389]
click at [148, 278] on icon at bounding box center [147, 274] width 16 height 14
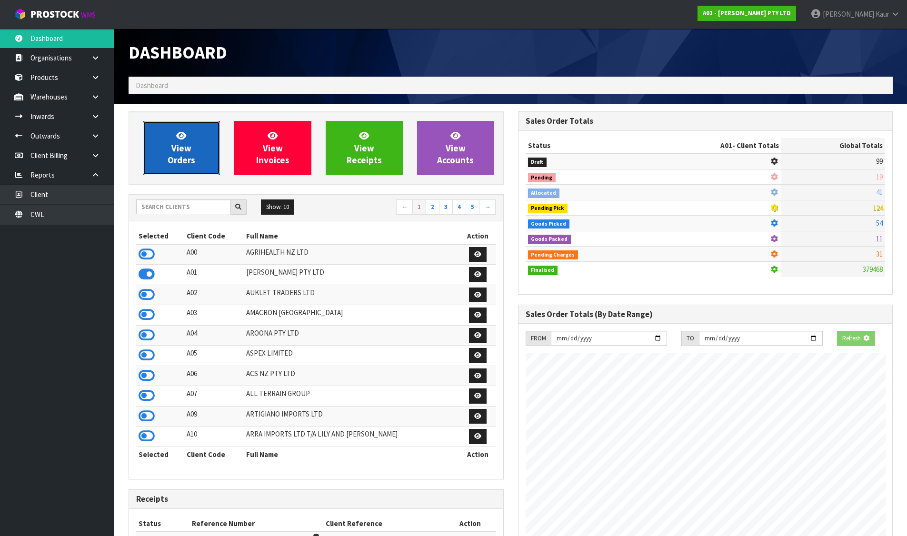
click at [190, 150] on span "View Orders" at bounding box center [182, 148] width 28 height 36
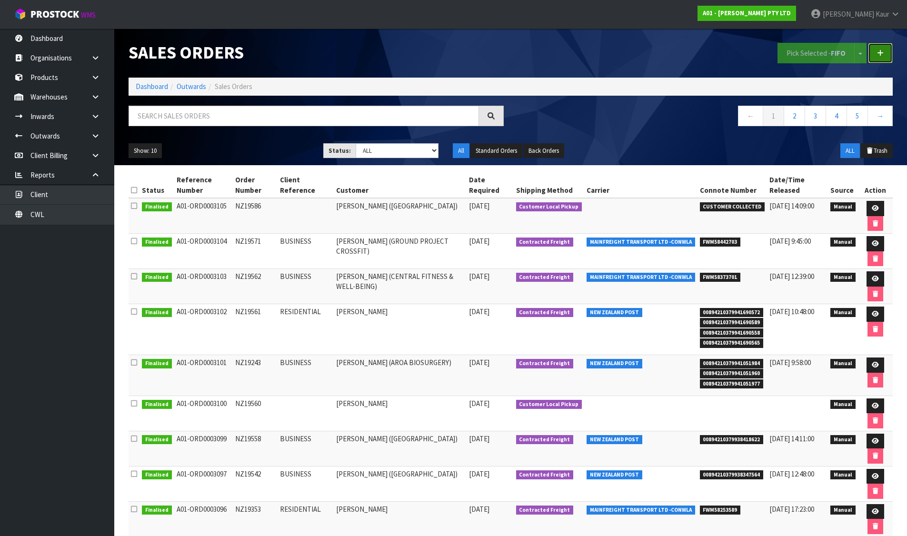
drag, startPoint x: 882, startPoint y: 50, endPoint x: 710, endPoint y: 96, distance: 177.8
click at [882, 50] on icon at bounding box center [880, 53] width 7 height 7
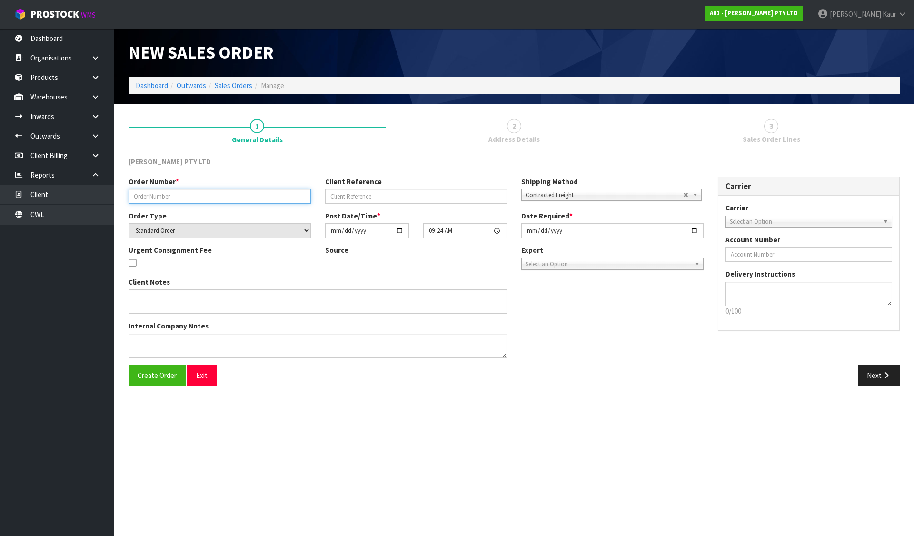
click at [237, 196] on input "text" at bounding box center [220, 196] width 182 height 15
paste input "NZ19587"
click at [528, 192] on span "Contracted Freight" at bounding box center [604, 194] width 158 height 11
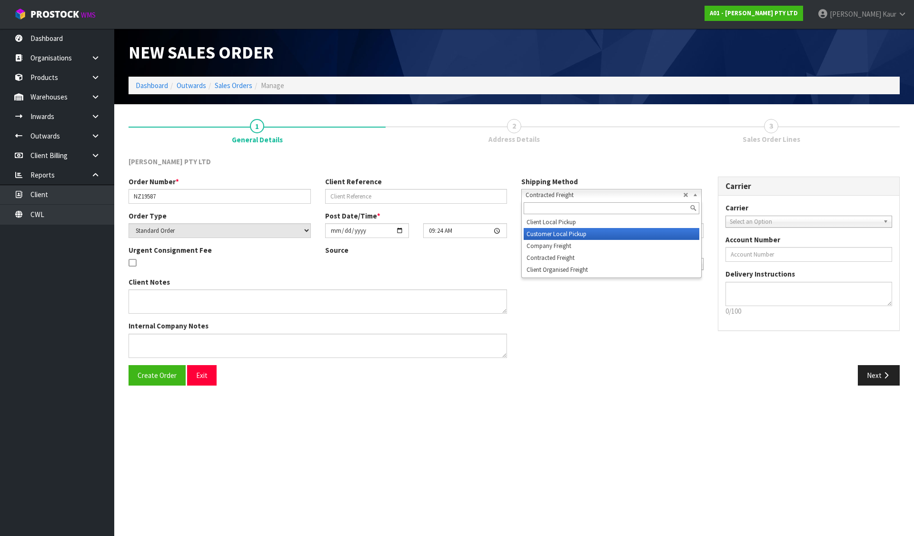
click at [535, 232] on li "Customer Local Pickup" at bounding box center [612, 234] width 176 height 12
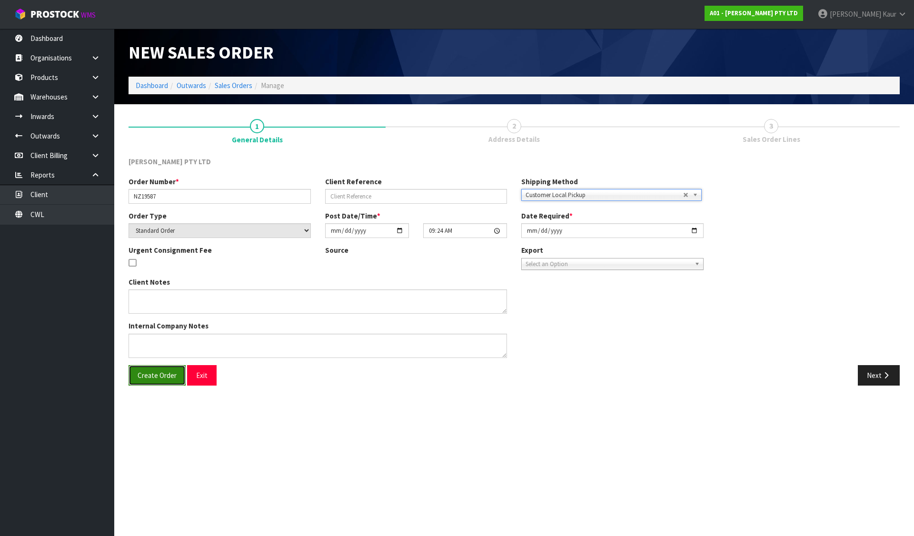
click at [148, 384] on button "Create Order" at bounding box center [157, 375] width 57 height 20
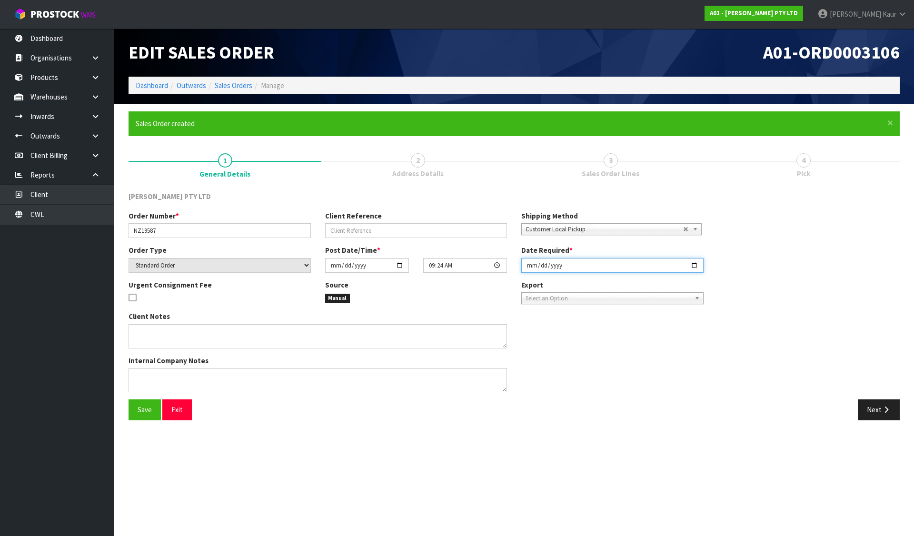
click at [693, 261] on input "2025-09-03" at bounding box center [612, 265] width 182 height 15
click at [873, 406] on button "Next" at bounding box center [879, 409] width 42 height 20
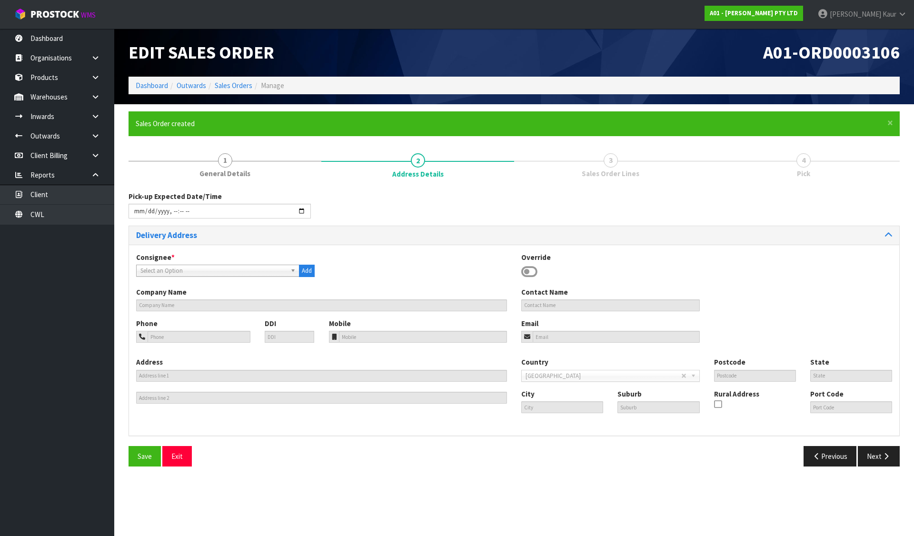
drag, startPoint x: 532, startPoint y: 273, endPoint x: 536, endPoint y: 293, distance: 20.8
click at [532, 273] on icon at bounding box center [529, 272] width 16 height 14
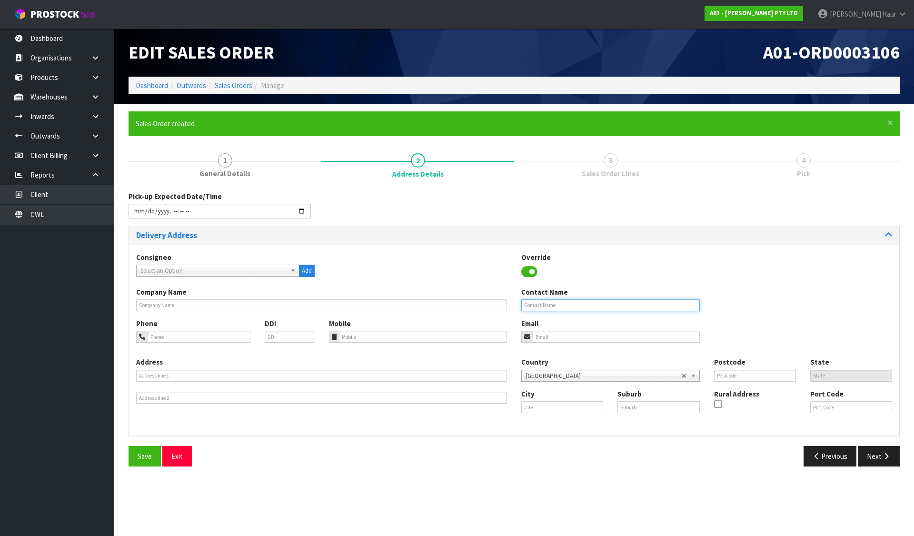
click at [541, 306] on input "text" at bounding box center [610, 305] width 178 height 12
paste input "BLAKE LARSON"
click at [139, 450] on button "Save" at bounding box center [145, 456] width 32 height 20
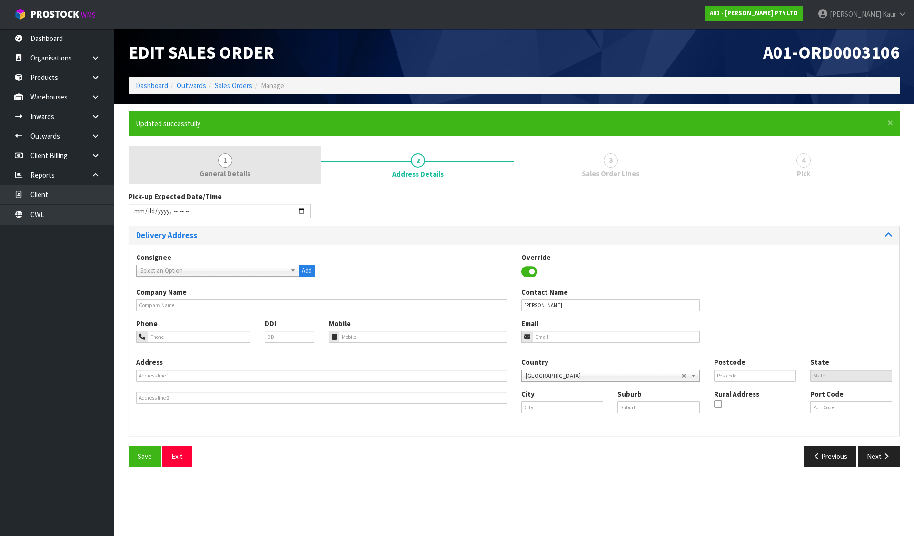
click at [248, 174] on span "General Details" at bounding box center [224, 173] width 51 height 10
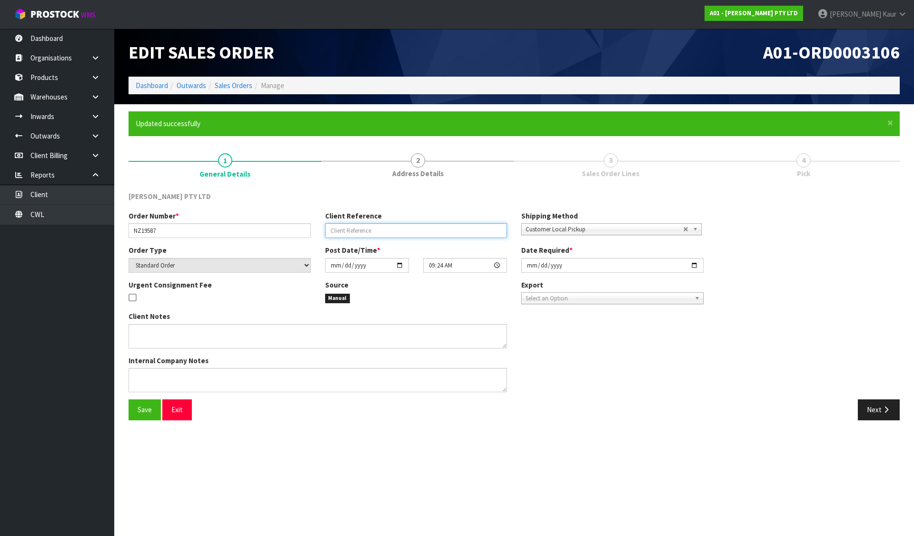
drag, startPoint x: 427, startPoint y: 235, endPoint x: 427, endPoint y: 230, distance: 4.8
click at [427, 232] on input "text" at bounding box center [416, 230] width 182 height 15
click at [146, 405] on button "Save" at bounding box center [145, 409] width 32 height 20
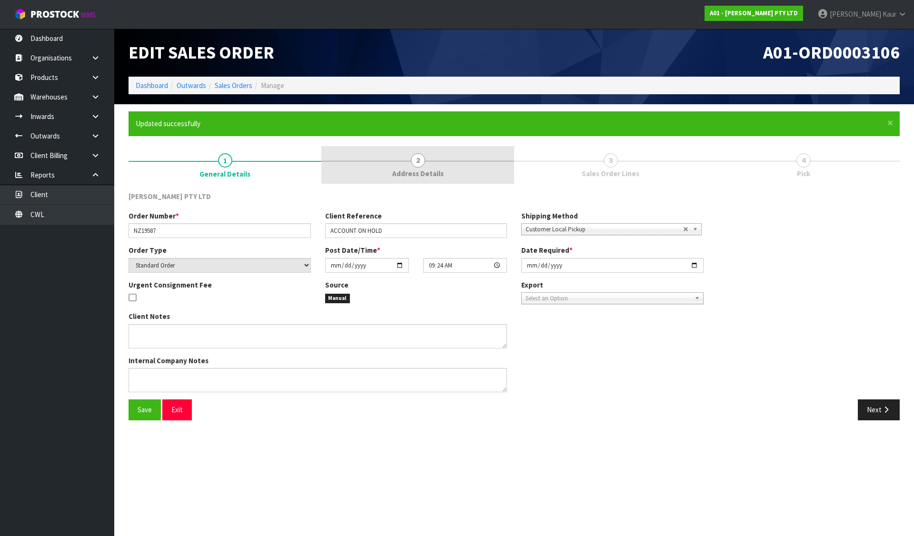
click at [443, 172] on link "2 Address Details" at bounding box center [417, 165] width 193 height 38
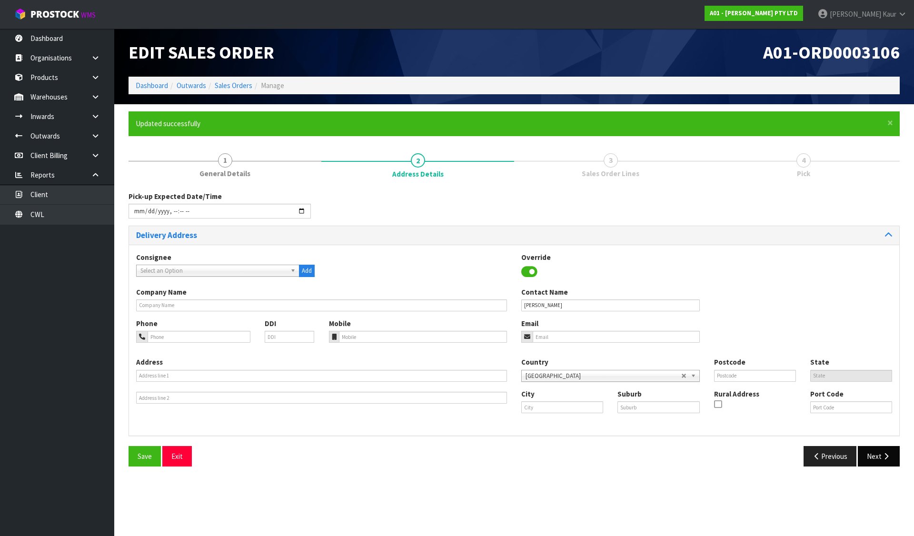
drag, startPoint x: 904, startPoint y: 464, endPoint x: 891, endPoint y: 464, distance: 13.8
click at [896, 464] on div "Previous Next" at bounding box center [710, 456] width 393 height 20
click at [872, 457] on button "Next" at bounding box center [879, 456] width 42 height 20
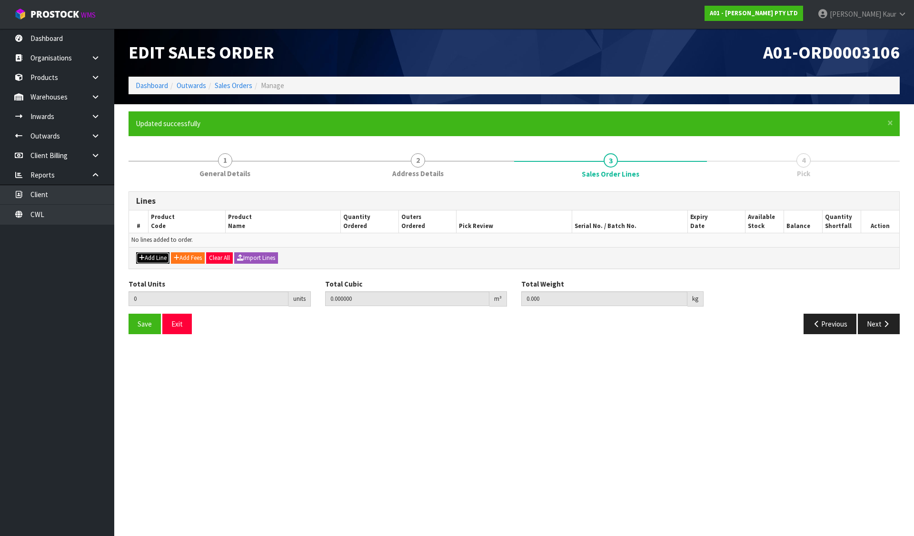
drag, startPoint x: 157, startPoint y: 259, endPoint x: 163, endPoint y: 252, distance: 9.5
click at [157, 259] on button "Add Line" at bounding box center [152, 257] width 33 height 11
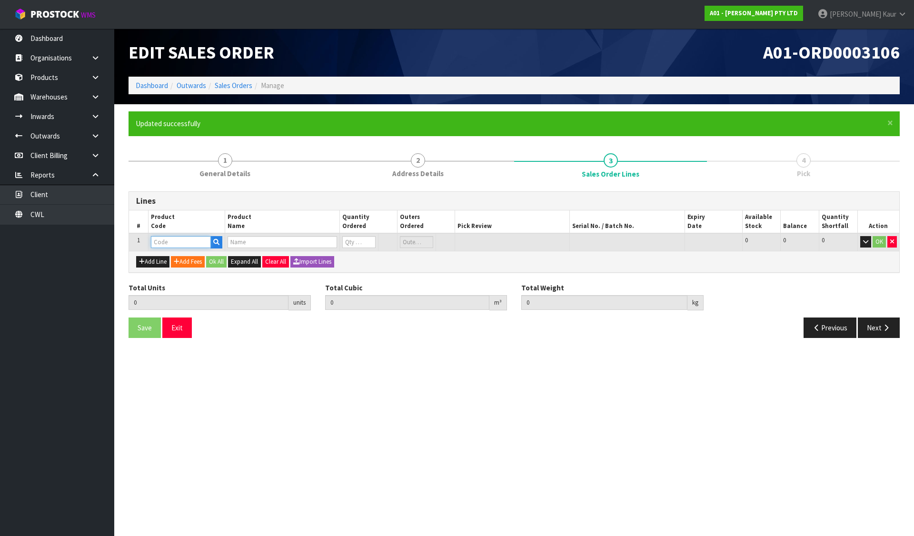
click at [168, 246] on input "text" at bounding box center [181, 242] width 60 height 12
paste input "0603-MB00-3208"
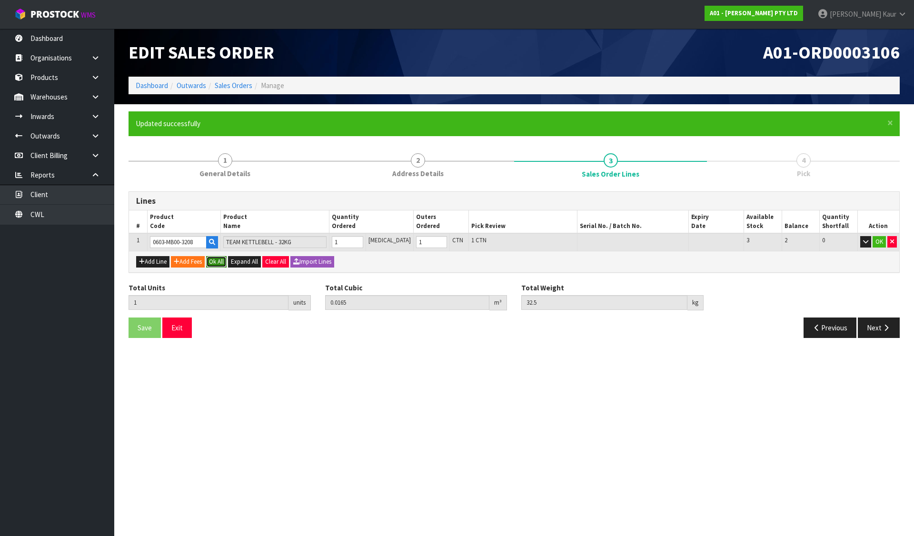
click at [217, 260] on button "Ok All" at bounding box center [216, 261] width 20 height 11
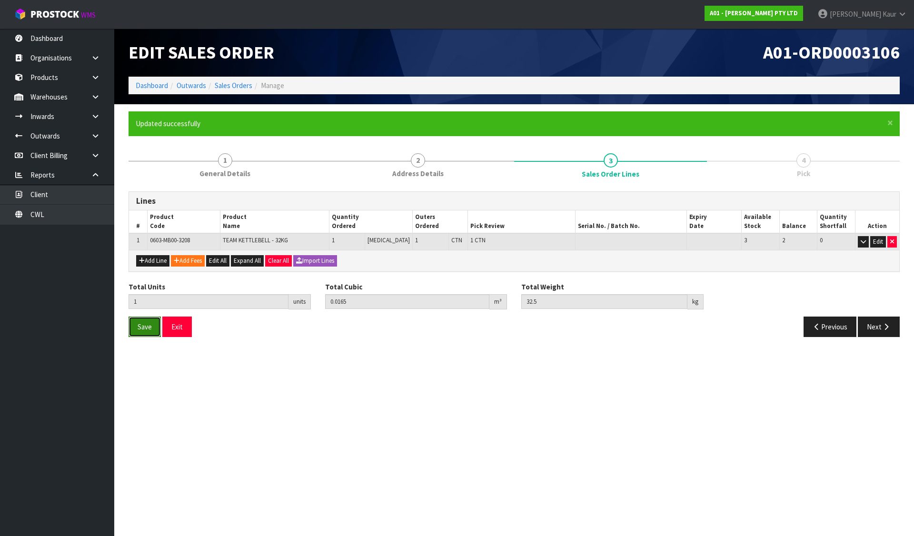
click at [143, 327] on span "Save" at bounding box center [145, 326] width 14 height 9
click at [141, 327] on span "Save" at bounding box center [145, 326] width 14 height 9
click at [869, 322] on button "Next" at bounding box center [879, 327] width 42 height 20
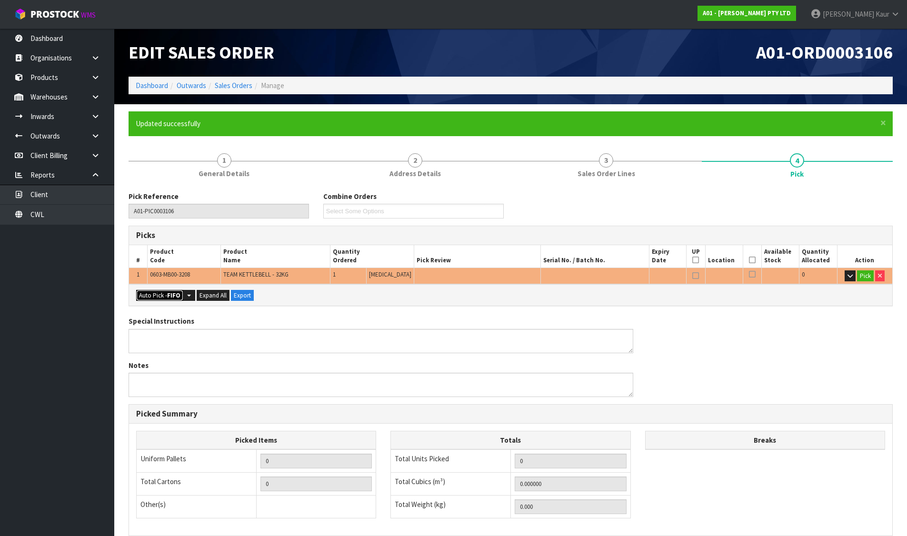
click at [155, 297] on button "Auto Pick - FIFO" at bounding box center [159, 295] width 47 height 11
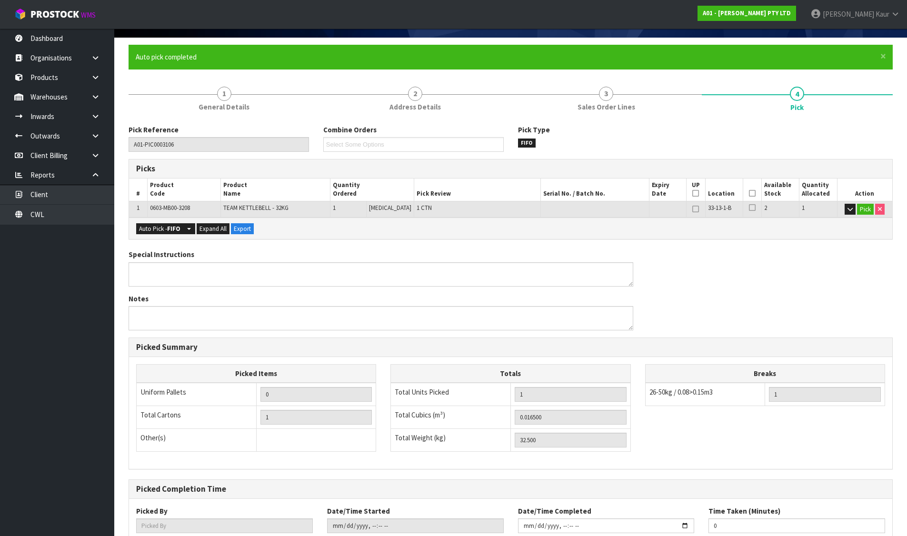
scroll to position [131, 0]
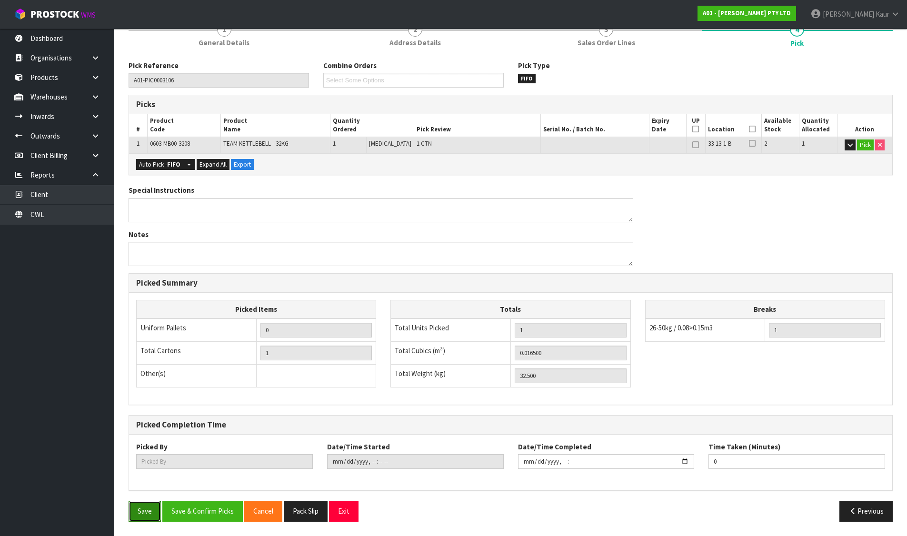
click at [141, 503] on button "Save" at bounding box center [145, 511] width 32 height 20
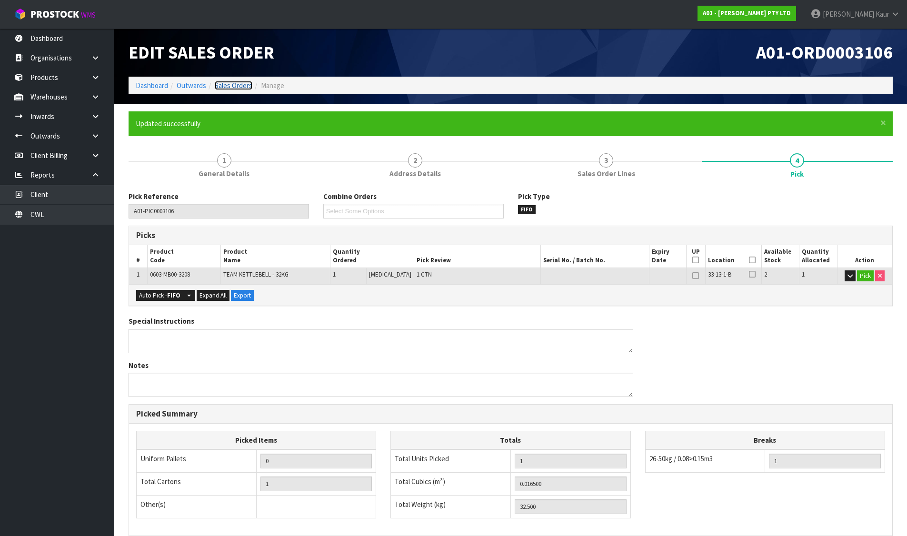
click at [231, 82] on link "Sales Orders" at bounding box center [234, 85] width 38 height 9
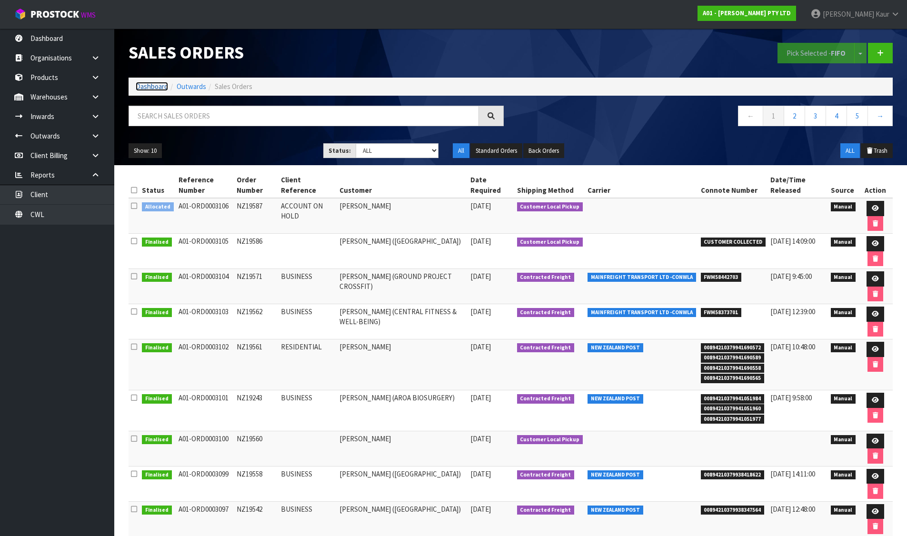
click at [152, 85] on link "Dashboard" at bounding box center [152, 86] width 32 height 9
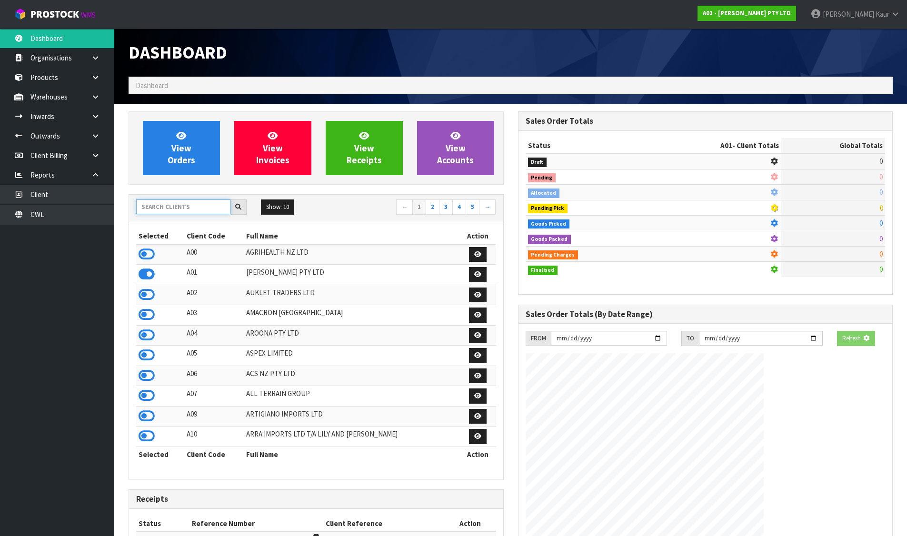
click at [188, 210] on input "text" at bounding box center [183, 206] width 94 height 15
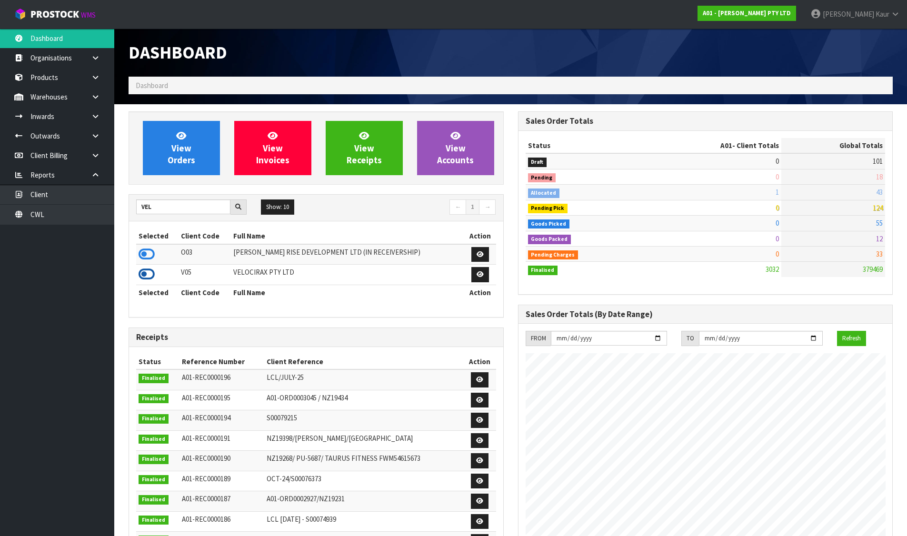
click at [148, 270] on icon at bounding box center [147, 274] width 16 height 14
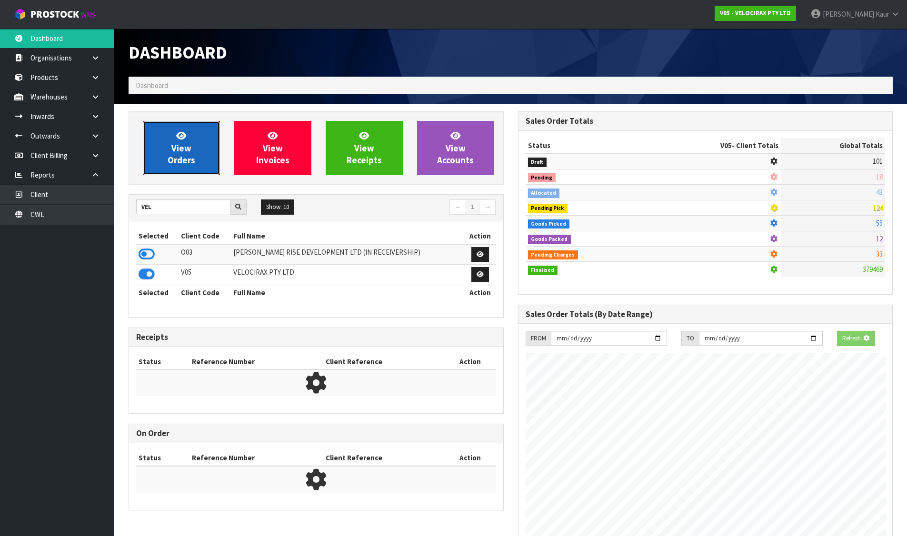
click at [168, 168] on link "View Orders" at bounding box center [181, 148] width 77 height 54
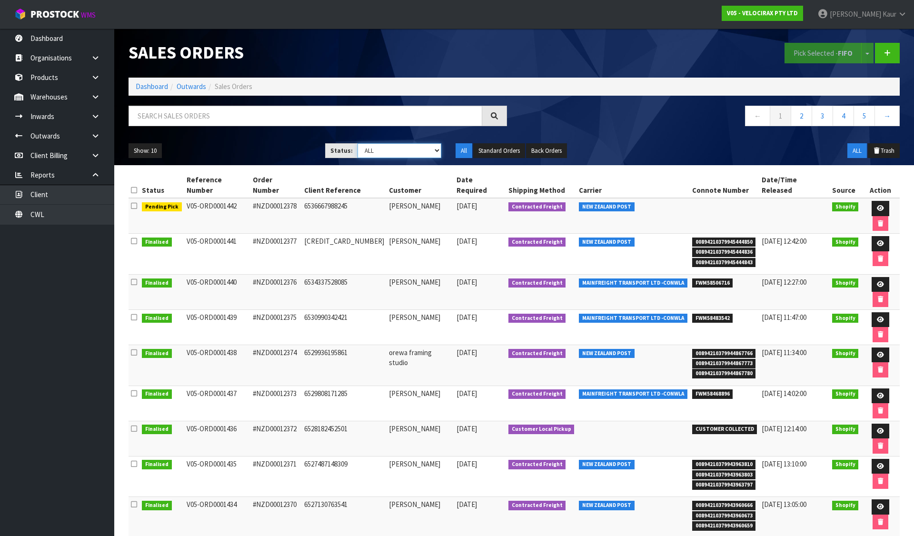
click at [378, 148] on select "Draft Pending Allocated Pending Pick Goods Picked Goods Packed Pending Charges …" at bounding box center [399, 150] width 84 height 15
click at [697, 42] on div "Pick Selected - FIFO Split button! FIFO - First In First Out FEFO - First Expir…" at bounding box center [710, 53] width 393 height 49
click at [383, 153] on select "Draft Pending Allocated Pending Pick Goods Picked Goods Packed Pending Charges …" at bounding box center [399, 150] width 84 height 15
click at [156, 82] on link "Dashboard" at bounding box center [152, 86] width 32 height 9
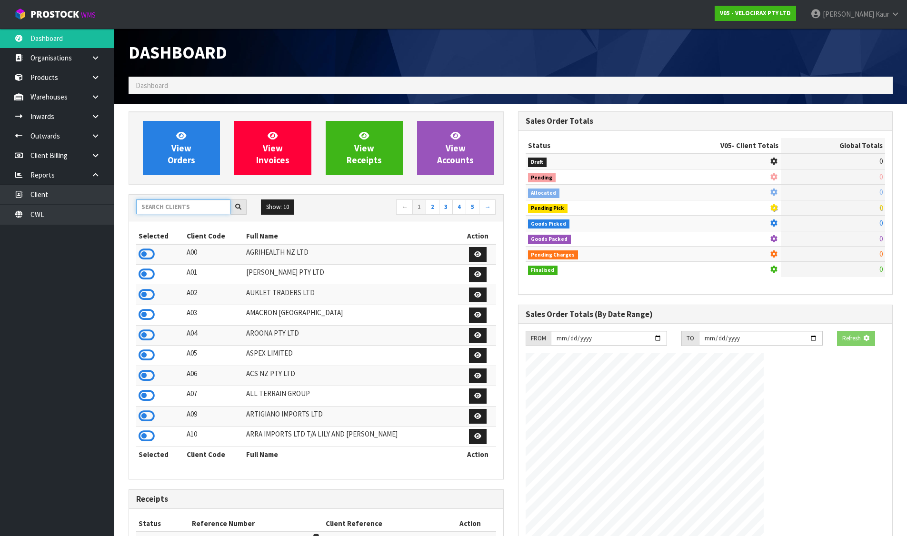
click at [197, 208] on input "text" at bounding box center [183, 206] width 94 height 15
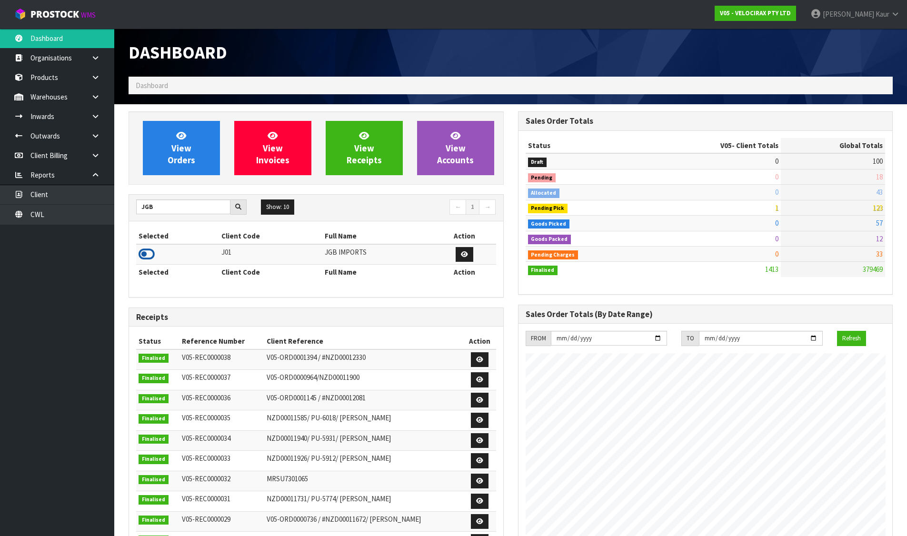
click at [143, 254] on icon at bounding box center [147, 254] width 16 height 14
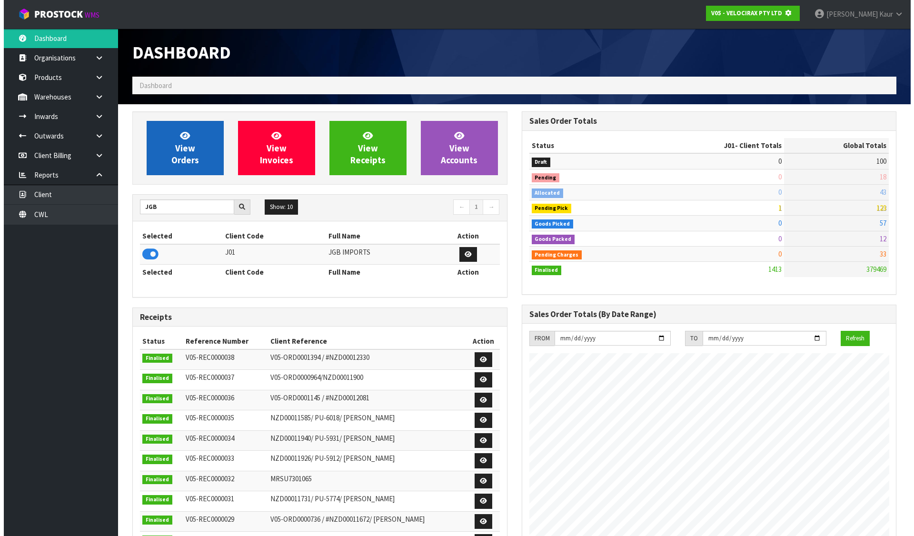
scroll to position [475387, 475592]
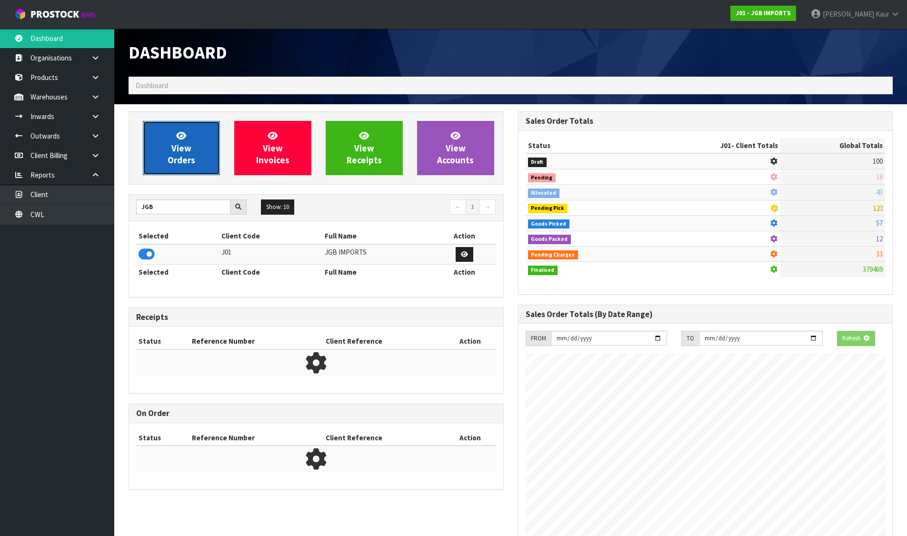
click at [181, 137] on icon at bounding box center [181, 135] width 10 height 9
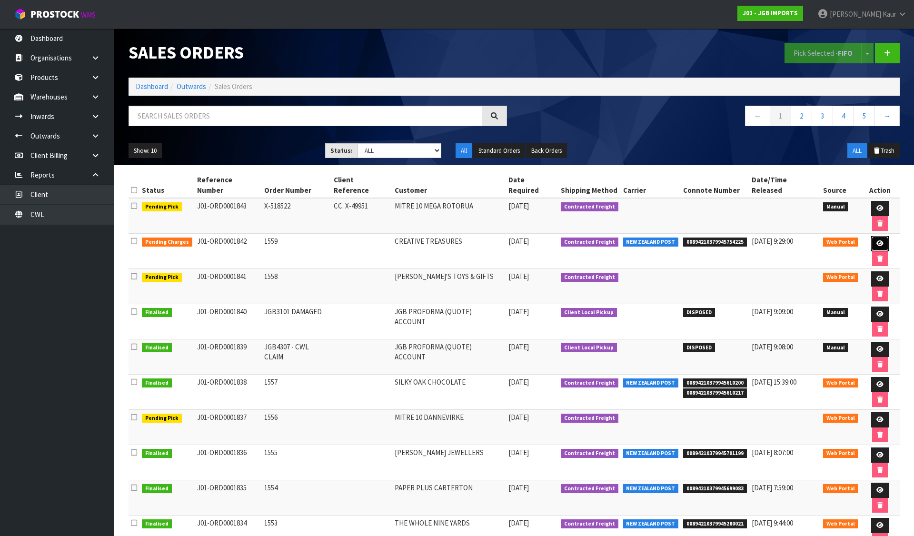
click at [871, 236] on link at bounding box center [880, 243] width 18 height 15
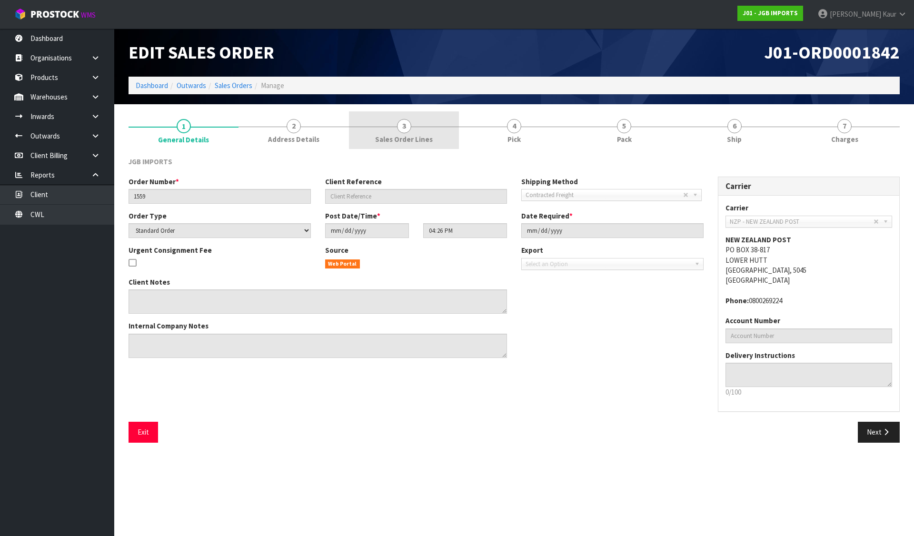
click at [401, 136] on span "Sales Order Lines" at bounding box center [404, 139] width 58 height 10
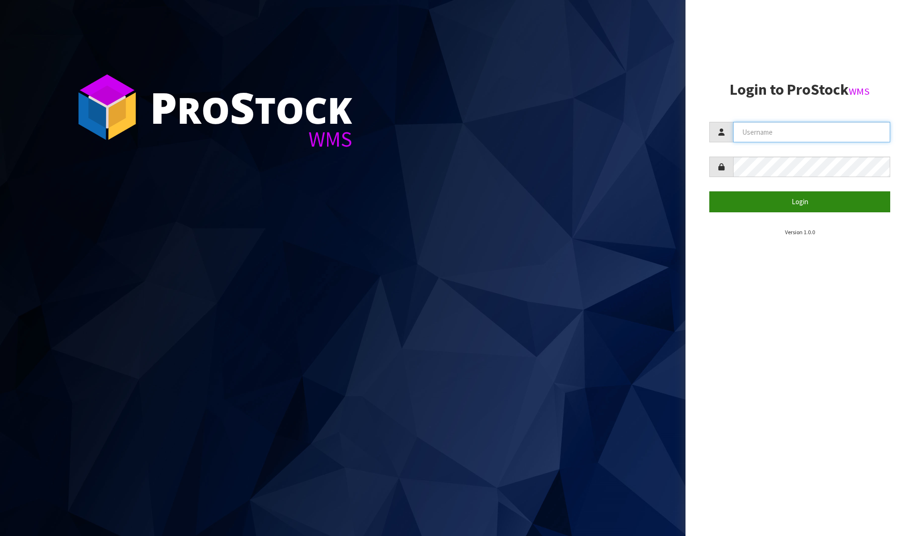
type input "[PERSON_NAME][EMAIL_ADDRESS][DOMAIN_NAME]"
click at [723, 196] on button "Login" at bounding box center [799, 201] width 181 height 20
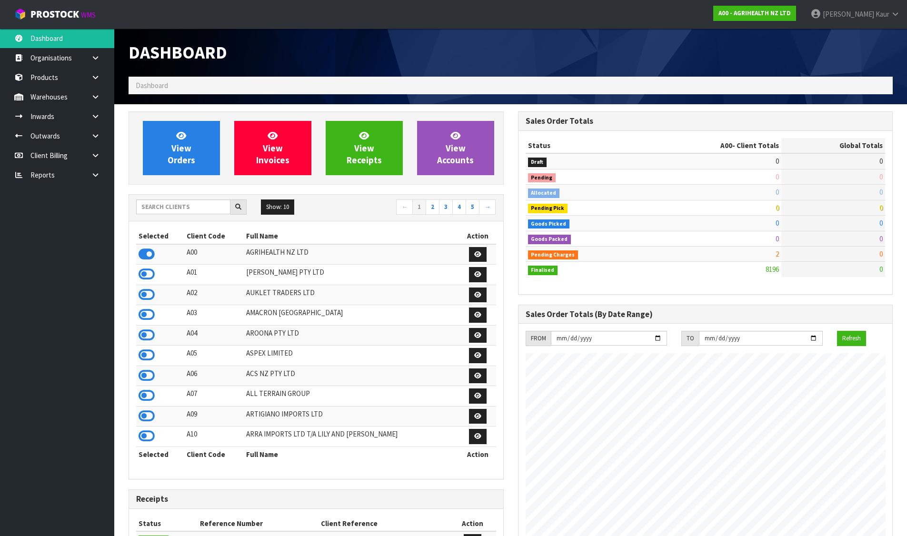
scroll to position [721, 389]
click at [174, 205] on input "text" at bounding box center [183, 206] width 94 height 15
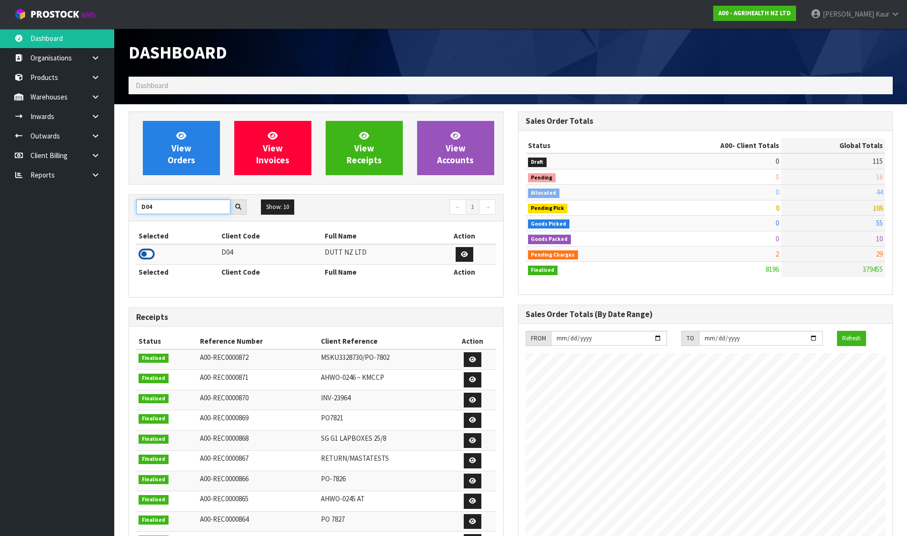
type input "D04"
click at [147, 253] on icon at bounding box center [147, 254] width 16 height 14
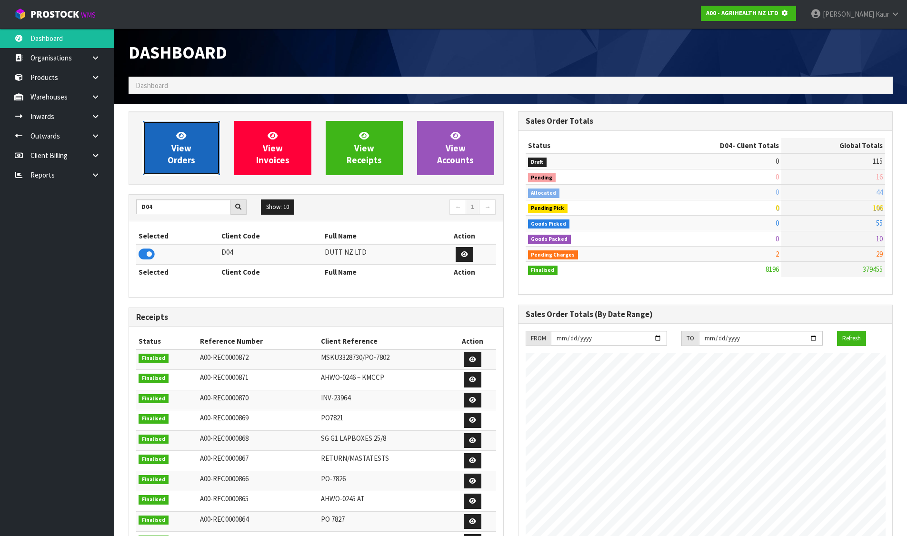
scroll to position [475387, 475592]
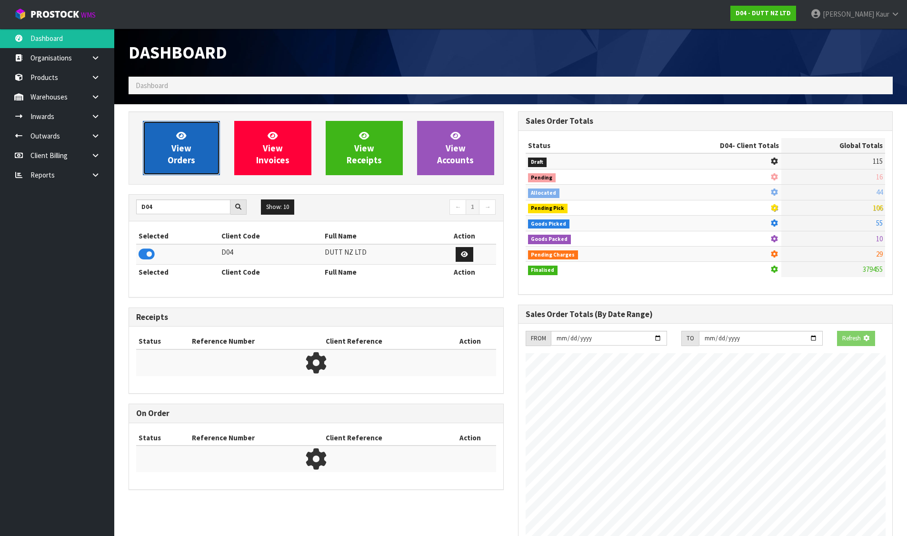
click at [149, 163] on link "View Orders" at bounding box center [181, 148] width 77 height 54
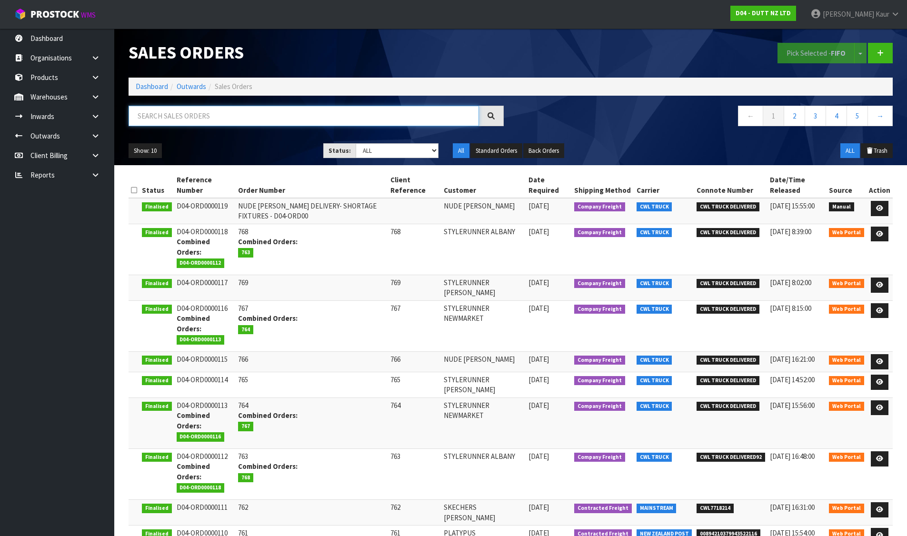
click at [175, 114] on input "text" at bounding box center [304, 116] width 350 height 20
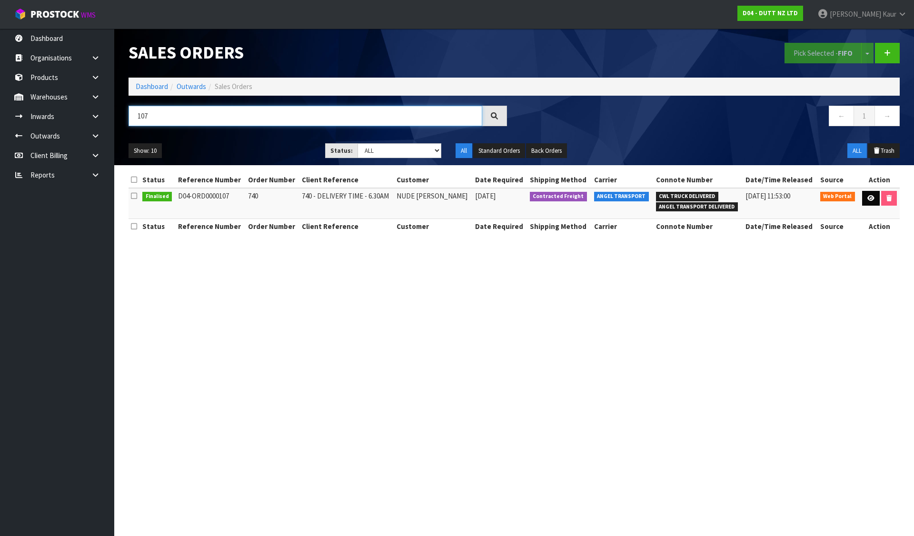
type input "107"
click at [867, 195] on icon at bounding box center [870, 198] width 7 height 6
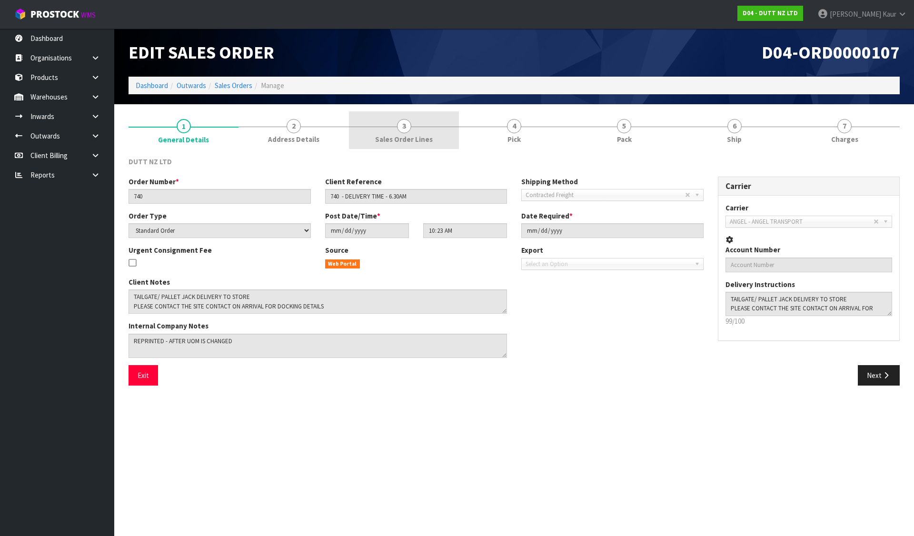
click at [424, 138] on span "Sales Order Lines" at bounding box center [404, 139] width 58 height 10
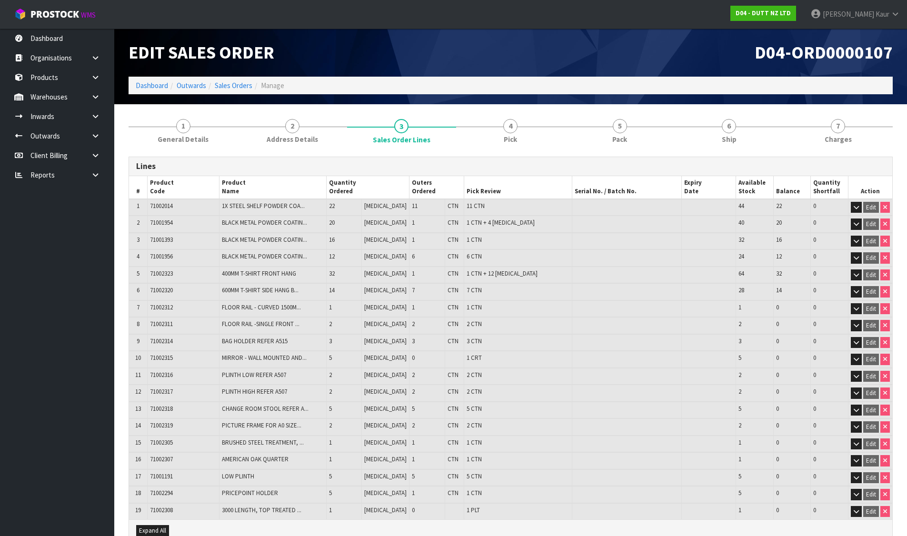
click at [363, 50] on h1 "Edit Sales Order" at bounding box center [316, 53] width 375 height 20
click at [99, 177] on icon at bounding box center [95, 174] width 9 height 7
click at [65, 216] on link "CWL" at bounding box center [57, 215] width 114 height 20
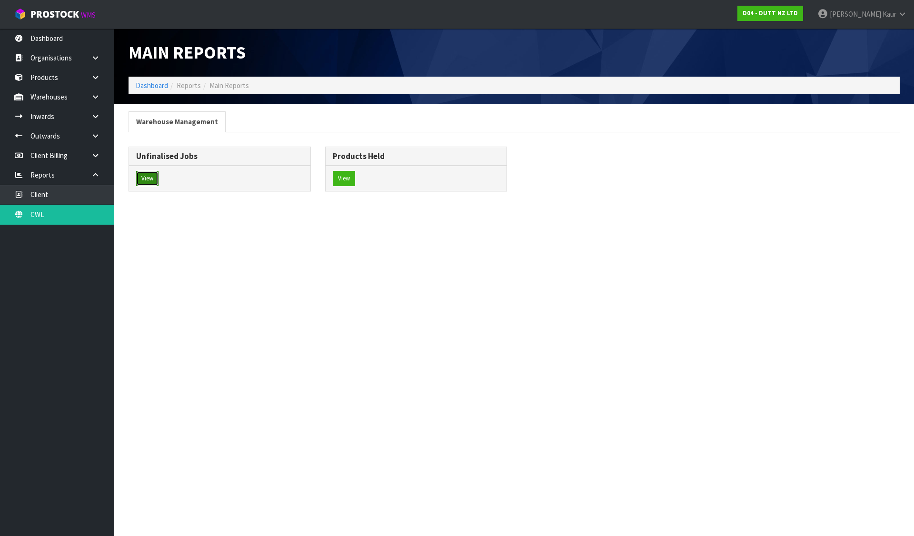
click at [151, 175] on button "View" at bounding box center [147, 178] width 22 height 15
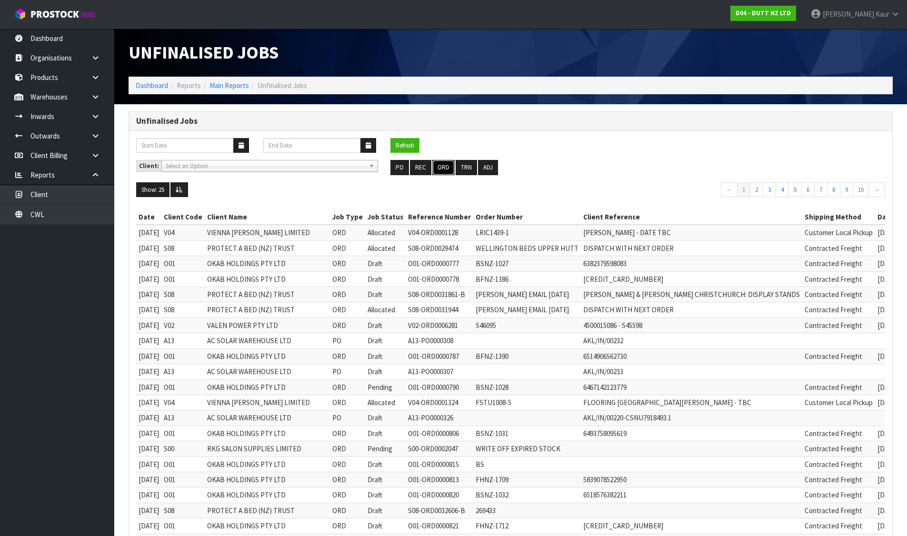
click at [439, 169] on button "ORD" at bounding box center [443, 167] width 22 height 15
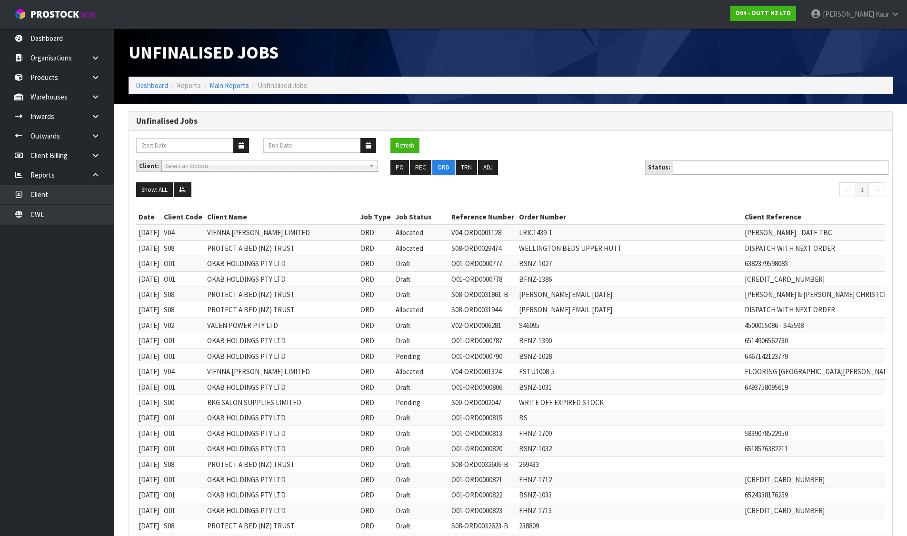
click at [694, 168] on input "text" at bounding box center [710, 167] width 70 height 12
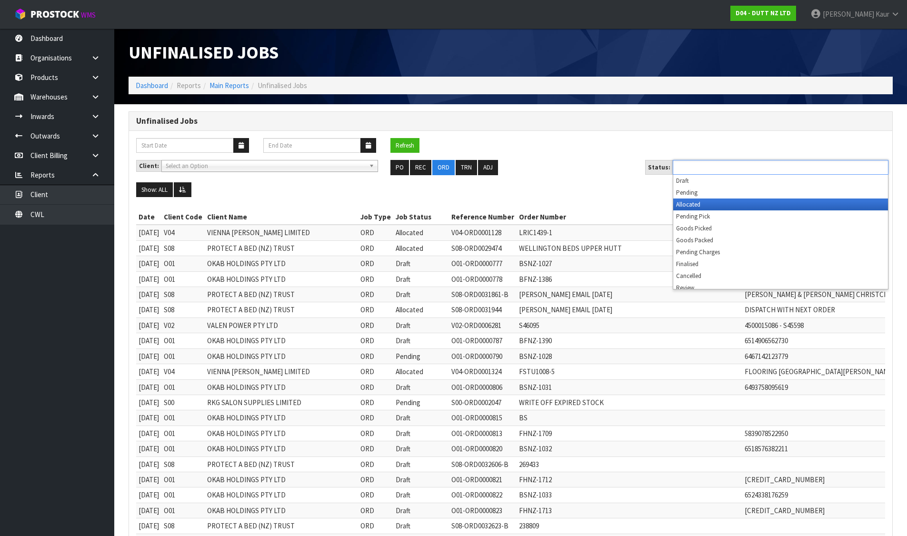
click at [690, 205] on li "Allocated" at bounding box center [780, 204] width 215 height 12
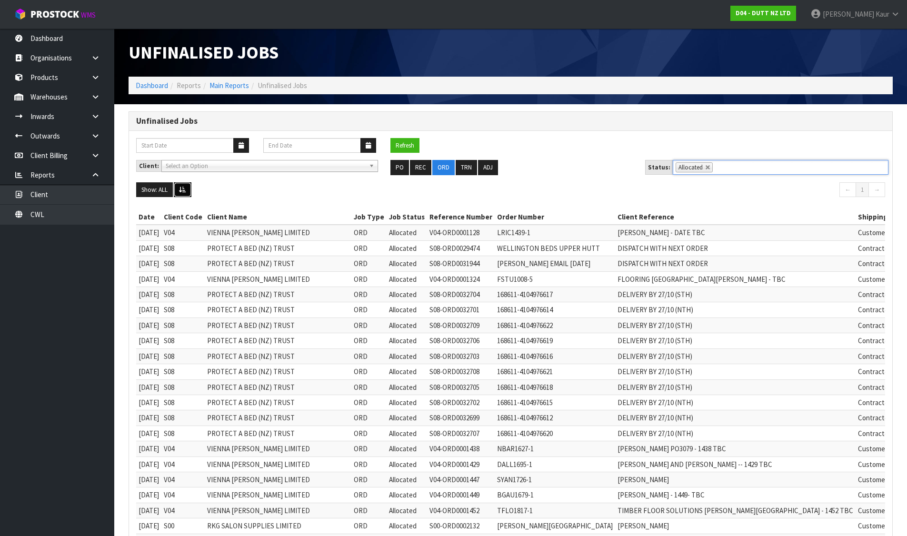
click at [183, 190] on icon at bounding box center [182, 190] width 7 height 6
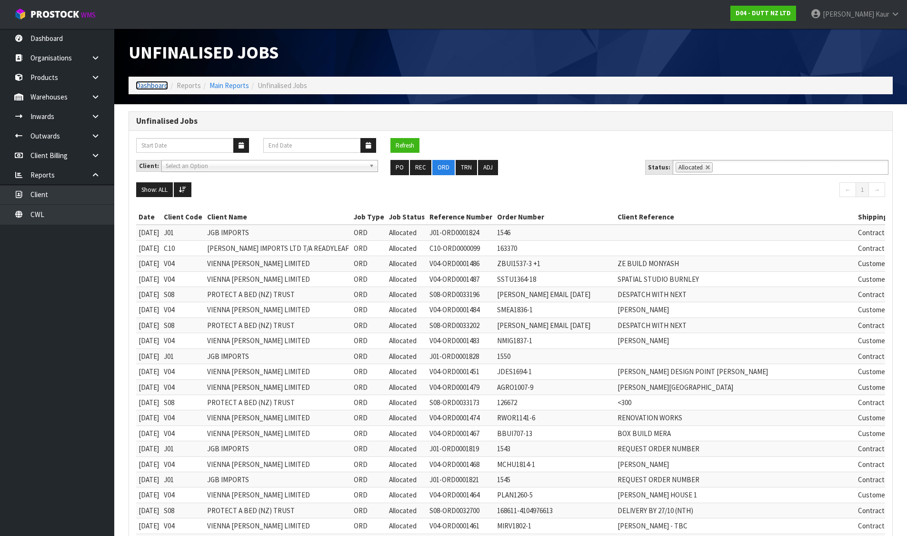
click at [148, 85] on link "Dashboard" at bounding box center [152, 85] width 32 height 9
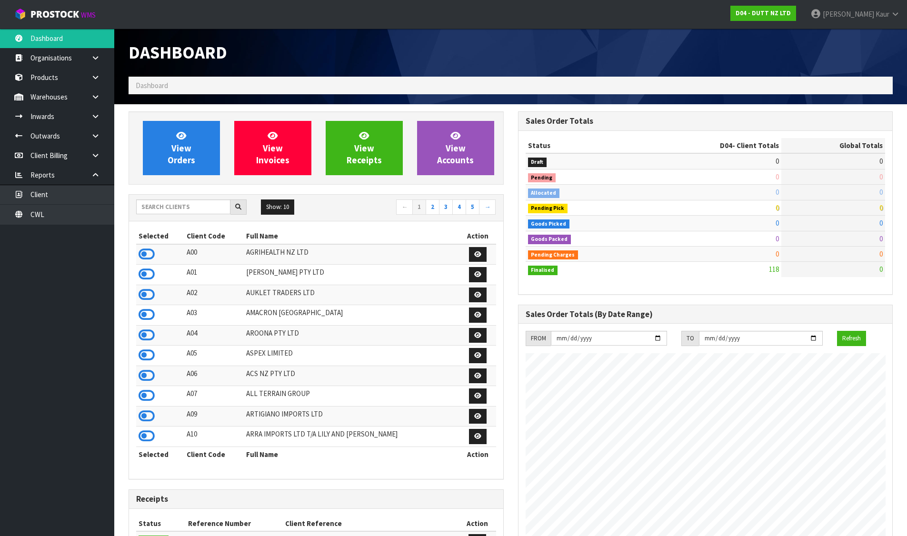
scroll to position [582, 389]
click at [56, 217] on link "CWL" at bounding box center [57, 215] width 114 height 20
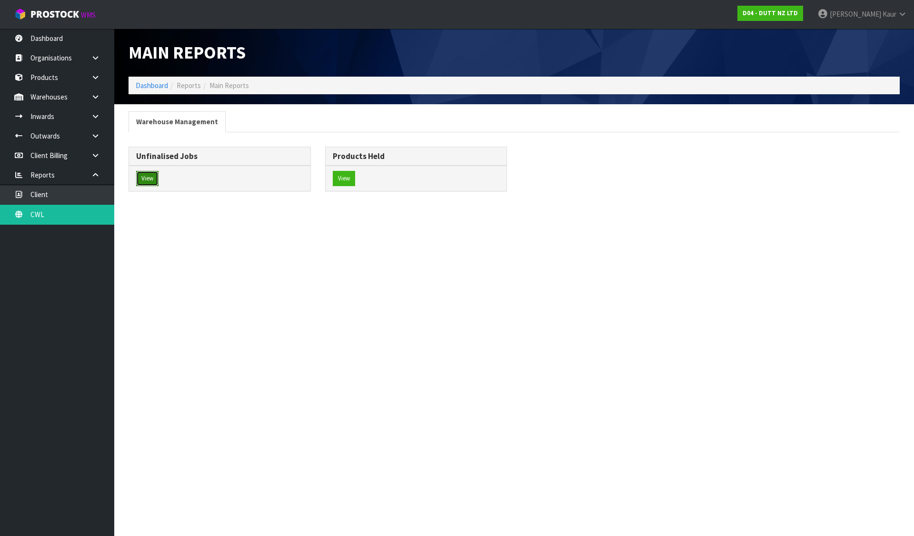
click at [144, 176] on button "View" at bounding box center [147, 178] width 22 height 15
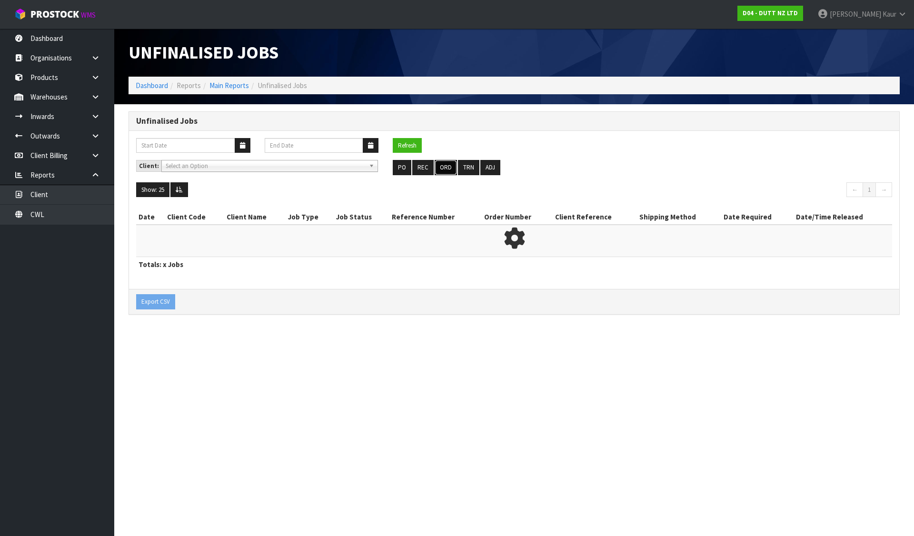
click at [441, 167] on button "ORD" at bounding box center [446, 167] width 22 height 15
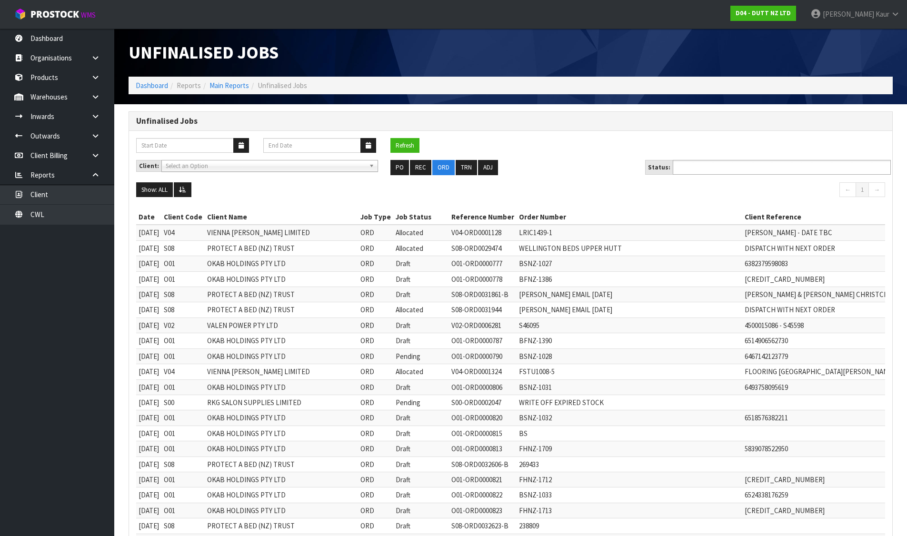
click at [695, 164] on input "text" at bounding box center [710, 167] width 70 height 12
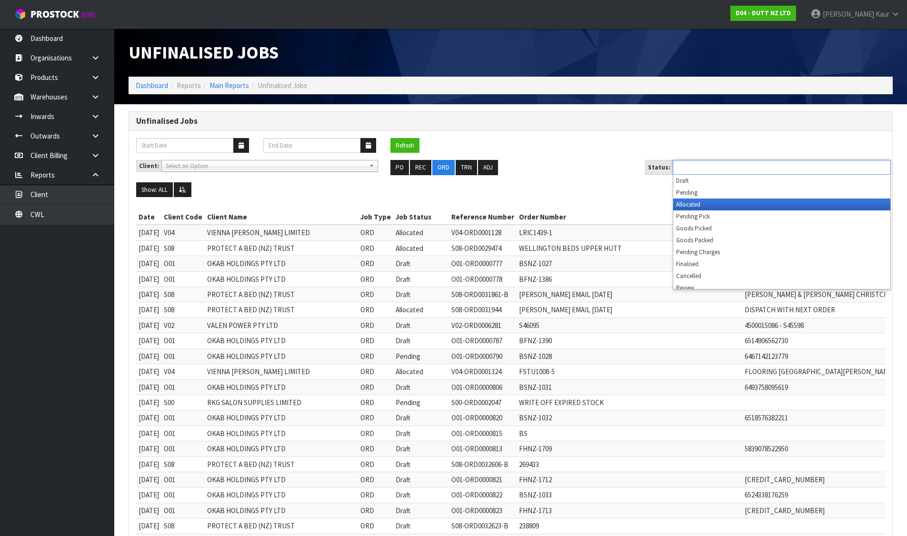
click at [688, 207] on li "Allocated" at bounding box center [781, 204] width 217 height 12
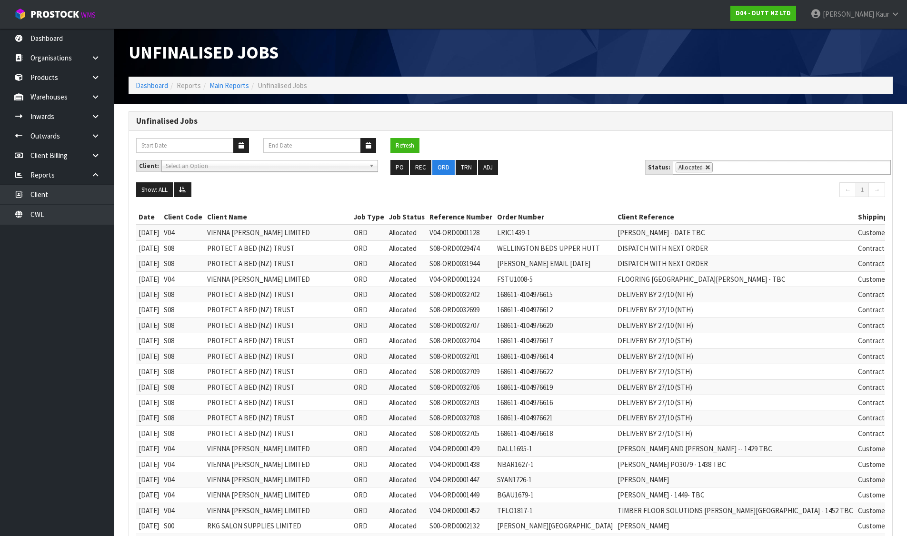
click at [705, 169] on link at bounding box center [708, 168] width 6 height 6
type input "Select Some Options"
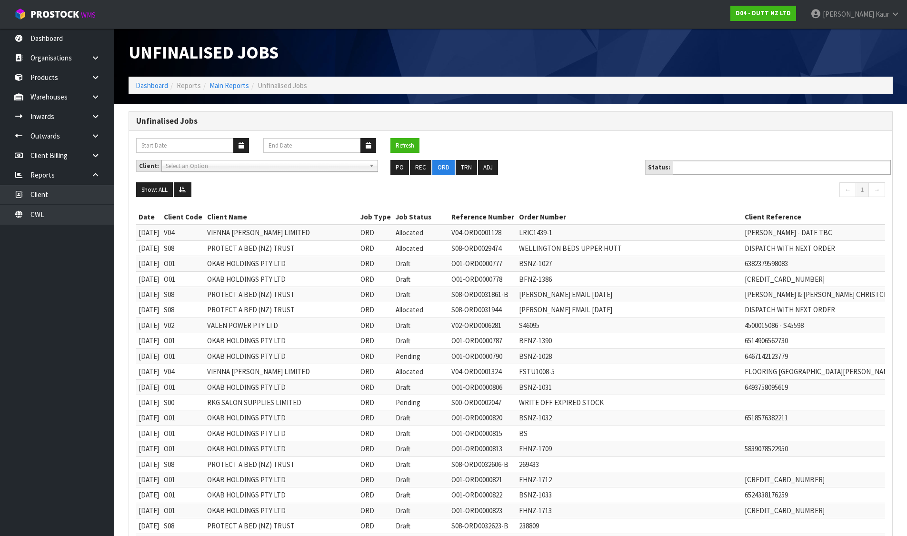
click at [702, 169] on input "text" at bounding box center [710, 167] width 70 height 12
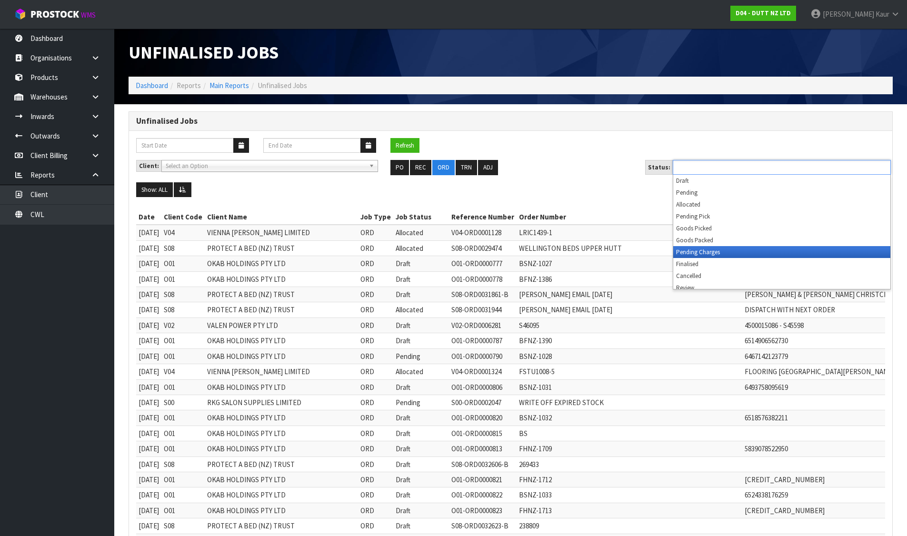
click at [701, 255] on li "Pending Charges" at bounding box center [781, 252] width 217 height 12
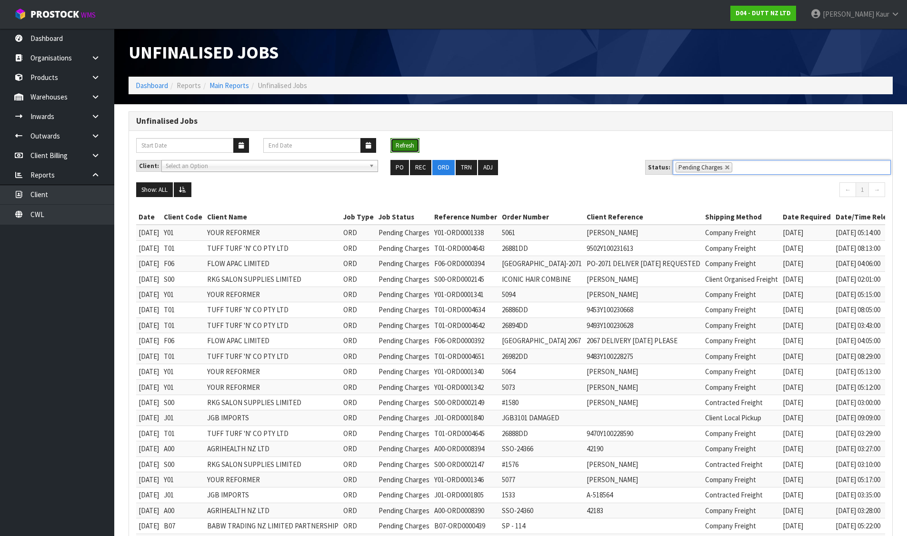
click at [416, 148] on button "Refresh" at bounding box center [404, 145] width 29 height 15
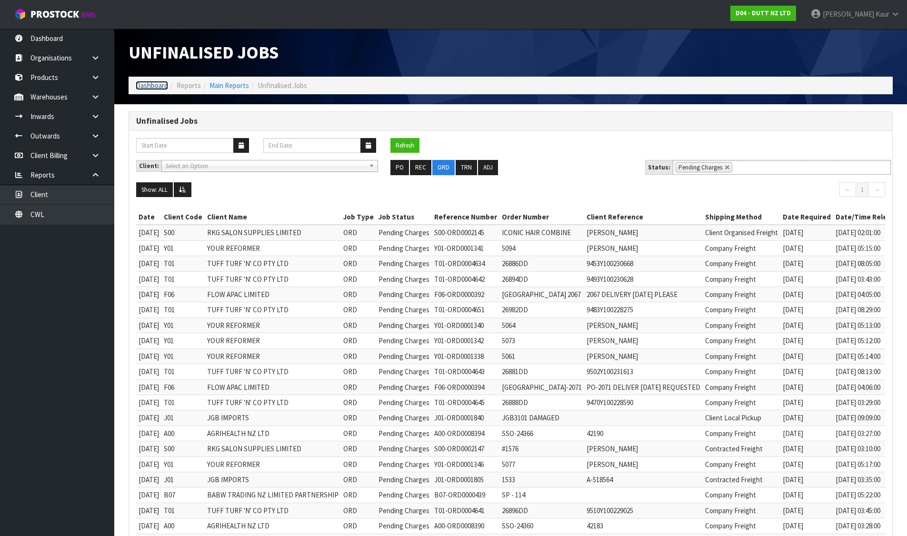
click at [139, 86] on link "Dashboard" at bounding box center [152, 85] width 32 height 9
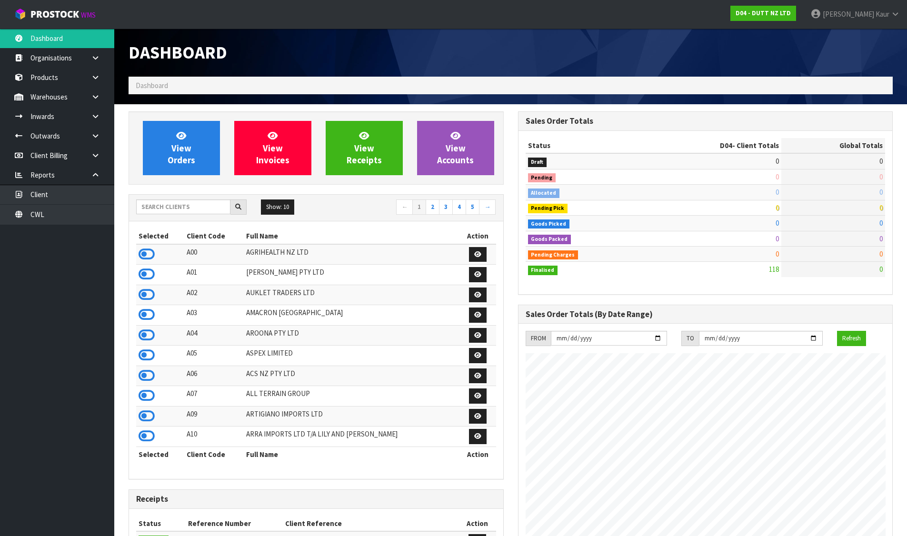
scroll to position [582, 389]
click at [187, 206] on input "text" at bounding box center [183, 206] width 94 height 15
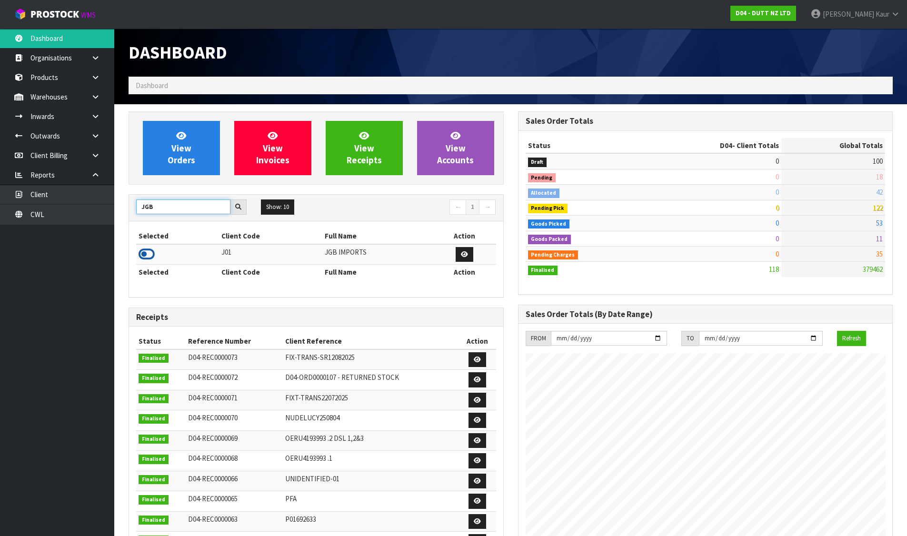
type input "JGB"
click at [144, 252] on icon at bounding box center [147, 254] width 16 height 14
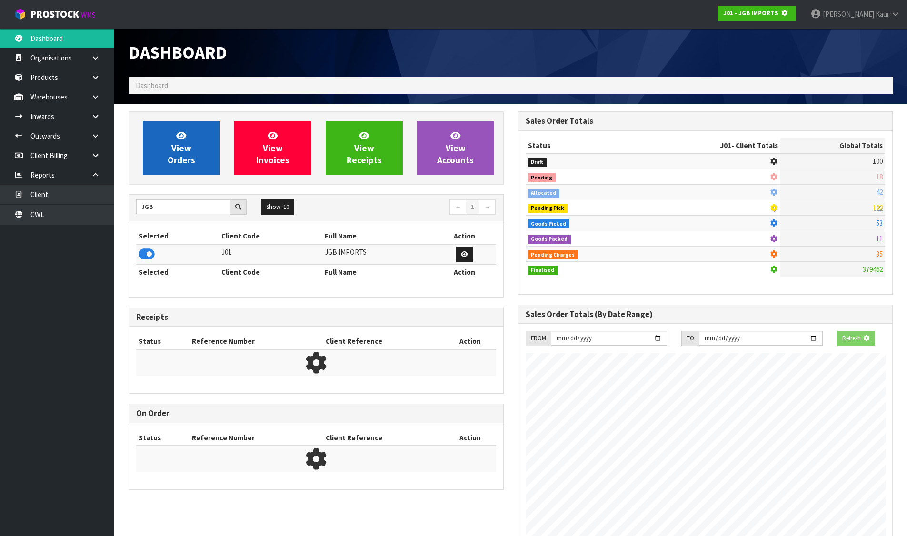
scroll to position [594, 389]
click at [159, 165] on link "View Orders" at bounding box center [181, 148] width 77 height 54
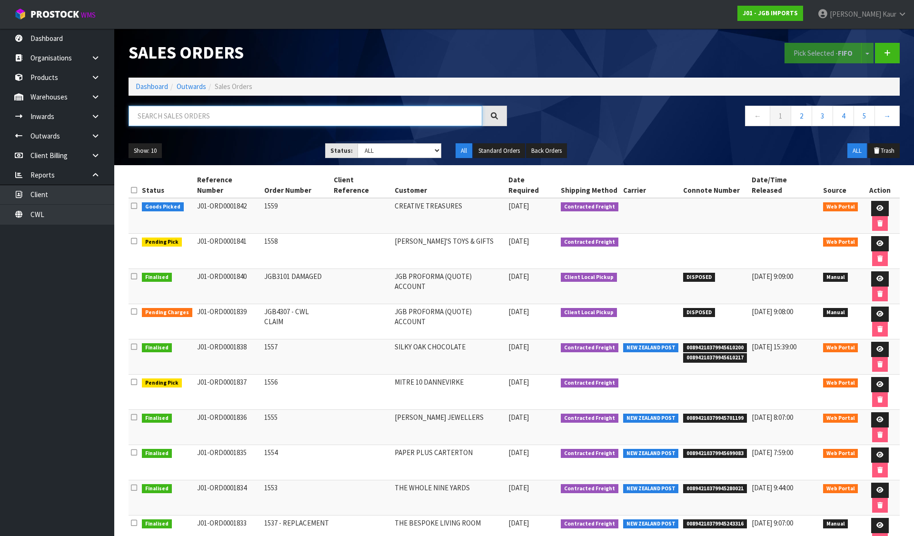
click at [207, 110] on input "text" at bounding box center [306, 116] width 354 height 20
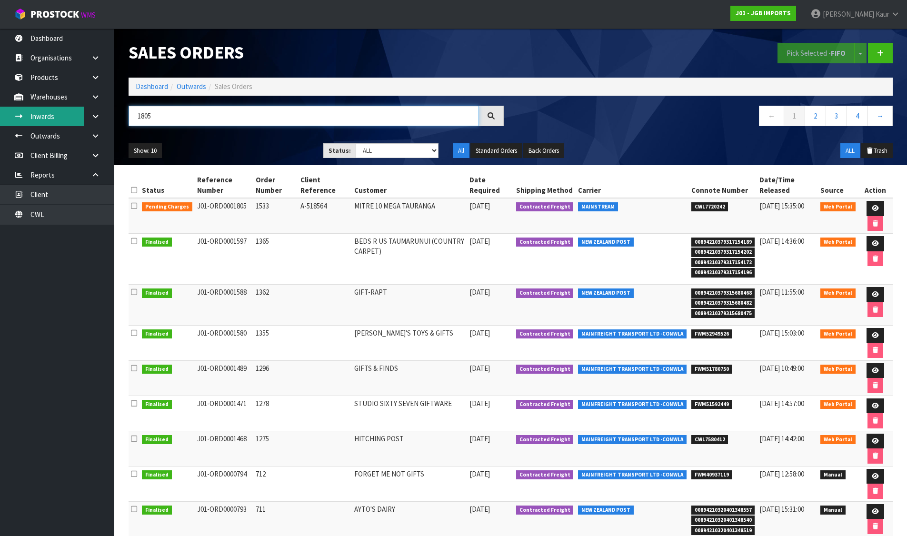
type input "1805"
click at [875, 203] on link at bounding box center [875, 208] width 18 height 15
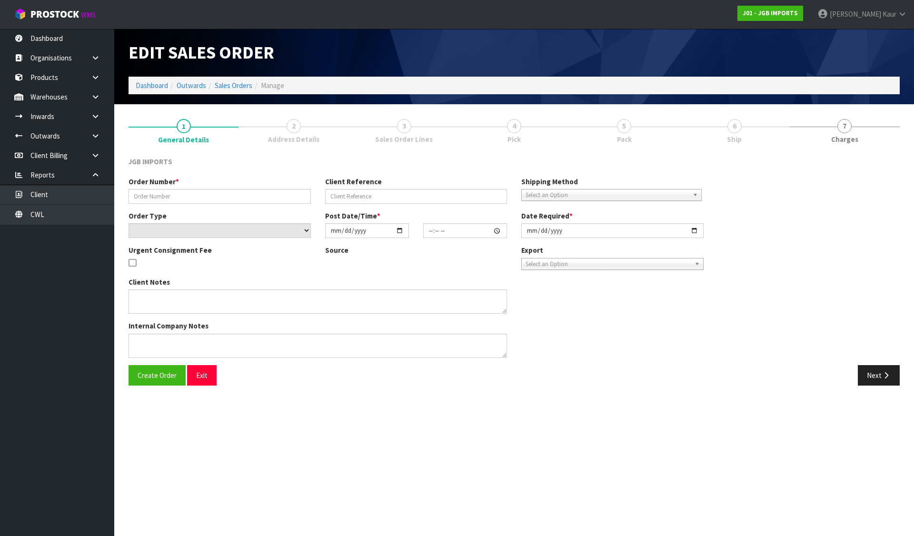
type input "1533"
type input "A-518564"
select select "number:0"
type input "2025-08-20"
type input "17:53:00.000"
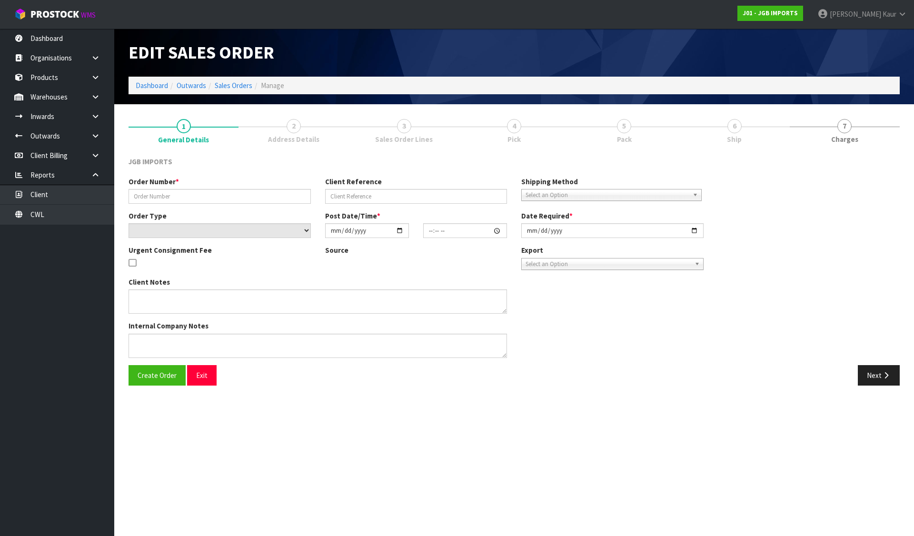
type input "2025-09-01"
type textarea "SEND SEPT 1ST. PLEASE EMAIL PRO-FORMA INVOICE REQUESTING ORDER NUMBER BEFORE SE…"
type textarea "PLEASE SUPPLY ON ORDER NO A-518564. IF POSSIBLE, COULD YOU SUPPLY ON SEPTEMBER …"
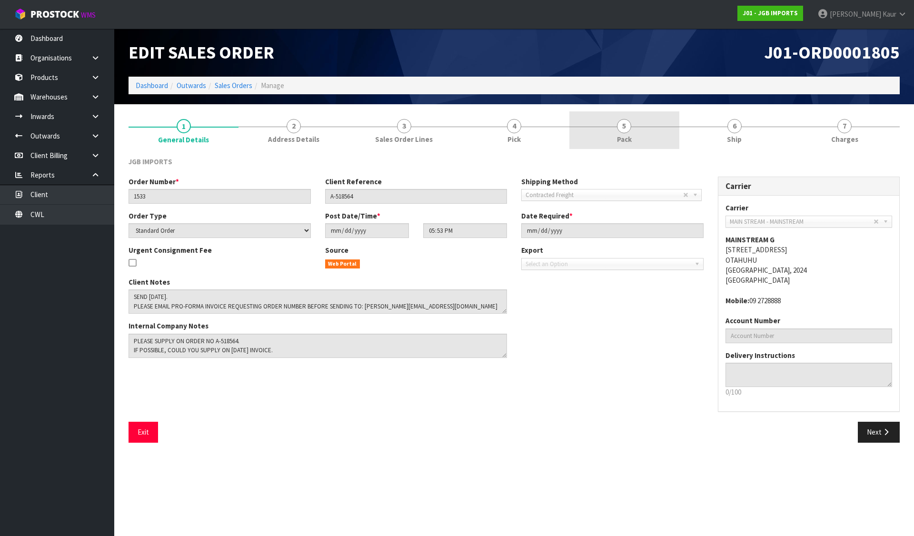
click at [621, 133] on link "5 Pack" at bounding box center [624, 130] width 110 height 38
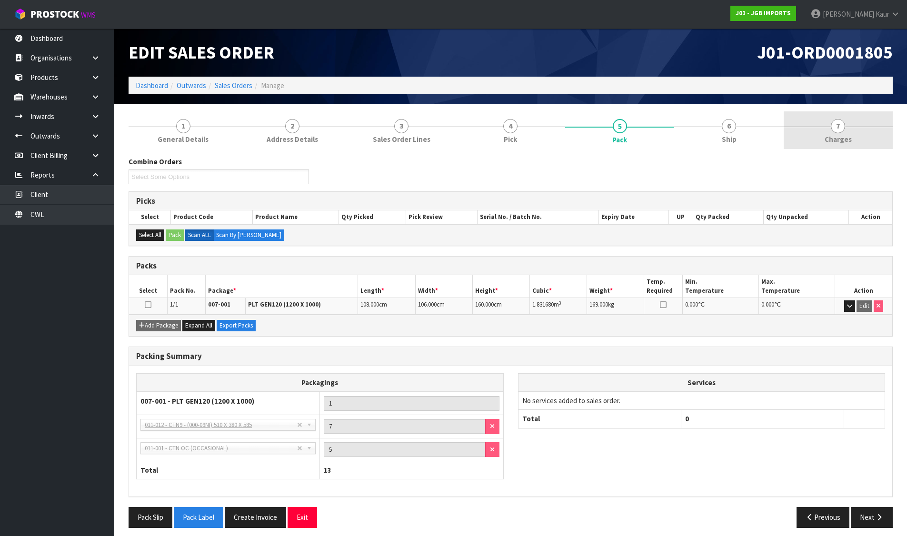
click at [825, 129] on link "7 Charges" at bounding box center [837, 130] width 109 height 38
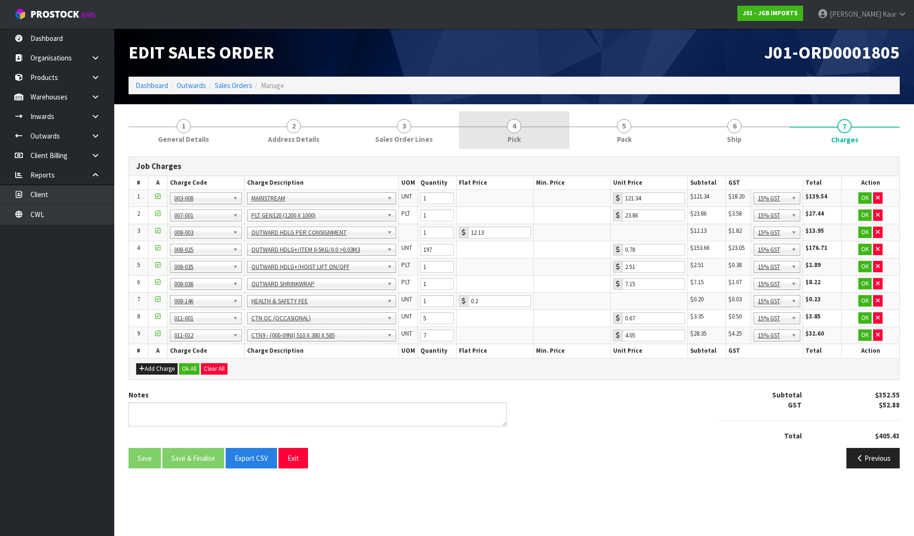
click at [538, 127] on link "4 Pick" at bounding box center [514, 130] width 110 height 38
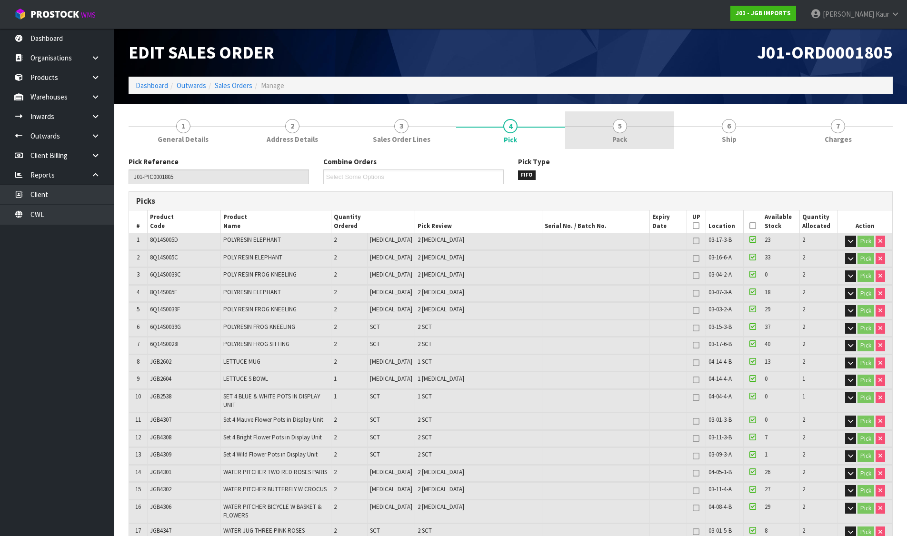
click at [629, 121] on link "5 Pack" at bounding box center [619, 130] width 109 height 38
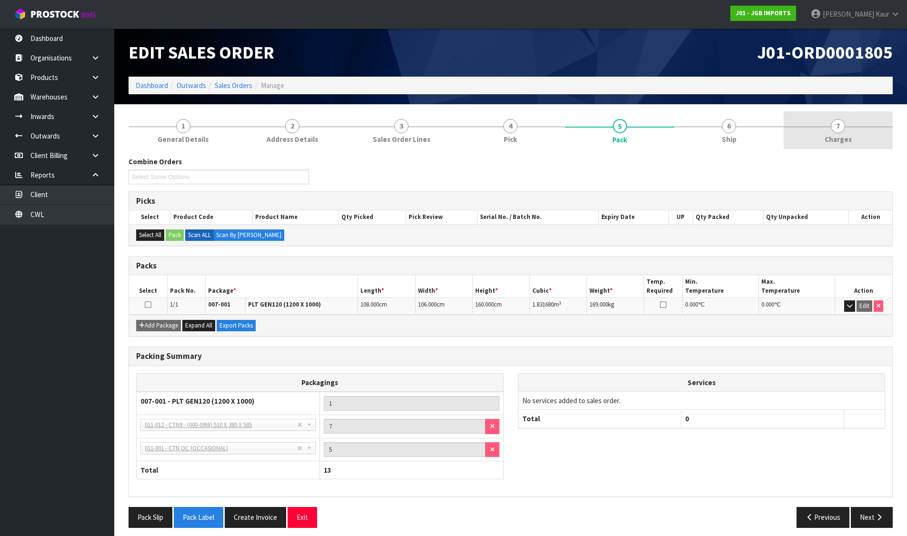
click at [835, 129] on span "7" at bounding box center [838, 126] width 14 height 14
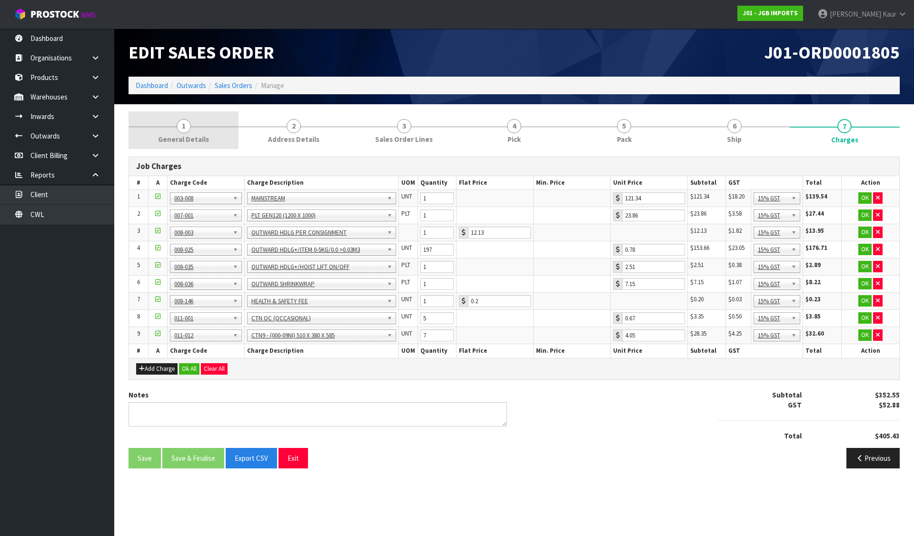
click at [209, 129] on link "1 General Details" at bounding box center [184, 130] width 110 height 38
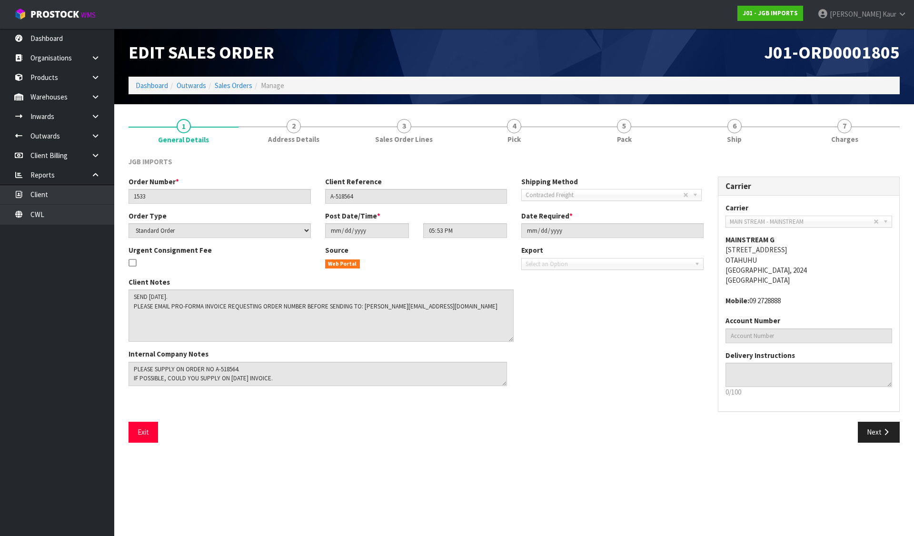
drag, startPoint x: 502, startPoint y: 311, endPoint x: 509, endPoint y: 339, distance: 28.9
click at [509, 339] on textarea at bounding box center [321, 315] width 385 height 52
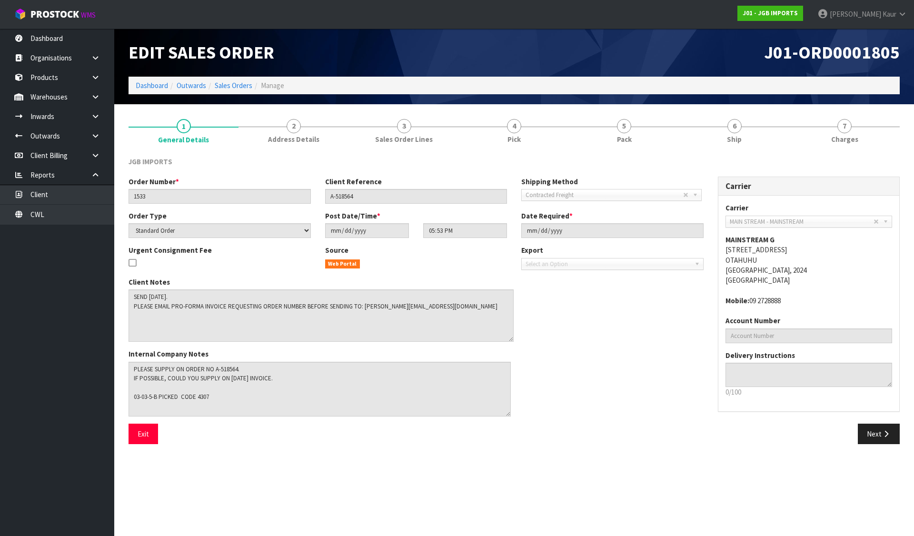
drag, startPoint x: 504, startPoint y: 385, endPoint x: 507, endPoint y: 415, distance: 30.7
click at [507, 415] on textarea at bounding box center [320, 389] width 382 height 55
click at [859, 129] on link "7 Charges" at bounding box center [845, 130] width 110 height 38
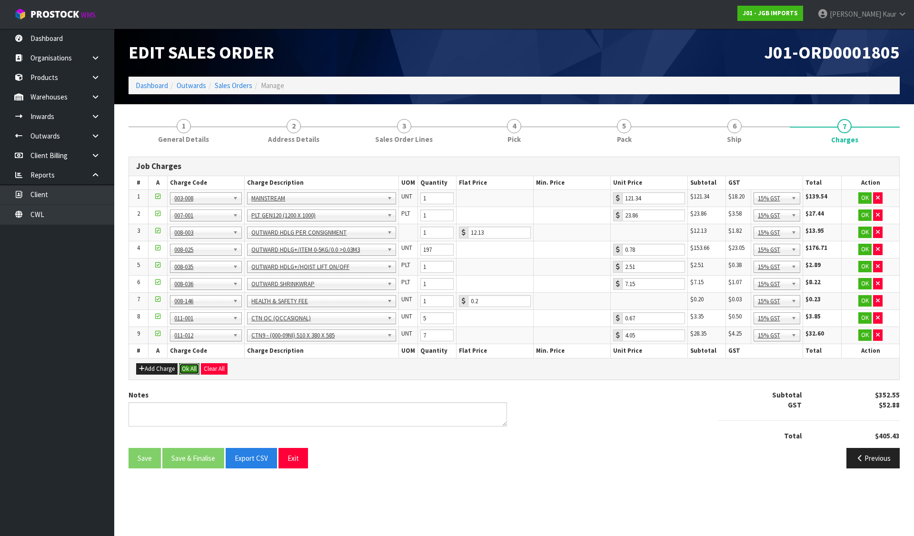
drag, startPoint x: 197, startPoint y: 370, endPoint x: 196, endPoint y: 385, distance: 15.3
click at [197, 370] on button "Ok All" at bounding box center [189, 368] width 20 height 11
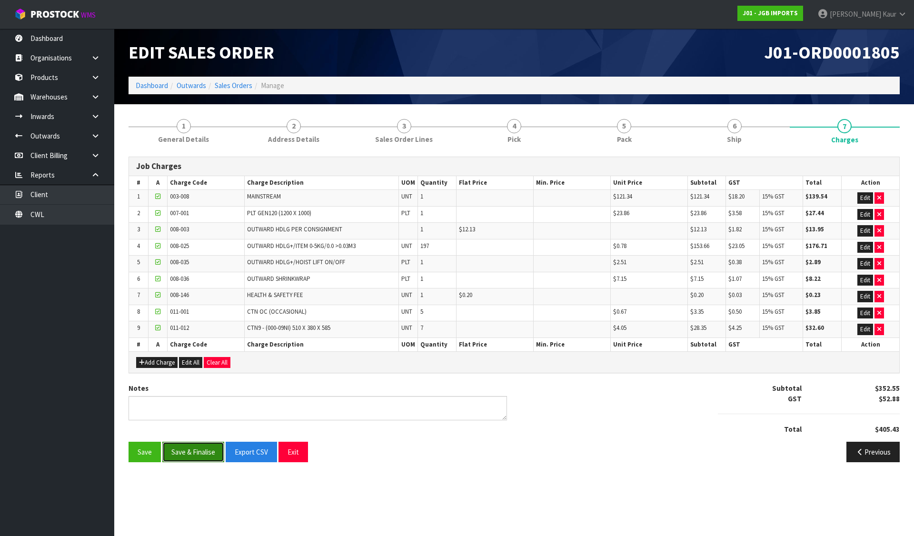
click at [190, 456] on button "Save & Finalise" at bounding box center [193, 452] width 62 height 20
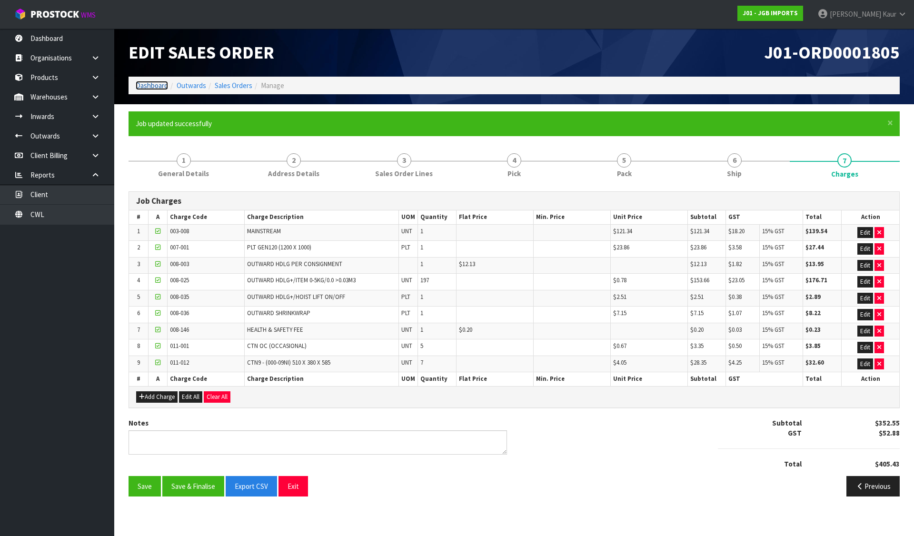
click at [147, 88] on link "Dashboard" at bounding box center [152, 85] width 32 height 9
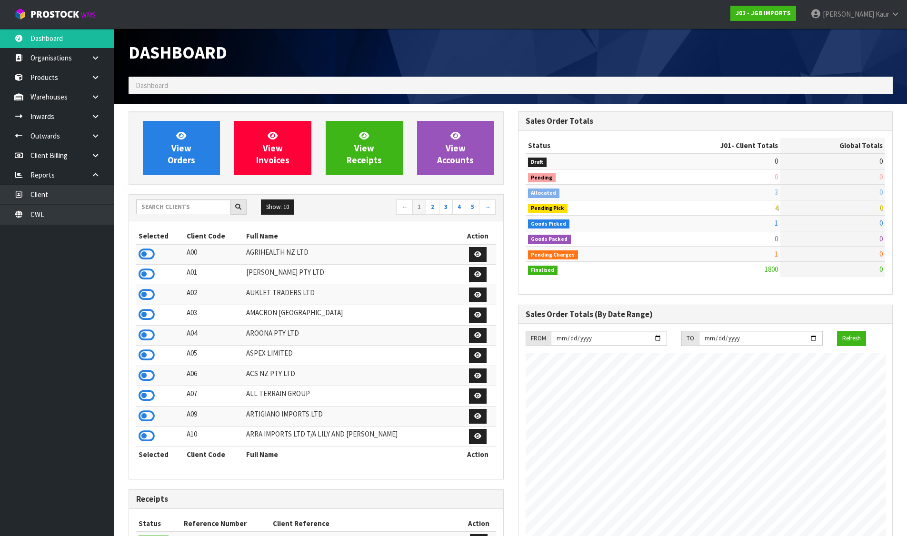
scroll to position [721, 389]
click at [67, 211] on link "CWL" at bounding box center [57, 215] width 114 height 20
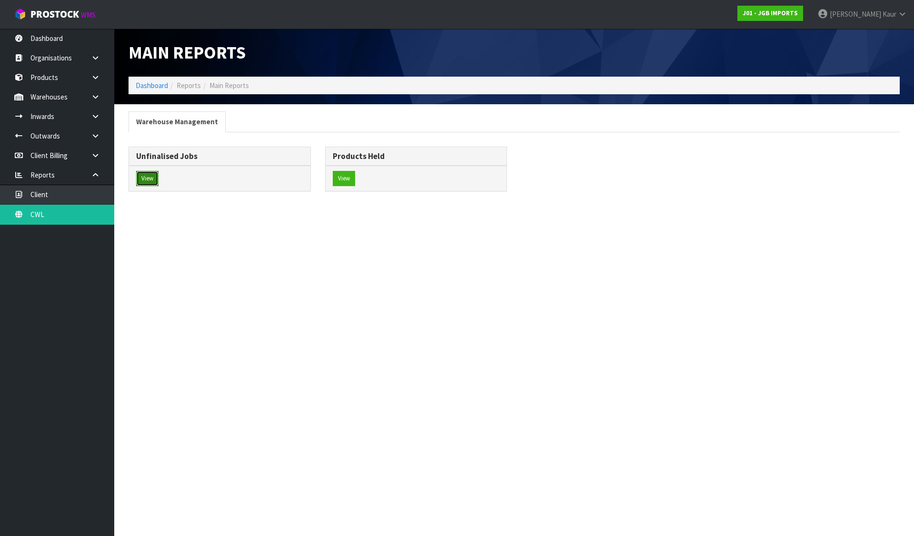
click at [150, 179] on button "View" at bounding box center [147, 178] width 22 height 15
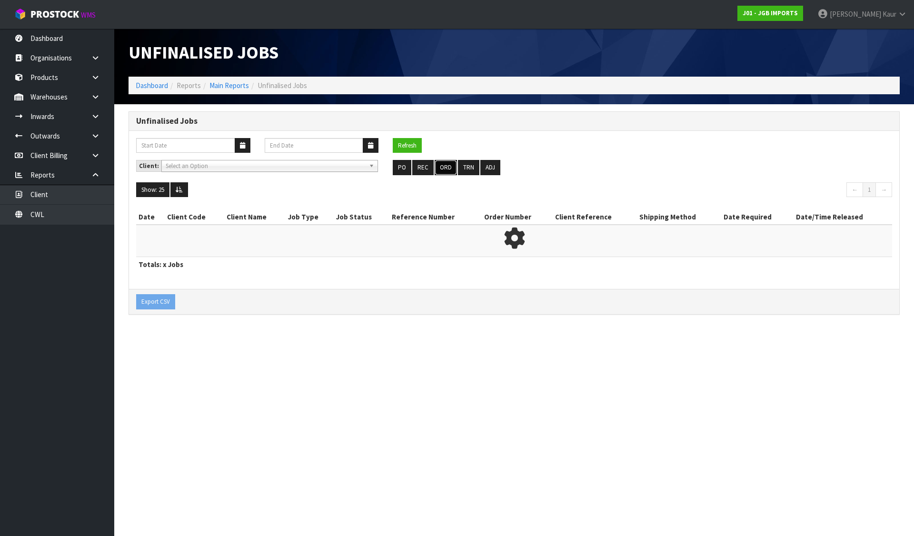
click at [441, 167] on button "ORD" at bounding box center [446, 167] width 22 height 15
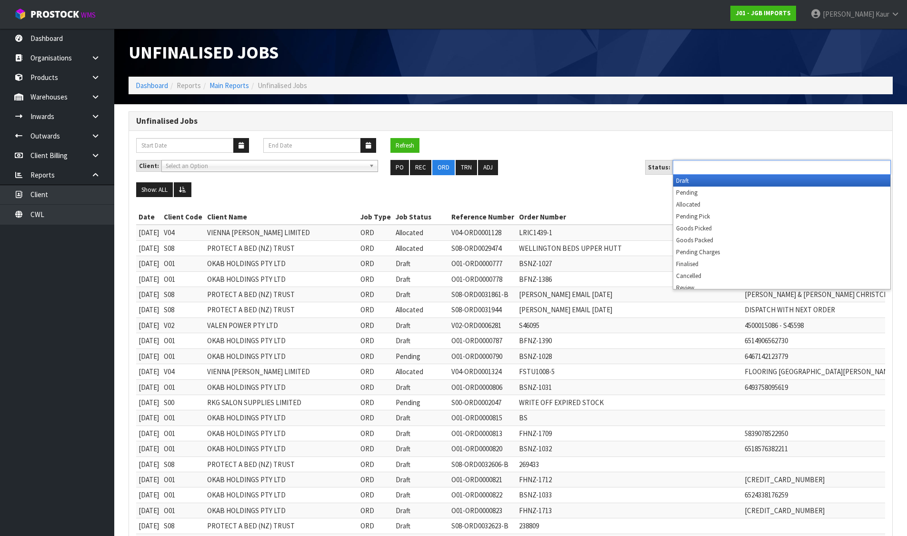
click at [686, 162] on input "text" at bounding box center [710, 167] width 70 height 12
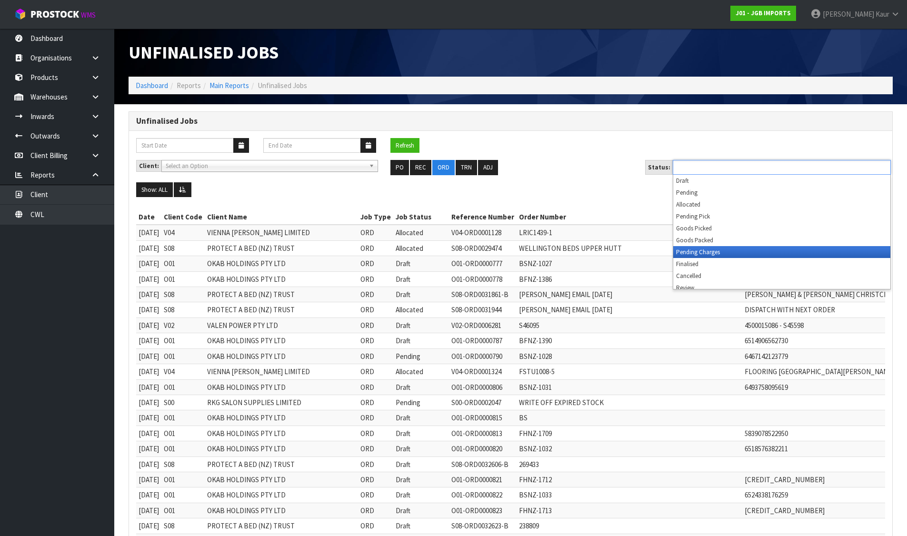
click at [705, 251] on li "Pending Charges" at bounding box center [781, 252] width 217 height 12
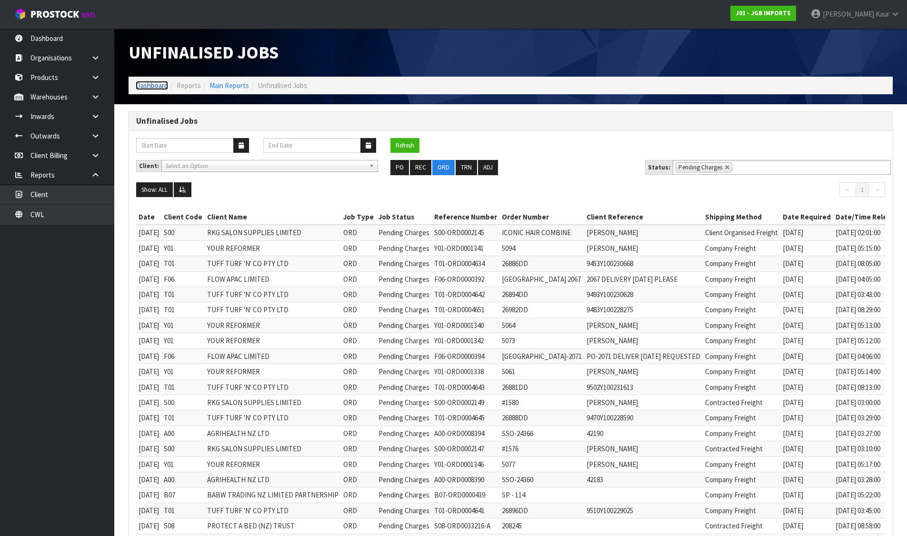
click at [150, 86] on link "Dashboard" at bounding box center [152, 85] width 32 height 9
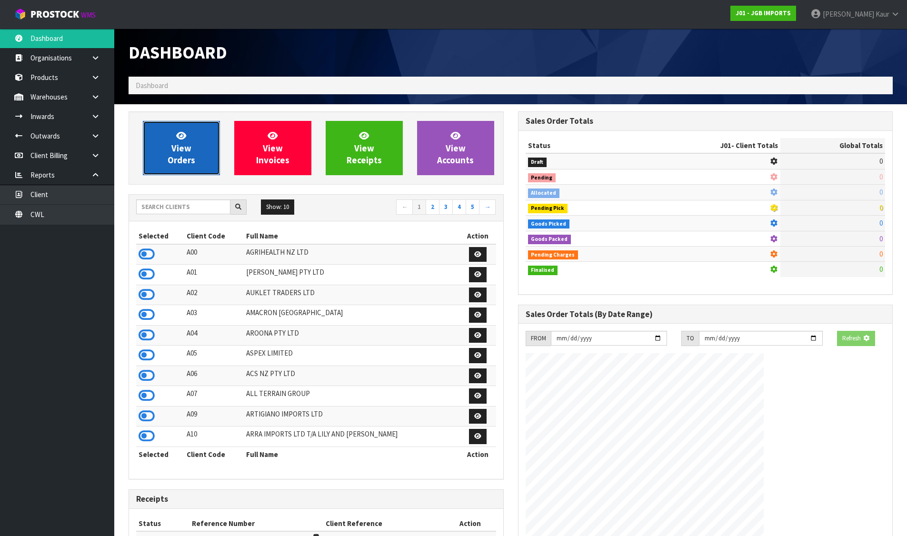
click at [159, 146] on link "View Orders" at bounding box center [181, 148] width 77 height 54
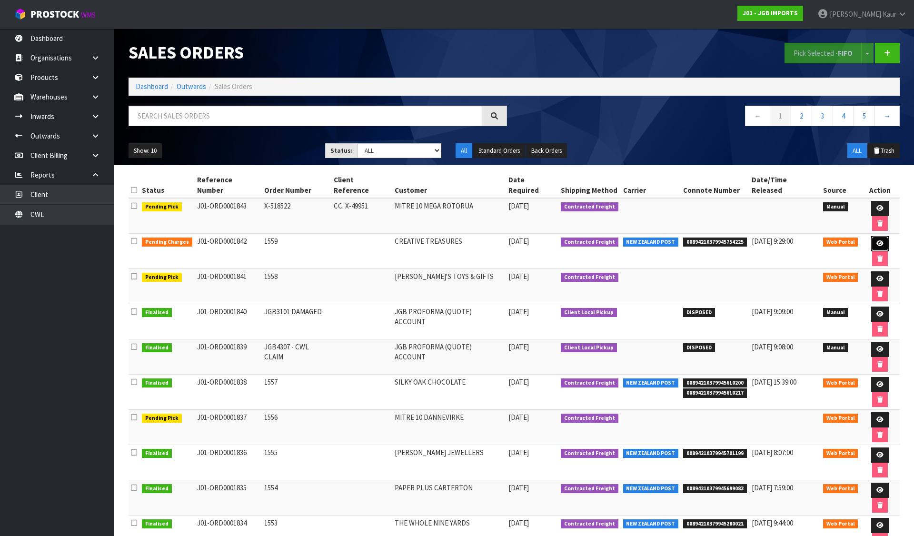
click at [871, 236] on link at bounding box center [880, 243] width 18 height 15
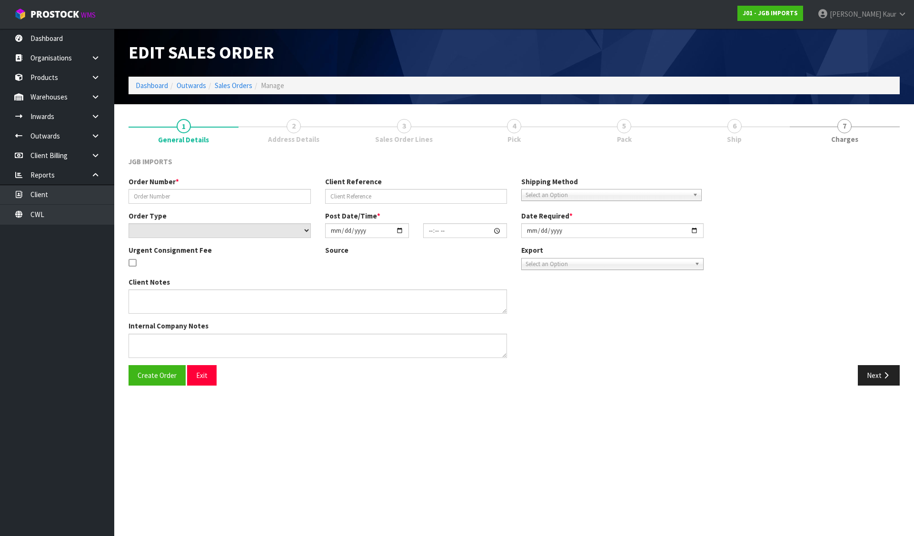
type input "1559"
select select "number:0"
type input "2025-09-02"
type input "16:26:00.000"
type input "2025-09-03"
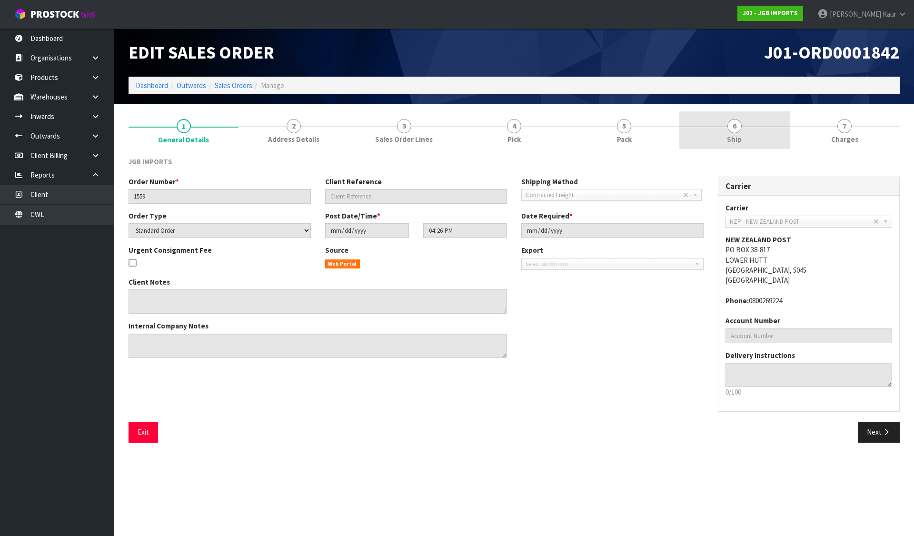
click at [765, 126] on link "6 Ship" at bounding box center [734, 130] width 110 height 38
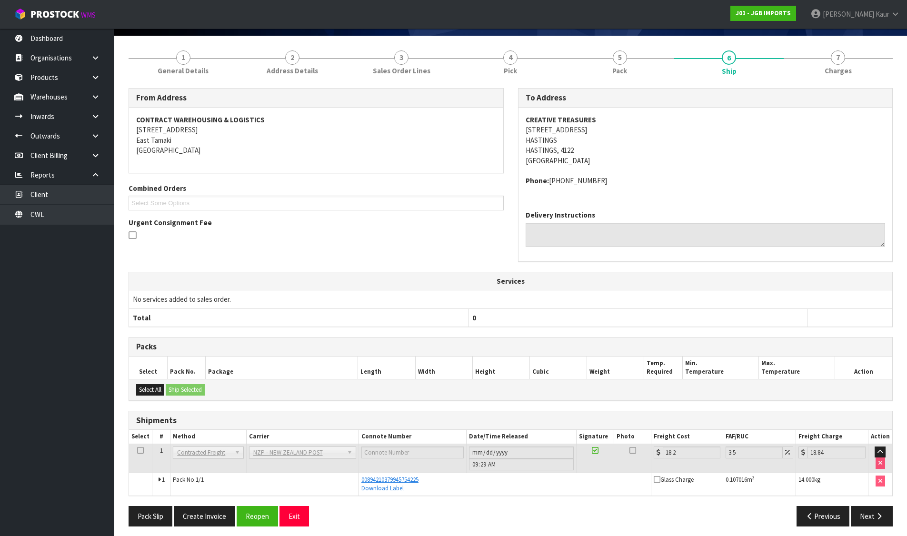
scroll to position [73, 0]
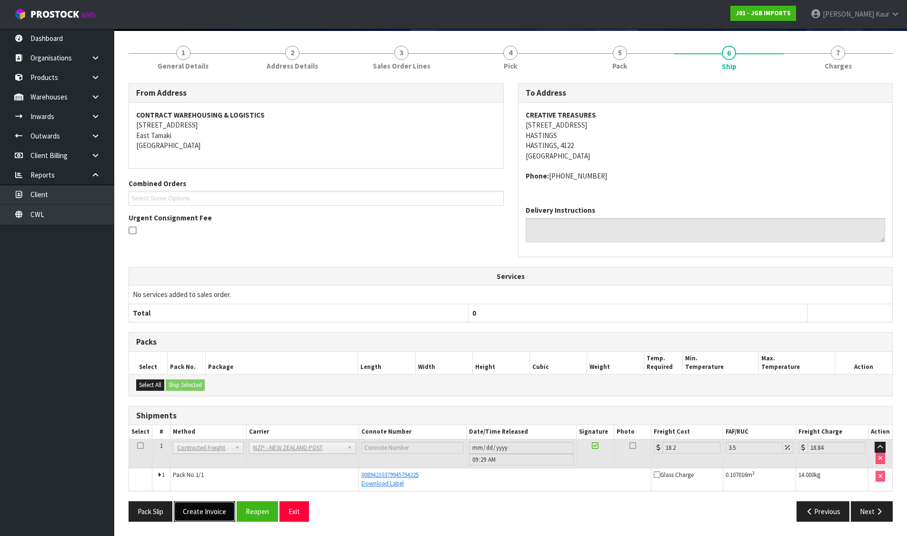
click at [218, 509] on button "Create Invoice" at bounding box center [204, 511] width 61 height 20
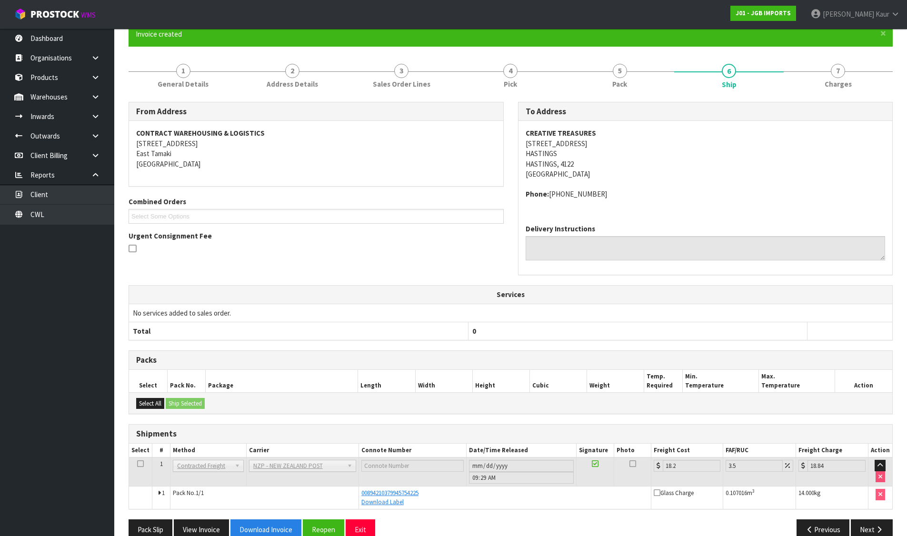
scroll to position [108, 0]
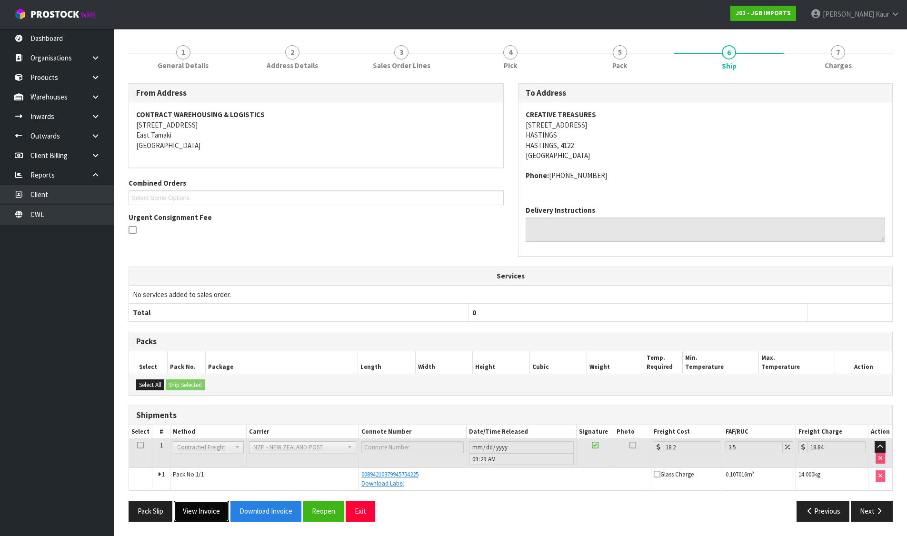
click at [193, 508] on button "View Invoice" at bounding box center [201, 511] width 55 height 20
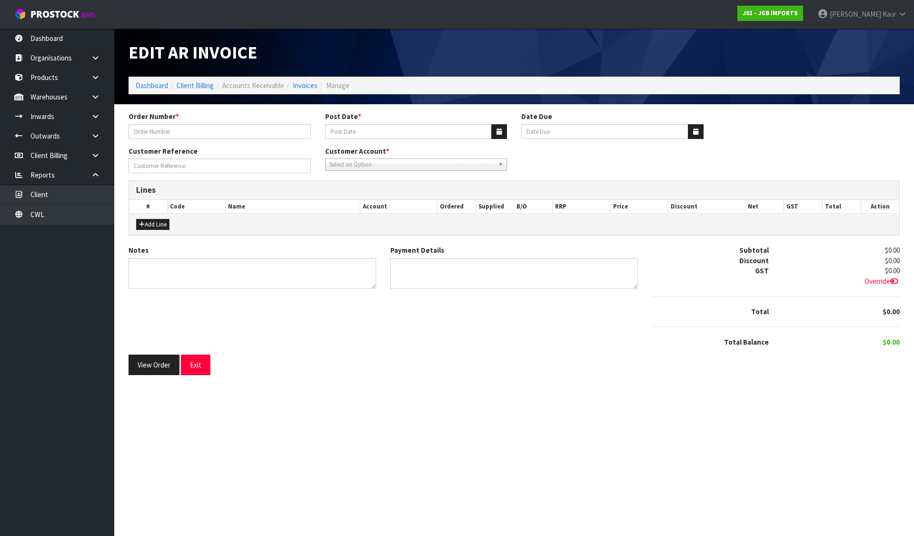
type input "1559"
type input "[DATE]"
type input "20/10/2025"
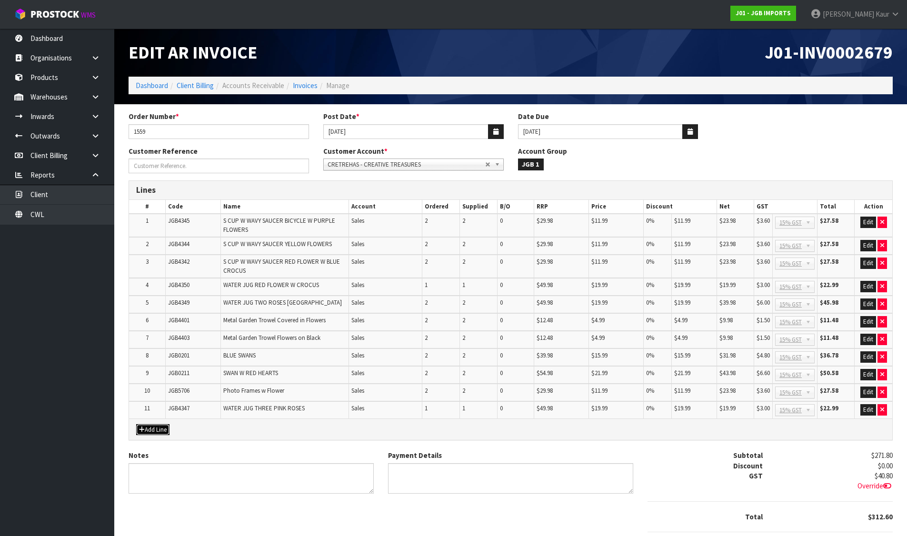
click at [158, 432] on button "Add Line" at bounding box center [152, 429] width 33 height 11
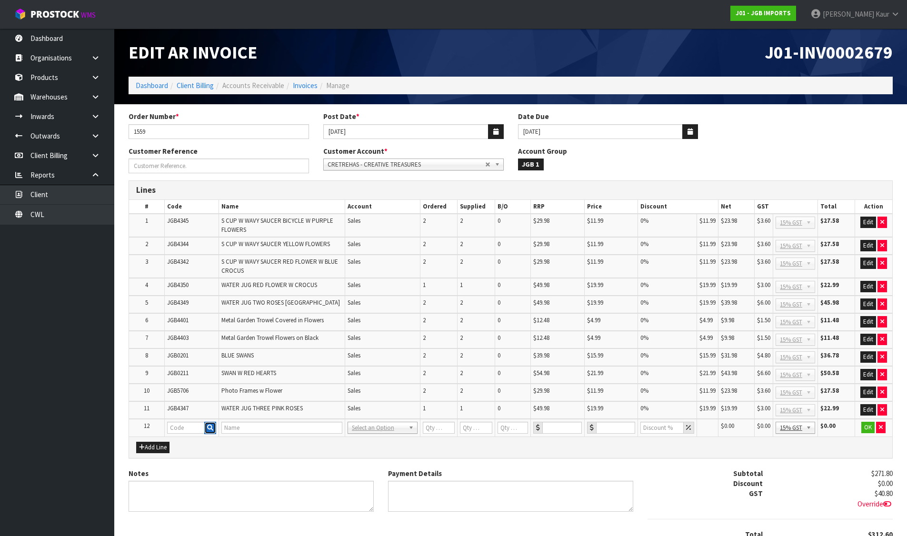
click at [212, 428] on icon "button" at bounding box center [210, 428] width 6 height 6
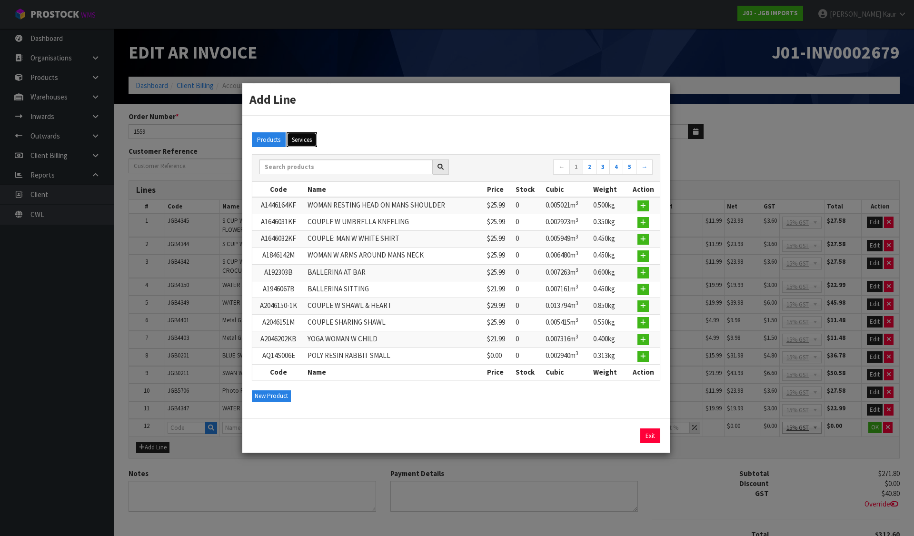
click at [309, 139] on button "Services" at bounding box center [302, 139] width 30 height 15
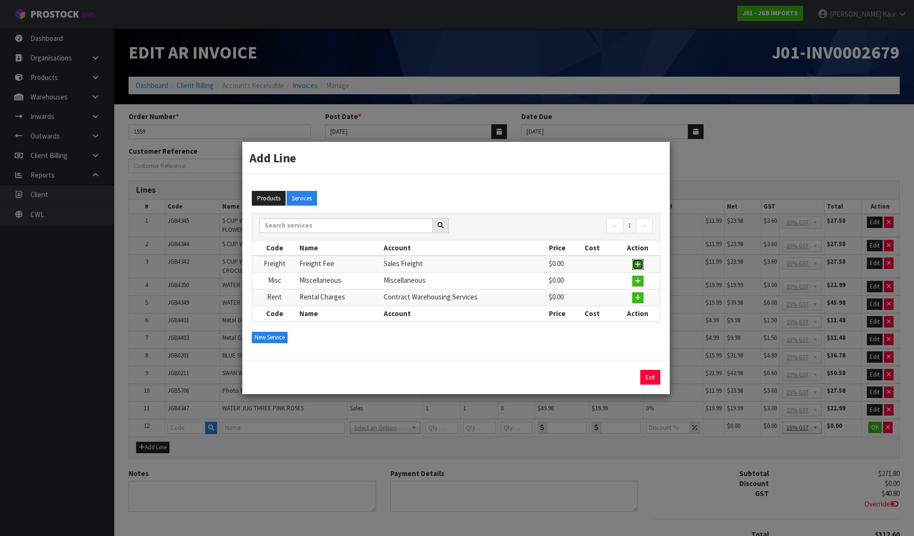
click at [636, 264] on icon "button" at bounding box center [638, 264] width 6 height 6
type input "Freight"
type input "Freight Fee"
type input "1"
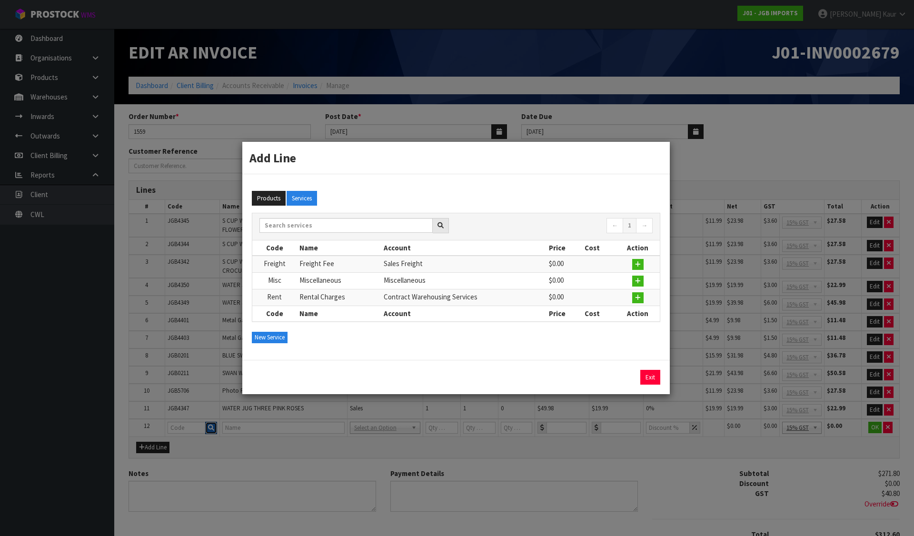
type input "0"
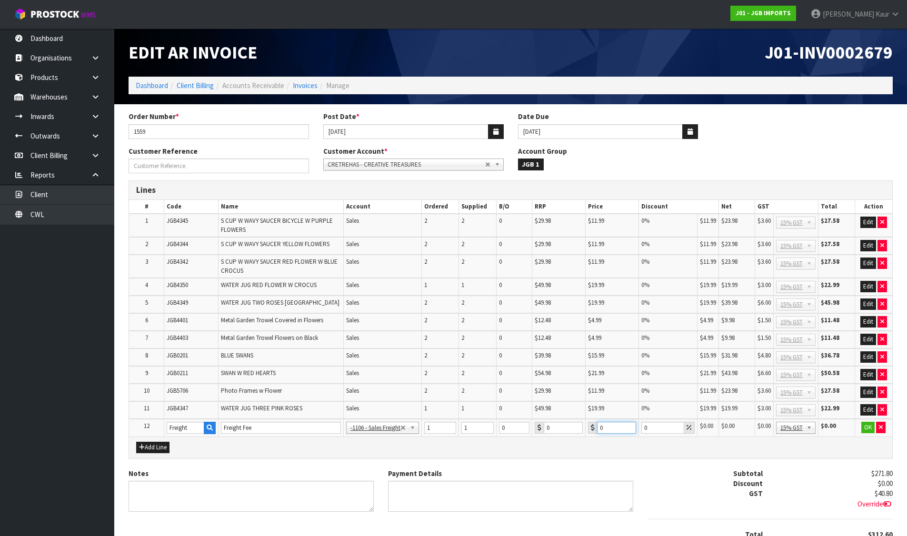
drag, startPoint x: 605, startPoint y: 426, endPoint x: 586, endPoint y: 434, distance: 20.9
click at [592, 432] on div "0" at bounding box center [612, 428] width 48 height 12
type input "27.88"
click at [870, 426] on button "OK" at bounding box center [867, 427] width 13 height 11
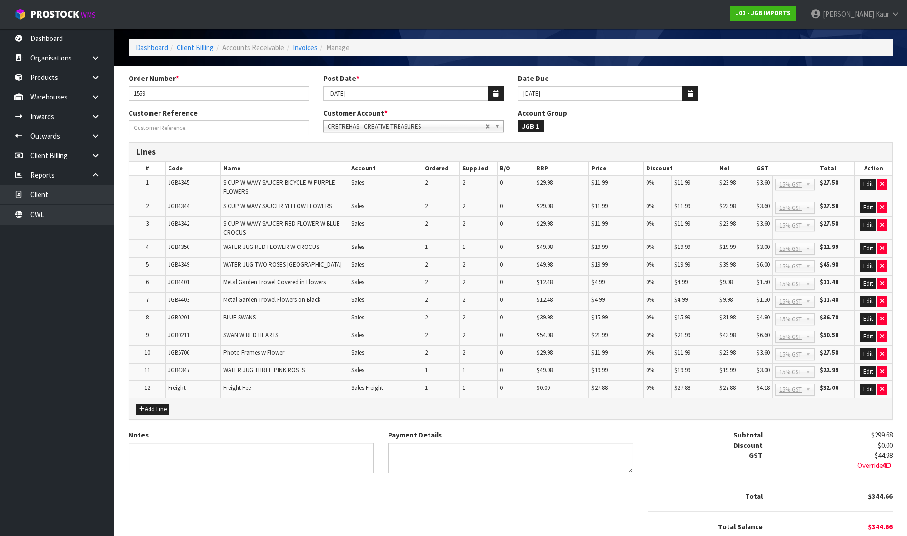
scroll to position [76, 0]
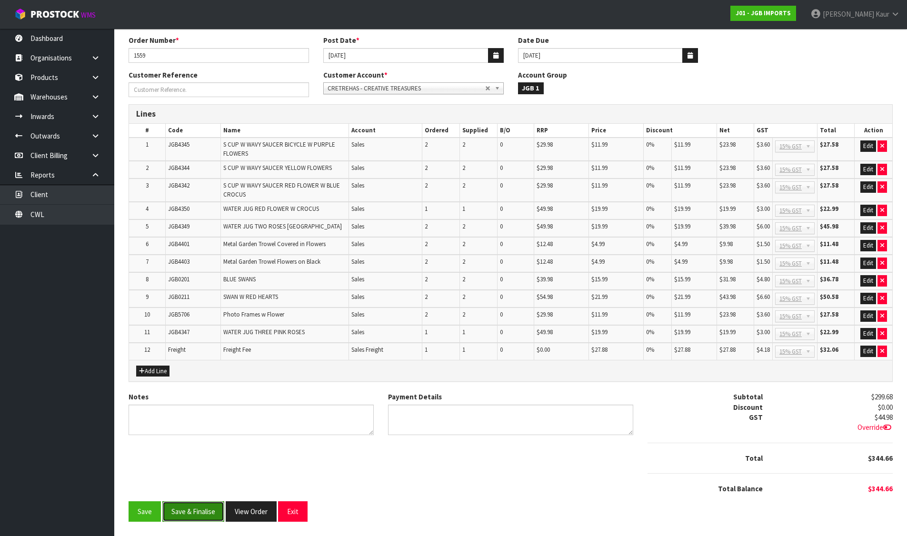
click at [202, 508] on button "Save & Finalise" at bounding box center [193, 511] width 62 height 20
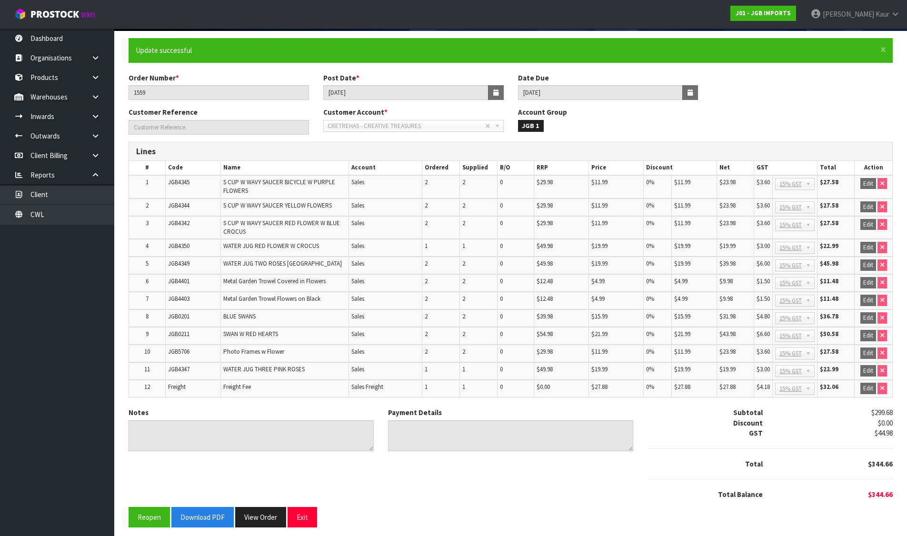
scroll to position [79, 0]
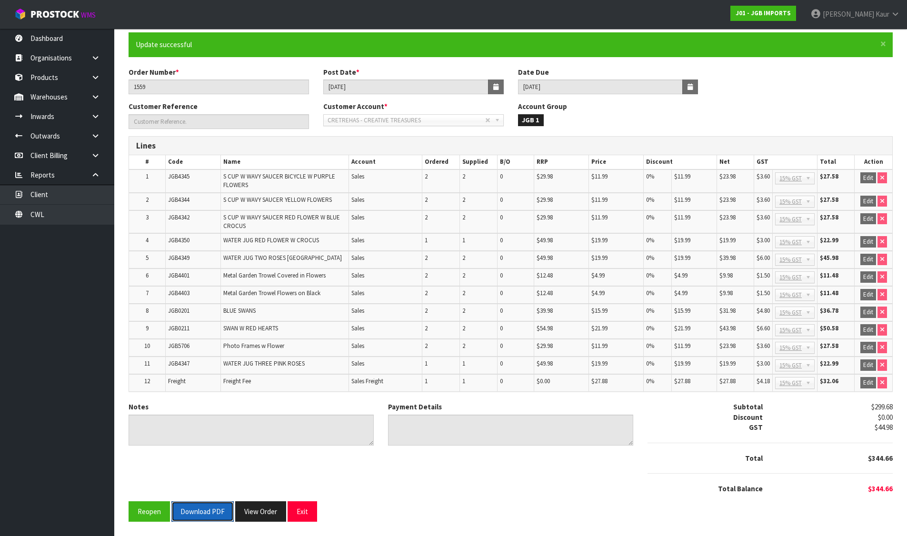
click at [202, 508] on button "Download PDF" at bounding box center [202, 511] width 62 height 20
click at [254, 505] on button "View Order" at bounding box center [271, 511] width 51 height 20
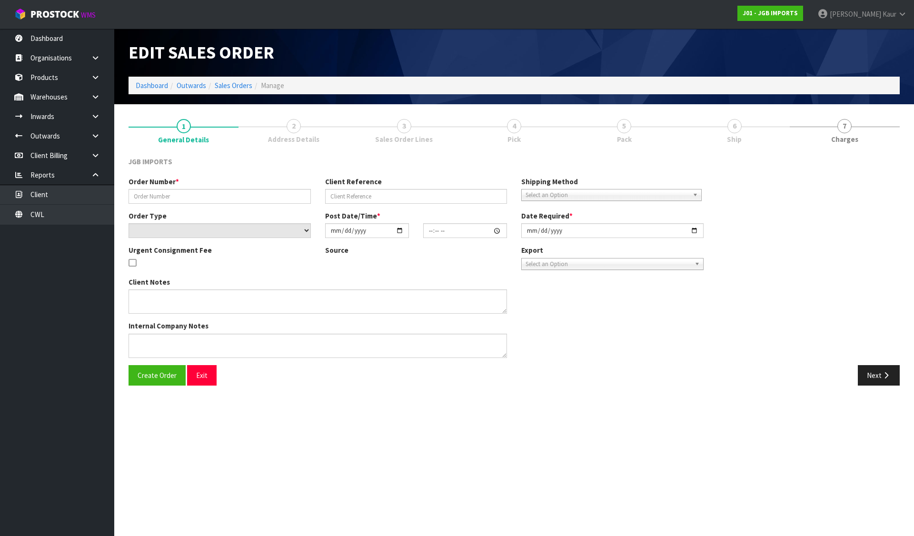
type input "1559"
select select "number:0"
type input "2025-09-02"
type input "16:26:00.000"
type input "2025-09-03"
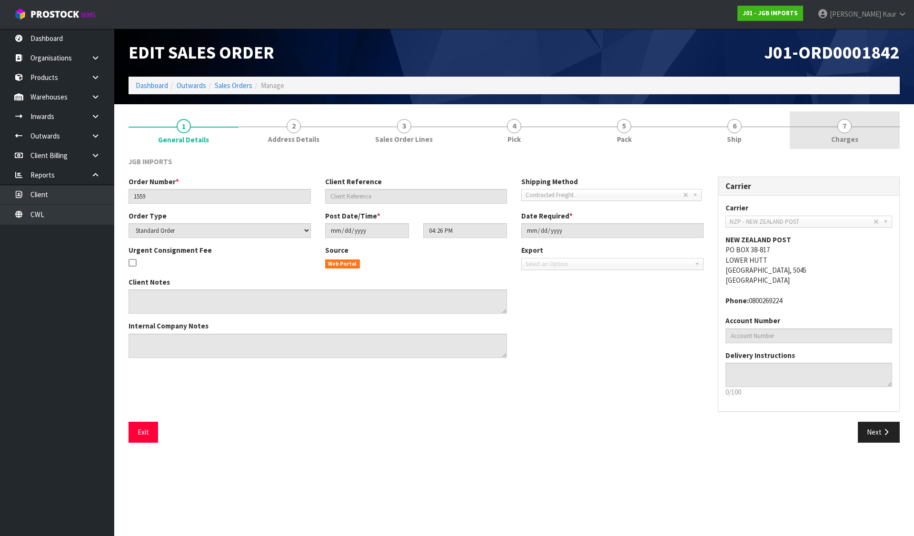
click at [802, 131] on link "7 Charges" at bounding box center [845, 130] width 110 height 38
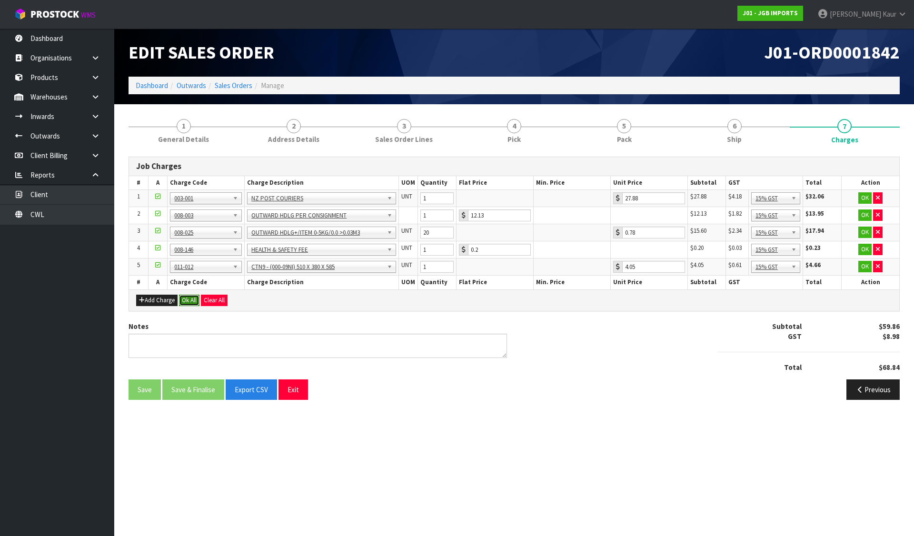
click at [188, 298] on button "Ok All" at bounding box center [189, 300] width 20 height 11
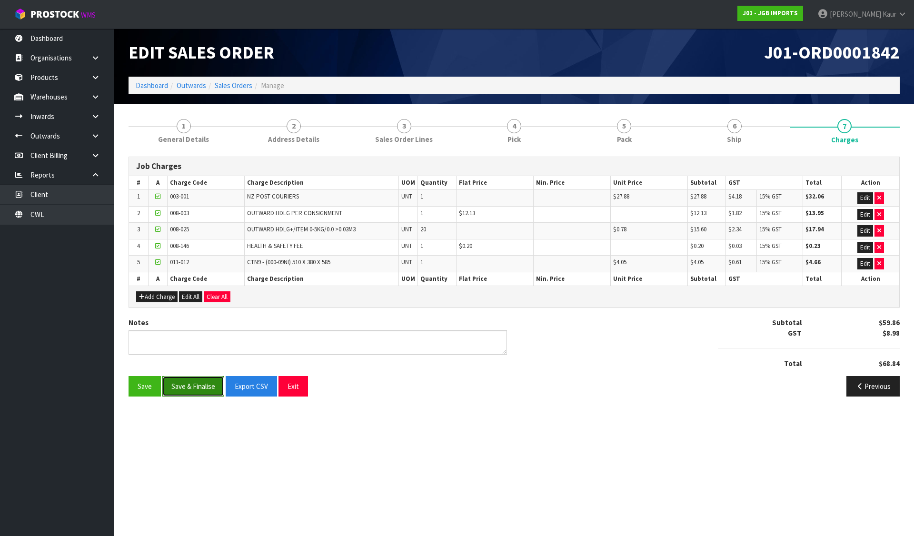
click at [190, 382] on button "Save & Finalise" at bounding box center [193, 386] width 62 height 20
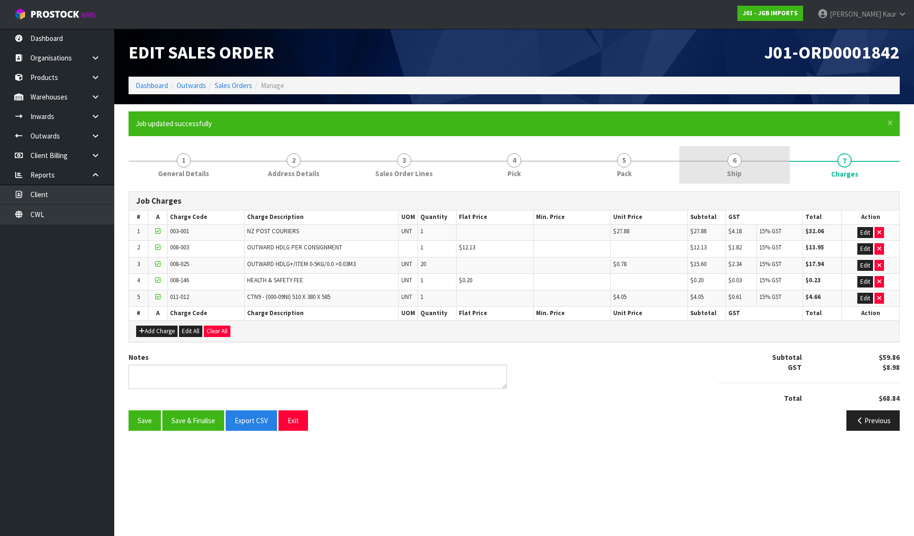
click at [754, 164] on link "6 Ship" at bounding box center [734, 165] width 110 height 38
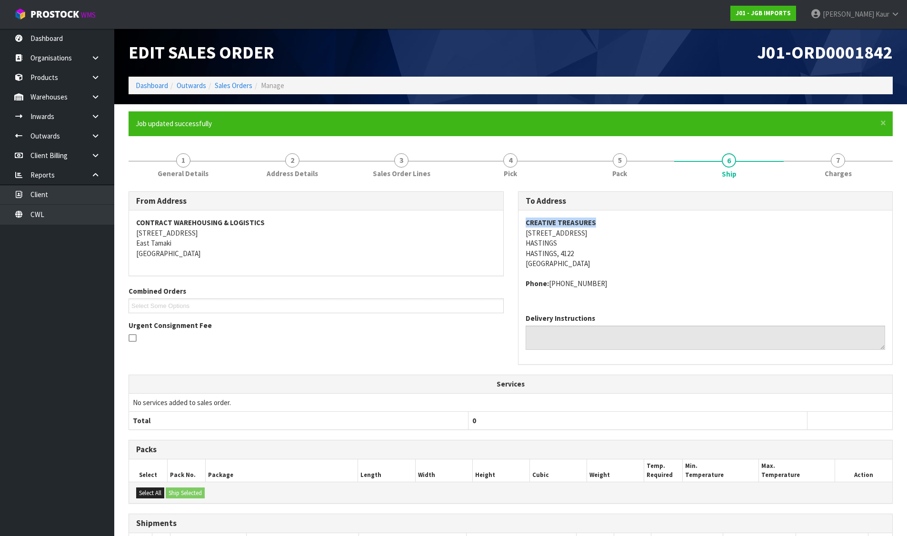
drag, startPoint x: 525, startPoint y: 222, endPoint x: 599, endPoint y: 223, distance: 73.8
click at [599, 223] on address "CREATIVE TREASURES 315 HERETAUNGA STREET WEST HASTINGS HASTINGS, 4122 New Zeala…" at bounding box center [705, 243] width 360 height 51
copy strong "CREATIVE TREASURES"
click at [98, 151] on link at bounding box center [99, 156] width 30 height 20
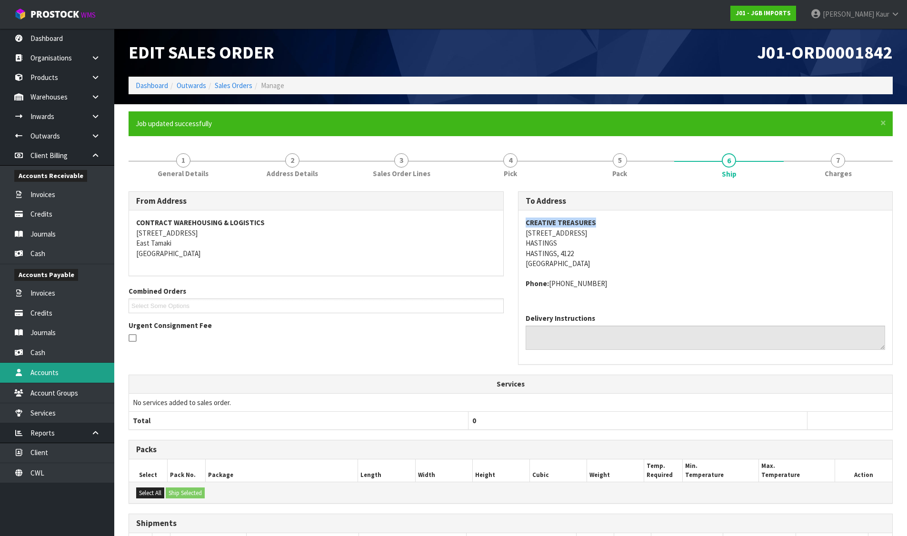
click at [54, 370] on link "Accounts" at bounding box center [57, 373] width 114 height 20
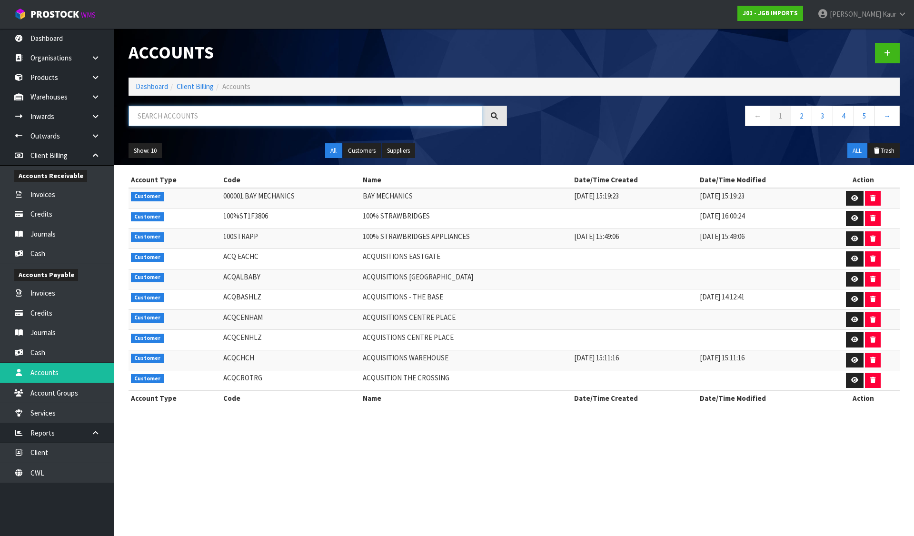
click at [228, 112] on input "text" at bounding box center [306, 116] width 354 height 20
paste input "CREATIVE TREASURES"
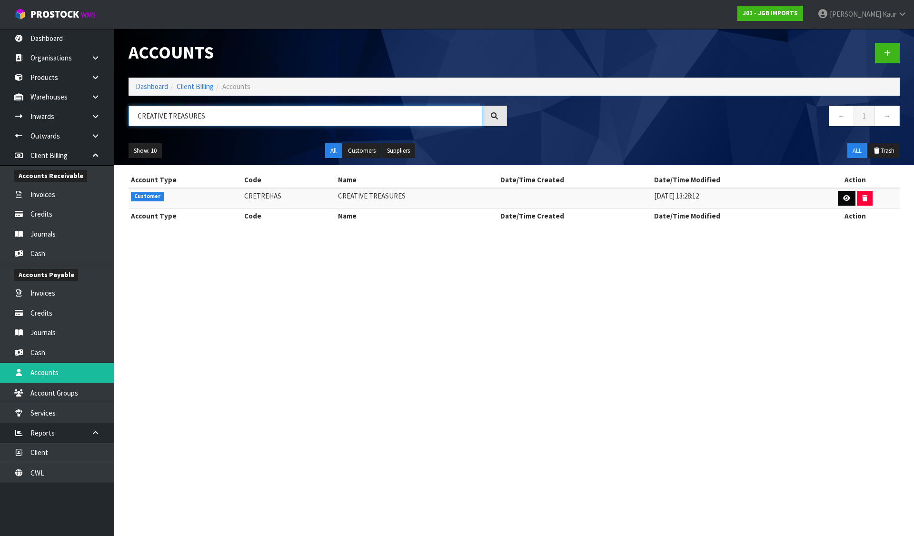
type input "CREATIVE TREASURES"
click at [839, 194] on link at bounding box center [847, 198] width 18 height 15
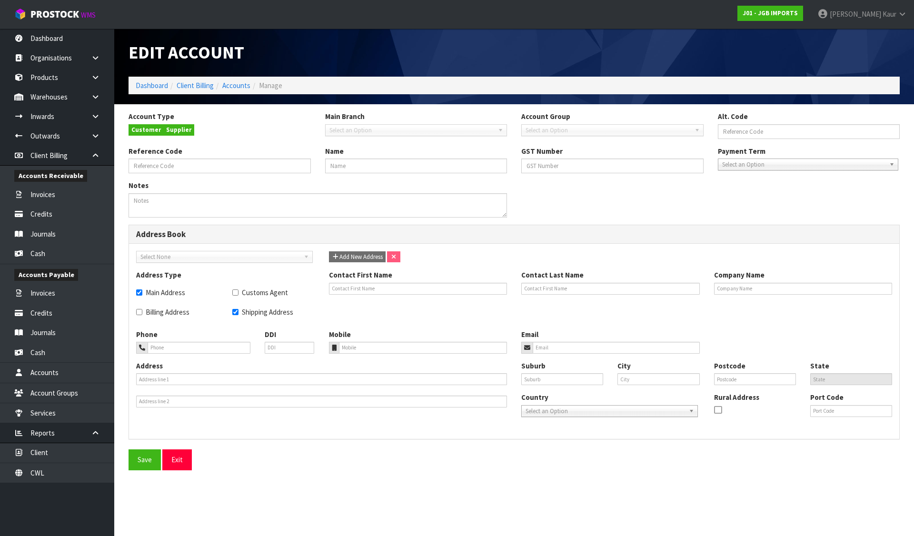
type input "CRETREHAS"
type input "CREATIVE TREASURES"
checkbox input "true"
type input "CREATIVE TREASURES"
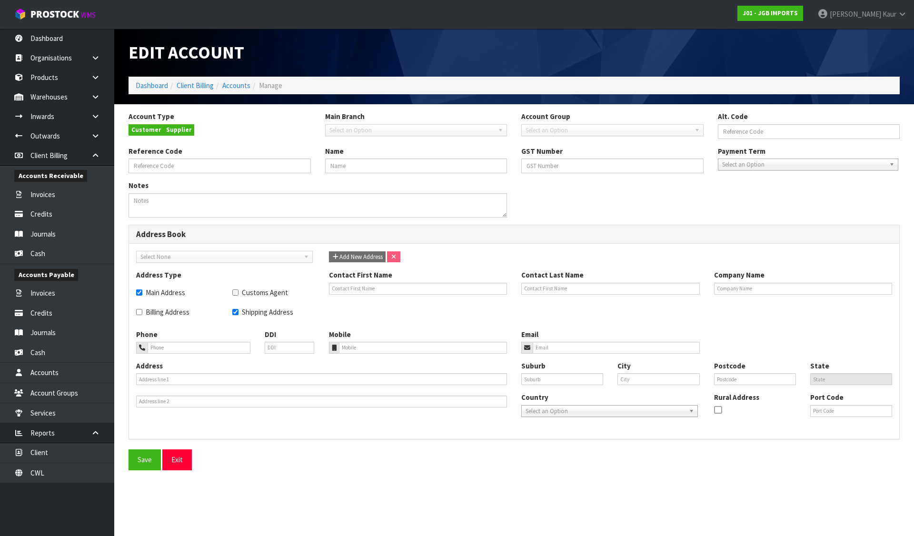
type input "6468706099"
type input "315 HERETAUNGA STREET WEST"
type input "HASTINGS"
type input "4122"
type input "HKB"
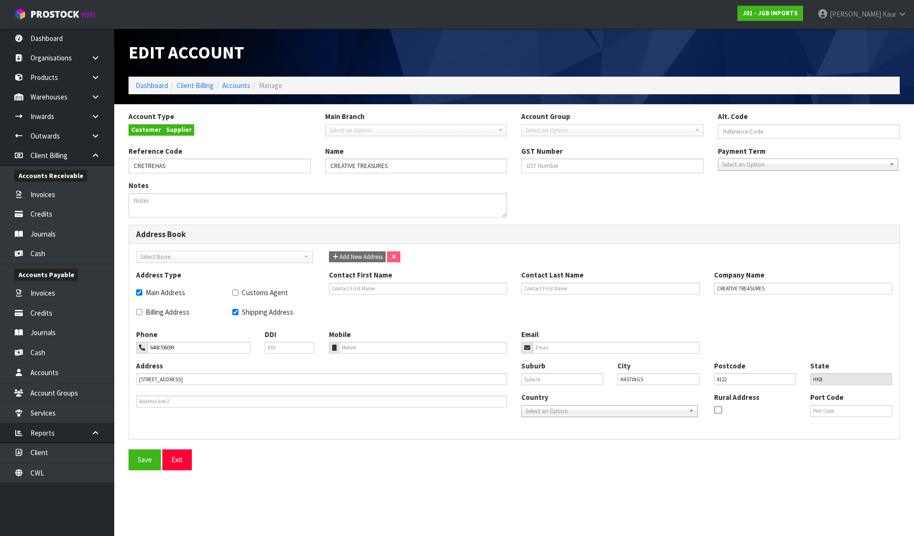
type input "NZHAS"
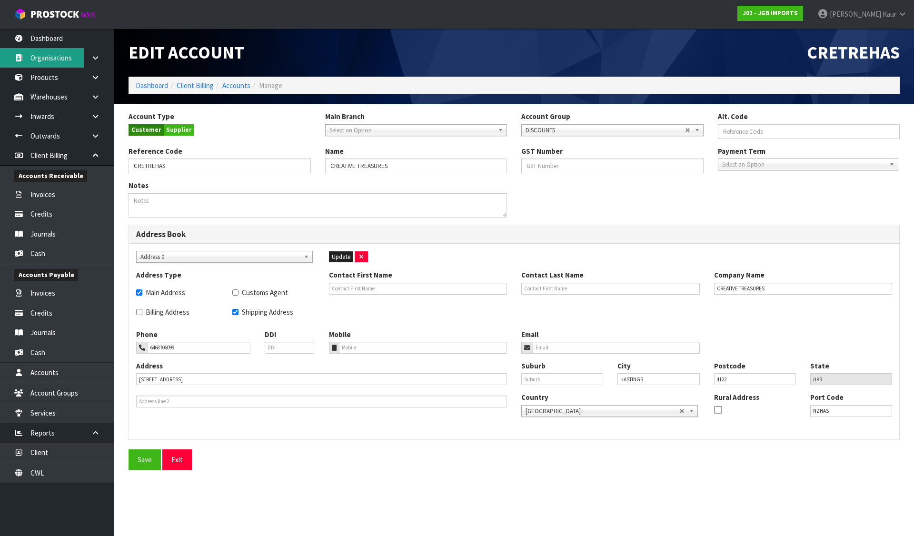
click at [45, 60] on link "Organisations" at bounding box center [57, 58] width 114 height 20
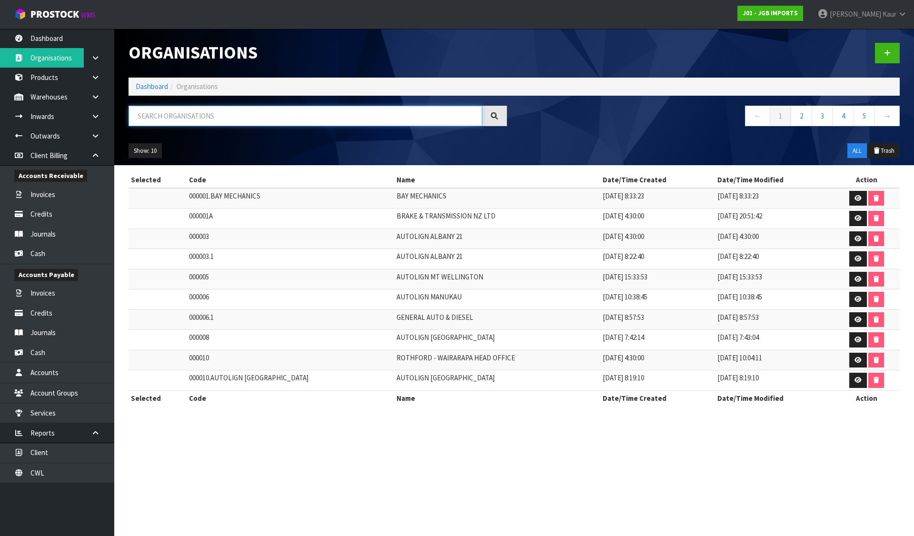
click at [167, 116] on input "text" at bounding box center [306, 116] width 354 height 20
paste input "CREATIVE TREASURES"
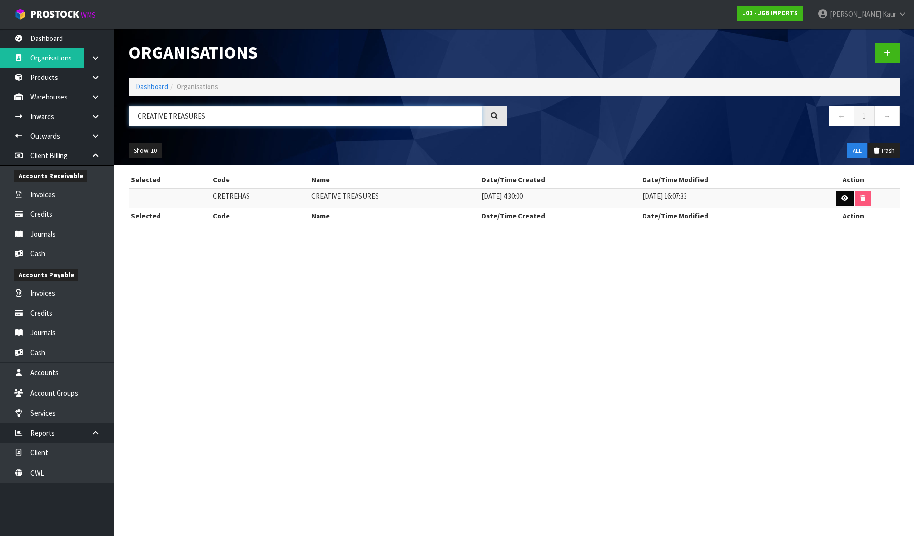
type input "CREATIVE TREASURES"
click at [844, 197] on icon at bounding box center [844, 198] width 7 height 6
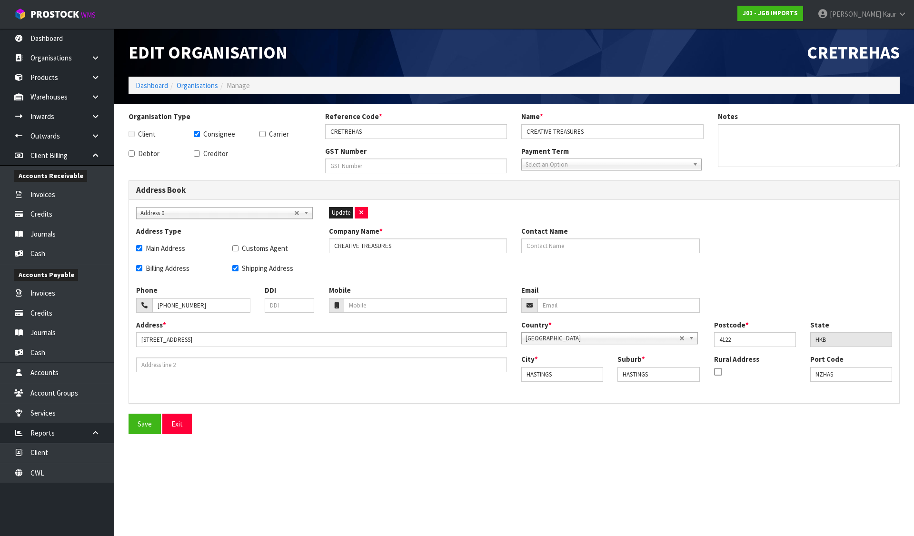
click at [210, 210] on span "Address 0" at bounding box center [217, 213] width 154 height 11
click at [50, 374] on link "Accounts" at bounding box center [57, 373] width 114 height 20
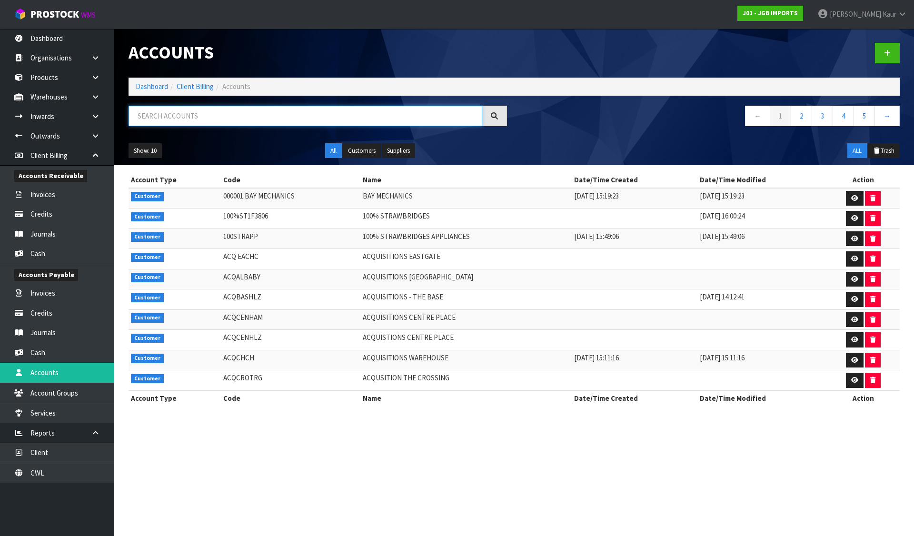
click at [230, 119] on input "text" at bounding box center [306, 116] width 354 height 20
paste input "CREATIVE TREASURES"
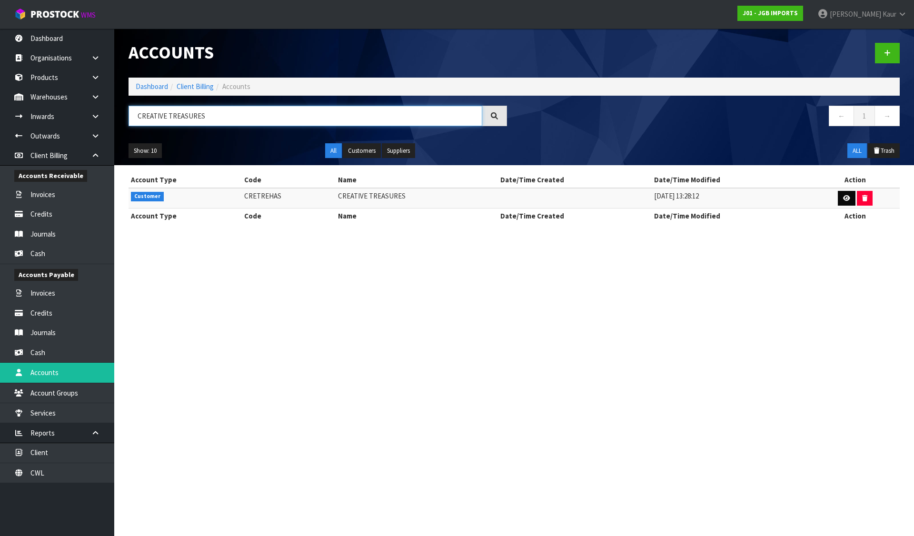
type input "CREATIVE TREASURES"
click at [840, 197] on link at bounding box center [847, 198] width 18 height 15
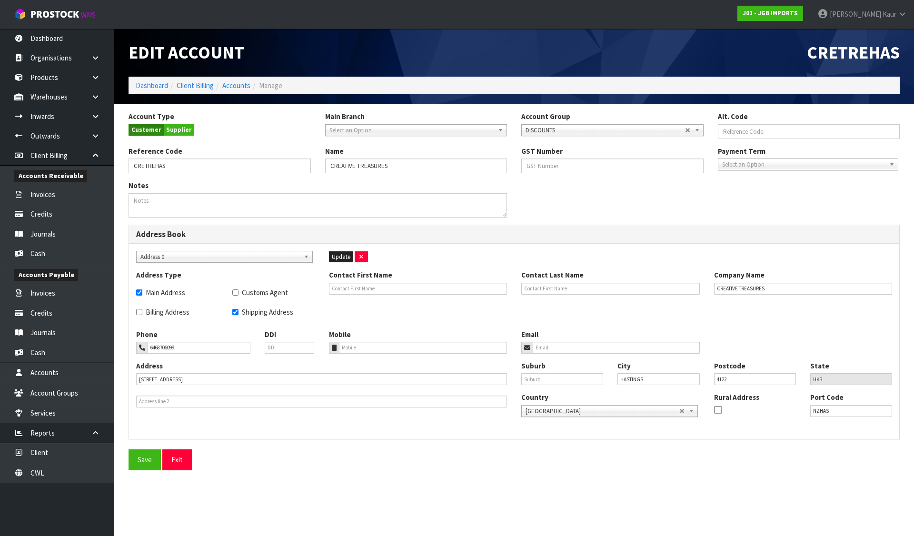
click at [178, 312] on label "Billing Address" at bounding box center [162, 312] width 53 height 10
click at [142, 312] on input "Billing Address" at bounding box center [139, 312] width 6 height 6
checkbox input "true"
click at [348, 257] on span "Update" at bounding box center [341, 257] width 19 height 8
checkbox input "false"
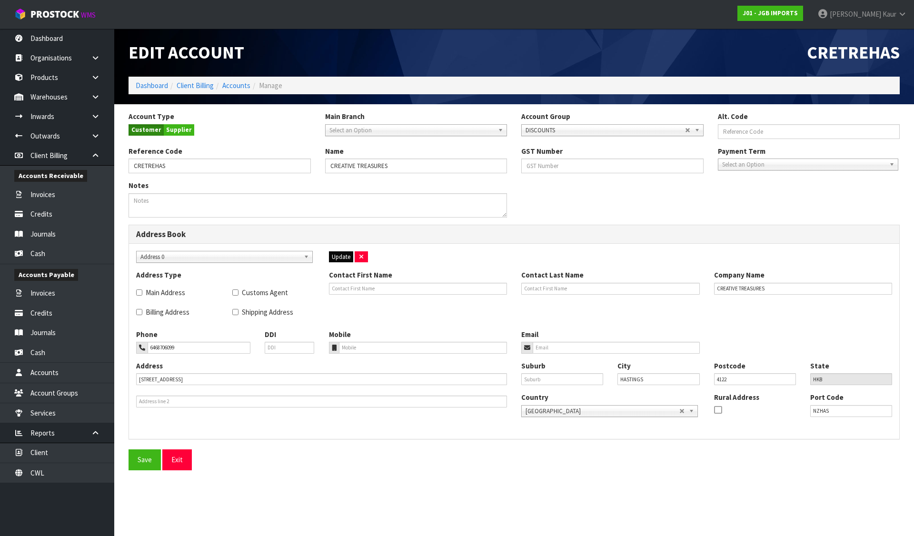
checkbox input "false"
click at [141, 459] on button "Save" at bounding box center [145, 459] width 32 height 20
checkbox input "true"
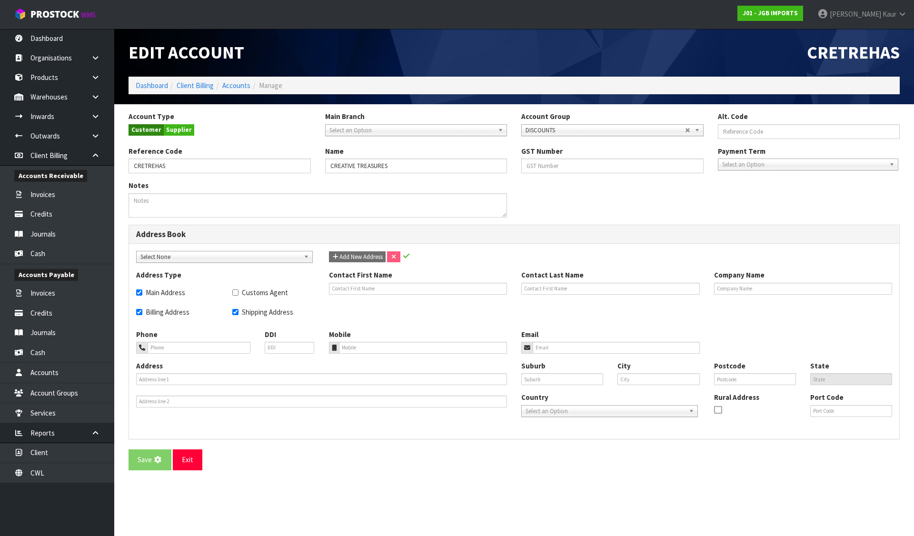
checkbox input "true"
type input "CREATIVE TREASURES"
type input "6468706099"
type input "315 HERETAUNGA STREET WEST"
type input "HASTINGS"
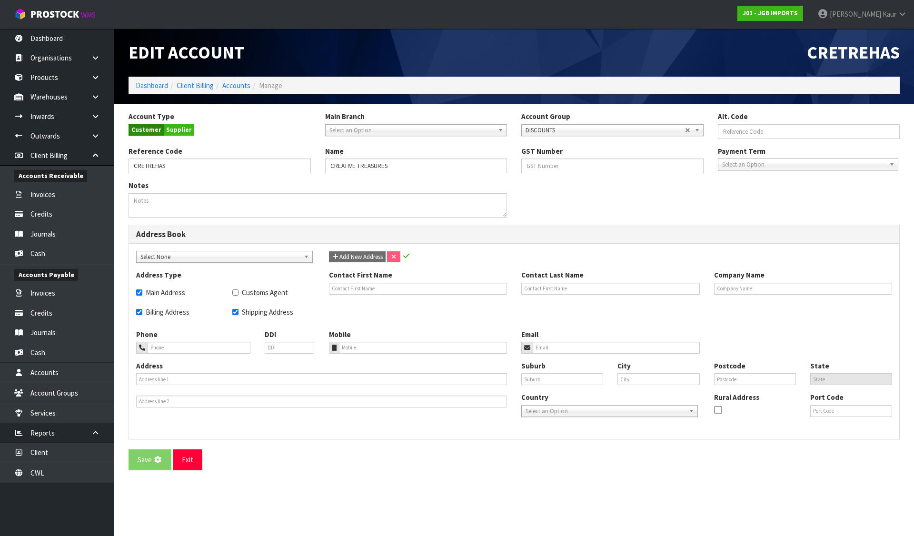
type input "4122"
type input "HKB"
type input "NZHAS"
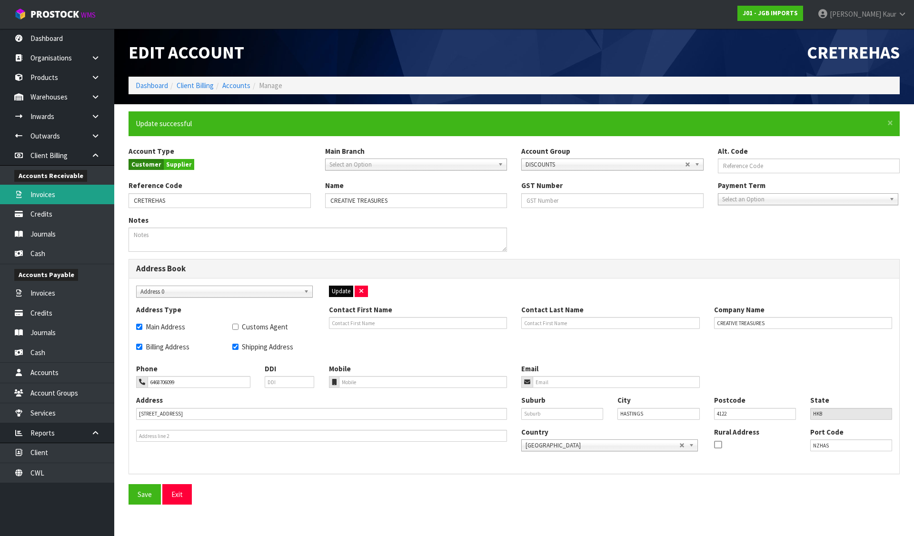
click at [53, 195] on link "Invoices" at bounding box center [57, 195] width 114 height 20
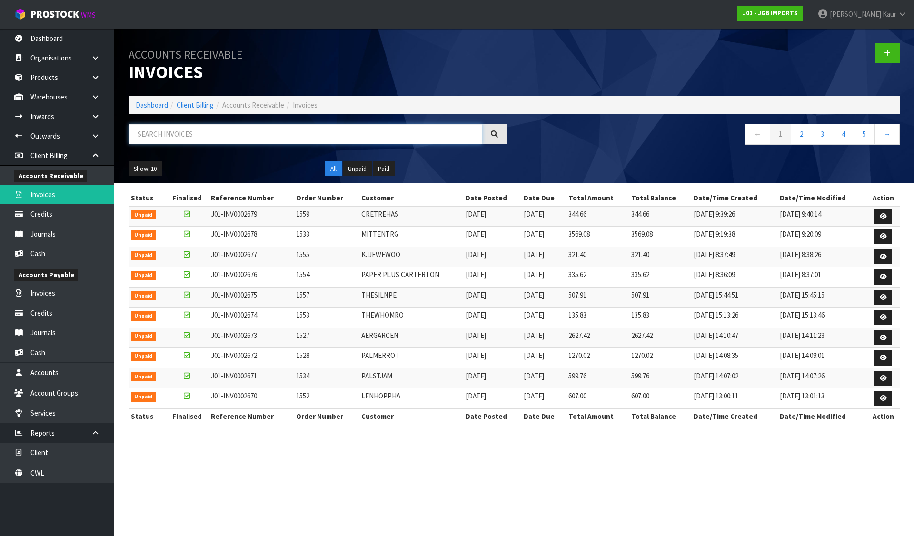
click at [173, 138] on input "text" at bounding box center [306, 134] width 354 height 20
paste input "CREATIVE TREASURES"
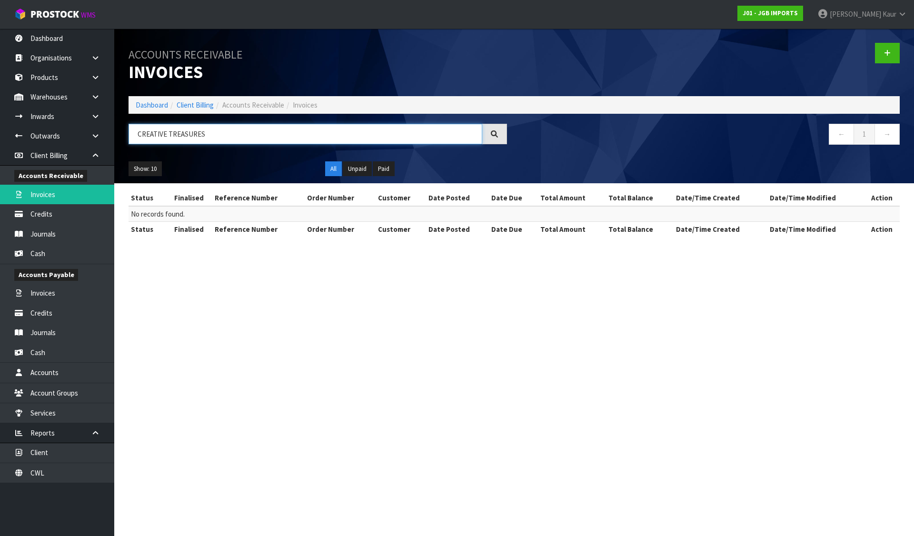
type input "CREATIVE TREASURES"
click at [158, 99] on ol "Dashboard Client Billing Accounts Receivable Invoices" at bounding box center [514, 105] width 771 height 18
click at [157, 105] on link "Dashboard" at bounding box center [152, 104] width 32 height 9
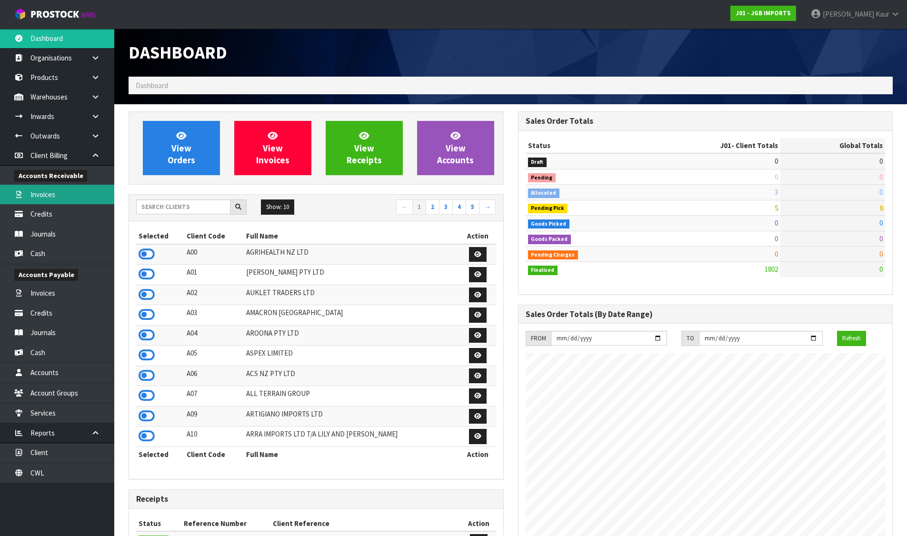
scroll to position [721, 389]
click at [46, 189] on link "Invoices" at bounding box center [57, 195] width 114 height 20
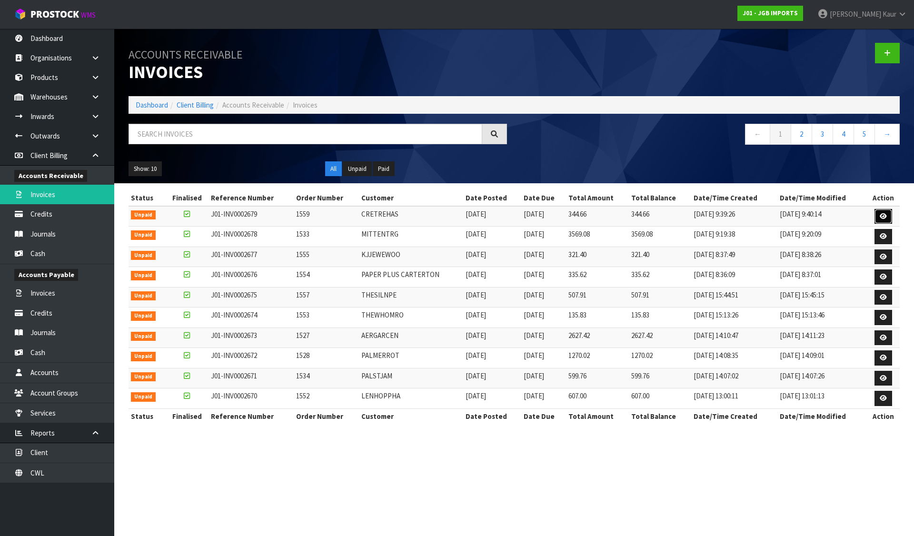
click at [881, 216] on icon at bounding box center [883, 216] width 7 height 6
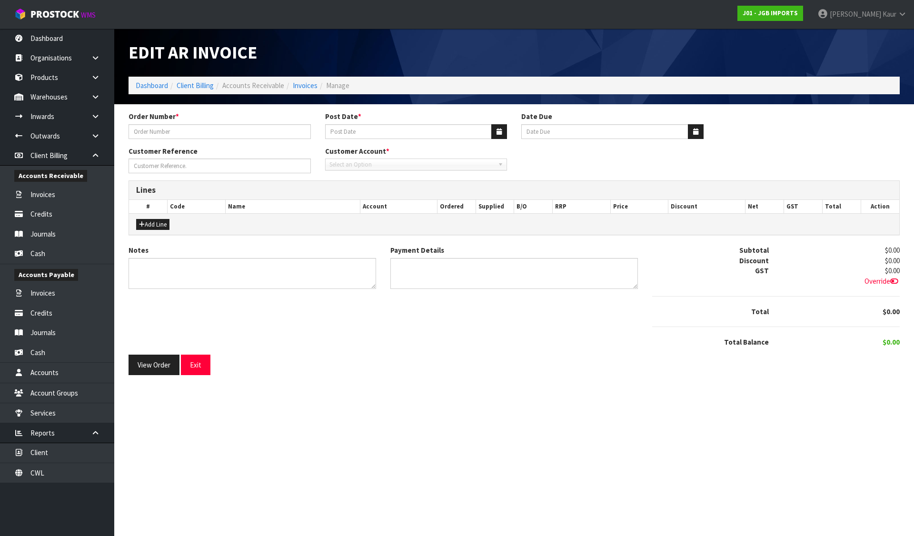
type input "1559"
type input "[DATE]"
type input "20/10/2025"
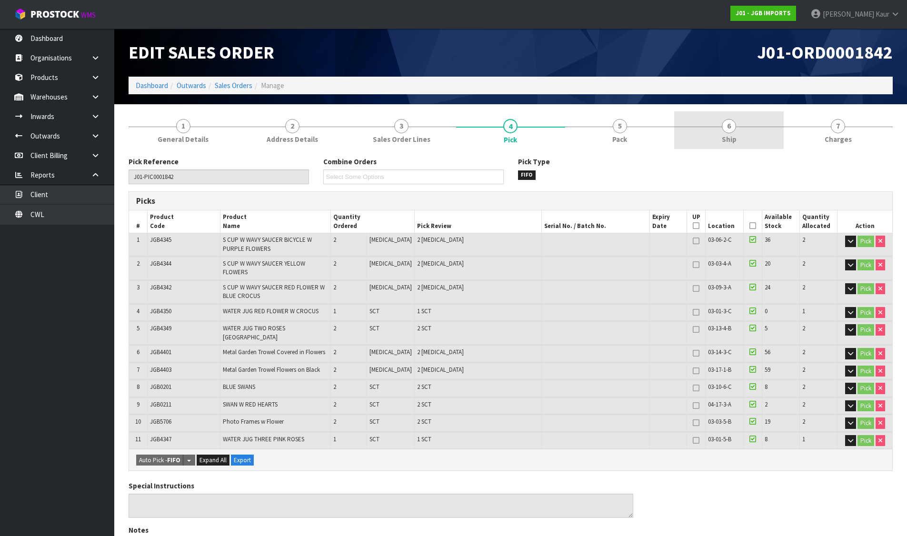
click at [732, 130] on span "6" at bounding box center [729, 126] width 14 height 14
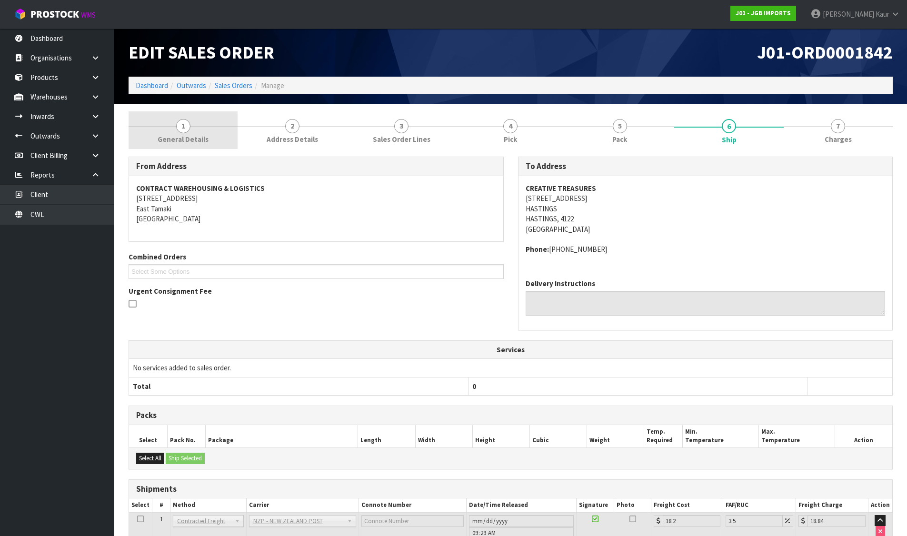
click at [179, 125] on span "1" at bounding box center [183, 126] width 14 height 14
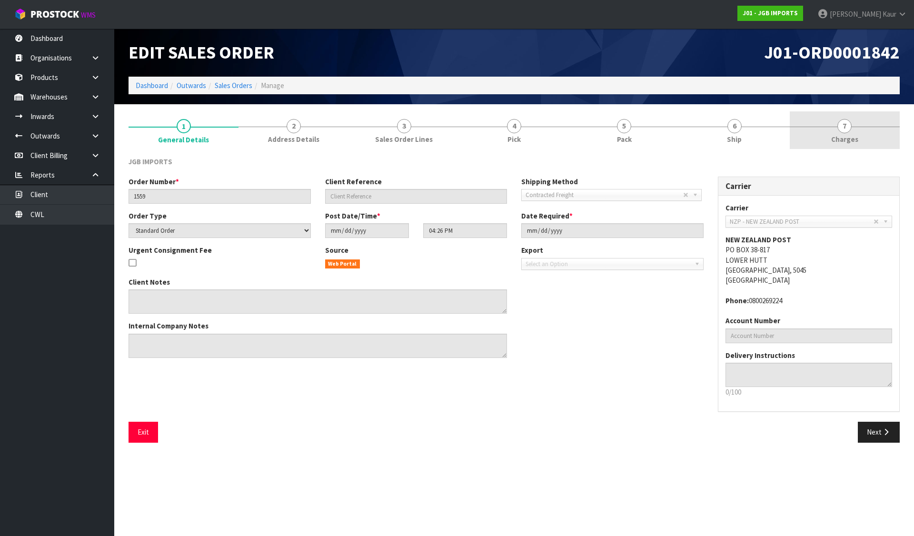
click at [840, 131] on span "7" at bounding box center [844, 126] width 14 height 14
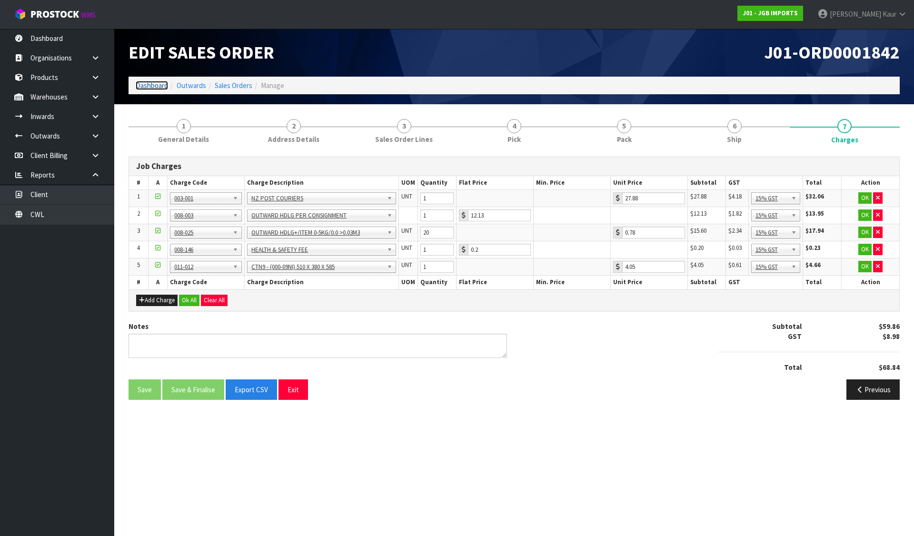
click at [151, 84] on link "Dashboard" at bounding box center [152, 85] width 32 height 9
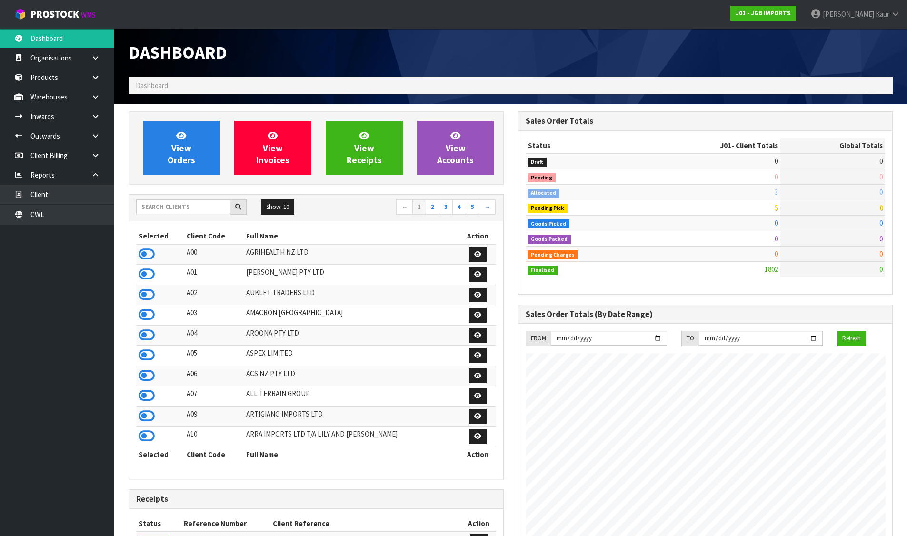
scroll to position [721, 389]
click at [201, 205] on input "text" at bounding box center [183, 206] width 94 height 15
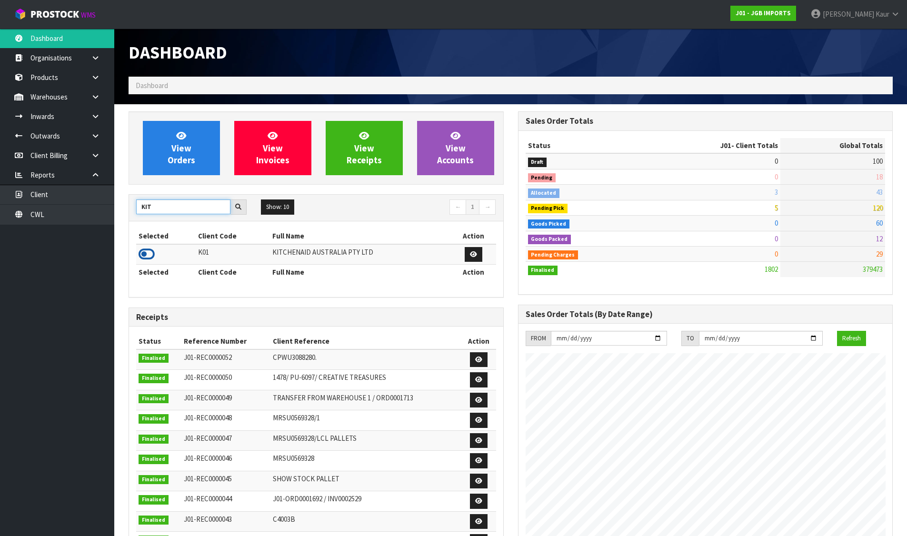
type input "KIT"
click at [150, 253] on icon at bounding box center [147, 254] width 16 height 14
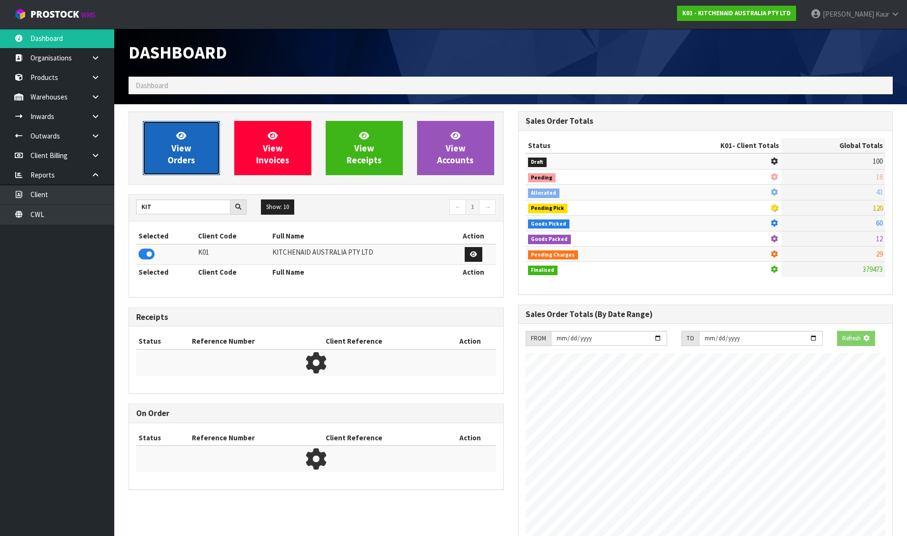
click at [172, 166] on link "View Orders" at bounding box center [181, 148] width 77 height 54
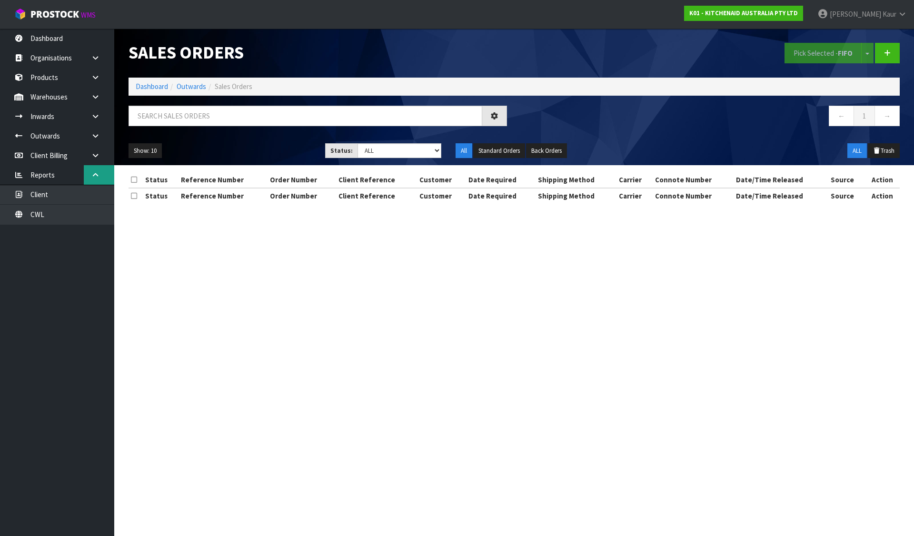
click at [96, 176] on icon at bounding box center [95, 174] width 9 height 7
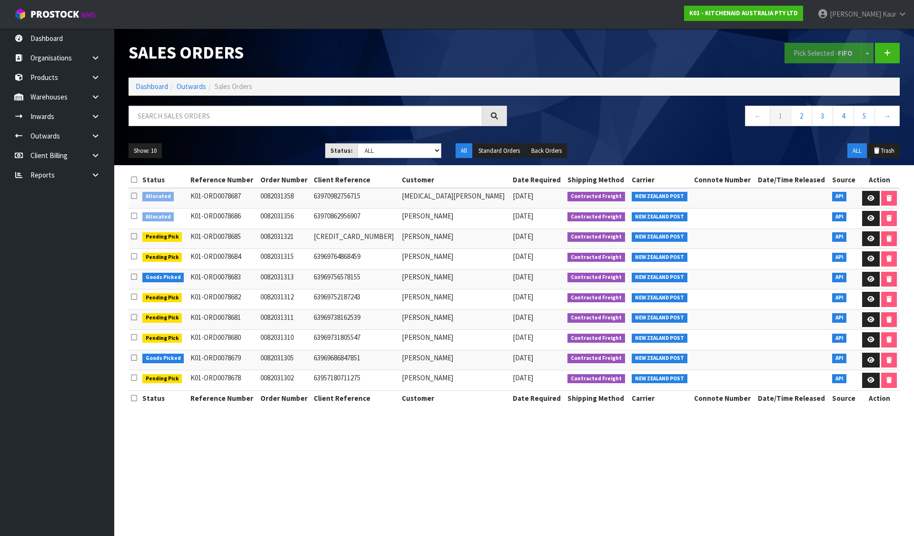
click at [137, 180] on icon at bounding box center [134, 179] width 6 height 7
click at [830, 57] on button "Pick Selected - FIFO" at bounding box center [822, 53] width 77 height 20
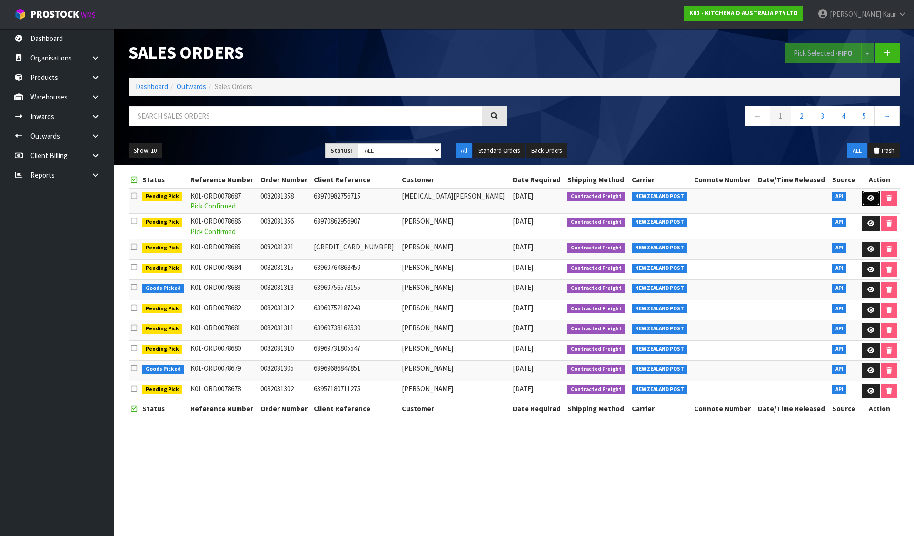
click at [870, 198] on icon at bounding box center [870, 198] width 7 height 6
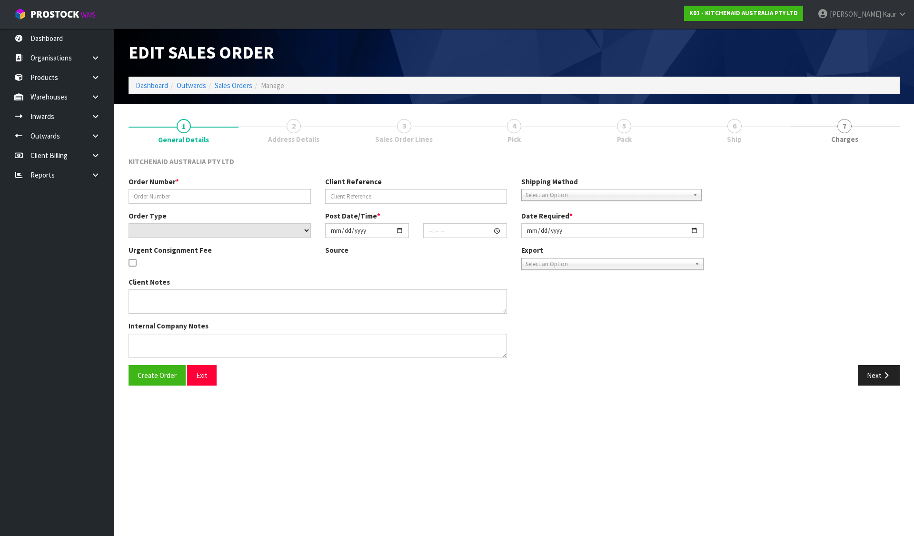
type input "0082031358"
type input "63970982756715"
select select "number:0"
type input "[DATE]"
type input "09:35:12.000"
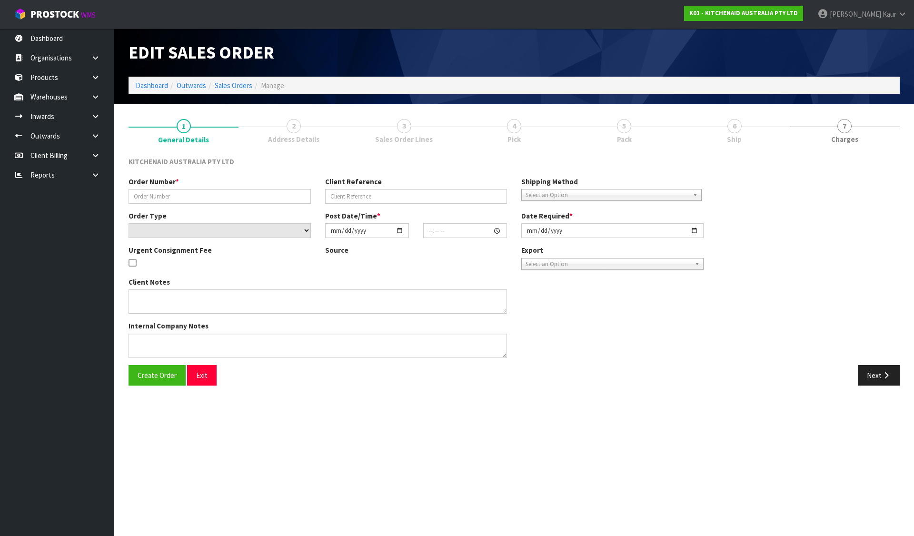
type input "[DATE]"
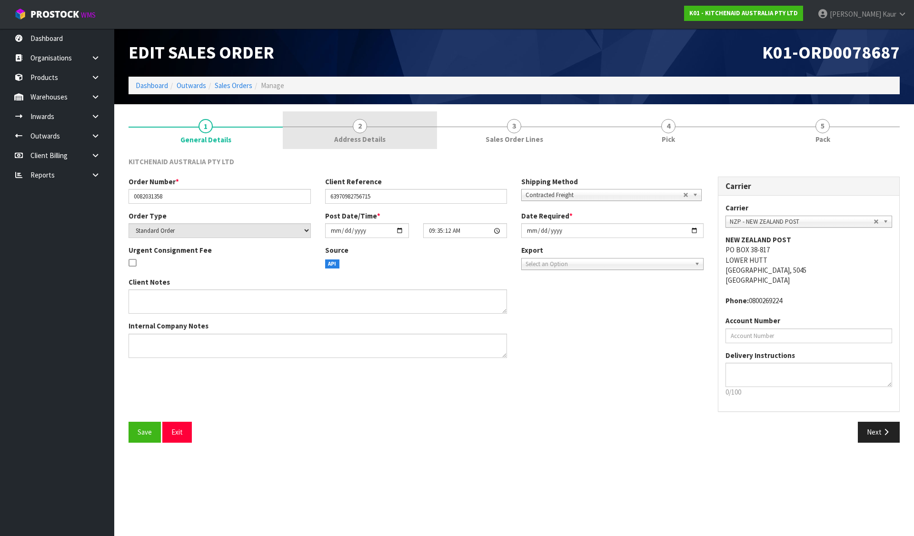
click at [401, 121] on link "2 Address Details" at bounding box center [360, 130] width 154 height 38
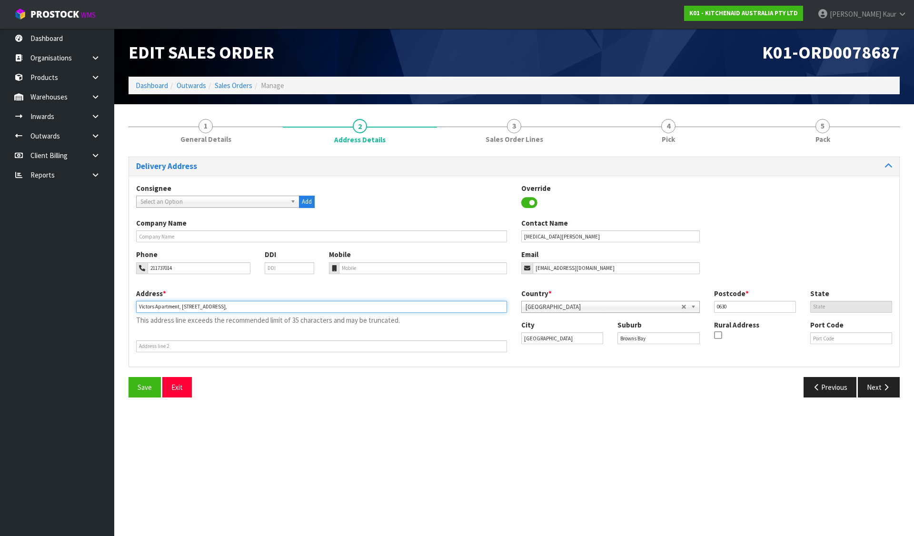
drag, startPoint x: 179, startPoint y: 308, endPoint x: 124, endPoint y: 307, distance: 54.7
click at [124, 307] on div "1 General Details 2 Address Details 3 Sales Order Lines 4 Pick 5 Pack Delivery …" at bounding box center [513, 257] width 785 height 293
type input ", 105/4 BUTE ROAD,"
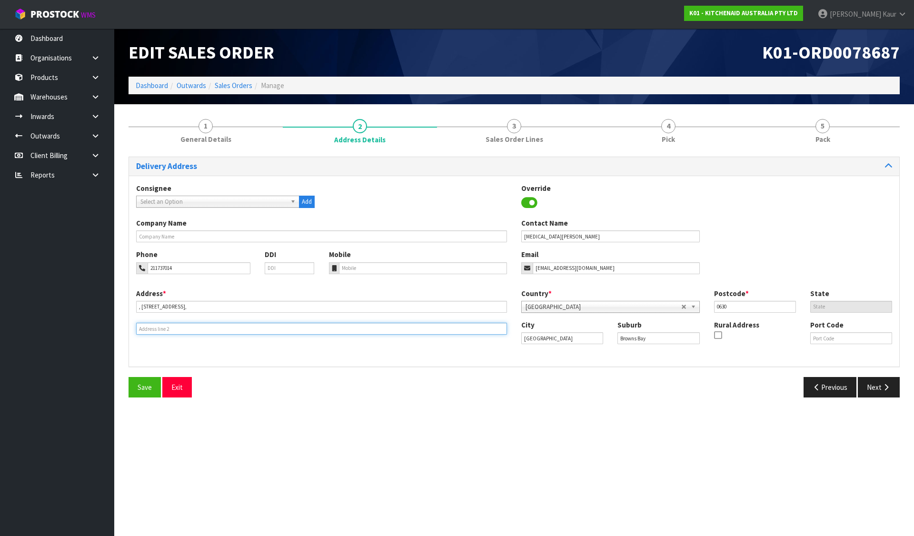
click at [156, 333] on input "text" at bounding box center [321, 329] width 371 height 12
paste input "VICTORS APARTMENT"
type input "VICTORS APARTMENT"
click at [149, 385] on span "Save" at bounding box center [145, 387] width 14 height 9
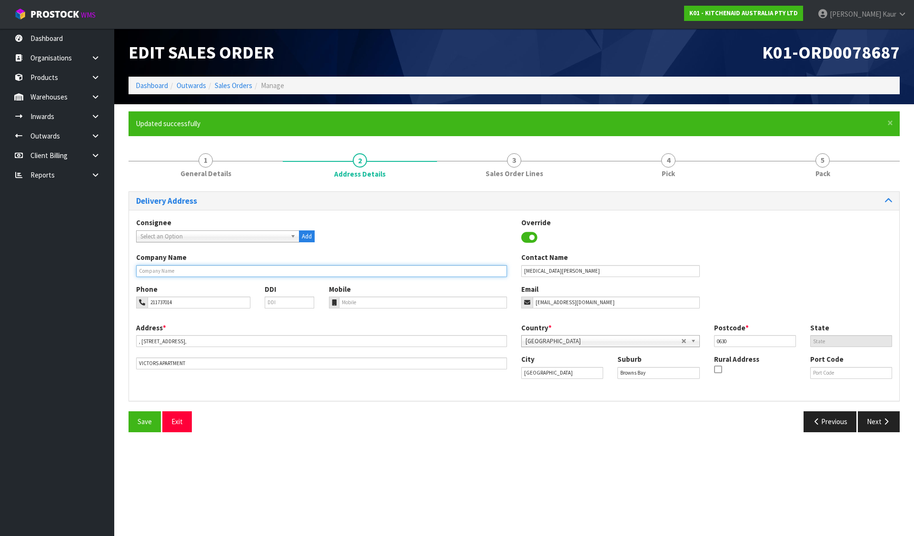
click at [303, 270] on input "text" at bounding box center [321, 271] width 371 height 12
paste input "VICTORS APARTMENT"
type input "VICTORS APARTMENT"
click at [138, 426] on span "Save" at bounding box center [145, 421] width 14 height 9
click at [146, 83] on link "Dashboard" at bounding box center [152, 85] width 32 height 9
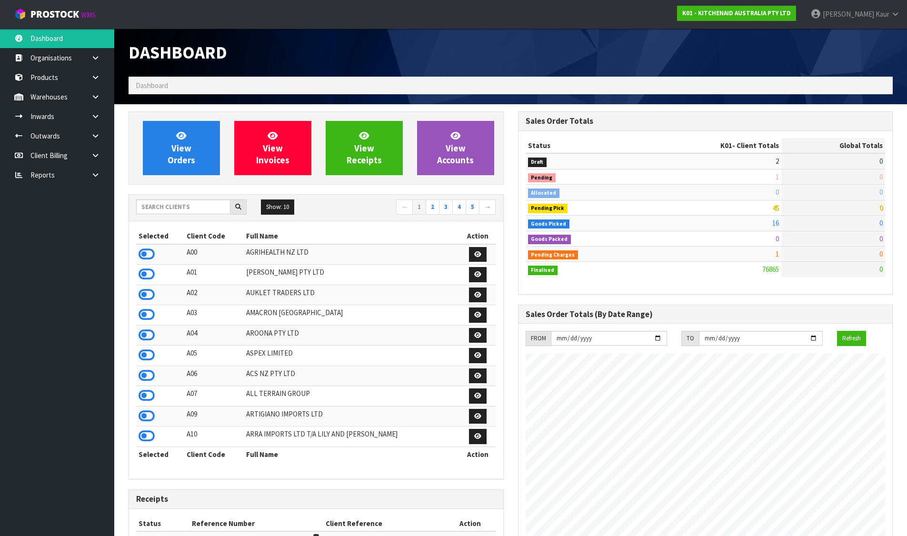
scroll to position [721, 389]
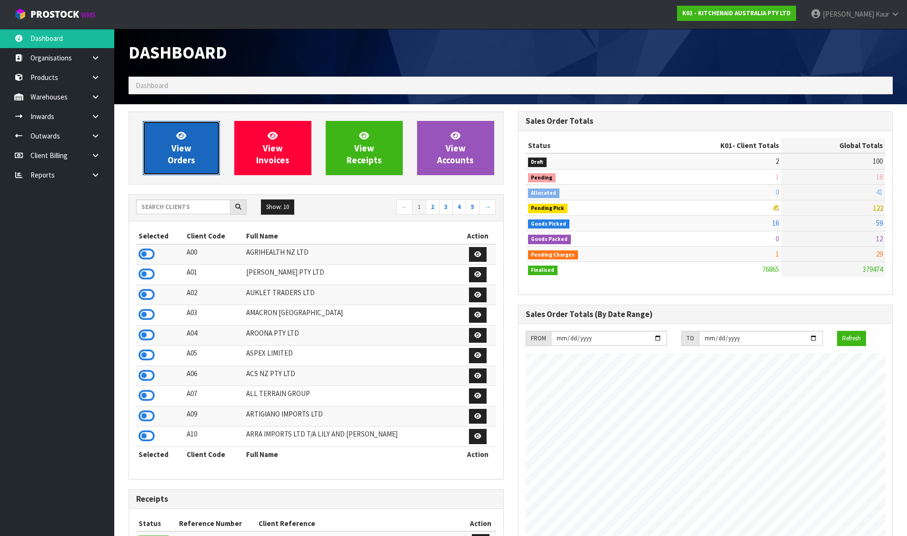
click at [178, 139] on icon at bounding box center [181, 135] width 10 height 9
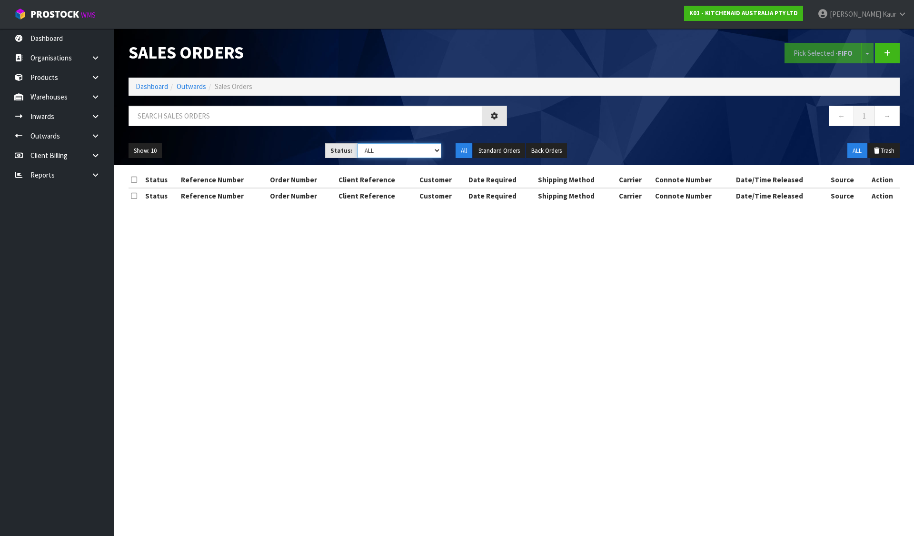
click at [401, 149] on select "Draft Pending Allocated Pending Pick Goods Picked Goods Packed Pending Charges …" at bounding box center [399, 150] width 84 height 15
select select "string:6"
click at [357, 143] on select "Draft Pending Allocated Pending Pick Goods Picked Goods Packed Pending Charges …" at bounding box center [399, 150] width 84 height 15
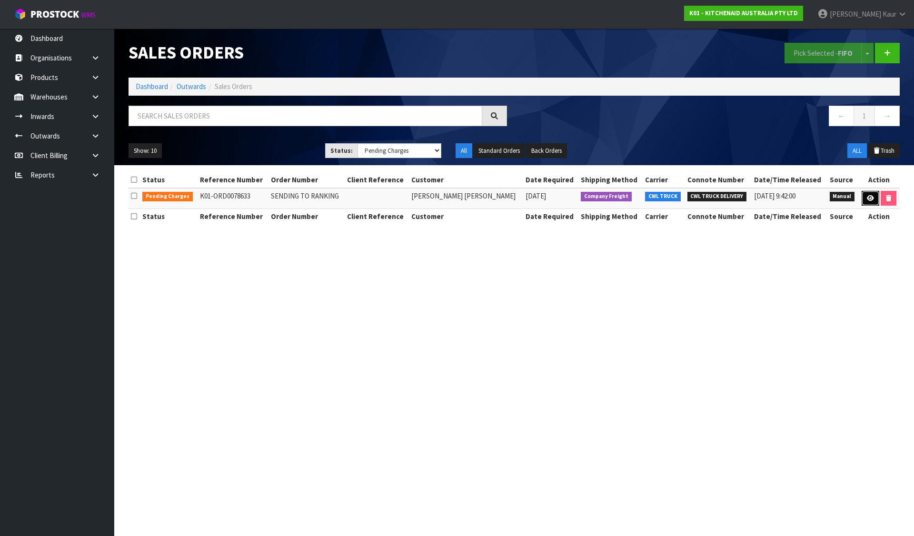
click at [867, 201] on icon at bounding box center [870, 198] width 7 height 6
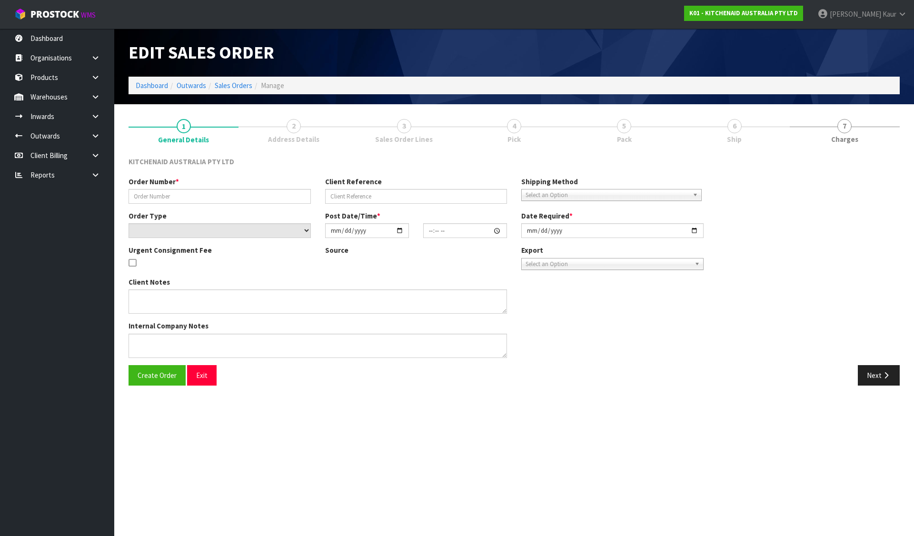
type input "SENDING TO RANKING"
select select "number:0"
type input "2025-09-02"
type input "12:33:00.000"
type input "2025-09-02"
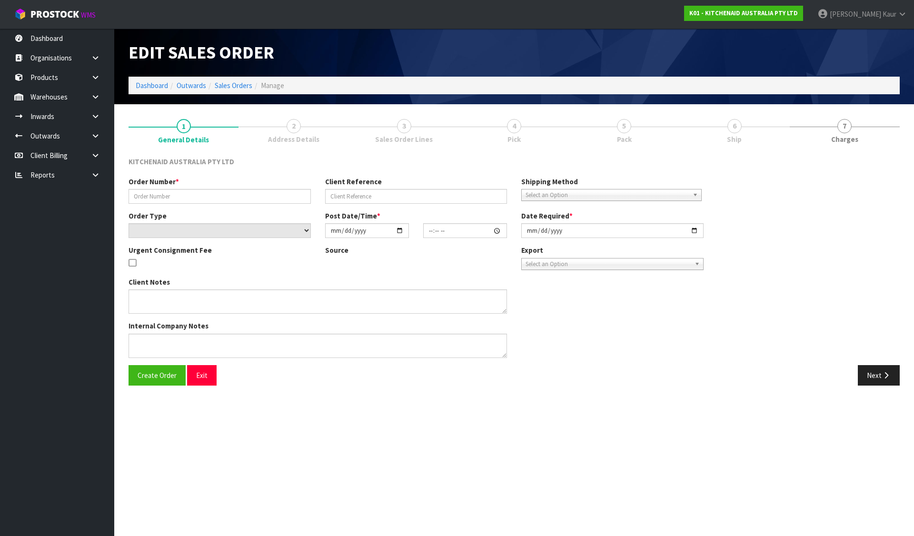
type textarea "PLEASE WRAP AND SHIP PALLETS 1,2,3 AND 4 TO RANKIN ASAP."
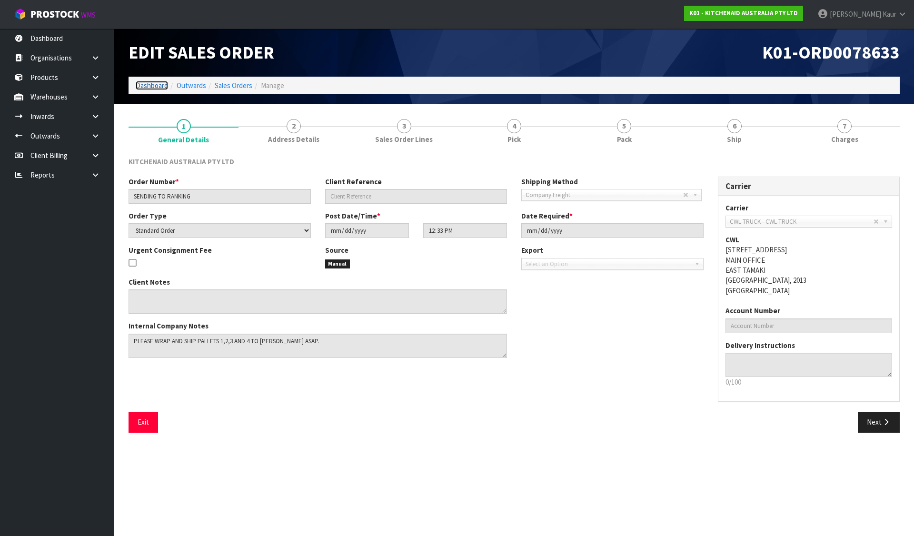
click at [151, 83] on link "Dashboard" at bounding box center [152, 85] width 32 height 9
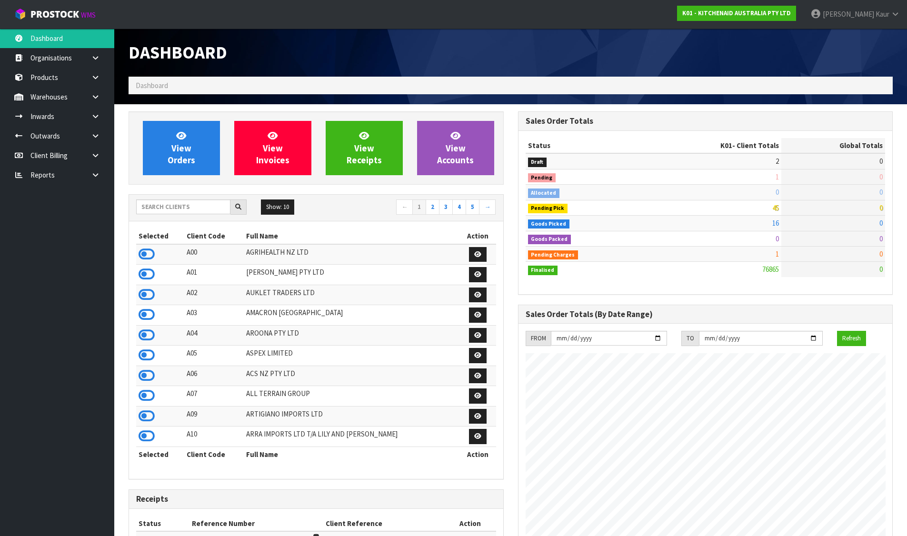
scroll to position [721, 389]
click at [190, 210] on input "text" at bounding box center [183, 206] width 94 height 15
type input "C09"
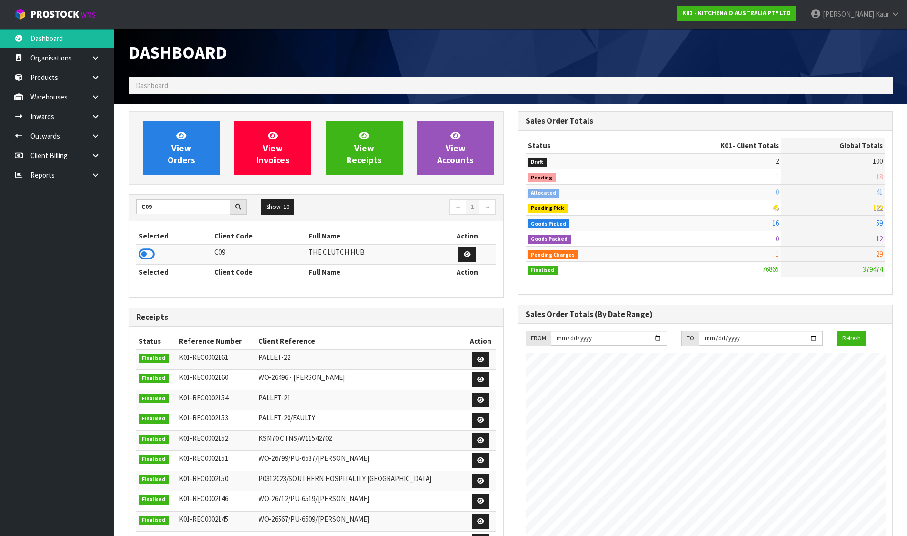
click at [148, 249] on icon at bounding box center [147, 254] width 16 height 14
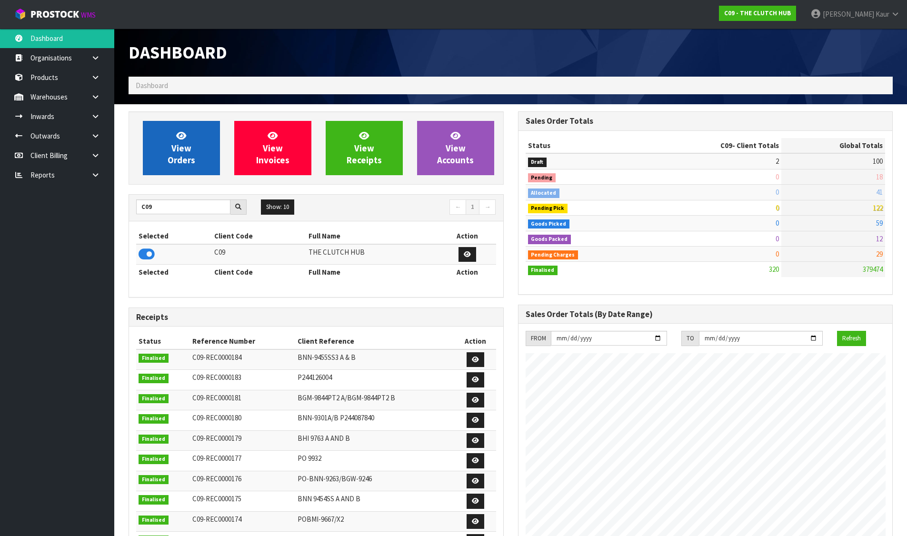
scroll to position [690, 389]
click at [195, 145] on link "View Orders" at bounding box center [181, 148] width 77 height 54
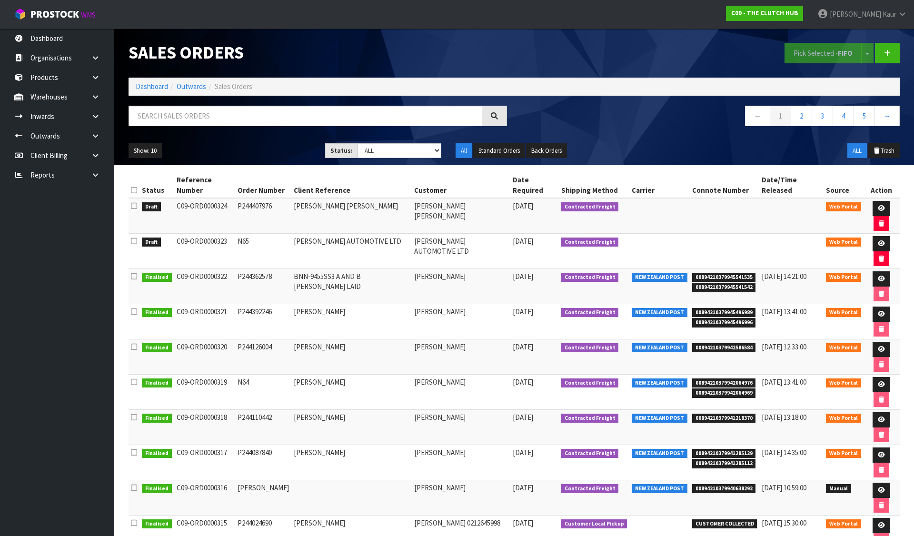
click at [134, 187] on icon at bounding box center [134, 190] width 6 height 7
click at [801, 56] on button "Pick Selected - FIFO" at bounding box center [822, 53] width 77 height 20
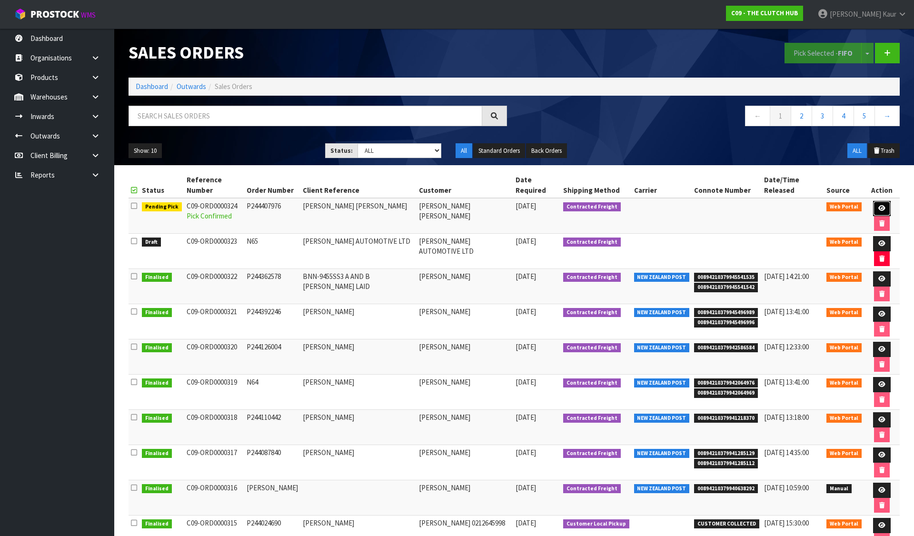
click at [873, 201] on link at bounding box center [882, 208] width 18 height 15
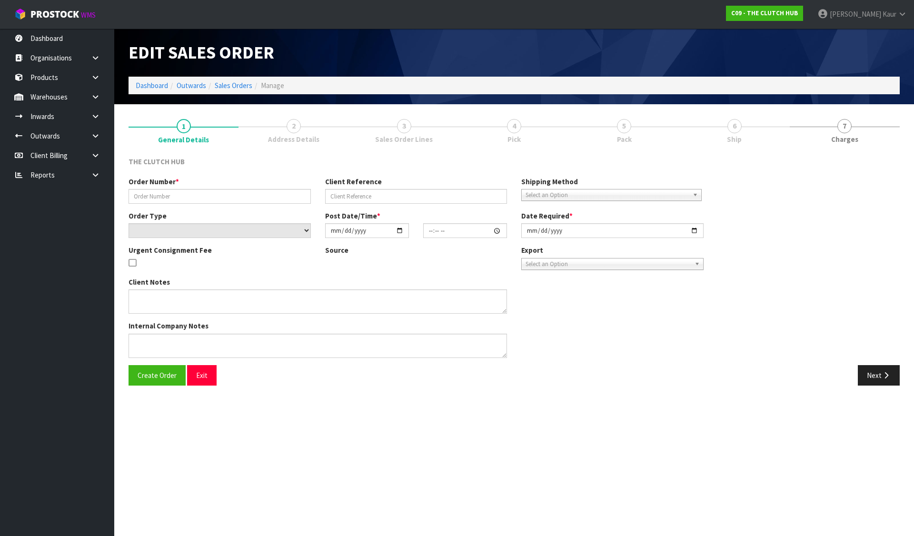
type input "P244407976"
type input "FLYNN STRUTHERS"
select select "number:0"
type input "2025-09-03"
type input "13:30:00.000"
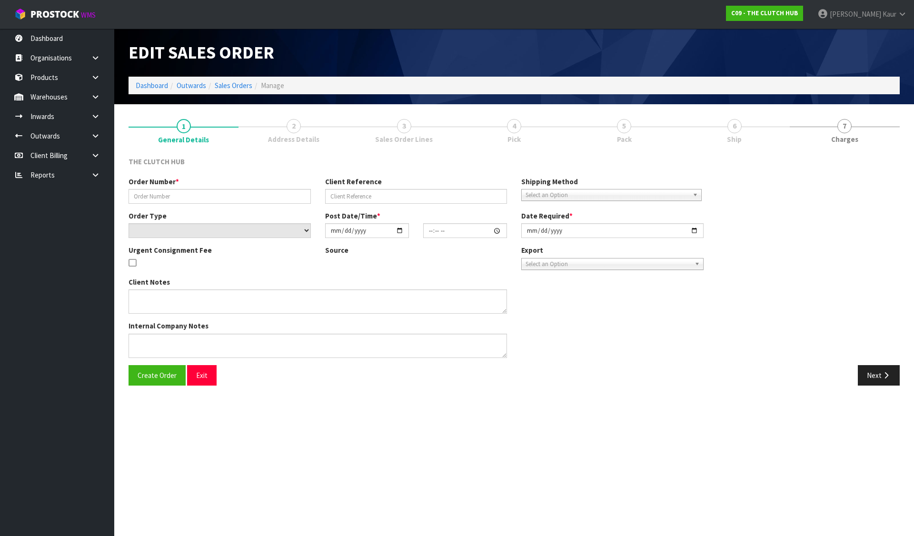
type input "2025-09-03"
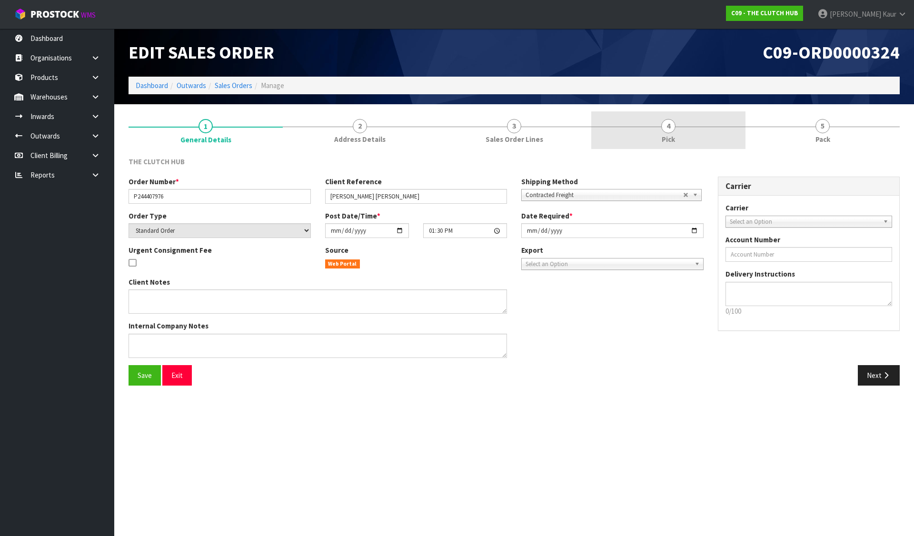
click at [656, 136] on link "4 Pick" at bounding box center [668, 130] width 154 height 38
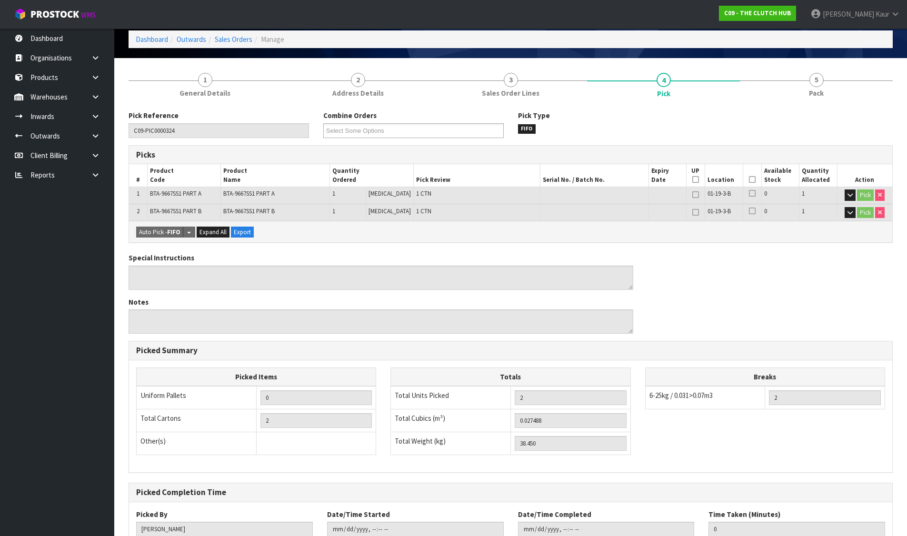
scroll to position [114, 0]
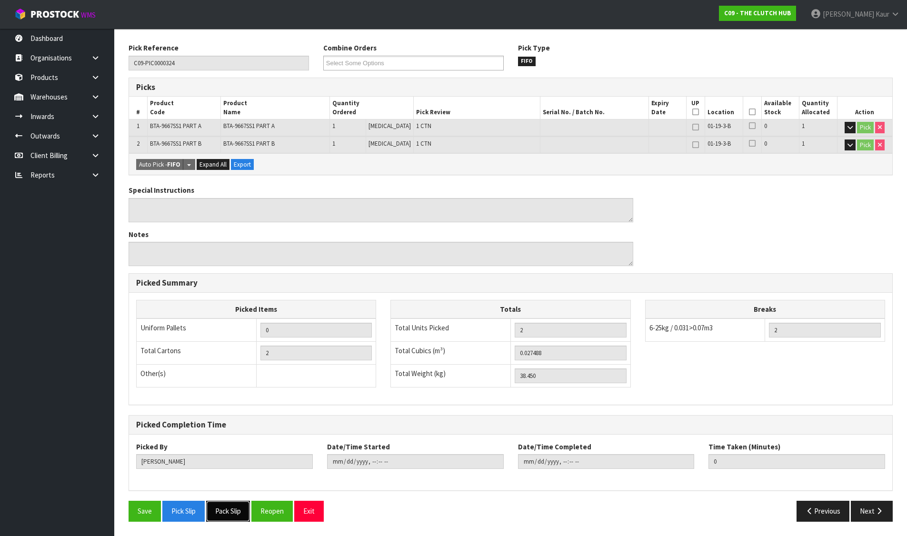
click at [237, 515] on button "Pack Slip" at bounding box center [228, 511] width 44 height 20
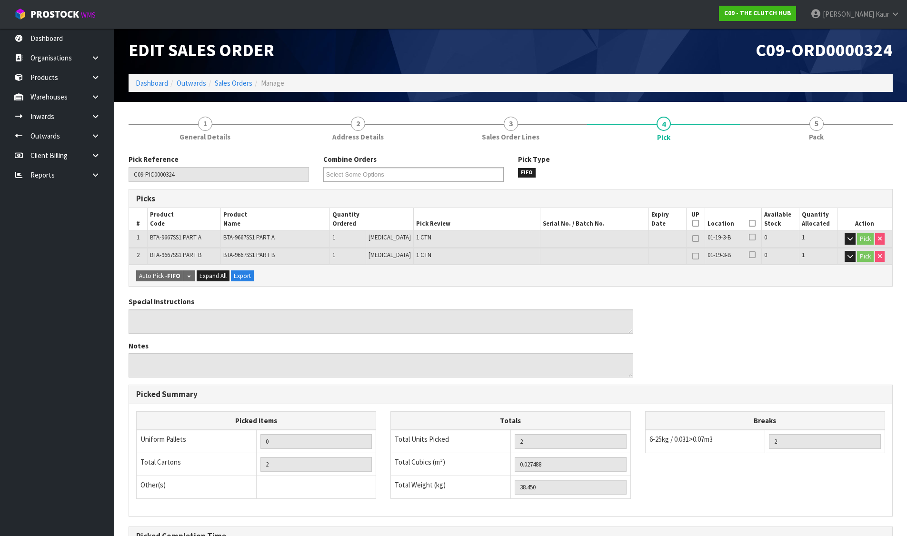
scroll to position [0, 0]
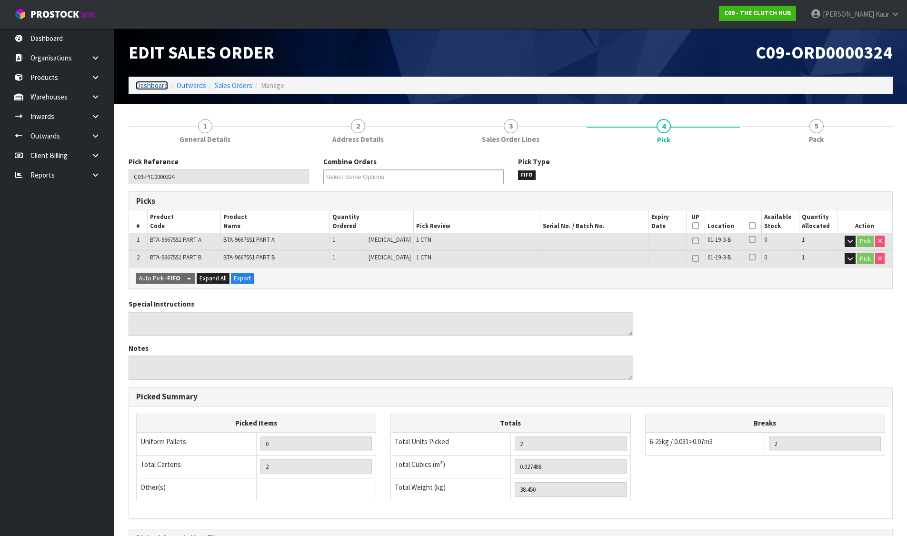
click at [159, 87] on link "Dashboard" at bounding box center [152, 85] width 32 height 9
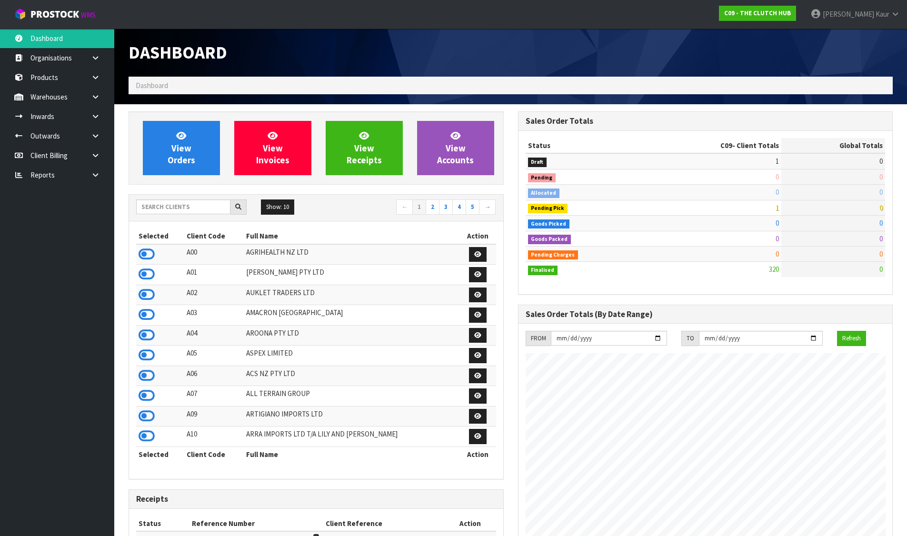
scroll to position [690, 389]
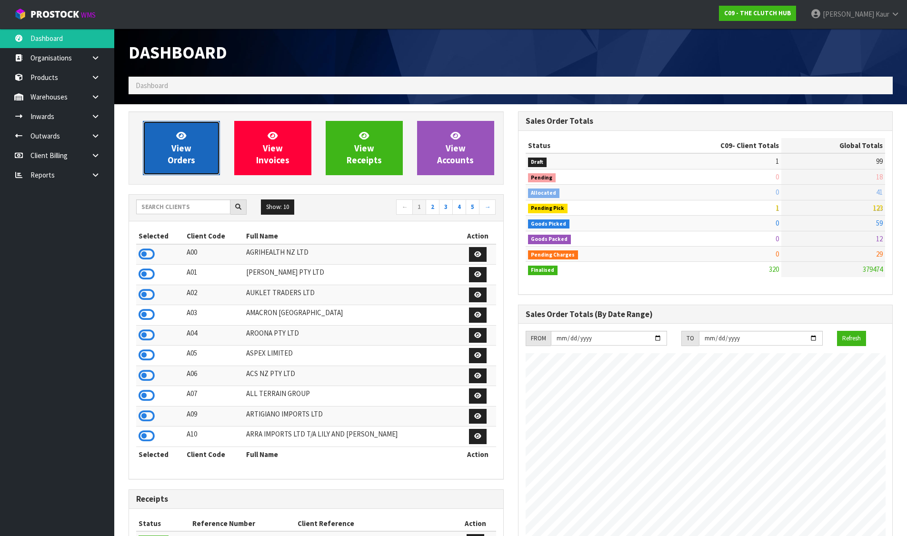
click at [188, 142] on span "View Orders" at bounding box center [182, 148] width 28 height 36
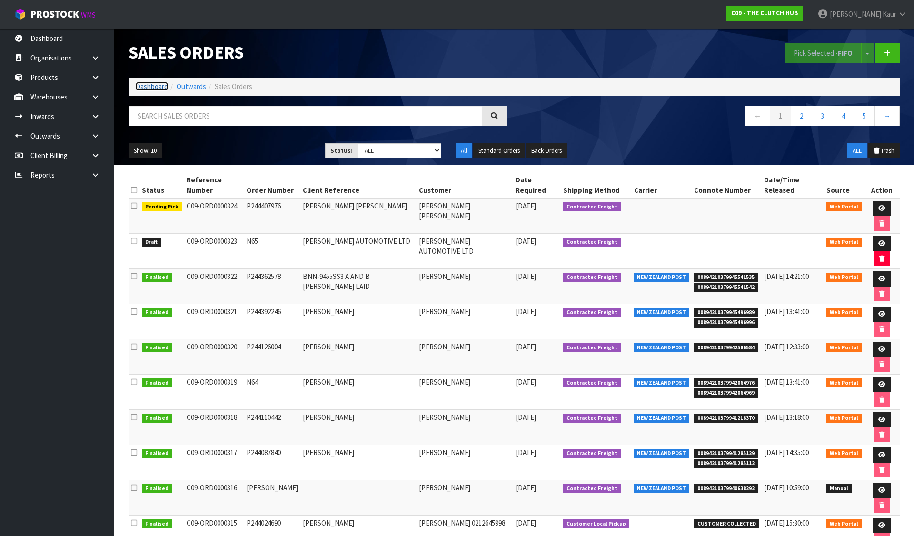
click at [148, 87] on link "Dashboard" at bounding box center [152, 86] width 32 height 9
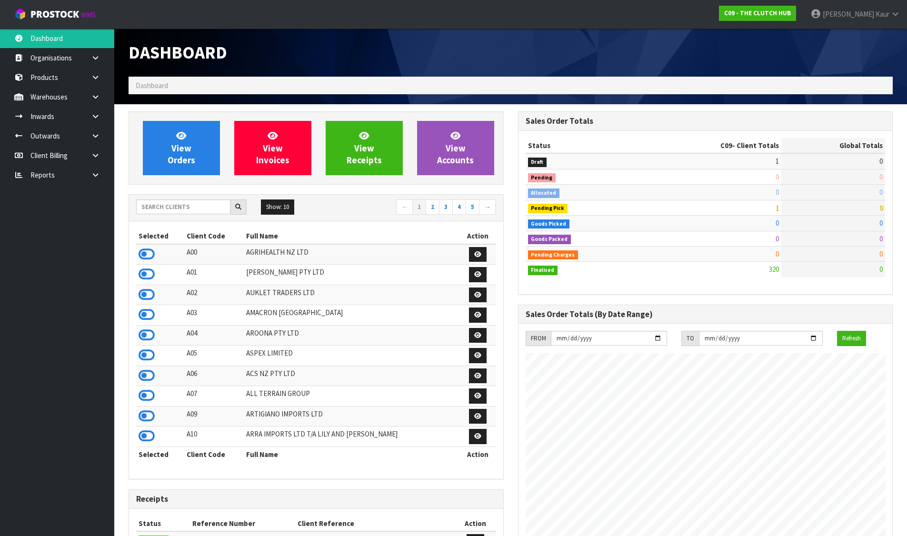
scroll to position [690, 389]
click at [203, 203] on input "text" at bounding box center [183, 206] width 94 height 15
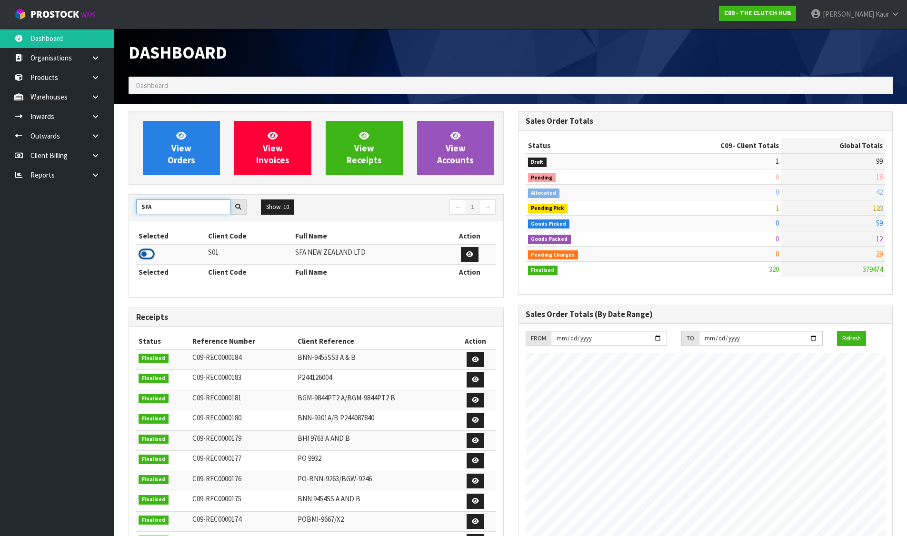
type input "SFA"
click at [151, 256] on icon at bounding box center [147, 254] width 16 height 14
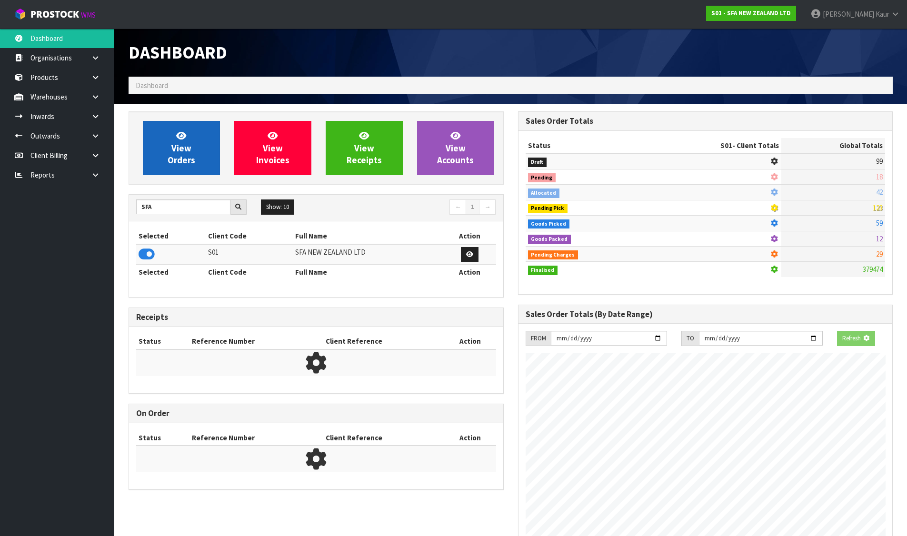
scroll to position [721, 389]
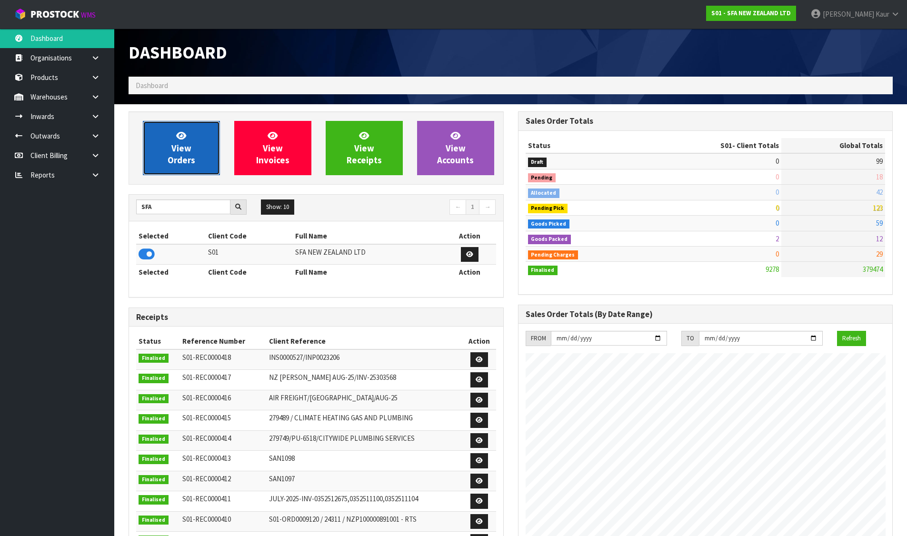
click at [170, 156] on span "View Orders" at bounding box center [182, 148] width 28 height 36
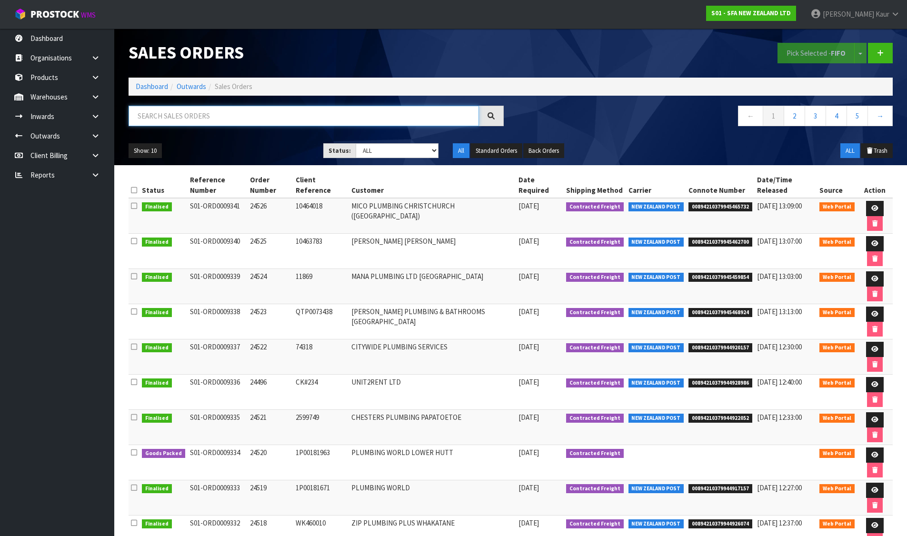
click at [380, 118] on input "text" at bounding box center [304, 116] width 350 height 20
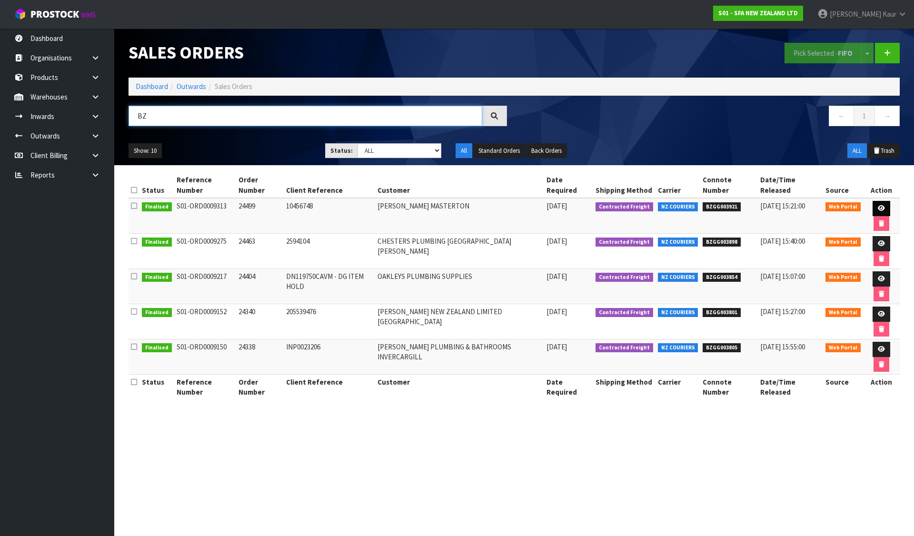
type input "BZ"
click at [878, 206] on icon at bounding box center [881, 208] width 7 height 6
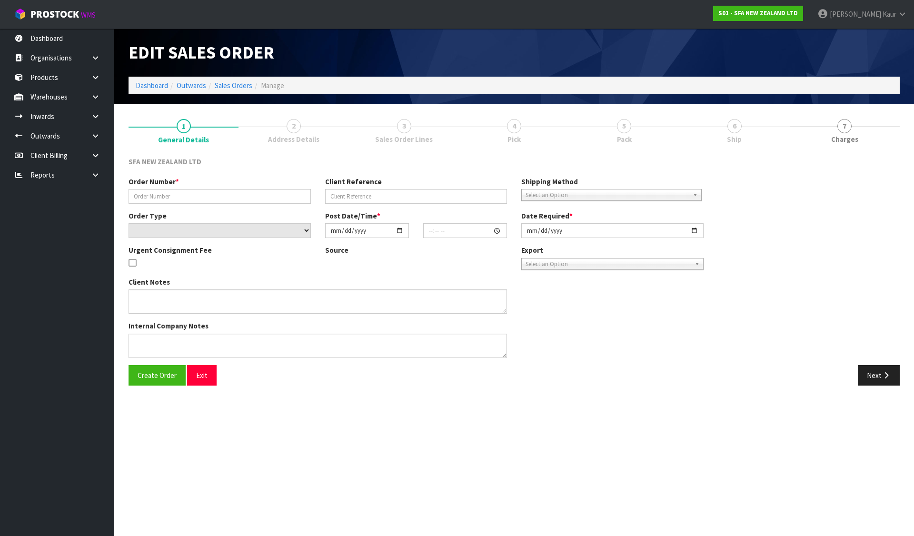
type input "24499"
type input "10456748"
select select "number:0"
type input "2025-08-27"
type input "10:00:00.000"
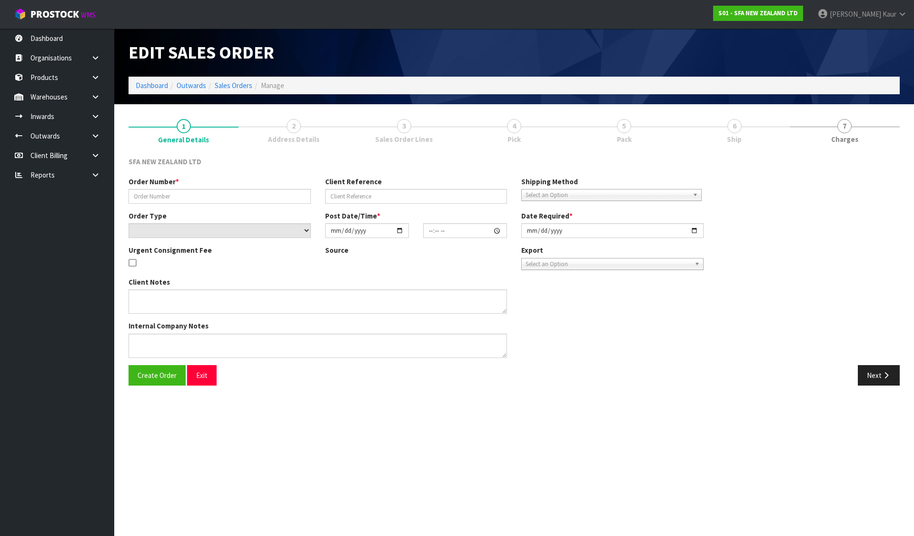
type input "2025-08-27"
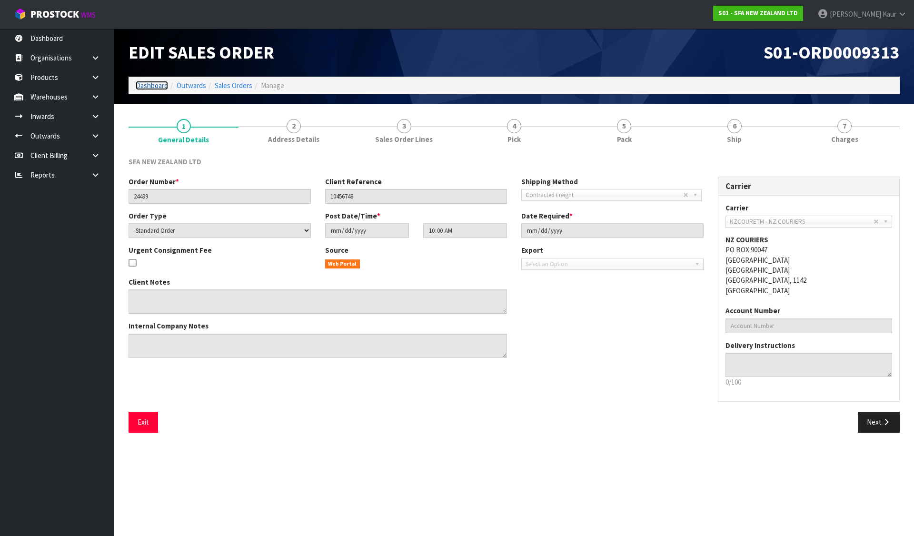
click at [151, 85] on link "Dashboard" at bounding box center [152, 85] width 32 height 9
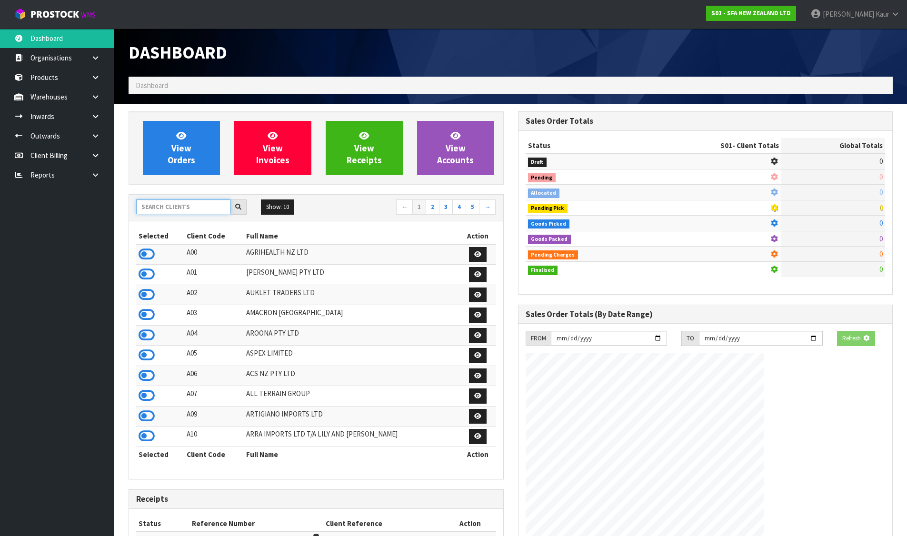
click at [171, 207] on input "text" at bounding box center [183, 206] width 94 height 15
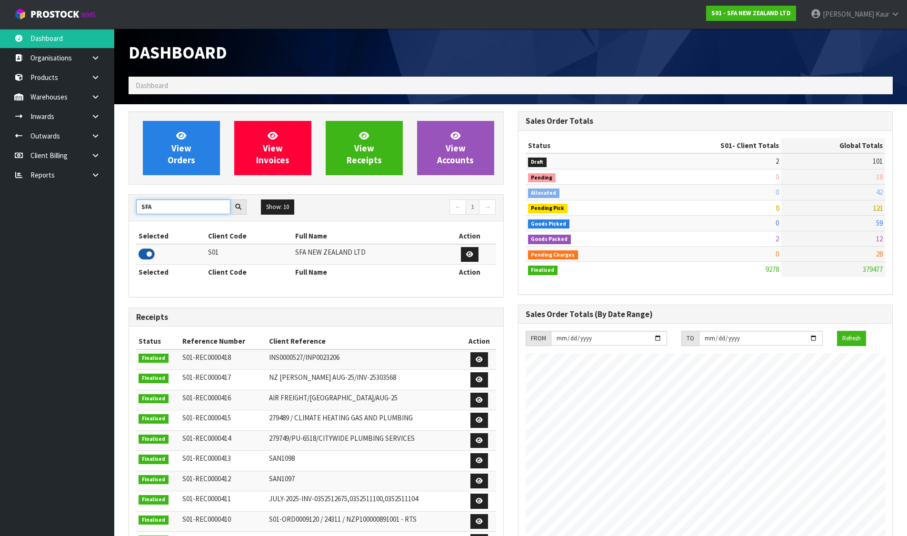
type input "SFA"
click at [141, 255] on icon at bounding box center [147, 254] width 16 height 14
click at [178, 162] on span "View Orders" at bounding box center [182, 148] width 28 height 36
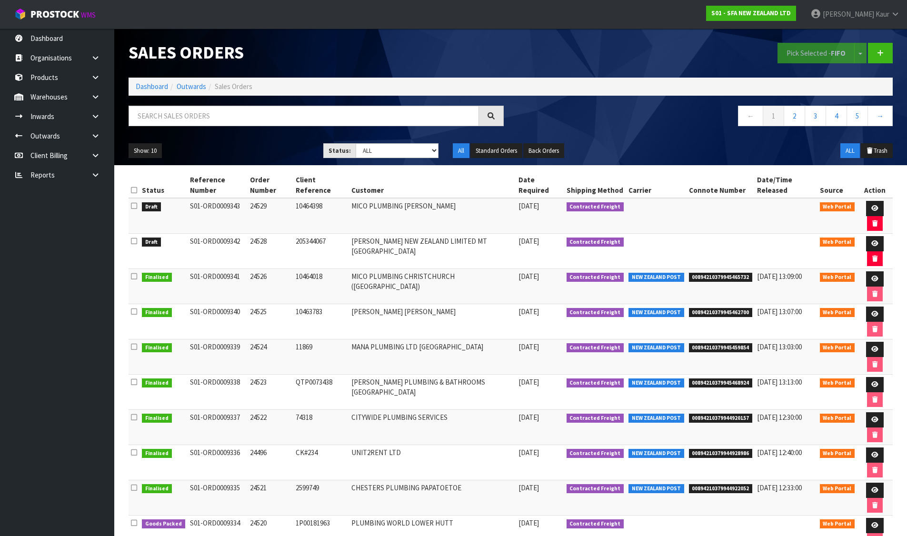
click at [131, 189] on icon at bounding box center [134, 190] width 6 height 7
click at [804, 62] on button "Pick Selected - FIFO" at bounding box center [815, 53] width 77 height 20
click at [872, 241] on icon at bounding box center [874, 243] width 7 height 6
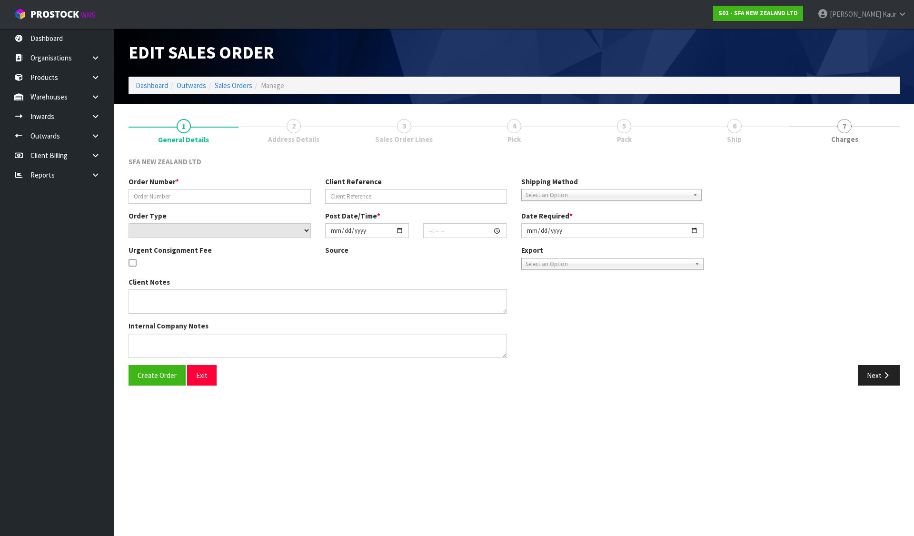
type input "24528"
type input "205344067"
select select "number:0"
type input "2025-09-03"
type input "09:28:00.000"
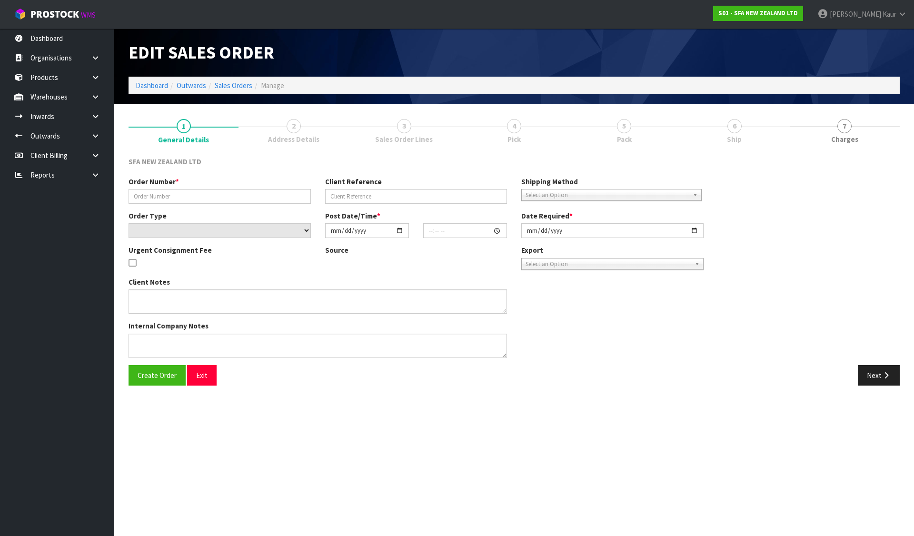
type input "2025-09-03"
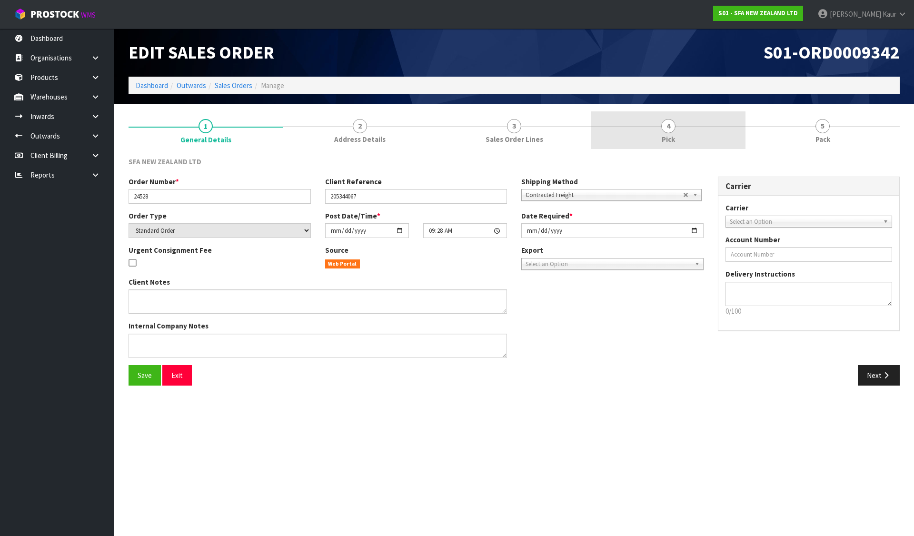
click at [670, 128] on span "4" at bounding box center [668, 126] width 14 height 14
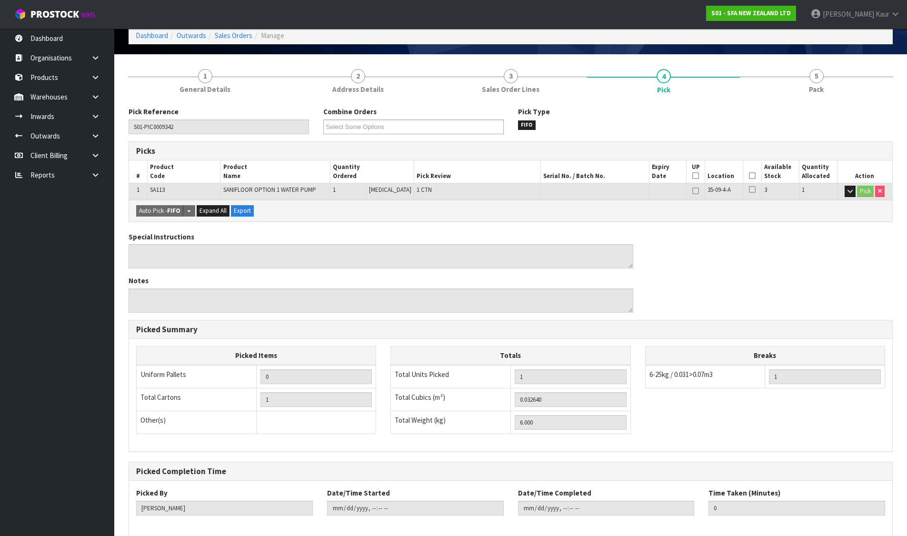
scroll to position [96, 0]
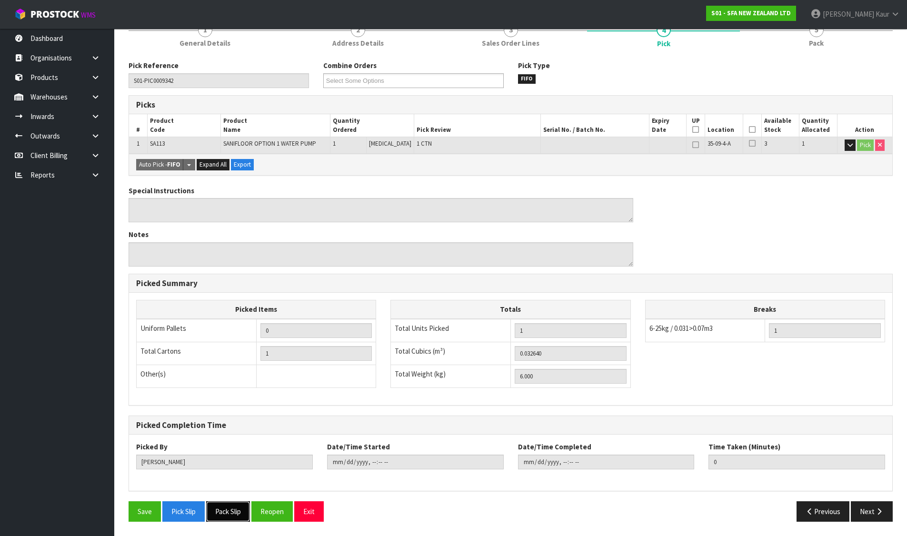
click at [235, 511] on button "Pack Slip" at bounding box center [228, 511] width 44 height 20
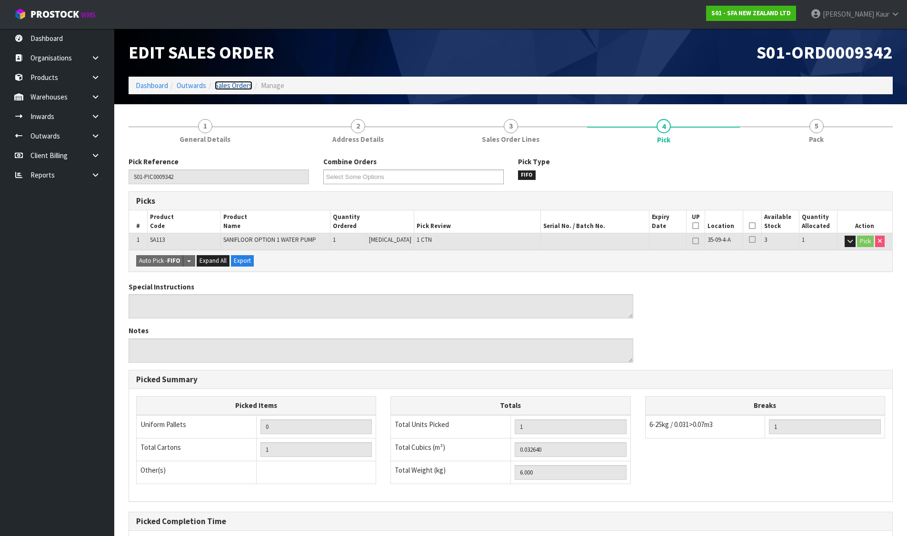
click at [229, 86] on link "Sales Orders" at bounding box center [234, 85] width 38 height 9
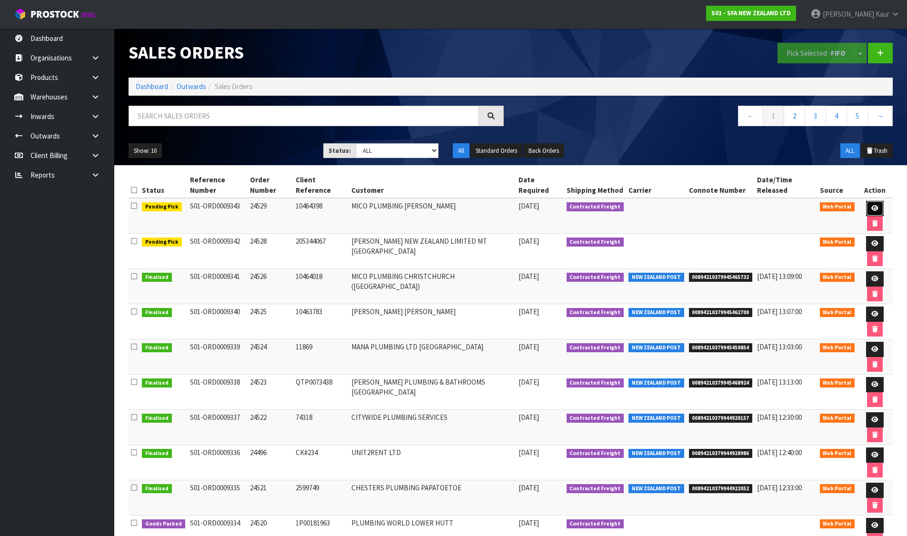
click at [881, 204] on link at bounding box center [875, 208] width 18 height 15
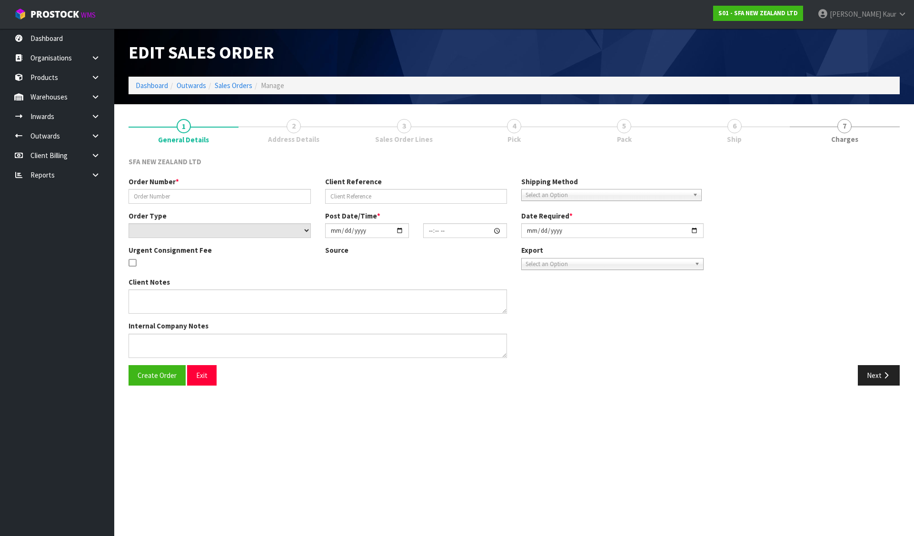
type input "24529"
type input "10464398"
select select "number:0"
type input "2025-09-03"
type input "09:51:00.000"
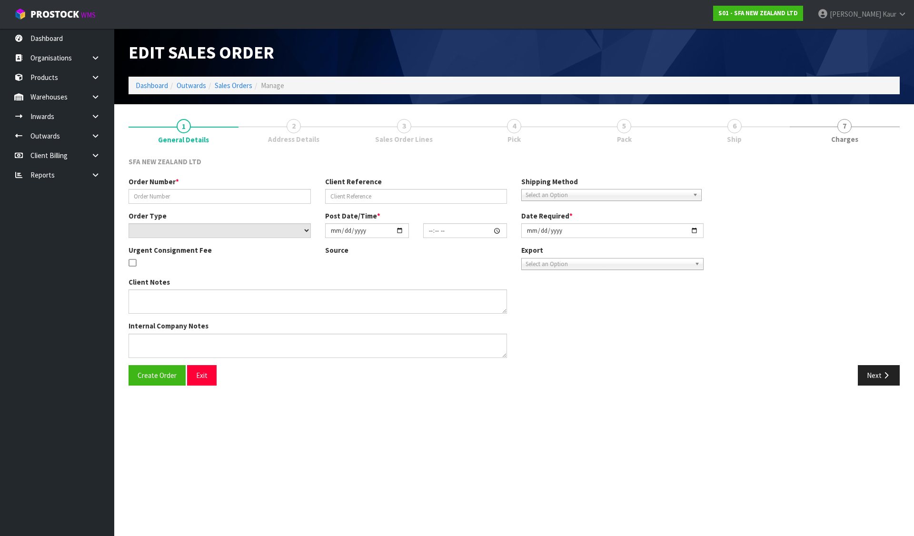
type input "2025-09-03"
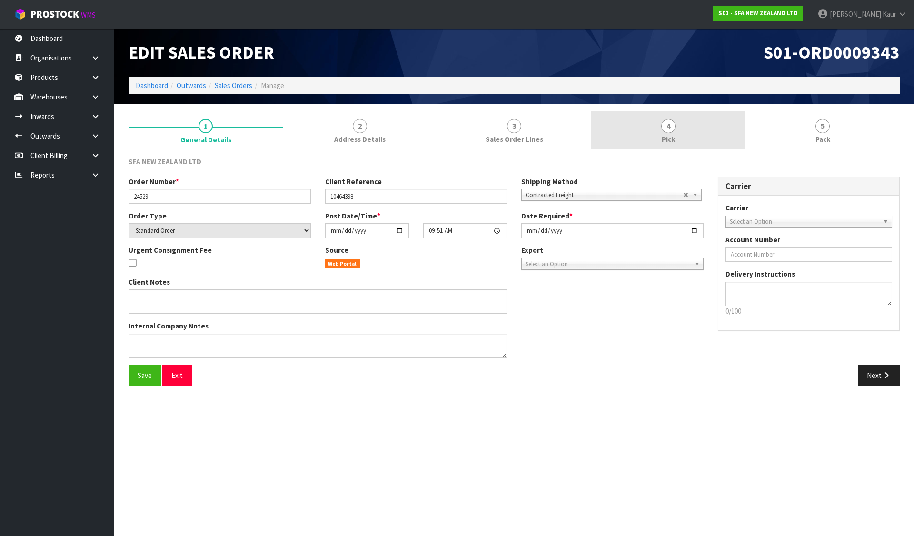
click at [656, 125] on link "4 Pick" at bounding box center [668, 130] width 154 height 38
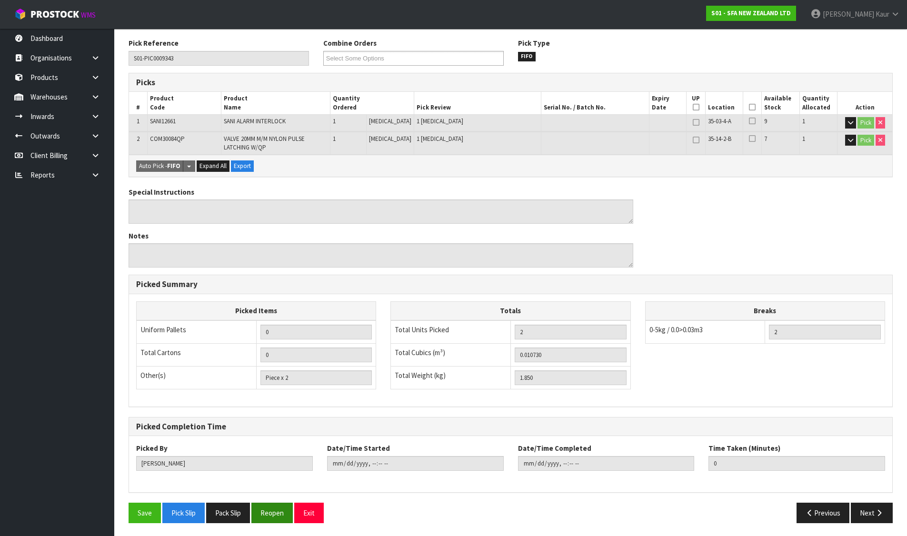
scroll to position [120, 0]
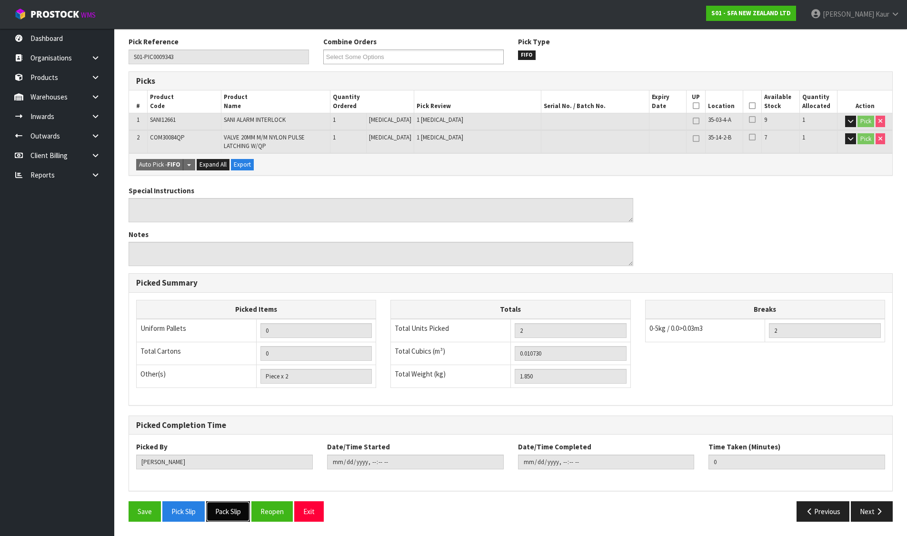
click at [235, 513] on button "Pack Slip" at bounding box center [228, 511] width 44 height 20
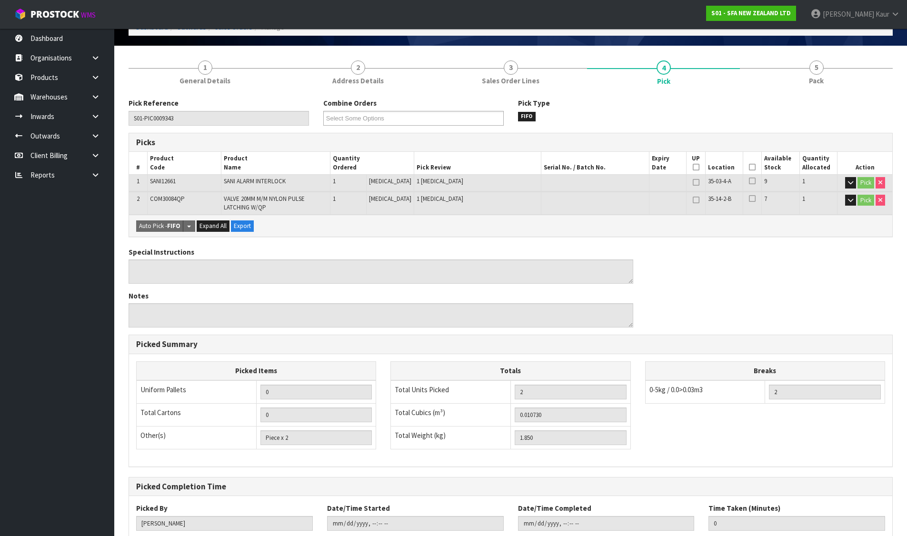
scroll to position [0, 0]
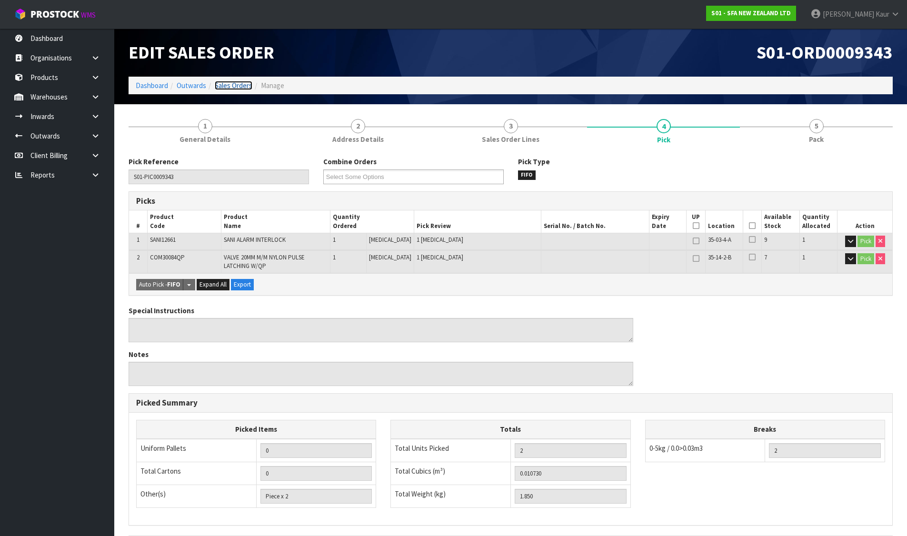
click at [241, 86] on link "Sales Orders" at bounding box center [234, 85] width 38 height 9
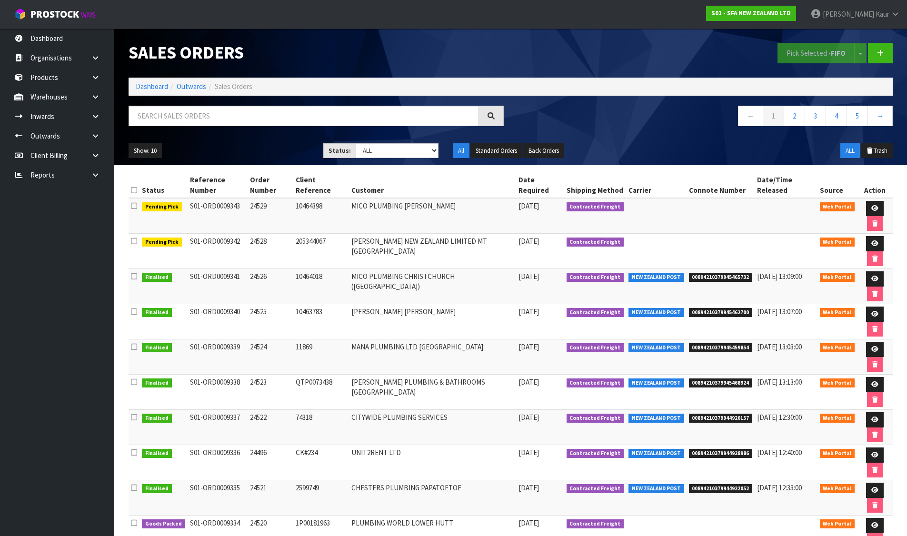
click at [152, 80] on ol "Dashboard Outwards Sales Orders" at bounding box center [511, 87] width 764 height 18
click at [151, 84] on link "Dashboard" at bounding box center [152, 86] width 32 height 9
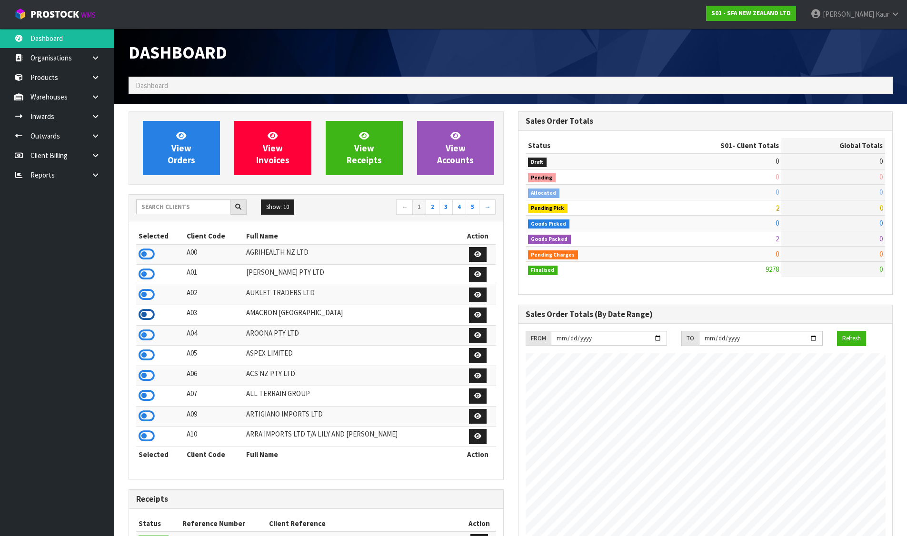
scroll to position [475260, 475592]
drag, startPoint x: 141, startPoint y: 314, endPoint x: 181, endPoint y: 199, distance: 122.1
click at [141, 314] on icon at bounding box center [147, 314] width 16 height 14
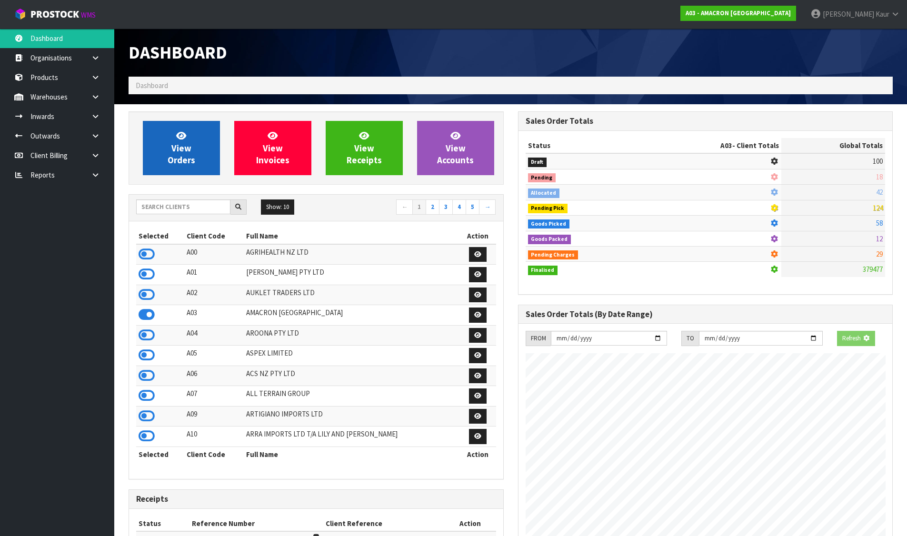
scroll to position [594, 389]
click at [197, 160] on link "View Orders" at bounding box center [181, 148] width 77 height 54
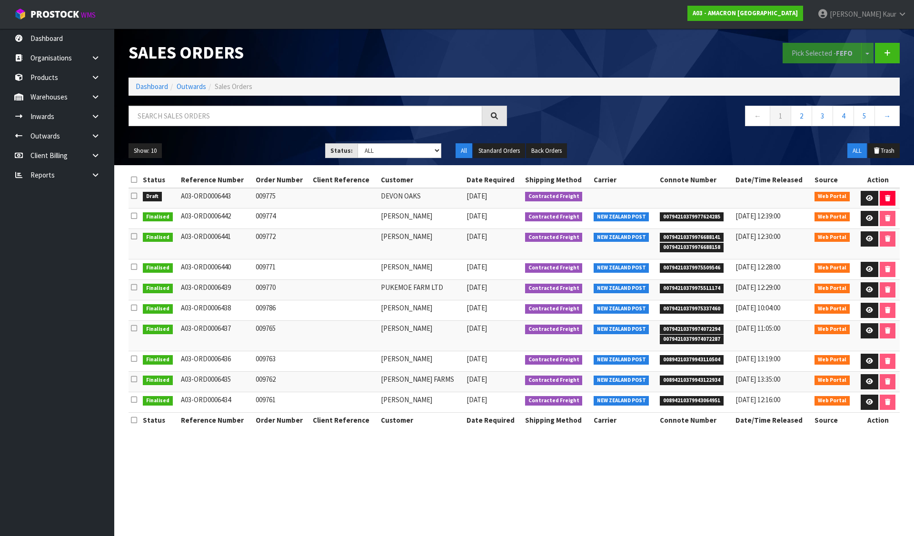
click at [133, 197] on icon at bounding box center [134, 195] width 6 height 7
click at [0, 0] on input "checkbox" at bounding box center [0, 0] width 0 height 0
click at [815, 48] on button "Pick Selected - FEFO" at bounding box center [822, 53] width 79 height 20
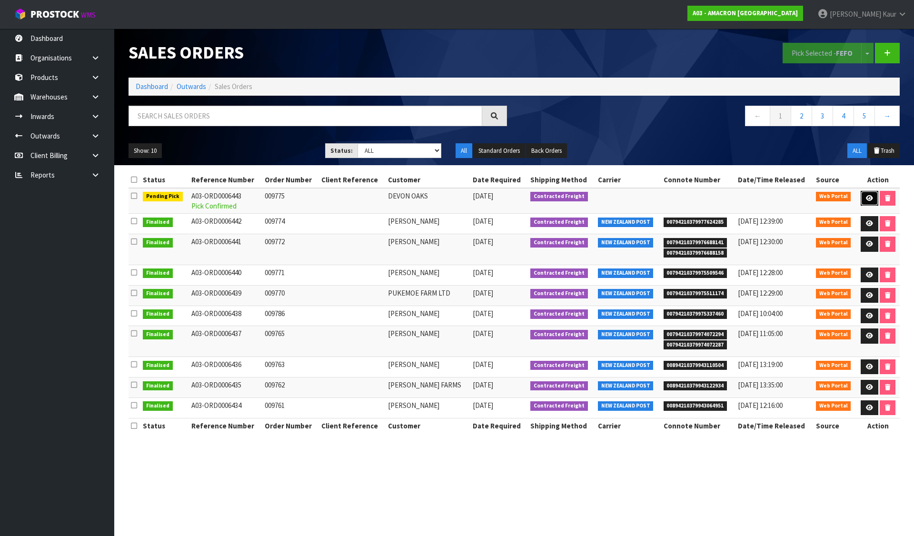
click at [869, 197] on icon at bounding box center [869, 198] width 7 height 6
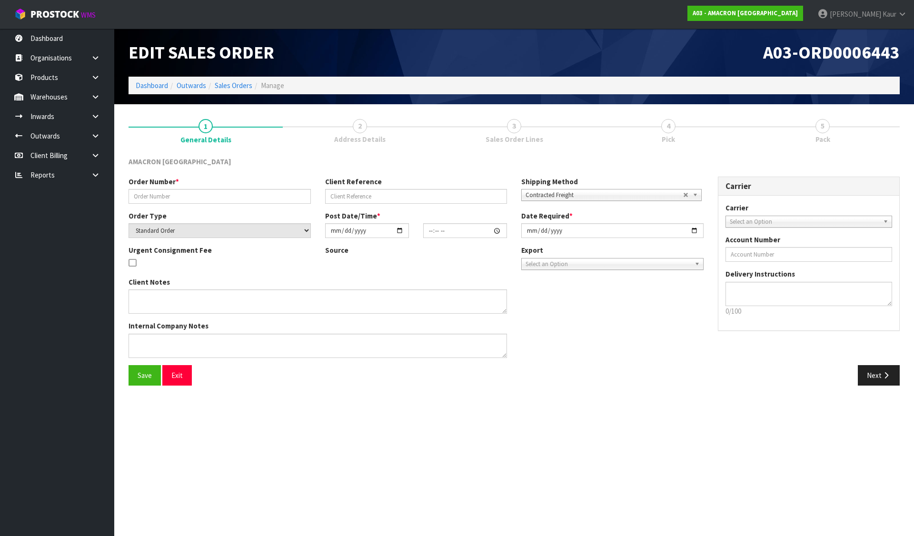
type input "009775"
select select "number:0"
type input "2025-09-03"
type input "09:52:00.000"
type input "2025-09-03"
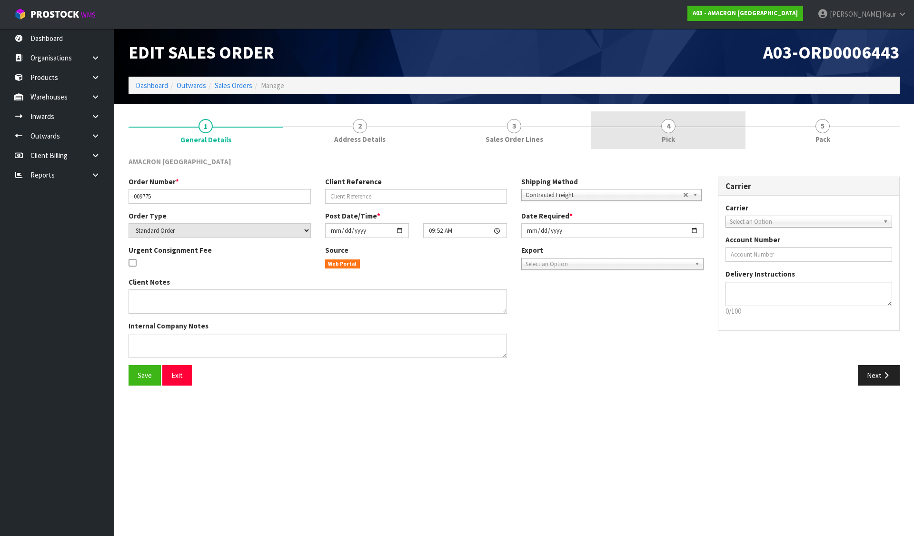
click at [653, 136] on link "4 Pick" at bounding box center [668, 130] width 154 height 38
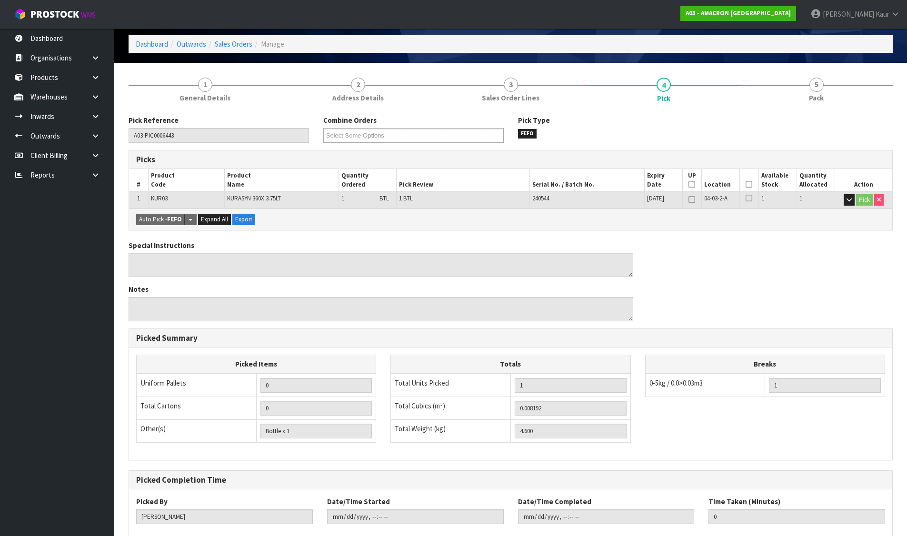
scroll to position [96, 0]
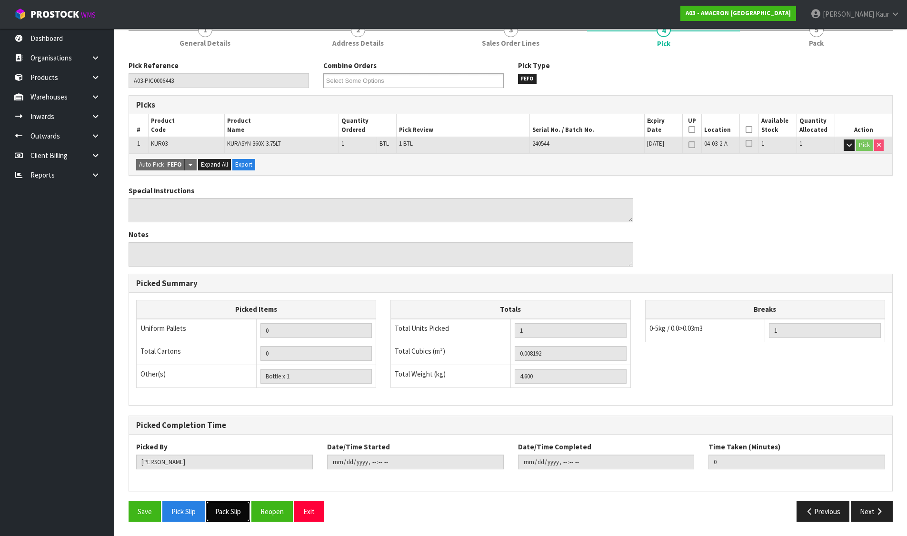
click at [220, 505] on button "Pack Slip" at bounding box center [228, 511] width 44 height 20
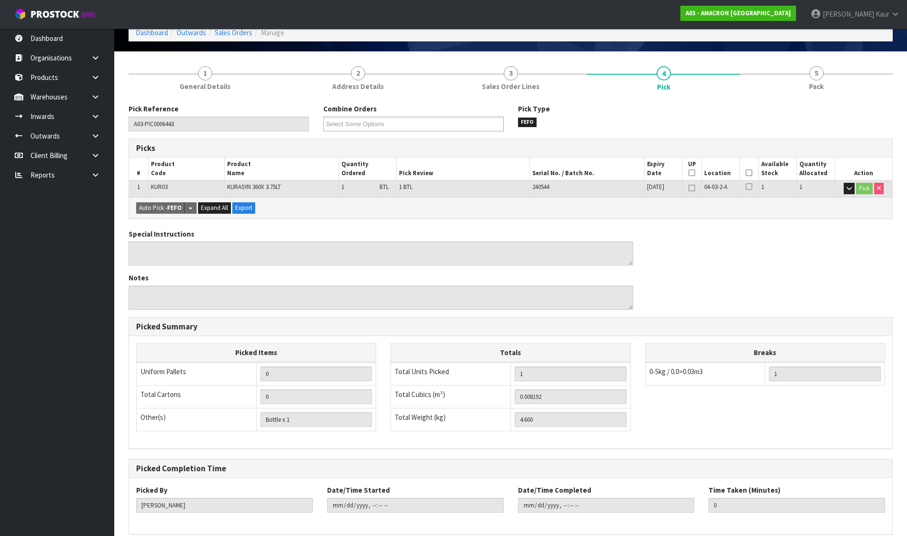
scroll to position [0, 0]
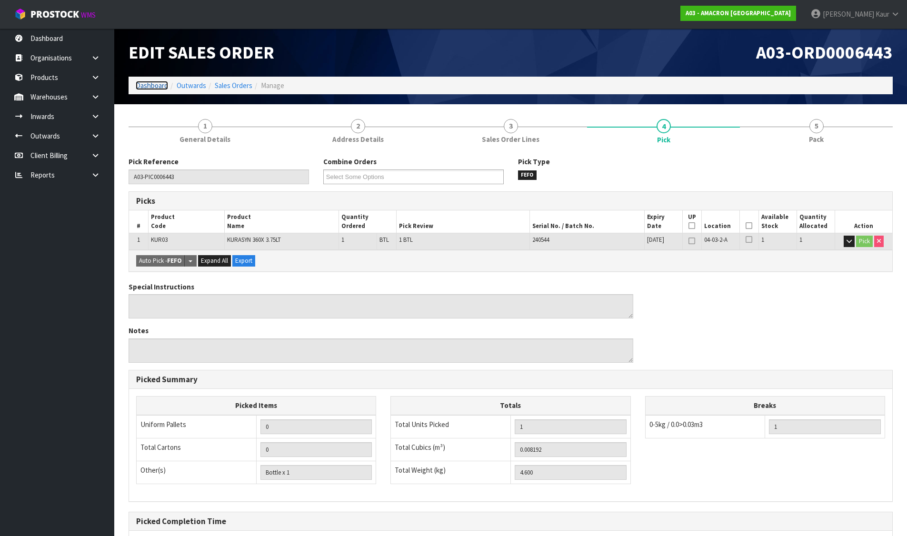
click at [158, 84] on link "Dashboard" at bounding box center [152, 85] width 32 height 9
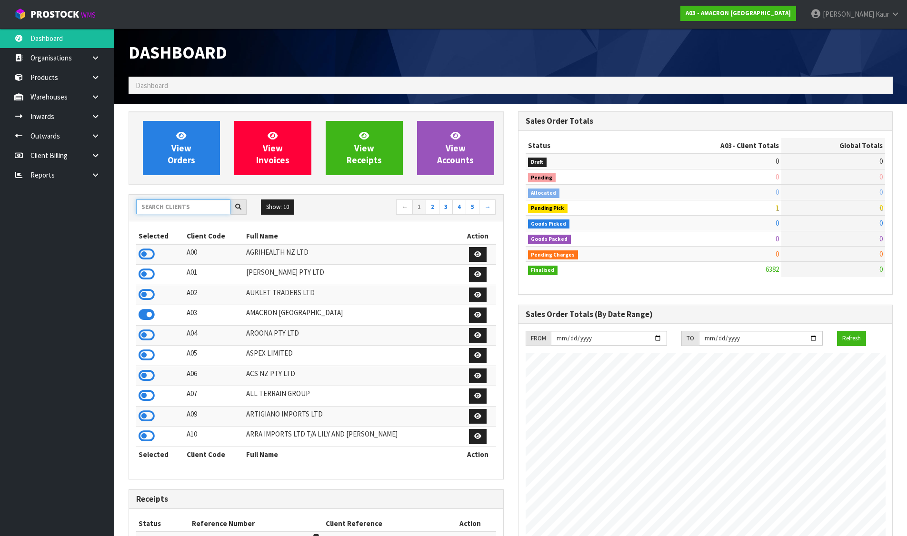
click at [182, 211] on input "text" at bounding box center [183, 206] width 94 height 15
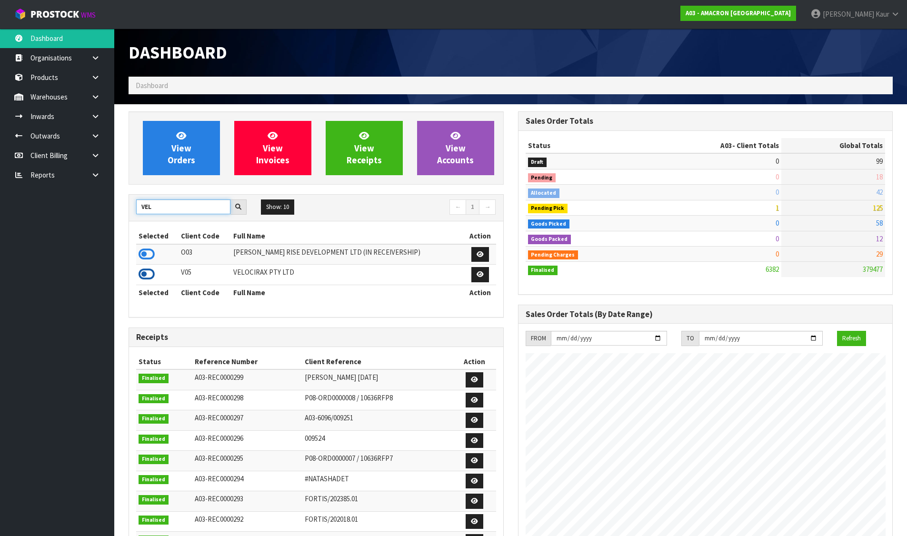
type input "VEL"
click at [145, 271] on icon at bounding box center [147, 274] width 16 height 14
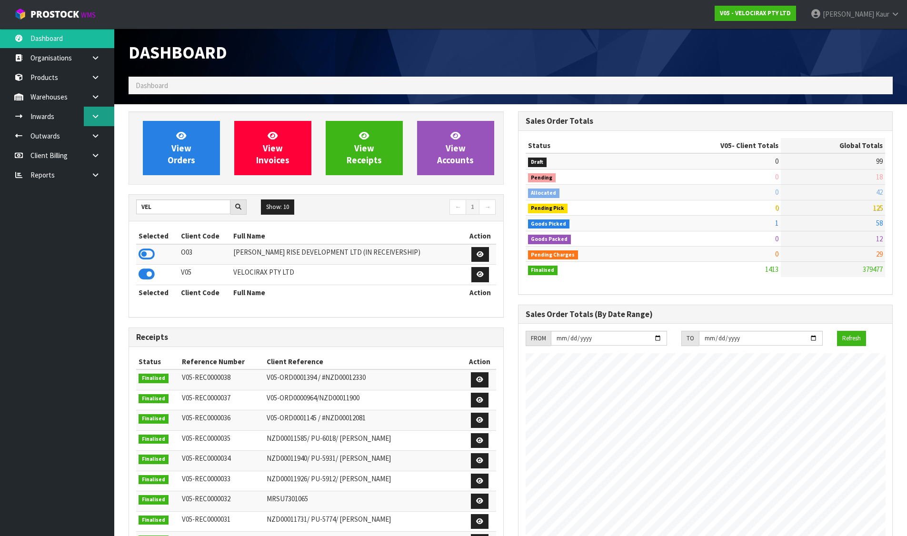
scroll to position [742, 389]
click at [90, 115] on link at bounding box center [99, 117] width 30 height 20
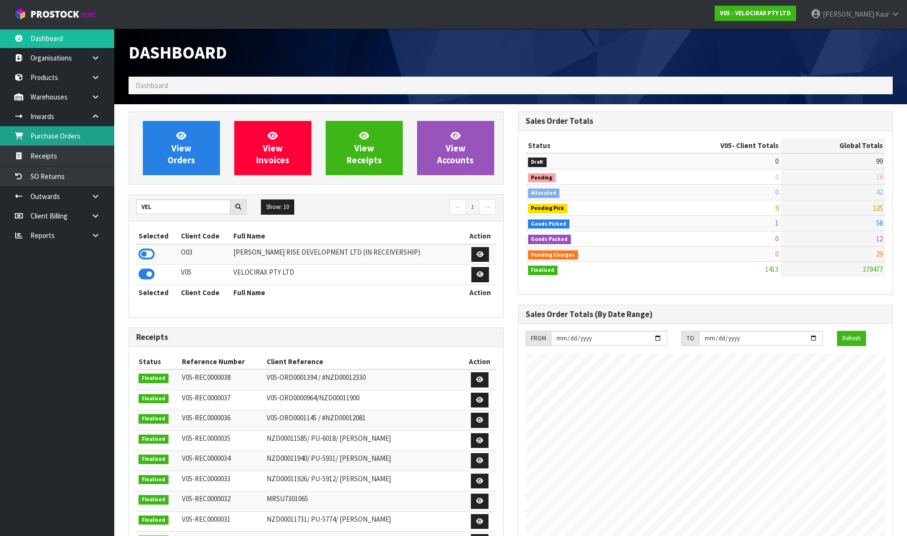
click at [74, 136] on link "Purchase Orders" at bounding box center [57, 136] width 114 height 20
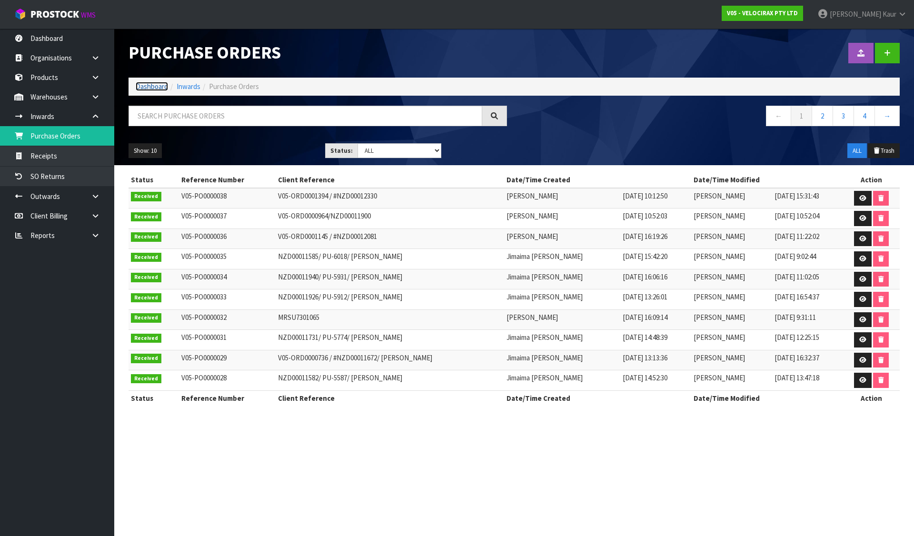
click at [148, 84] on link "Dashboard" at bounding box center [152, 86] width 32 height 9
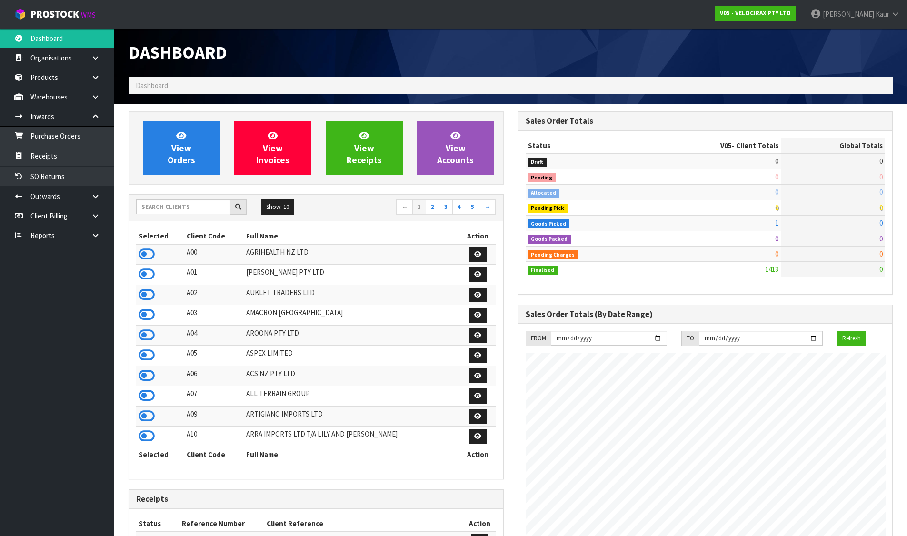
scroll to position [742, 389]
click at [210, 206] on input "text" at bounding box center [183, 206] width 94 height 15
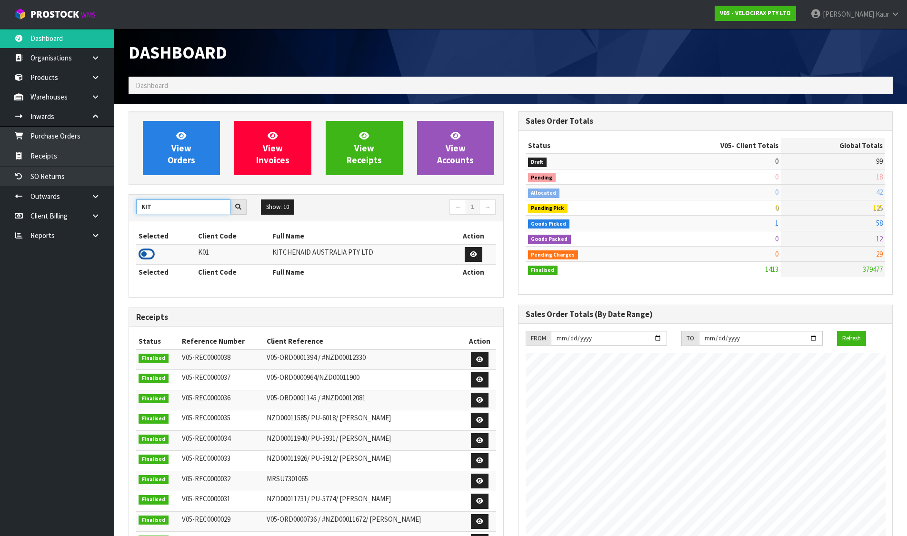
type input "KIT"
click at [148, 250] on icon at bounding box center [147, 254] width 16 height 14
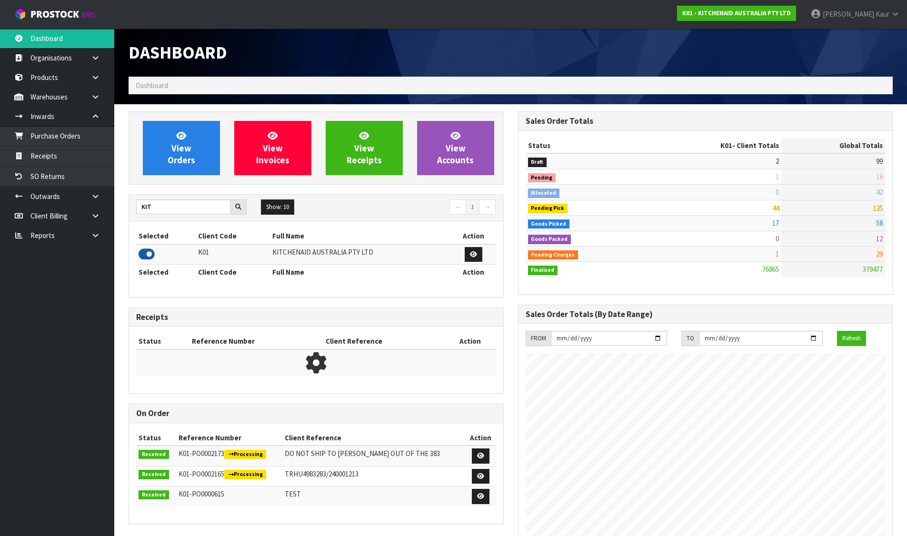
scroll to position [721, 389]
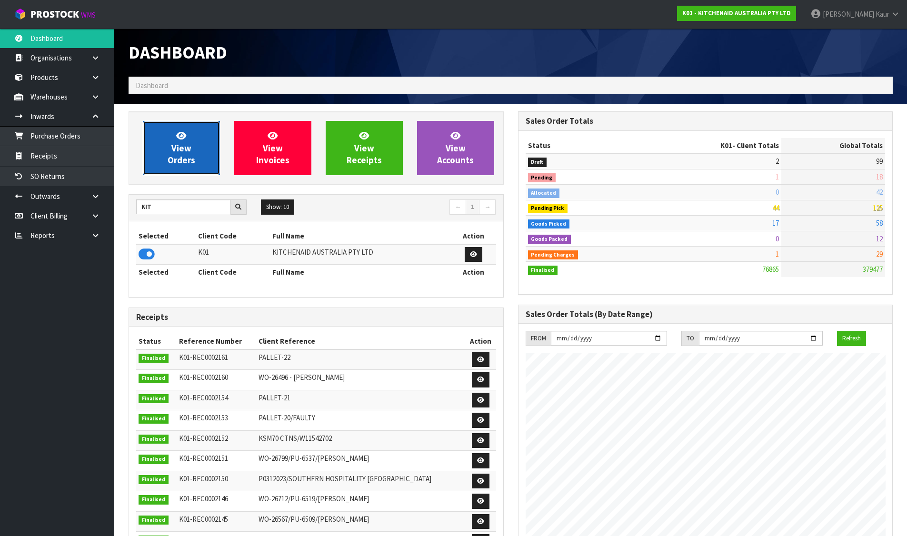
click at [163, 141] on link "View Orders" at bounding box center [181, 148] width 77 height 54
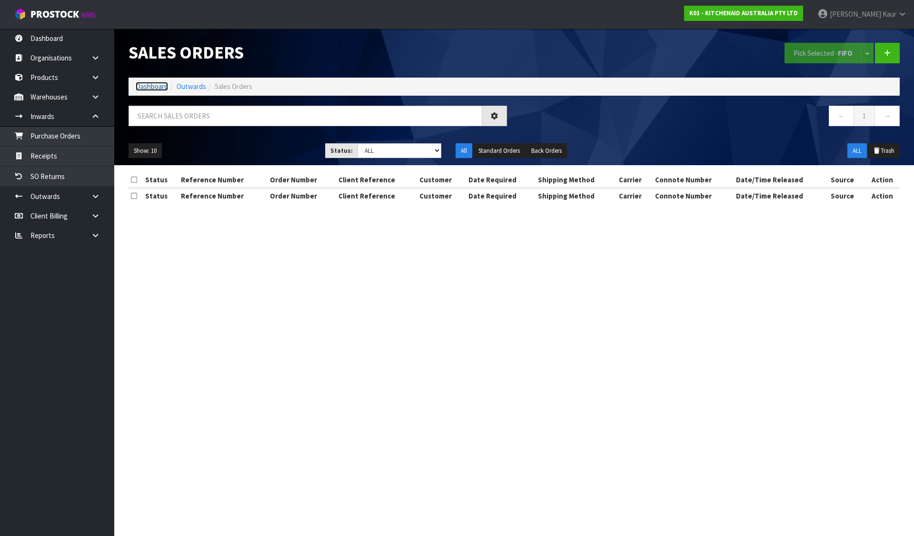
click at [145, 87] on link "Dashboard" at bounding box center [152, 86] width 32 height 9
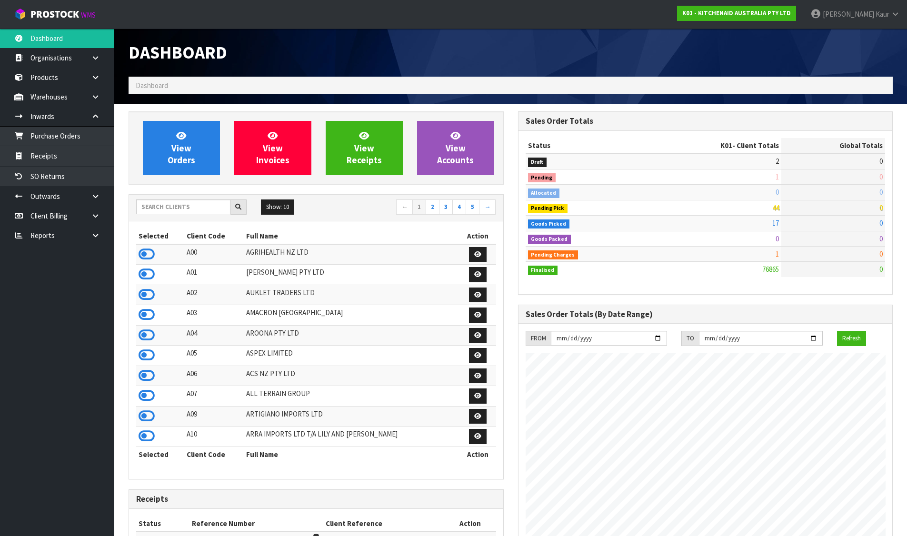
scroll to position [721, 389]
click at [99, 238] on icon at bounding box center [95, 235] width 9 height 7
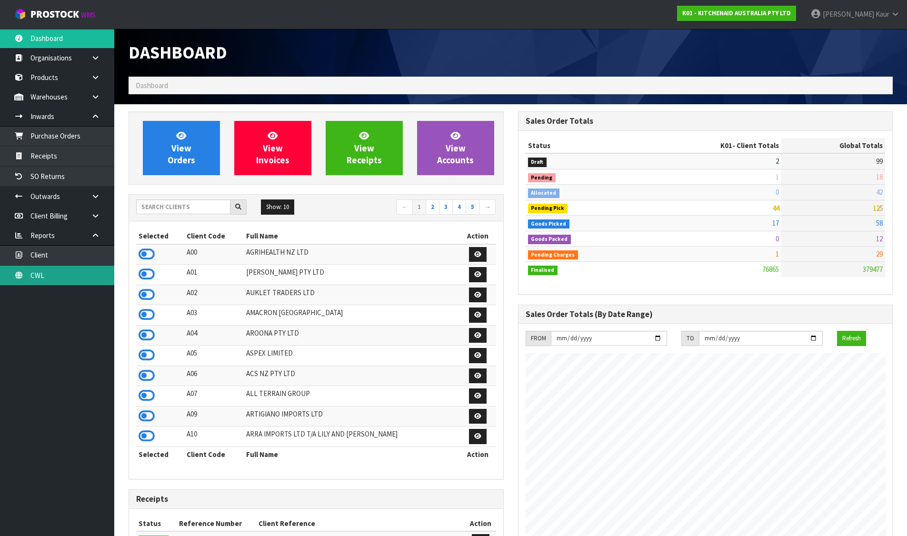
click at [55, 273] on link "CWL" at bounding box center [57, 276] width 114 height 20
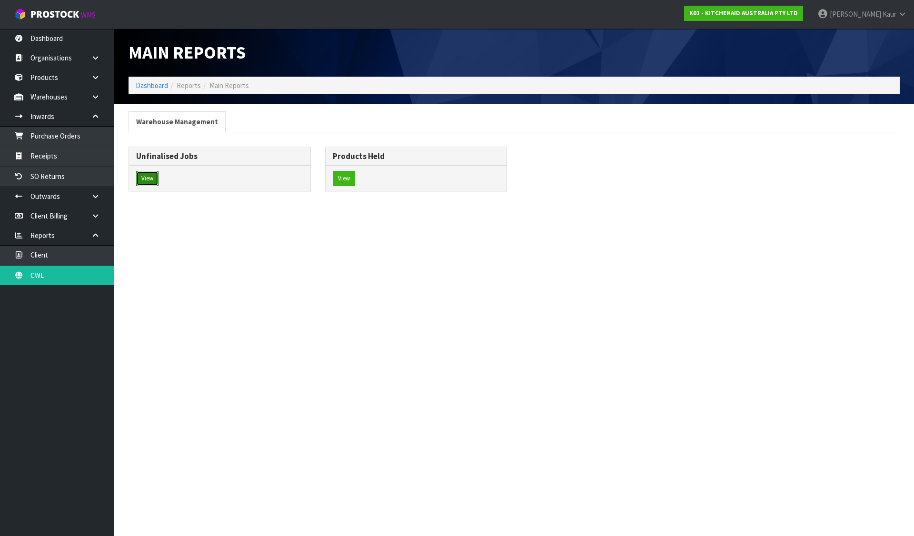
click at [146, 178] on button "View" at bounding box center [147, 178] width 22 height 15
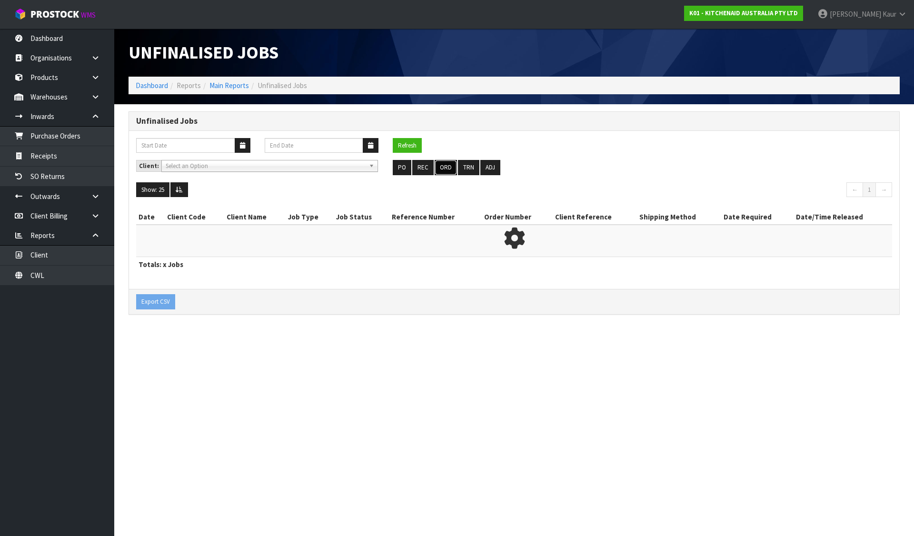
click at [441, 165] on button "ORD" at bounding box center [446, 167] width 22 height 15
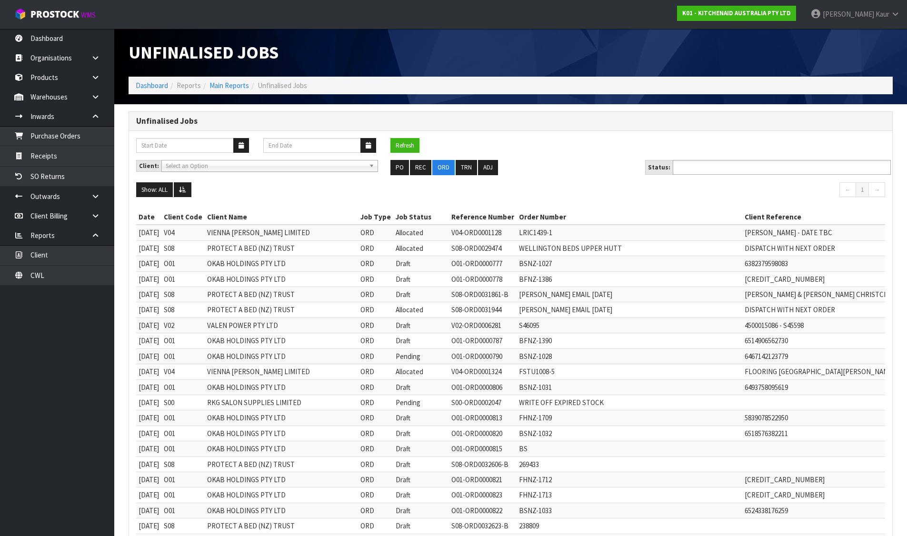
click at [685, 166] on input "text" at bounding box center [710, 167] width 70 height 12
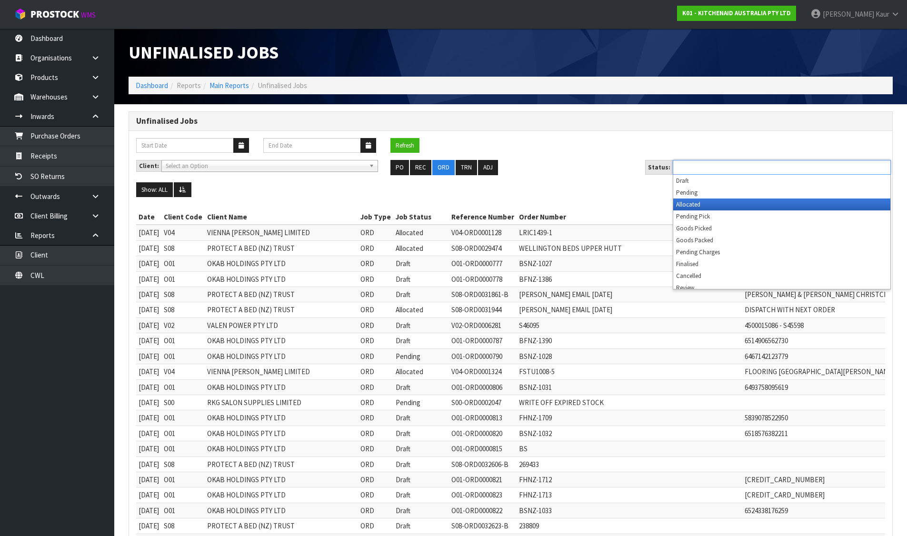
click at [695, 203] on li "Allocated" at bounding box center [781, 204] width 217 height 12
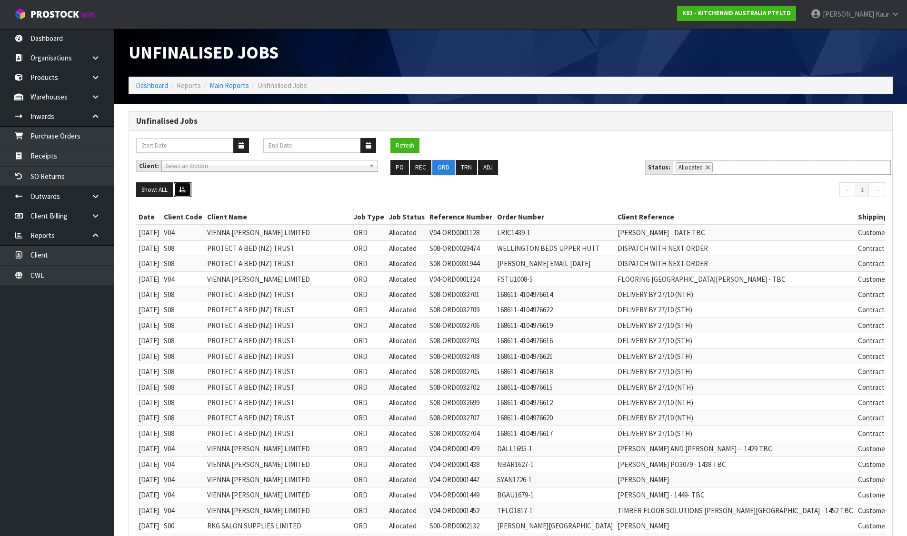
click at [184, 188] on icon at bounding box center [182, 190] width 7 height 6
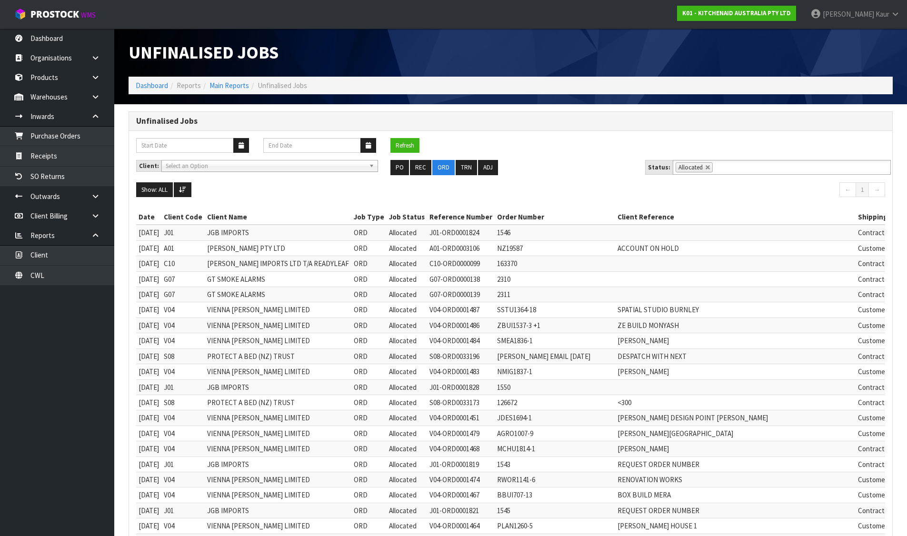
click at [148, 80] on li "Dashboard" at bounding box center [152, 85] width 32 height 10
click at [148, 84] on link "Dashboard" at bounding box center [152, 85] width 32 height 9
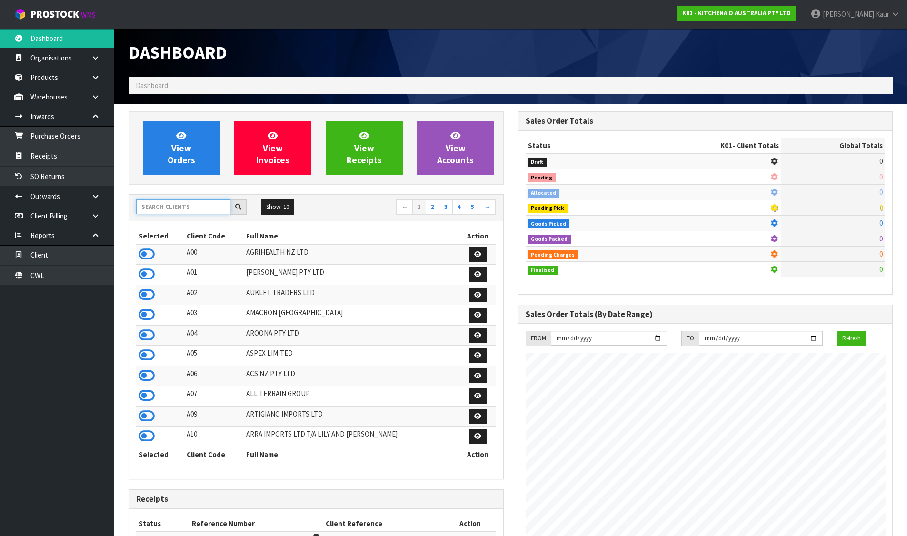
click at [181, 211] on input "text" at bounding box center [183, 206] width 94 height 15
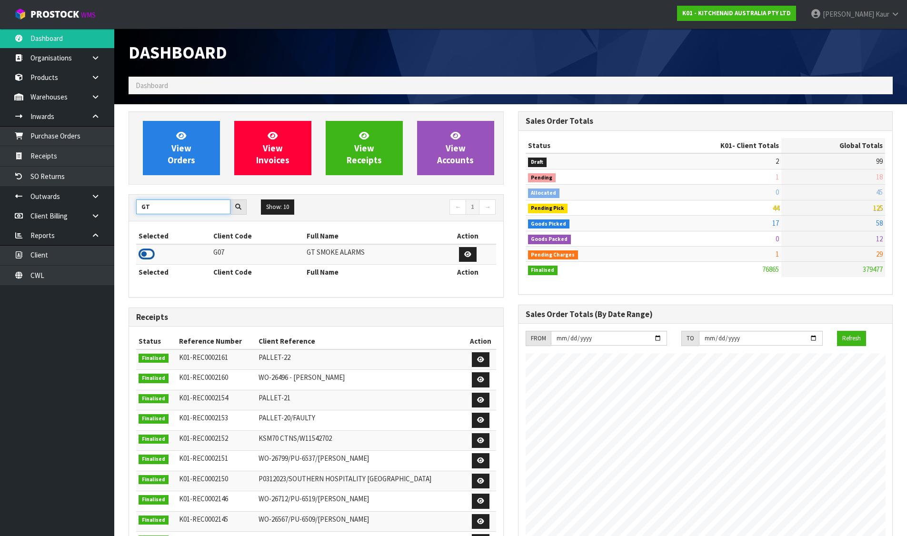
type input "GT"
click at [149, 250] on icon at bounding box center [147, 254] width 16 height 14
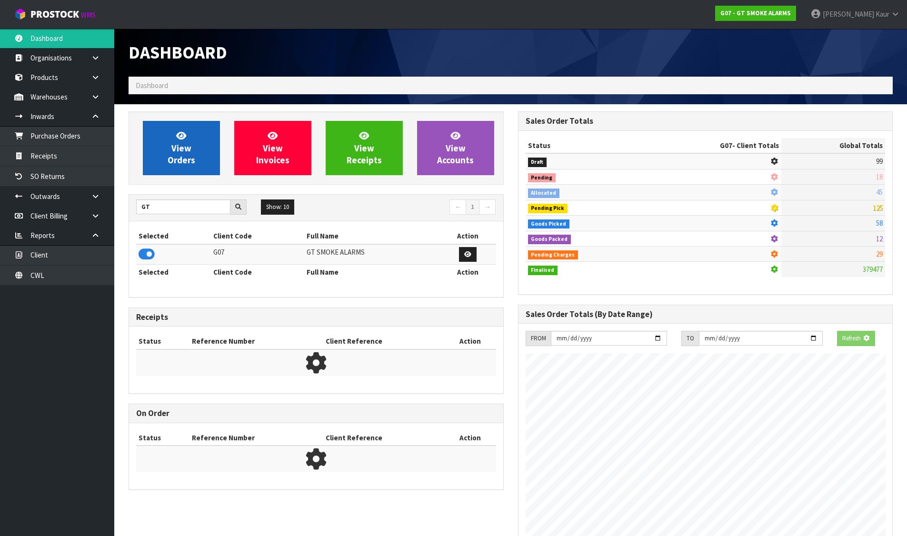
scroll to position [475387, 475592]
click at [178, 166] on link "View Orders" at bounding box center [181, 148] width 77 height 54
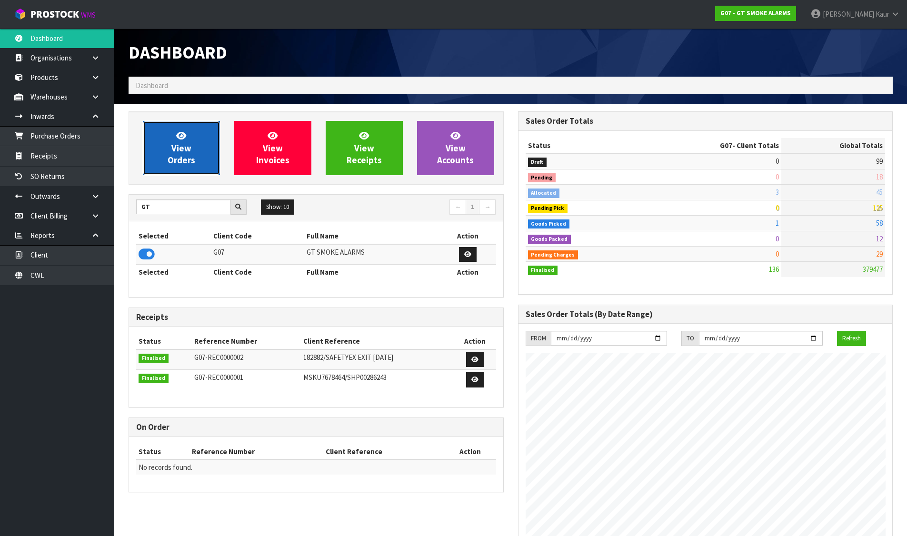
scroll to position [475399, 475592]
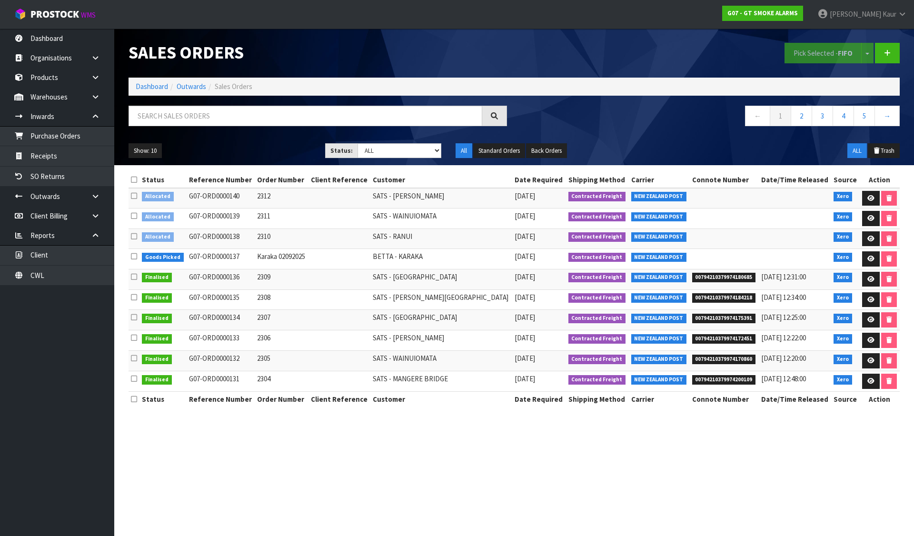
click at [135, 180] on icon at bounding box center [134, 179] width 6 height 7
click at [802, 49] on button "Pick Selected - FIFO" at bounding box center [822, 53] width 77 height 20
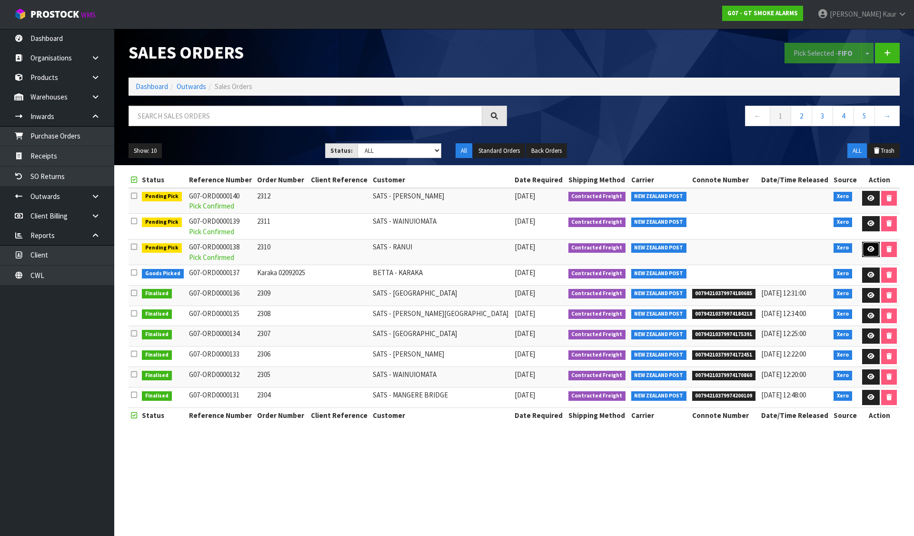
click at [868, 247] on icon at bounding box center [870, 249] width 7 height 6
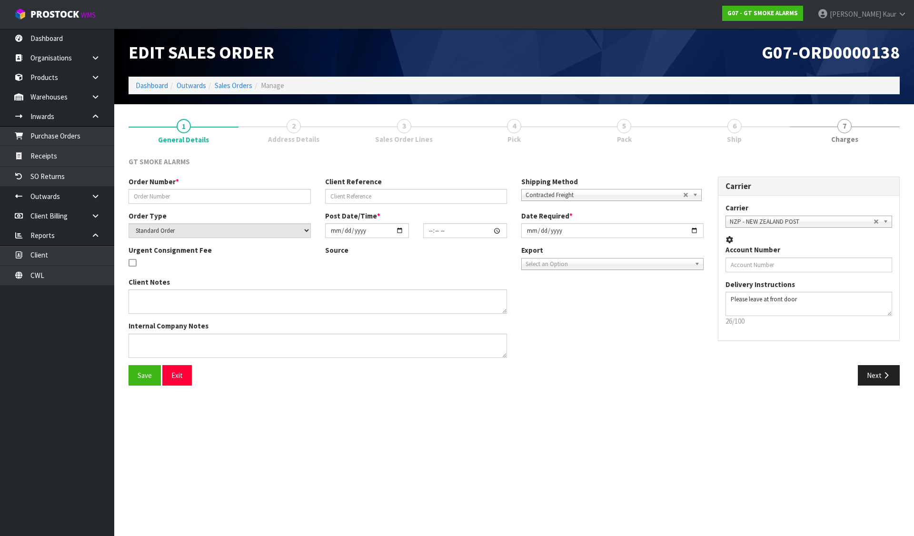
type input "2310"
select select "number:0"
type input "2025-09-03"
type input "09:55:03.000"
type input "2025-09-03"
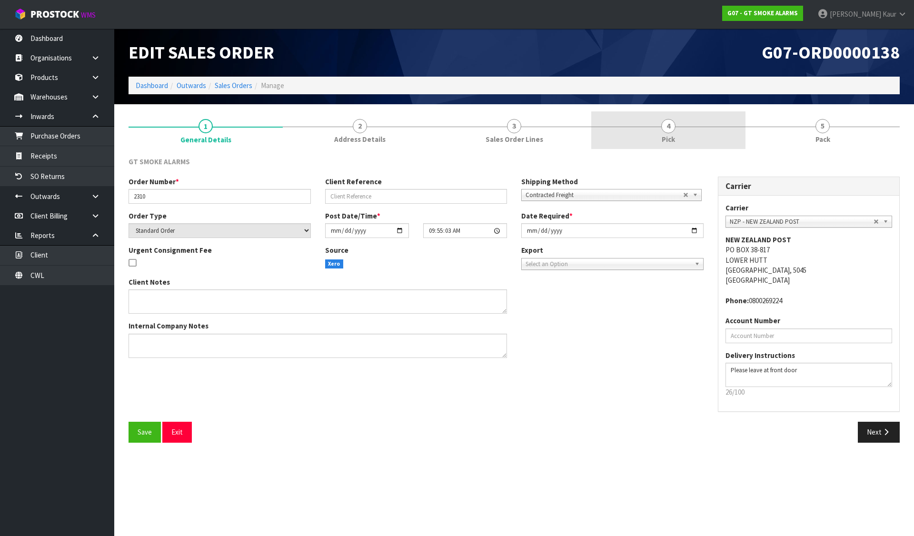
click at [646, 132] on link "4 Pick" at bounding box center [668, 130] width 154 height 38
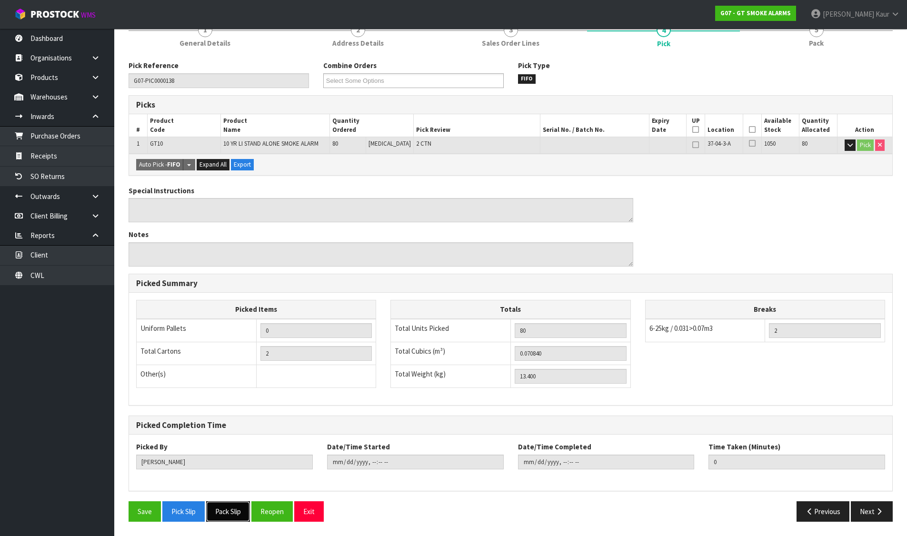
click at [234, 509] on button "Pack Slip" at bounding box center [228, 511] width 44 height 20
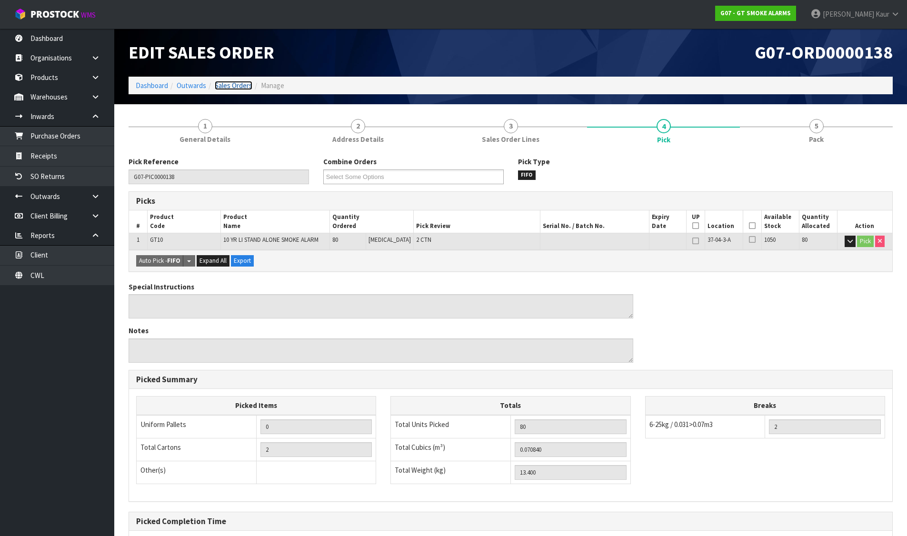
click at [239, 83] on link "Sales Orders" at bounding box center [234, 85] width 38 height 9
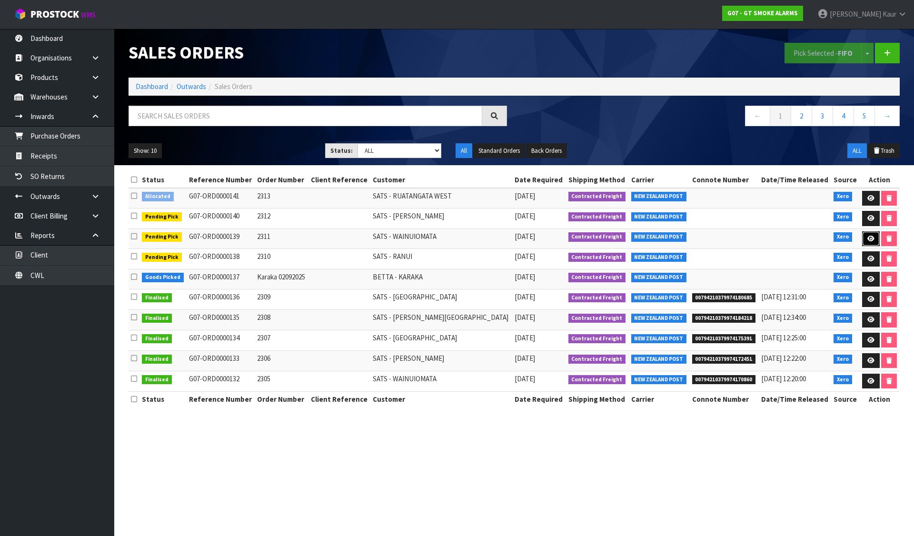
click at [867, 236] on icon at bounding box center [870, 239] width 7 height 6
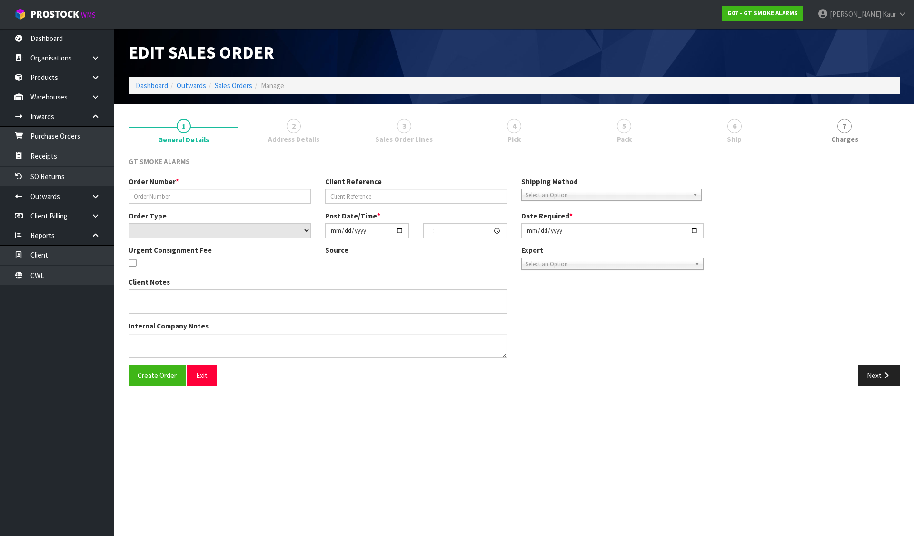
type input "2311"
select select "number:0"
type input "2025-09-03"
type input "10:00:03.000"
type input "2025-09-03"
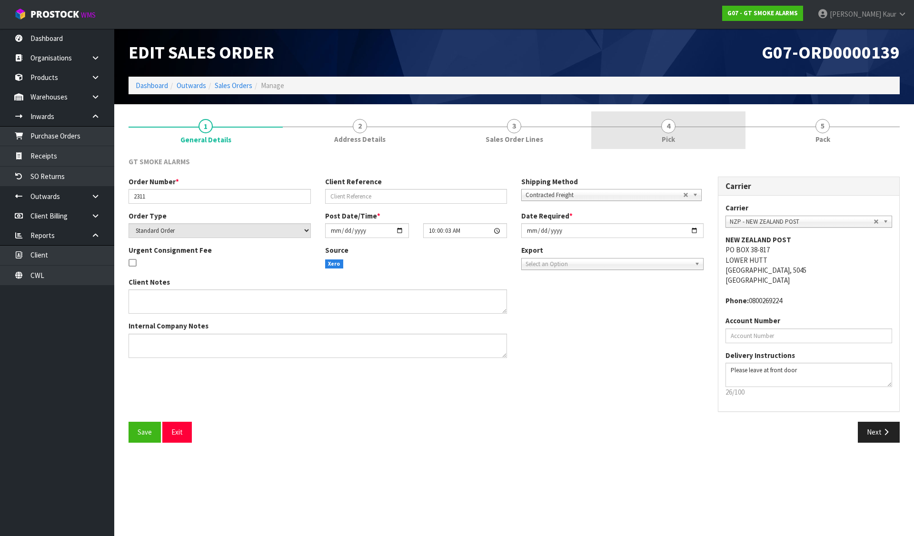
click at [660, 135] on link "4 Pick" at bounding box center [668, 130] width 154 height 38
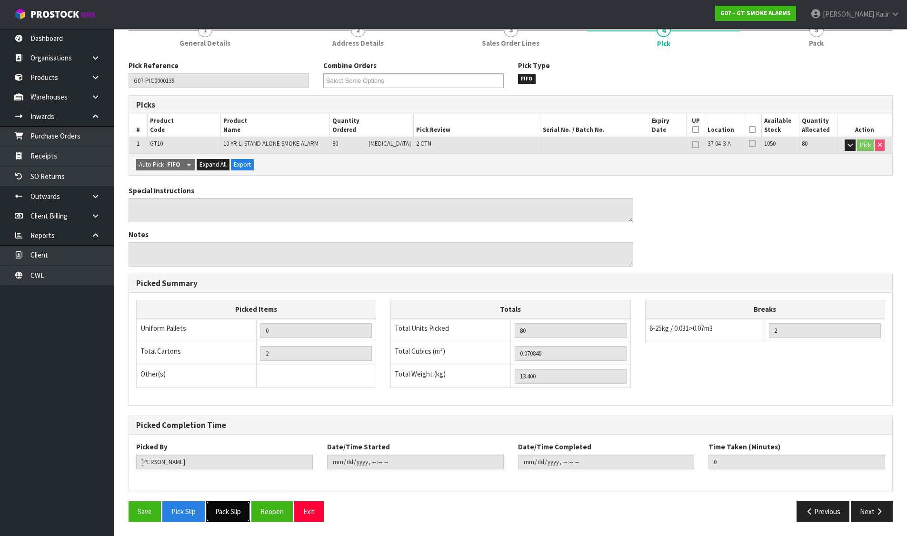
click at [229, 508] on button "Pack Slip" at bounding box center [228, 511] width 44 height 20
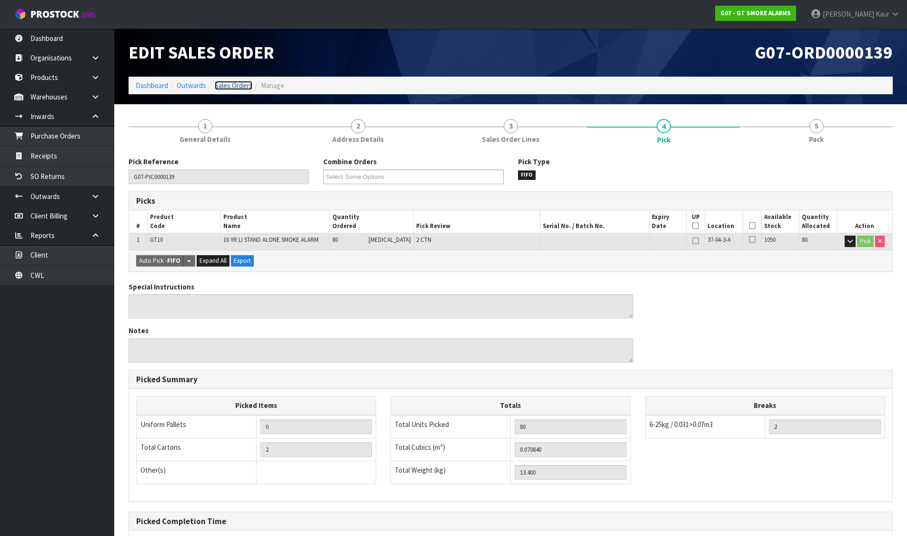
click at [236, 86] on link "Sales Orders" at bounding box center [234, 85] width 38 height 9
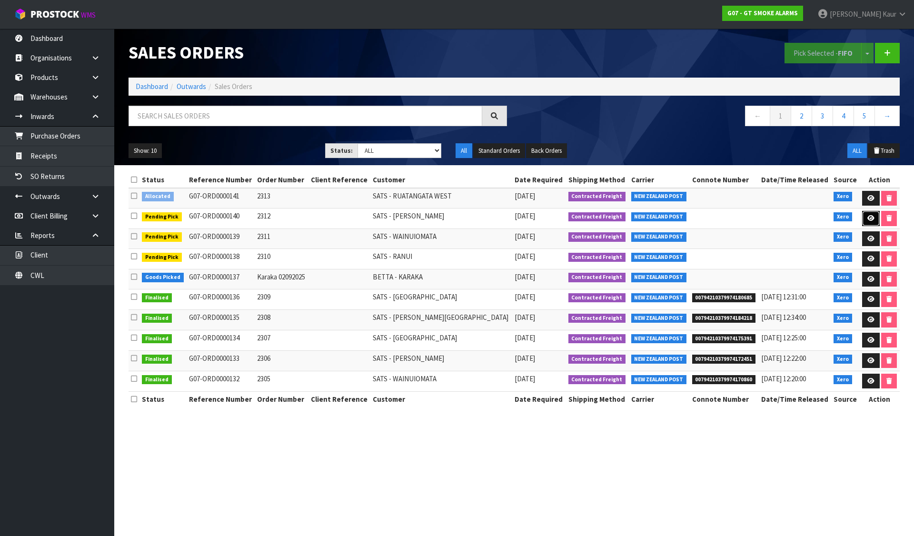
click at [867, 217] on icon at bounding box center [870, 218] width 7 height 6
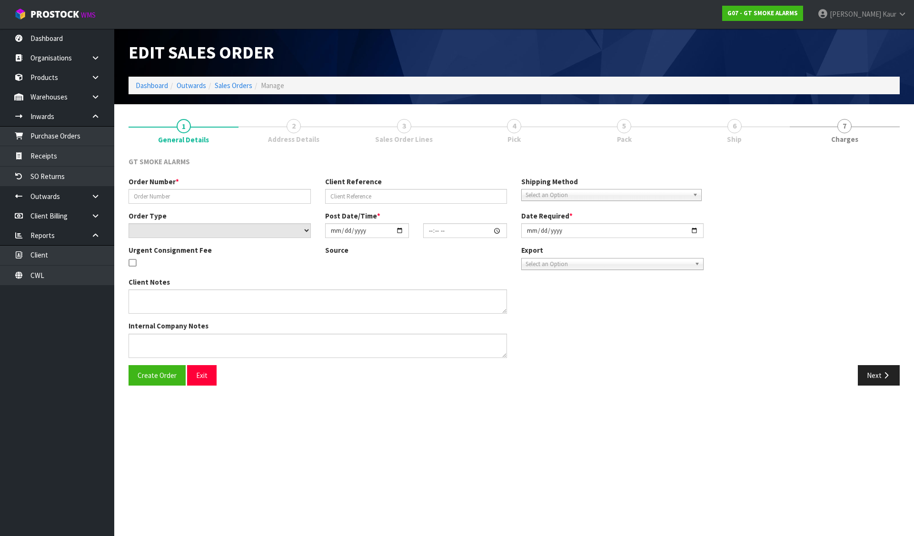
type input "2312"
select select "number:0"
type input "2025-09-03"
type input "10:00:10.000"
type input "2025-09-03"
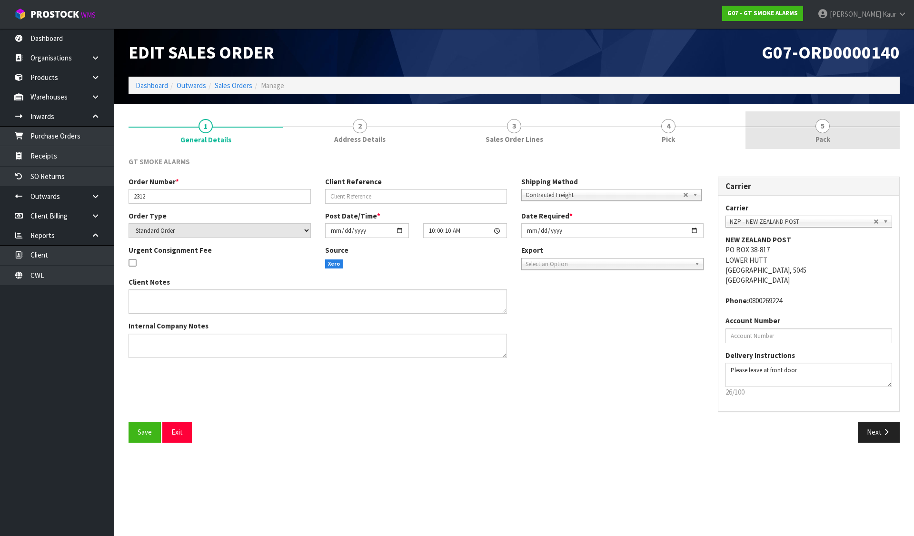
click at [668, 130] on span "4" at bounding box center [668, 126] width 14 height 14
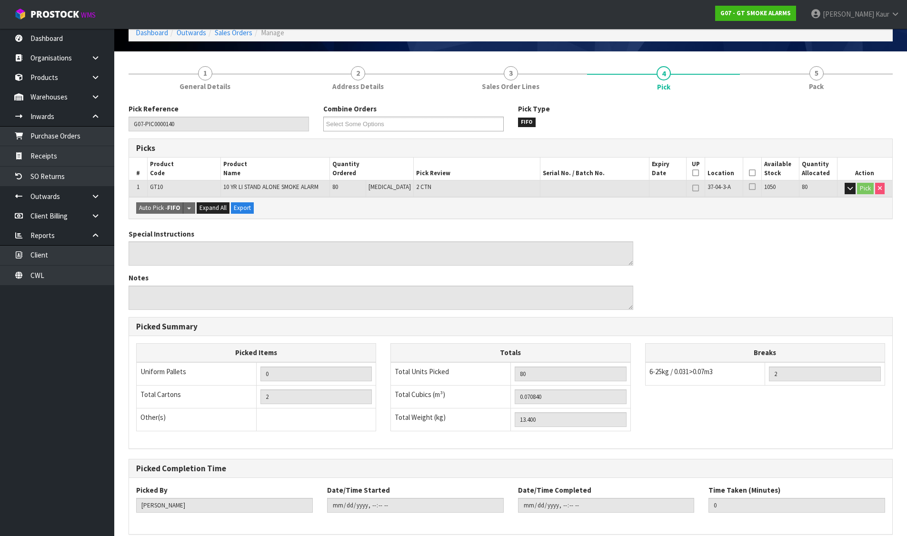
scroll to position [96, 0]
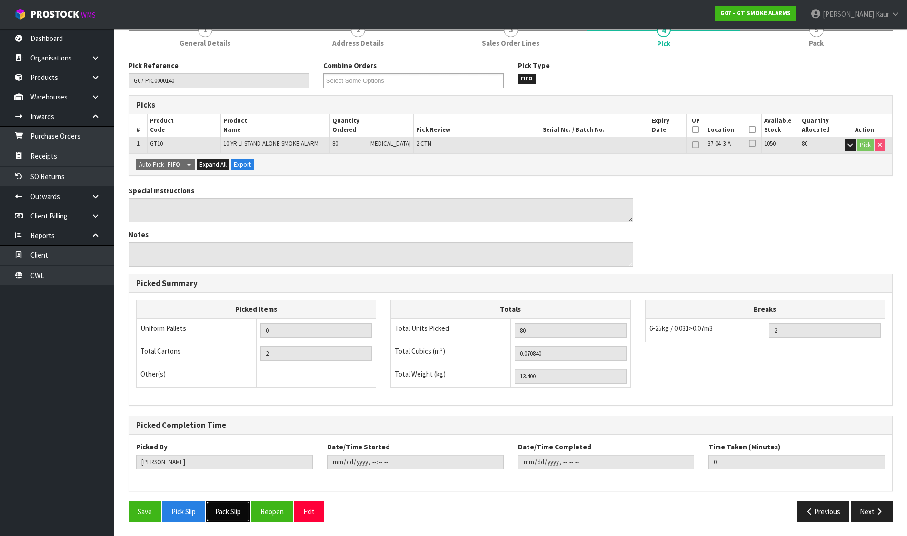
click at [228, 516] on button "Pack Slip" at bounding box center [228, 511] width 44 height 20
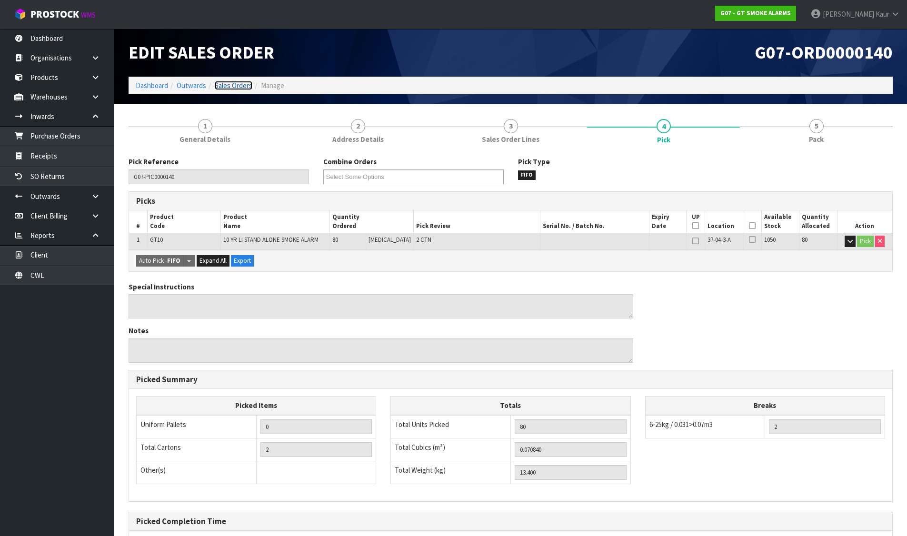
click at [226, 87] on link "Sales Orders" at bounding box center [234, 85] width 38 height 9
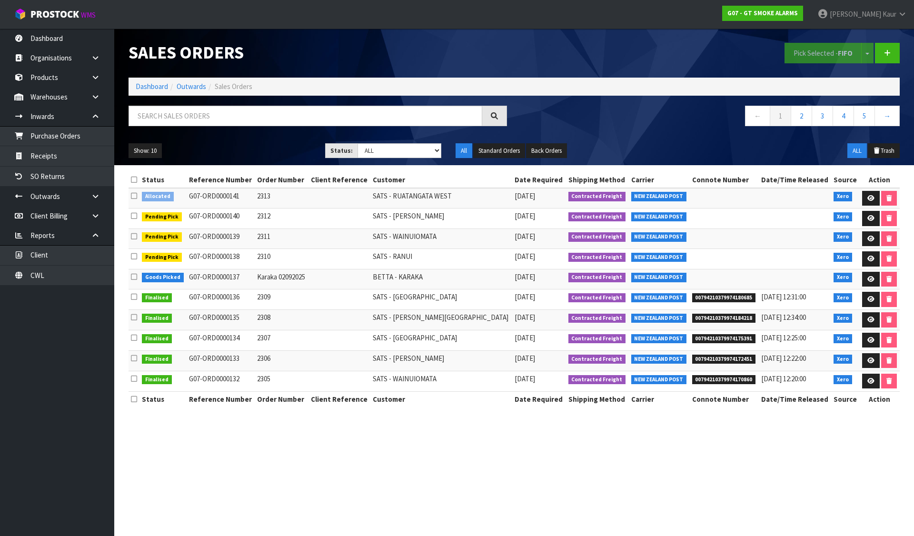
click at [134, 195] on icon at bounding box center [134, 195] width 6 height 7
click at [0, 0] on input "checkbox" at bounding box center [0, 0] width 0 height 0
click at [816, 52] on button "Pick Selected - FIFO" at bounding box center [822, 53] width 77 height 20
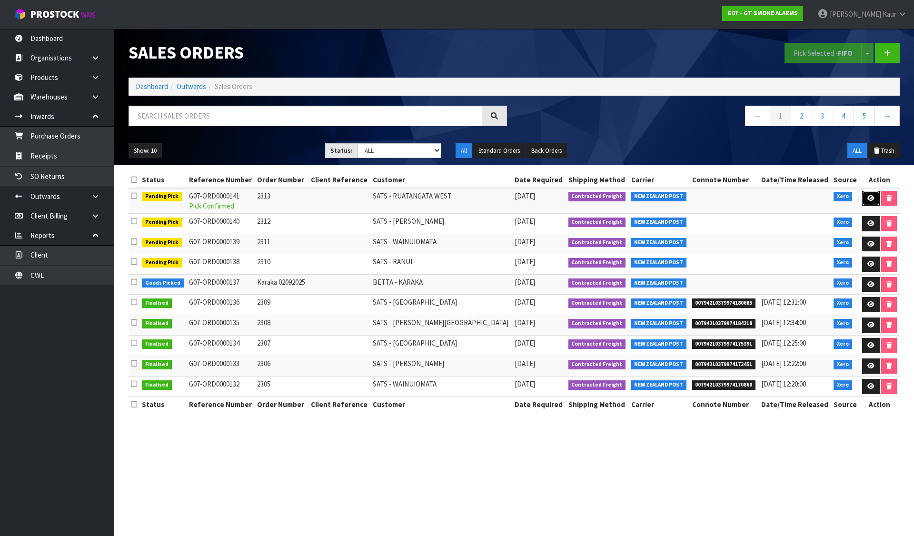
click at [867, 199] on icon at bounding box center [870, 198] width 7 height 6
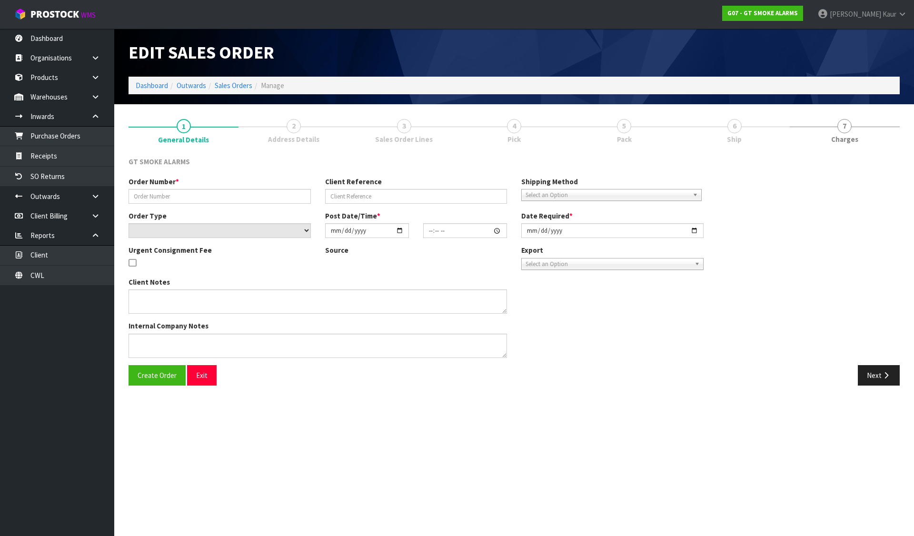
type input "2313"
select select "number:0"
type input "2025-09-03"
type input "10:00:17.000"
type input "2025-09-03"
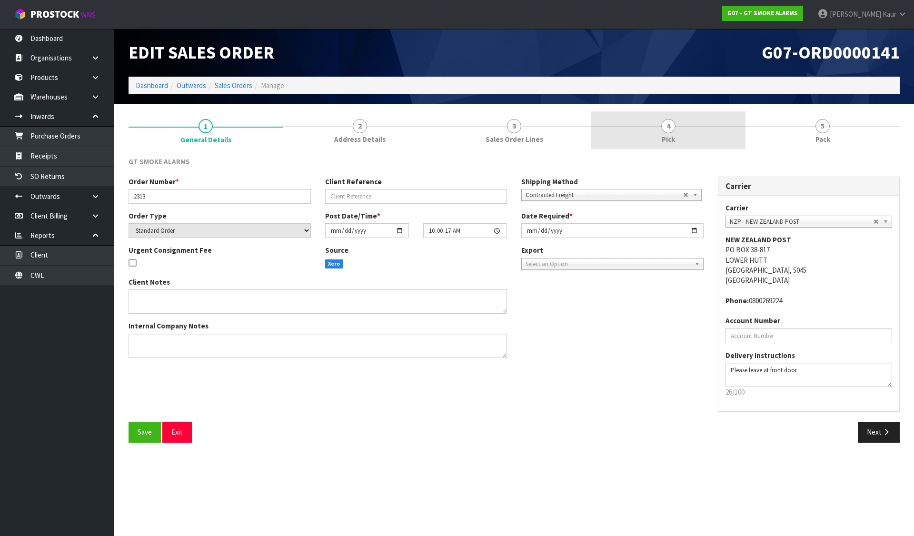
click at [645, 138] on link "4 Pick" at bounding box center [668, 130] width 154 height 38
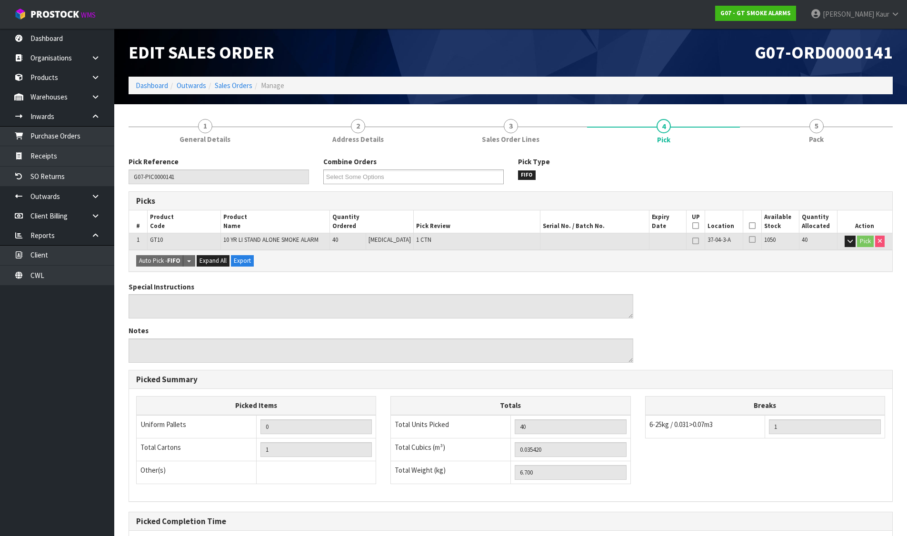
scroll to position [96, 0]
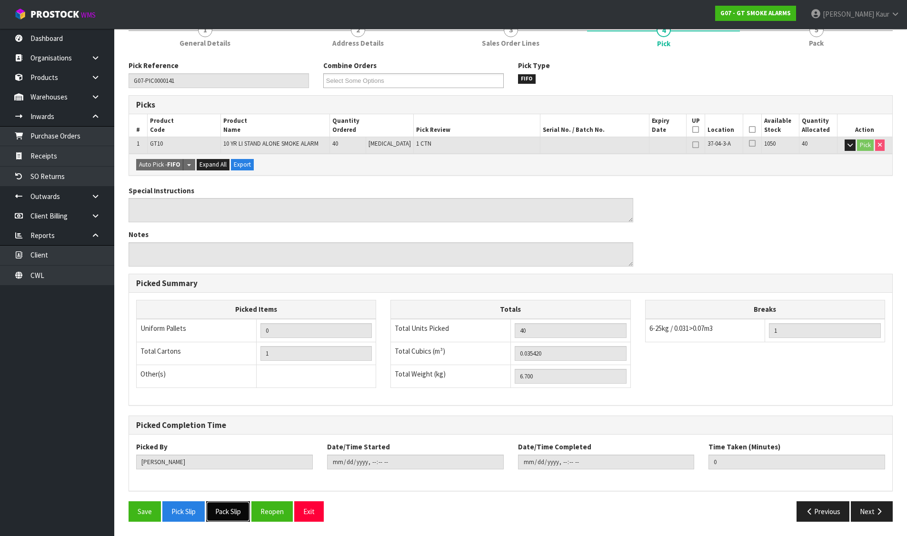
click at [238, 505] on button "Pack Slip" at bounding box center [228, 511] width 44 height 20
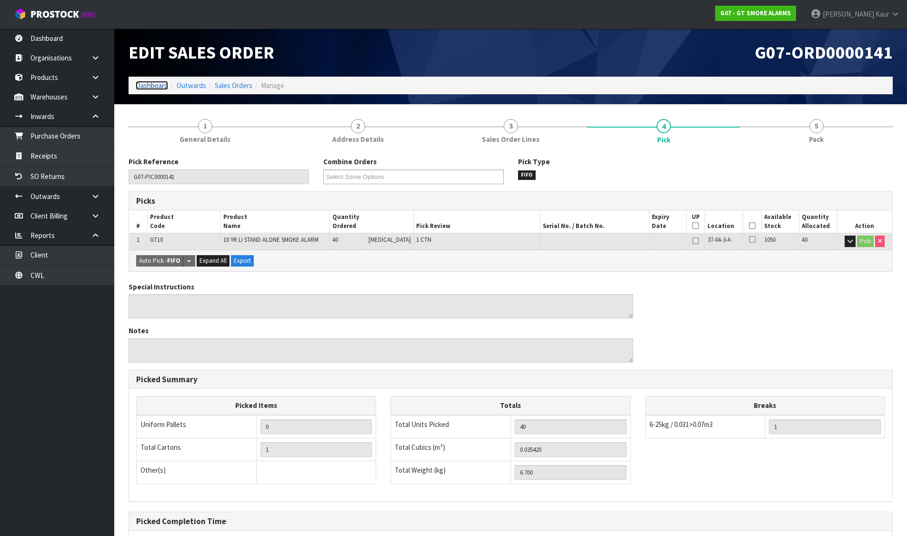
click at [157, 86] on link "Dashboard" at bounding box center [152, 85] width 32 height 9
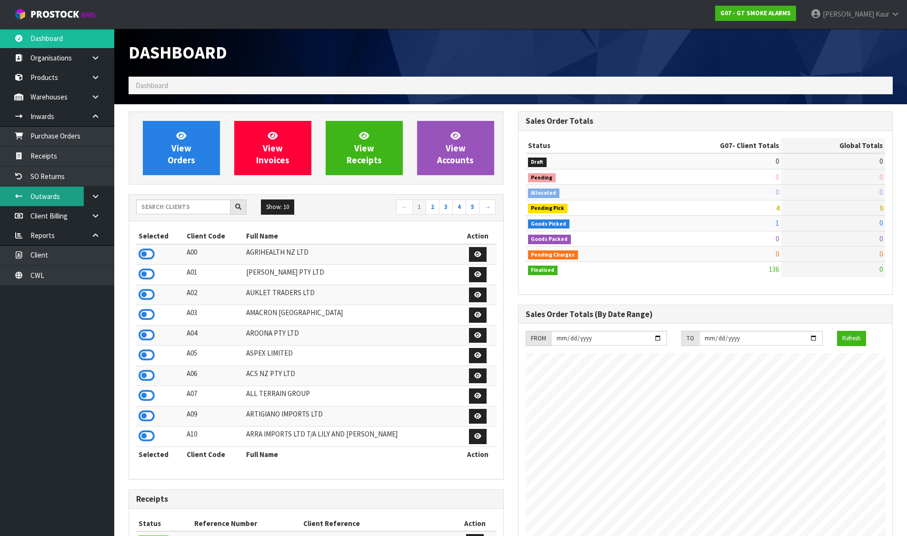
scroll to position [582, 389]
click at [95, 117] on icon at bounding box center [95, 116] width 9 height 7
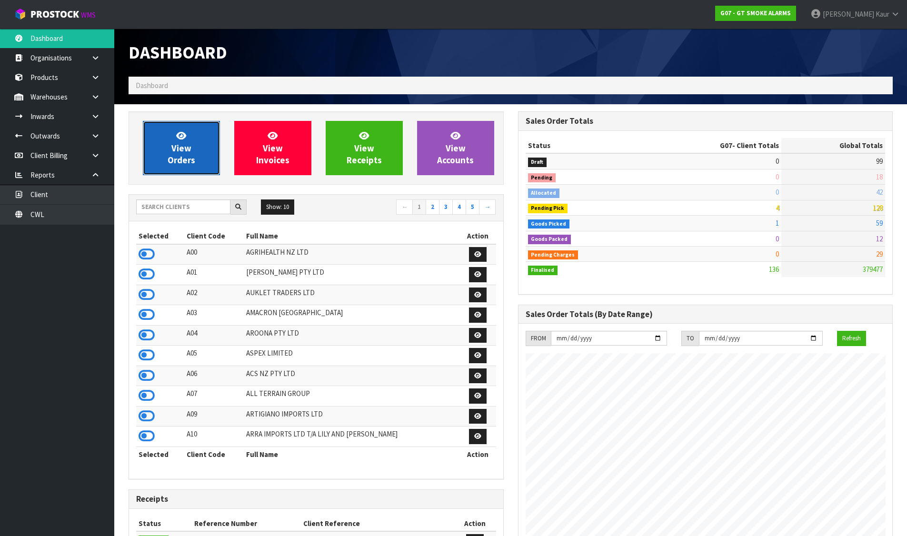
click at [197, 157] on link "View Orders" at bounding box center [181, 148] width 77 height 54
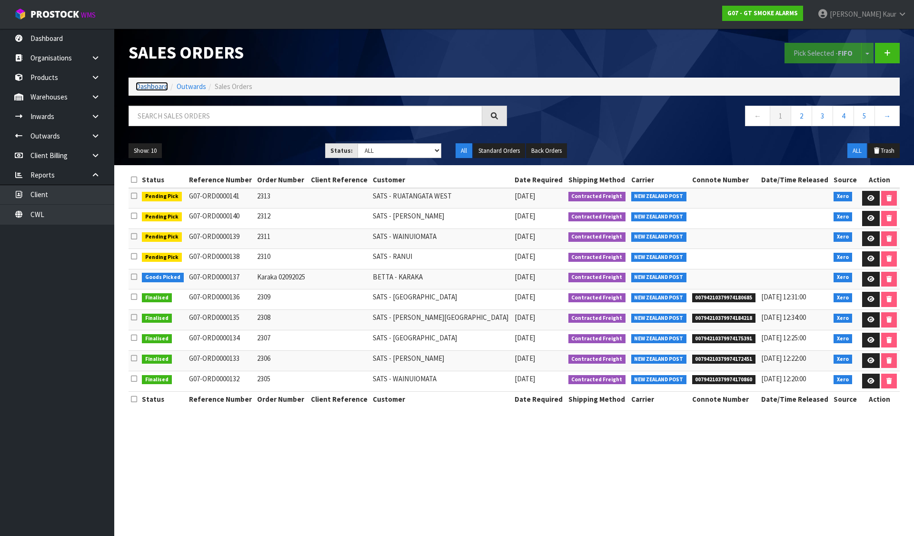
click at [155, 82] on link "Dashboard" at bounding box center [152, 86] width 32 height 9
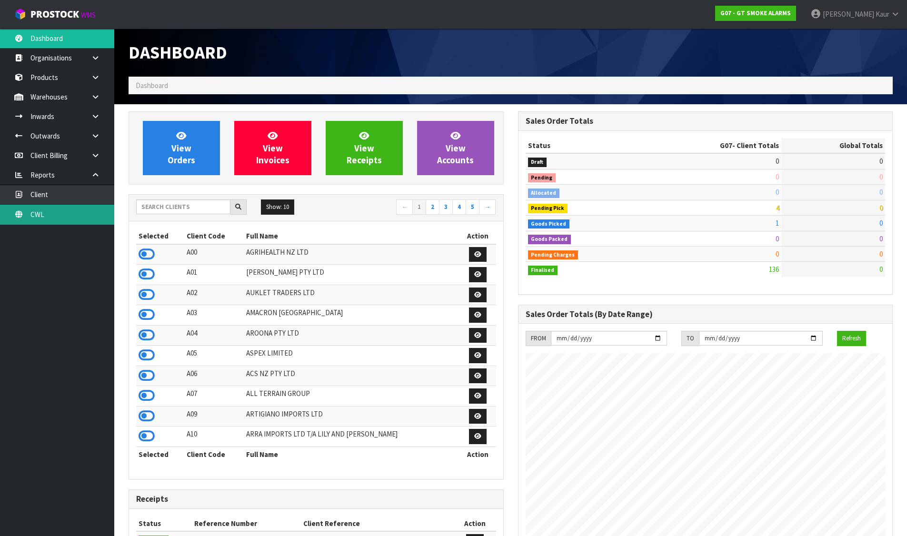
scroll to position [582, 389]
drag, startPoint x: 75, startPoint y: 213, endPoint x: 79, endPoint y: 208, distance: 6.4
click at [75, 213] on link "CWL" at bounding box center [57, 215] width 114 height 20
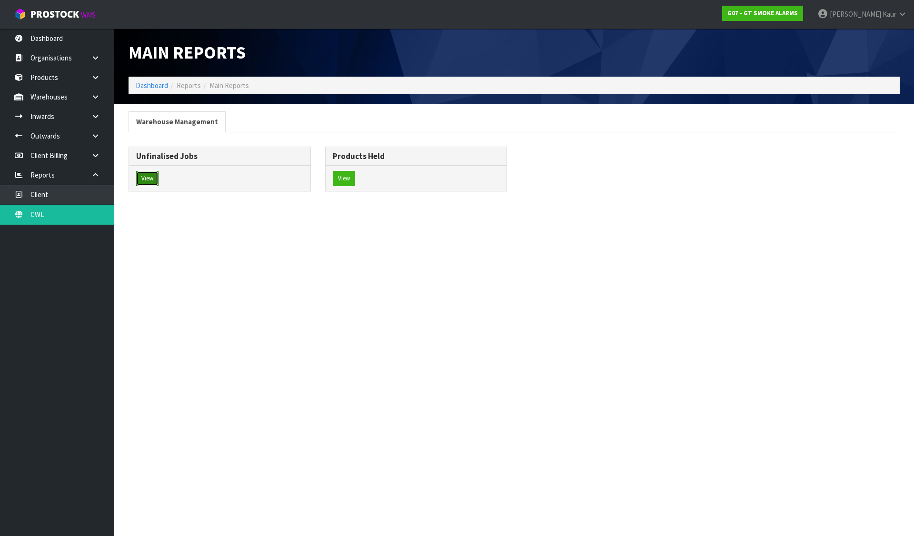
click at [147, 178] on button "View" at bounding box center [147, 178] width 22 height 15
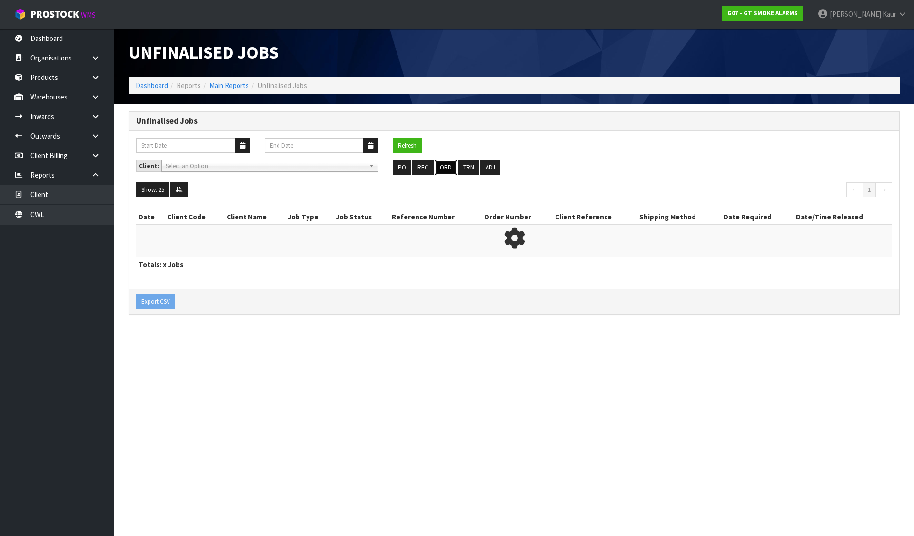
click at [436, 163] on button "ORD" at bounding box center [446, 167] width 22 height 15
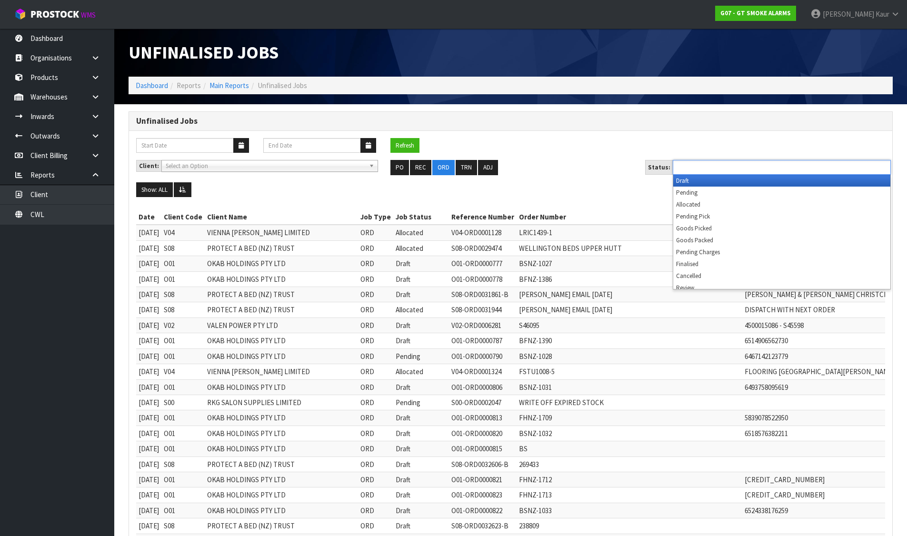
click at [693, 168] on input "text" at bounding box center [710, 167] width 70 height 12
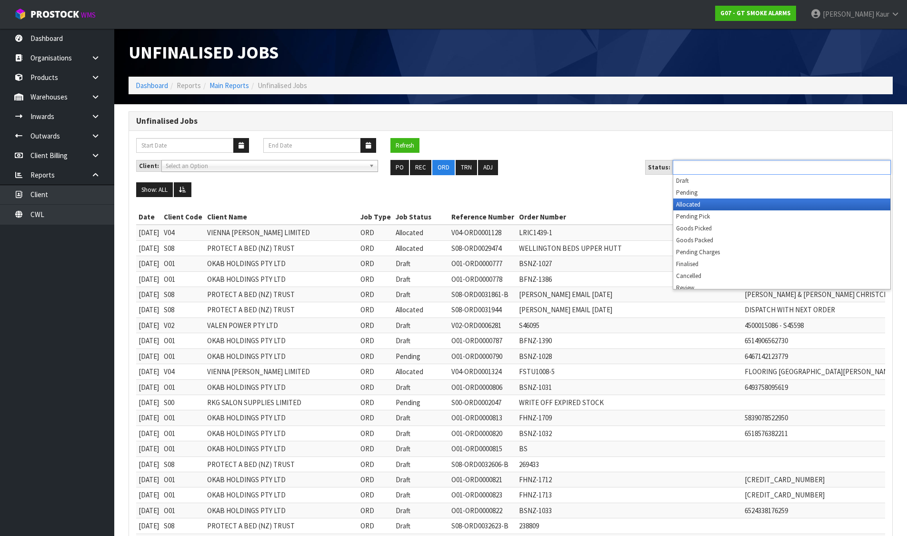
click at [694, 200] on li "Allocated" at bounding box center [781, 204] width 217 height 12
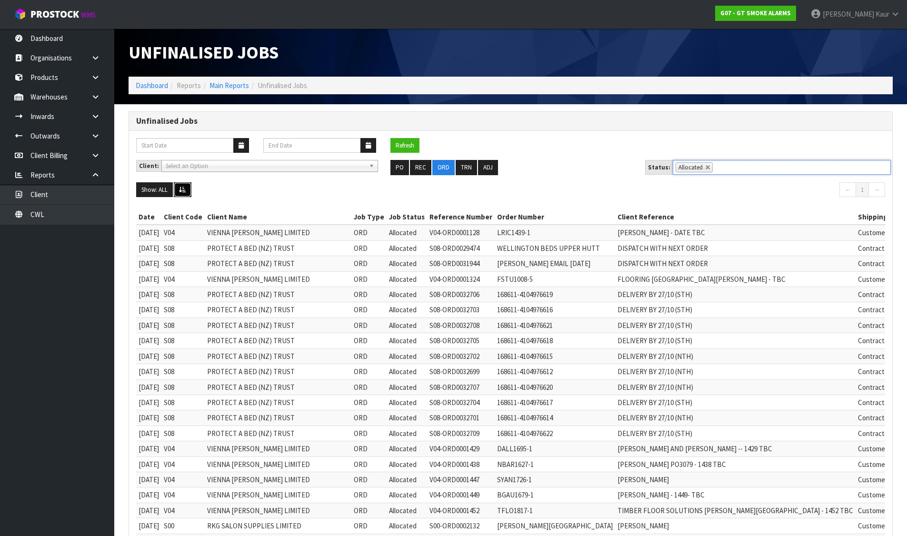
click at [183, 186] on button at bounding box center [183, 189] width 18 height 15
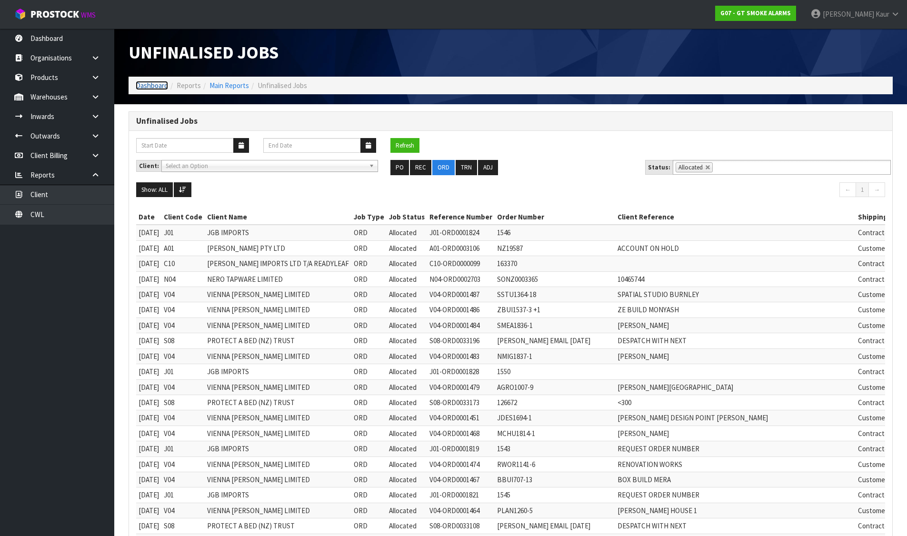
click at [145, 82] on link "Dashboard" at bounding box center [152, 85] width 32 height 9
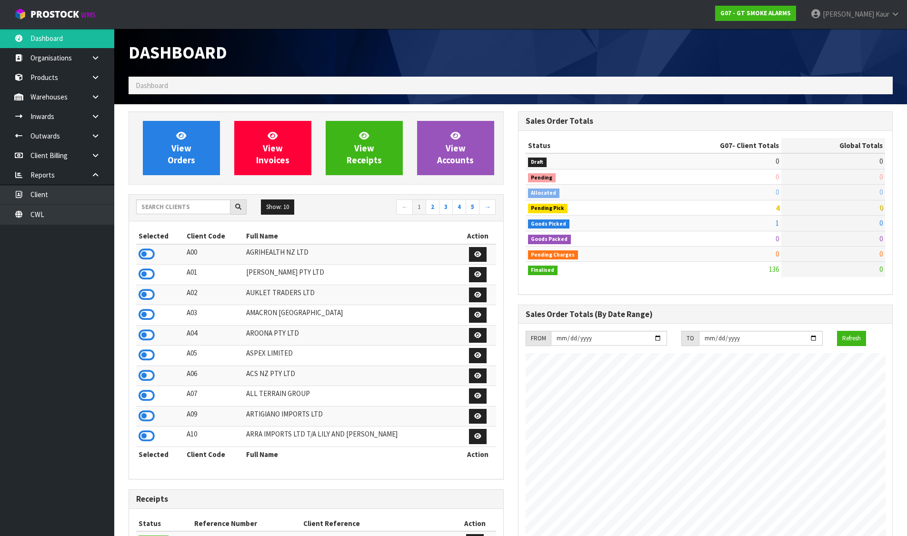
scroll to position [582, 389]
click at [194, 206] on input "text" at bounding box center [183, 206] width 94 height 15
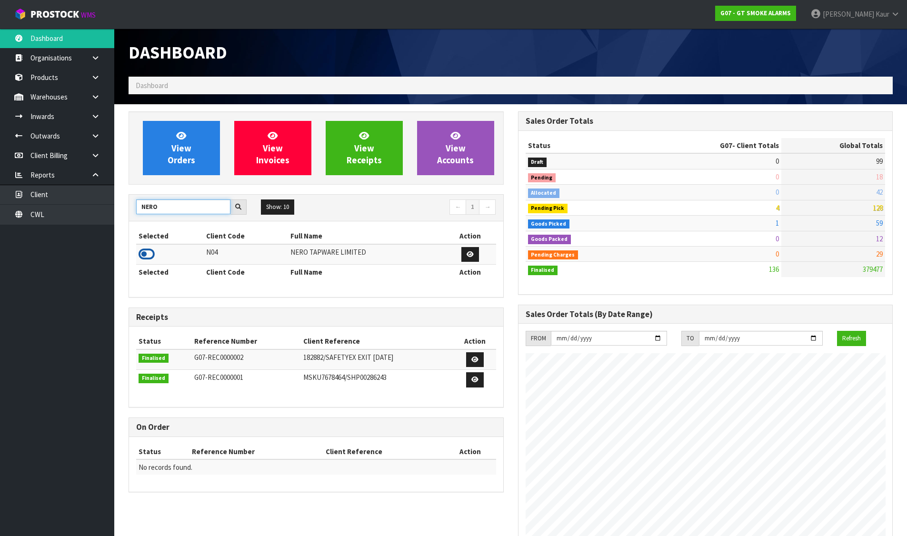
type input "NERO"
click at [148, 260] on icon at bounding box center [147, 254] width 16 height 14
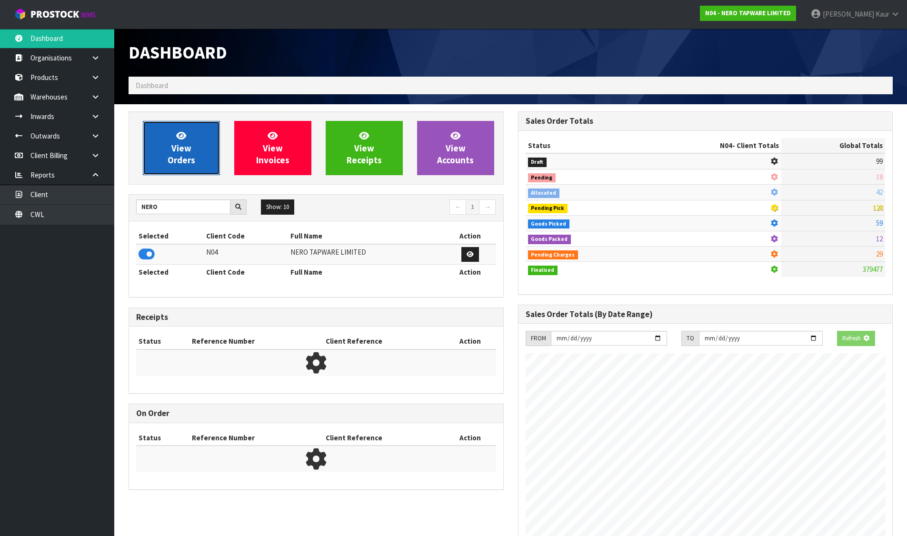
scroll to position [752, 389]
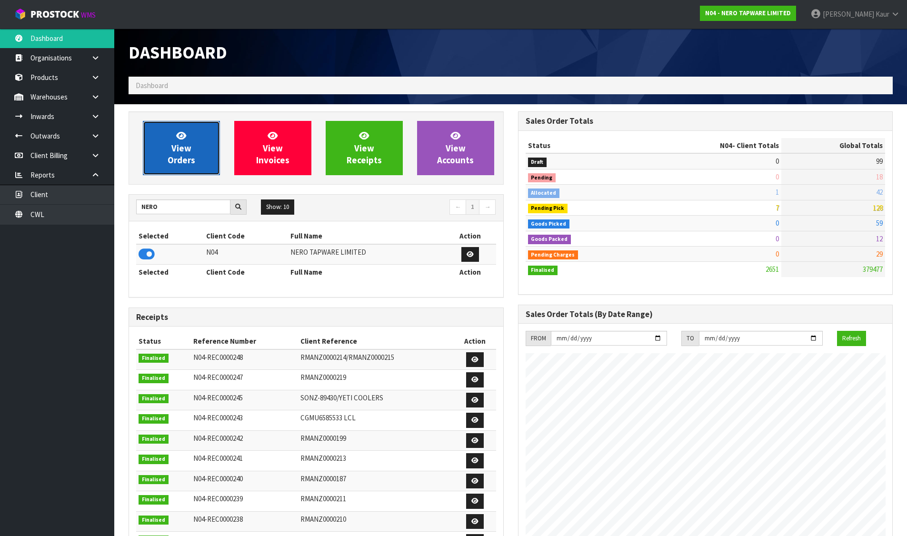
click at [178, 157] on span "View Orders" at bounding box center [182, 148] width 28 height 36
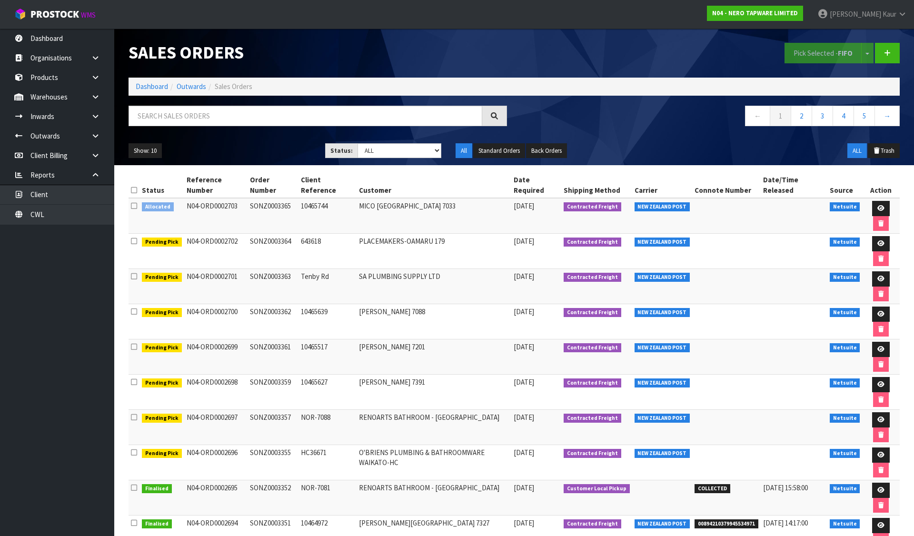
click at [131, 202] on icon at bounding box center [134, 205] width 6 height 7
click at [0, 0] on input "checkbox" at bounding box center [0, 0] width 0 height 0
click at [799, 54] on button "Pick Selected - FIFO" at bounding box center [822, 53] width 77 height 20
click at [877, 205] on icon at bounding box center [880, 208] width 7 height 6
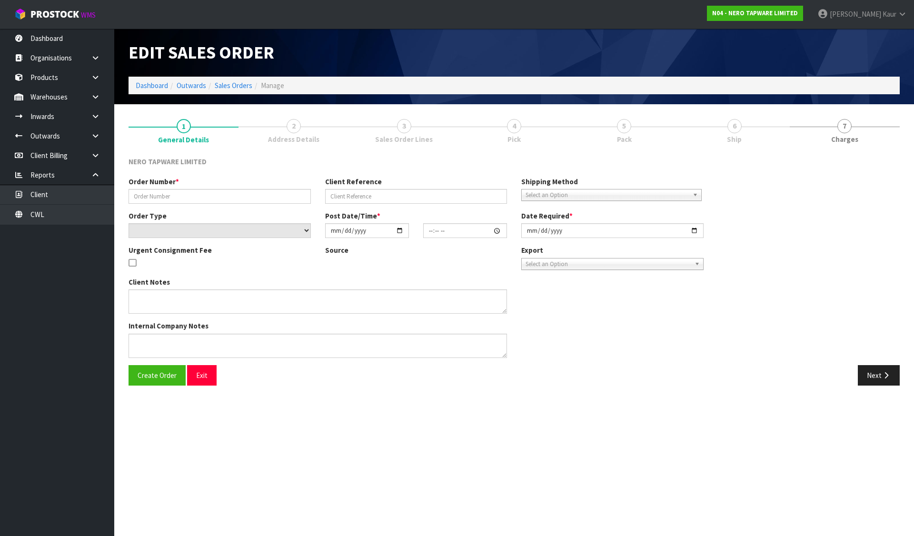
type input "SONZ0003365"
type input "10465744"
select select "number:0"
type input "2025-09-03"
type input "10:00:06.000"
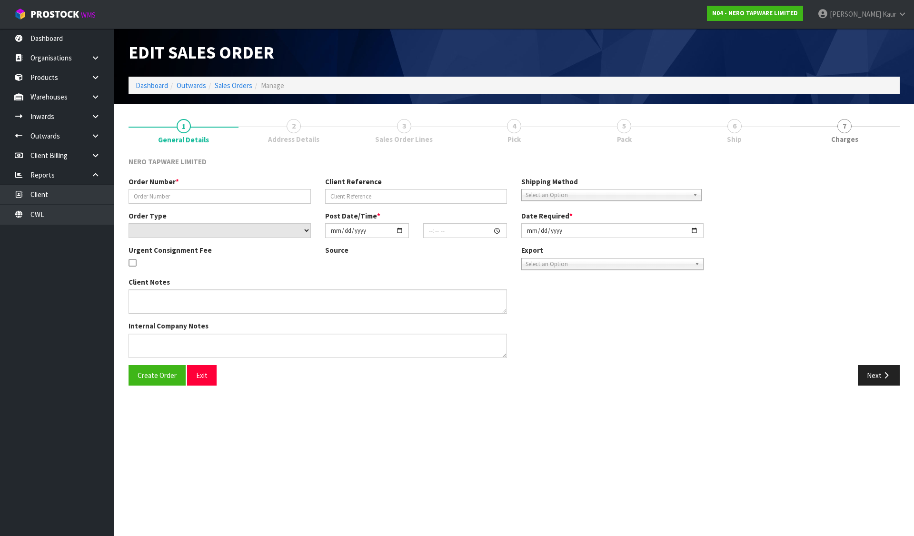
type input "2025-09-03"
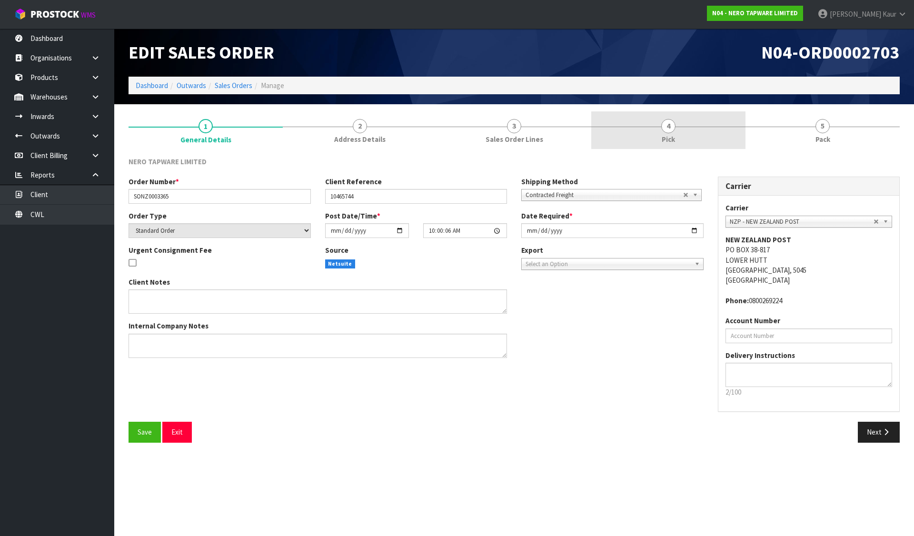
click at [648, 135] on link "4 Pick" at bounding box center [668, 130] width 154 height 38
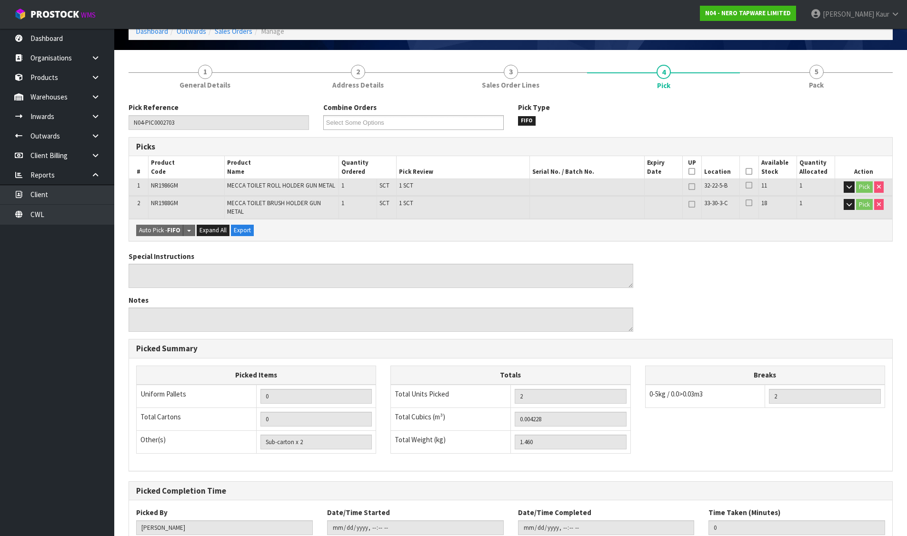
scroll to position [120, 0]
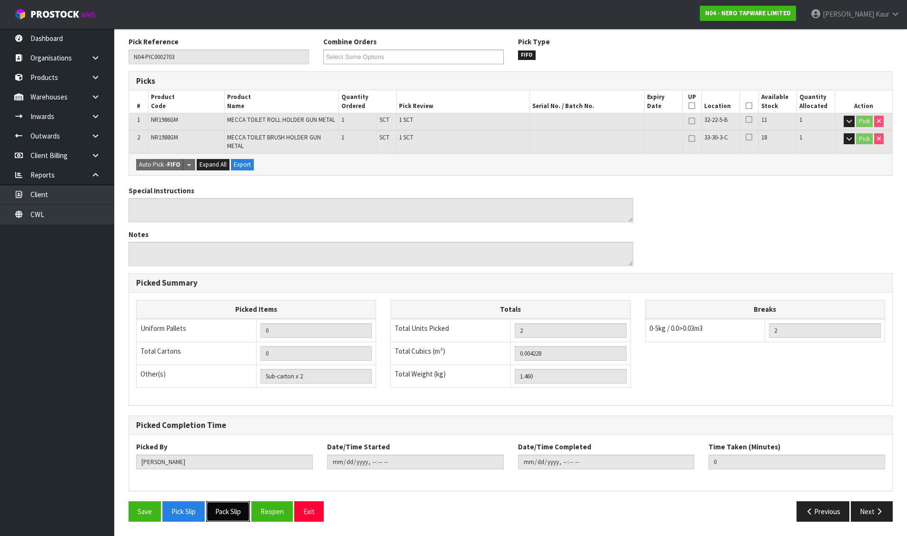
click at [234, 515] on button "Pack Slip" at bounding box center [228, 511] width 44 height 20
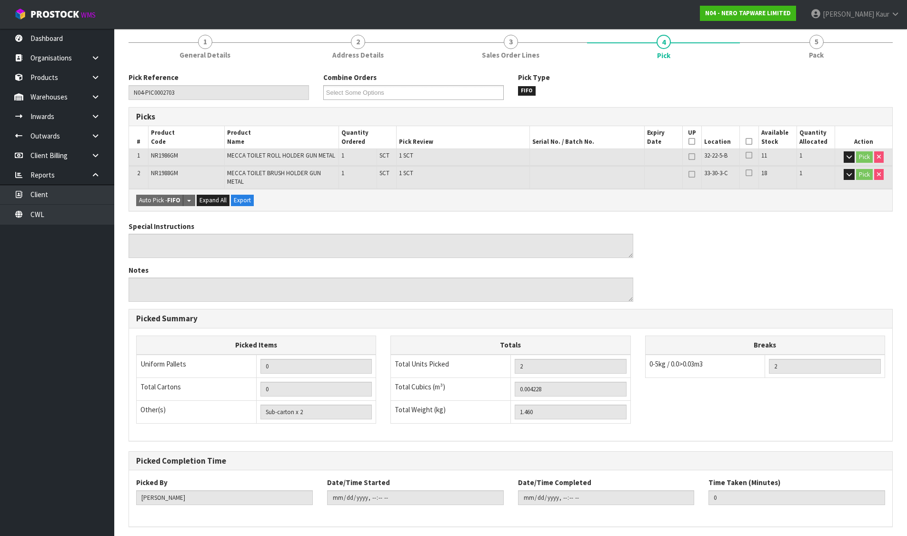
scroll to position [0, 0]
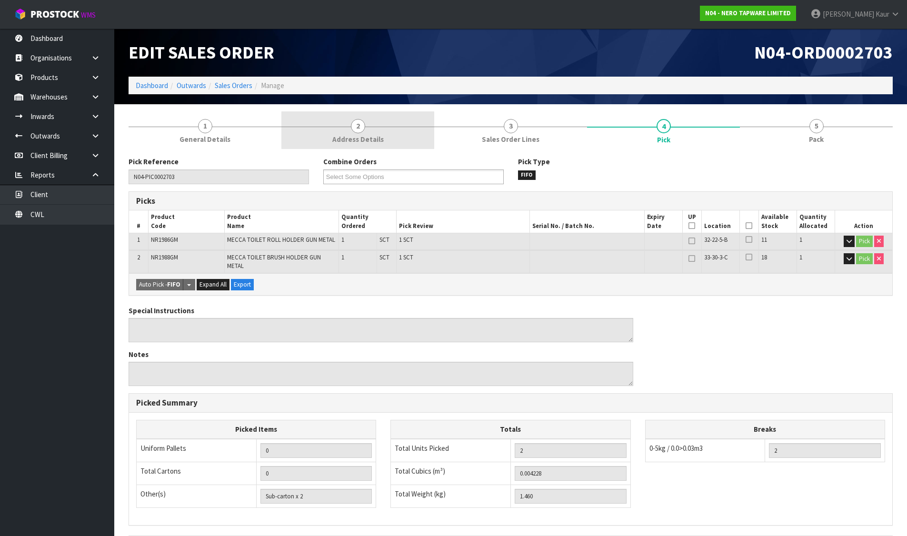
click at [362, 136] on span "Address Details" at bounding box center [357, 139] width 51 height 10
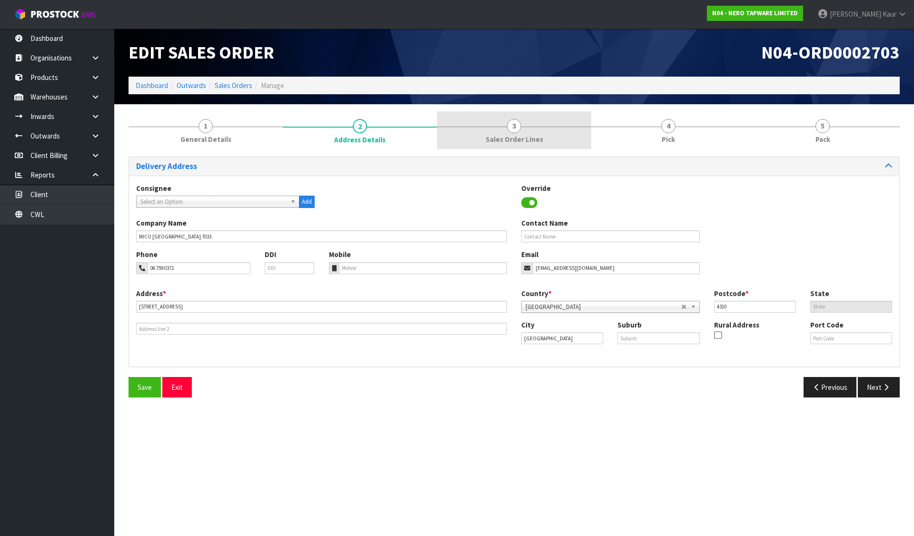
click at [533, 132] on link "3 Sales Order Lines" at bounding box center [514, 130] width 154 height 38
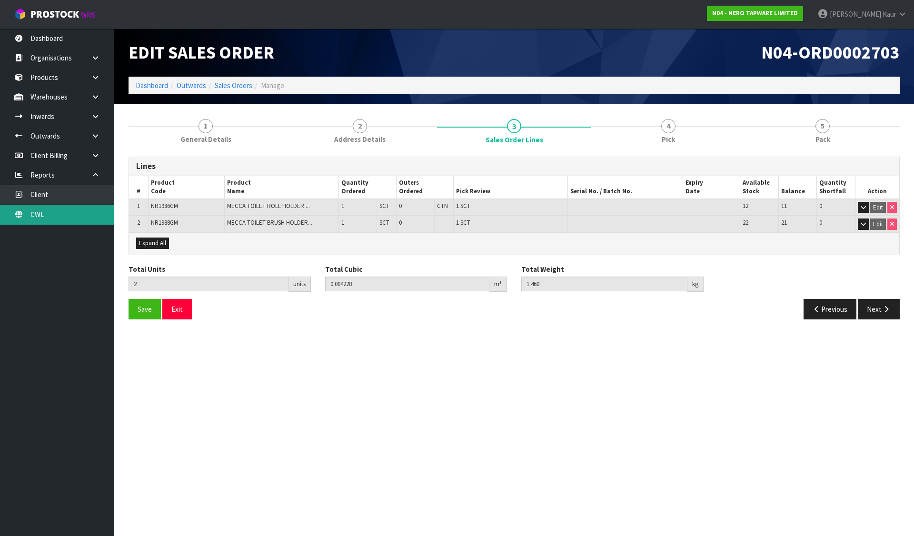
click at [68, 208] on link "CWL" at bounding box center [57, 215] width 114 height 20
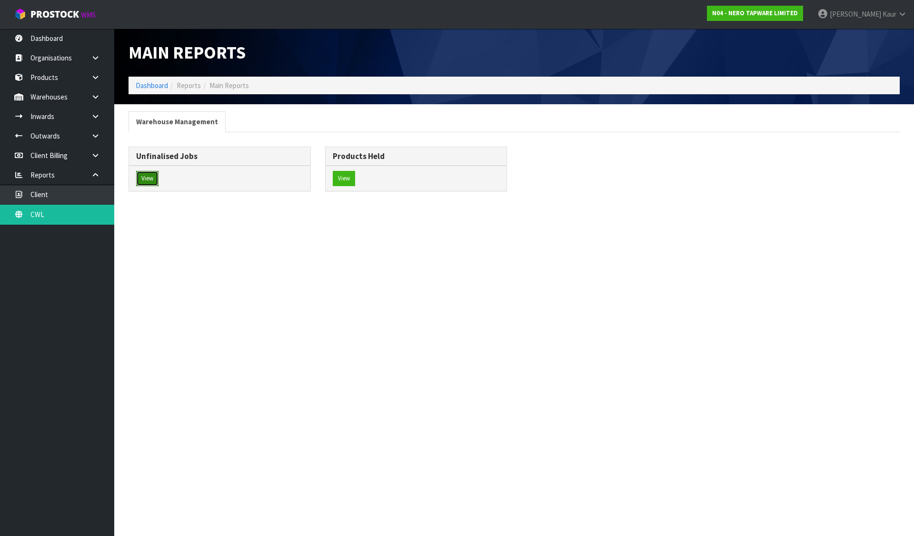
click at [147, 178] on button "View" at bounding box center [147, 178] width 22 height 15
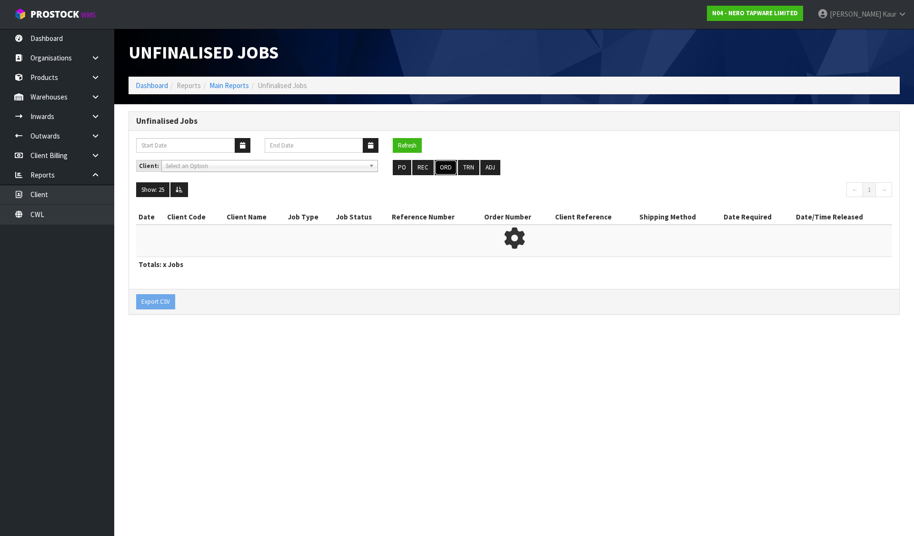
click at [442, 169] on button "ORD" at bounding box center [446, 167] width 22 height 15
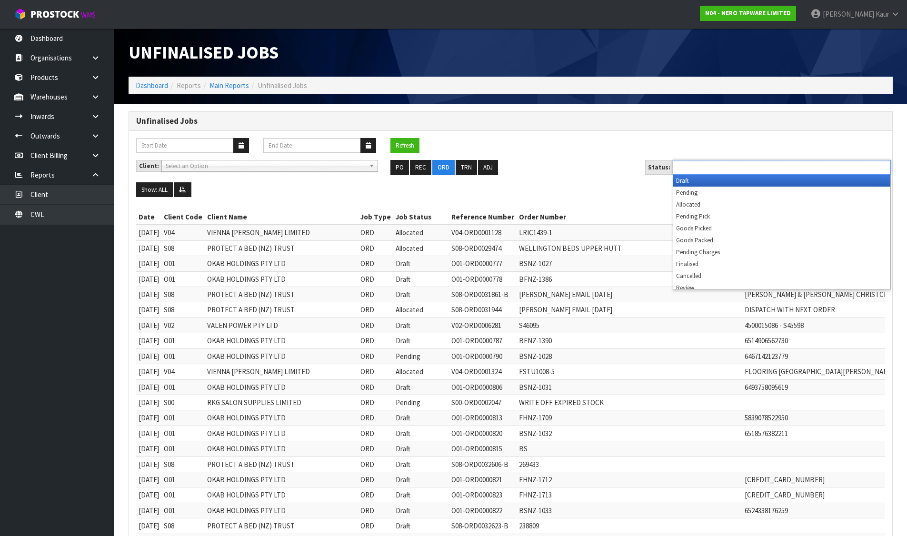
click at [714, 163] on input "text" at bounding box center [710, 167] width 70 height 12
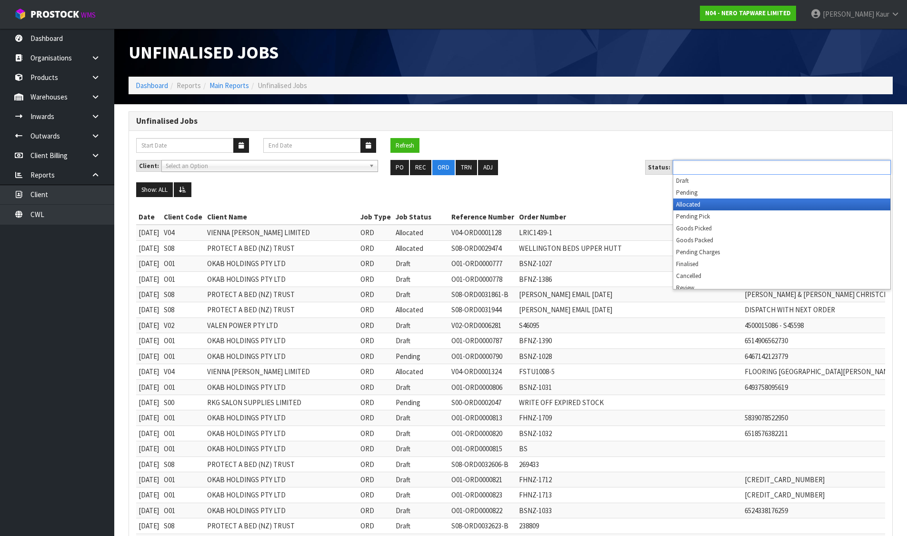
click at [694, 205] on li "Allocated" at bounding box center [781, 204] width 217 height 12
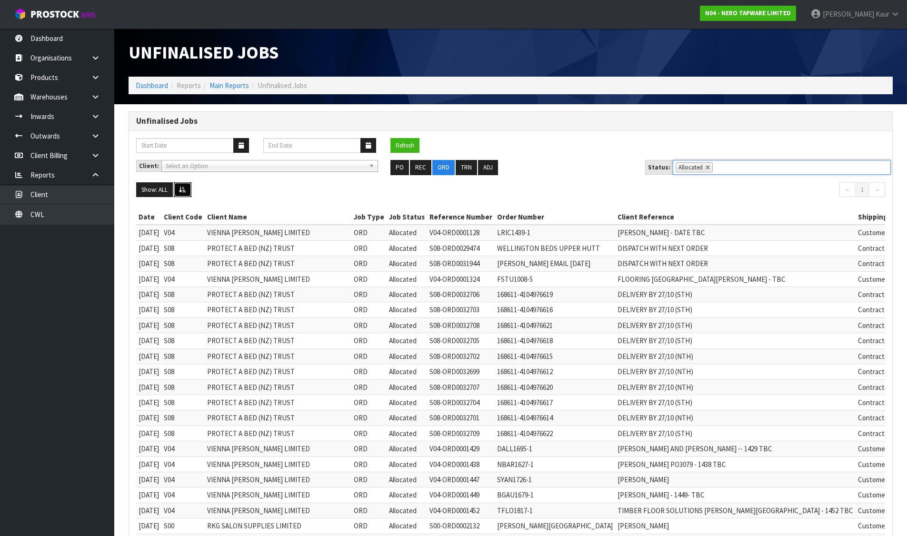
click at [182, 187] on icon at bounding box center [182, 190] width 7 height 6
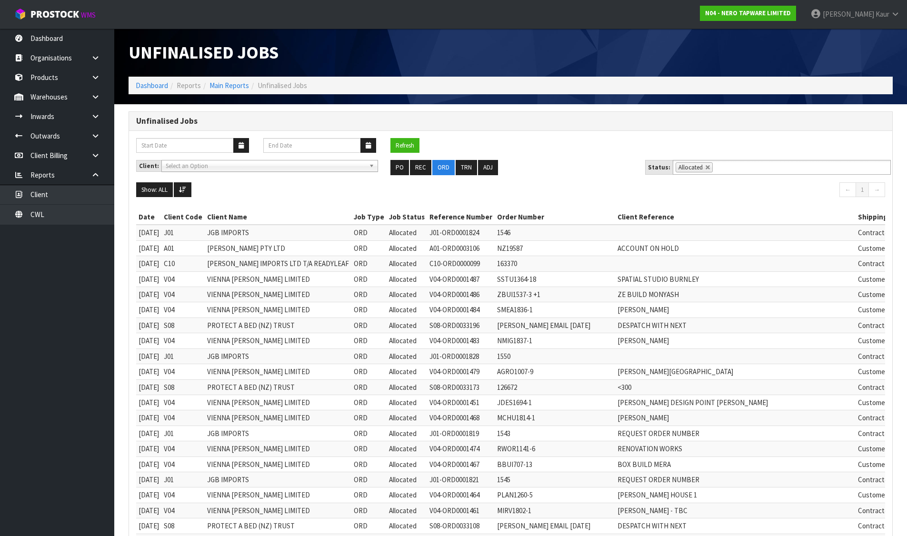
click at [146, 79] on ol "Dashboard Reports Main Reports Unfinalised Jobs" at bounding box center [511, 86] width 764 height 18
click at [149, 85] on link "Dashboard" at bounding box center [152, 85] width 32 height 9
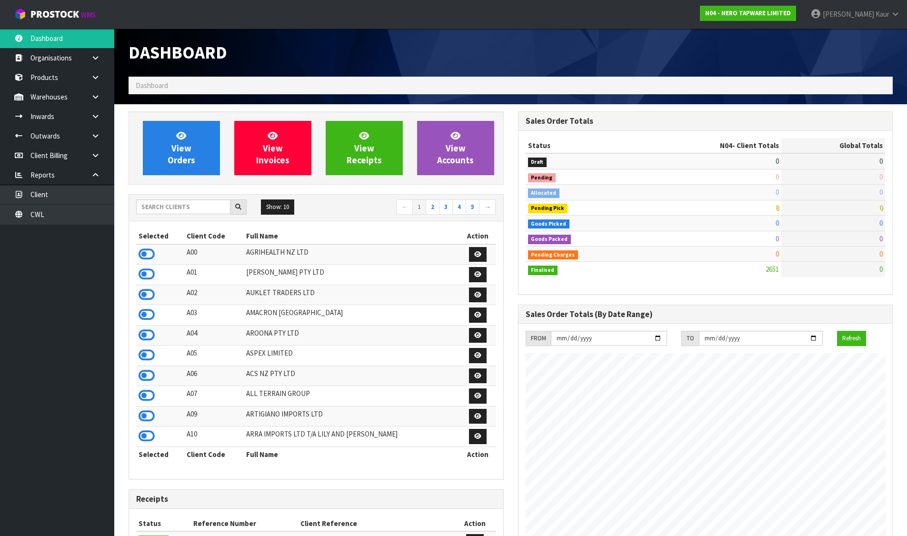
scroll to position [742, 389]
click at [208, 140] on link "View Orders" at bounding box center [181, 148] width 77 height 54
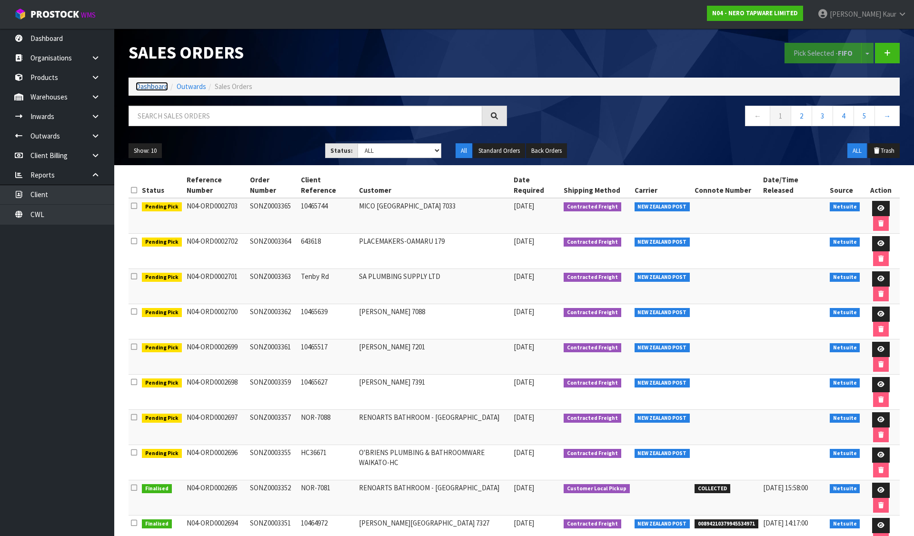
click at [156, 85] on link "Dashboard" at bounding box center [152, 86] width 32 height 9
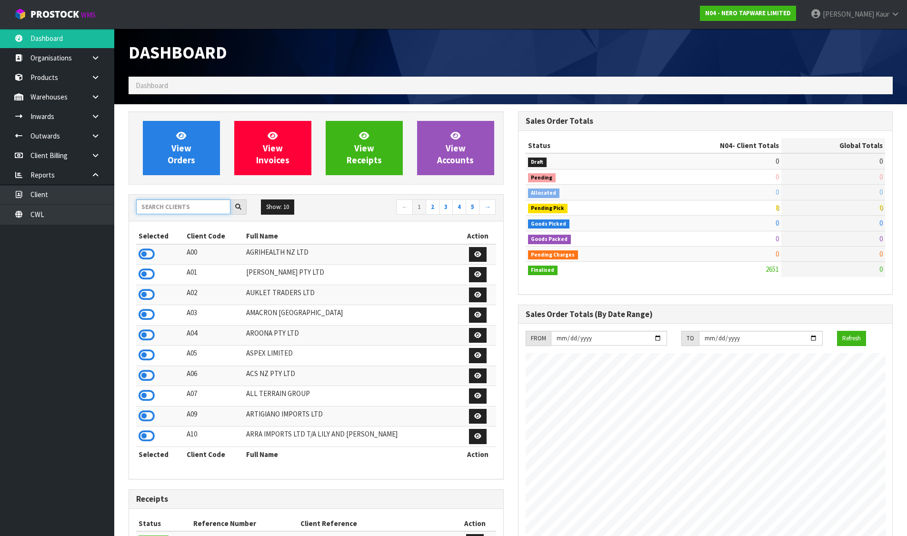
click at [198, 205] on input "text" at bounding box center [183, 206] width 94 height 15
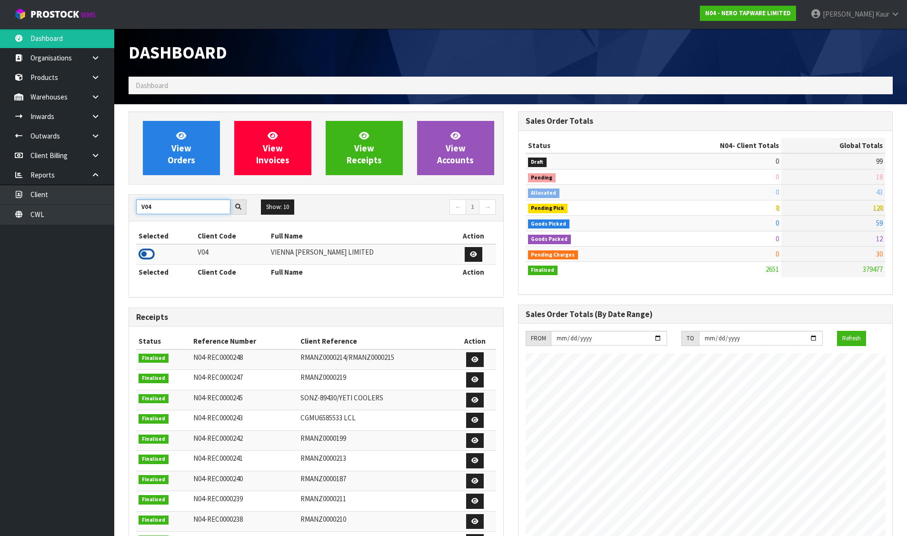
type input "V04"
click at [151, 255] on icon at bounding box center [147, 254] width 16 height 14
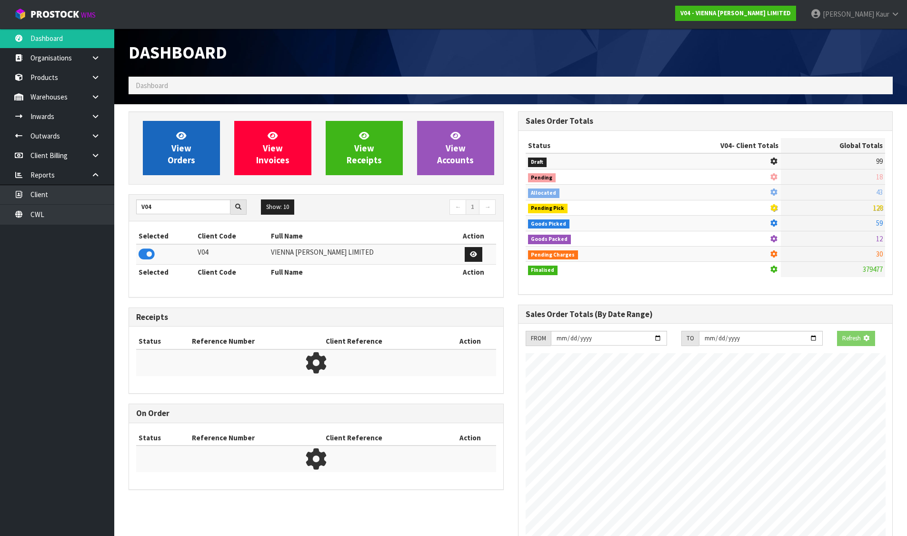
scroll to position [594, 389]
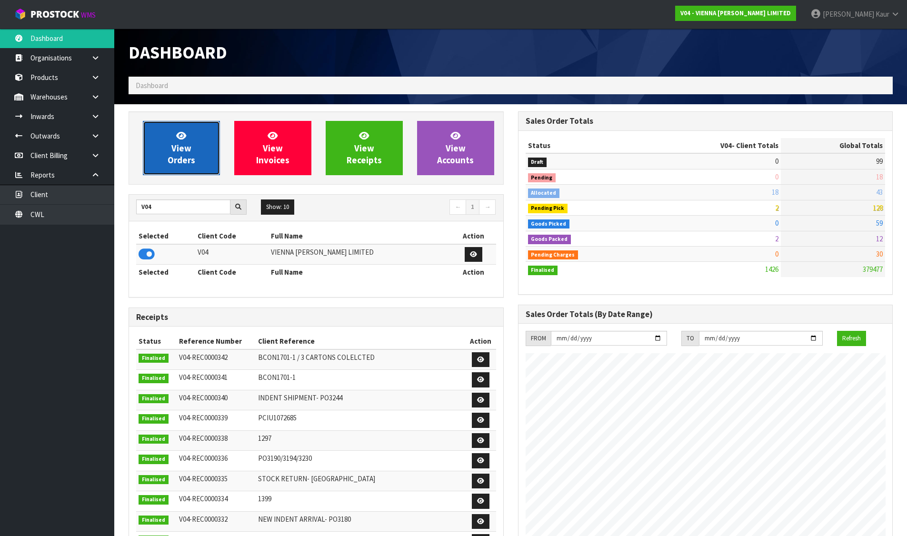
click at [192, 149] on link "View Orders" at bounding box center [181, 148] width 77 height 54
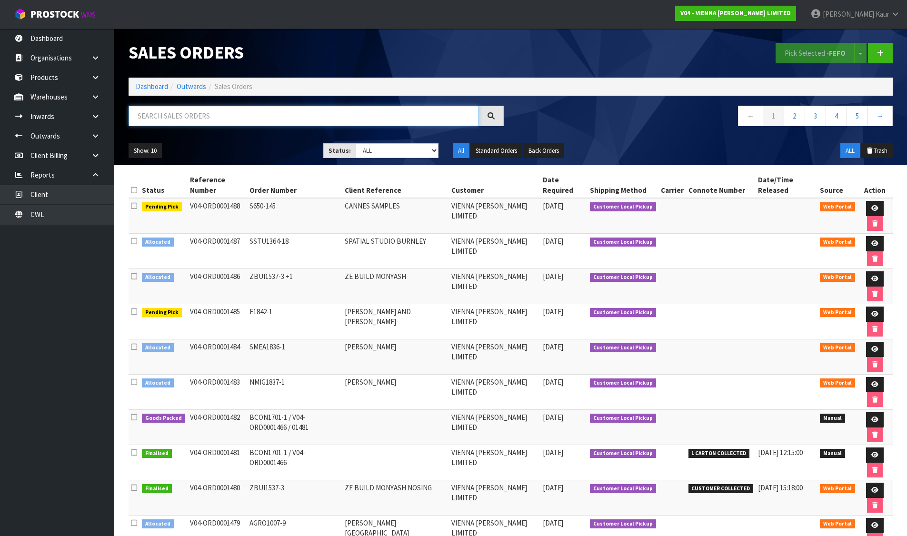
click at [275, 109] on input "text" at bounding box center [304, 116] width 350 height 20
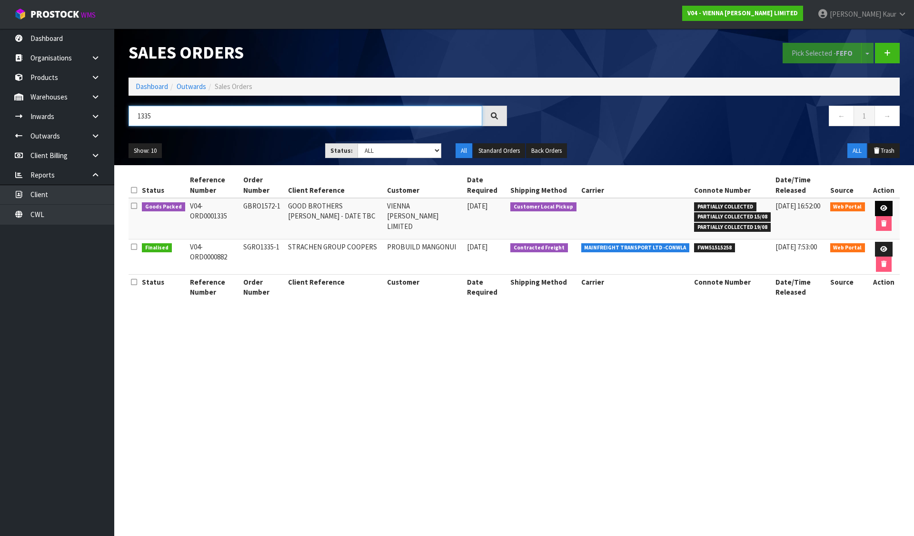
type input "1335"
click at [882, 206] on icon at bounding box center [883, 208] width 7 height 6
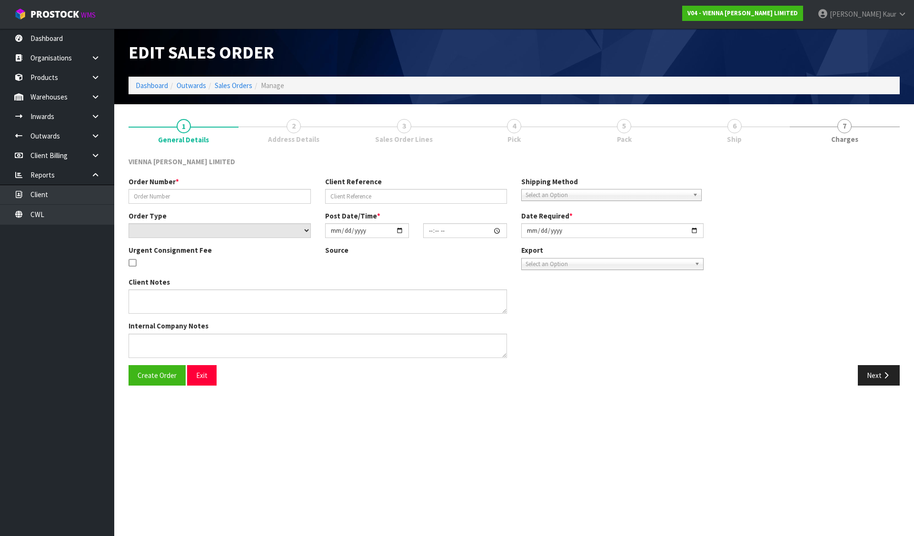
type input "GBRO1572-1"
type input "GOOD BROTHERS TONY RICHARDS - DATE TBC"
select select "number:0"
type input "2025-05-22"
type input "16:04:00.000"
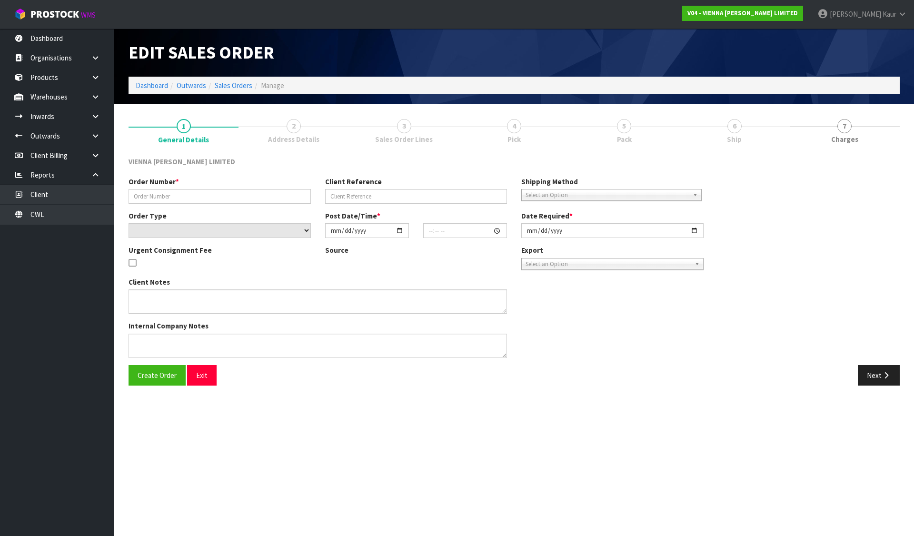
type input "2025-09-16"
type textarea "GOOD BROTHERS TONY RICHARDS"
type textarea "DAMON WANTS TO COLLECT 1 X PACK – PARTIAL PICK FROM THIS ORDER. CAN DAMON PLEAS…"
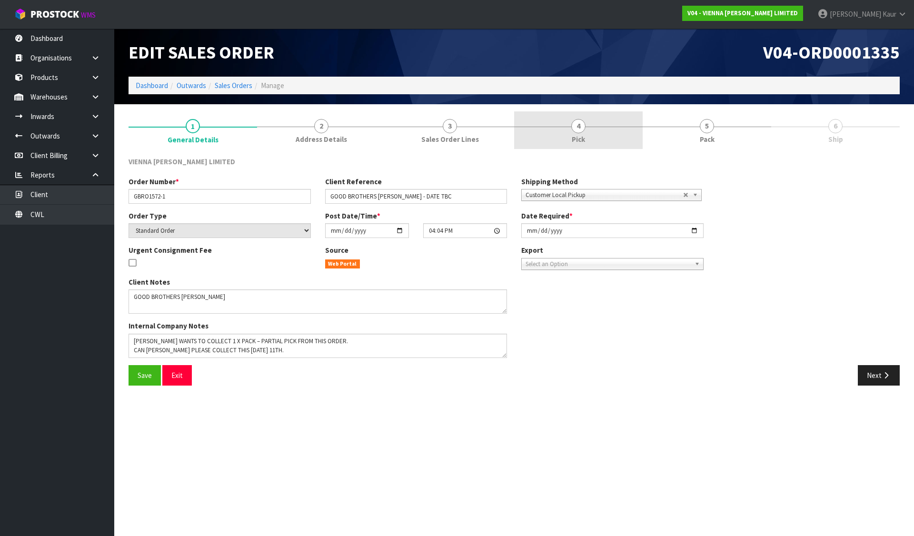
click at [558, 136] on link "4 Pick" at bounding box center [578, 130] width 129 height 38
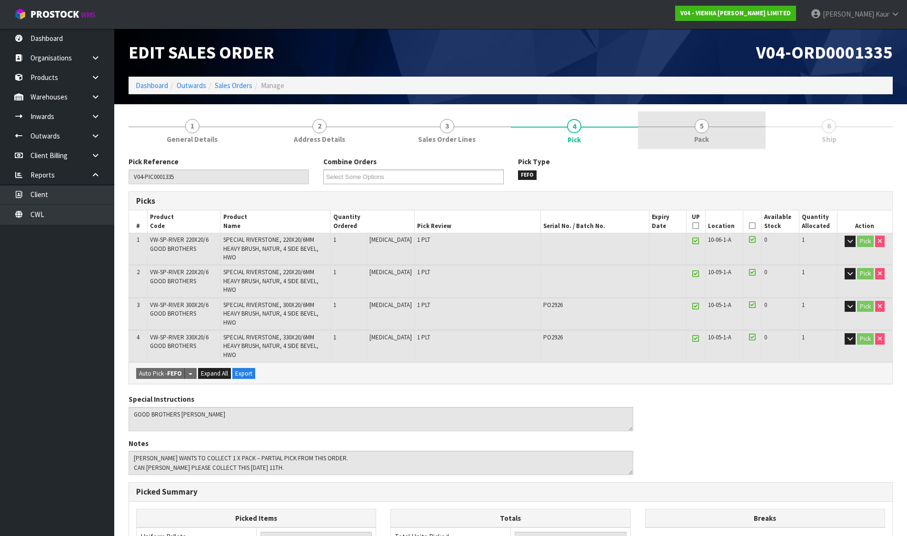
click at [697, 127] on span "5" at bounding box center [701, 126] width 14 height 14
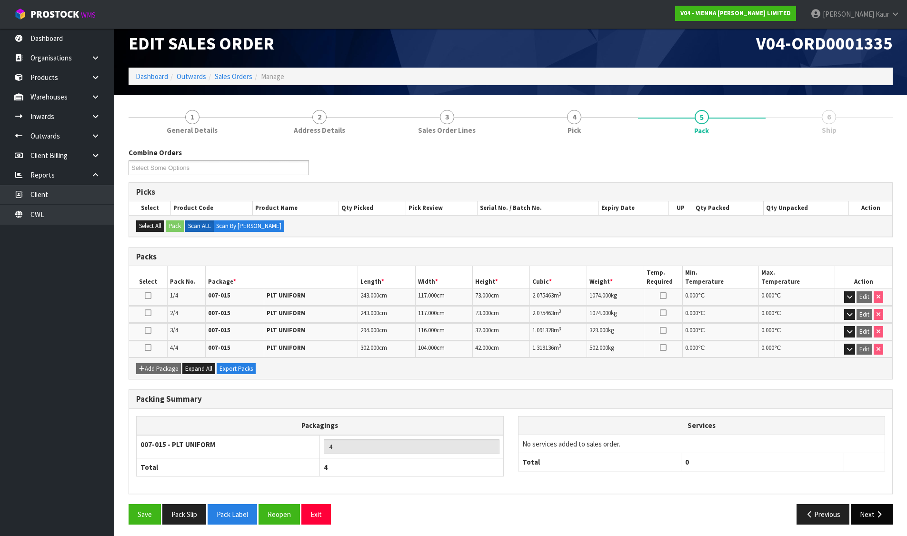
scroll to position [12, 0]
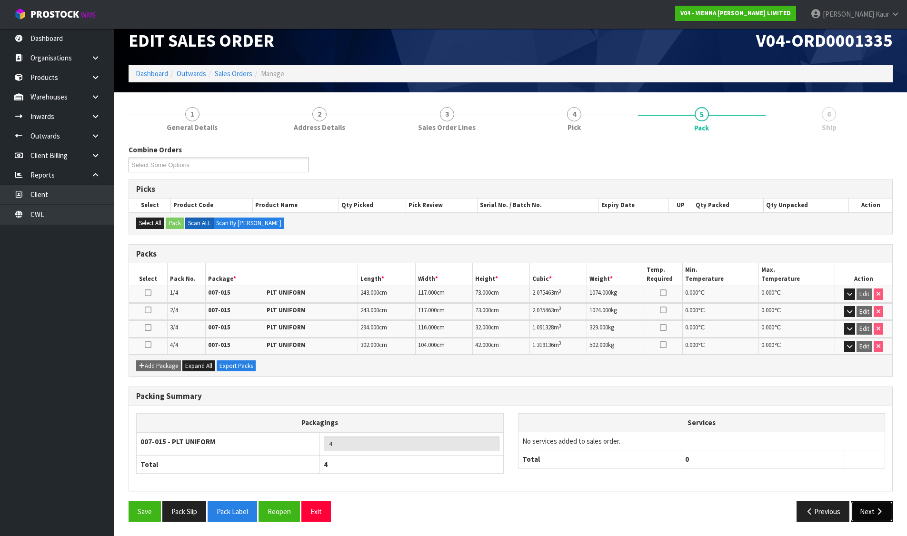
click at [868, 515] on button "Next" at bounding box center [872, 511] width 42 height 20
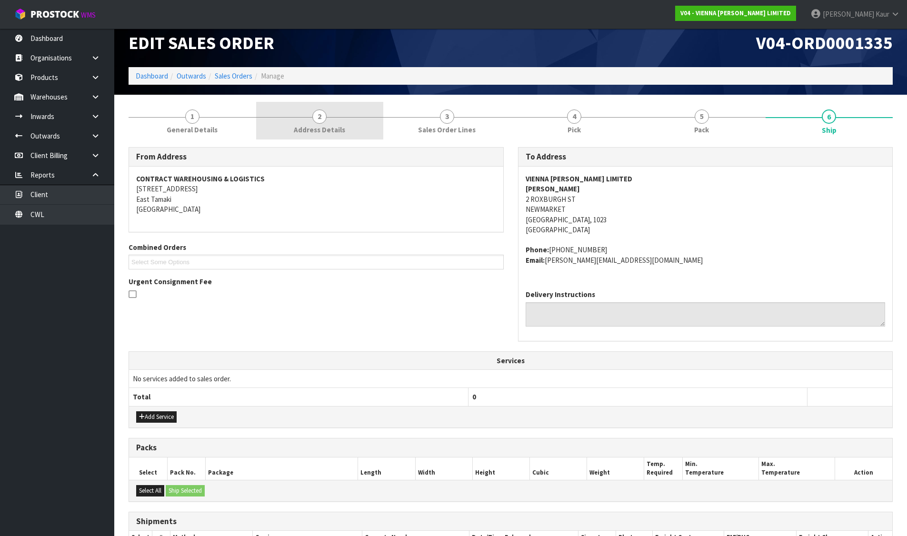
scroll to position [0, 0]
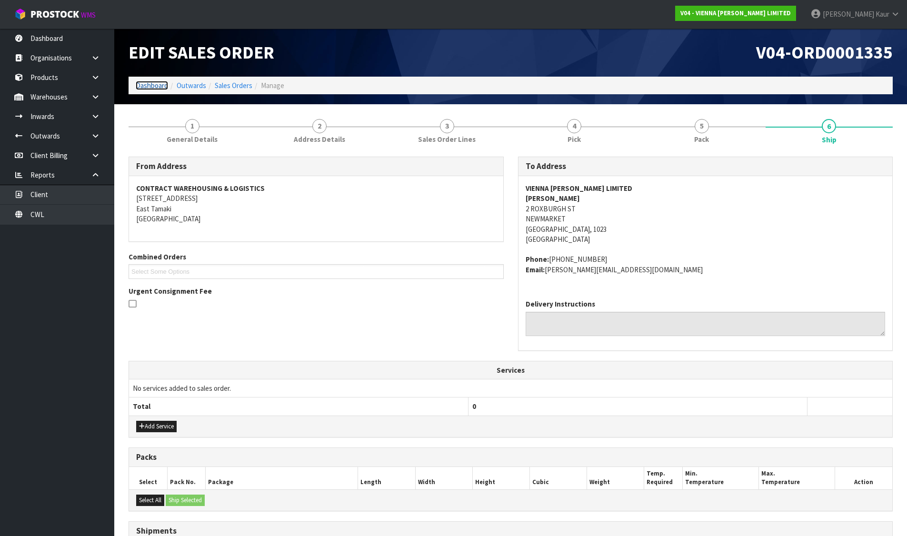
click at [153, 88] on link "Dashboard" at bounding box center [152, 85] width 32 height 9
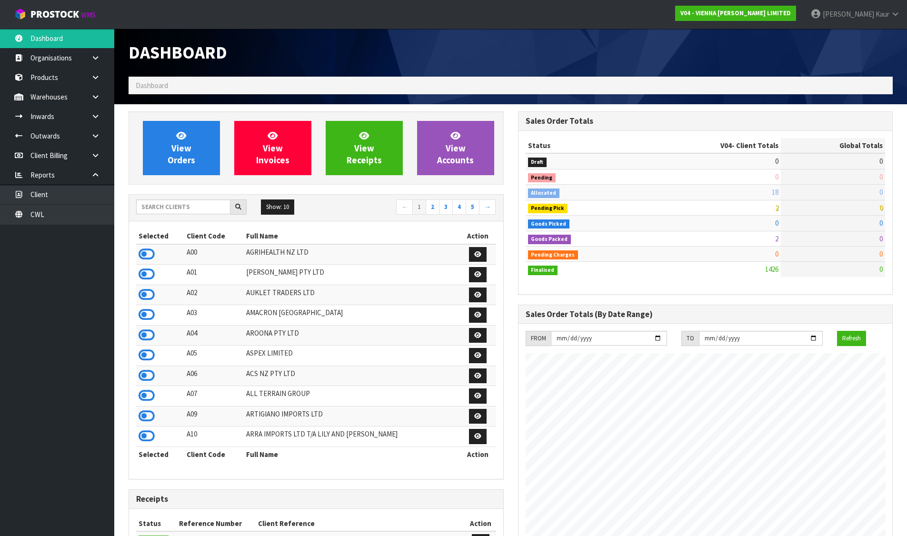
scroll to position [762, 389]
click at [179, 209] on input "text" at bounding box center [183, 206] width 94 height 15
click at [76, 221] on link "CWL" at bounding box center [57, 215] width 114 height 20
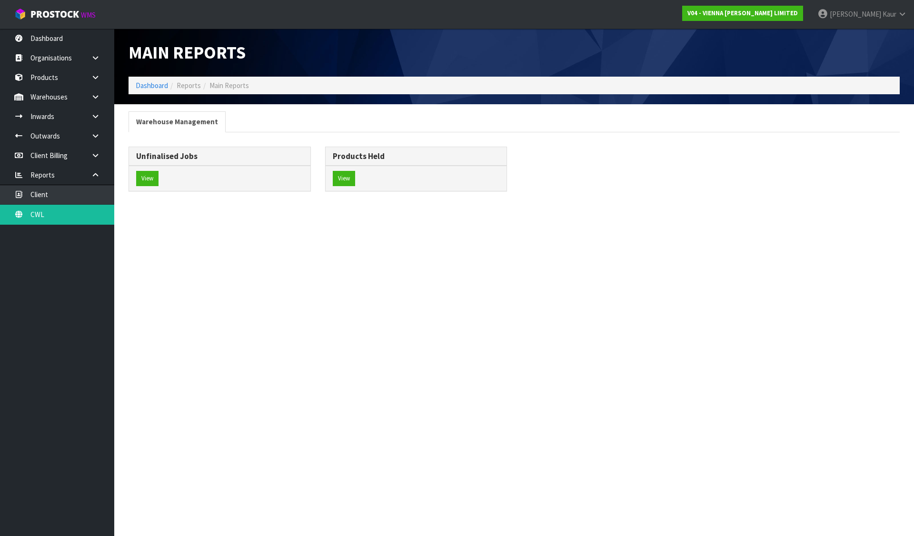
click at [158, 186] on div "View" at bounding box center [219, 178] width 181 height 25
click at [153, 182] on button "View" at bounding box center [147, 178] width 22 height 15
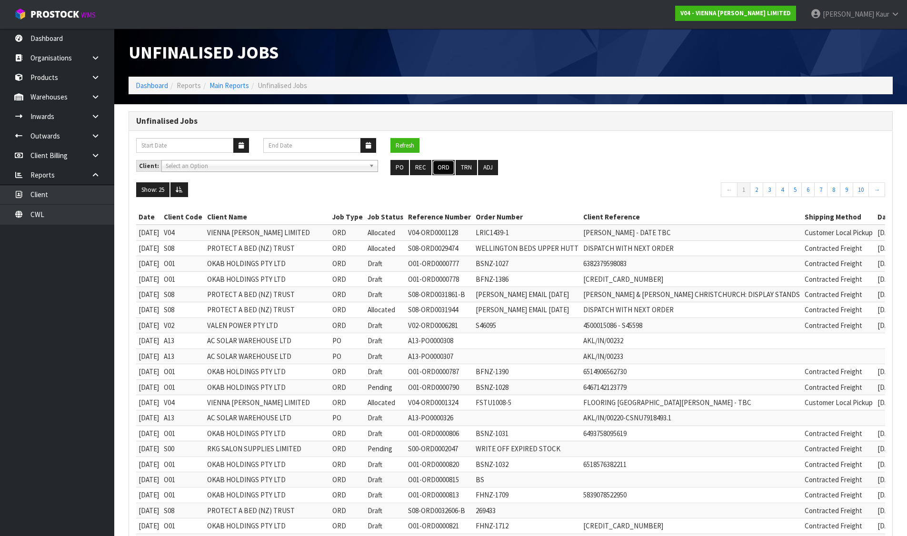
click at [444, 164] on button "ORD" at bounding box center [443, 167] width 22 height 15
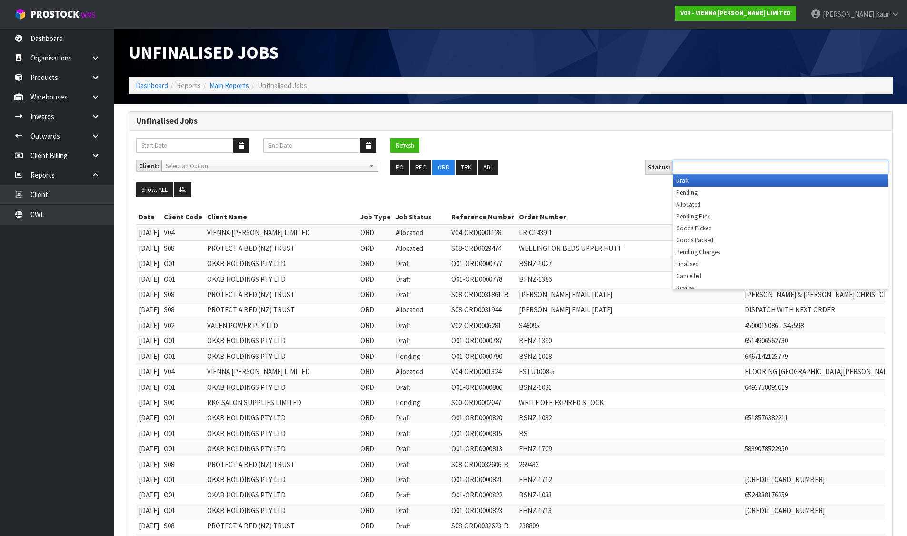
click at [692, 168] on input "text" at bounding box center [710, 167] width 70 height 12
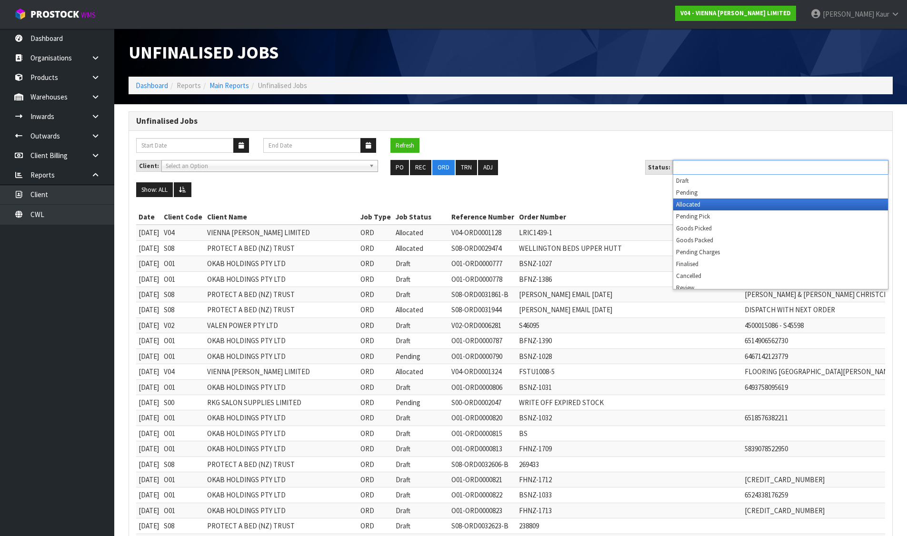
click at [683, 202] on li "Allocated" at bounding box center [780, 204] width 215 height 12
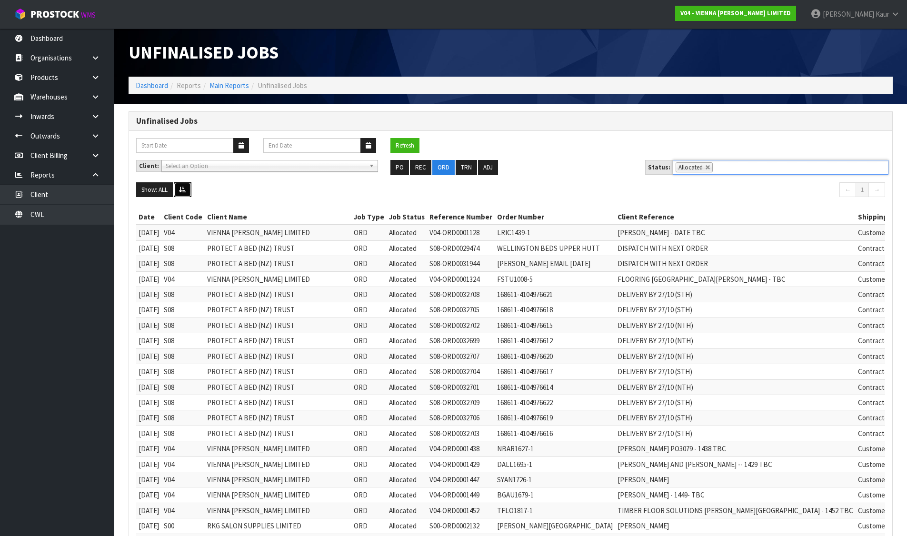
click at [188, 190] on button at bounding box center [183, 189] width 18 height 15
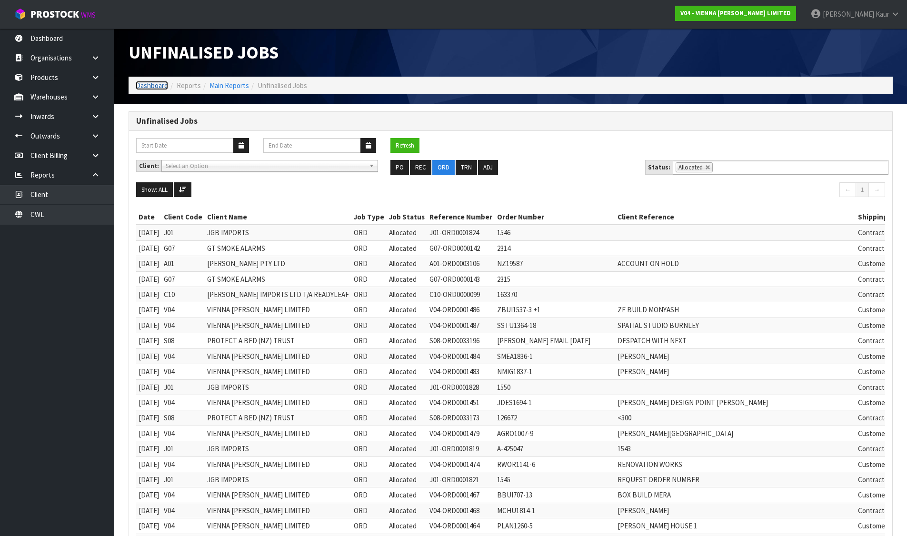
click at [148, 86] on link "Dashboard" at bounding box center [152, 85] width 32 height 9
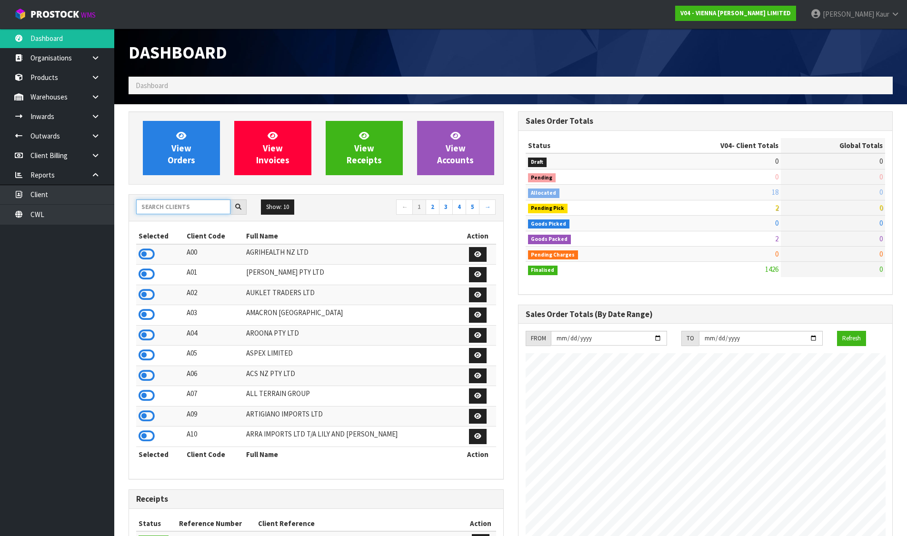
click at [180, 213] on input "text" at bounding box center [183, 206] width 94 height 15
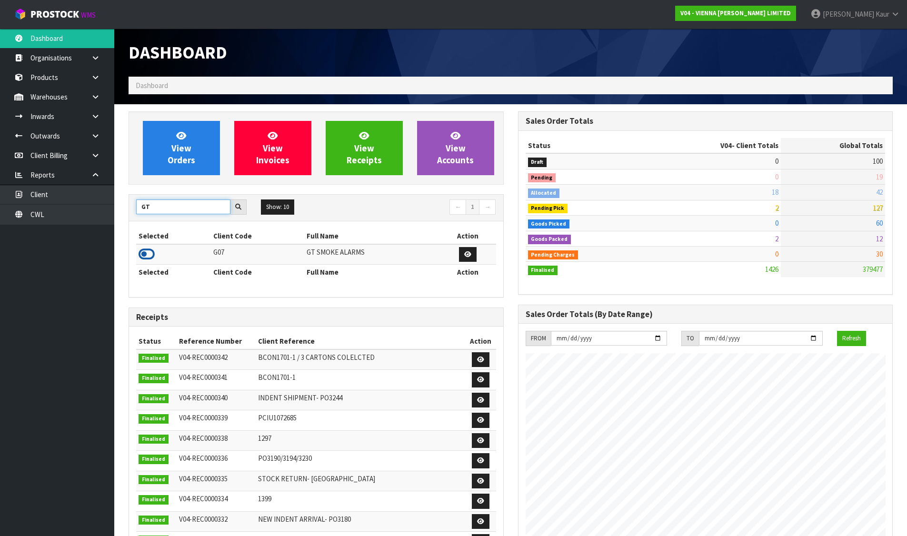
type input "GT"
click at [146, 252] on icon at bounding box center [147, 254] width 16 height 14
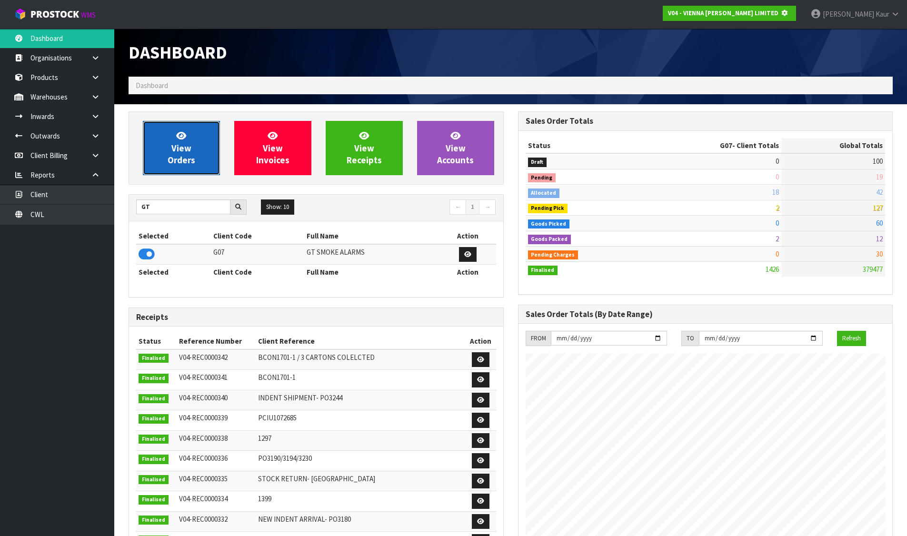
scroll to position [475387, 475592]
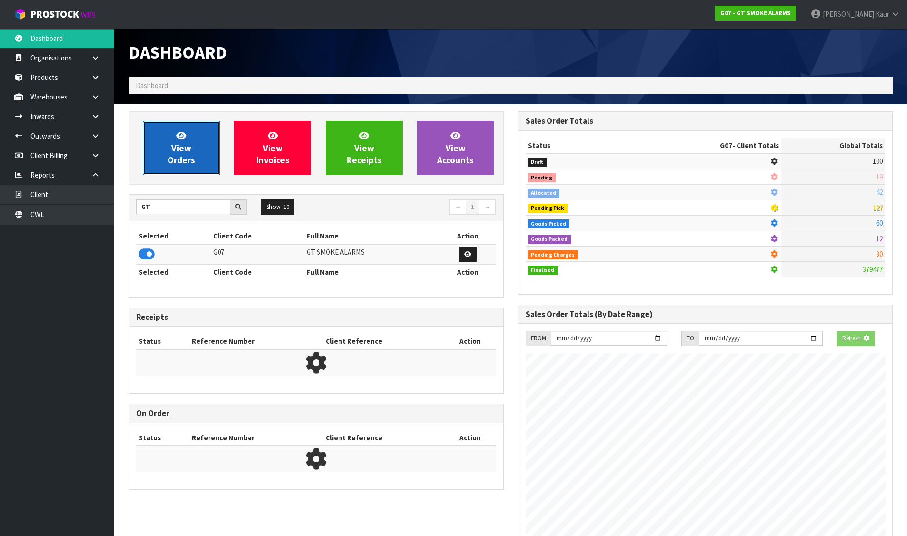
click at [181, 165] on span "View Orders" at bounding box center [182, 148] width 28 height 36
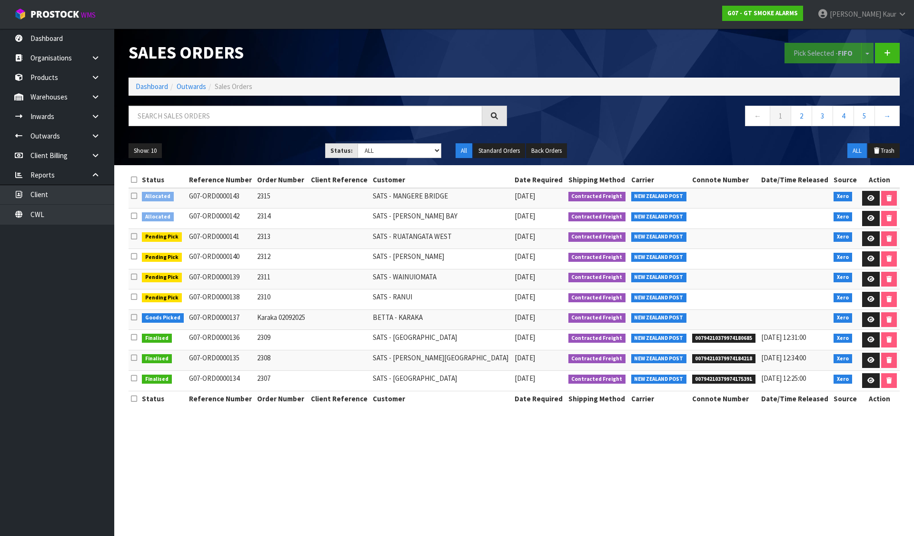
click at [132, 180] on icon at bounding box center [134, 179] width 6 height 7
click at [799, 51] on button "Pick Selected - FIFO" at bounding box center [822, 53] width 77 height 20
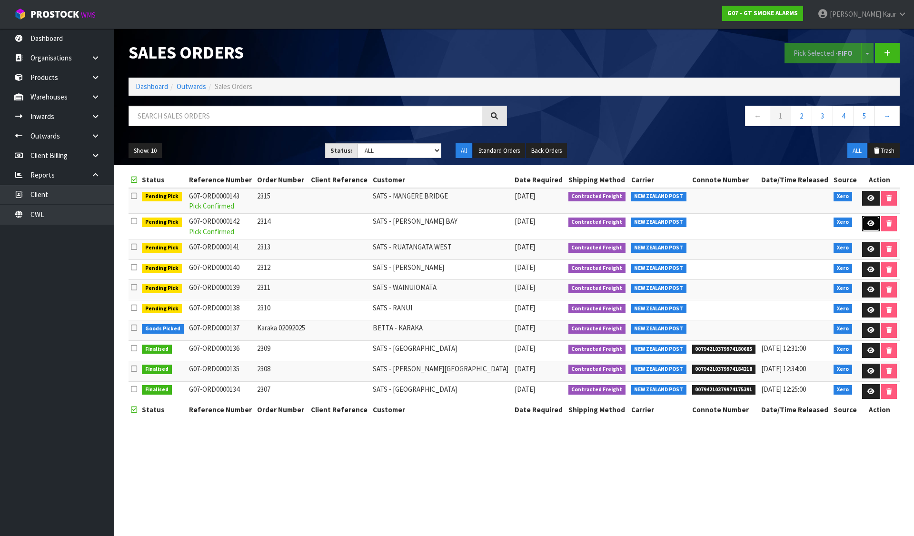
click at [867, 224] on icon at bounding box center [870, 223] width 7 height 6
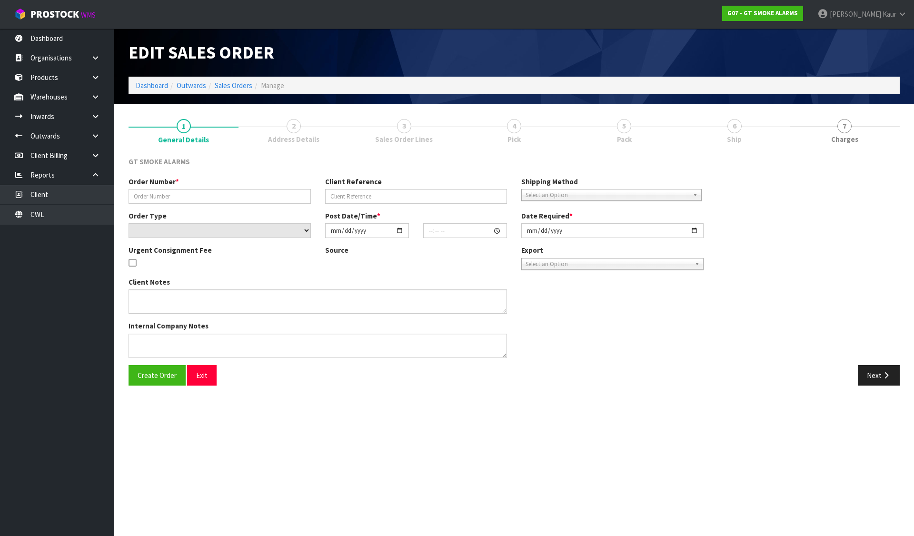
type input "2314"
select select "number:0"
type input "2025-09-03"
type input "10:05:05.000"
type input "2025-09-03"
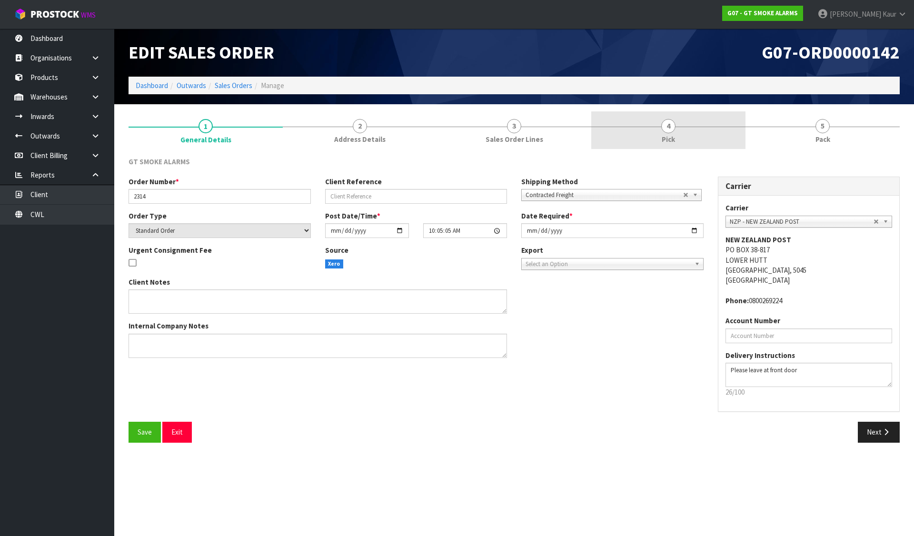
click at [682, 142] on link "4 Pick" at bounding box center [668, 130] width 154 height 38
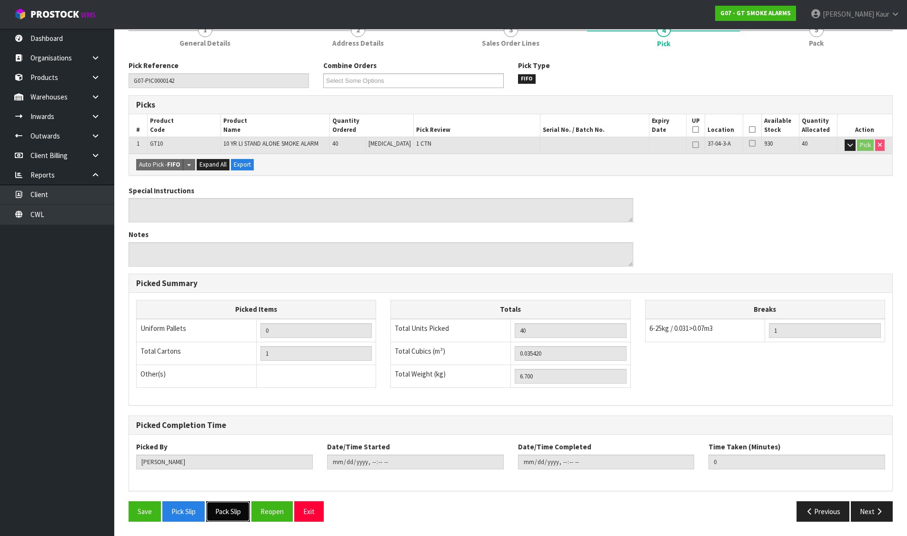
click at [232, 515] on button "Pack Slip" at bounding box center [228, 511] width 44 height 20
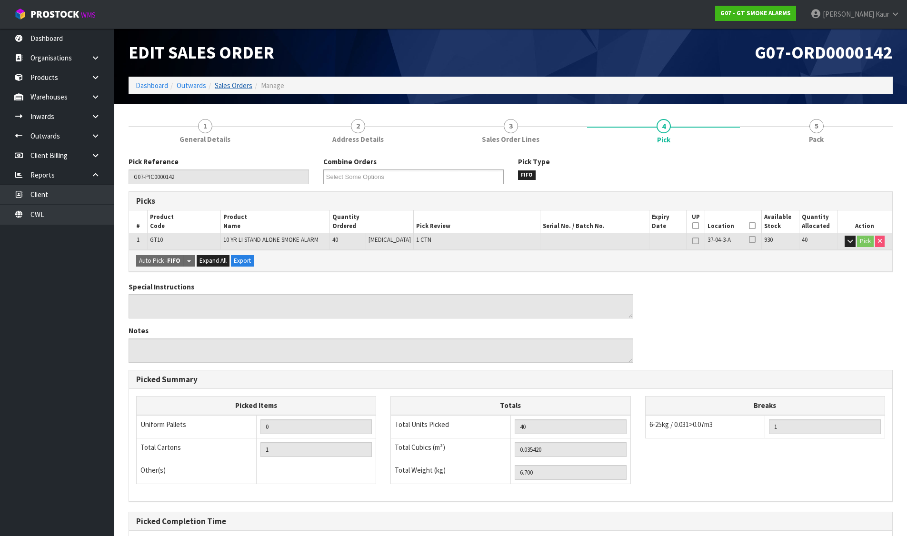
click at [232, 84] on link "Sales Orders" at bounding box center [234, 85] width 38 height 9
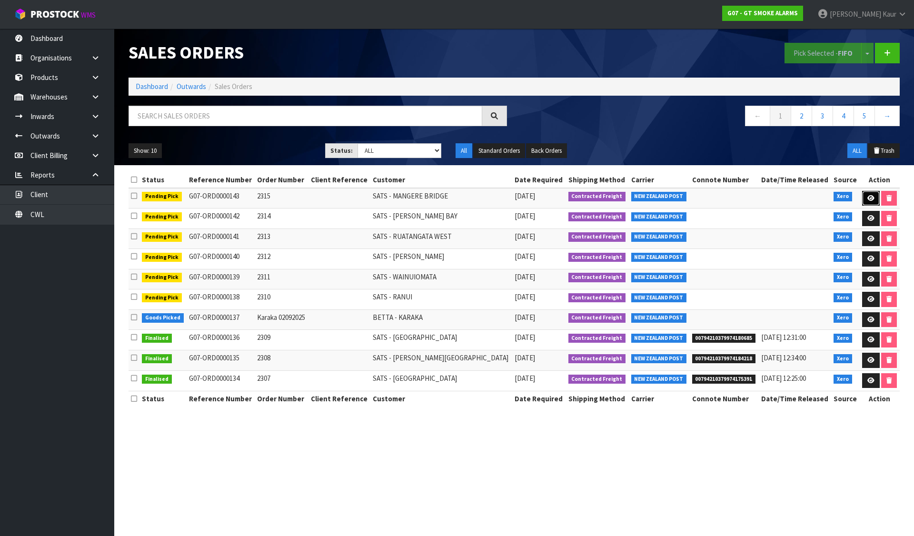
click at [868, 198] on icon at bounding box center [870, 198] width 7 height 6
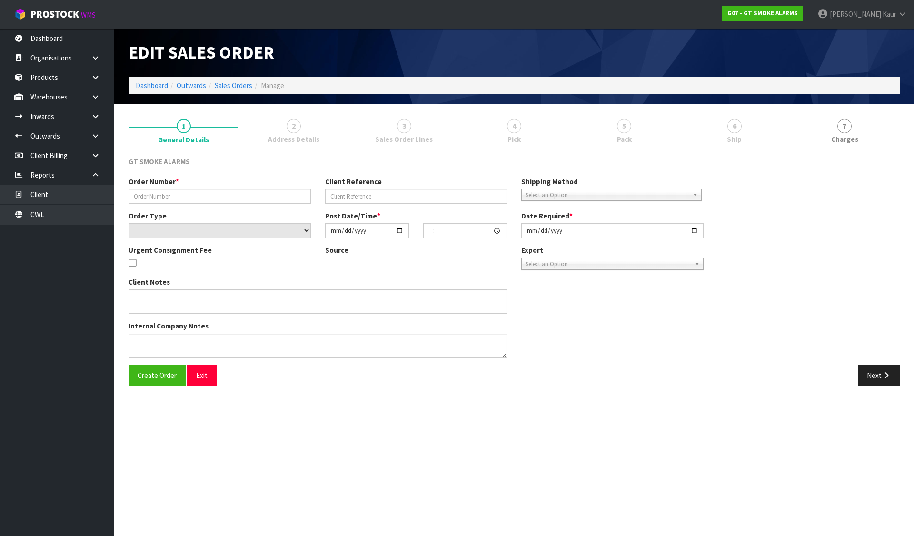
type input "2315"
select select "number:0"
type input "2025-09-03"
type input "10:05:12.000"
type input "2025-09-03"
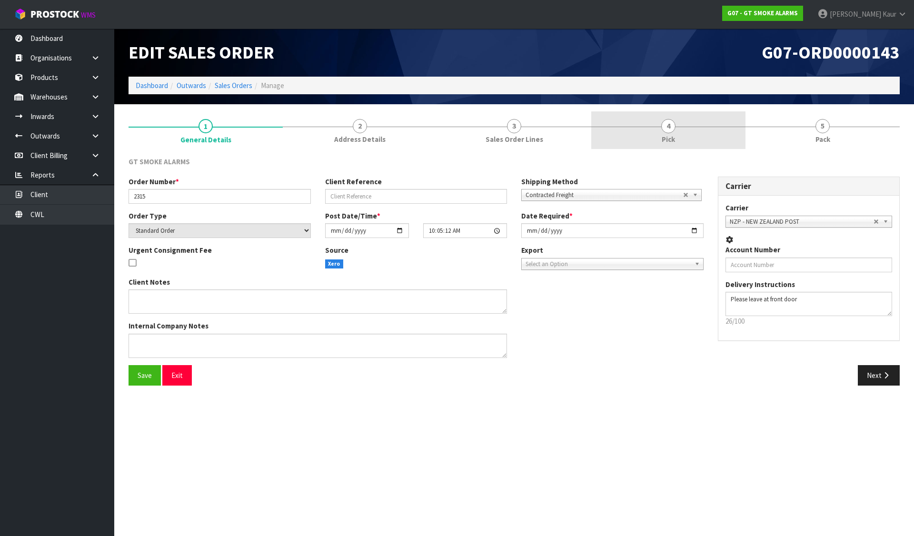
click at [622, 132] on link "4 Pick" at bounding box center [668, 130] width 154 height 38
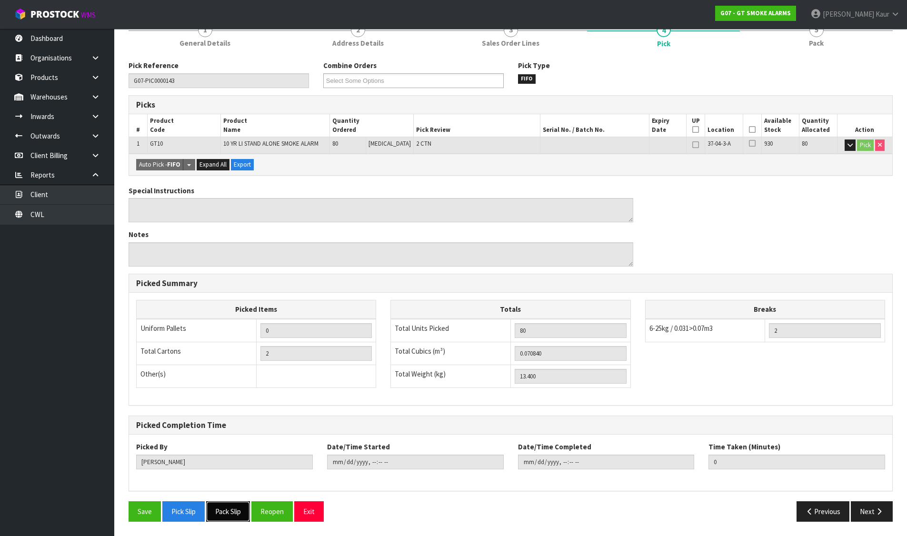
click at [231, 513] on button "Pack Slip" at bounding box center [228, 511] width 44 height 20
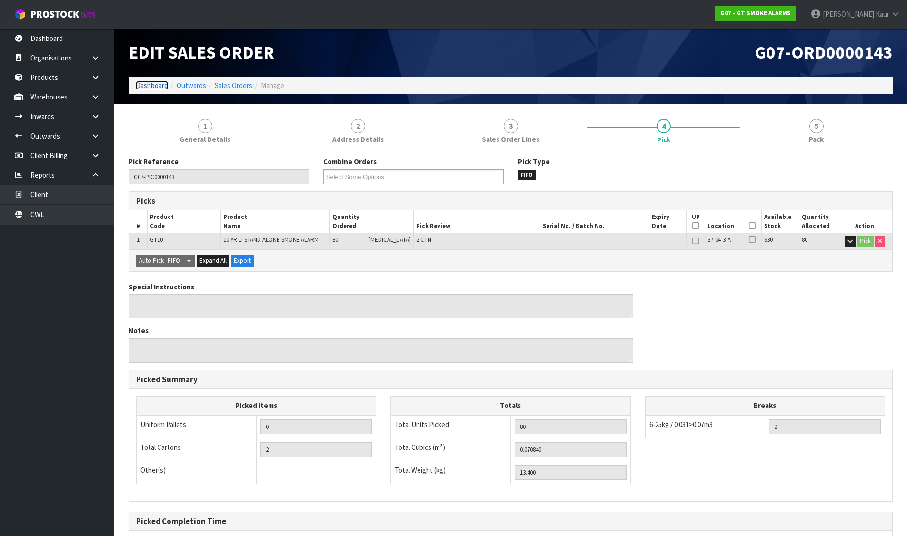
click at [159, 81] on link "Dashboard" at bounding box center [152, 85] width 32 height 9
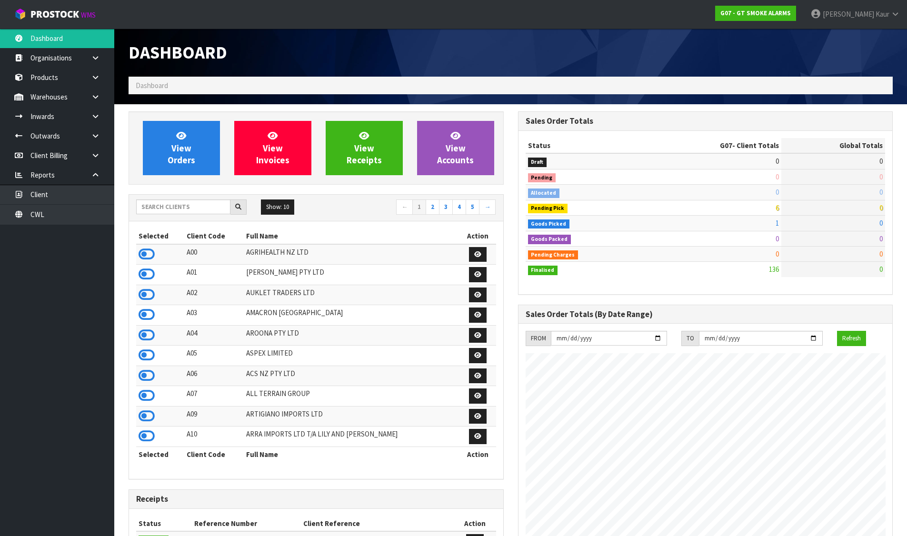
scroll to position [582, 389]
click at [153, 208] on input "text" at bounding box center [183, 206] width 94 height 15
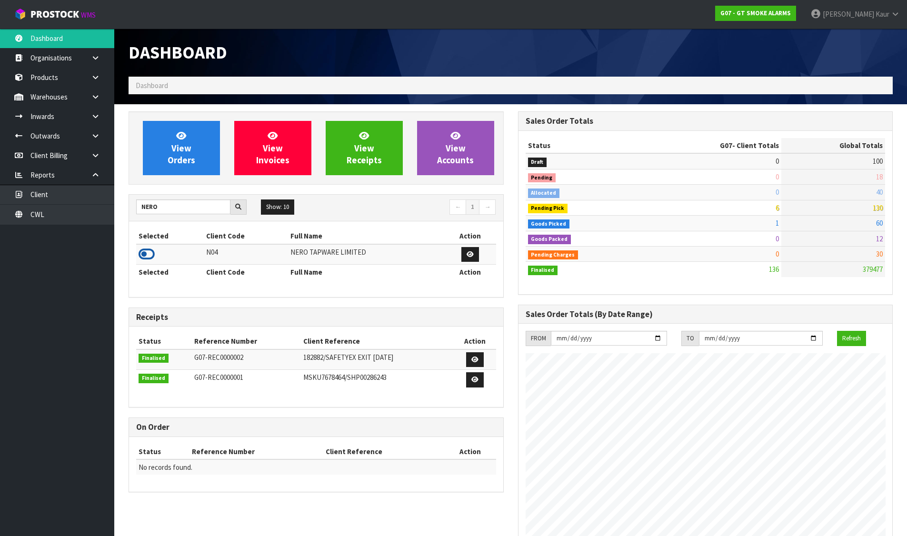
click at [149, 256] on icon at bounding box center [147, 254] width 16 height 14
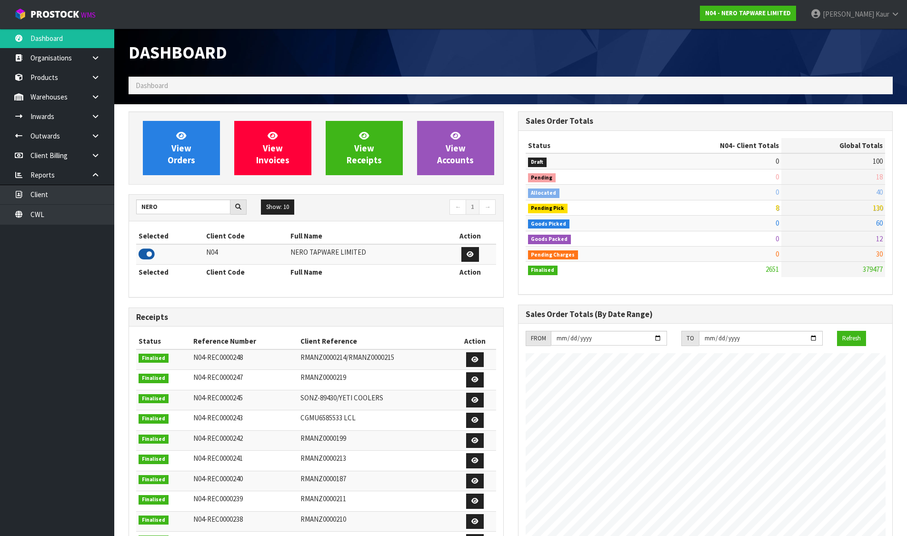
scroll to position [752, 389]
drag, startPoint x: 173, startPoint y: 210, endPoint x: 105, endPoint y: 203, distance: 67.9
click at [105, 203] on body "Toggle navigation ProStock WMS N04 - NERO TAPWARE LIMITED Divjot Kaur Logout Da…" at bounding box center [453, 268] width 907 height 536
click at [146, 253] on icon at bounding box center [147, 254] width 16 height 14
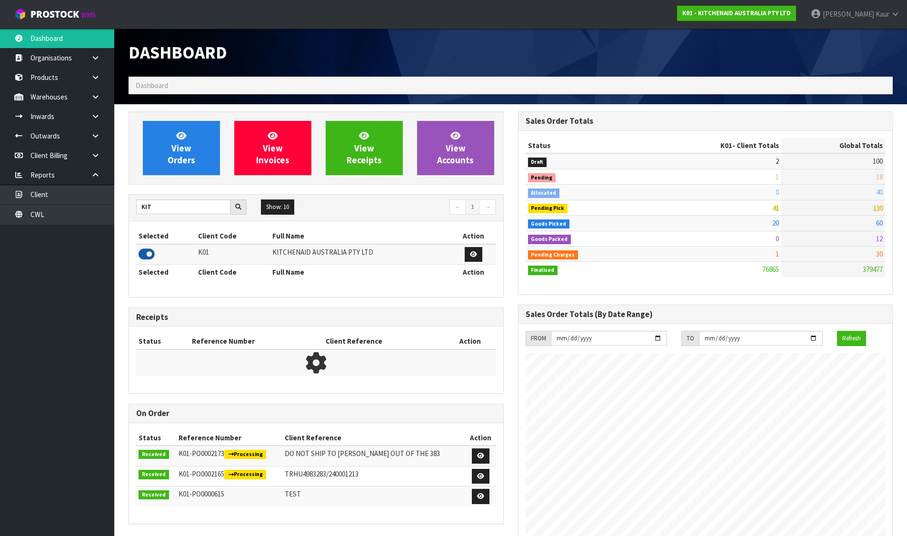
scroll to position [721, 389]
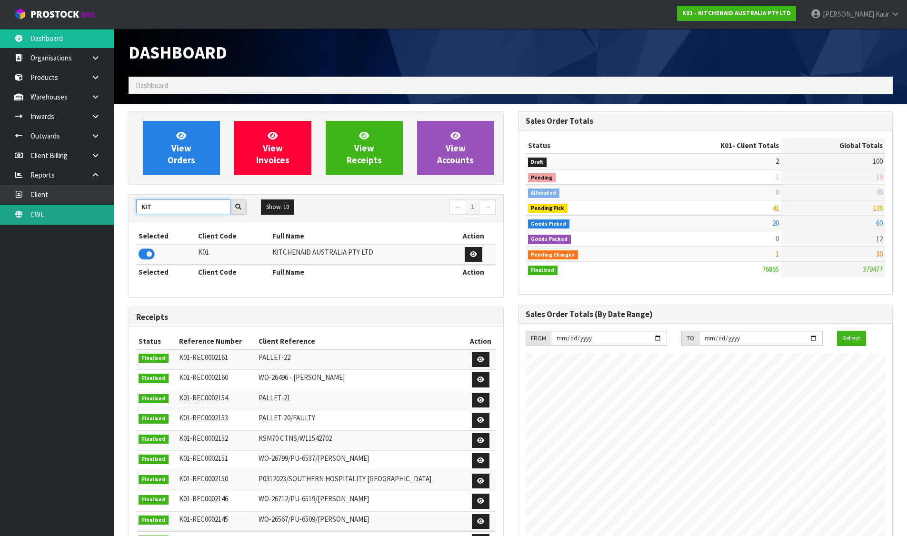
drag, startPoint x: 160, startPoint y: 205, endPoint x: 112, endPoint y: 205, distance: 48.1
click at [112, 205] on body "Toggle navigation ProStock WMS K01 - KITCHENAID AUSTRALIA PTY LTD Divjot Kaur L…" at bounding box center [453, 268] width 907 height 536
click at [146, 255] on icon at bounding box center [147, 254] width 16 height 14
drag, startPoint x: 166, startPoint y: 206, endPoint x: 111, endPoint y: 208, distance: 54.8
click at [111, 208] on body "Toggle navigation ProStock WMS N03 - NEOGEN AUSTRALASIA PTY LTD Divjot Kaur Log…" at bounding box center [453, 268] width 907 height 536
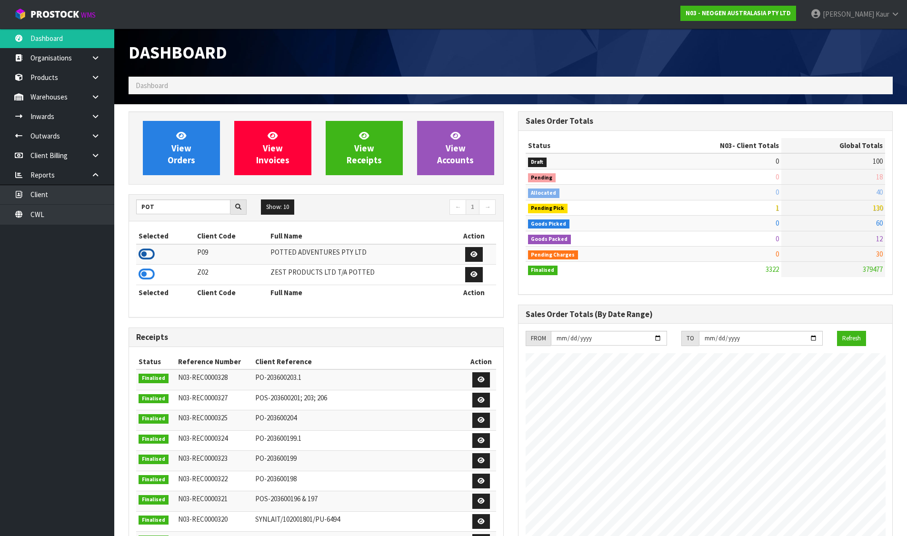
click at [149, 247] on icon at bounding box center [147, 254] width 16 height 14
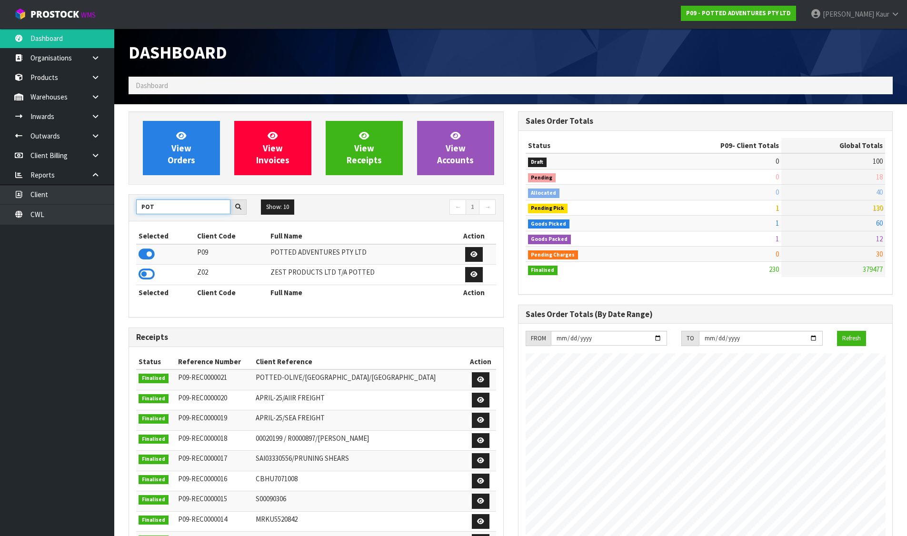
drag, startPoint x: 158, startPoint y: 208, endPoint x: 119, endPoint y: 206, distance: 38.1
click at [119, 206] on section "View Orders View Invoices View Receipts View Accounts POT Show: 10 5 10 25 50 ←…" at bounding box center [510, 472] width 793 height 736
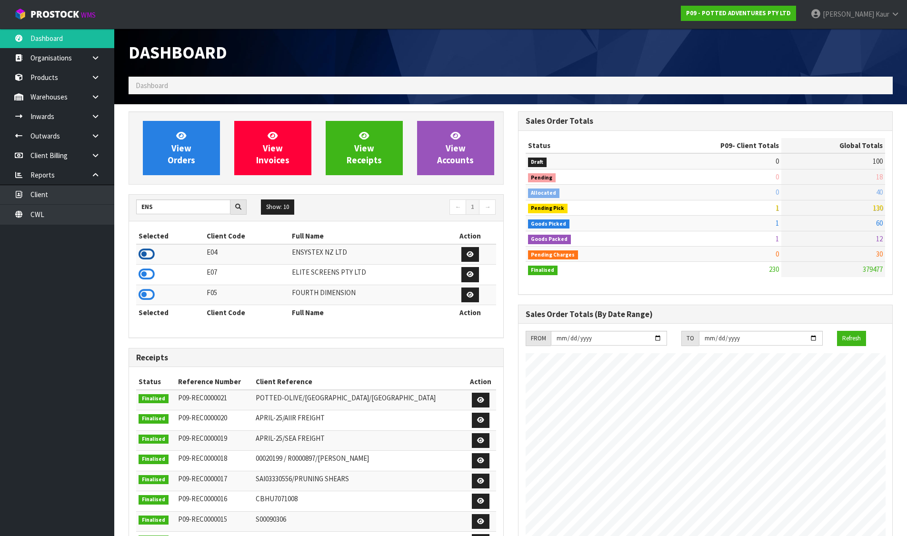
click at [149, 249] on icon at bounding box center [147, 254] width 16 height 14
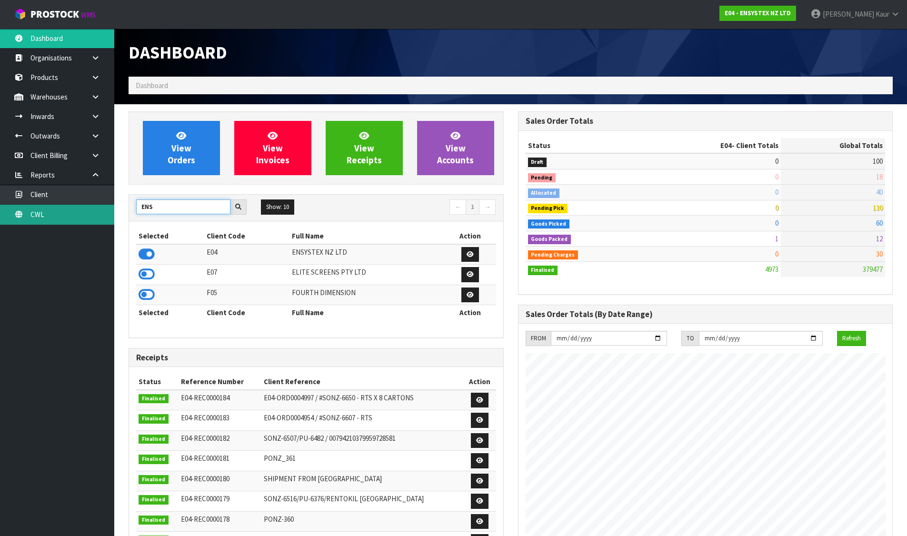
drag, startPoint x: 165, startPoint y: 209, endPoint x: 100, endPoint y: 209, distance: 64.7
click at [100, 209] on body "Toggle navigation ProStock WMS E04 - ENSYSTEX NZ LTD Divjot Kaur Logout Dashboa…" at bounding box center [453, 268] width 907 height 536
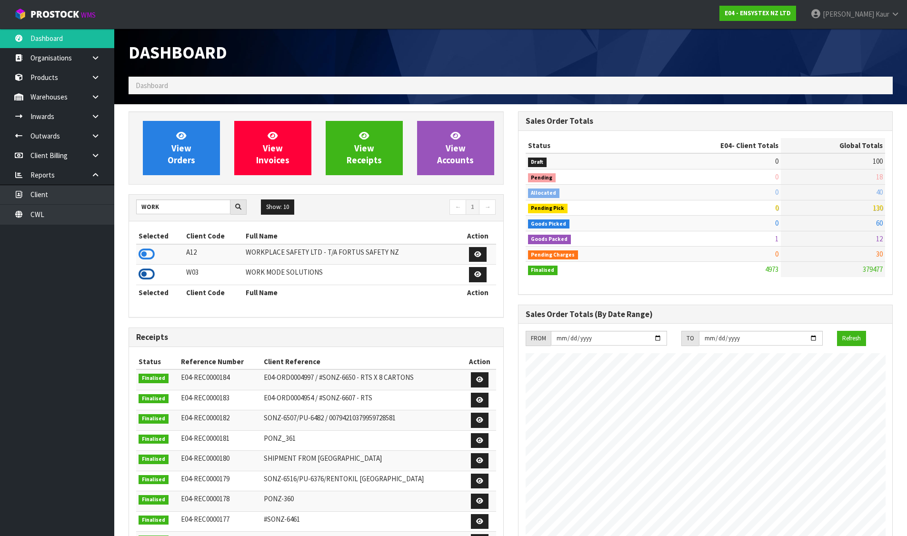
click at [142, 271] on icon at bounding box center [147, 274] width 16 height 14
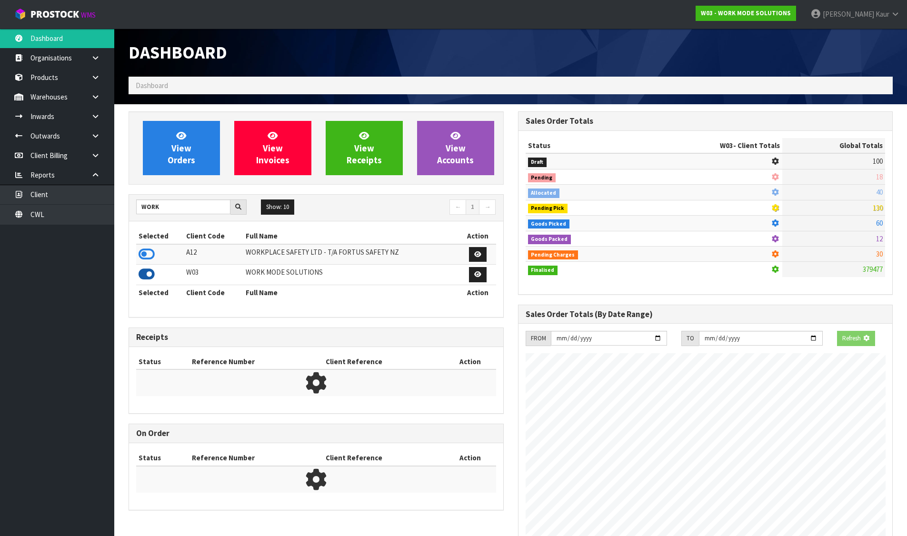
scroll to position [644, 389]
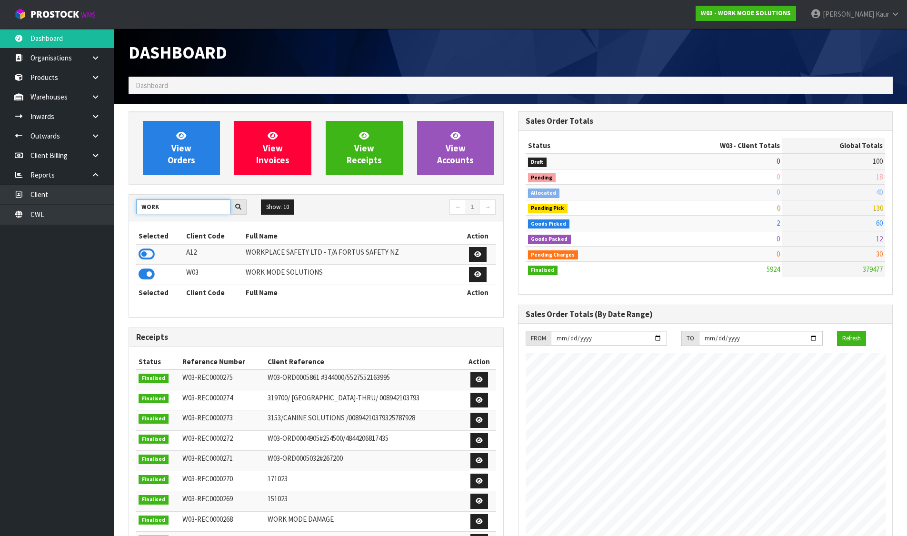
drag, startPoint x: 164, startPoint y: 209, endPoint x: 124, endPoint y: 200, distance: 40.9
click at [125, 202] on div "View Orders View Invoices View Receipts View Accounts WORK Show: 10 5 10 25 50 ←" at bounding box center [315, 397] width 389 height 573
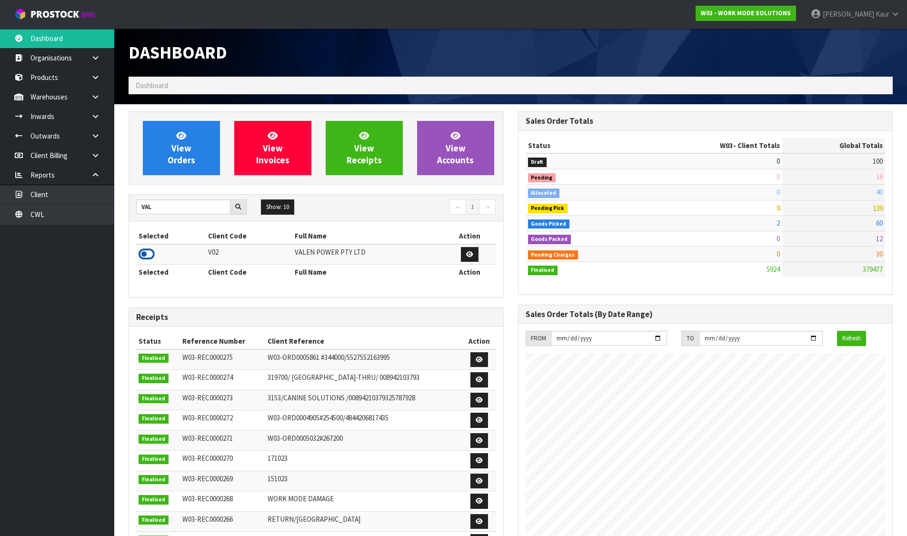
click at [143, 252] on icon at bounding box center [147, 254] width 16 height 14
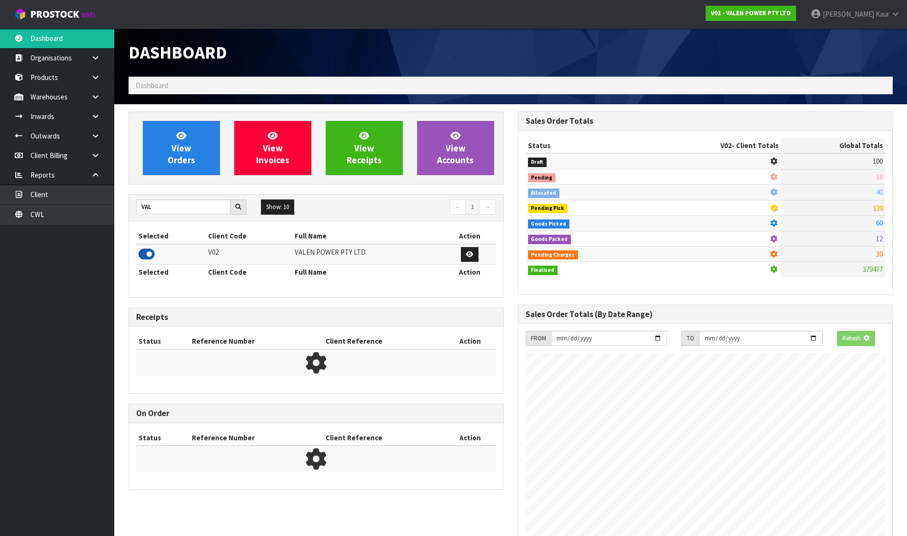
scroll to position [721, 389]
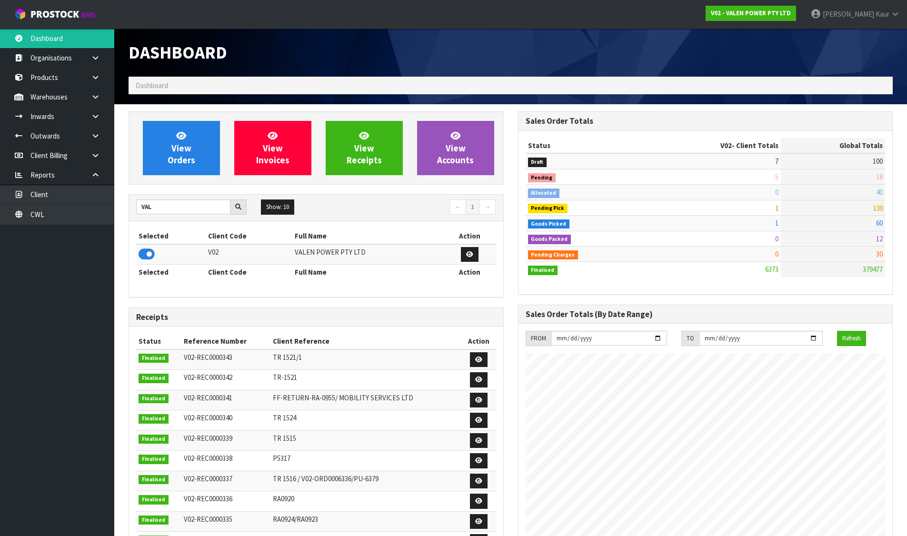
click at [155, 208] on div "VAL Show: 10 5 10 25 50 ← 1 →" at bounding box center [316, 207] width 374 height 17
drag, startPoint x: 155, startPoint y: 208, endPoint x: 123, endPoint y: 205, distance: 31.6
click at [123, 205] on div "View Orders View Invoices View Receipts View Accounts VAL Show: 10 5 10 25 50 ←…" at bounding box center [315, 387] width 389 height 553
click at [147, 254] on icon at bounding box center [147, 254] width 16 height 14
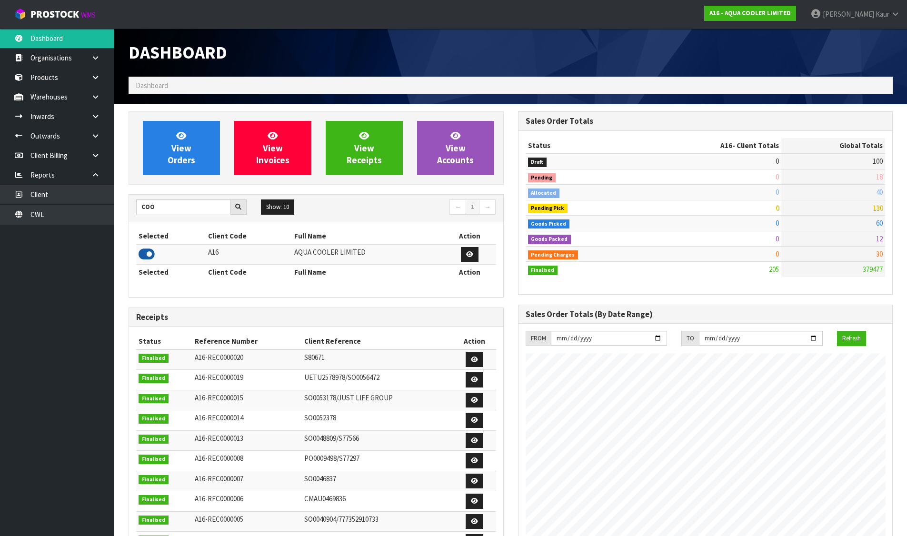
scroll to position [654, 389]
drag, startPoint x: 160, startPoint y: 209, endPoint x: 107, endPoint y: 204, distance: 53.6
click at [107, 204] on body "Toggle navigation ProStock WMS A16 - AQUA COOLER LIMITED Divjot Kaur Logout Das…" at bounding box center [453, 268] width 907 height 536
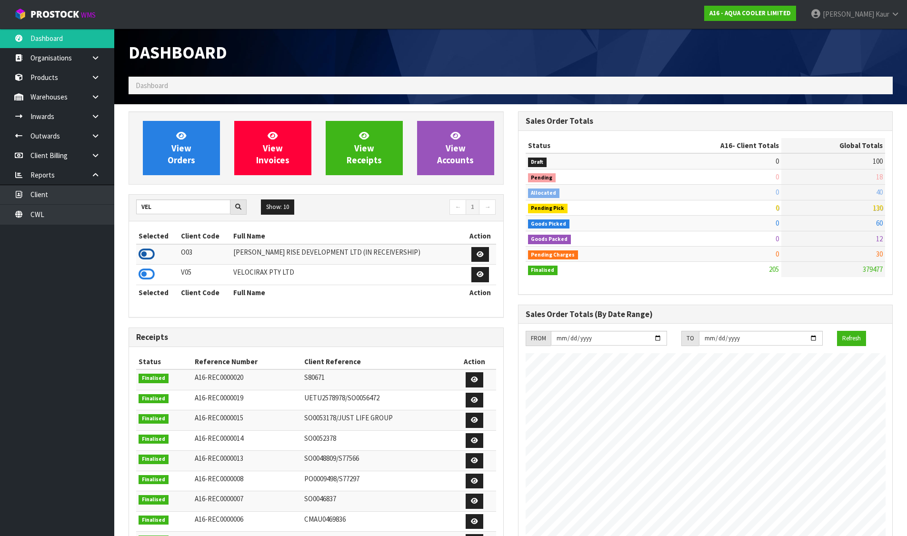
click at [146, 256] on icon at bounding box center [147, 254] width 16 height 14
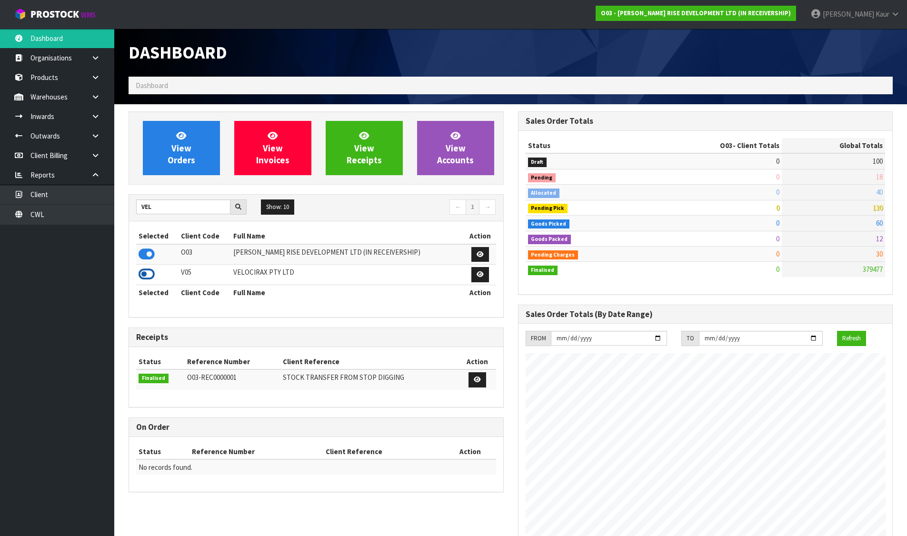
scroll to position [582, 389]
click at [148, 270] on icon at bounding box center [147, 274] width 16 height 14
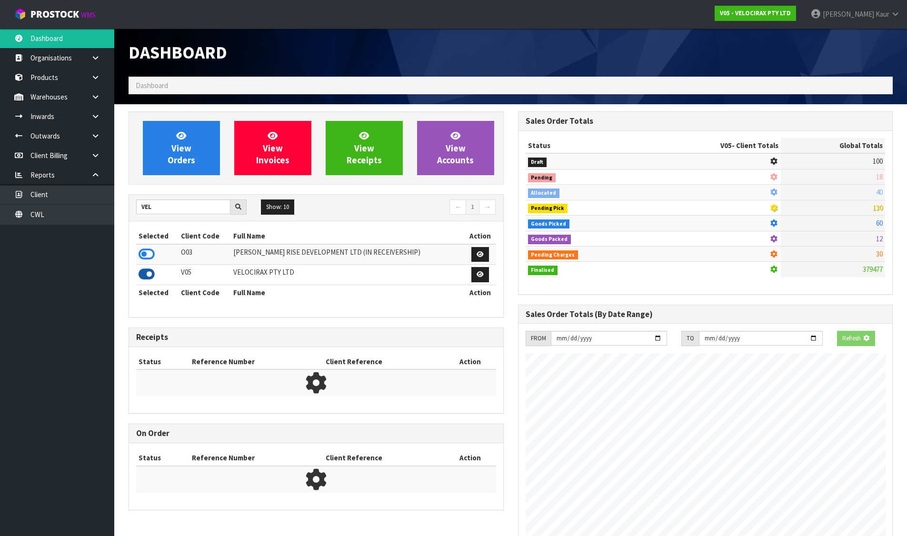
scroll to position [0, 0]
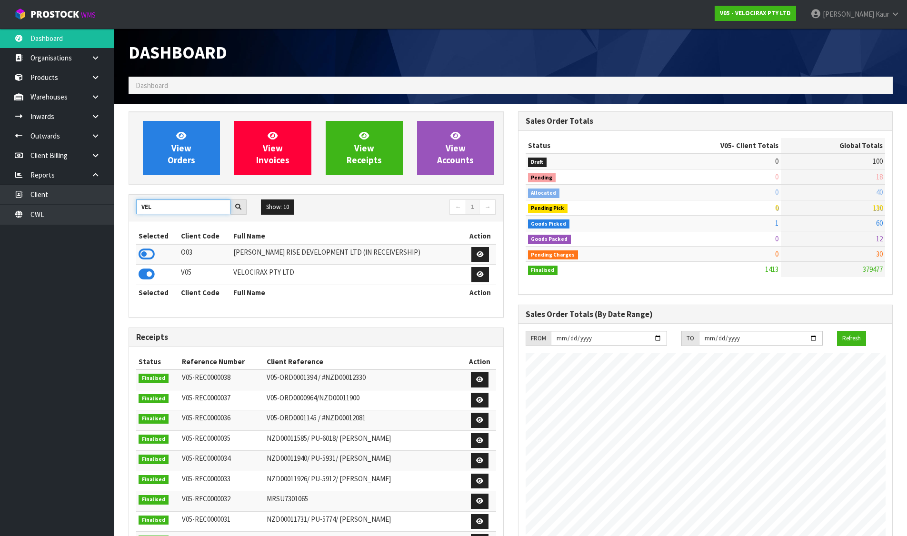
drag, startPoint x: 160, startPoint y: 211, endPoint x: 134, endPoint y: 212, distance: 26.7
click at [134, 212] on div "VEL" at bounding box center [191, 206] width 125 height 15
type input "GT"
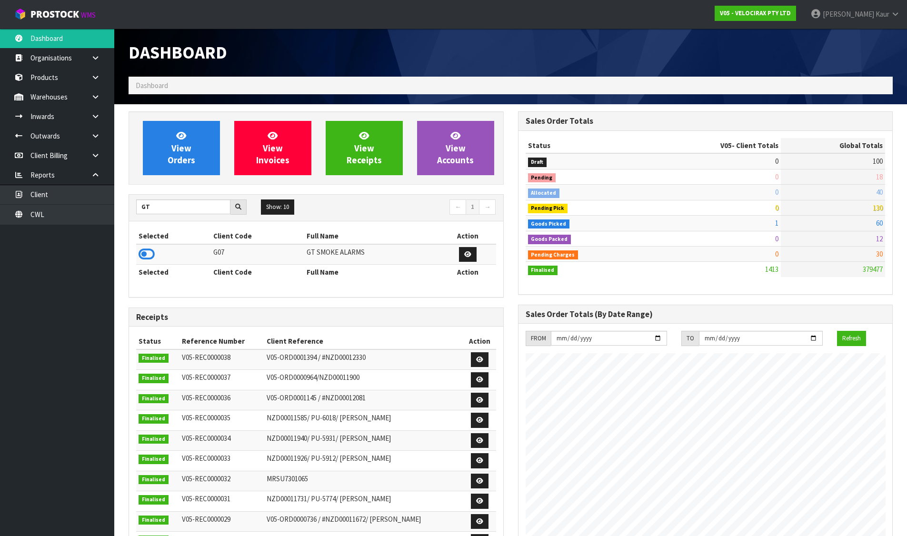
click at [147, 252] on icon at bounding box center [147, 254] width 16 height 14
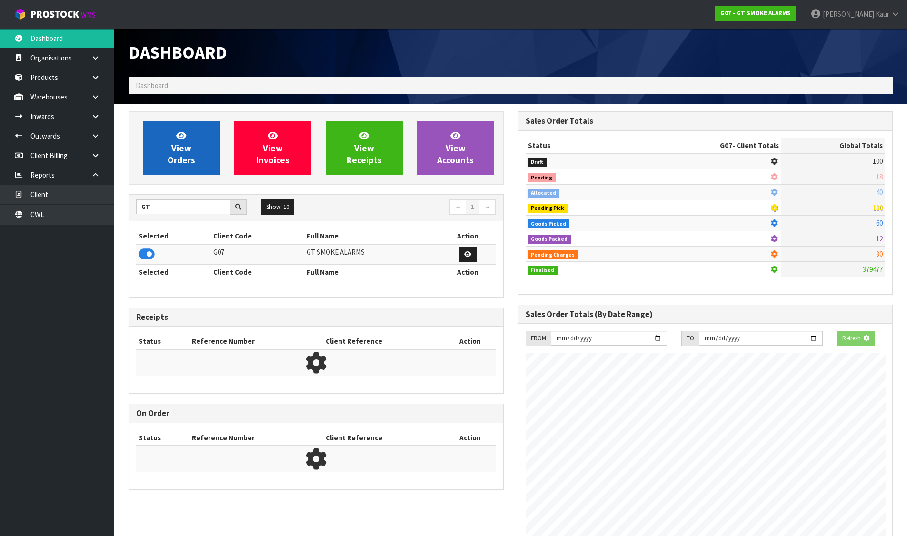
scroll to position [475399, 475592]
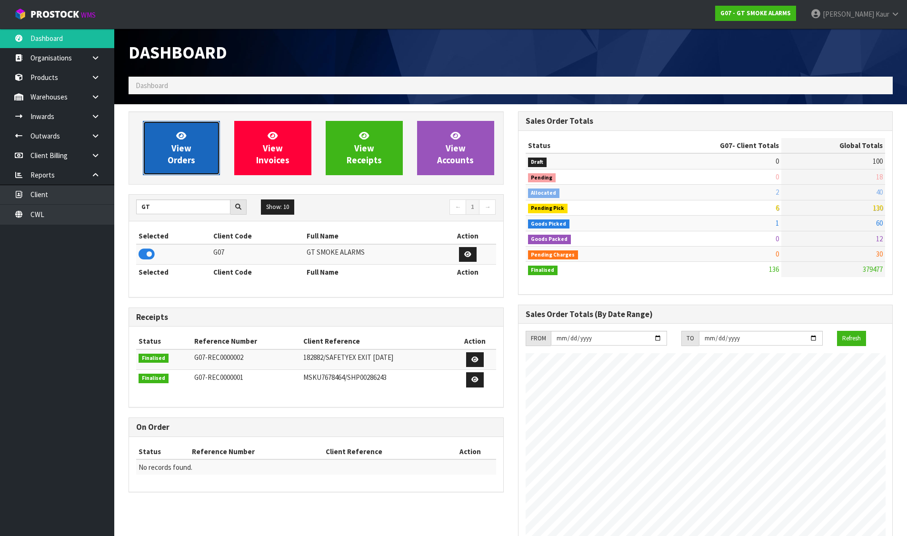
click at [212, 134] on link "View Orders" at bounding box center [181, 148] width 77 height 54
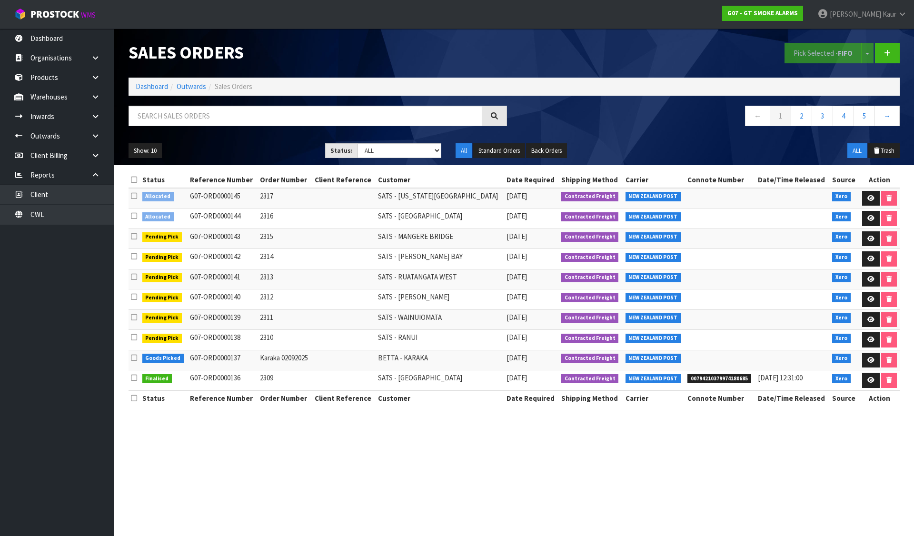
click at [135, 177] on icon at bounding box center [134, 179] width 6 height 7
click at [823, 46] on button "Pick Selected - FIFO" at bounding box center [822, 53] width 77 height 20
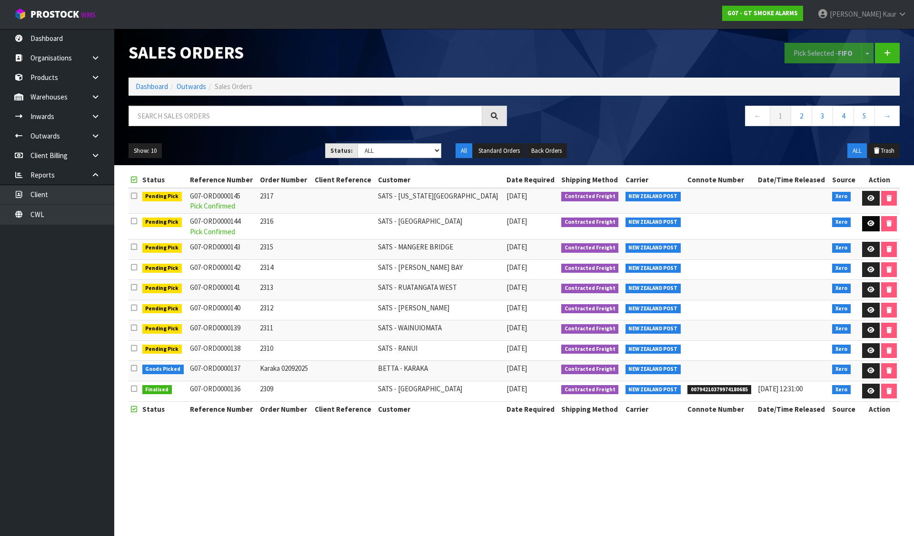
click at [865, 219] on link at bounding box center [871, 223] width 18 height 15
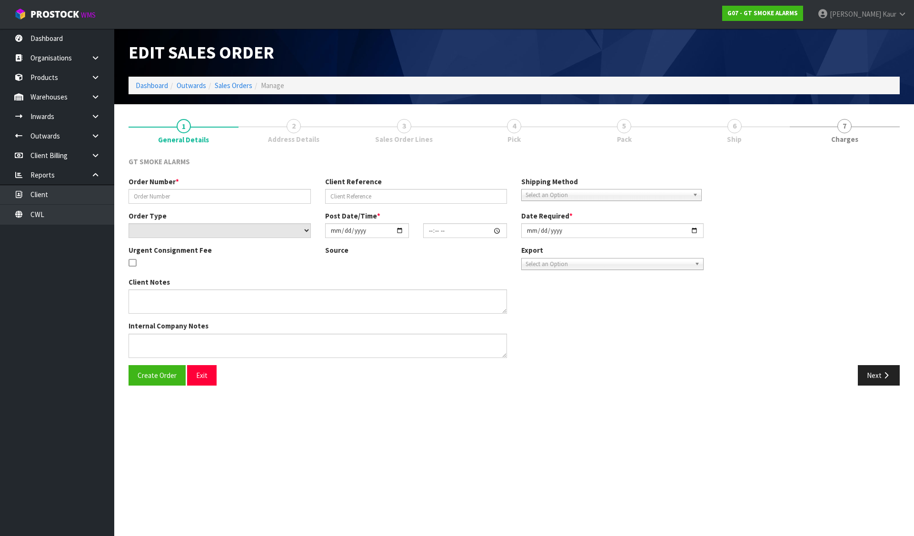
type input "2316"
select select "number:0"
type input "2025-09-03"
type input "10:10:02.000"
type input "2025-09-03"
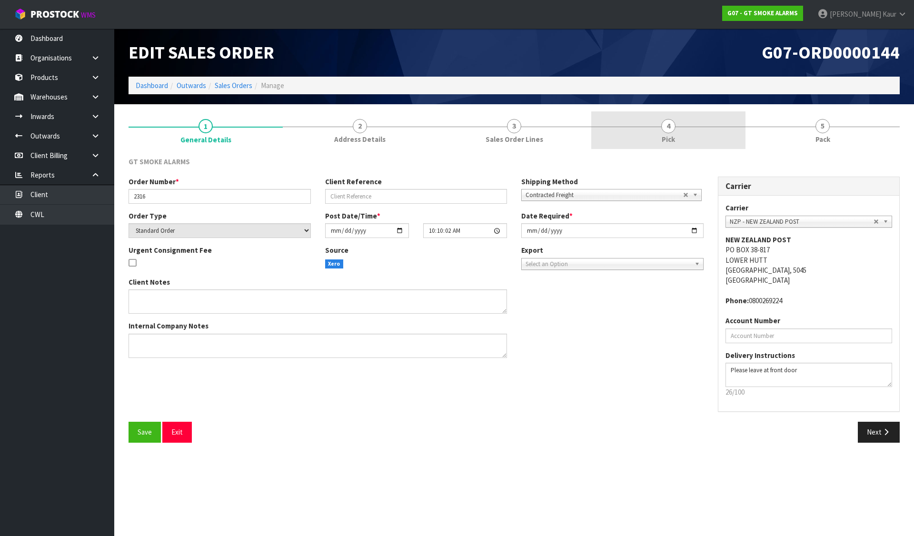
click at [651, 137] on link "4 Pick" at bounding box center [668, 130] width 154 height 38
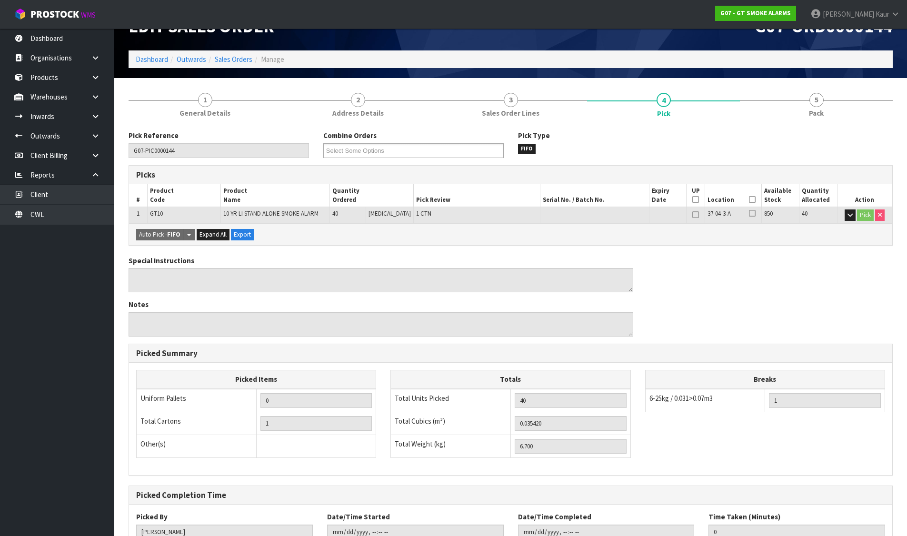
scroll to position [96, 0]
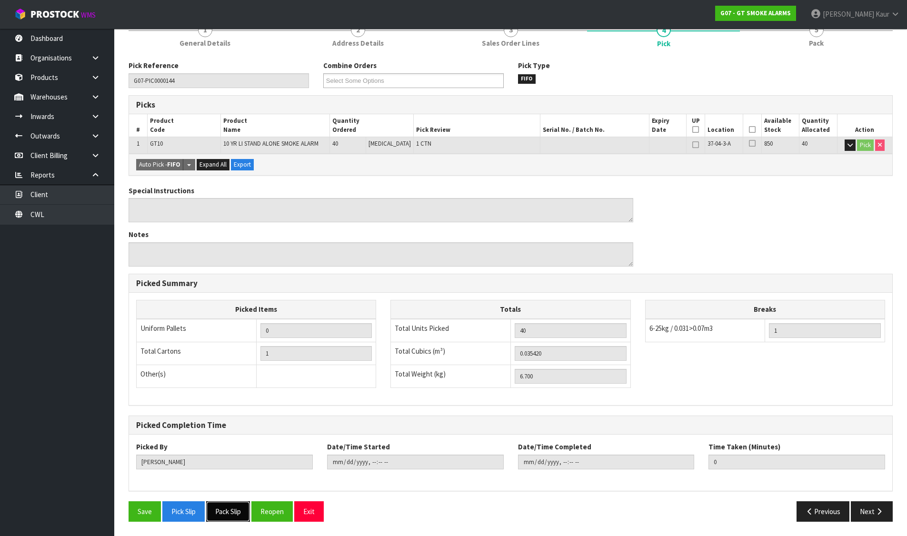
click at [227, 511] on button "Pack Slip" at bounding box center [228, 511] width 44 height 20
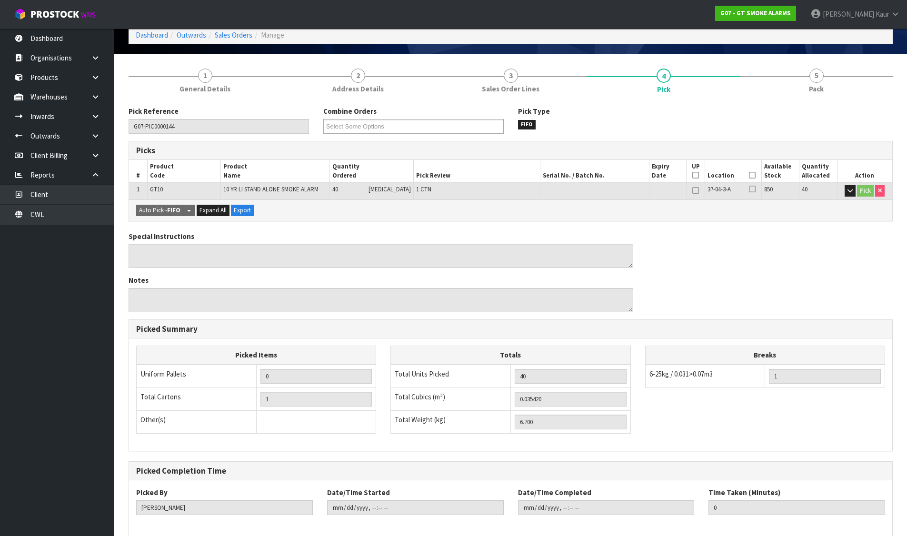
scroll to position [0, 0]
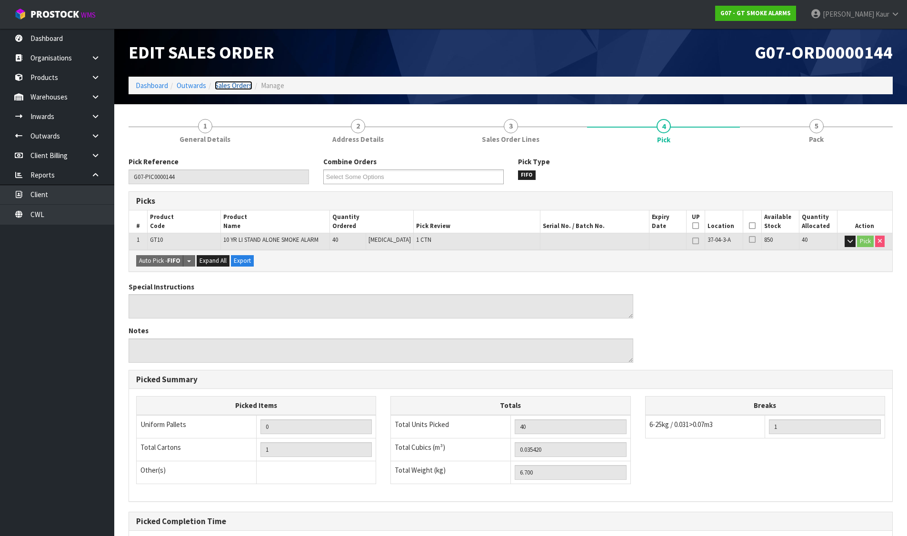
click at [221, 84] on link "Sales Orders" at bounding box center [234, 85] width 38 height 9
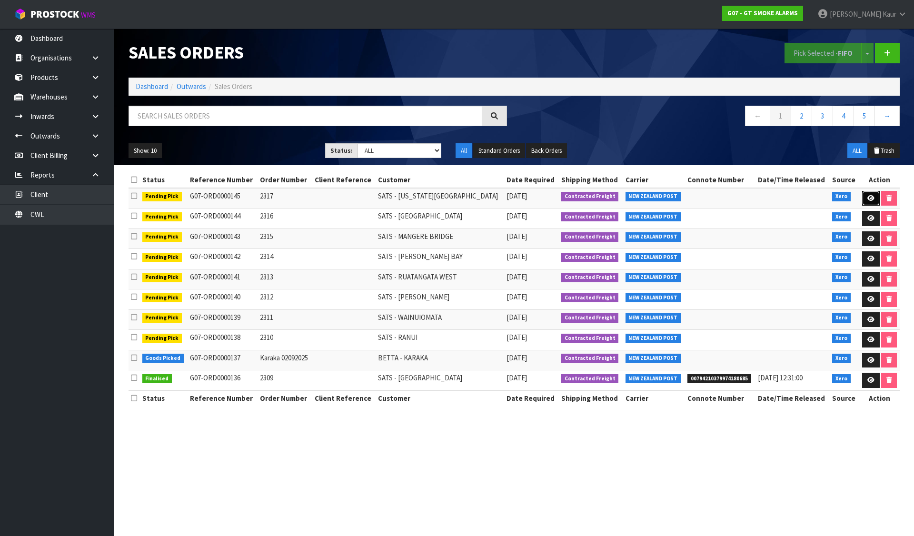
click at [869, 195] on icon at bounding box center [870, 198] width 7 height 6
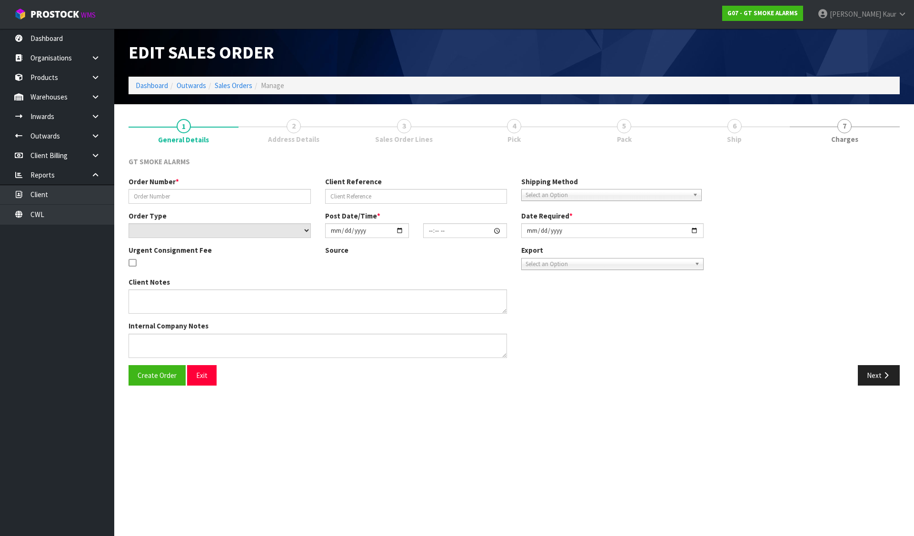
type input "2317"
select select "number:0"
type input "2025-09-03"
type input "10:10:09.000"
type input "2025-09-03"
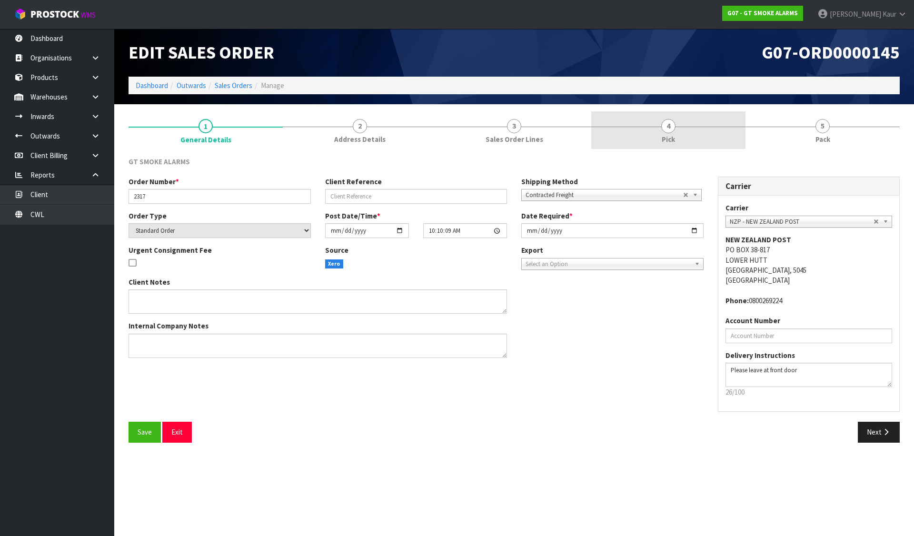
click at [631, 131] on link "4 Pick" at bounding box center [668, 130] width 154 height 38
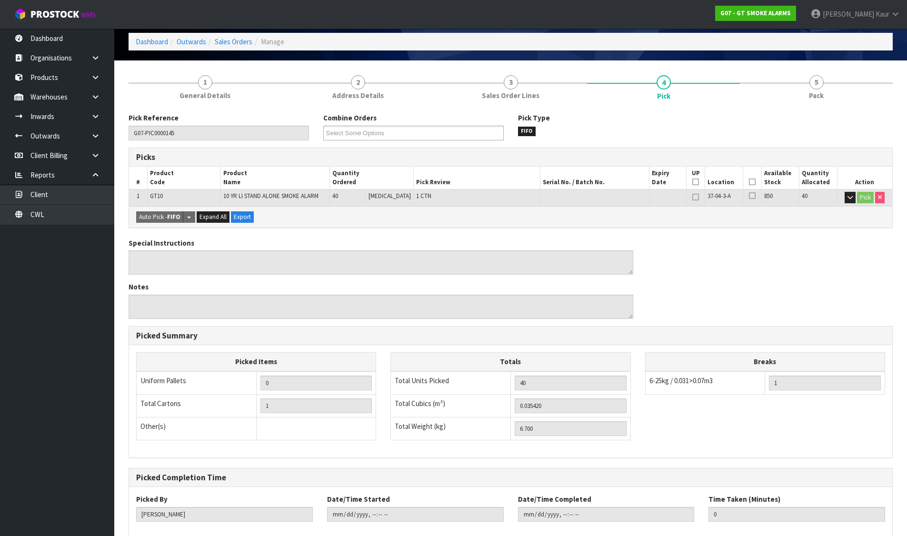
scroll to position [96, 0]
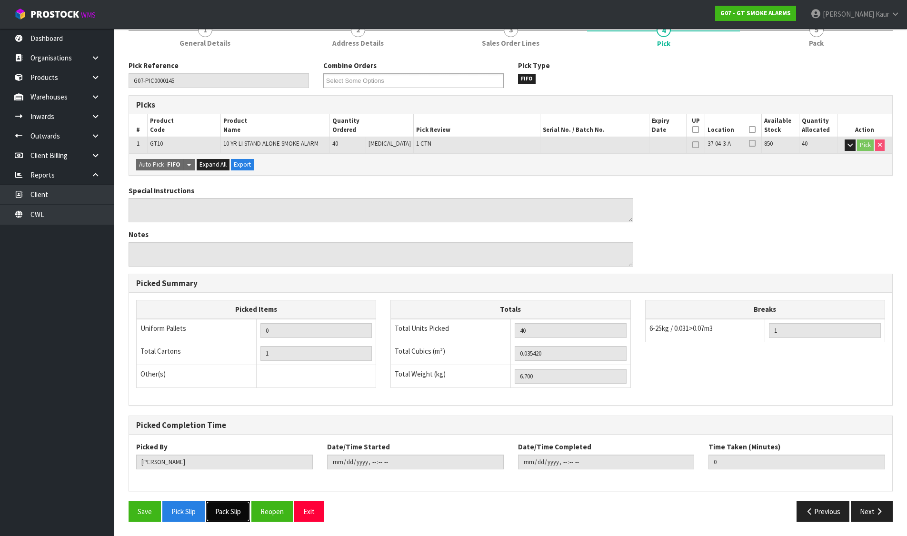
click at [233, 516] on button "Pack Slip" at bounding box center [228, 511] width 44 height 20
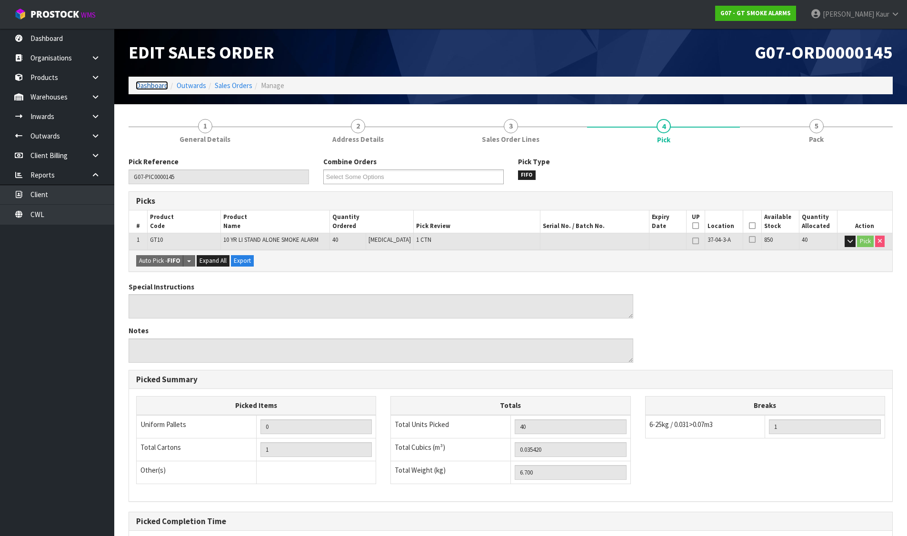
click at [165, 87] on link "Dashboard" at bounding box center [152, 85] width 32 height 9
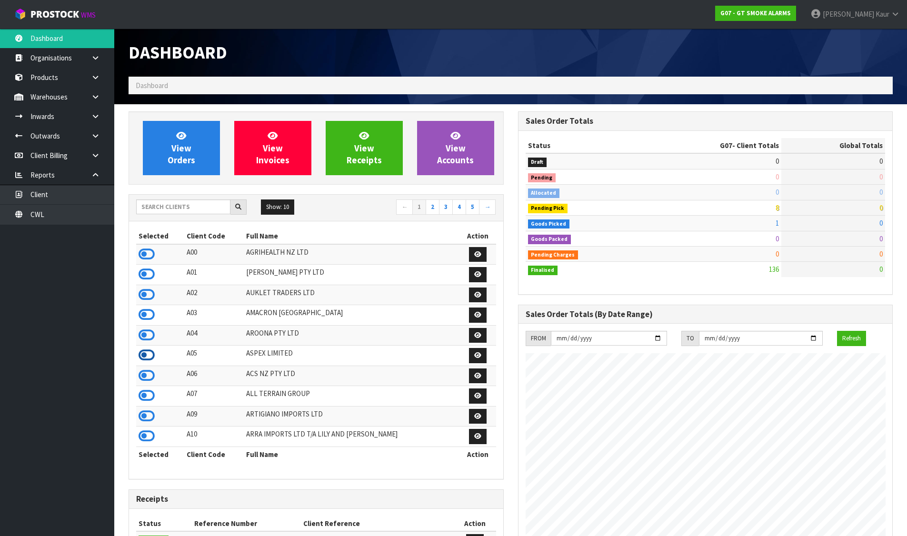
scroll to position [582, 389]
click at [145, 370] on icon at bounding box center [147, 375] width 16 height 14
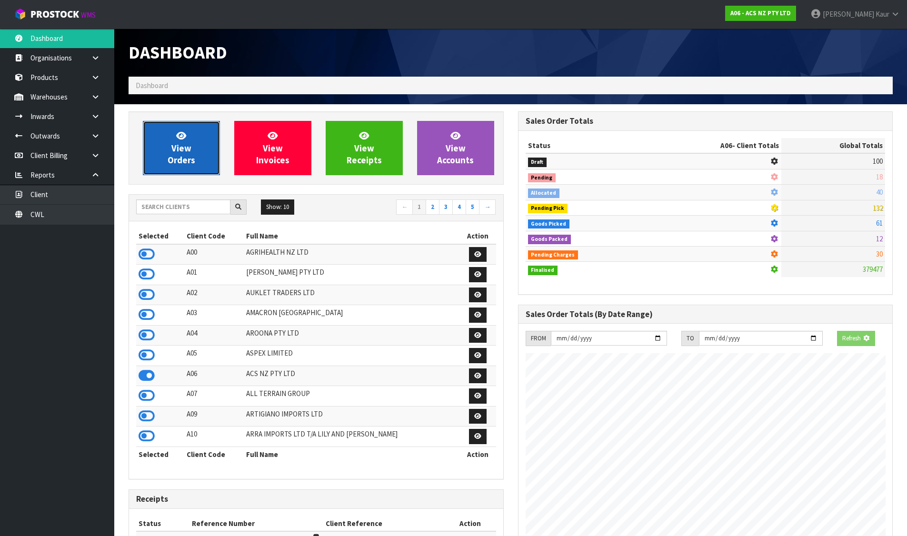
click at [177, 168] on link "View Orders" at bounding box center [181, 148] width 77 height 54
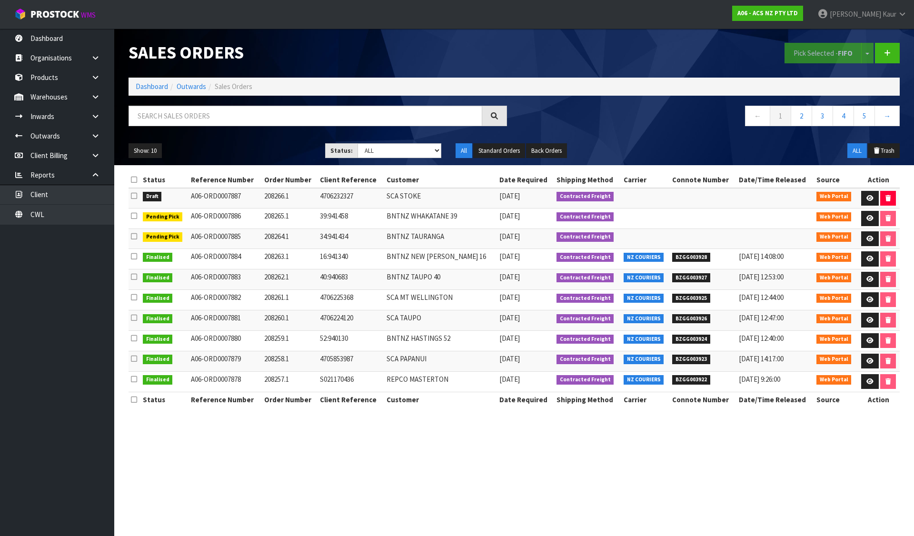
click at [135, 196] on icon at bounding box center [134, 195] width 6 height 7
click at [0, 0] on input "checkbox" at bounding box center [0, 0] width 0 height 0
click at [816, 48] on button "Pick Selected - FIFO" at bounding box center [822, 53] width 77 height 20
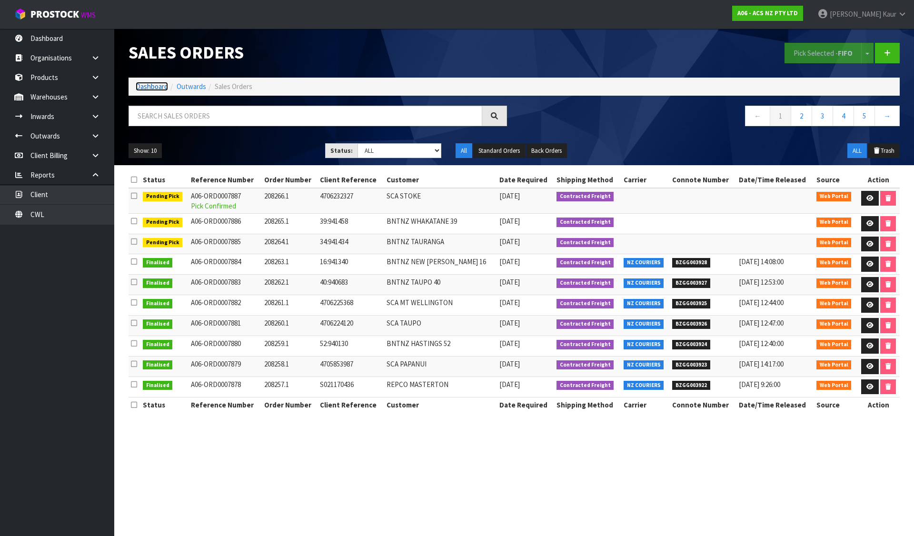
click at [141, 84] on link "Dashboard" at bounding box center [152, 86] width 32 height 9
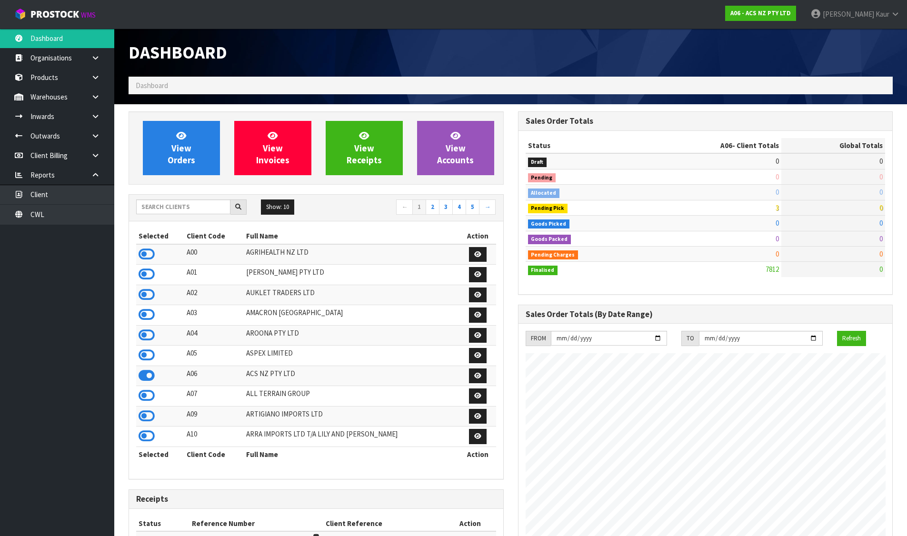
scroll to position [721, 389]
click at [182, 209] on input "text" at bounding box center [183, 206] width 94 height 15
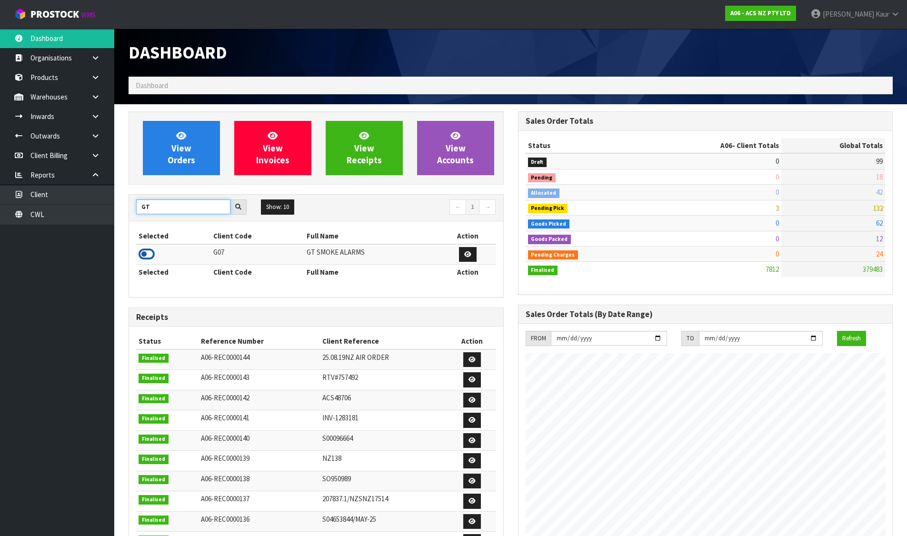
type input "GT"
click at [149, 249] on icon at bounding box center [147, 254] width 16 height 14
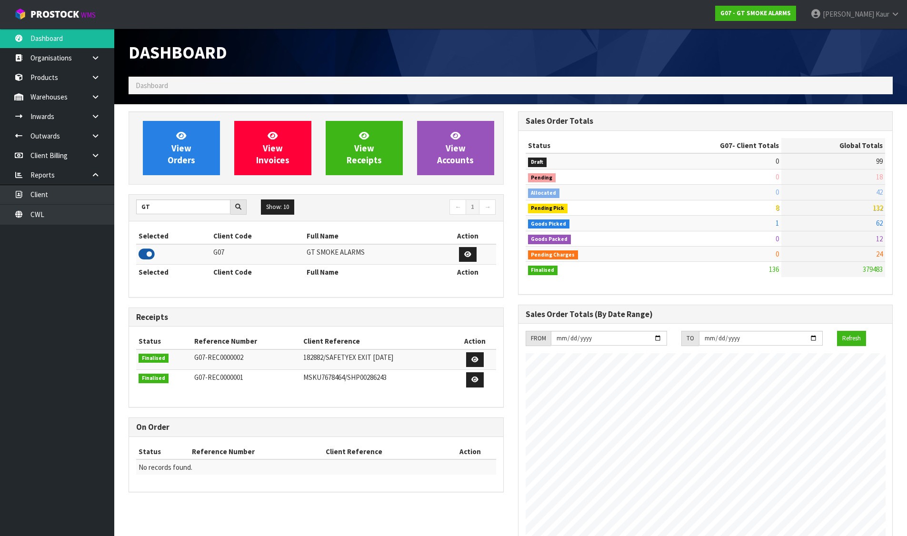
scroll to position [475399, 475592]
click at [57, 203] on link "Client" at bounding box center [57, 195] width 114 height 20
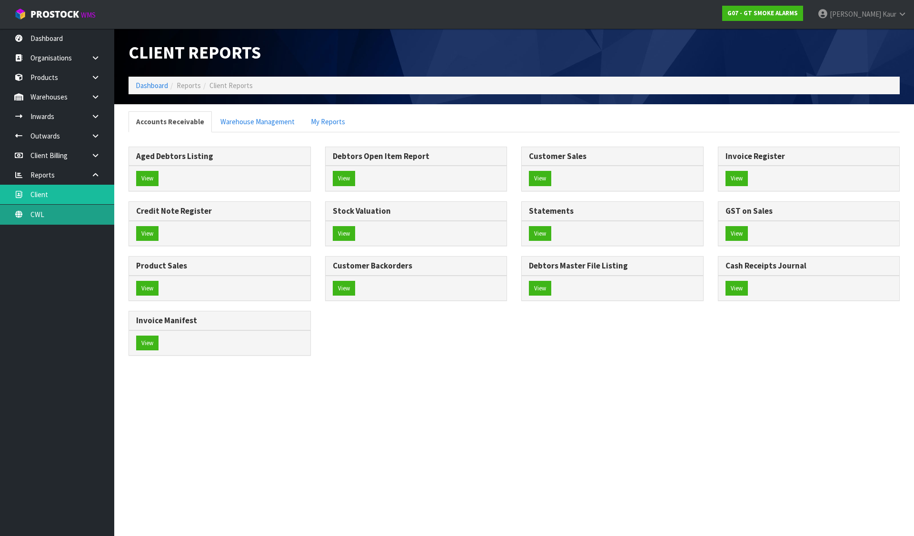
click at [57, 210] on div "Client Reports Dashboard Reports Client Reports Accounts Receivable Warehouse M…" at bounding box center [457, 186] width 914 height 373
click at [56, 214] on link "CWL" at bounding box center [57, 215] width 114 height 20
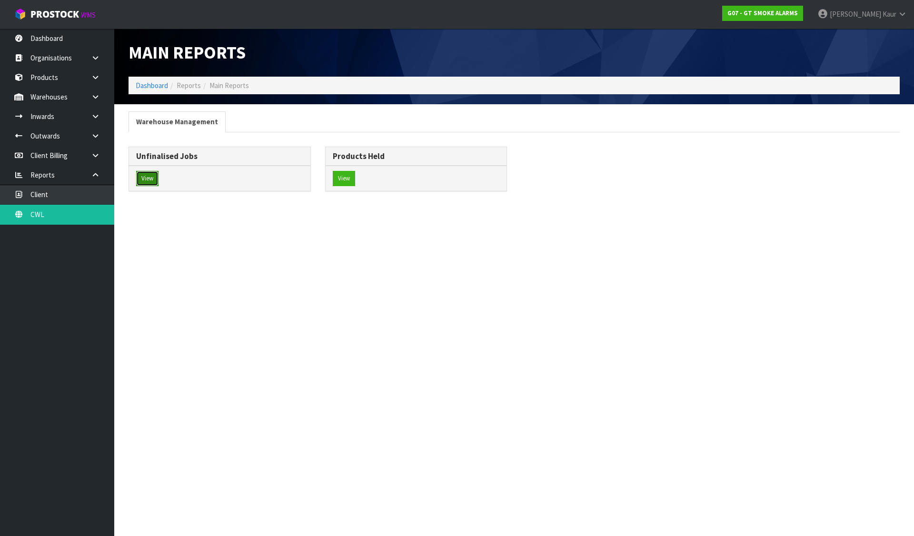
click at [147, 176] on button "View" at bounding box center [147, 178] width 22 height 15
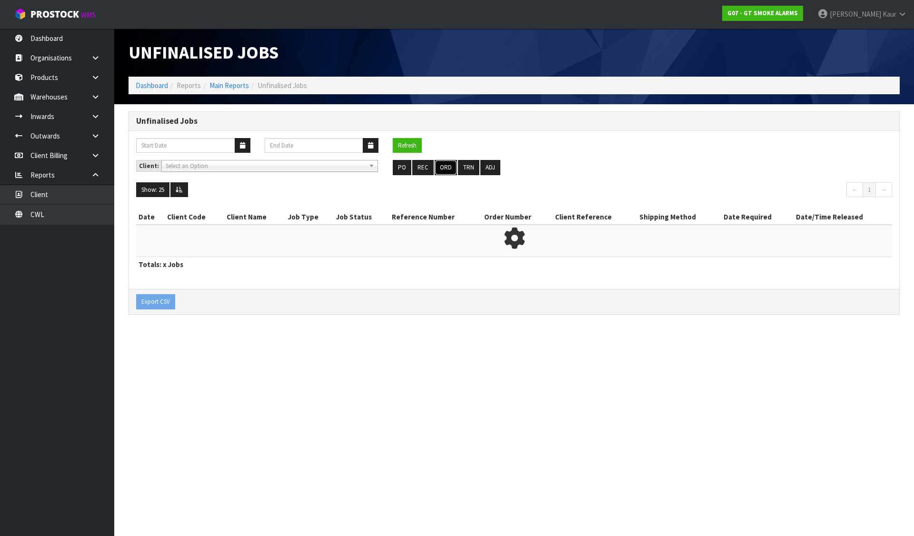
click at [438, 166] on button "ORD" at bounding box center [446, 167] width 22 height 15
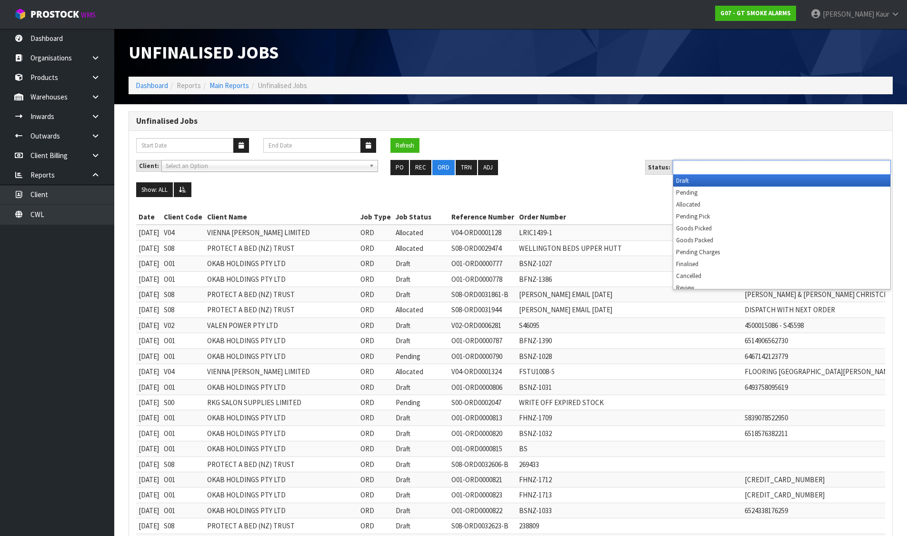
click at [680, 169] on input "text" at bounding box center [710, 167] width 70 height 12
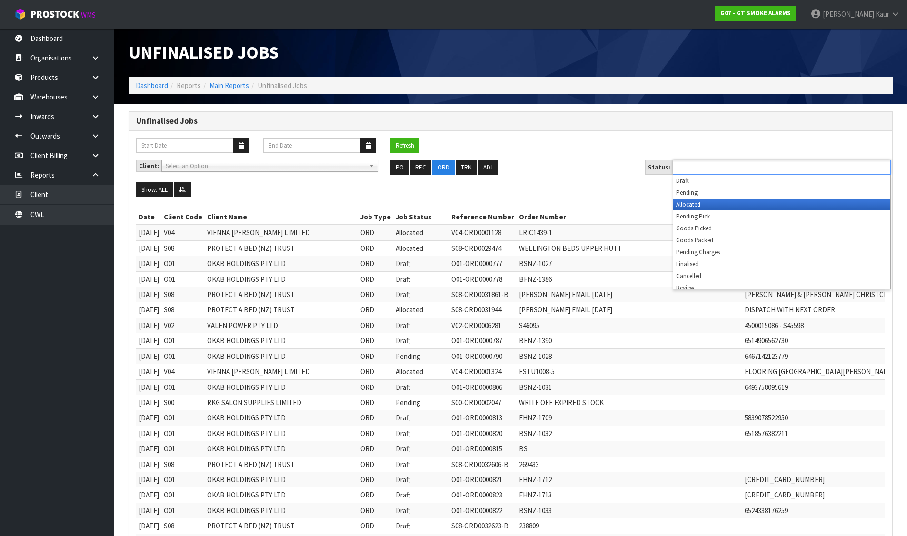
click at [688, 205] on li "Allocated" at bounding box center [781, 204] width 217 height 12
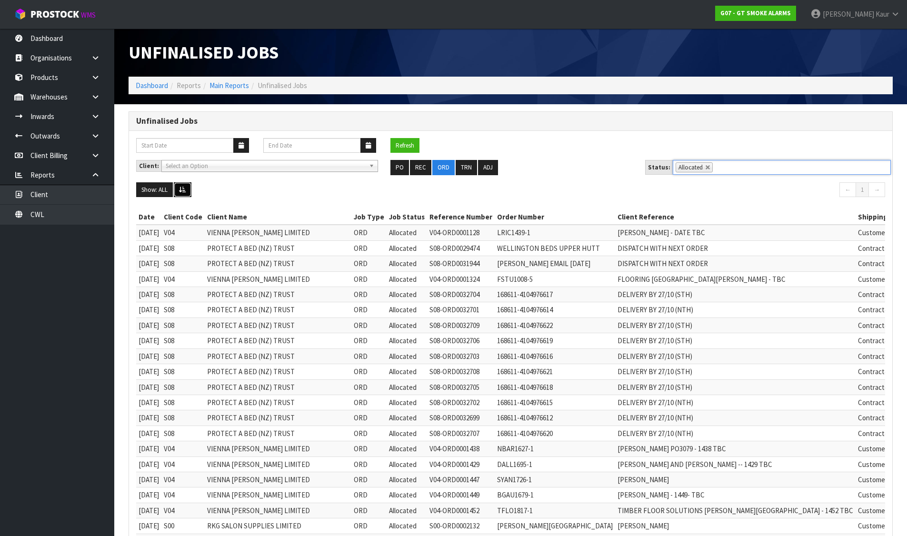
click at [181, 189] on icon at bounding box center [182, 190] width 7 height 6
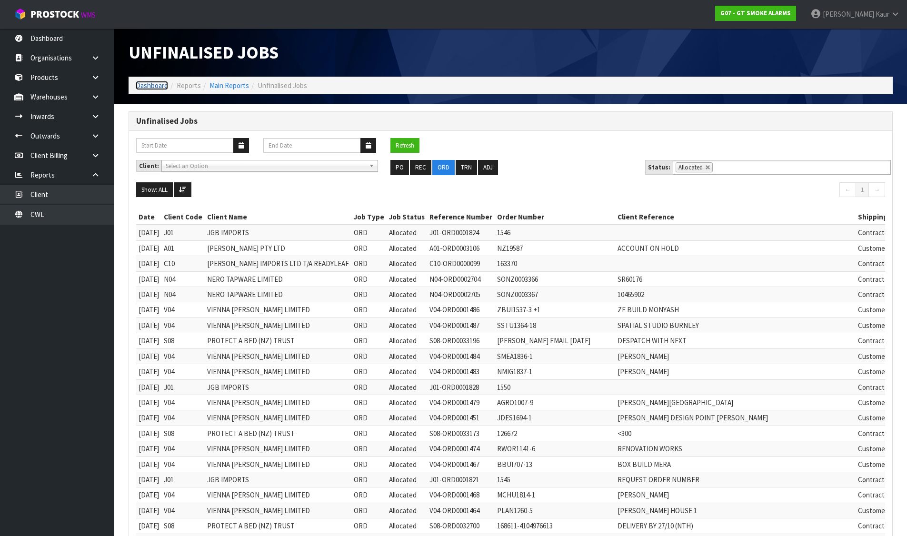
click at [151, 81] on link "Dashboard" at bounding box center [152, 85] width 32 height 9
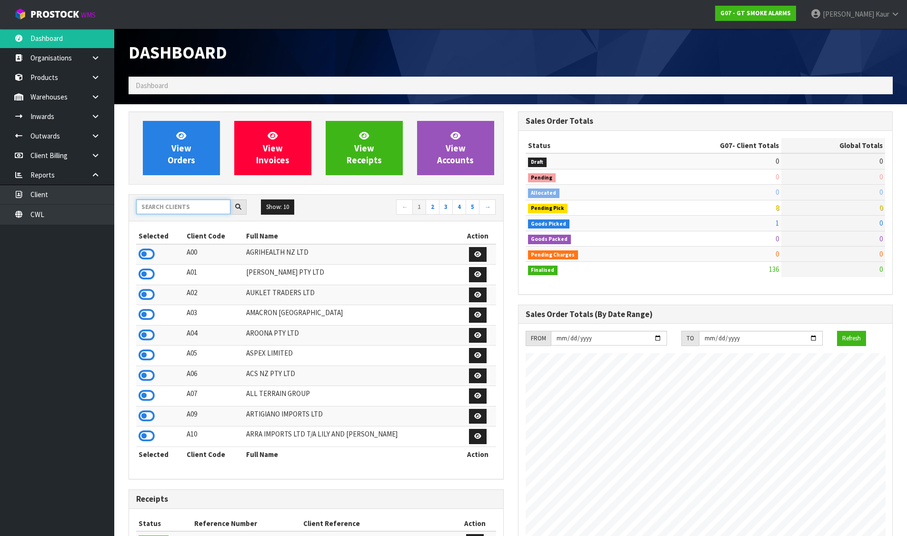
click at [186, 212] on input "text" at bounding box center [183, 206] width 94 height 15
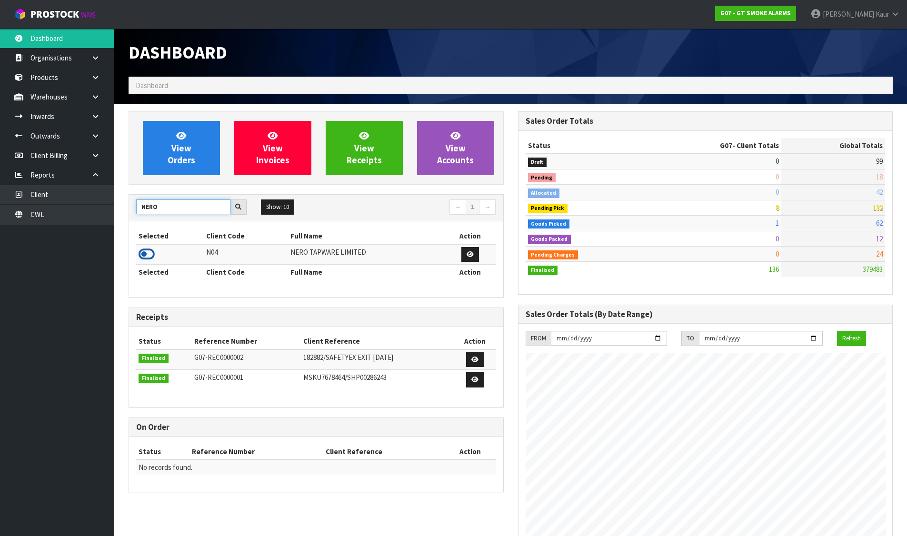
type input "NERO"
click at [145, 257] on icon at bounding box center [147, 254] width 16 height 14
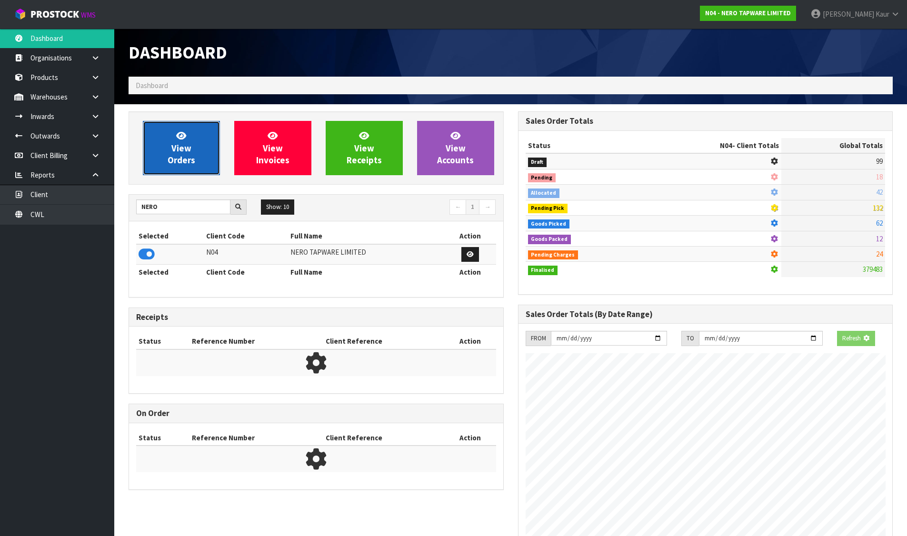
click at [161, 139] on link "View Orders" at bounding box center [181, 148] width 77 height 54
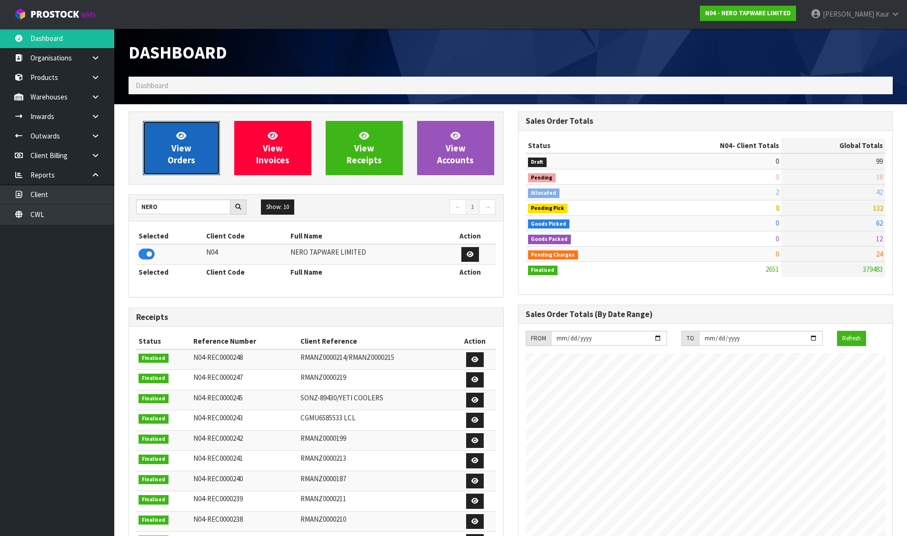
scroll to position [742, 389]
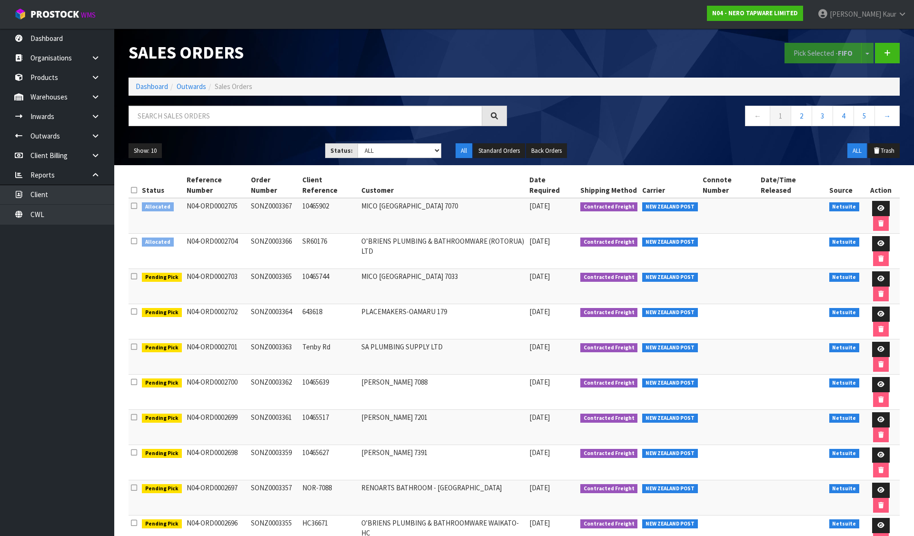
click at [134, 187] on icon at bounding box center [134, 190] width 6 height 7
click at [810, 47] on button "Pick Selected - FIFO" at bounding box center [822, 53] width 77 height 20
click at [872, 236] on link at bounding box center [881, 243] width 18 height 15
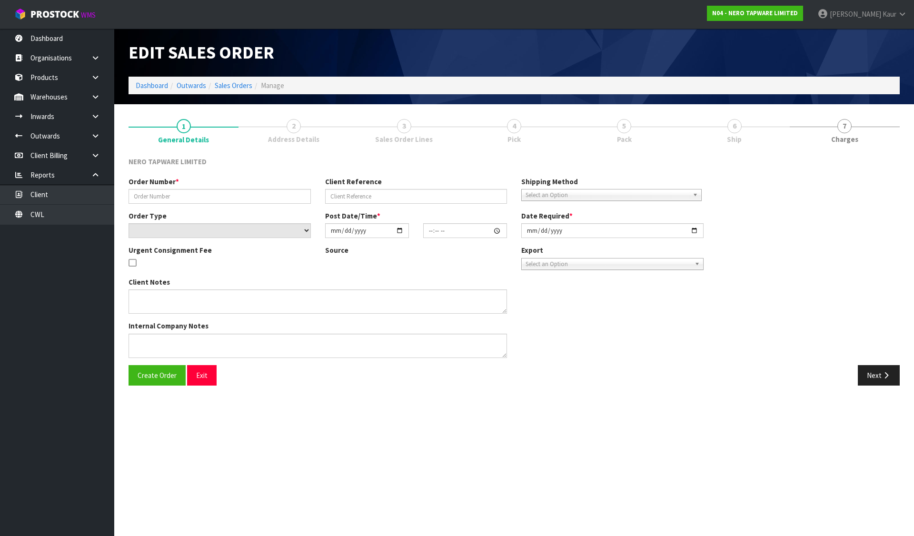
type input "SONZ0003366"
type input "SR60176"
select select "number:0"
type input "2025-09-03"
type input "10:15:05.000"
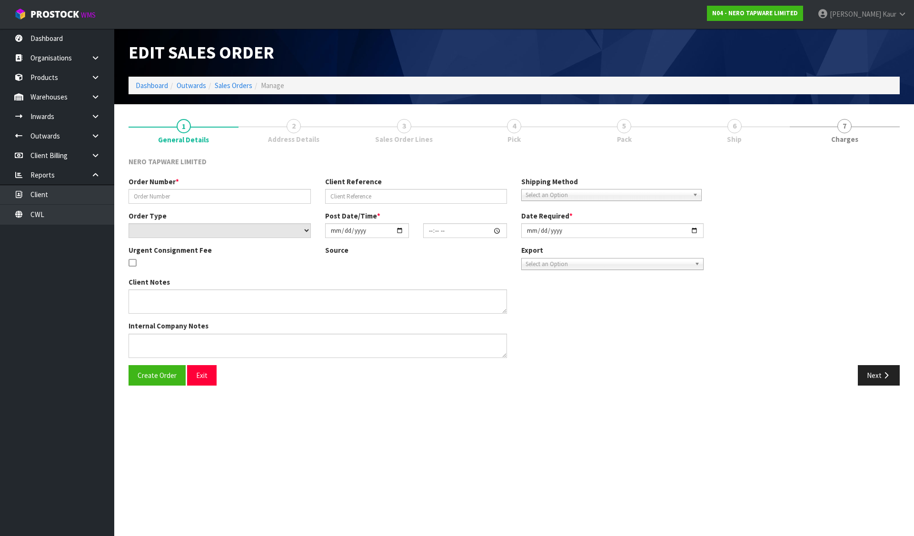
type input "2025-09-03"
type textarea "urgent order please"
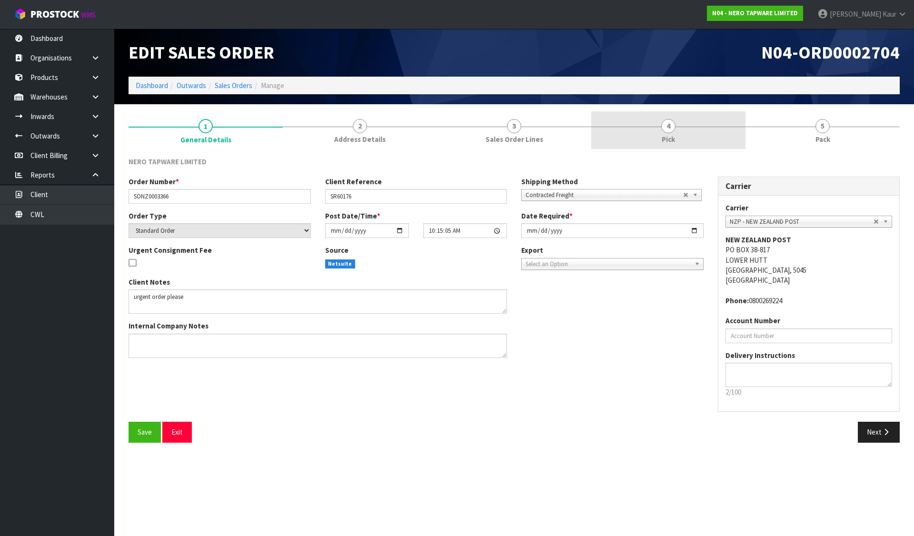
click at [645, 121] on link "4 Pick" at bounding box center [668, 130] width 154 height 38
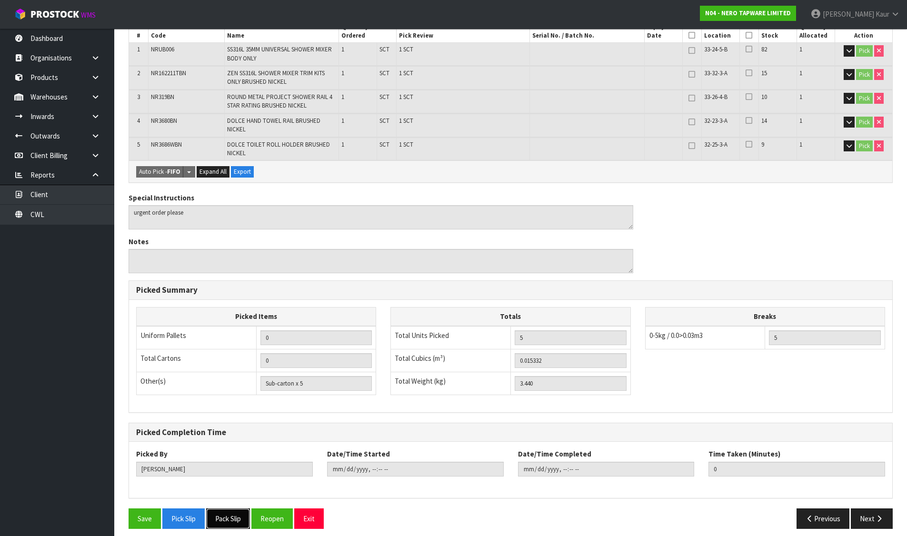
click at [237, 514] on button "Pack Slip" at bounding box center [228, 518] width 44 height 20
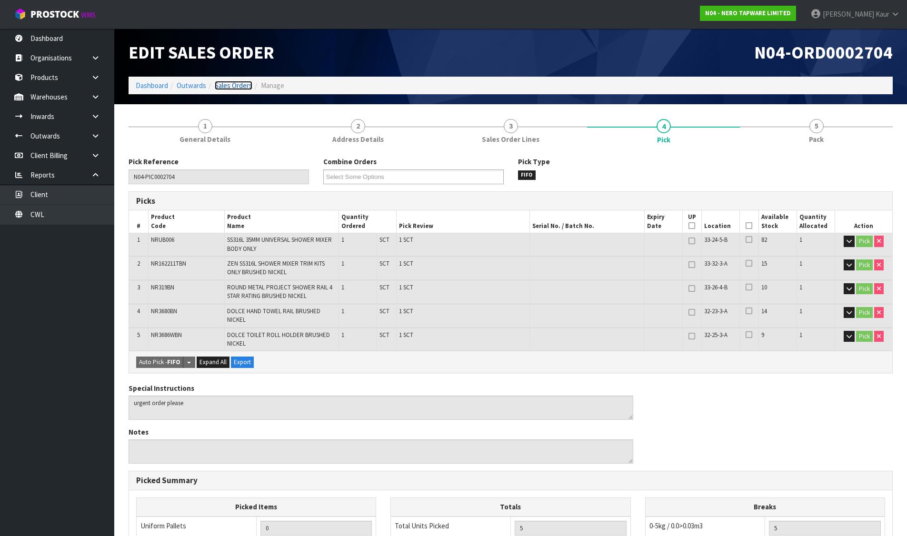
click at [247, 82] on link "Sales Orders" at bounding box center [234, 85] width 38 height 9
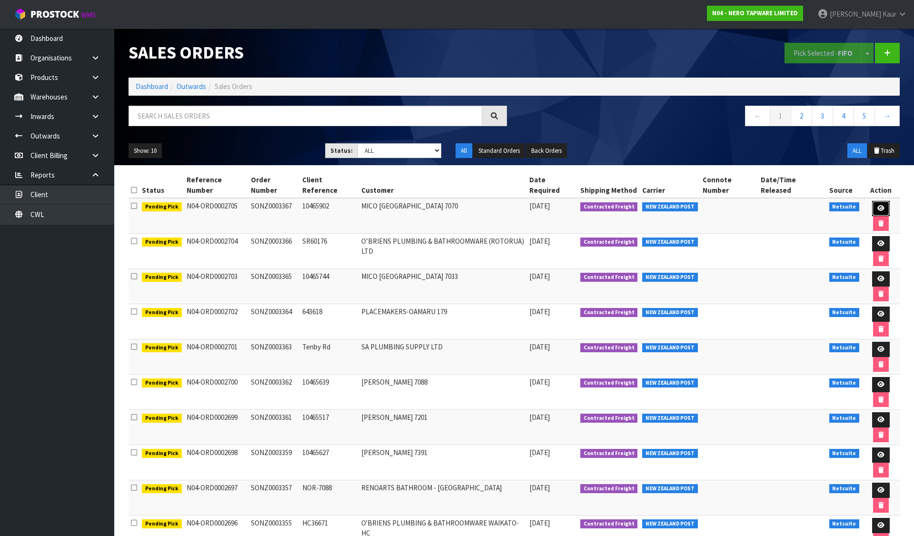
click at [877, 205] on icon at bounding box center [880, 208] width 7 height 6
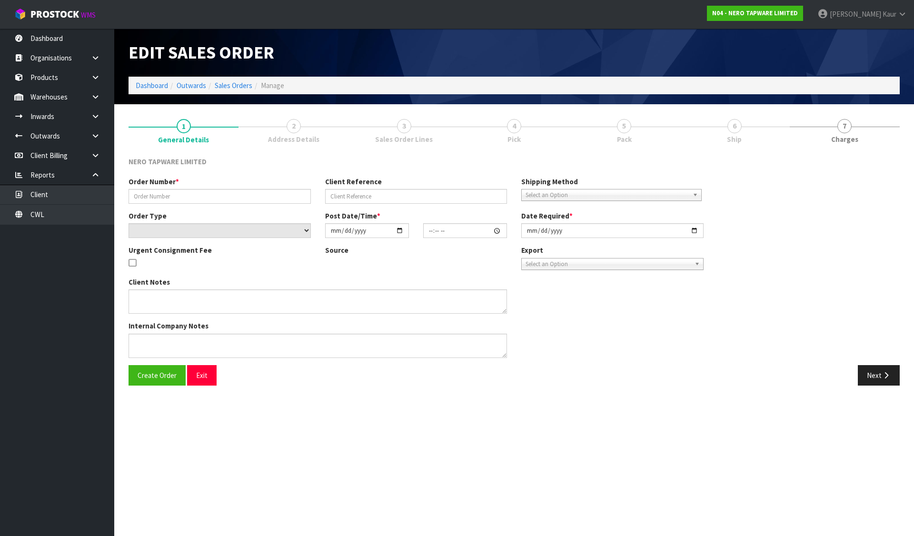
type input "SONZ0003367"
type input "10465902"
select select "number:0"
type input "2025-09-03"
type input "10:15:06.000"
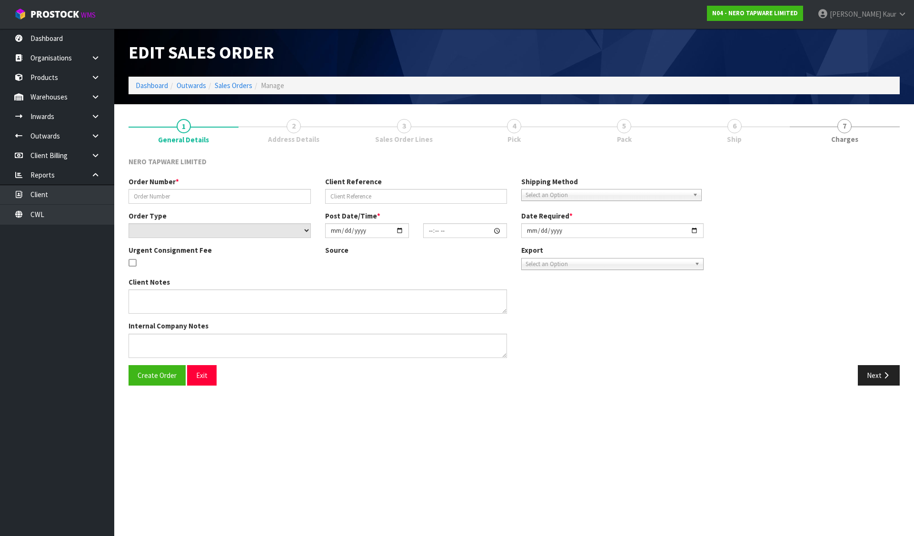
type input "2025-09-03"
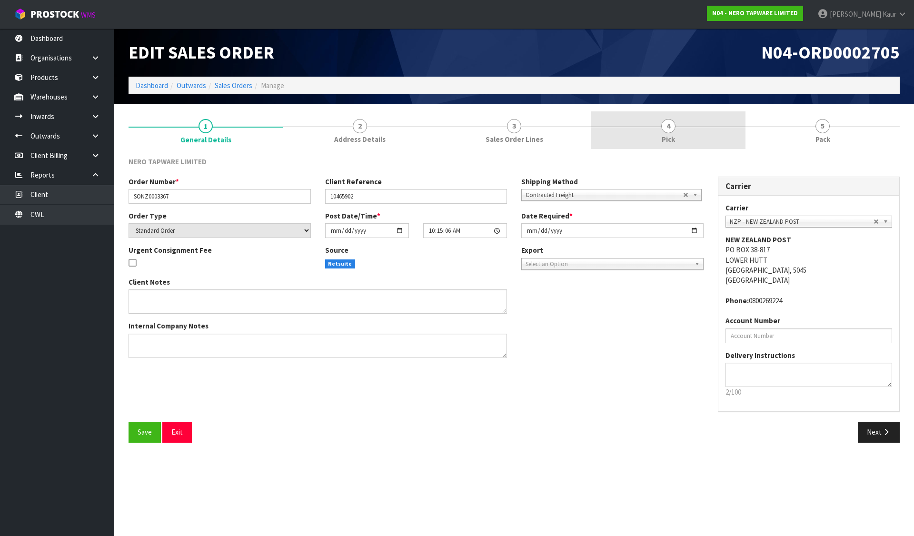
click at [679, 132] on link "4 Pick" at bounding box center [668, 130] width 154 height 38
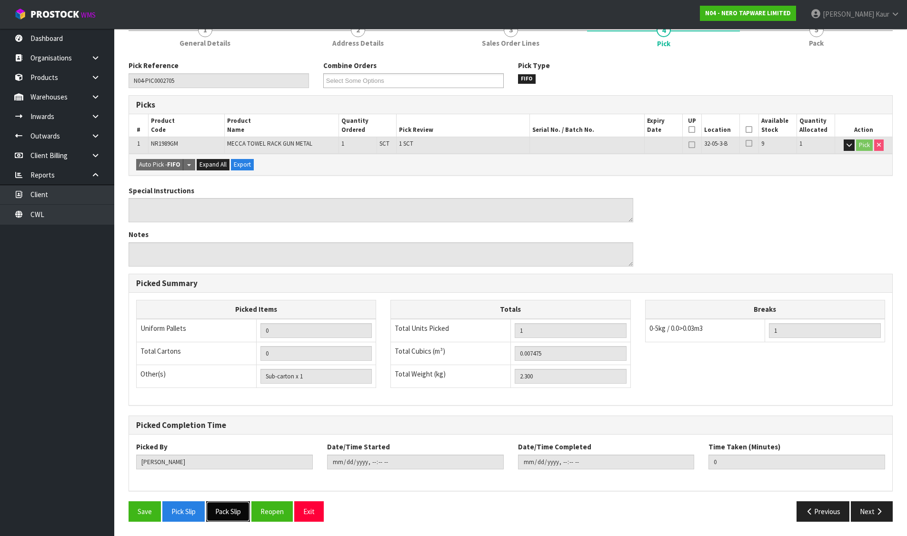
click at [238, 509] on button "Pack Slip" at bounding box center [228, 511] width 44 height 20
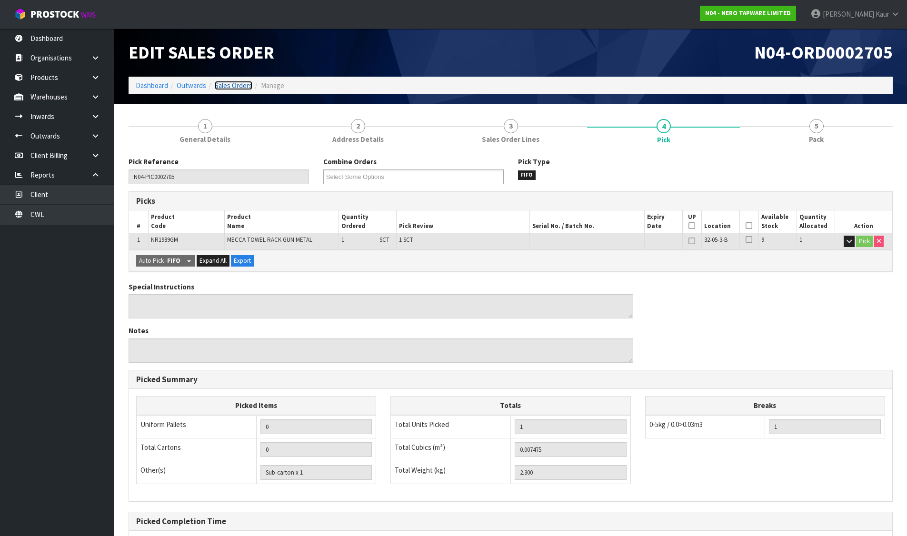
click at [243, 85] on link "Sales Orders" at bounding box center [234, 85] width 38 height 9
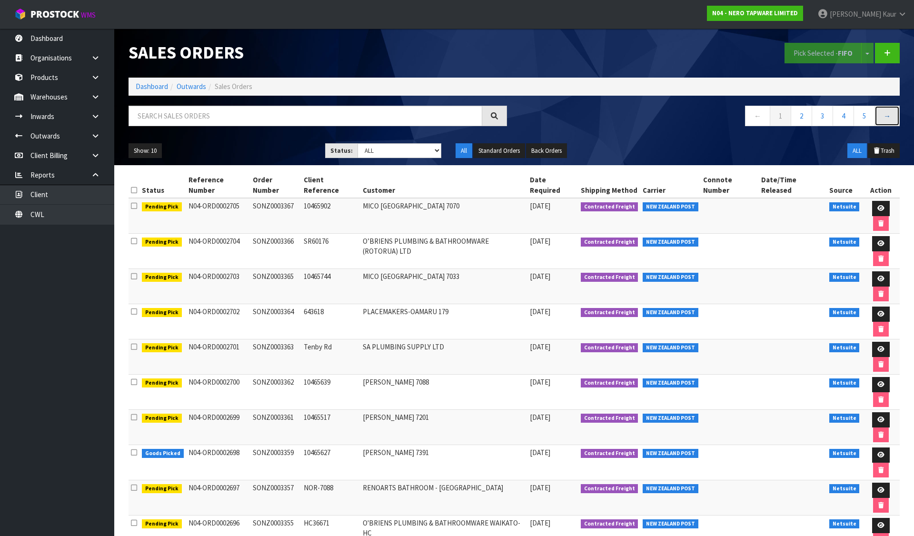
click at [887, 115] on link "→" at bounding box center [886, 116] width 25 height 20
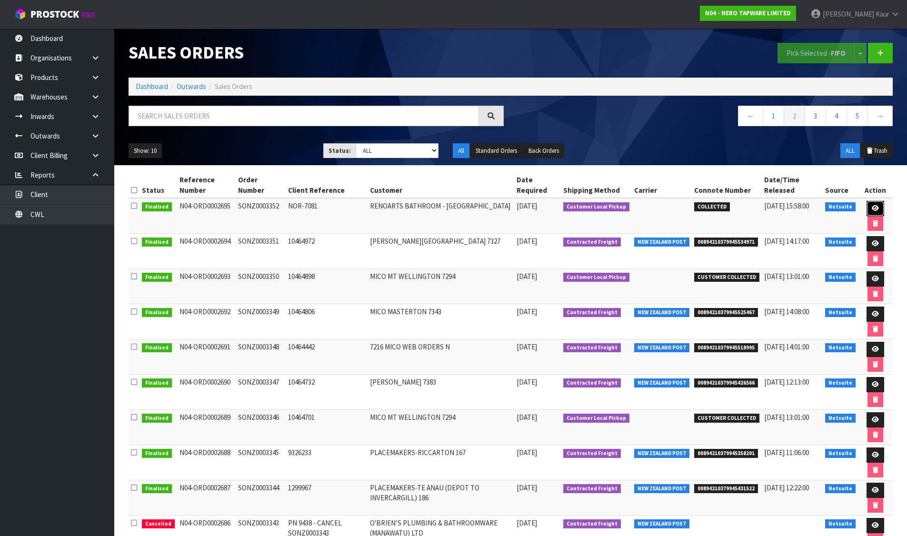
click at [872, 205] on link at bounding box center [875, 208] width 18 height 15
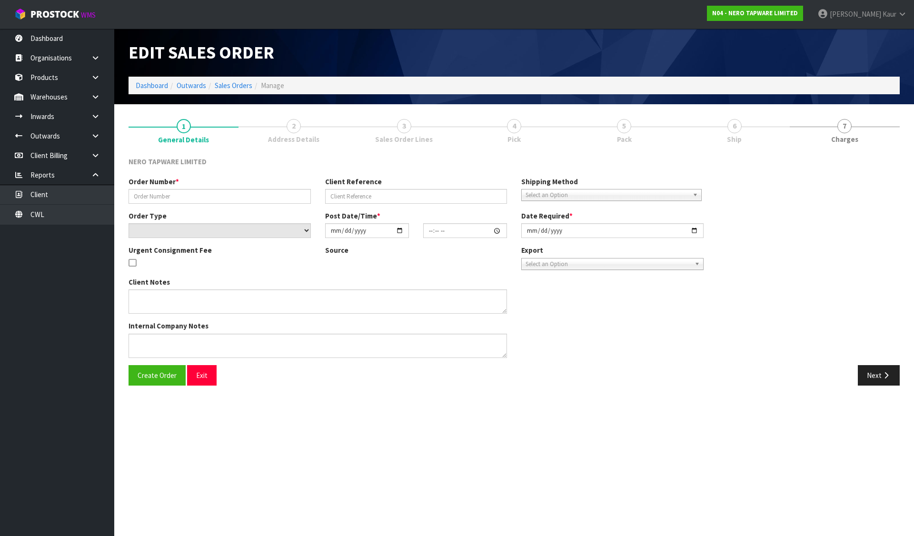
type input "SONZ0003352"
type input "NOR-7081"
select select "number:0"
type input "2025-09-02"
type input "14:00:07.000"
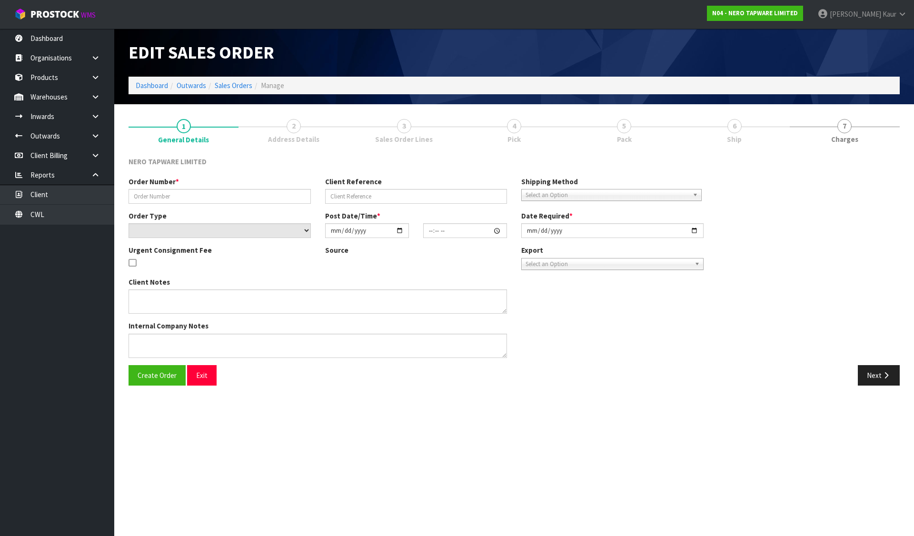
type input "2025-09-03"
type textarea "customer pick up"
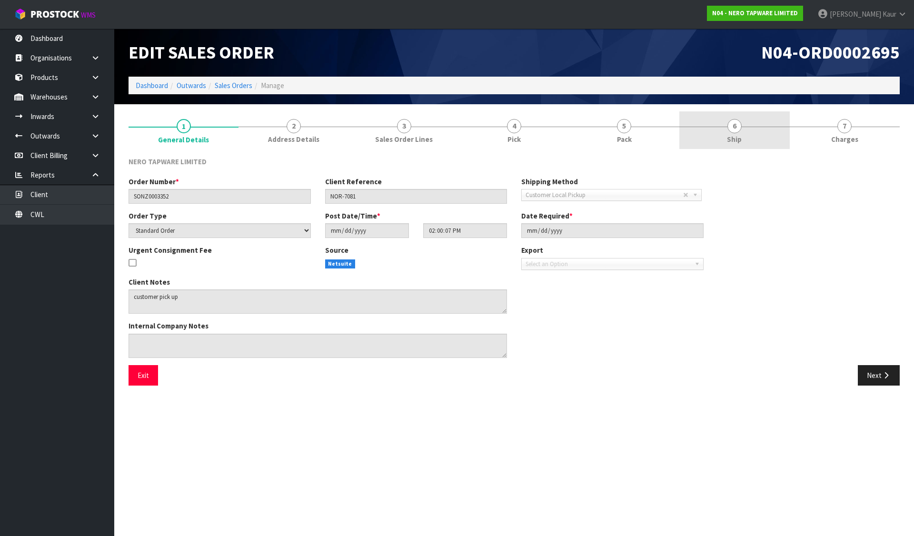
click at [754, 129] on link "6 Ship" at bounding box center [734, 130] width 110 height 38
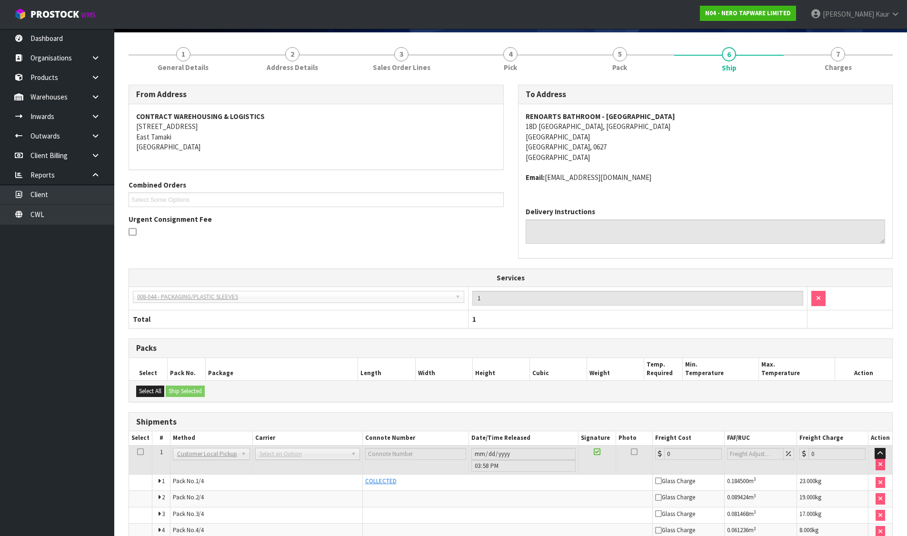
scroll to position [121, 0]
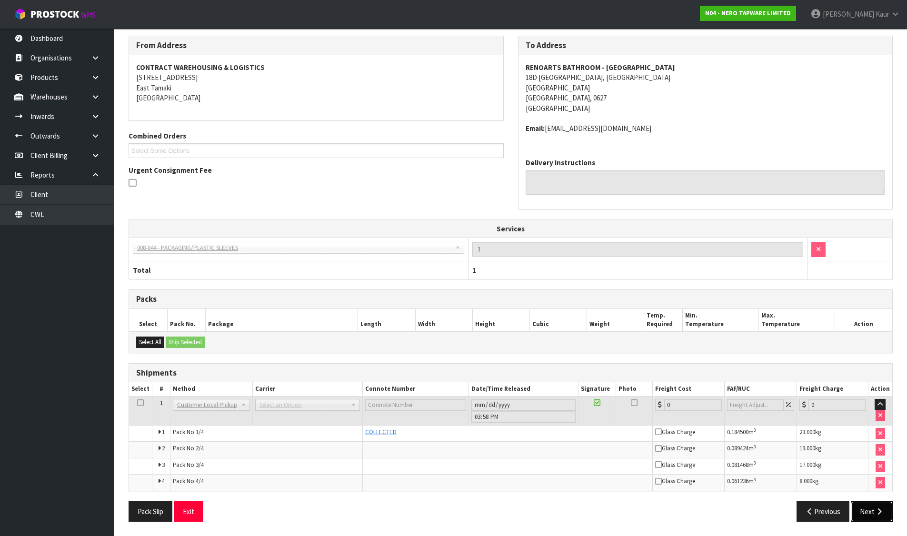
click at [879, 513] on icon "button" at bounding box center [878, 511] width 9 height 7
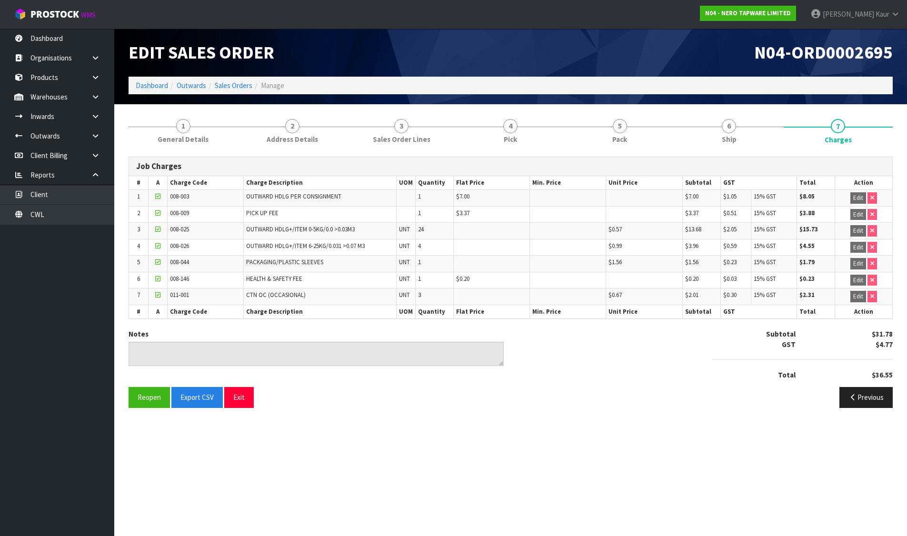
scroll to position [0, 0]
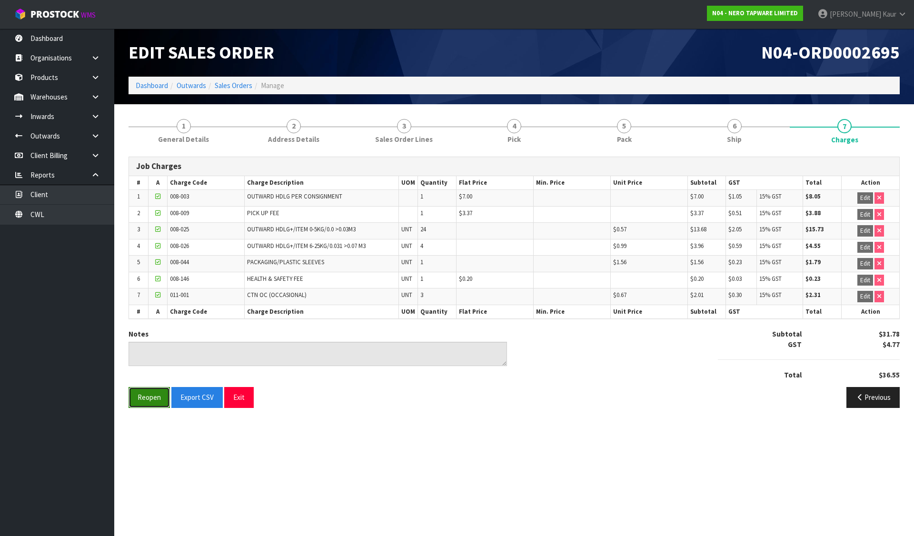
click at [158, 399] on button "Reopen" at bounding box center [149, 397] width 41 height 20
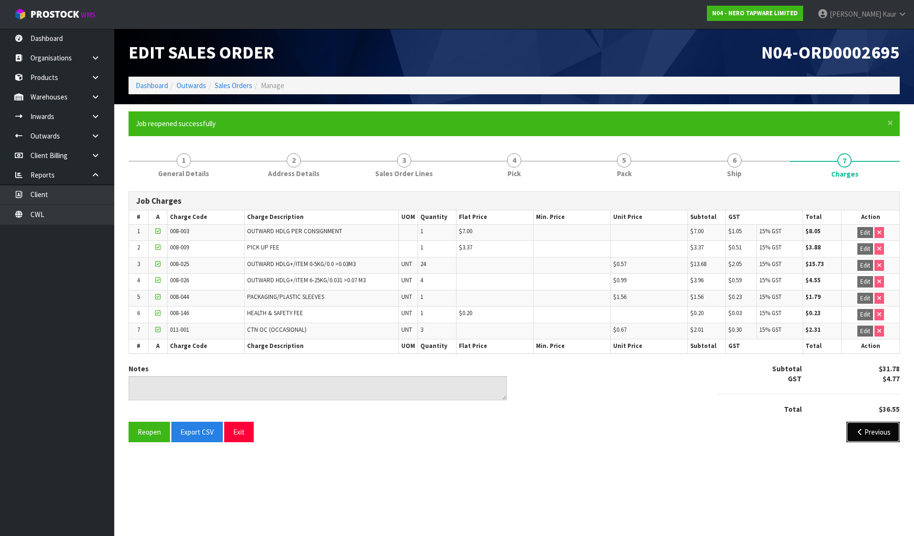
click at [878, 439] on button "Previous" at bounding box center [872, 432] width 53 height 20
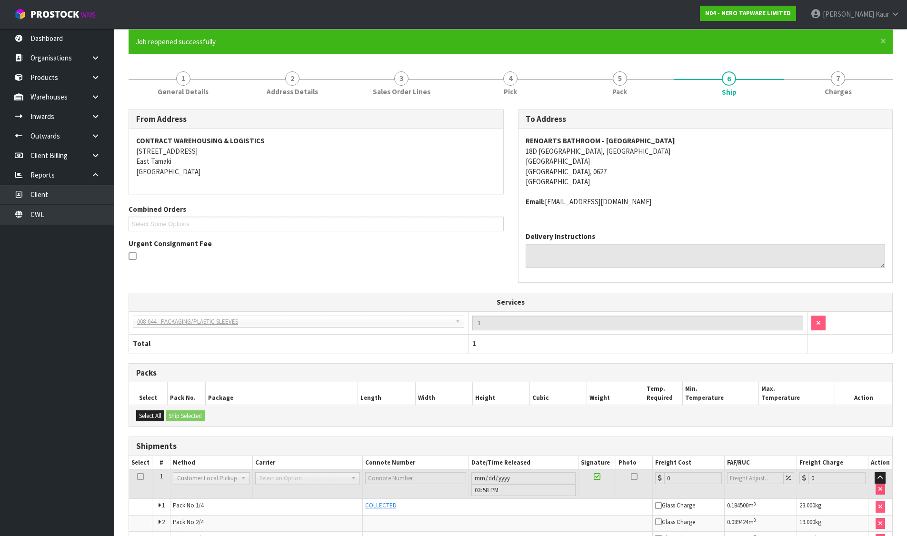
scroll to position [156, 0]
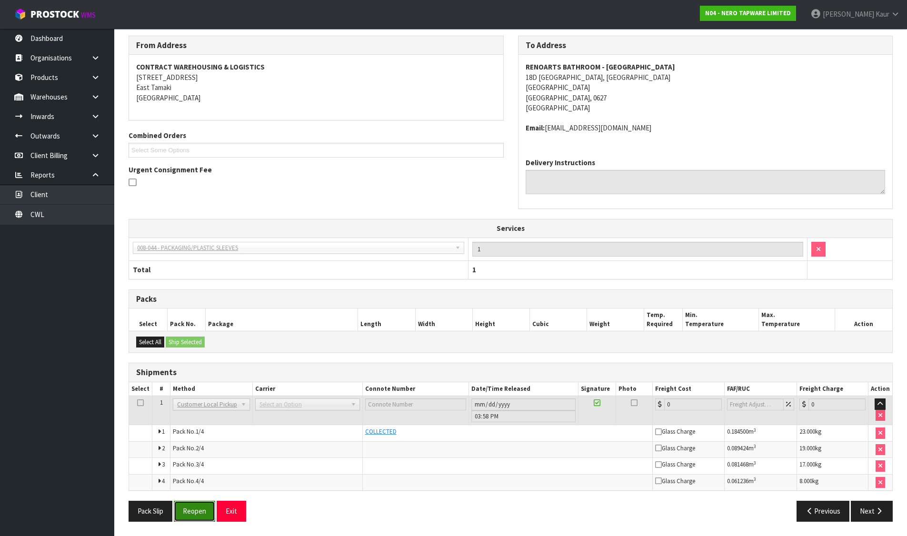
click at [204, 508] on button "Reopen" at bounding box center [194, 511] width 41 height 20
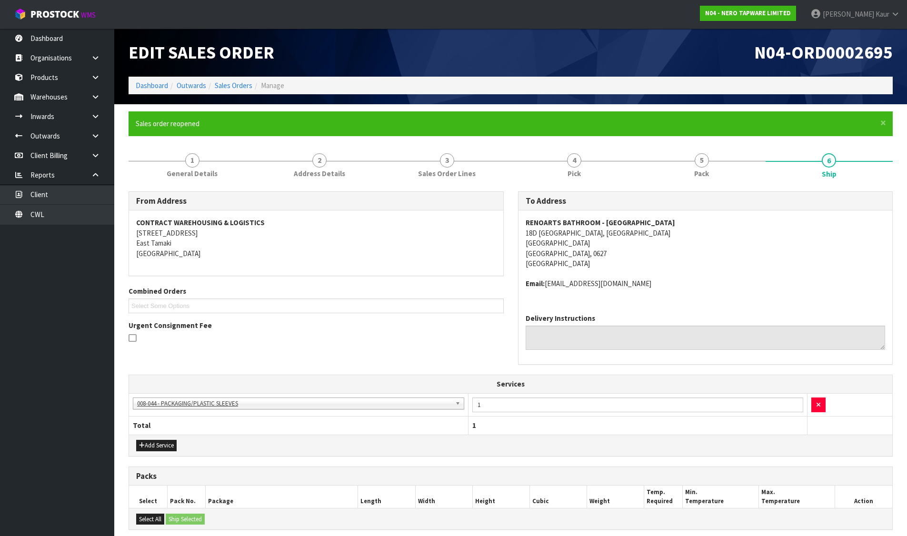
click at [135, 337] on icon at bounding box center [133, 338] width 8 height 9
click at [0, 0] on input "checkbox" at bounding box center [0, 0] width 0 height 0
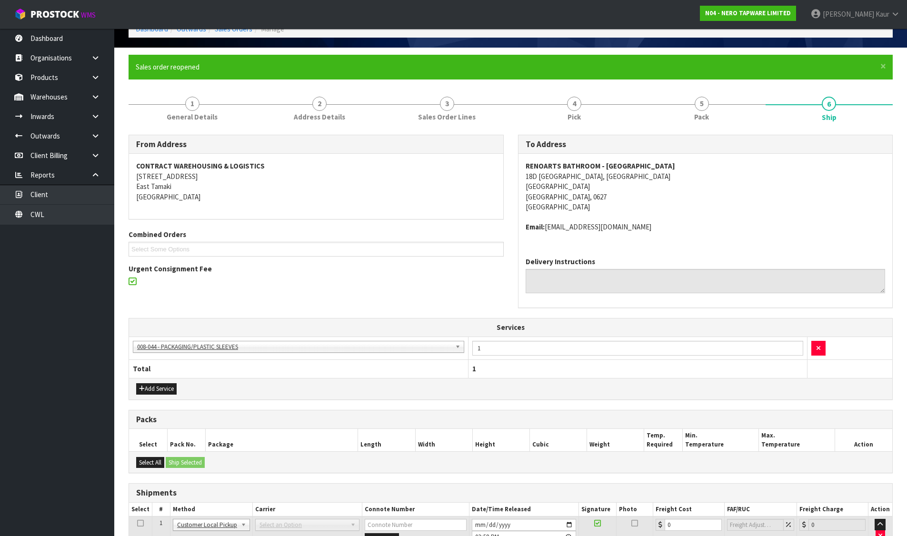
scroll to position [181, 0]
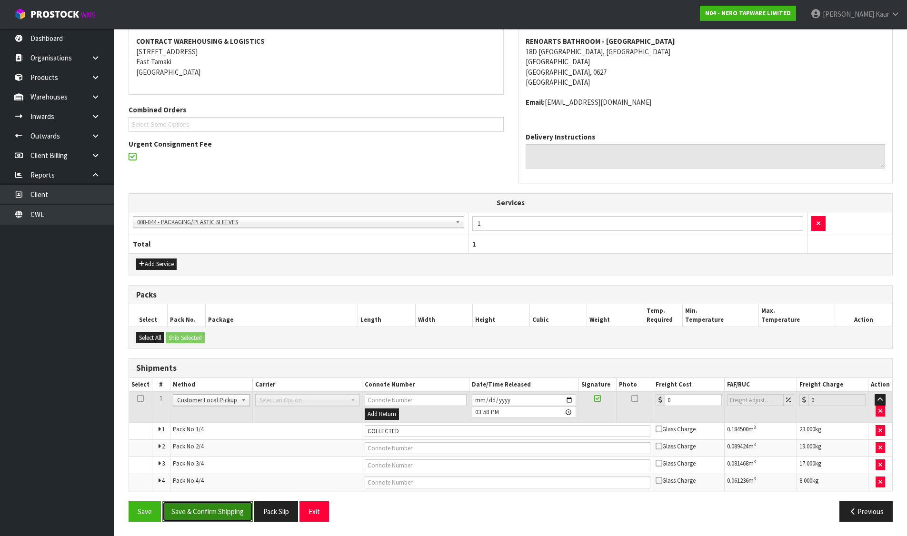
click at [220, 506] on button "Save & Confirm Shipping" at bounding box center [207, 511] width 90 height 20
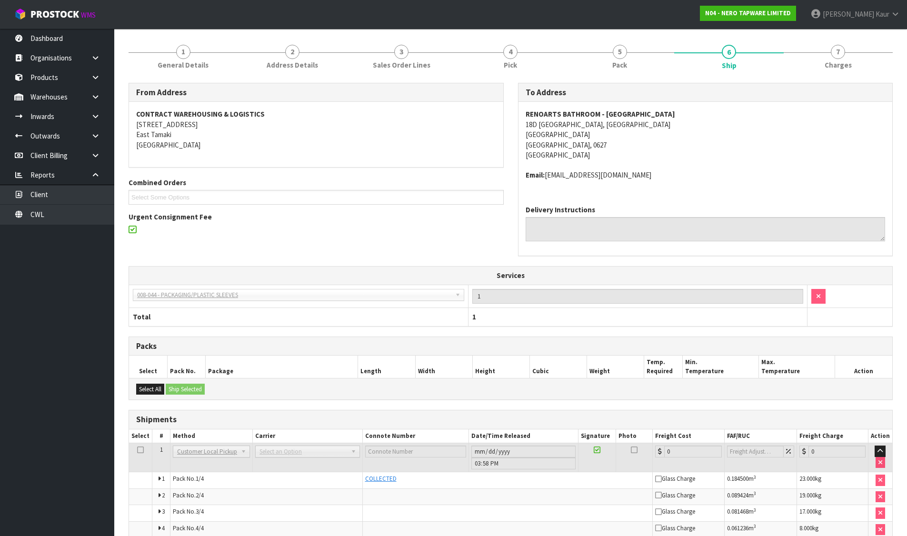
scroll to position [156, 0]
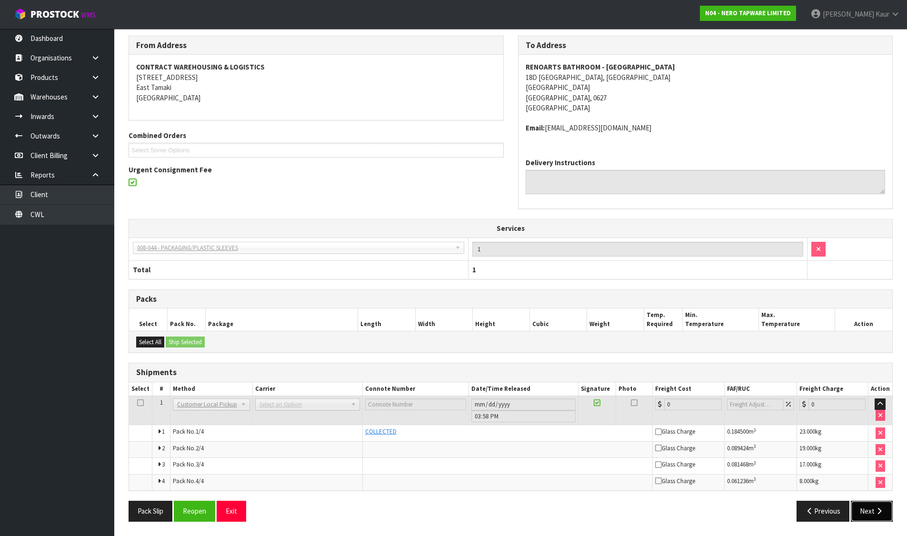
click at [867, 512] on button "Next" at bounding box center [872, 511] width 42 height 20
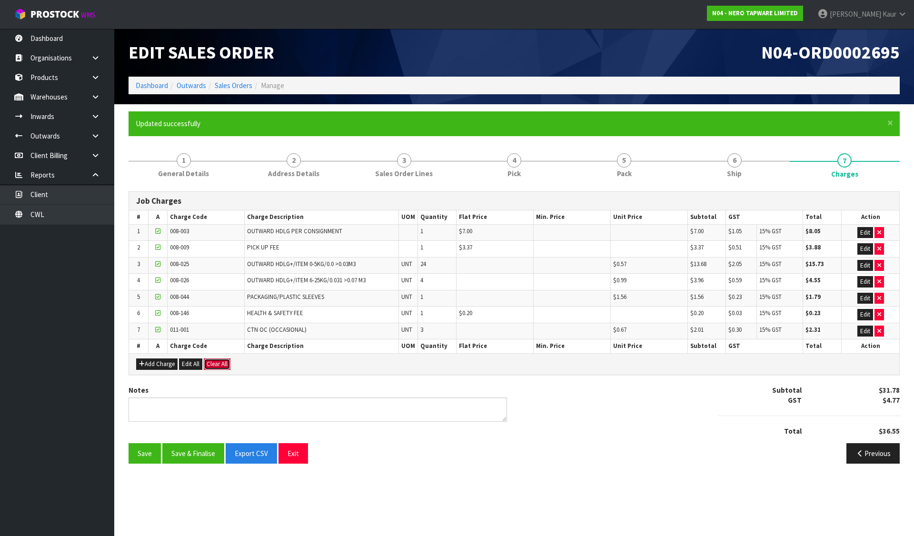
click at [217, 362] on button "Clear All" at bounding box center [217, 363] width 27 height 11
click at [217, 362] on span "Confirm" at bounding box center [217, 364] width 21 height 8
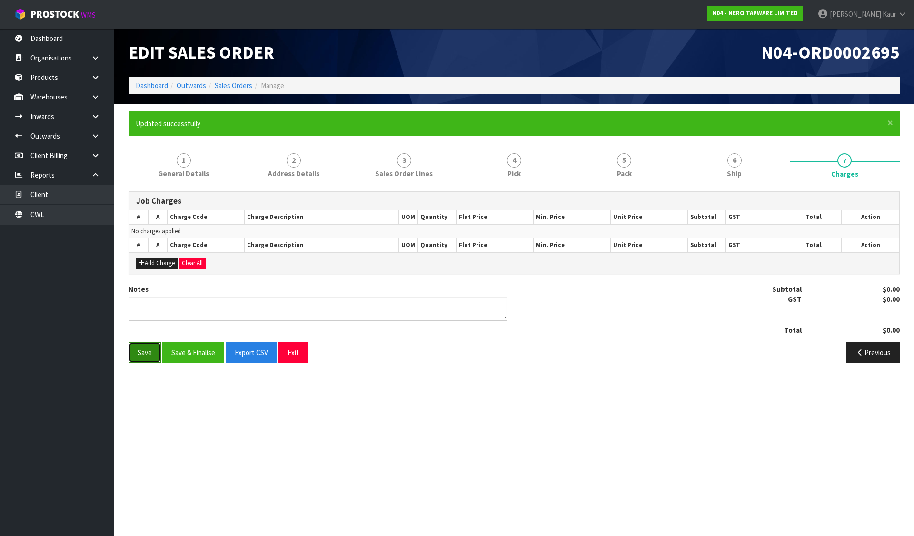
click at [149, 360] on button "Save" at bounding box center [145, 352] width 32 height 20
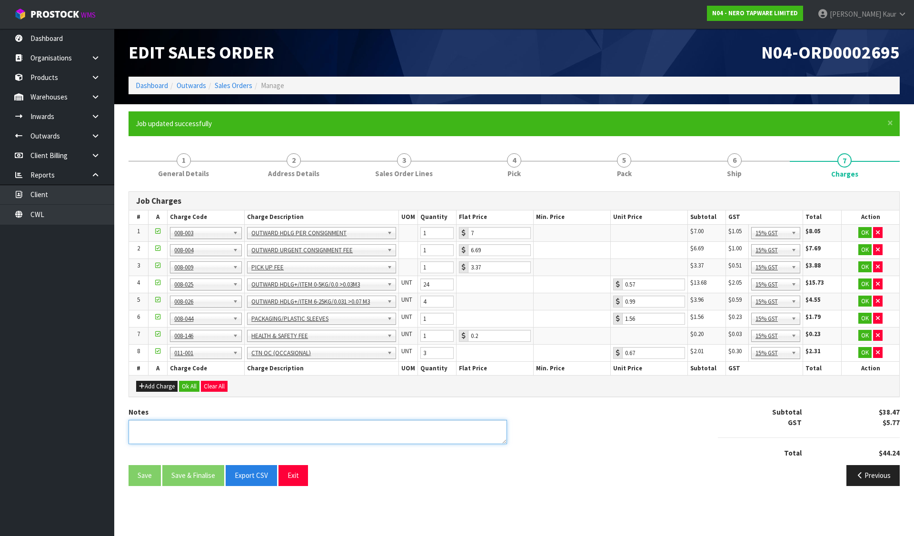
click at [200, 435] on textarea at bounding box center [318, 432] width 378 height 24
click at [178, 379] on div "Add Charge Ok All Clear All" at bounding box center [514, 385] width 770 height 21
click at [185, 385] on button "Ok All" at bounding box center [189, 386] width 20 height 11
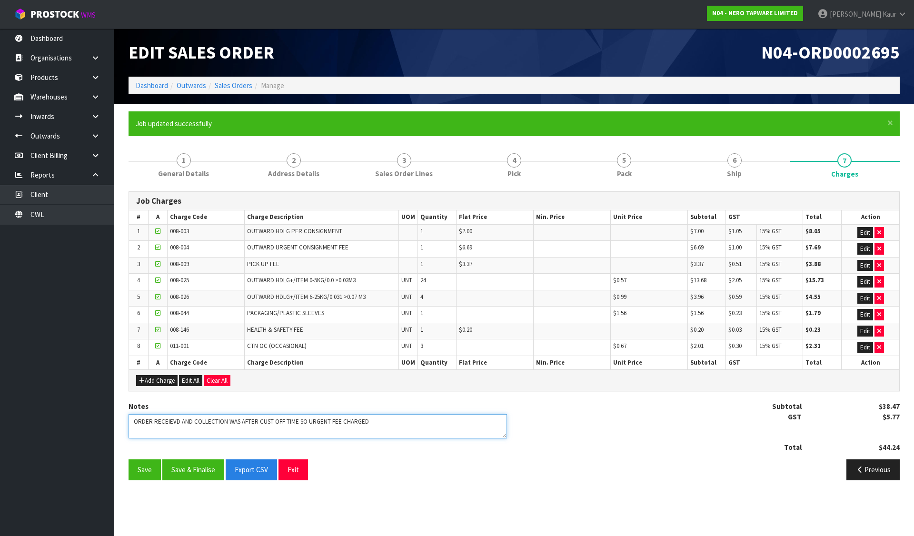
click at [266, 422] on textarea at bounding box center [318, 426] width 378 height 24
type textarea "ORDER RECEIEVD AND COLLECTION WAS AFTER CUT OFF TIME SO URGENT FEE CHARGED"
click at [181, 471] on button "Save & Finalise" at bounding box center [193, 469] width 62 height 20
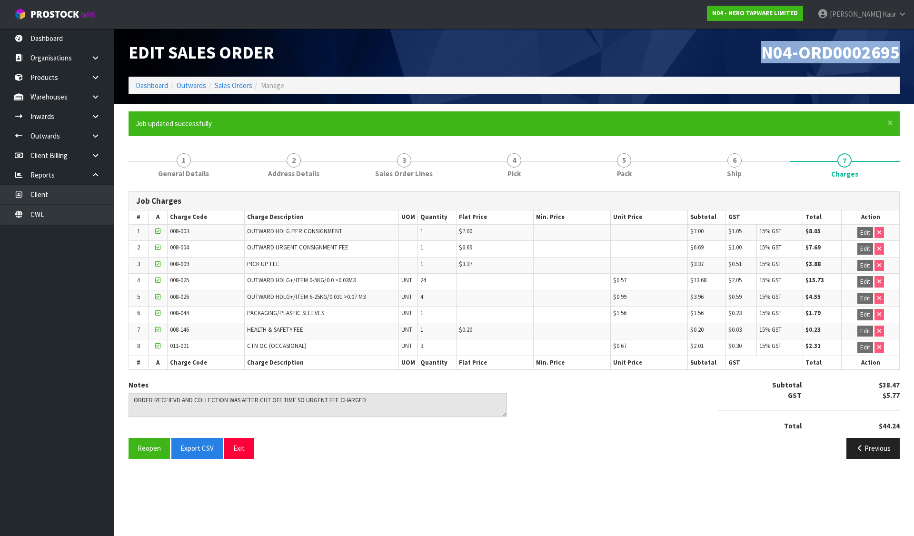
drag, startPoint x: 763, startPoint y: 52, endPoint x: 898, endPoint y: 53, distance: 134.7
click at [898, 53] on h1 "N04-ORD0002695" at bounding box center [710, 53] width 378 height 20
copy span "N04-ORD0002695"
click at [225, 83] on link "Sales Orders" at bounding box center [234, 85] width 38 height 9
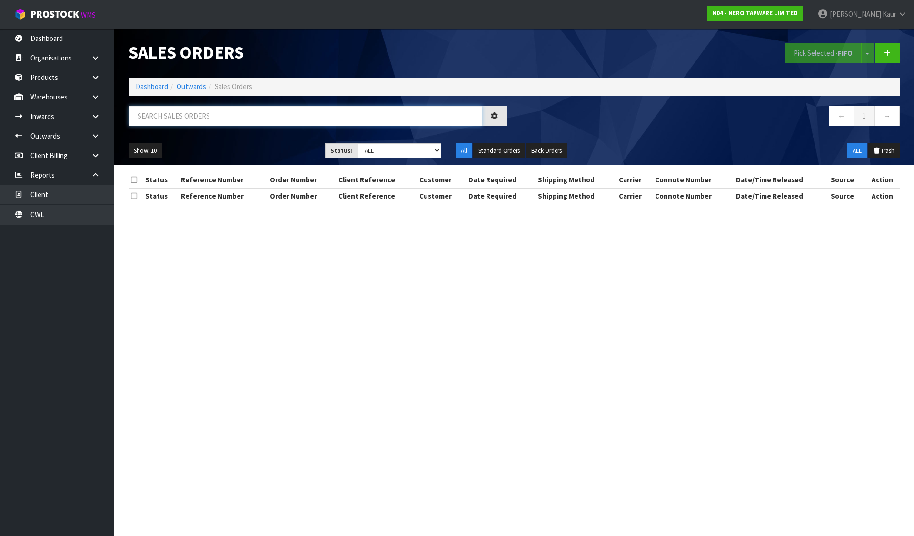
click at [230, 124] on input "text" at bounding box center [306, 116] width 354 height 20
paste input "N04-ORD0002695"
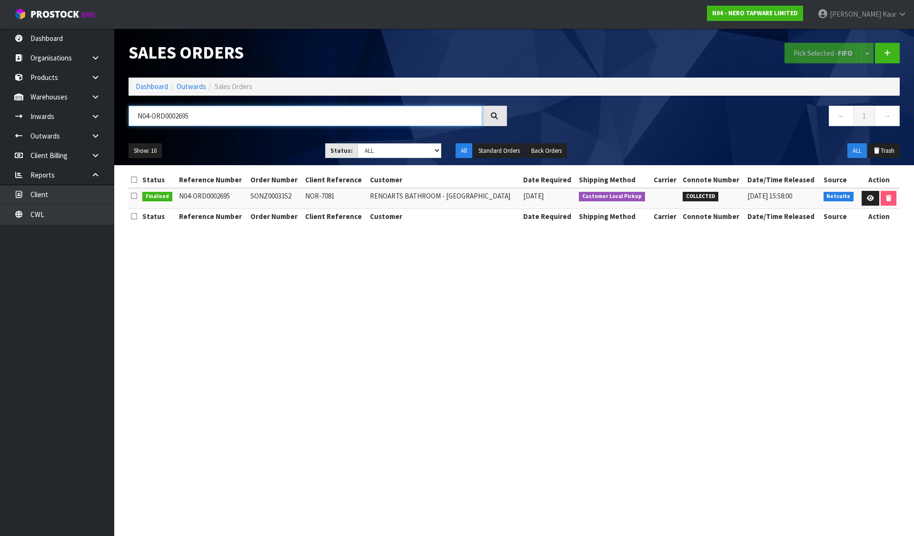
type input "N04-ORD0002695"
drag, startPoint x: 252, startPoint y: 197, endPoint x: 498, endPoint y: 202, distance: 246.1
click at [498, 202] on tr "Finalised N04-ORD0002695 SONZ0003352 NOR-7081 RENOARTS BATHROOM - WAIRAU VALLEY…" at bounding box center [514, 198] width 771 height 20
copy tr "SONZ0003352 NOR-7081 RENOARTS BATHROOM - WAIRAU VALLEY"
drag, startPoint x: 357, startPoint y: 287, endPoint x: 363, endPoint y: 318, distance: 31.1
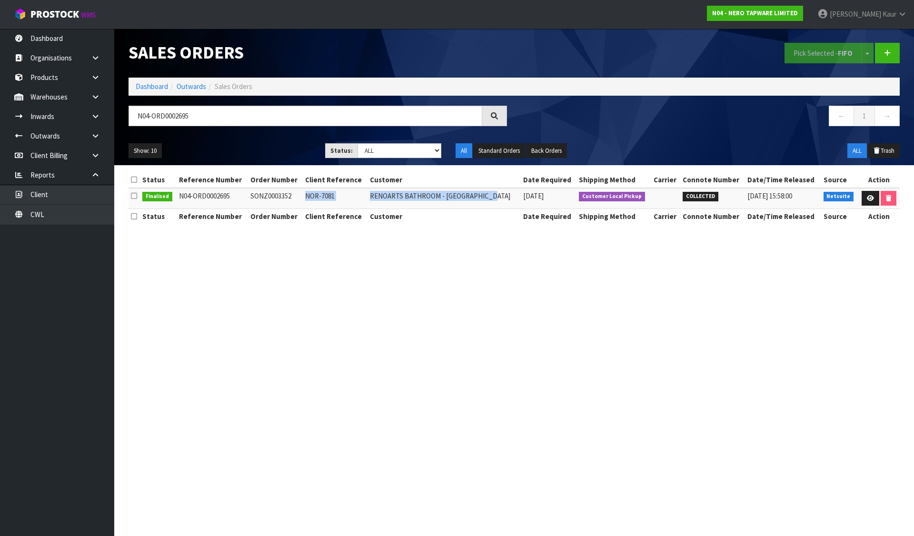
click at [357, 287] on section "Sales Orders Pick Selected - FIFO Split button! FIFO - First In First Out FEFO …" at bounding box center [457, 268] width 914 height 536
drag, startPoint x: 159, startPoint y: 92, endPoint x: 159, endPoint y: 87, distance: 5.2
click at [159, 92] on ol "Dashboard Outwards Sales Orders" at bounding box center [514, 87] width 771 height 18
click at [159, 87] on link "Dashboard" at bounding box center [152, 86] width 32 height 9
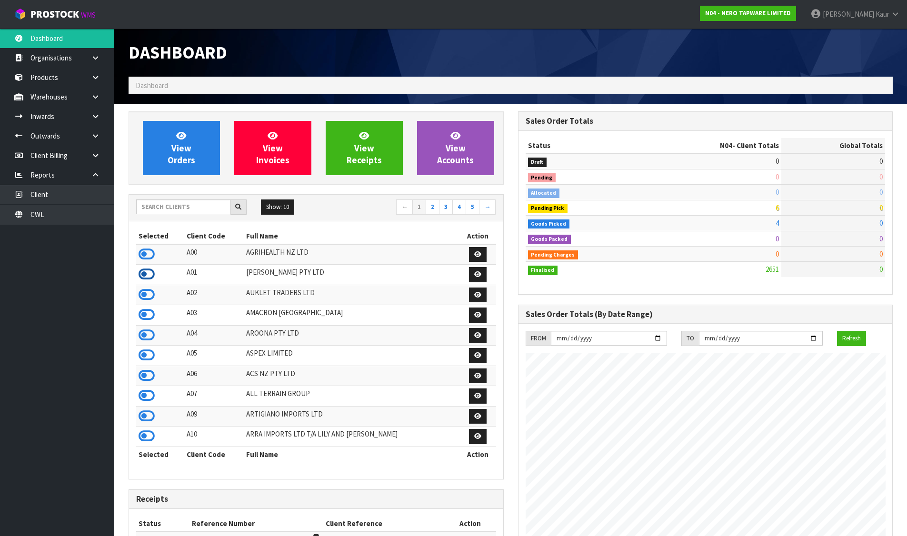
scroll to position [742, 389]
click at [148, 373] on icon at bounding box center [147, 375] width 16 height 14
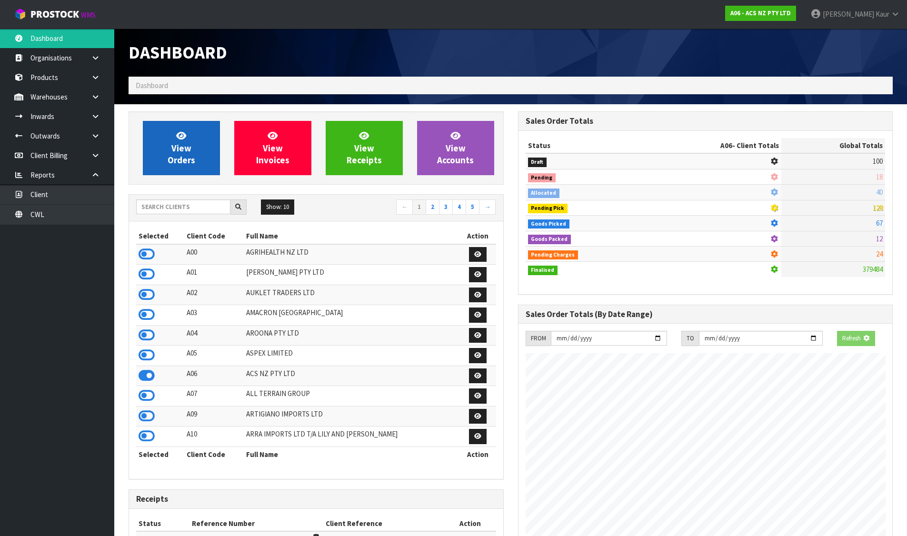
scroll to position [475387, 475592]
click at [168, 149] on link "View Orders" at bounding box center [181, 148] width 77 height 54
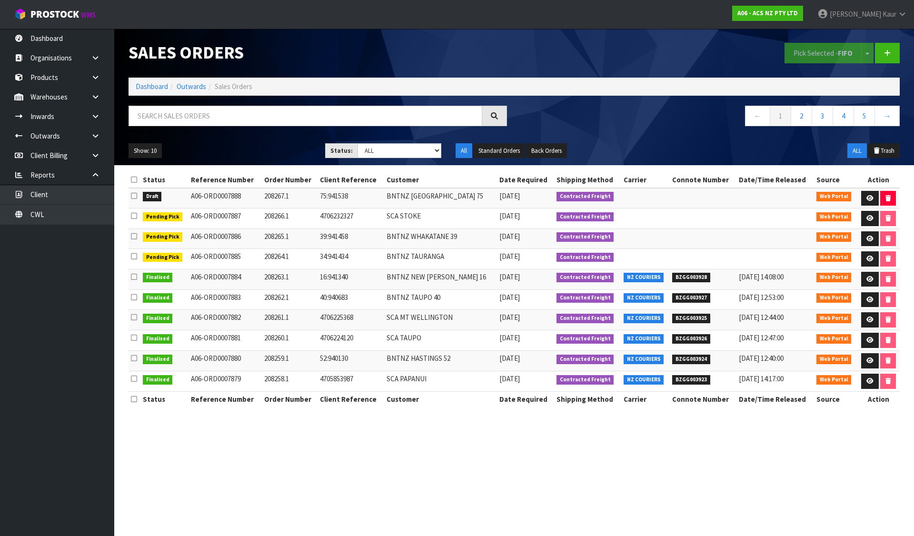
click at [134, 196] on icon at bounding box center [134, 195] width 6 height 7
click at [0, 0] on input "checkbox" at bounding box center [0, 0] width 0 height 0
click at [799, 57] on button "Pick Selected - FIFO" at bounding box center [822, 53] width 77 height 20
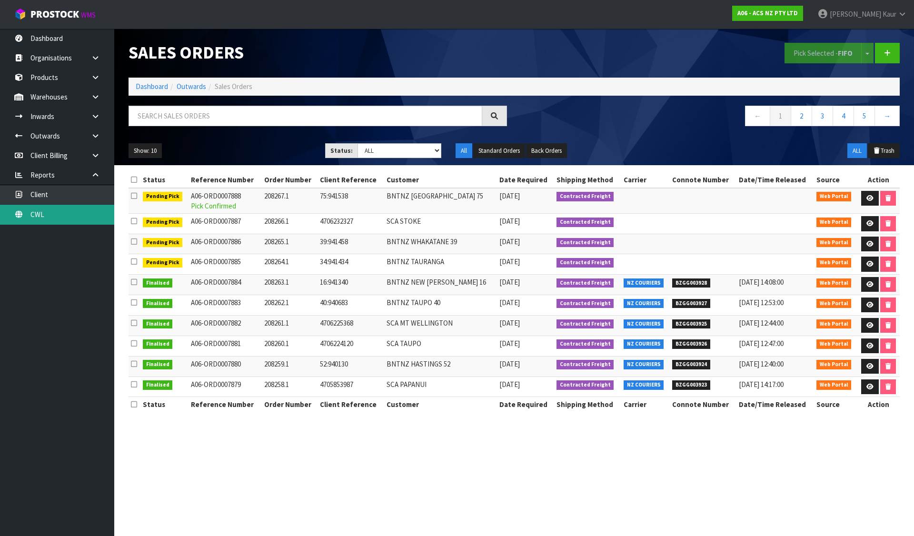
click at [49, 209] on link "CWL" at bounding box center [57, 215] width 114 height 20
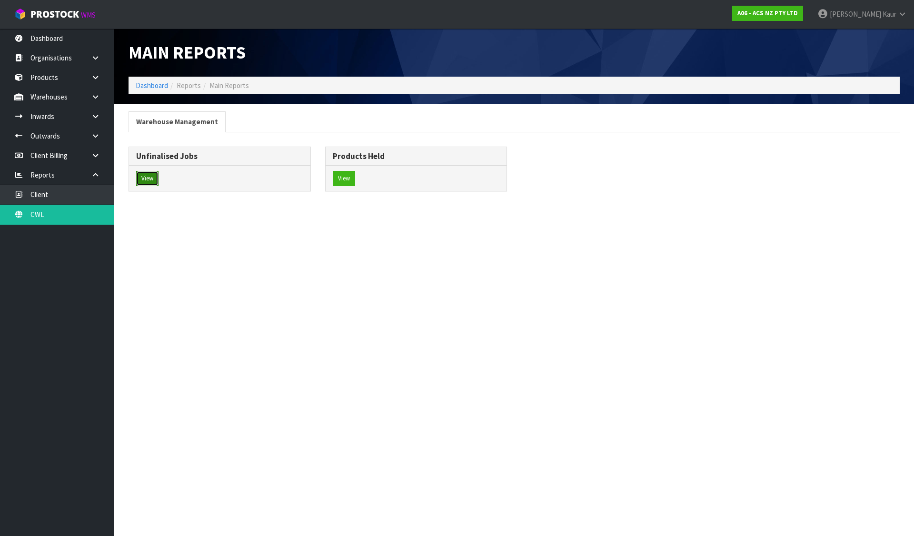
click at [150, 176] on button "View" at bounding box center [147, 178] width 22 height 15
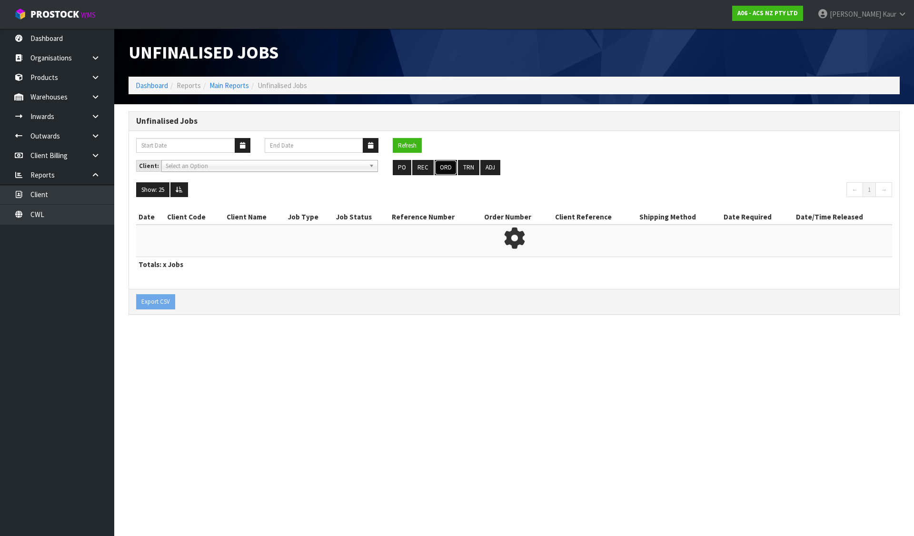
click at [447, 168] on button "ORD" at bounding box center [446, 167] width 22 height 15
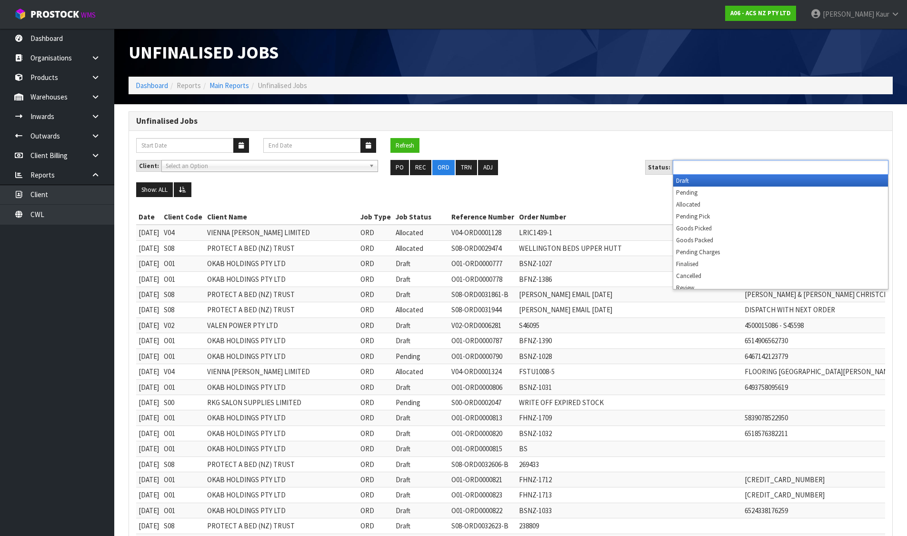
click at [715, 166] on input "text" at bounding box center [710, 167] width 70 height 12
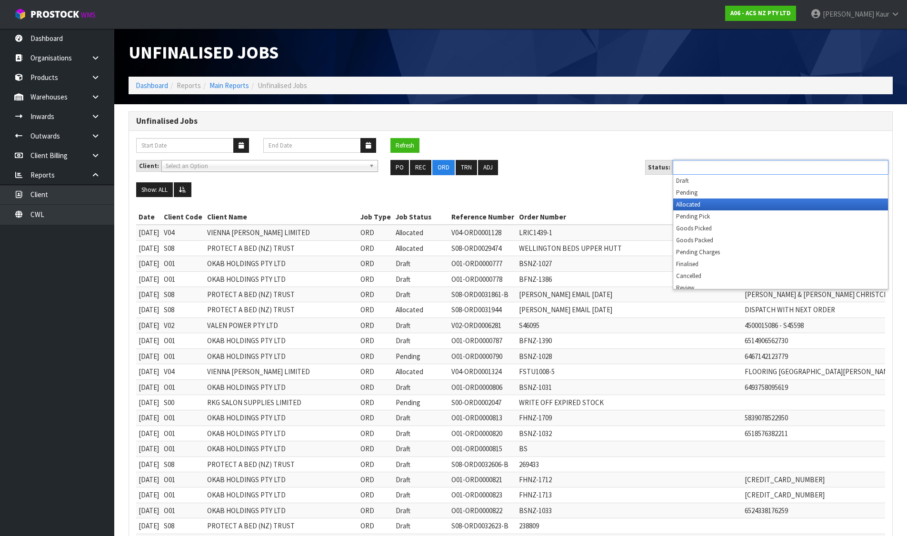
click at [692, 207] on li "Allocated" at bounding box center [780, 204] width 215 height 12
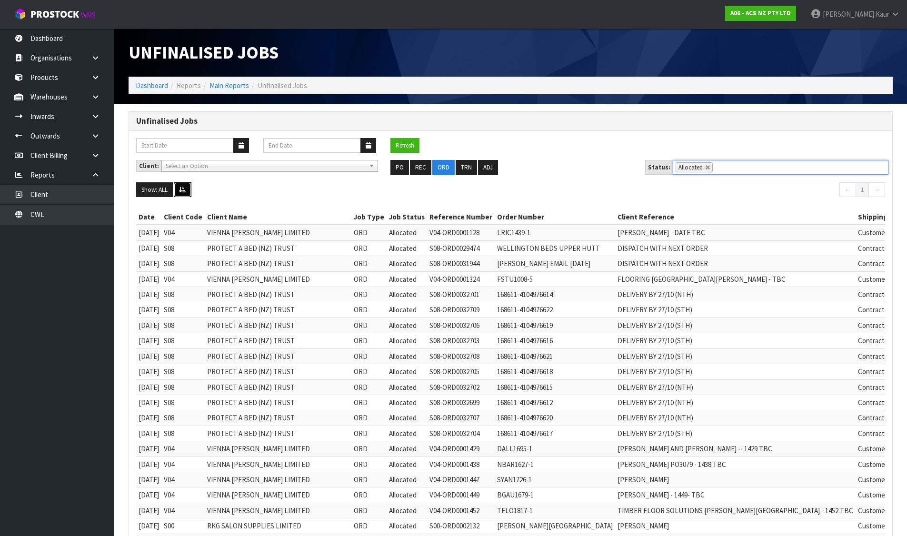
click at [186, 188] on icon at bounding box center [182, 190] width 7 height 6
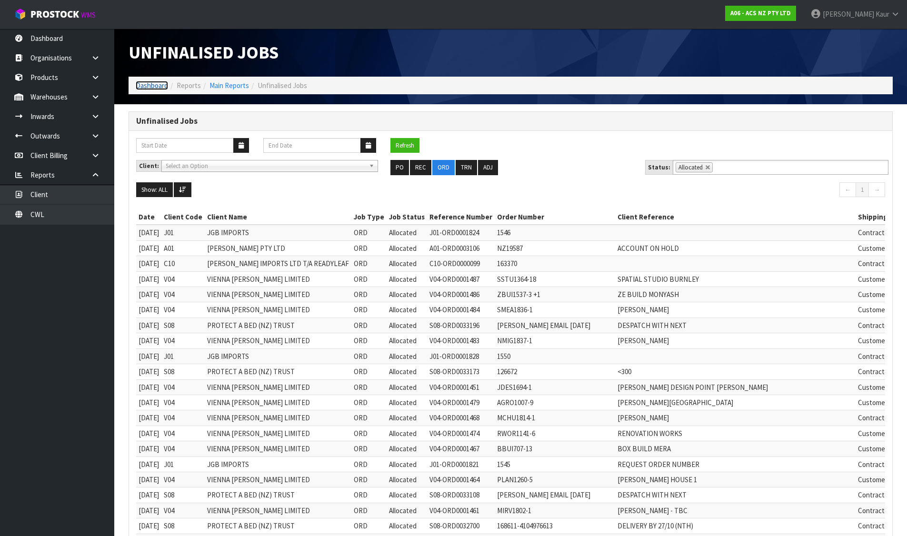
click at [149, 81] on link "Dashboard" at bounding box center [152, 85] width 32 height 9
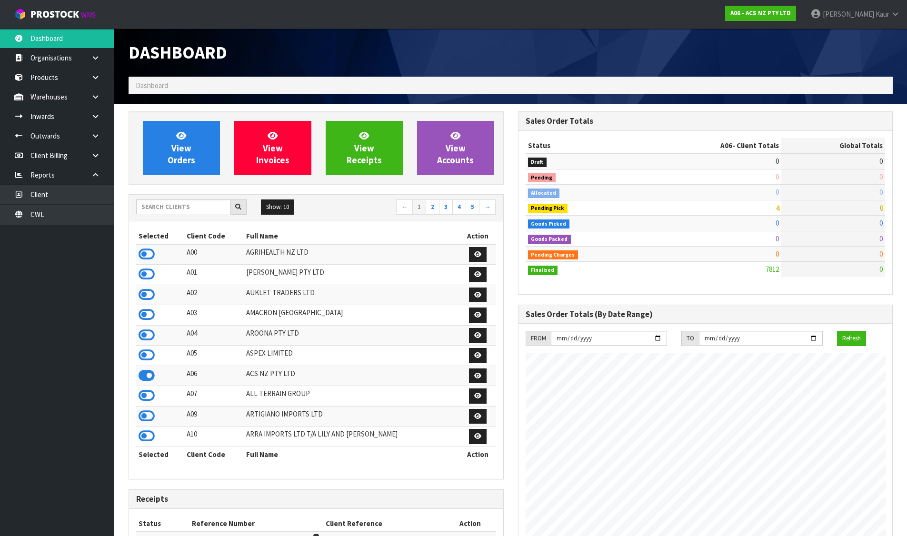
scroll to position [721, 389]
drag, startPoint x: 180, startPoint y: 147, endPoint x: 155, endPoint y: 125, distance: 33.1
click at [180, 146] on span "View Orders" at bounding box center [182, 148] width 28 height 36
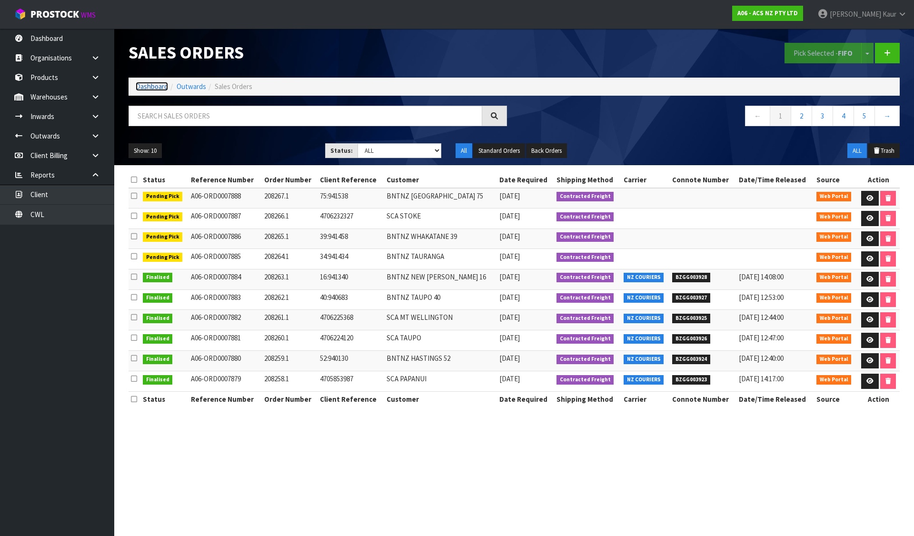
click at [154, 86] on link "Dashboard" at bounding box center [152, 86] width 32 height 9
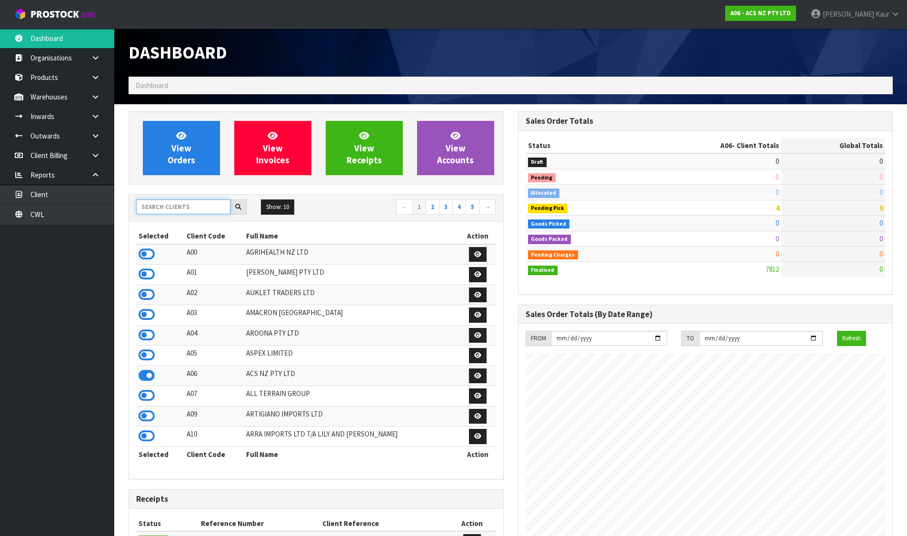
click at [192, 205] on input "text" at bounding box center [183, 206] width 94 height 15
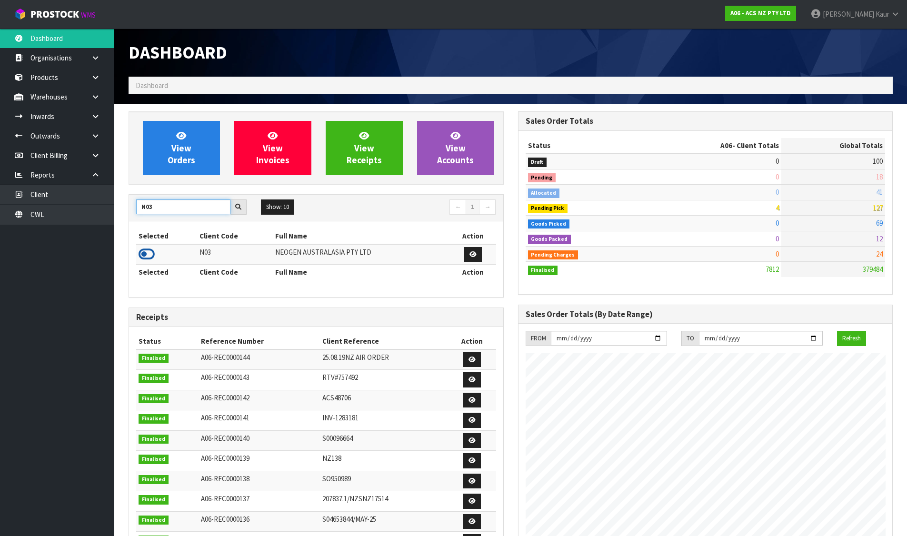
type input "N03"
click at [150, 252] on icon at bounding box center [147, 254] width 16 height 14
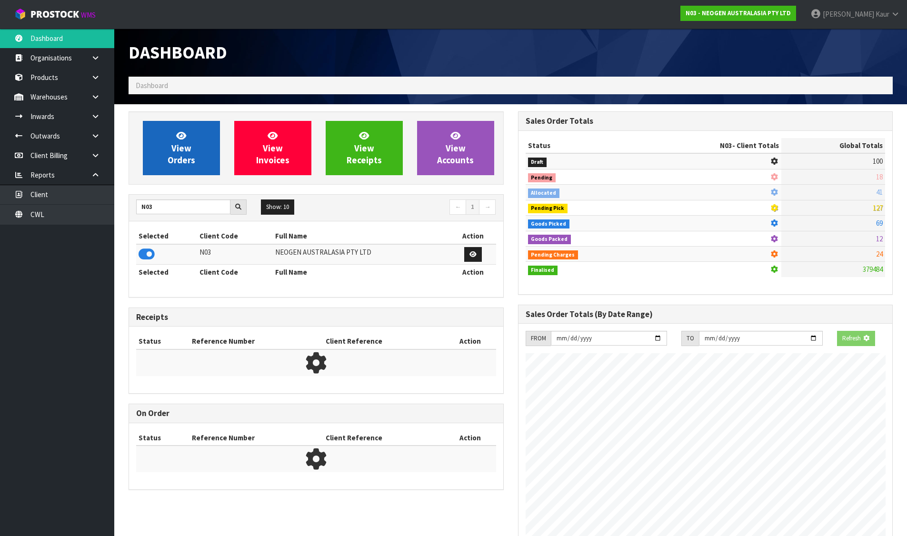
scroll to position [594, 389]
click at [176, 159] on span "View Orders" at bounding box center [182, 148] width 28 height 36
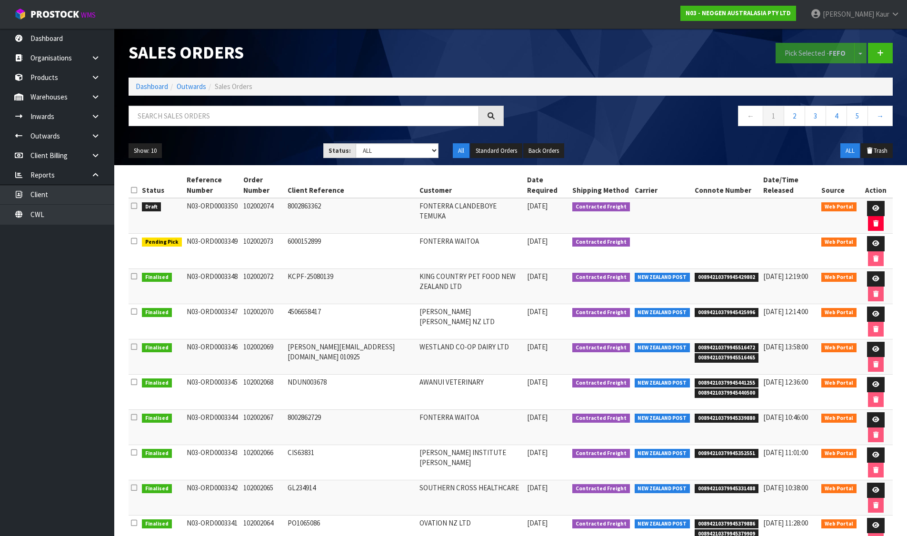
click at [136, 181] on th at bounding box center [134, 185] width 11 height 26
click at [136, 191] on icon at bounding box center [134, 190] width 6 height 7
click at [813, 57] on button "Pick Selected - FEFO" at bounding box center [814, 53] width 79 height 20
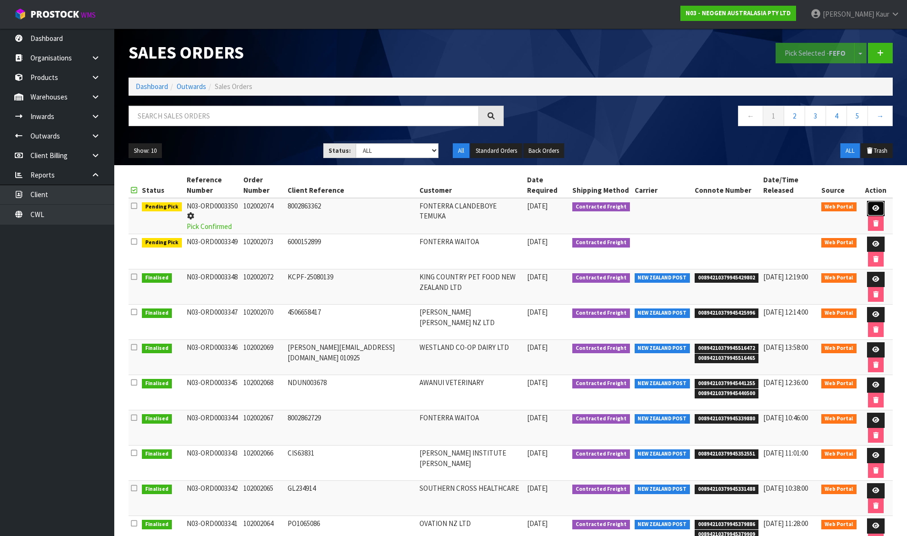
click at [872, 208] on icon at bounding box center [875, 208] width 7 height 6
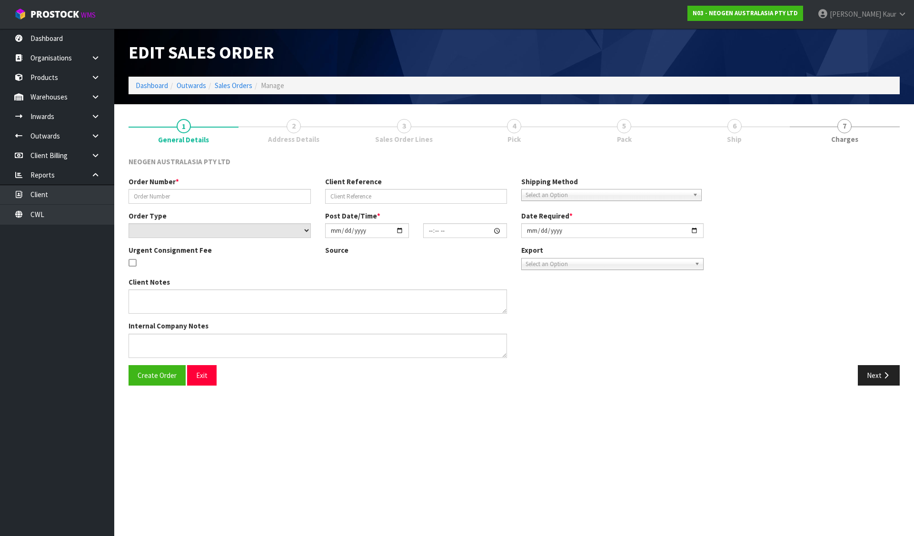
type input "102002074"
type input "8002863362"
select select "number:0"
type input "2025-09-03"
type input "10:26:00.000"
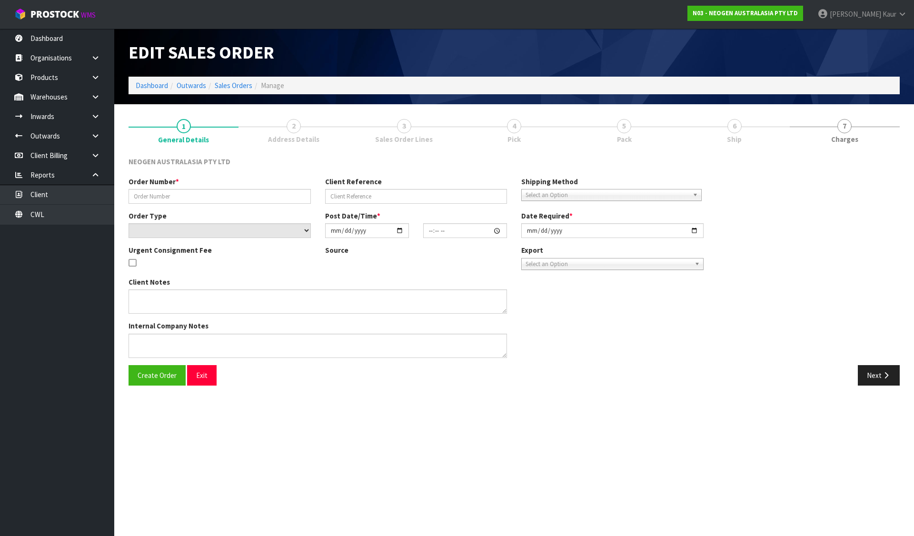
type input "2025-09-03"
type textarea "ATTN SITE STORE"
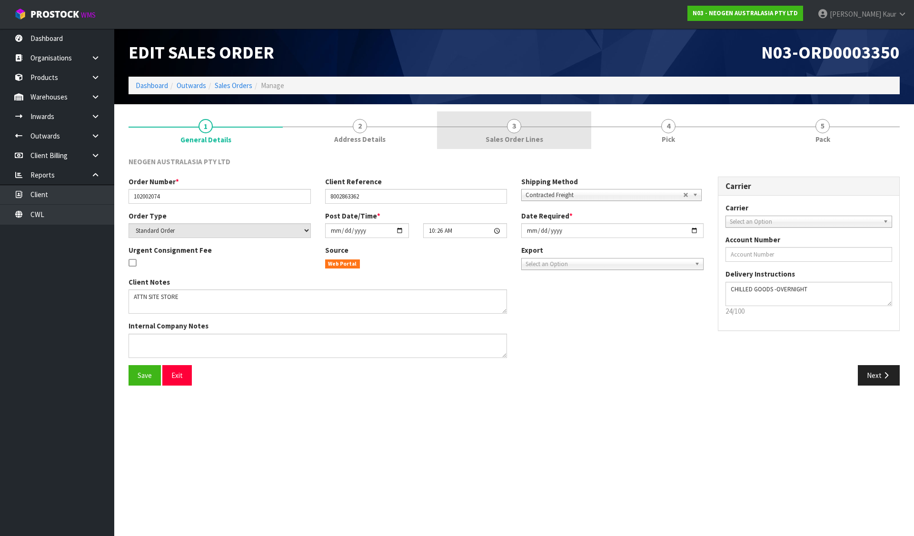
click at [501, 132] on link "3 Sales Order Lines" at bounding box center [514, 130] width 154 height 38
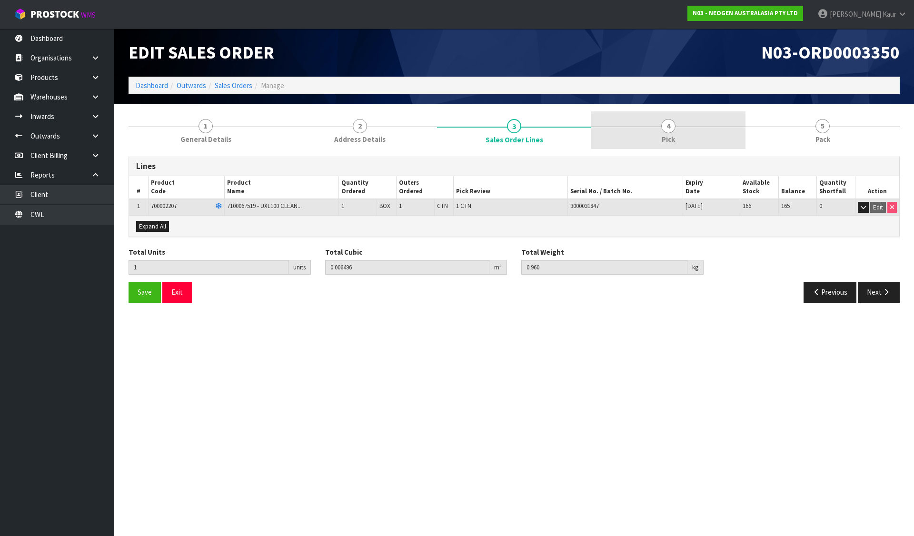
click at [674, 133] on link "4 Pick" at bounding box center [668, 130] width 154 height 38
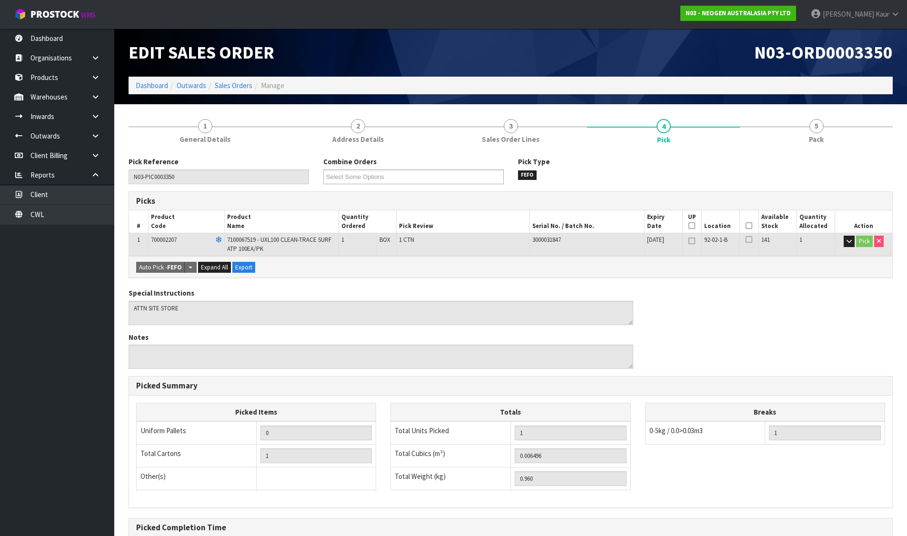
scroll to position [103, 0]
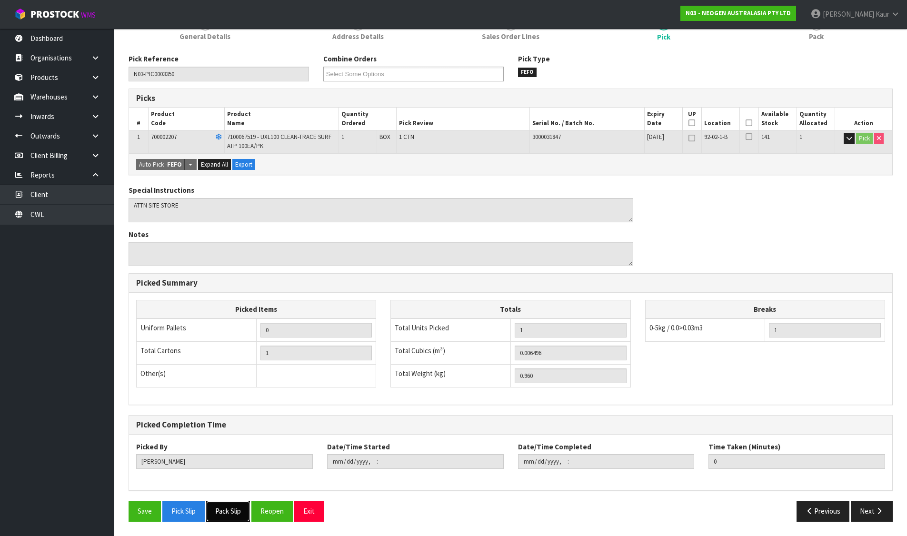
click at [235, 515] on button "Pack Slip" at bounding box center [228, 511] width 44 height 20
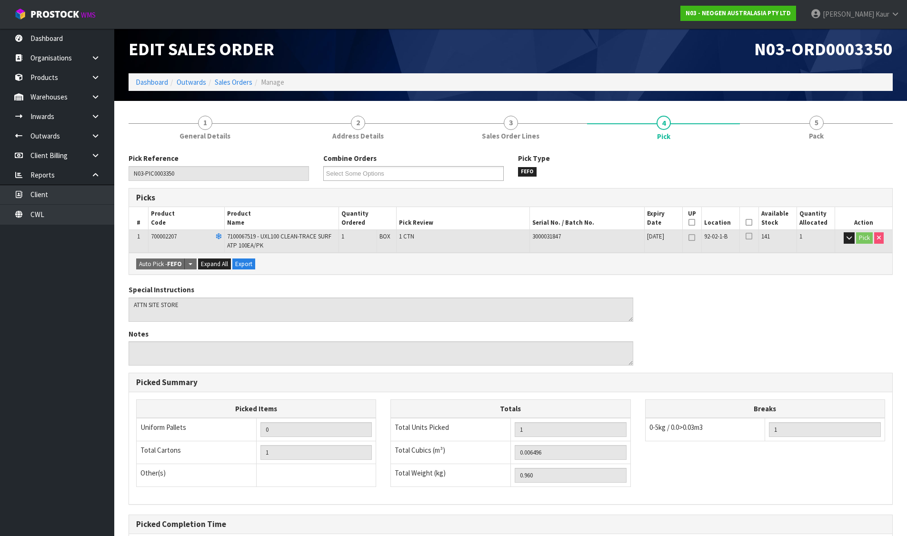
scroll to position [0, 0]
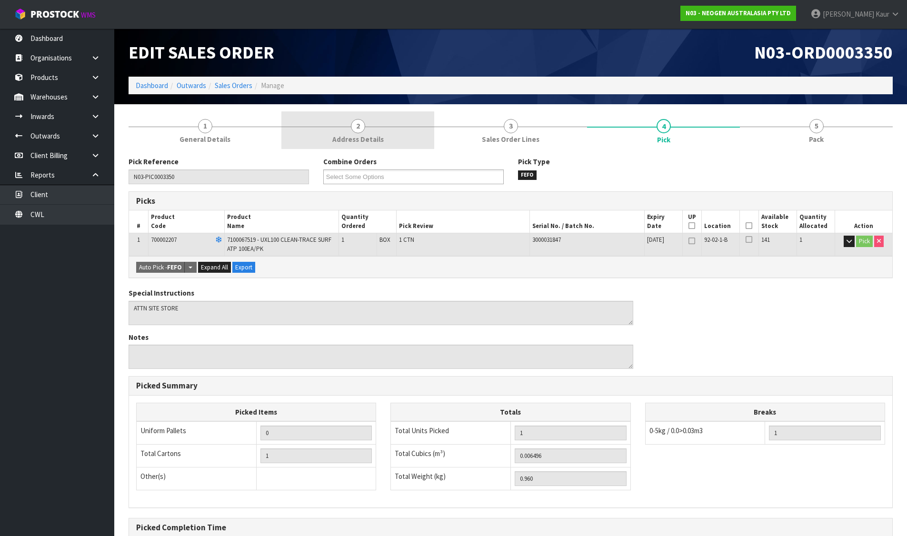
click at [359, 139] on span "Address Details" at bounding box center [357, 139] width 51 height 10
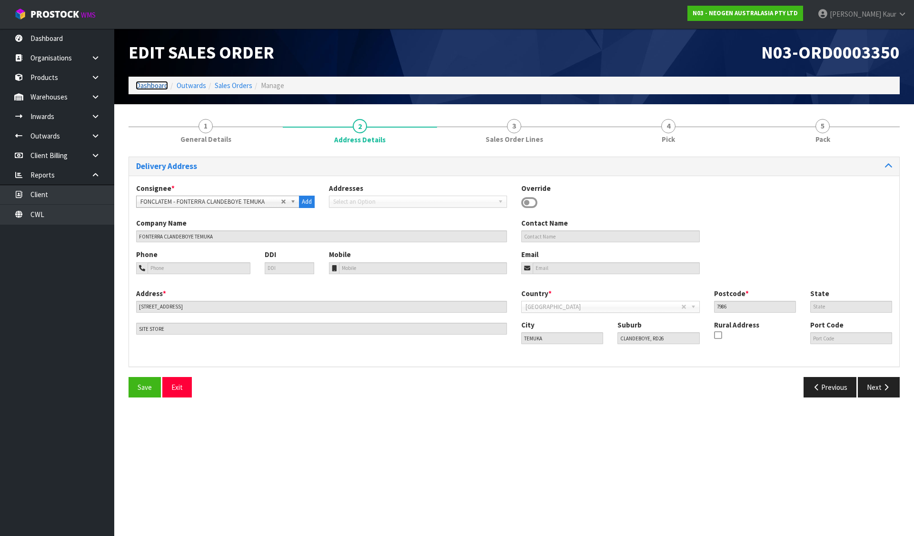
click at [163, 89] on link "Dashboard" at bounding box center [152, 85] width 32 height 9
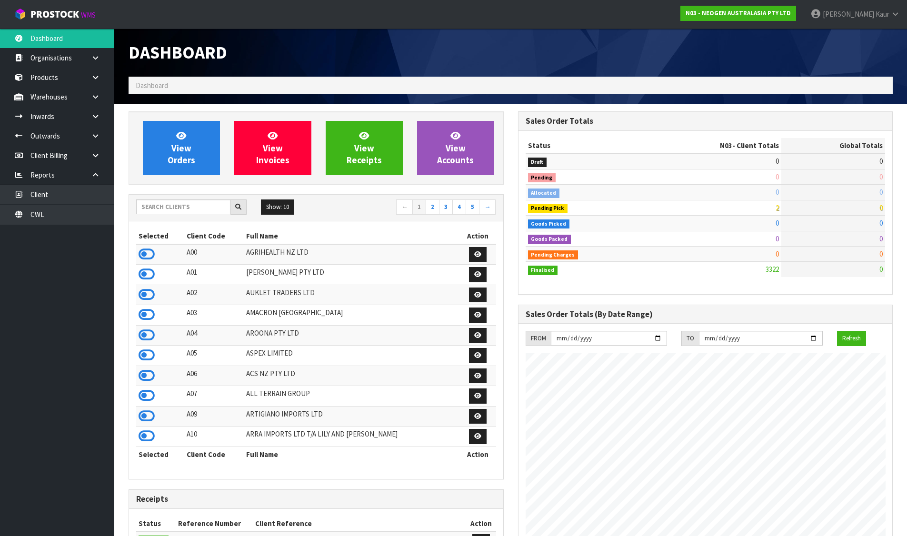
scroll to position [721, 389]
click at [224, 211] on input "text" at bounding box center [183, 206] width 94 height 15
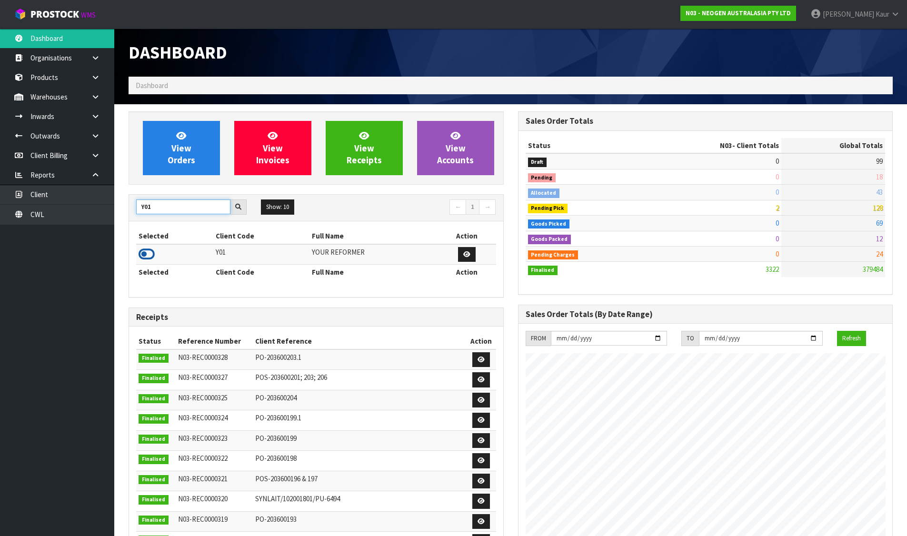
type input "Y01"
click at [143, 250] on icon at bounding box center [147, 254] width 16 height 14
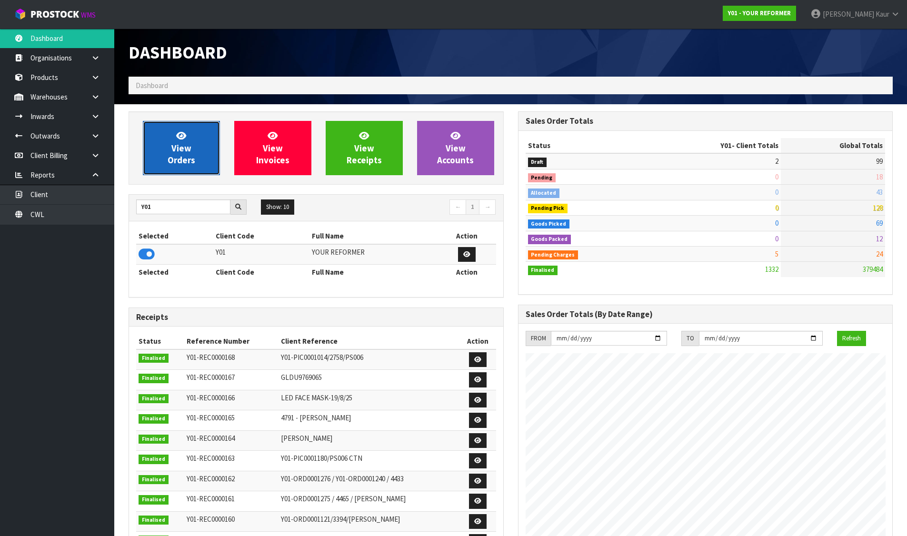
click at [152, 160] on link "View Orders" at bounding box center [181, 148] width 77 height 54
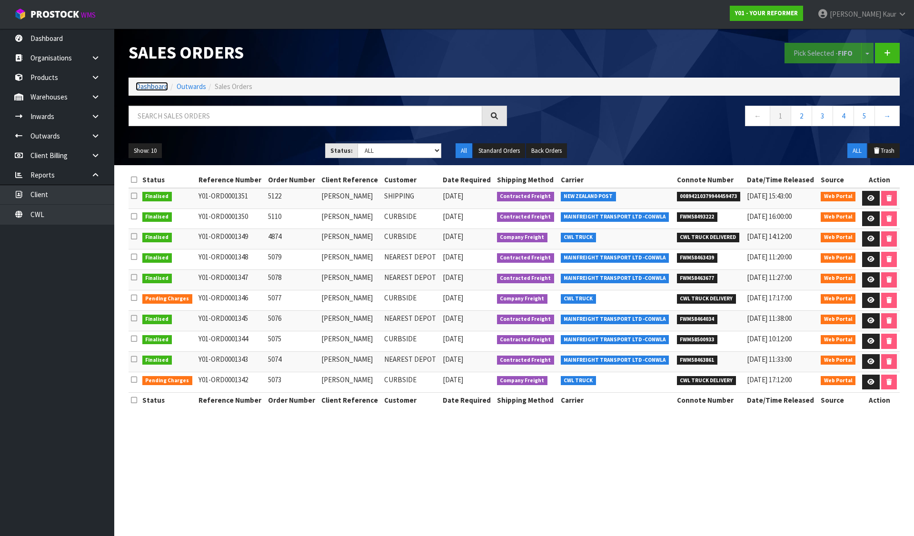
click at [155, 84] on link "Dashboard" at bounding box center [152, 86] width 32 height 9
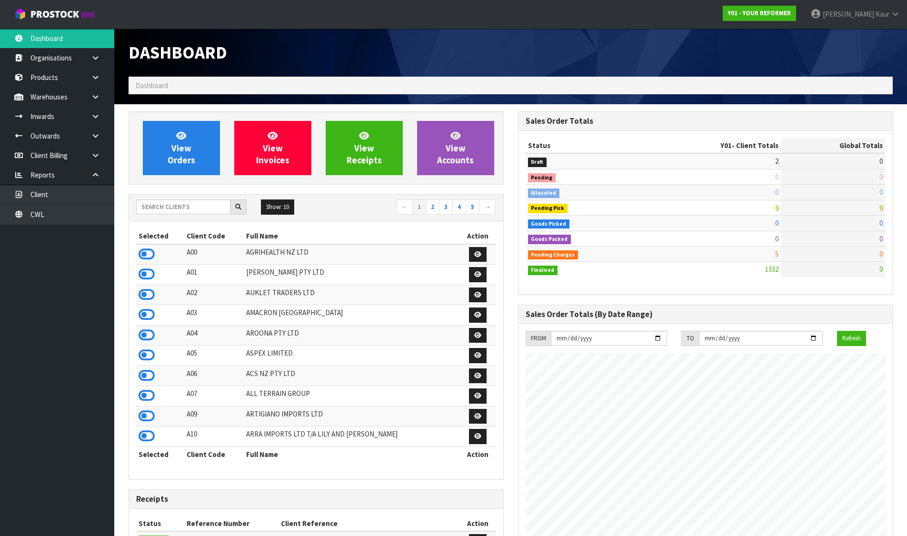
scroll to position [721, 389]
click at [146, 250] on icon at bounding box center [147, 254] width 16 height 14
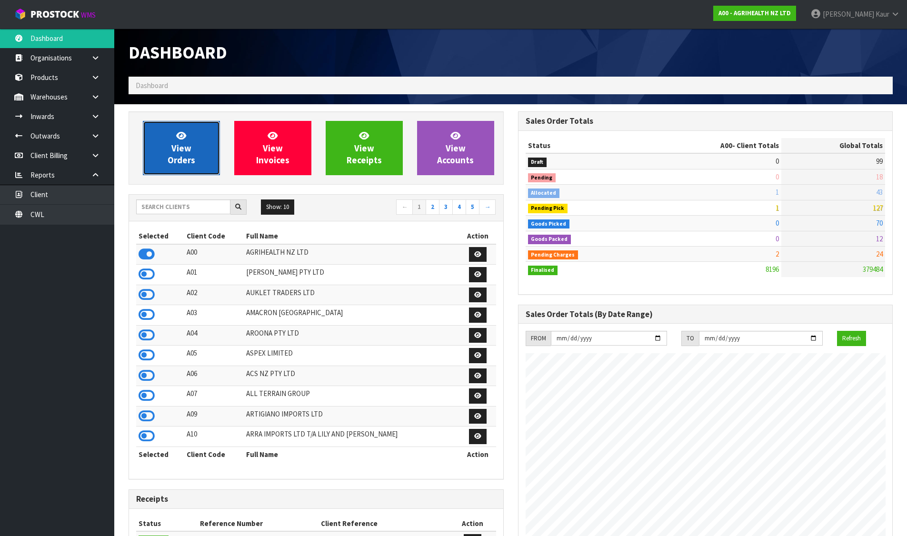
click at [181, 139] on icon at bounding box center [181, 135] width 10 height 9
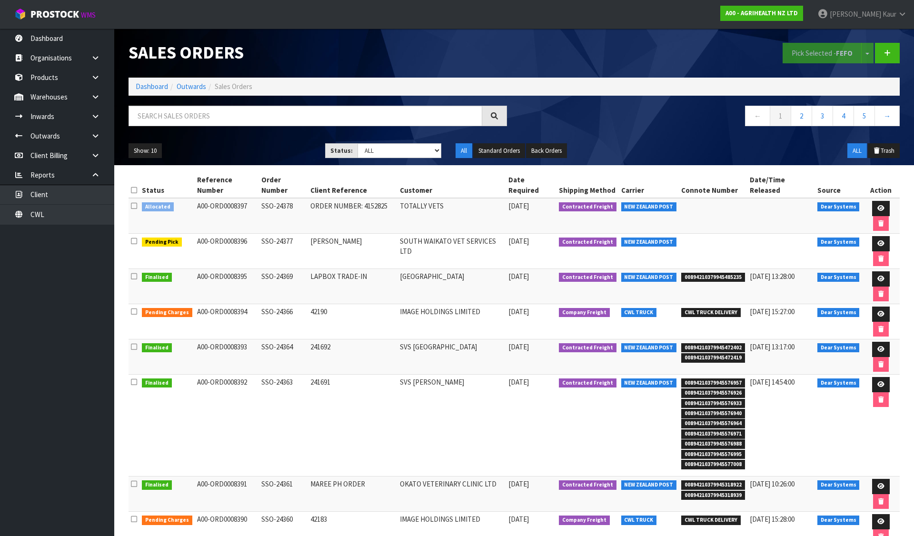
click at [134, 202] on icon at bounding box center [134, 205] width 6 height 7
click at [0, 0] on input "checkbox" at bounding box center [0, 0] width 0 height 0
click at [807, 49] on button "Pick Selected - FEFO" at bounding box center [822, 53] width 79 height 20
click at [158, 84] on link "Dashboard" at bounding box center [152, 86] width 32 height 9
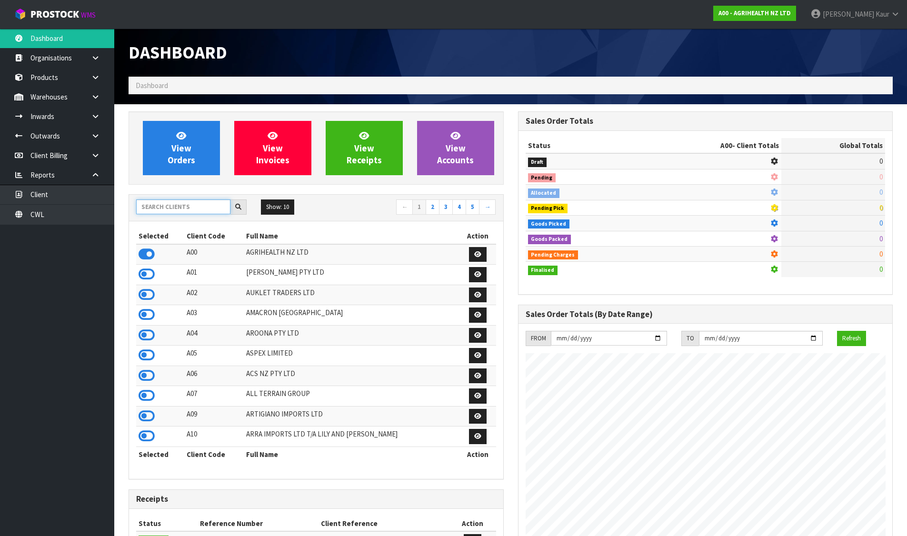
scroll to position [721, 389]
click at [194, 205] on input "text" at bounding box center [183, 206] width 94 height 15
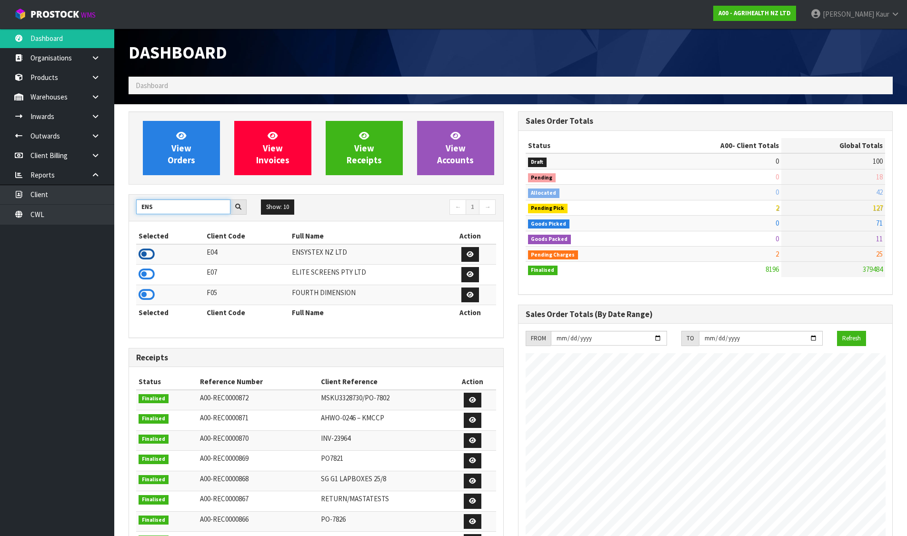
type input "ENS"
click at [147, 257] on icon at bounding box center [147, 254] width 16 height 14
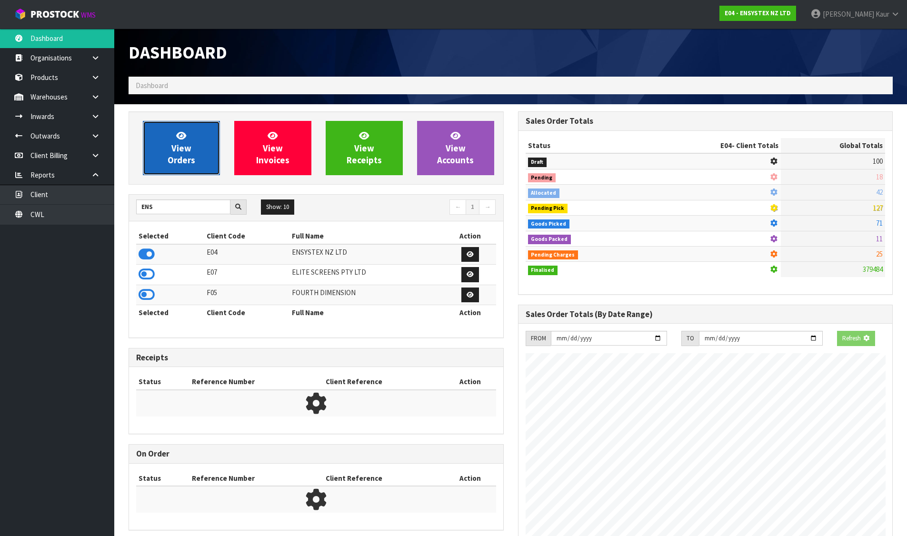
click at [169, 153] on link "View Orders" at bounding box center [181, 148] width 77 height 54
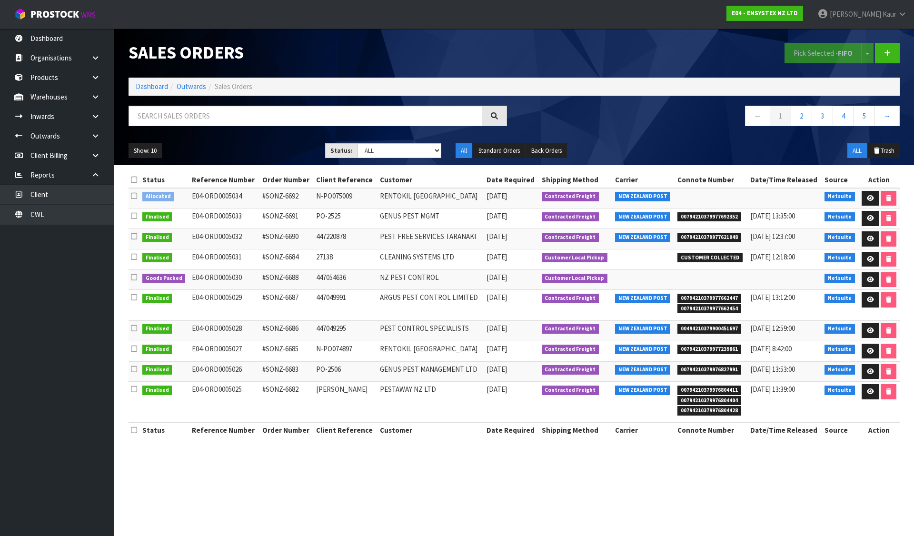
click at [134, 195] on icon at bounding box center [134, 195] width 6 height 7
click at [0, 0] on input "checkbox" at bounding box center [0, 0] width 0 height 0
click at [791, 57] on button "Pick Selected - FIFO" at bounding box center [822, 53] width 77 height 20
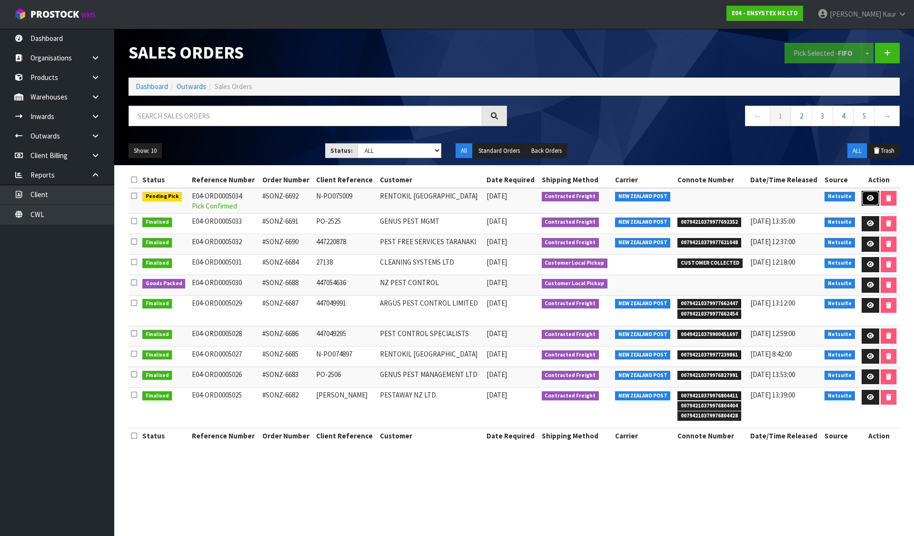
click at [871, 198] on icon at bounding box center [870, 198] width 7 height 6
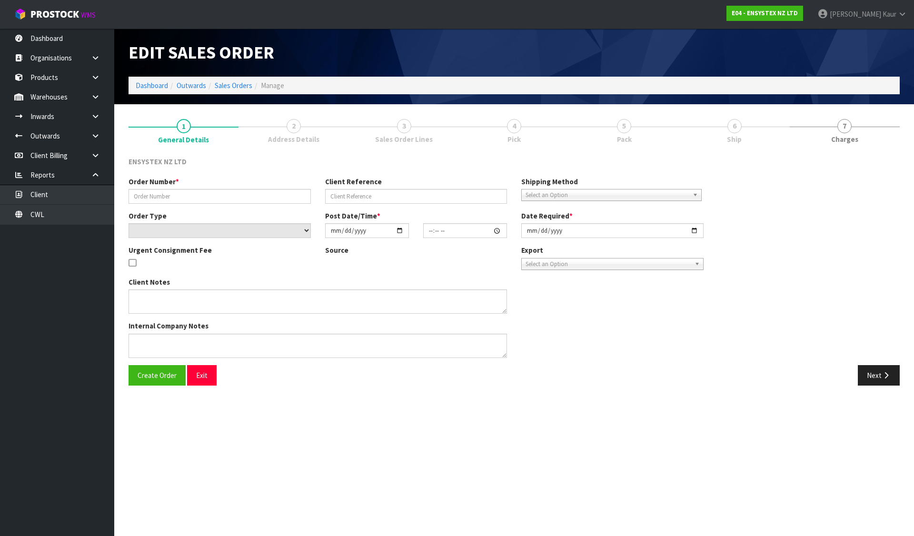
type input "#SONZ-6692"
type input "N-PO075009"
select select "number:0"
type input "2025-09-03"
type input "10:30:20.000"
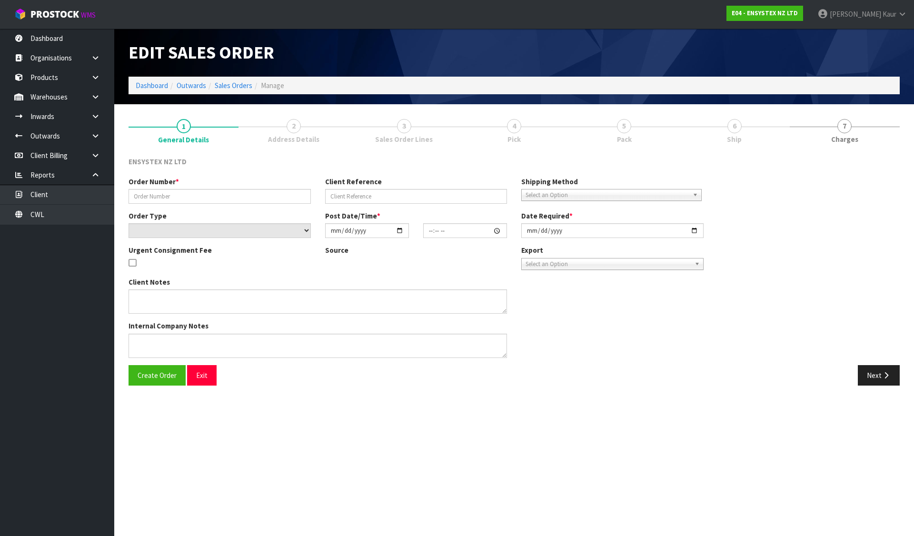
type input "2025-09-03"
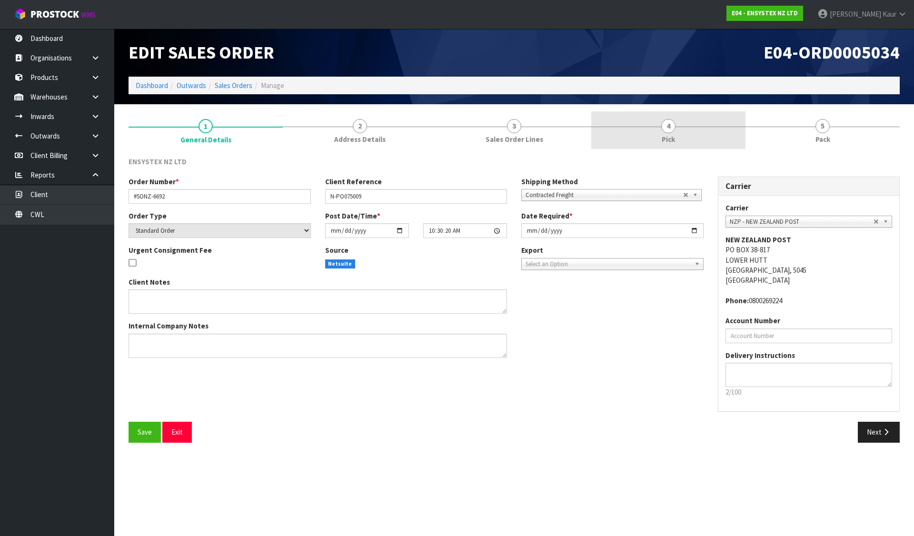
click at [628, 130] on link "4 Pick" at bounding box center [668, 130] width 154 height 38
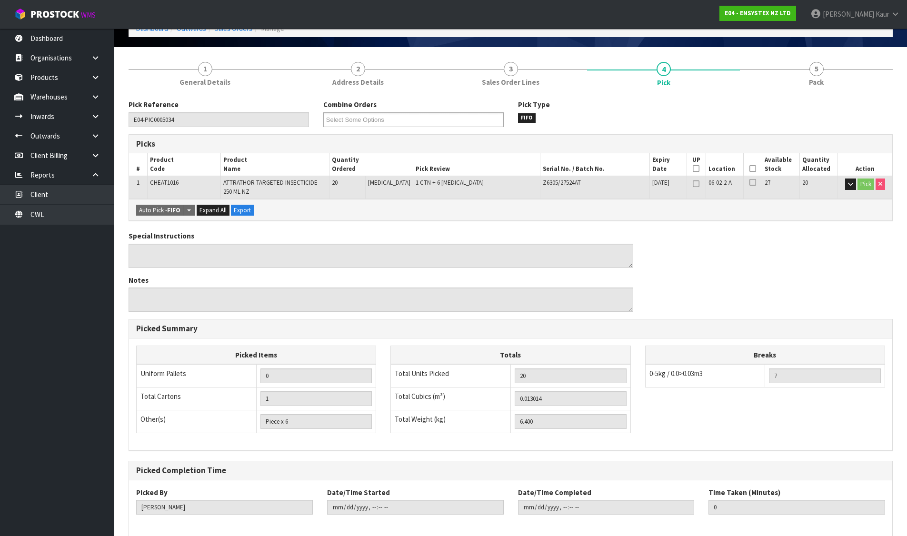
scroll to position [103, 0]
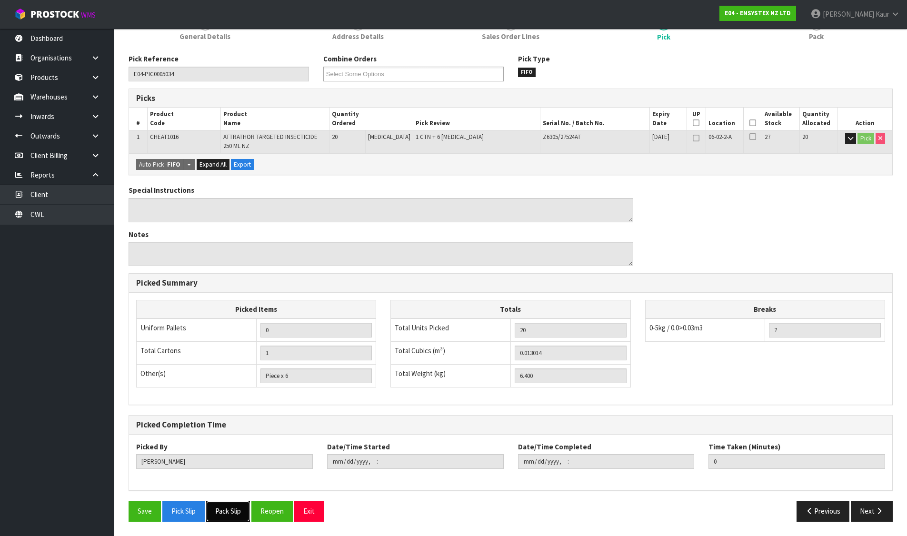
click at [243, 515] on button "Pack Slip" at bounding box center [228, 511] width 44 height 20
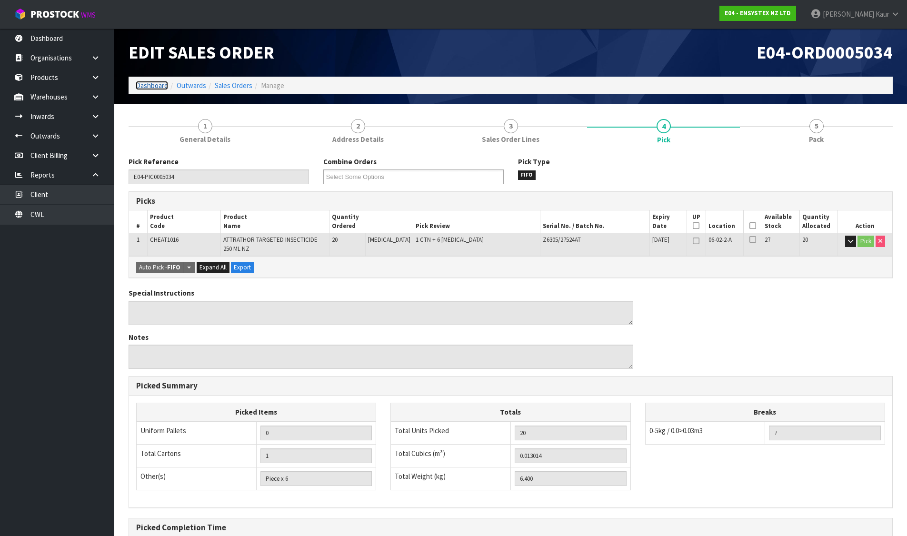
click at [149, 85] on link "Dashboard" at bounding box center [152, 85] width 32 height 9
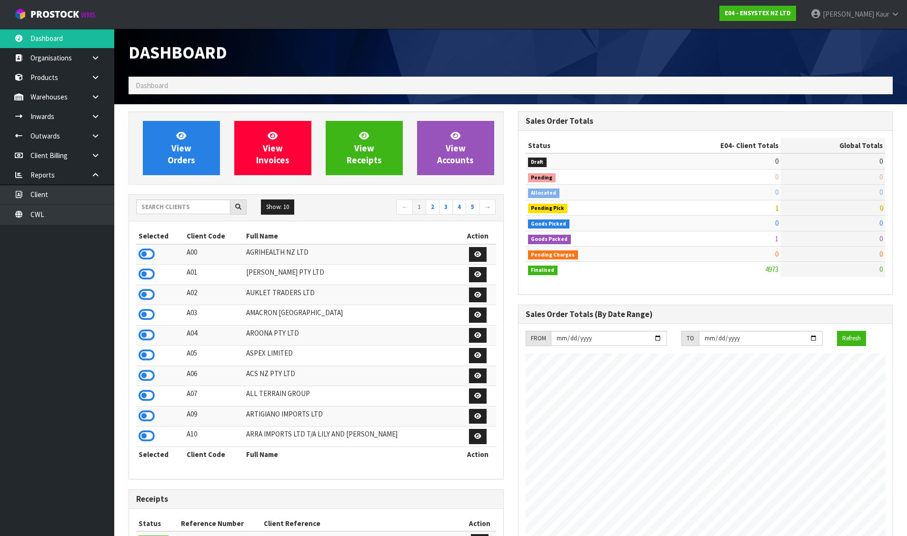
scroll to position [721, 389]
click at [206, 200] on input "text" at bounding box center [183, 206] width 94 height 15
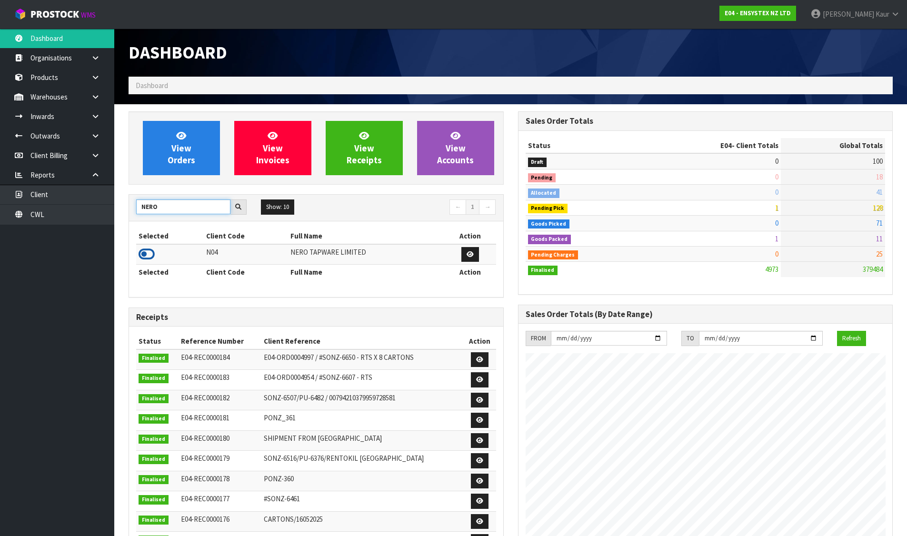
type input "NERO"
drag, startPoint x: 147, startPoint y: 253, endPoint x: 161, endPoint y: 206, distance: 49.7
click at [146, 251] on icon at bounding box center [147, 254] width 16 height 14
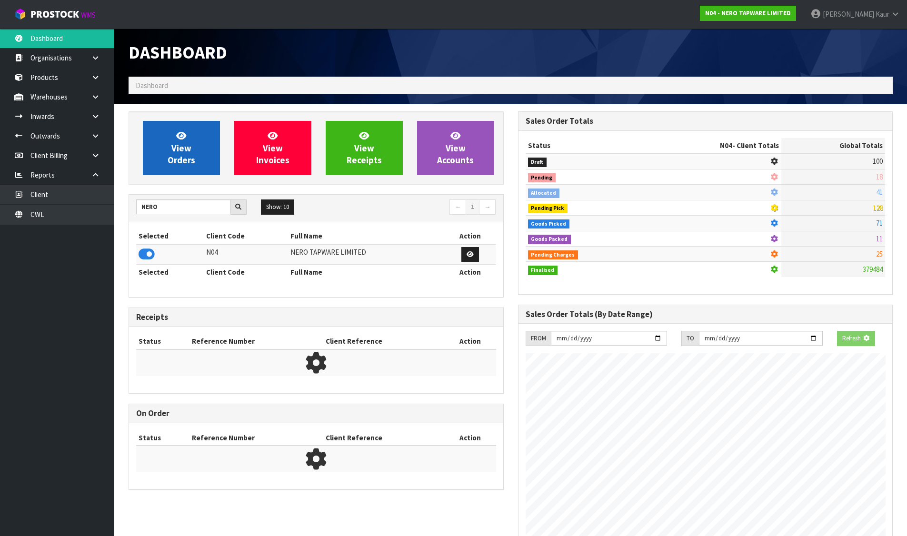
scroll to position [475387, 475592]
click at [180, 163] on span "View Orders" at bounding box center [182, 148] width 28 height 36
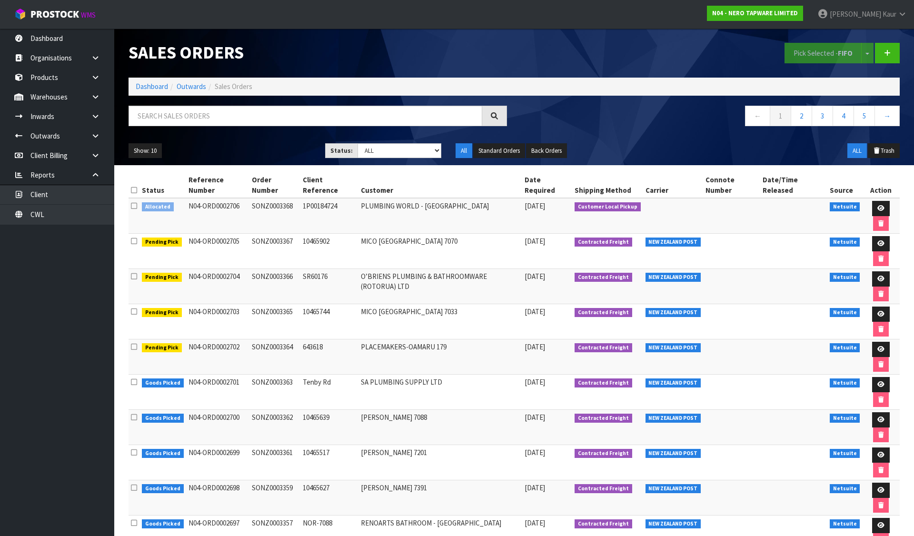
click at [136, 202] on icon at bounding box center [134, 205] width 6 height 7
click at [0, 0] on input "checkbox" at bounding box center [0, 0] width 0 height 0
click at [797, 50] on button "Pick Selected - FIFO" at bounding box center [822, 53] width 77 height 20
click at [877, 205] on icon at bounding box center [880, 208] width 7 height 6
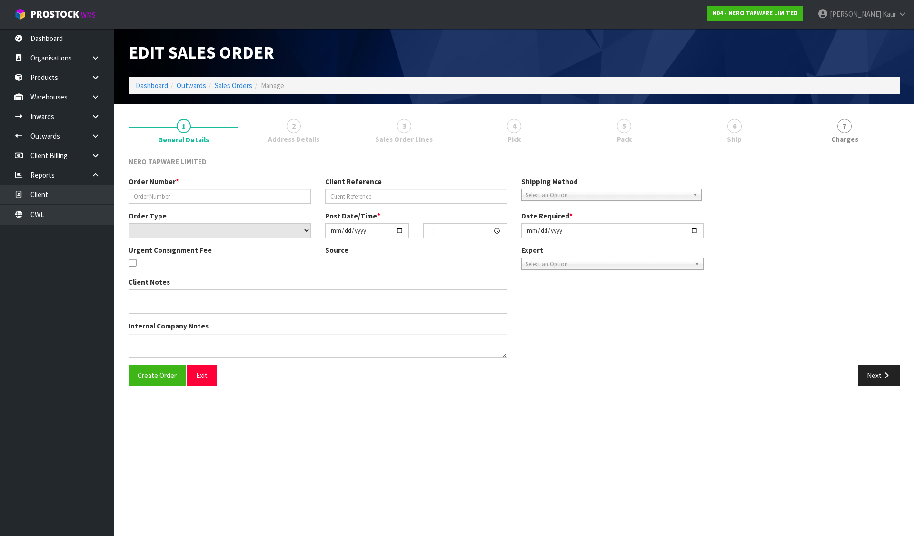
type input "SONZ0003368"
type input "1P00184724"
select select "number:0"
type input "2025-09-03"
type input "10:30:05.000"
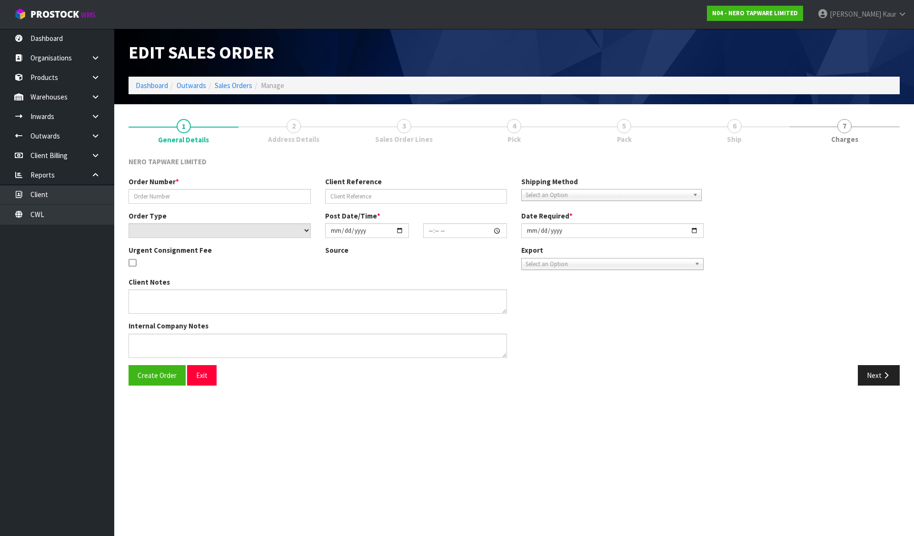
type input "2025-09-03"
type textarea "customer pick up"
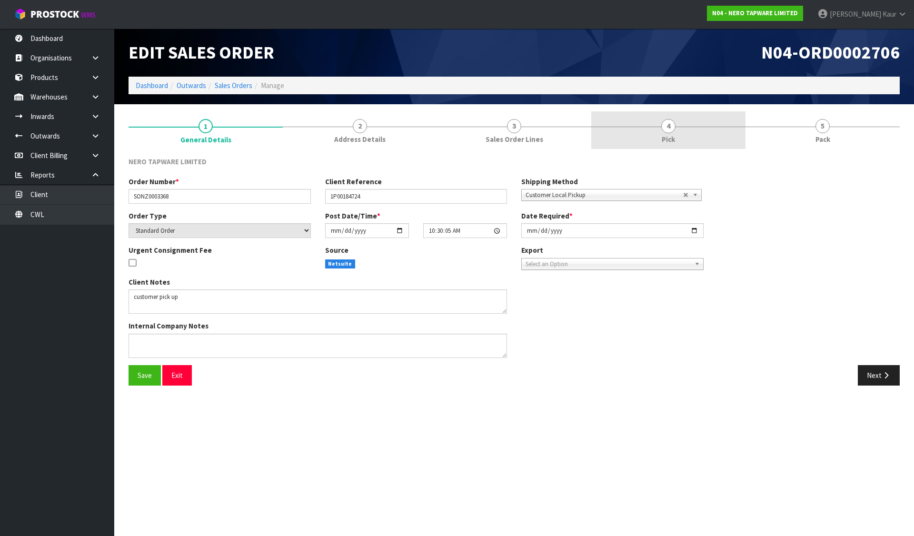
click at [675, 136] on link "4 Pick" at bounding box center [668, 130] width 154 height 38
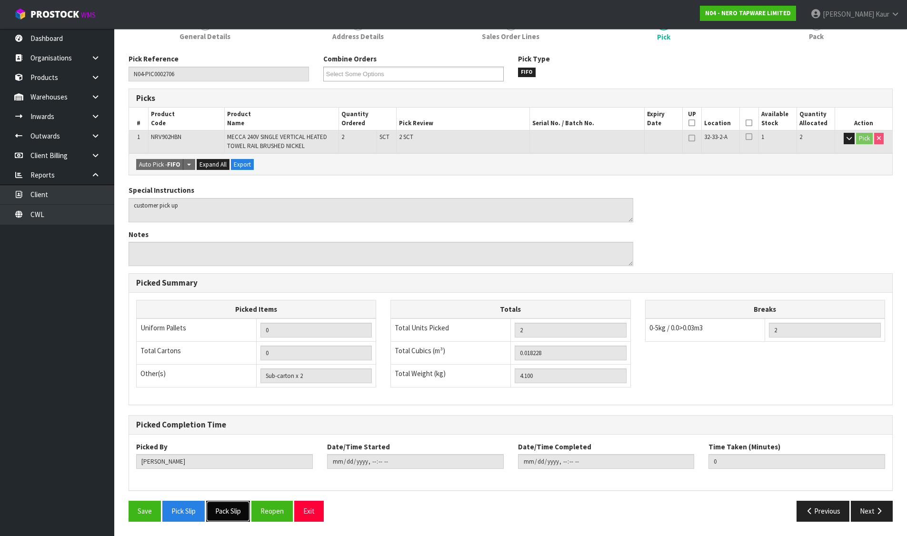
click at [240, 507] on button "Pack Slip" at bounding box center [228, 511] width 44 height 20
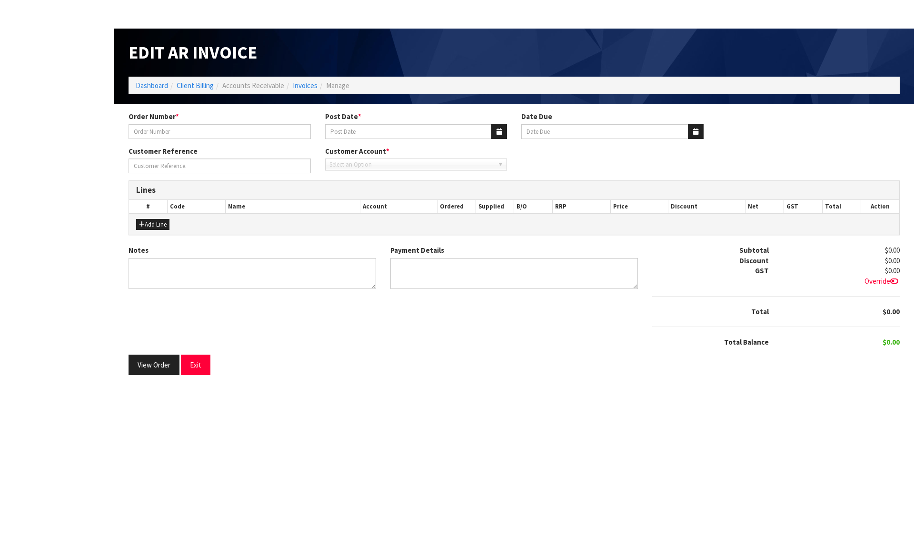
type input "1559"
type input "[DATE]"
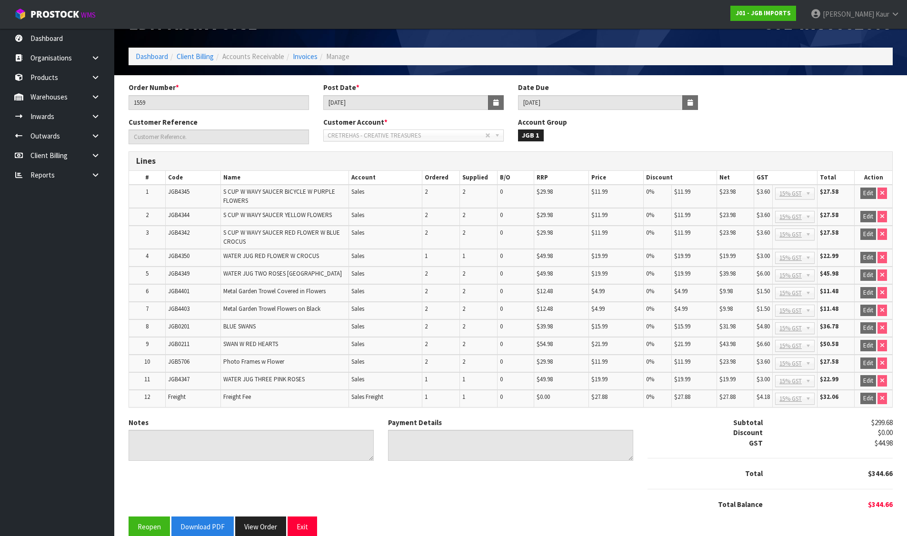
scroll to position [45, 0]
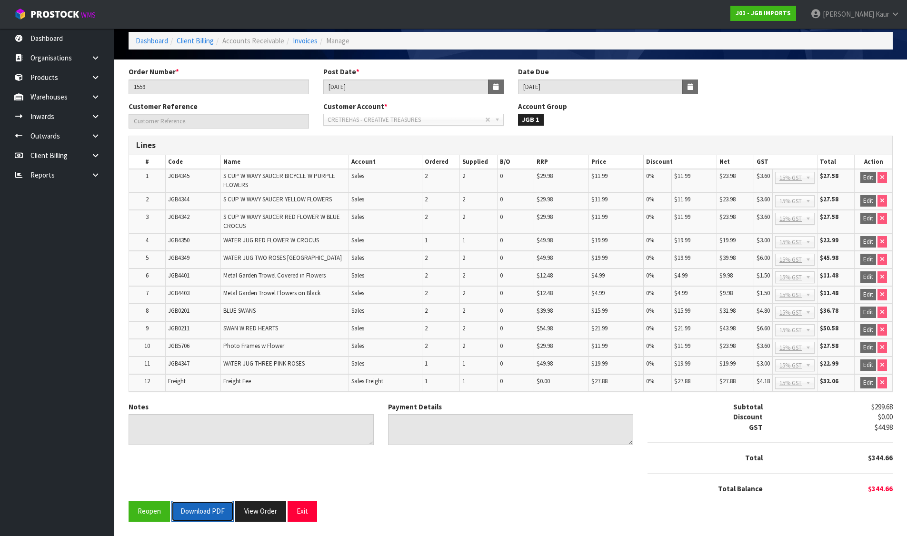
click at [205, 511] on button "Download PDF" at bounding box center [202, 511] width 62 height 20
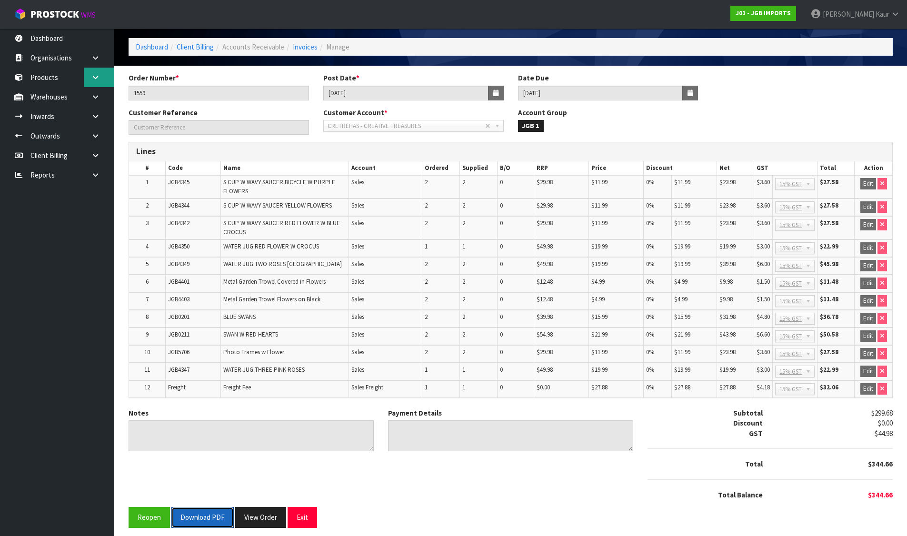
scroll to position [0, 0]
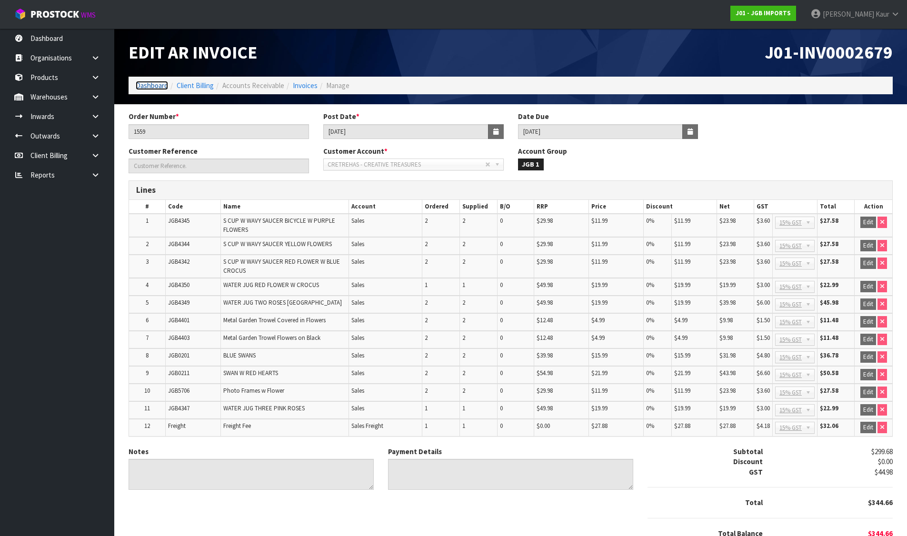
click at [156, 85] on link "Dashboard" at bounding box center [152, 85] width 32 height 9
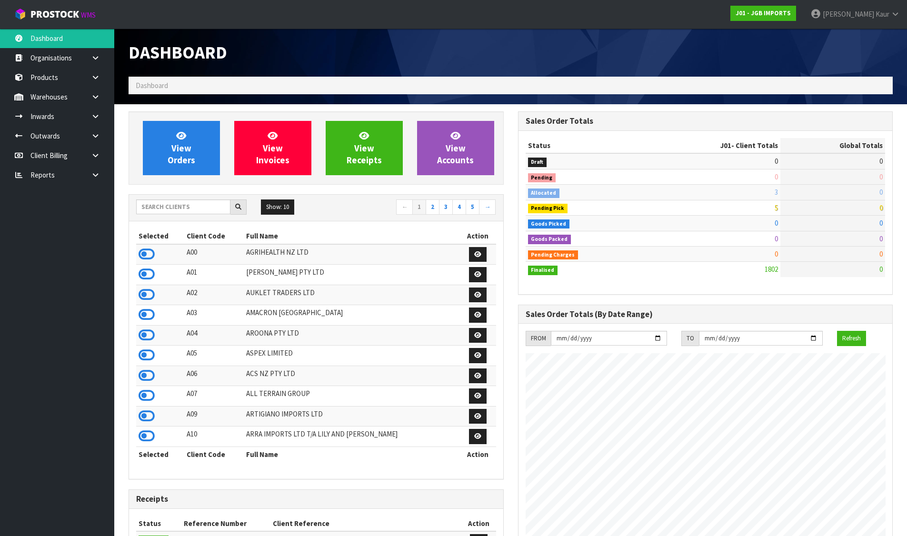
scroll to position [721, 389]
click at [180, 207] on input "text" at bounding box center [183, 206] width 94 height 15
click at [96, 177] on icon at bounding box center [95, 174] width 9 height 7
click at [72, 219] on link "CWL" at bounding box center [57, 215] width 114 height 20
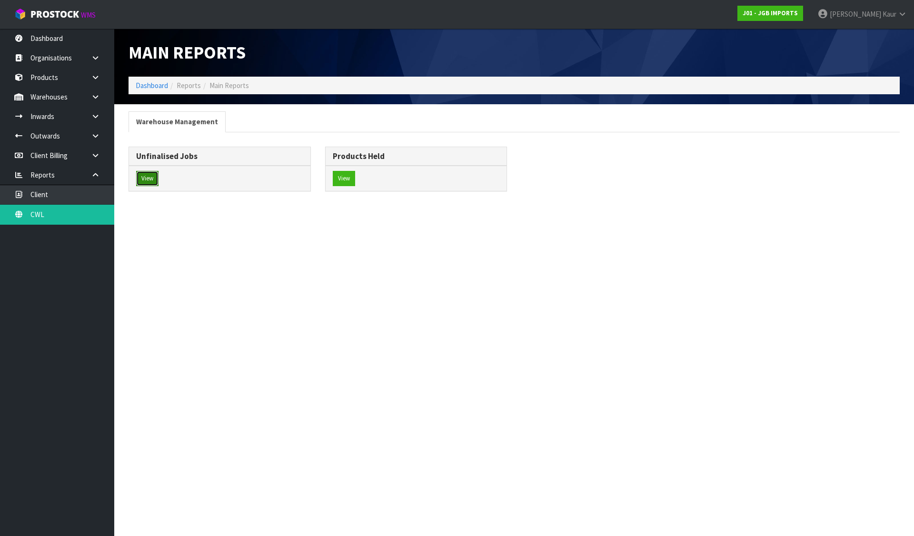
click at [148, 173] on button "View" at bounding box center [147, 178] width 22 height 15
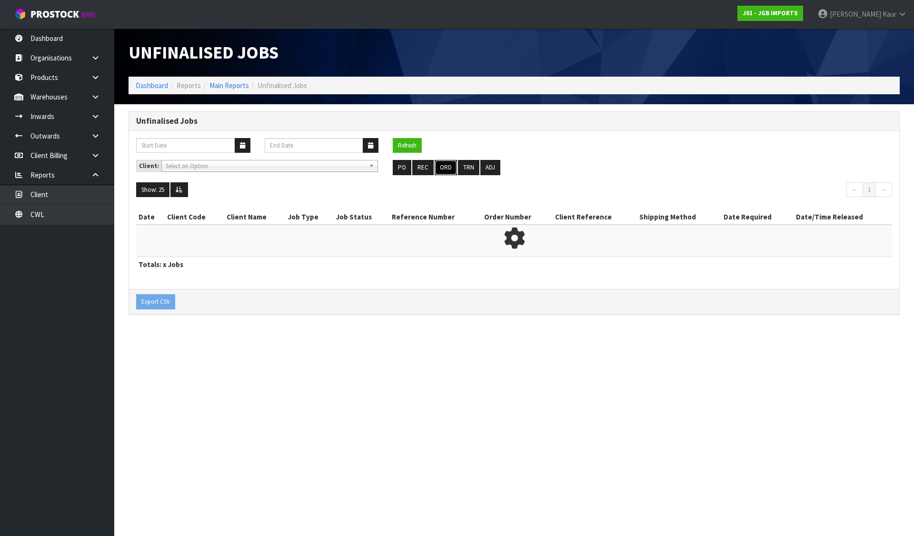
click at [442, 162] on button "ORD" at bounding box center [446, 167] width 22 height 15
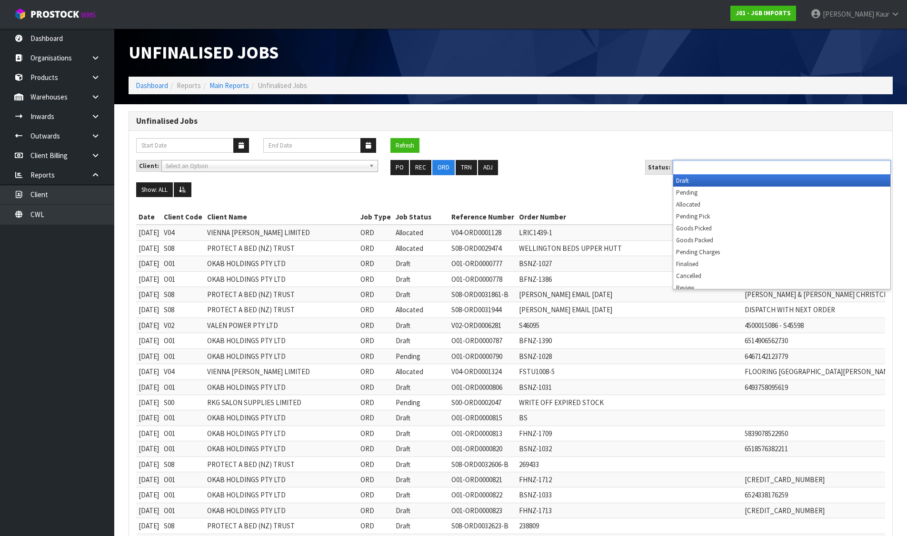
click at [697, 162] on input "text" at bounding box center [710, 167] width 70 height 12
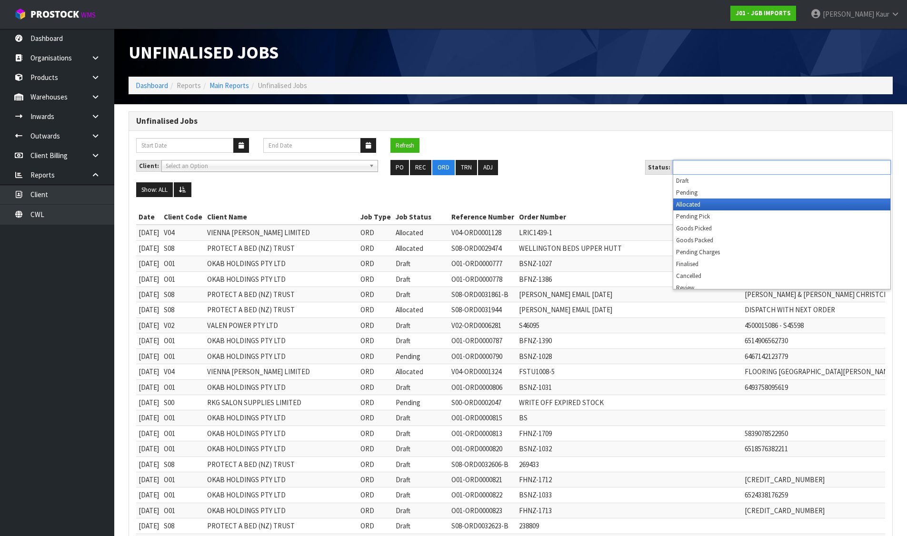
click at [699, 198] on li "Allocated" at bounding box center [781, 204] width 217 height 12
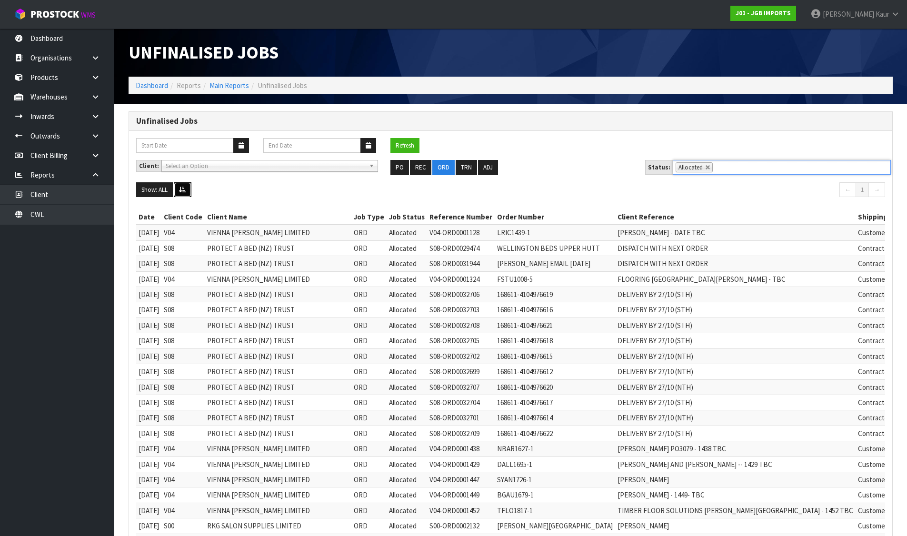
click at [182, 189] on icon at bounding box center [182, 190] width 7 height 6
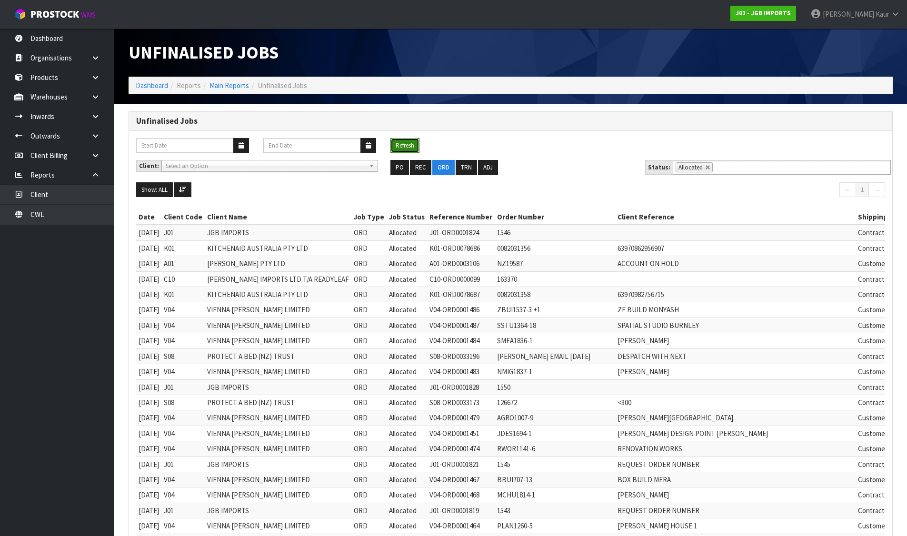
click at [407, 146] on button "Refresh" at bounding box center [404, 145] width 29 height 15
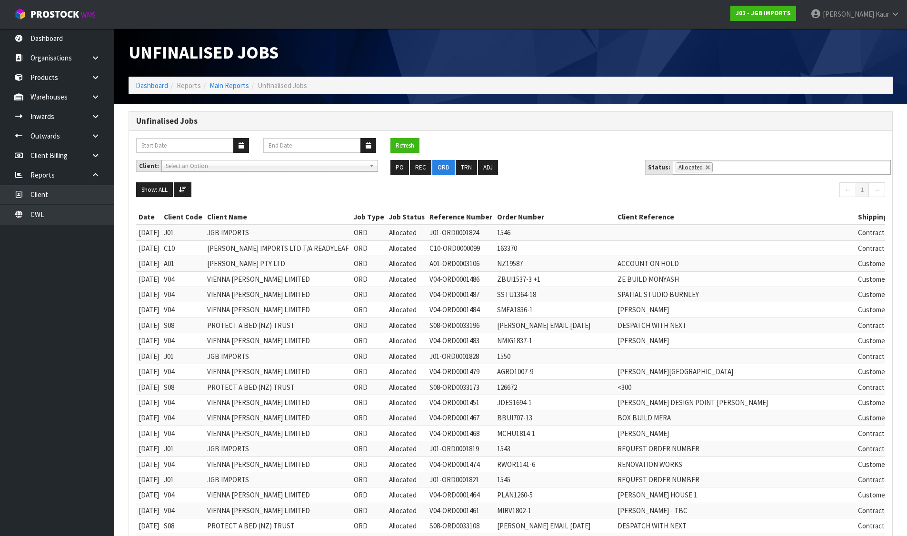
click at [406, 146] on button "Refresh" at bounding box center [404, 145] width 29 height 15
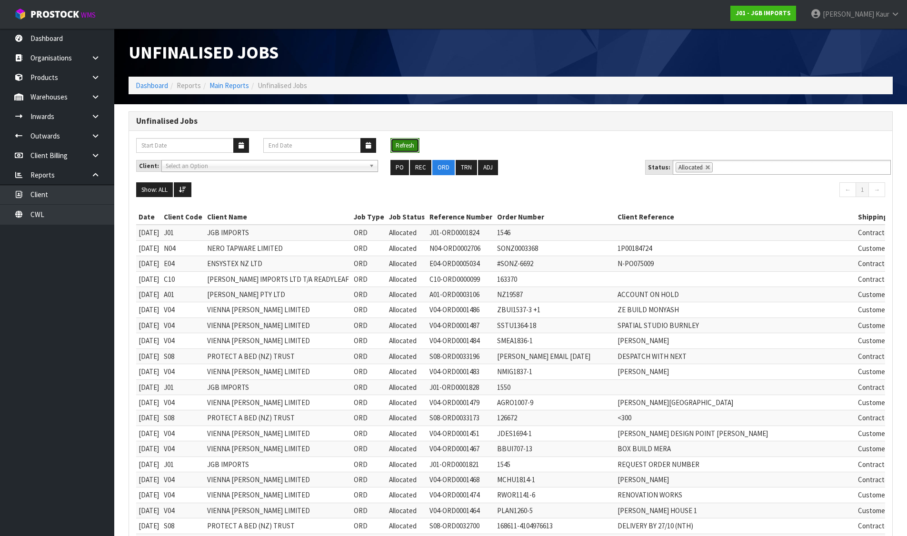
click at [408, 148] on button "Refresh" at bounding box center [404, 145] width 29 height 15
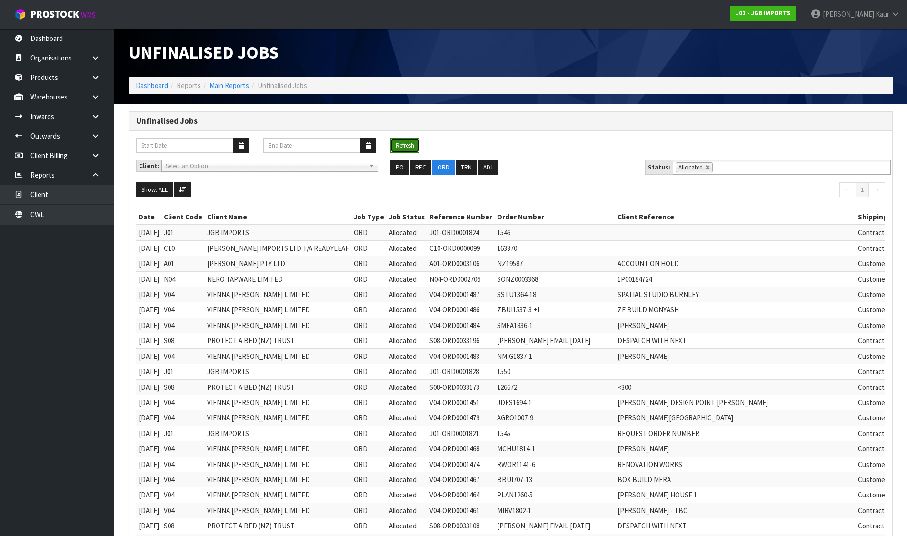
click at [398, 147] on button "Refresh" at bounding box center [404, 145] width 29 height 15
